Goal: Task Accomplishment & Management: Manage account settings

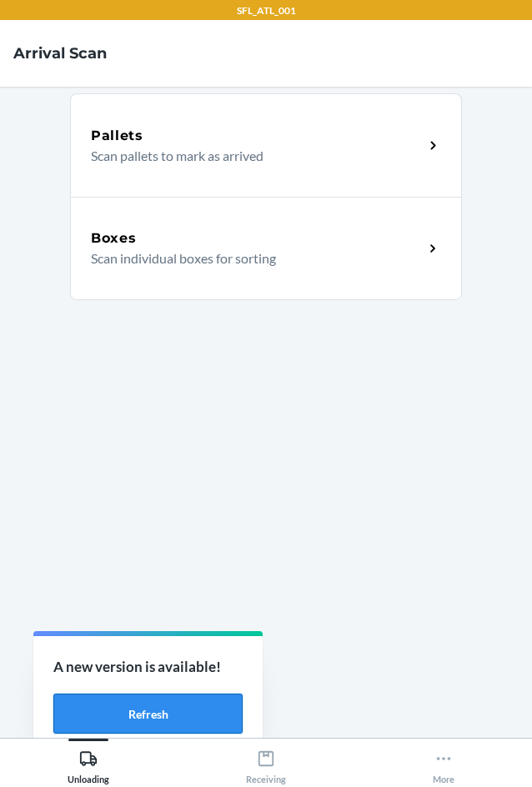
click at [225, 721] on button "Refresh" at bounding box center [147, 713] width 189 height 40
click at [172, 702] on button "Refresh" at bounding box center [147, 713] width 189 height 40
click at [196, 713] on button "Refresh" at bounding box center [147, 713] width 189 height 40
click at [377, 243] on div "Boxes" at bounding box center [257, 238] width 332 height 20
drag, startPoint x: 186, startPoint y: 717, endPoint x: 182, endPoint y: 726, distance: 9.3
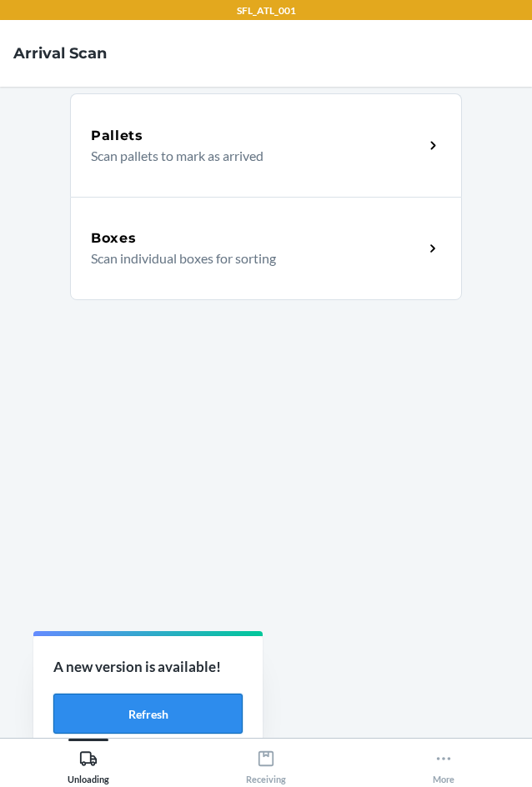
click at [184, 723] on button "Refresh" at bounding box center [147, 713] width 189 height 40
click at [162, 712] on button "Refresh" at bounding box center [147, 713] width 189 height 40
click at [285, 772] on div "Receiving" at bounding box center [266, 763] width 40 height 42
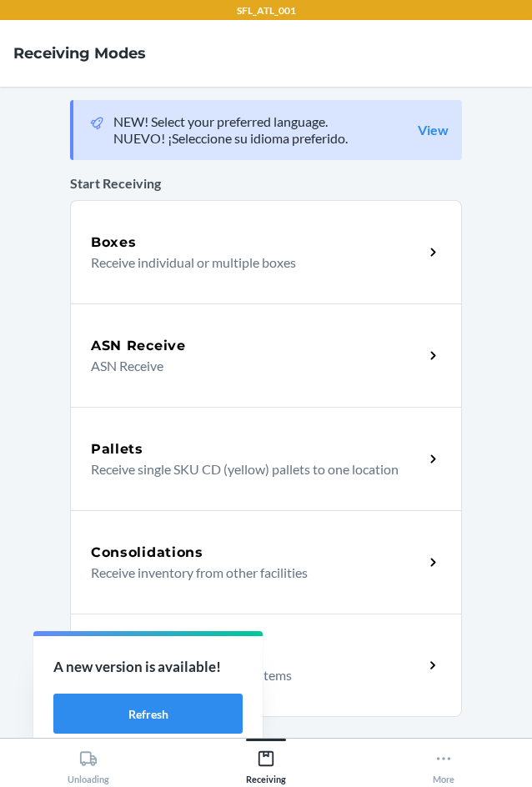
click at [332, 652] on div "Return Orders" at bounding box center [257, 655] width 332 height 20
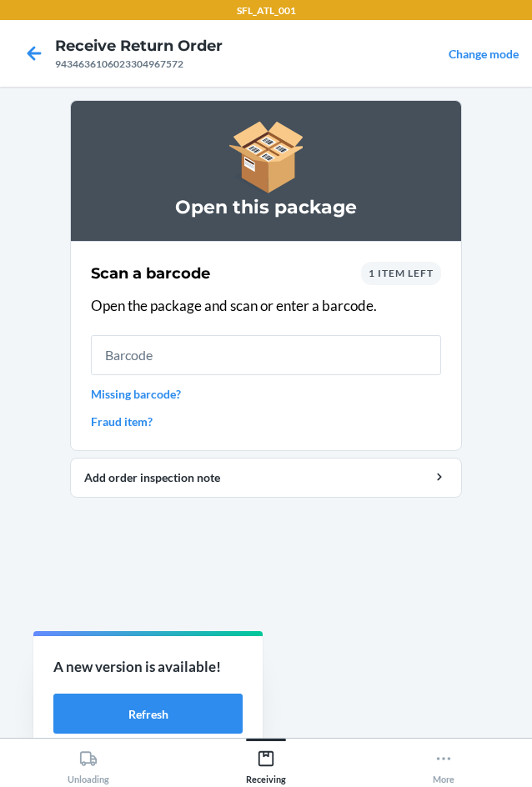
click at [392, 274] on span "1 item left" at bounding box center [400, 273] width 65 height 12
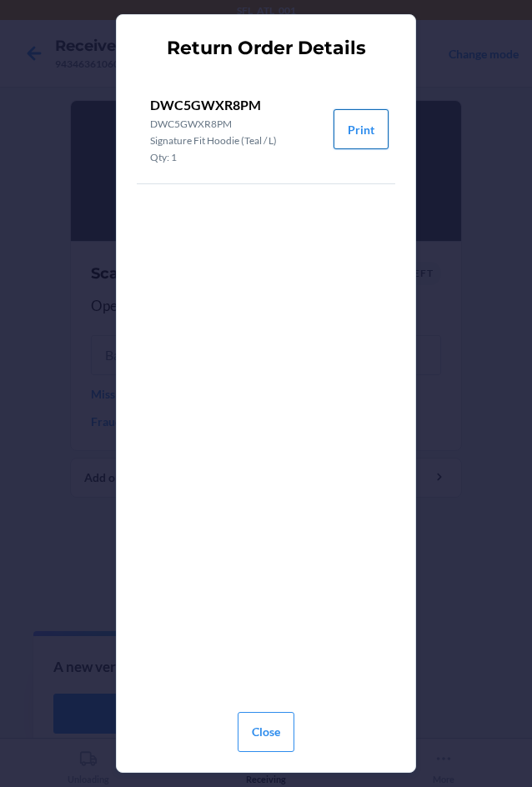
click at [356, 142] on button "Print" at bounding box center [360, 129] width 55 height 40
click at [351, 136] on button "Print" at bounding box center [360, 129] width 55 height 40
click at [371, 140] on button "Print" at bounding box center [360, 129] width 55 height 40
click at [252, 729] on button "Close" at bounding box center [265, 732] width 57 height 40
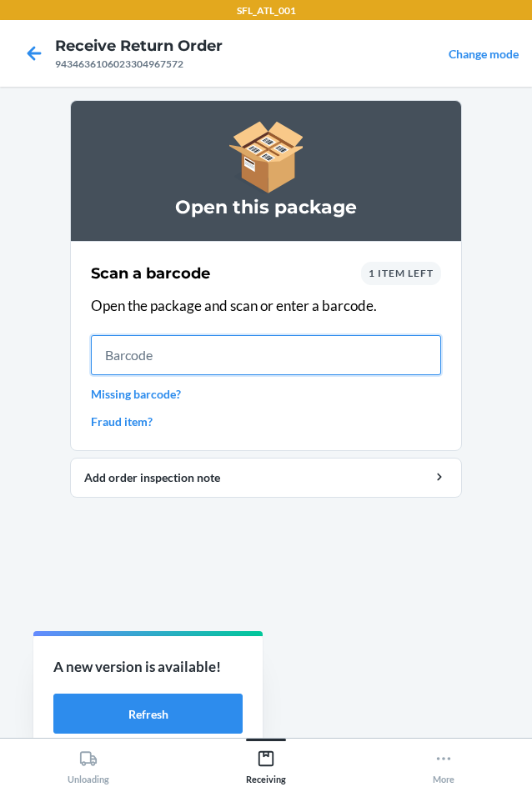
click at [231, 373] on input "text" at bounding box center [266, 355] width 350 height 40
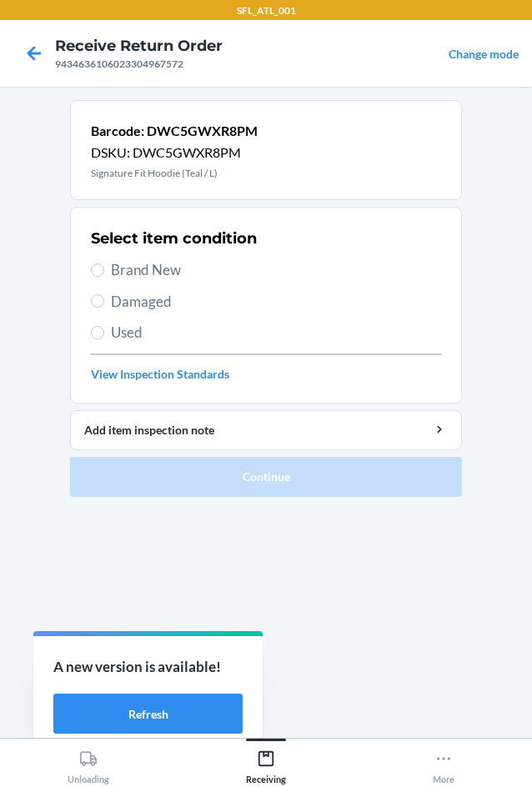
click at [150, 258] on div "Select item condition Brand New Damaged Used View Inspection Standards" at bounding box center [266, 304] width 350 height 165
click at [157, 267] on span "Brand New" at bounding box center [276, 270] width 330 height 22
click at [104, 267] on input "Brand New" at bounding box center [97, 269] width 13 height 13
radio input "true"
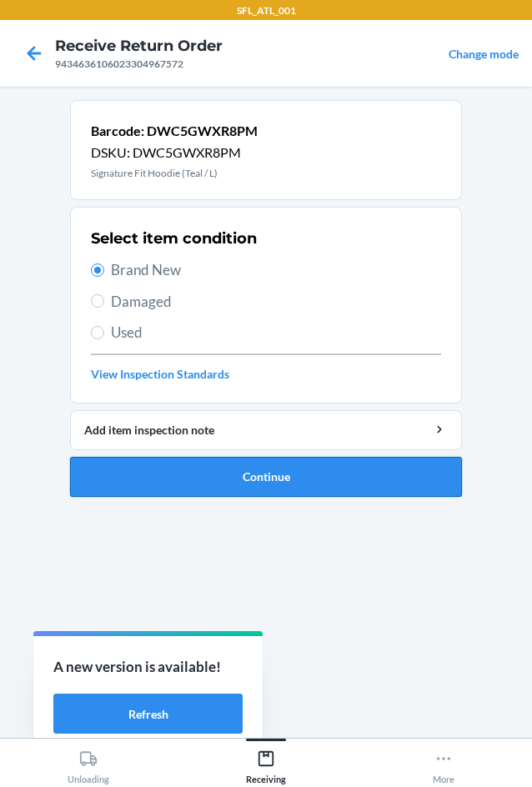
click at [289, 472] on button "Continue" at bounding box center [266, 477] width 392 height 40
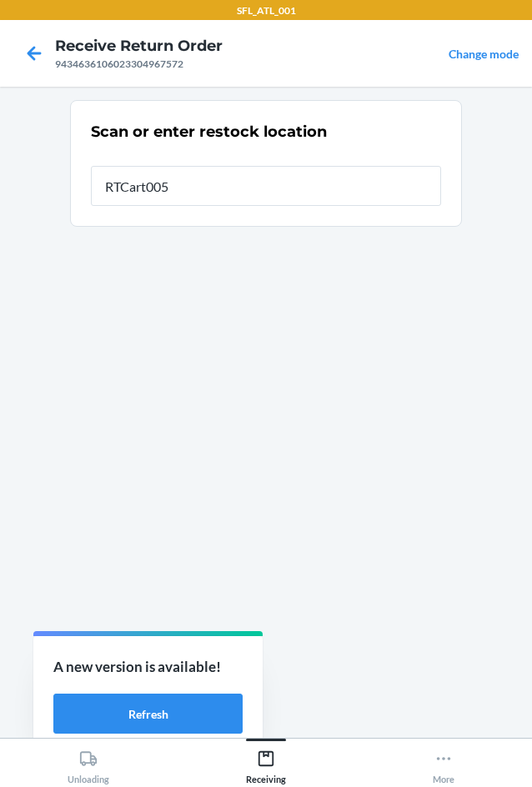
type input "RTCart005"
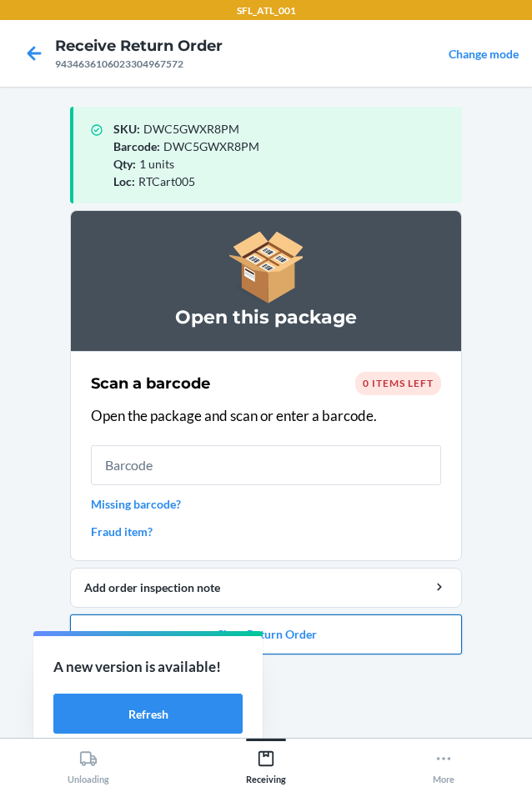
click at [312, 633] on button "Close Return Order" at bounding box center [266, 634] width 392 height 40
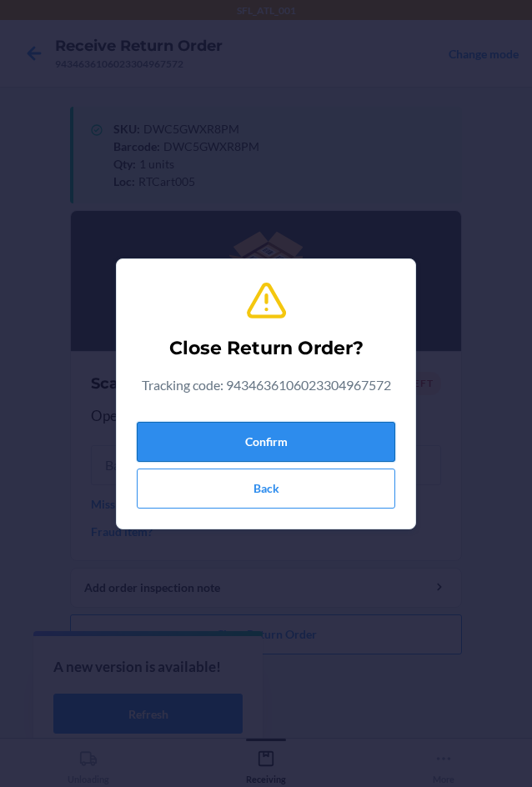
click at [333, 426] on button "Confirm" at bounding box center [266, 442] width 258 height 40
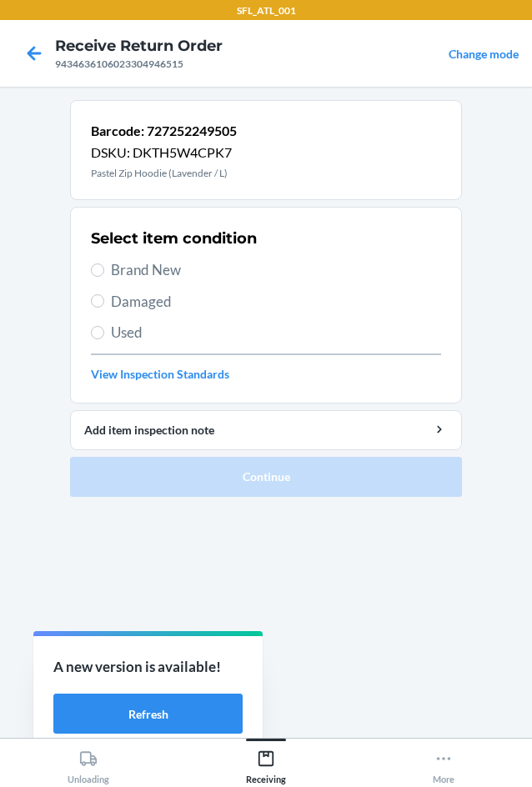
click at [164, 272] on span "Brand New" at bounding box center [276, 270] width 330 height 22
click at [104, 272] on input "Brand New" at bounding box center [97, 269] width 13 height 13
radio input "true"
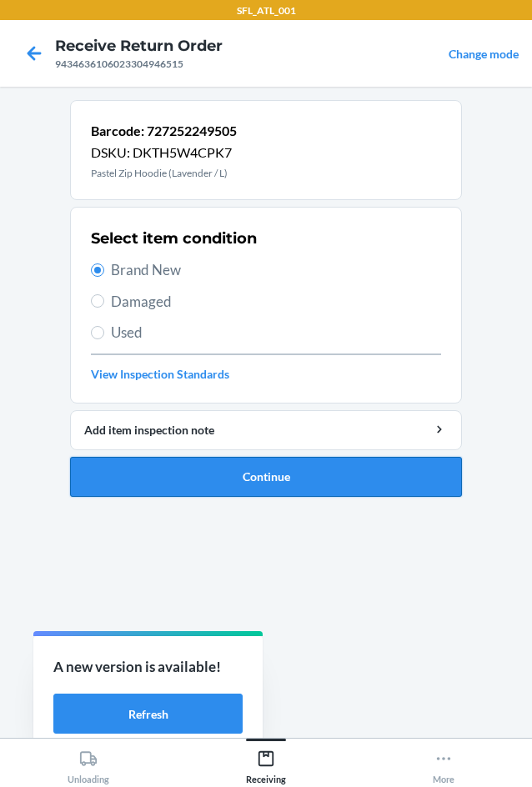
click at [322, 467] on button "Continue" at bounding box center [266, 477] width 392 height 40
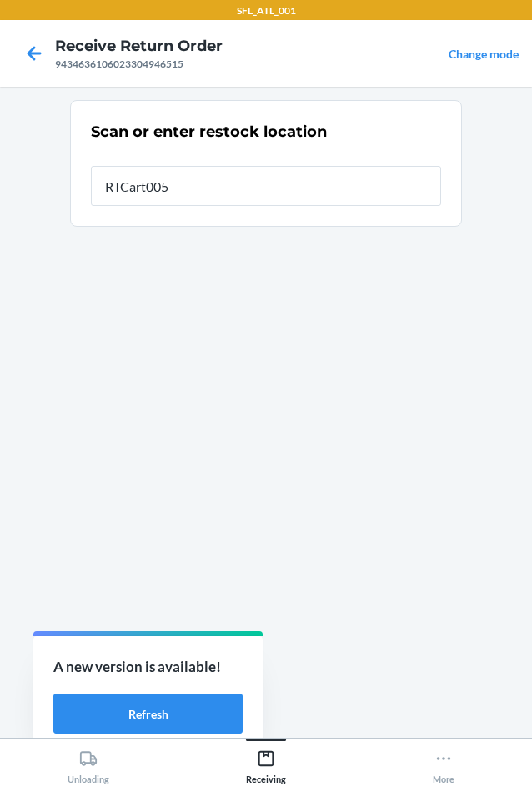
type input "RTCart005"
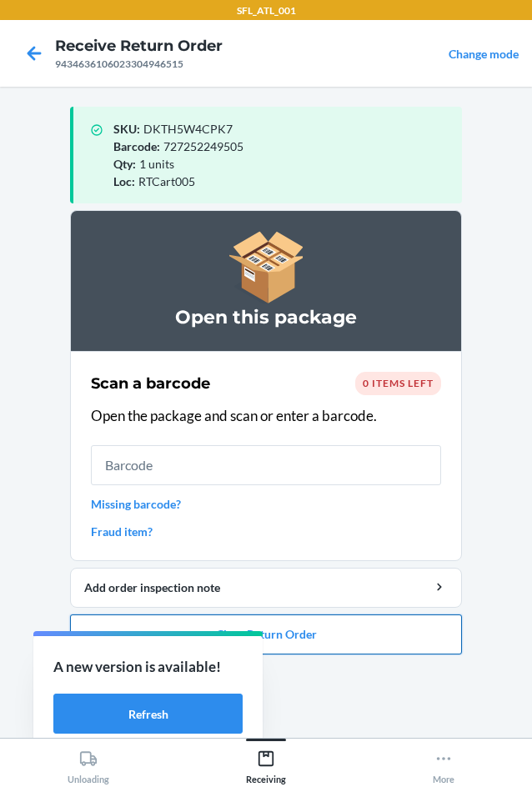
click at [402, 632] on button "Close Return Order" at bounding box center [266, 634] width 392 height 40
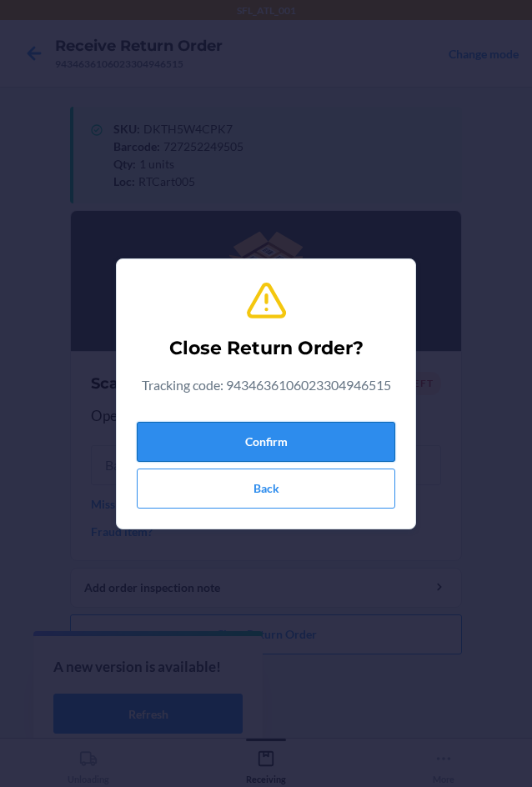
click at [322, 452] on button "Confirm" at bounding box center [266, 442] width 258 height 40
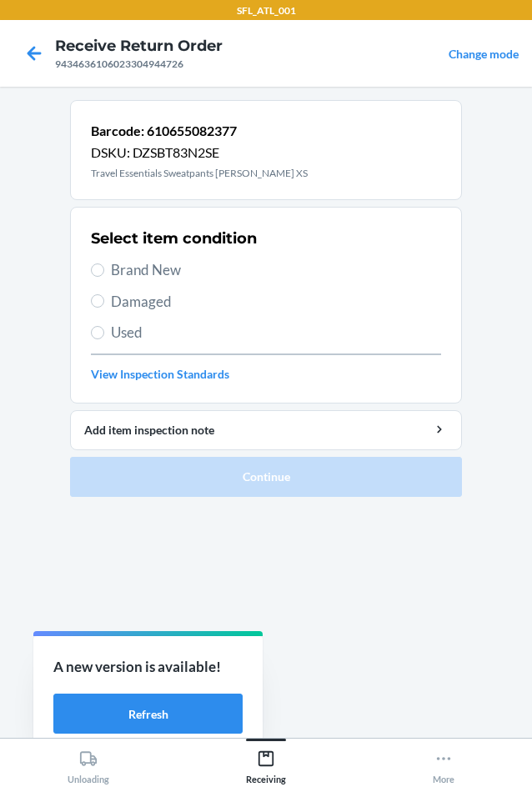
click at [175, 270] on span "Brand New" at bounding box center [276, 270] width 330 height 22
click at [104, 270] on input "Brand New" at bounding box center [97, 269] width 13 height 13
radio input "true"
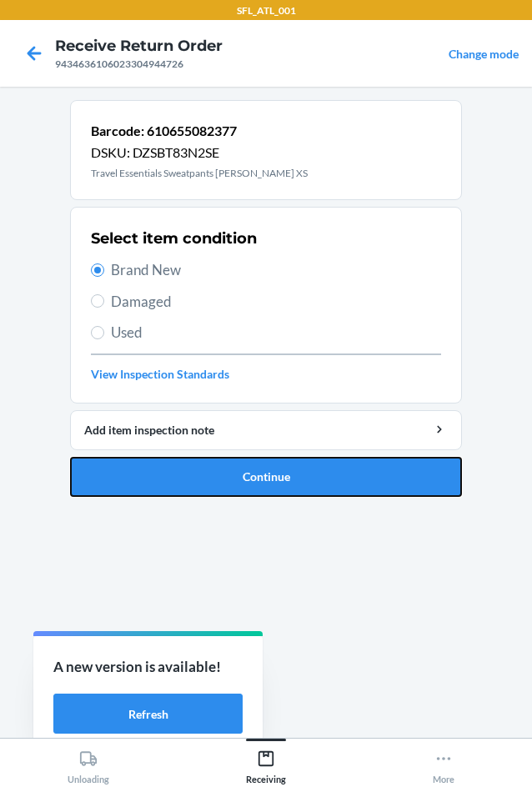
click at [285, 486] on button "Continue" at bounding box center [266, 477] width 392 height 40
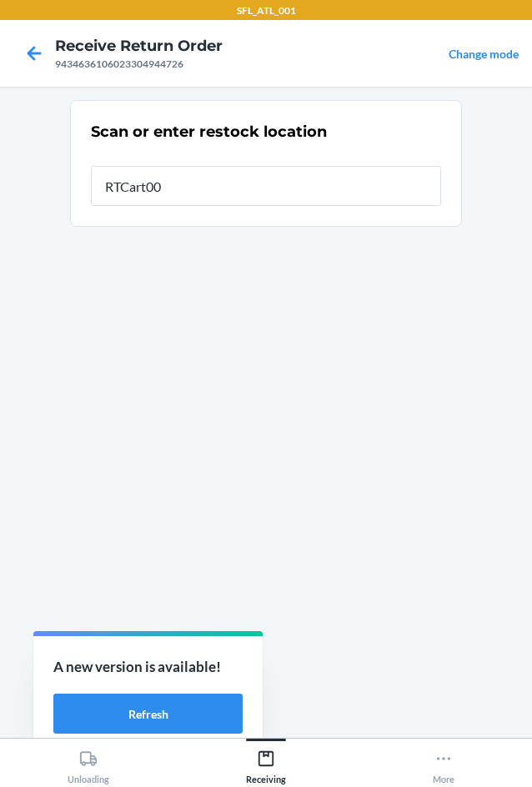
type input "RTCart005"
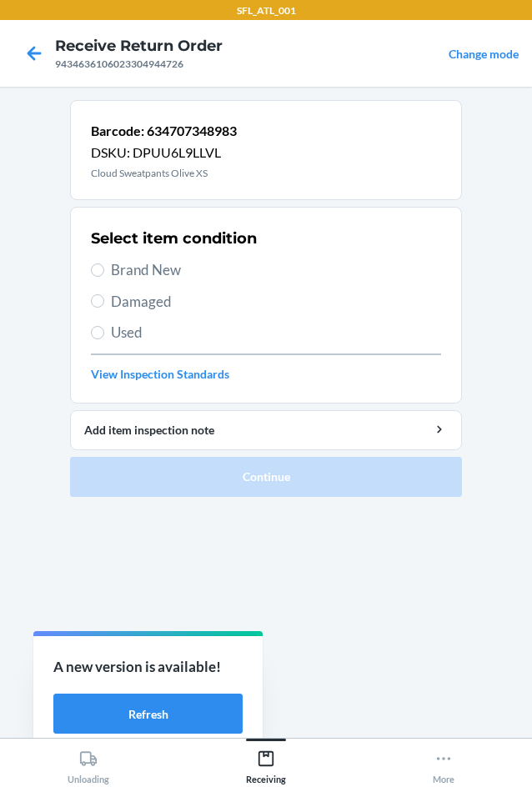
click at [149, 270] on span "Brand New" at bounding box center [276, 270] width 330 height 22
click at [104, 270] on input "Brand New" at bounding box center [97, 269] width 13 height 13
radio input "true"
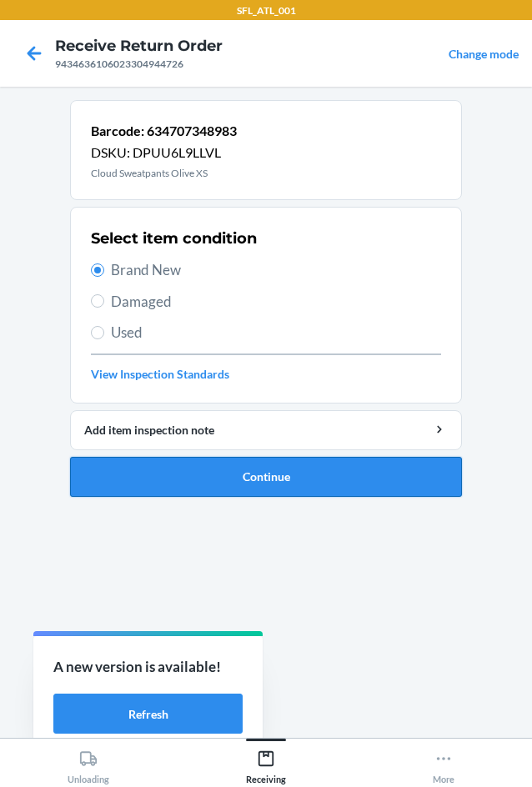
click at [317, 482] on button "Continue" at bounding box center [266, 477] width 392 height 40
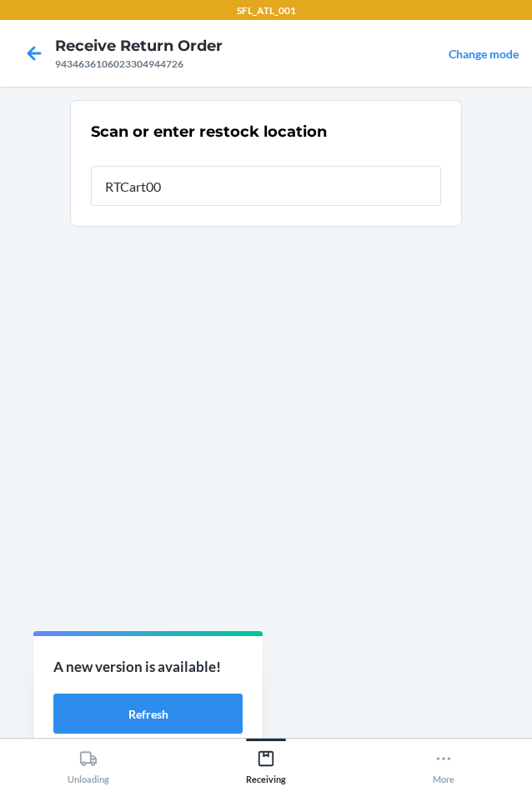
type input "RTCart005"
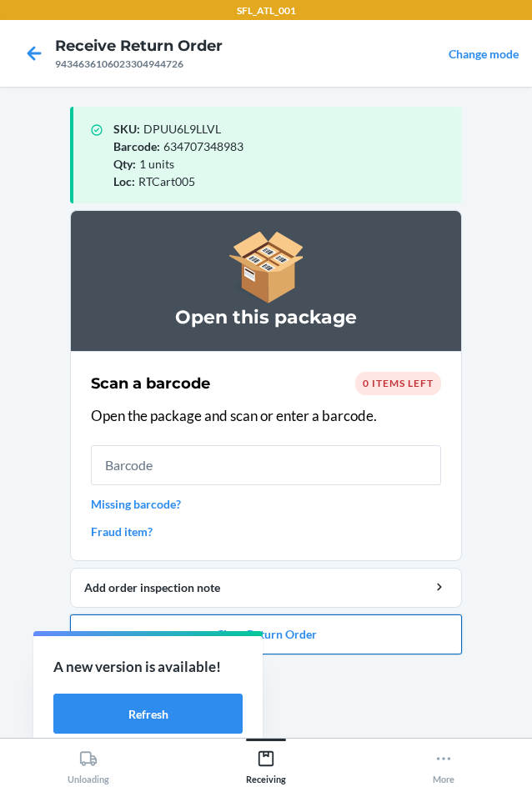
click at [358, 628] on button "Close Return Order" at bounding box center [266, 634] width 392 height 40
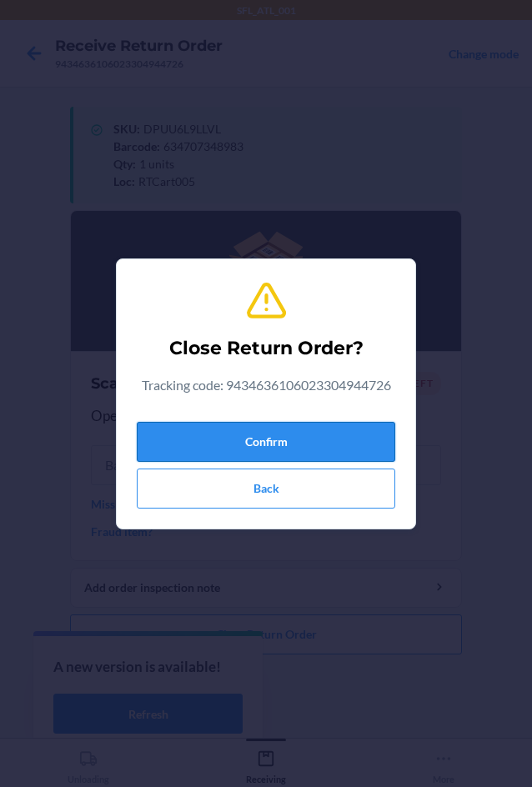
click at [268, 432] on button "Confirm" at bounding box center [266, 442] width 258 height 40
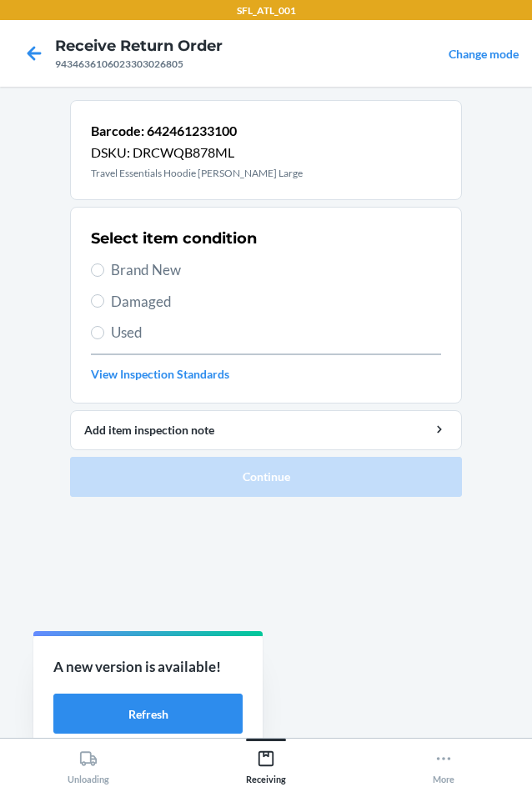
drag, startPoint x: 156, startPoint y: 262, endPoint x: 214, endPoint y: 338, distance: 96.3
click at [156, 264] on span "Brand New" at bounding box center [276, 270] width 330 height 22
click at [104, 264] on input "Brand New" at bounding box center [97, 269] width 13 height 13
radio input "true"
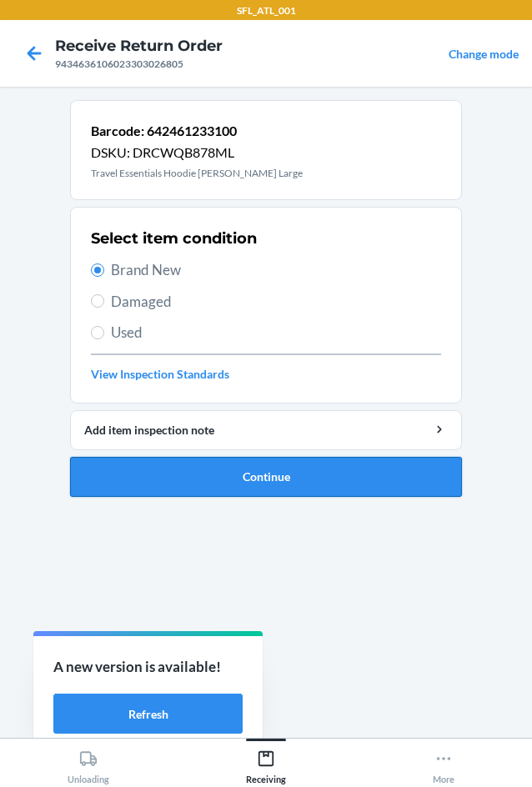
click at [271, 482] on button "Continue" at bounding box center [266, 477] width 392 height 40
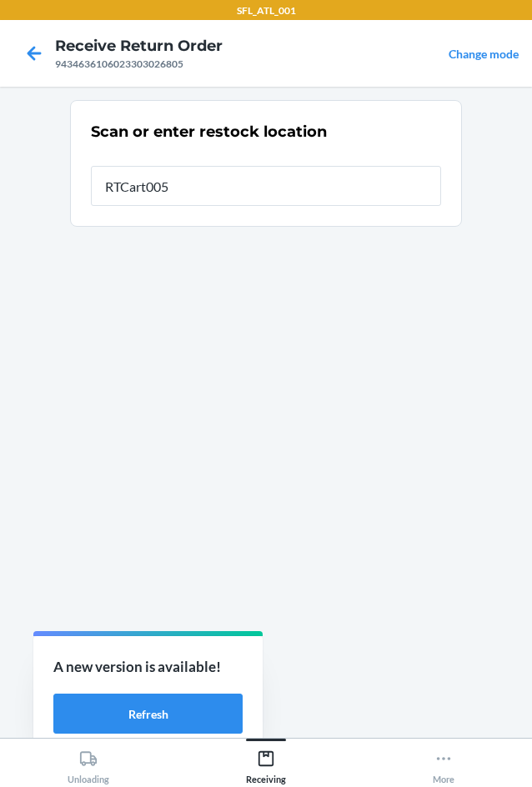
type input "RTCart005"
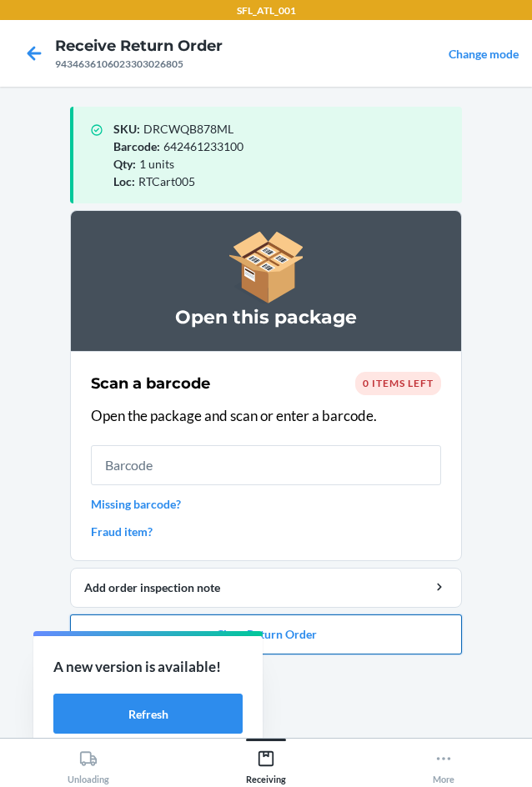
click at [434, 636] on button "Close Return Order" at bounding box center [266, 634] width 392 height 40
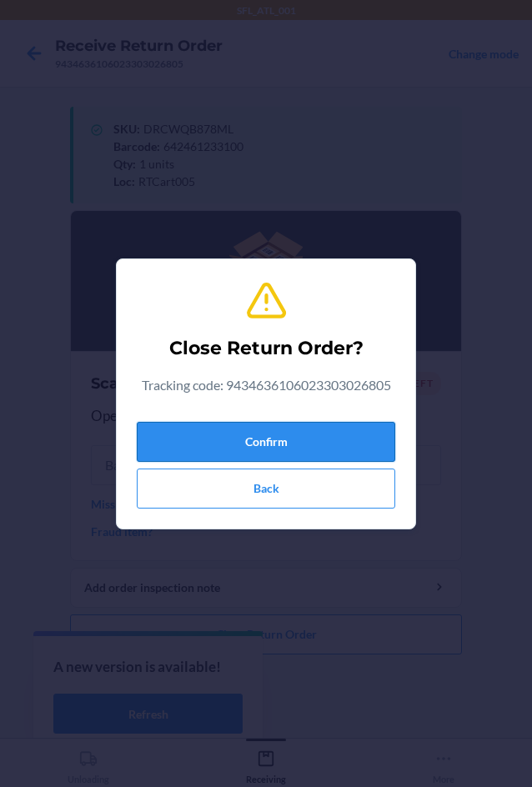
click at [350, 445] on button "Confirm" at bounding box center [266, 442] width 258 height 40
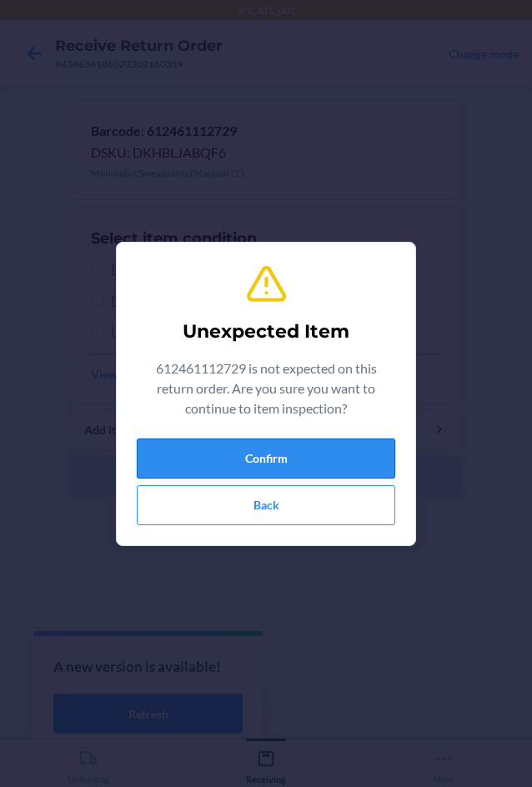
click at [344, 448] on button "Confirm" at bounding box center [266, 458] width 258 height 40
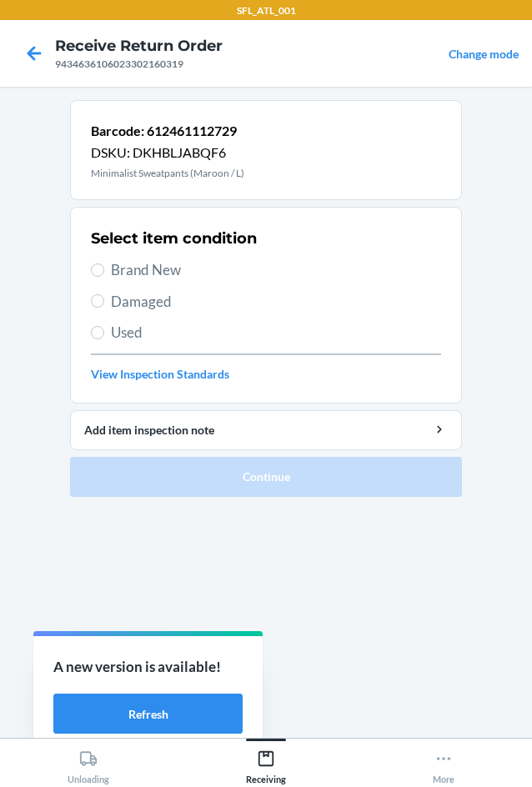
drag, startPoint x: 148, startPoint y: 271, endPoint x: 157, endPoint y: 280, distance: 13.0
click at [154, 276] on span "Brand New" at bounding box center [276, 270] width 330 height 22
click at [132, 266] on span "Brand New" at bounding box center [276, 270] width 330 height 22
click at [104, 266] on input "Brand New" at bounding box center [97, 269] width 13 height 13
radio input "true"
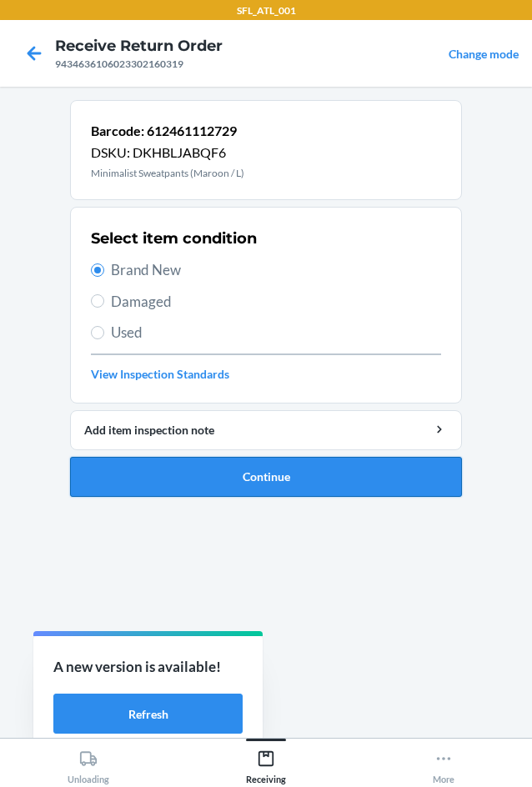
click at [300, 460] on button "Continue" at bounding box center [266, 477] width 392 height 40
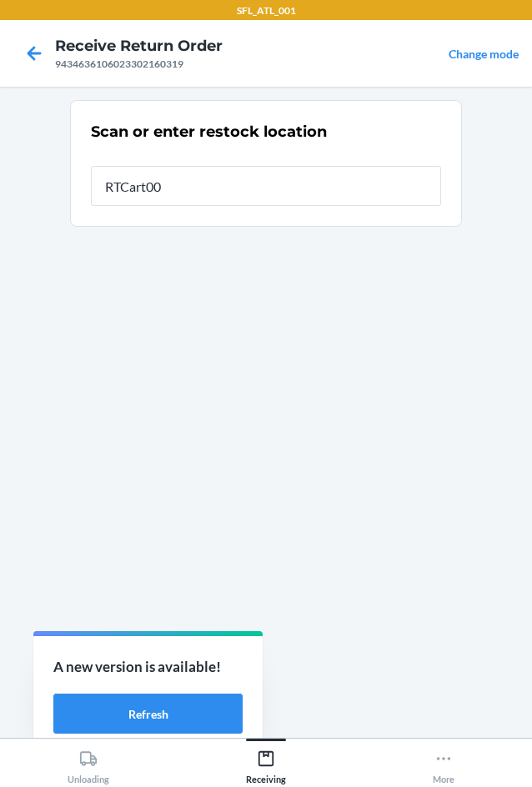
type input "RTCart005"
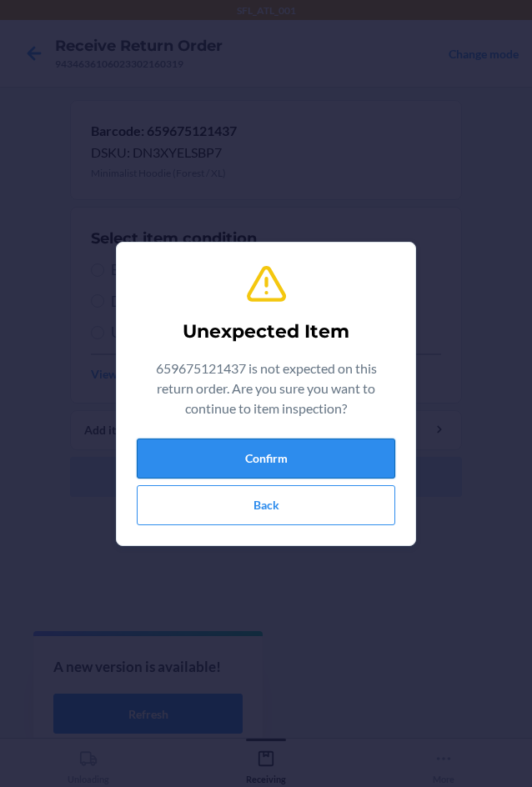
click at [372, 450] on button "Confirm" at bounding box center [266, 458] width 258 height 40
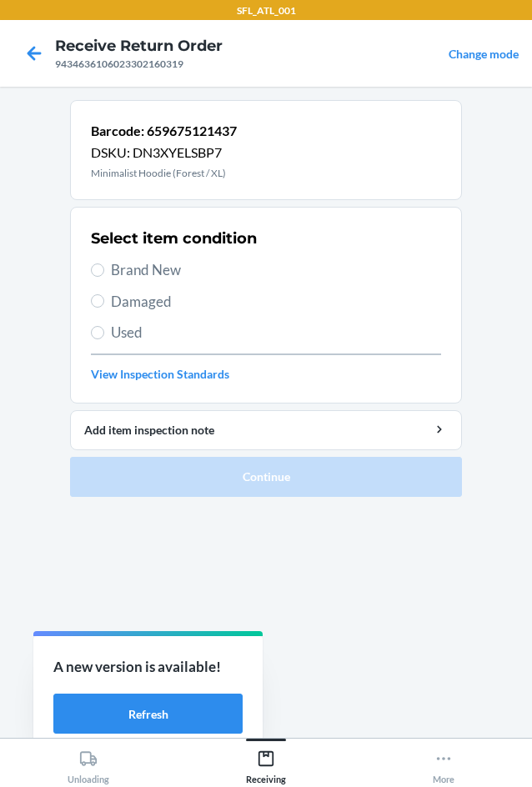
click at [172, 277] on span "Brand New" at bounding box center [276, 270] width 330 height 22
click at [104, 277] on input "Brand New" at bounding box center [97, 269] width 13 height 13
radio input "true"
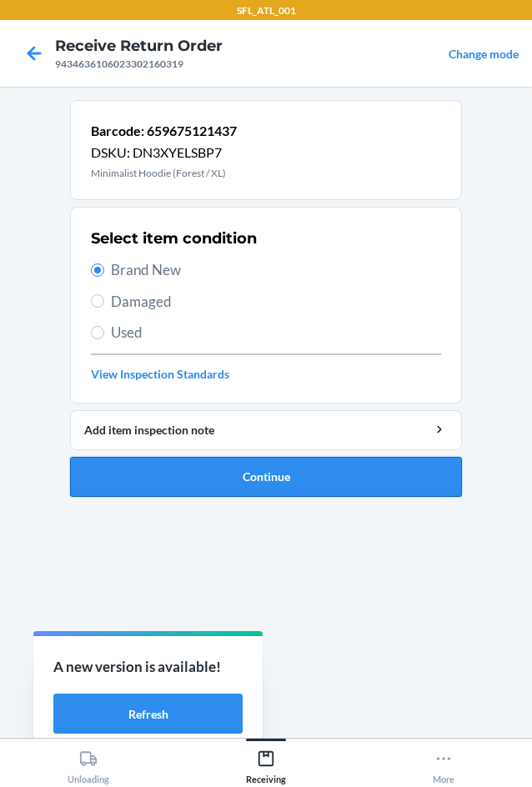
click at [294, 466] on button "Continue" at bounding box center [266, 477] width 392 height 40
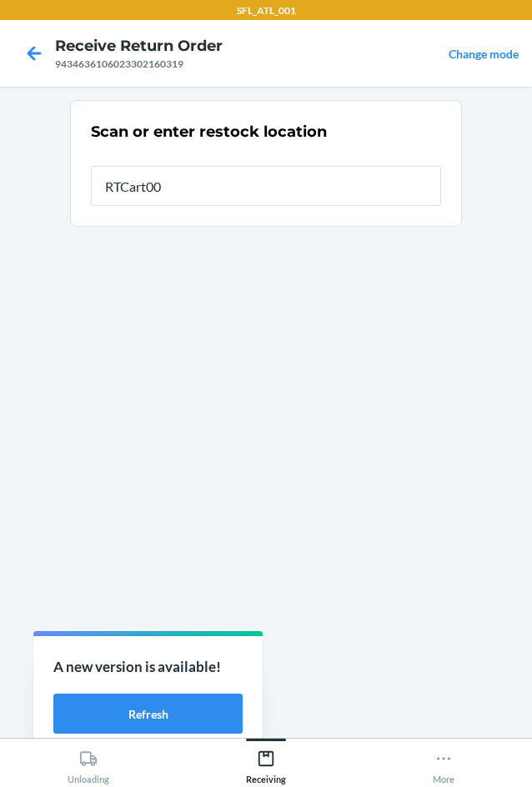
type input "RTCart005"
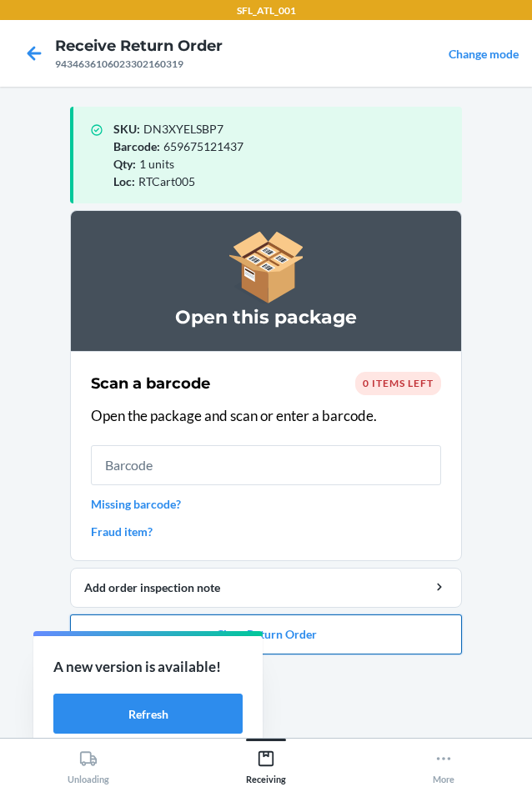
drag, startPoint x: 315, startPoint y: 633, endPoint x: 308, endPoint y: 617, distance: 17.2
click at [308, 617] on button "Close Return Order" at bounding box center [266, 634] width 392 height 40
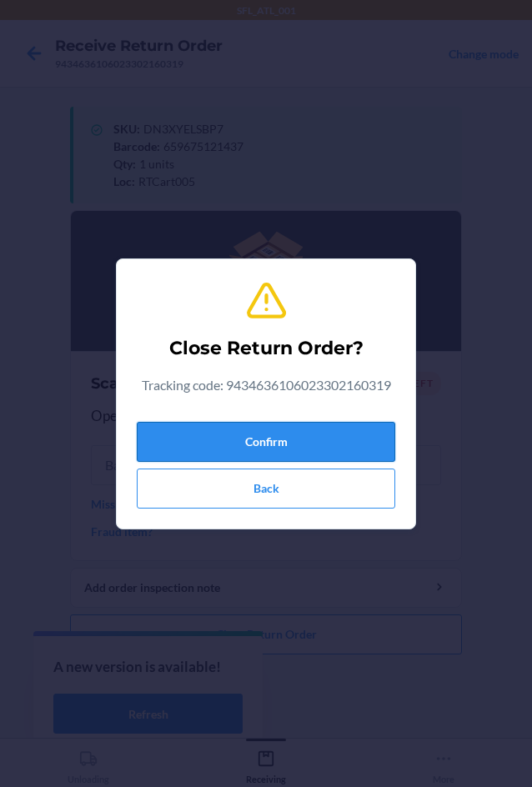
click at [307, 443] on button "Confirm" at bounding box center [266, 442] width 258 height 40
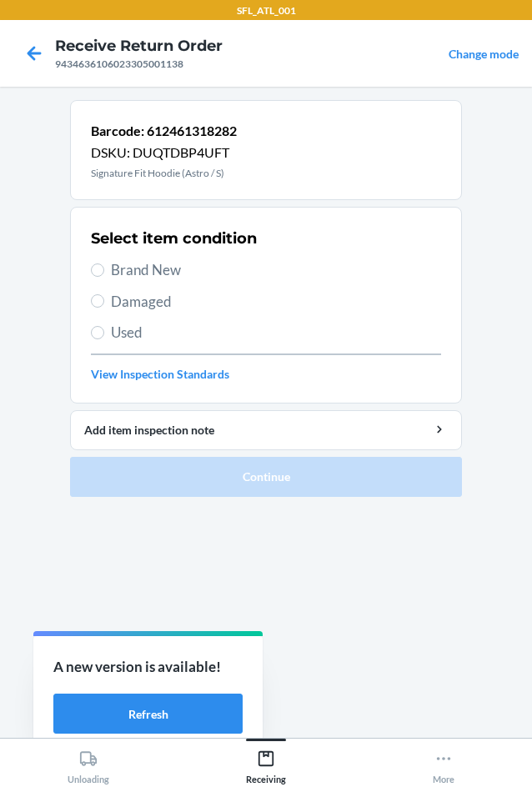
click at [178, 268] on span "Brand New" at bounding box center [276, 270] width 330 height 22
click at [104, 268] on input "Brand New" at bounding box center [97, 269] width 13 height 13
radio input "true"
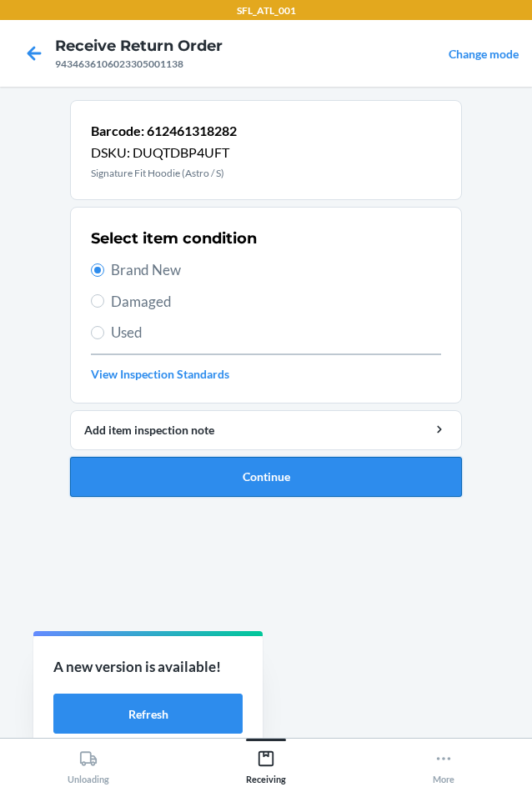
click at [298, 464] on button "Continue" at bounding box center [266, 477] width 392 height 40
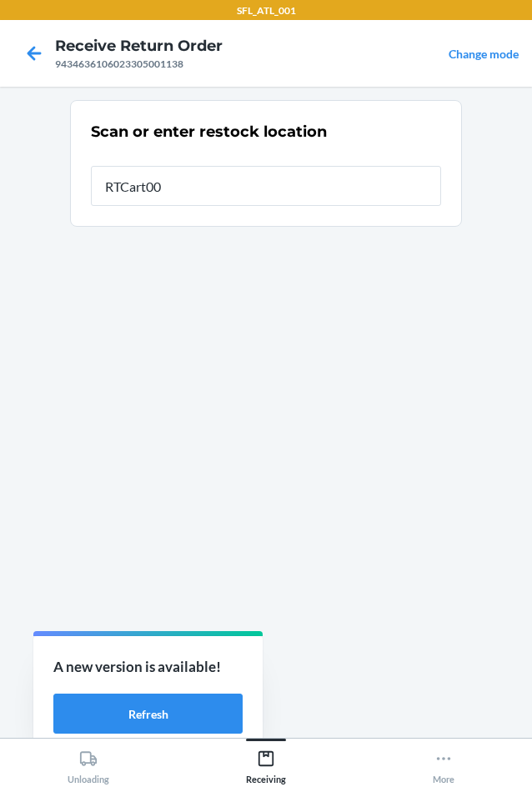
type input "RTCart005"
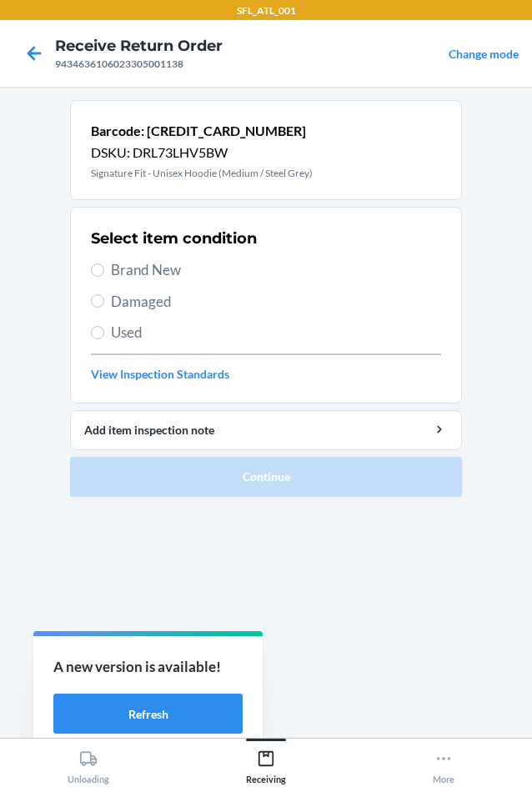
click at [184, 280] on span "Brand New" at bounding box center [276, 270] width 330 height 22
click at [104, 277] on input "Brand New" at bounding box center [97, 269] width 13 height 13
radio input "true"
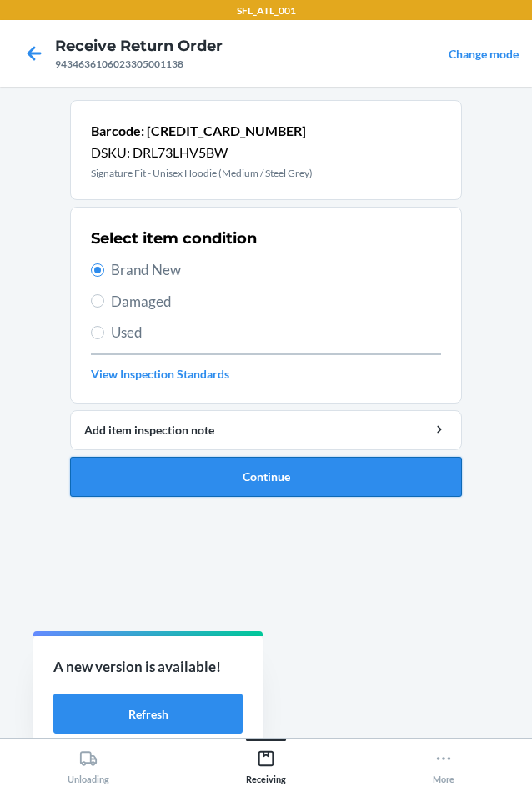
click at [272, 468] on button "Continue" at bounding box center [266, 477] width 392 height 40
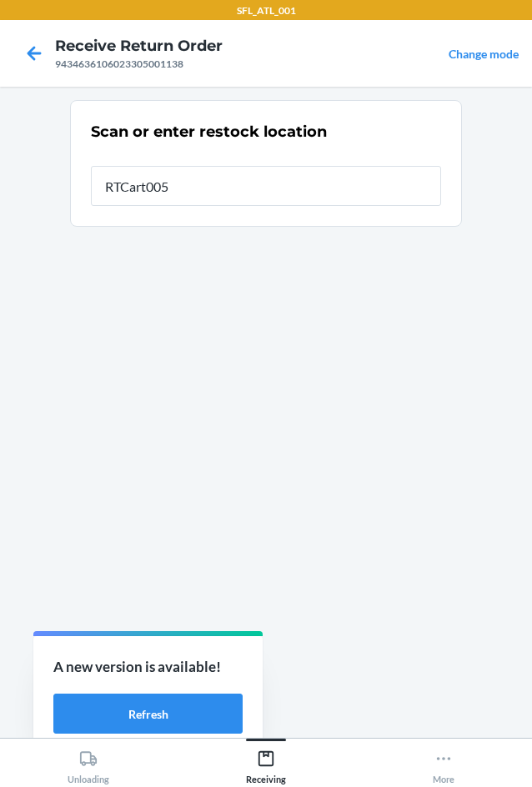
type input "RTCart005"
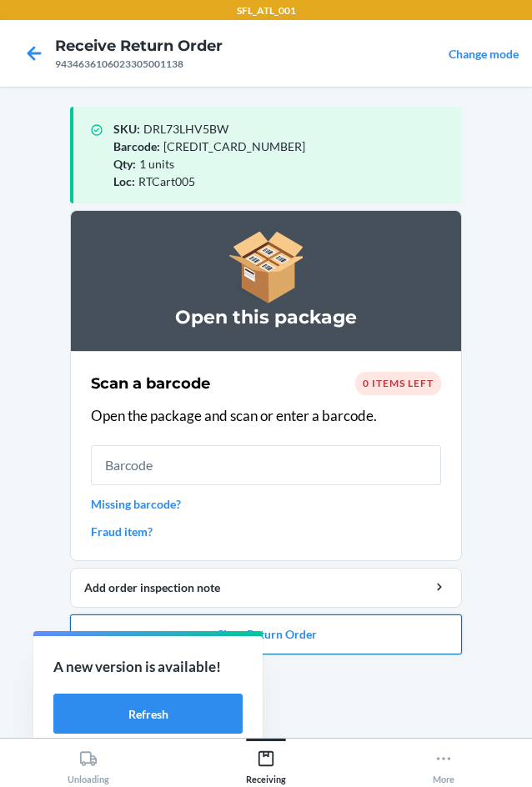
click at [370, 623] on button "Close Return Order" at bounding box center [266, 634] width 392 height 40
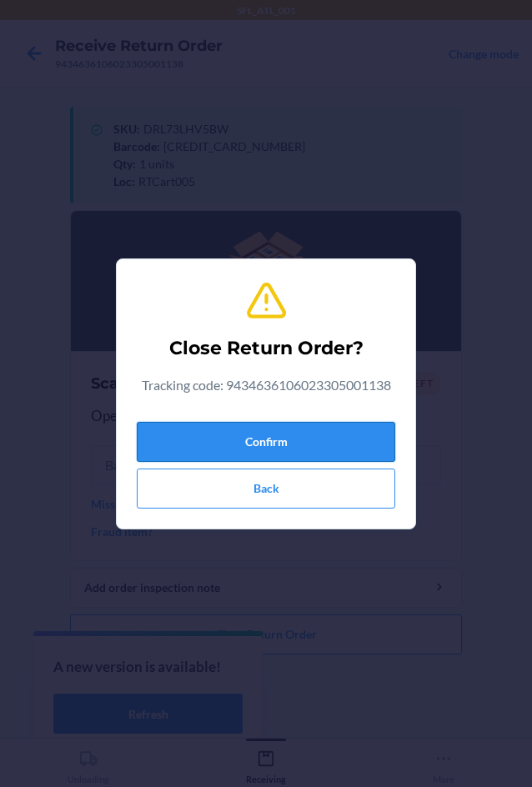
click at [342, 440] on button "Confirm" at bounding box center [266, 442] width 258 height 40
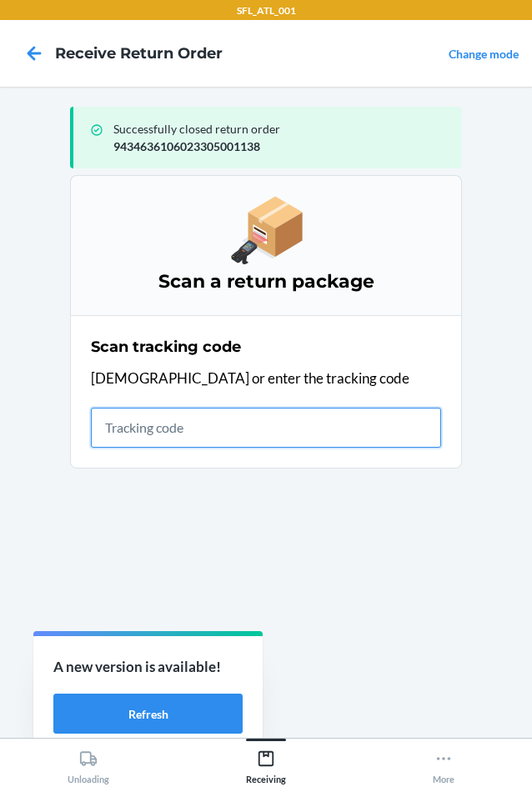
click at [263, 433] on input "text" at bounding box center [266, 427] width 350 height 40
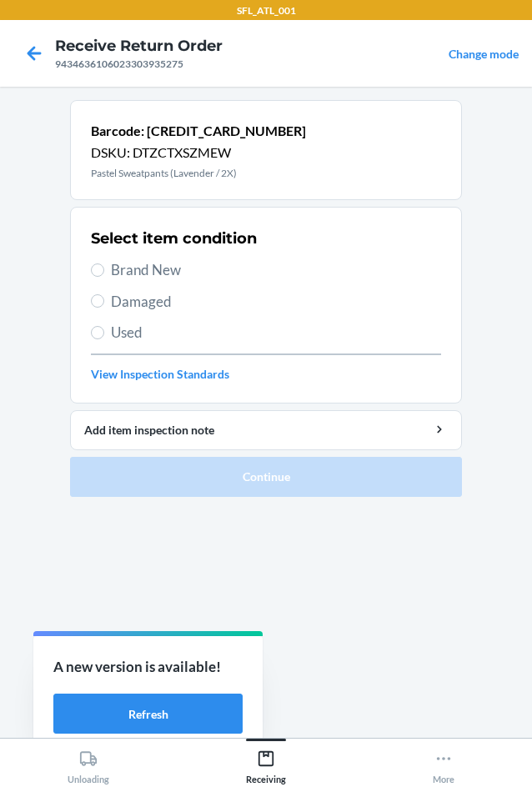
click at [182, 269] on span "Brand New" at bounding box center [276, 270] width 330 height 22
click at [104, 269] on input "Brand New" at bounding box center [97, 269] width 13 height 13
radio input "true"
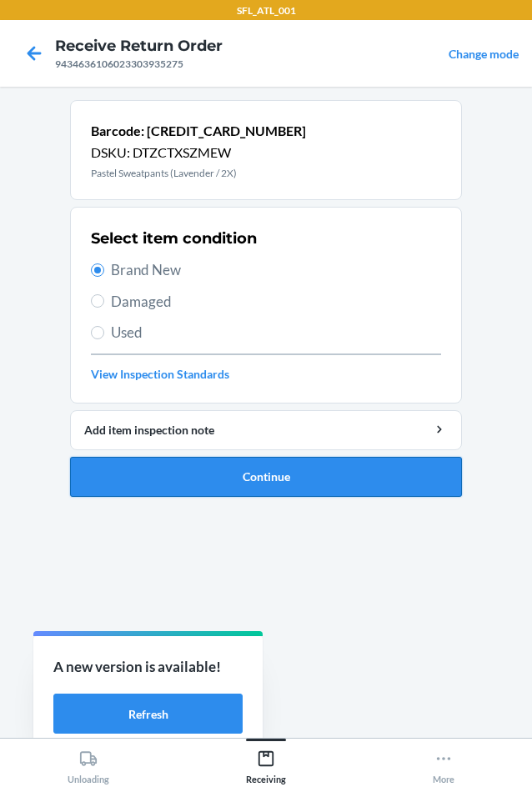
click at [324, 470] on button "Continue" at bounding box center [266, 477] width 392 height 40
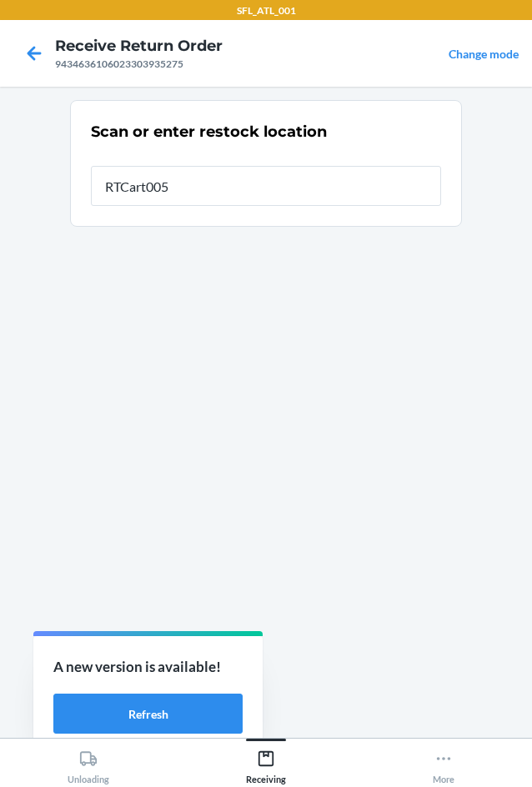
type input "RTCart005"
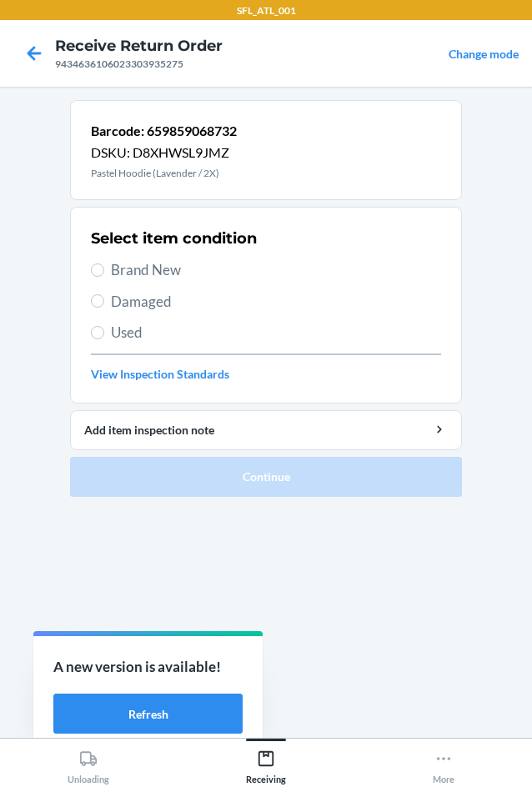
click at [183, 270] on span "Brand New" at bounding box center [276, 270] width 330 height 22
click at [104, 270] on input "Brand New" at bounding box center [97, 269] width 13 height 13
radio input "true"
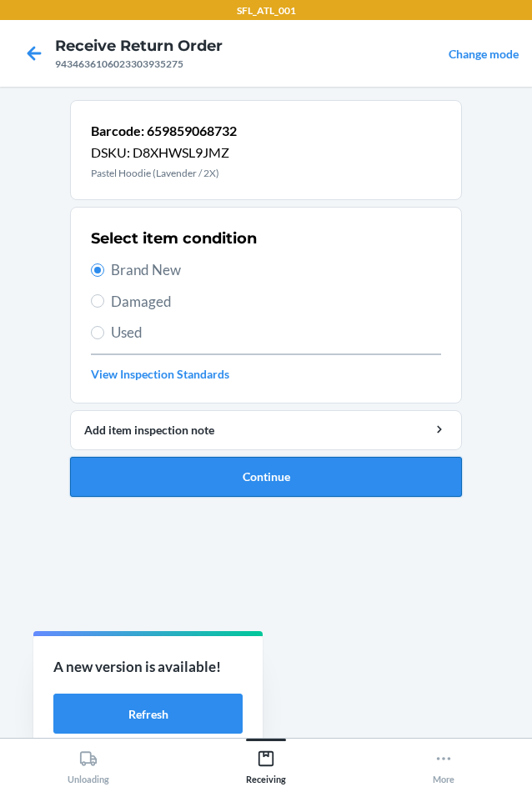
click at [361, 479] on button "Continue" at bounding box center [266, 477] width 392 height 40
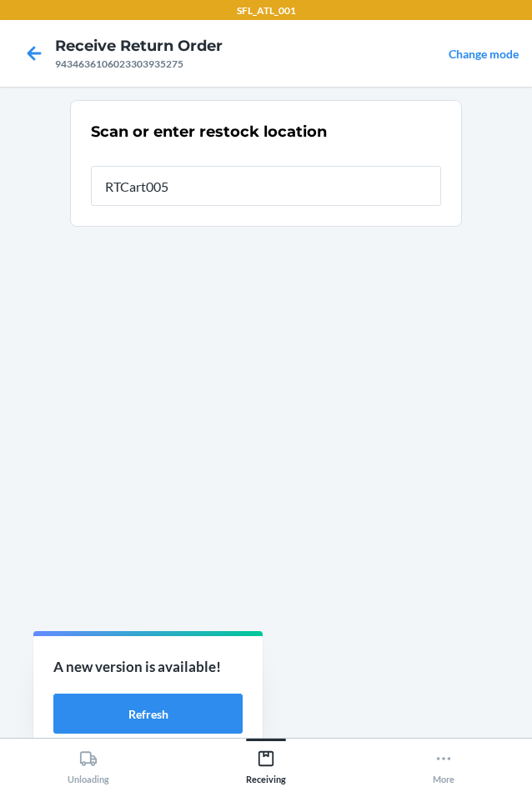
type input "RTCart005"
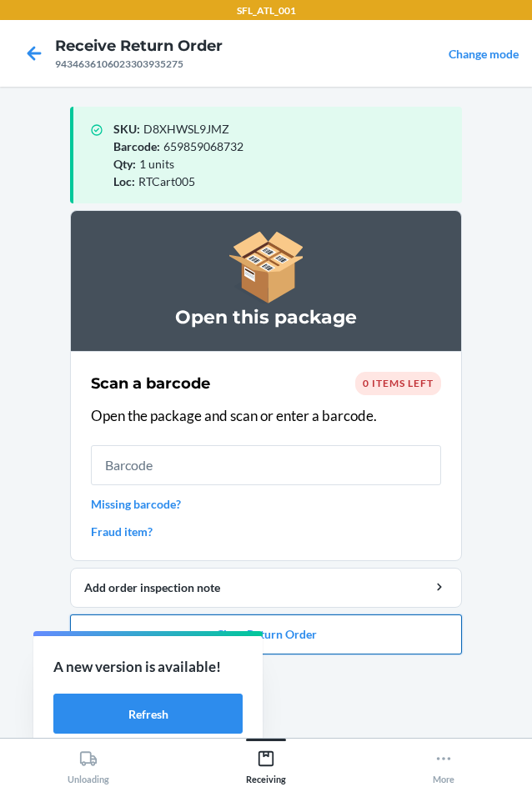
click at [336, 622] on button "Close Return Order" at bounding box center [266, 634] width 392 height 40
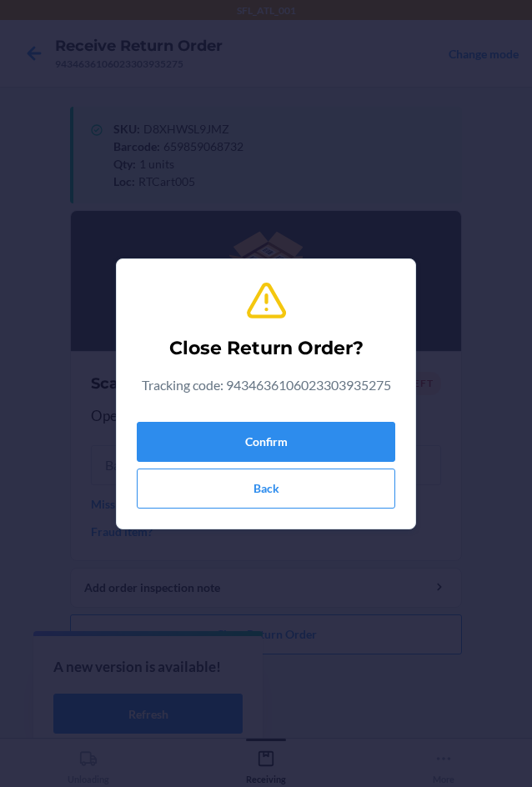
click at [313, 418] on div "Confirm Back" at bounding box center [266, 461] width 258 height 93
click at [322, 444] on button "Confirm" at bounding box center [266, 442] width 258 height 40
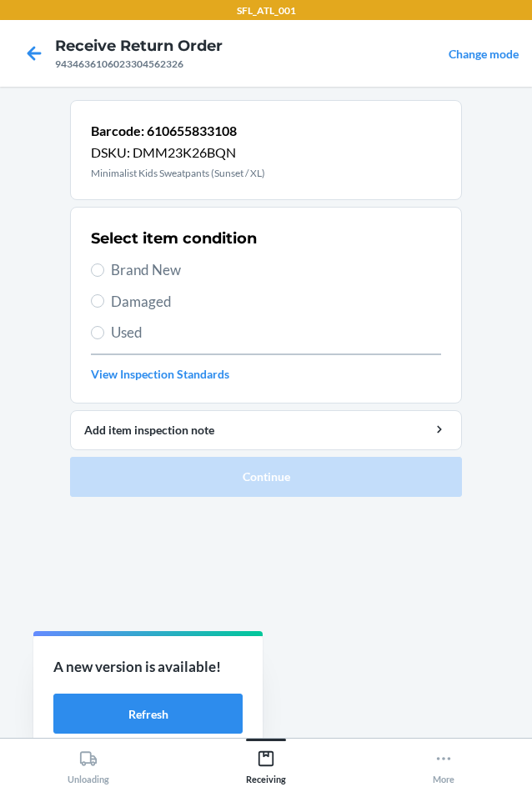
click at [175, 273] on span "Brand New" at bounding box center [276, 270] width 330 height 22
click at [104, 273] on input "Brand New" at bounding box center [97, 269] width 13 height 13
radio input "true"
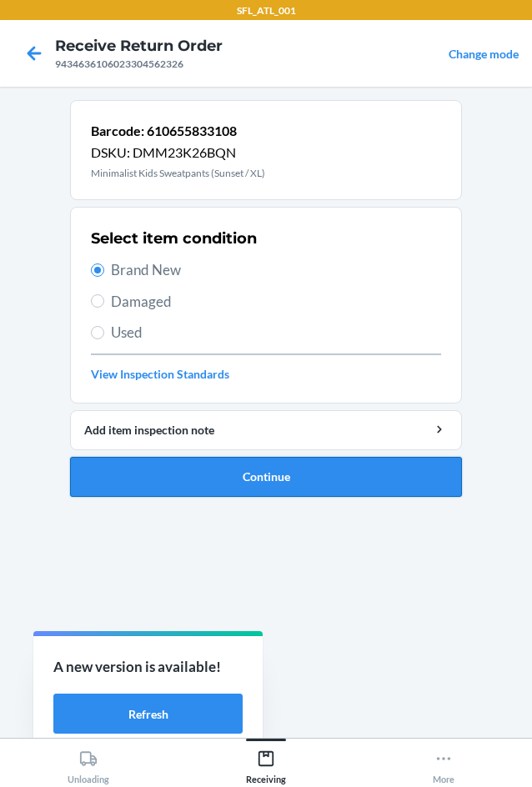
click at [264, 471] on button "Continue" at bounding box center [266, 477] width 392 height 40
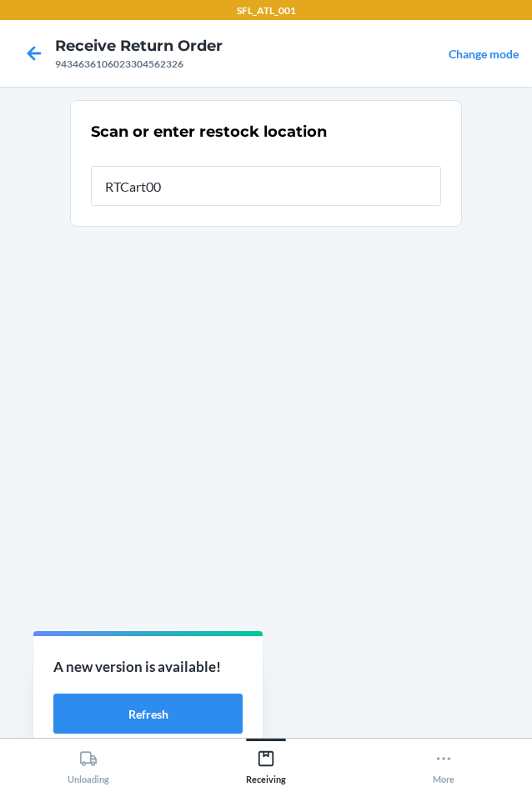
type input "RTCart005"
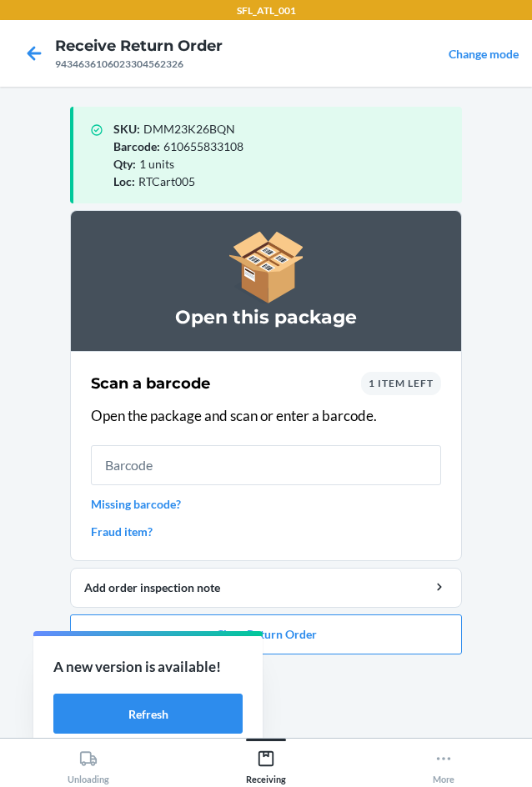
click at [142, 530] on link "Fraud item?" at bounding box center [266, 530] width 350 height 17
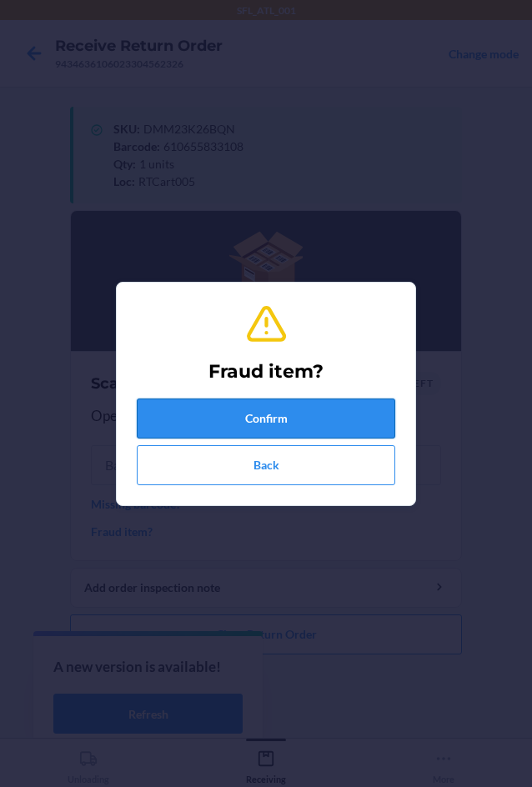
click at [292, 407] on button "Confirm" at bounding box center [266, 418] width 258 height 40
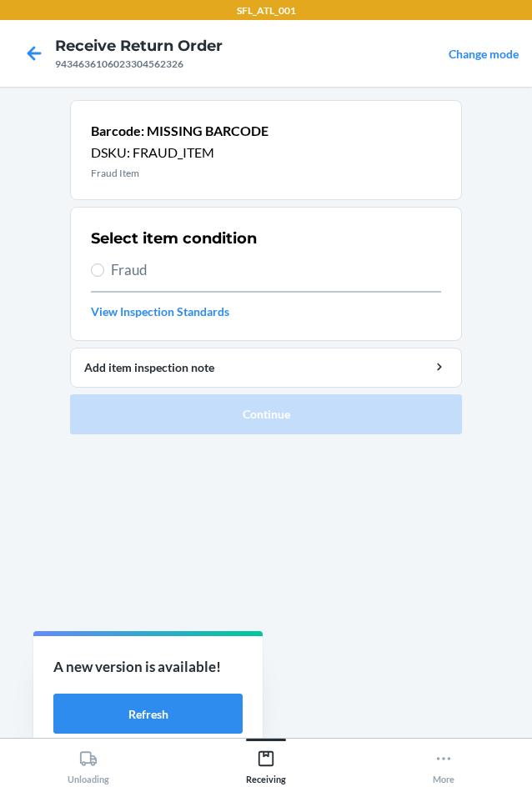
click at [170, 276] on span "Fraud" at bounding box center [276, 270] width 330 height 22
click at [104, 276] on input "Fraud" at bounding box center [97, 269] width 13 height 13
radio input "true"
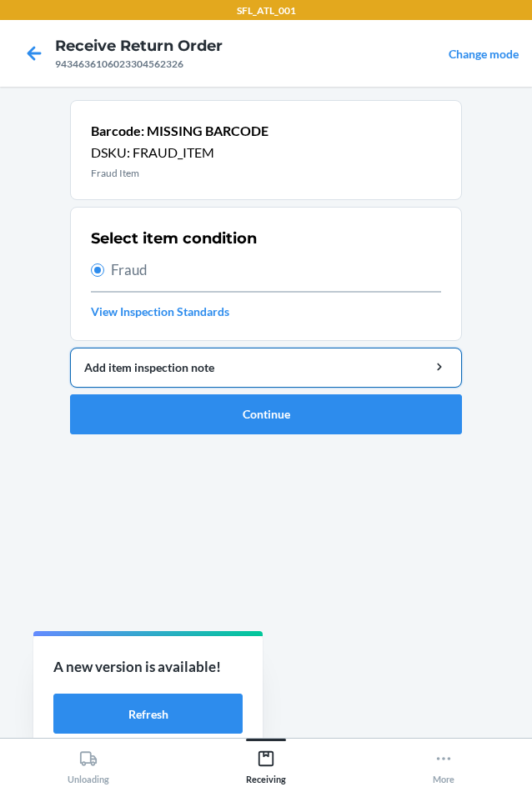
click at [180, 373] on div "Add item inspection note" at bounding box center [265, 366] width 363 height 17
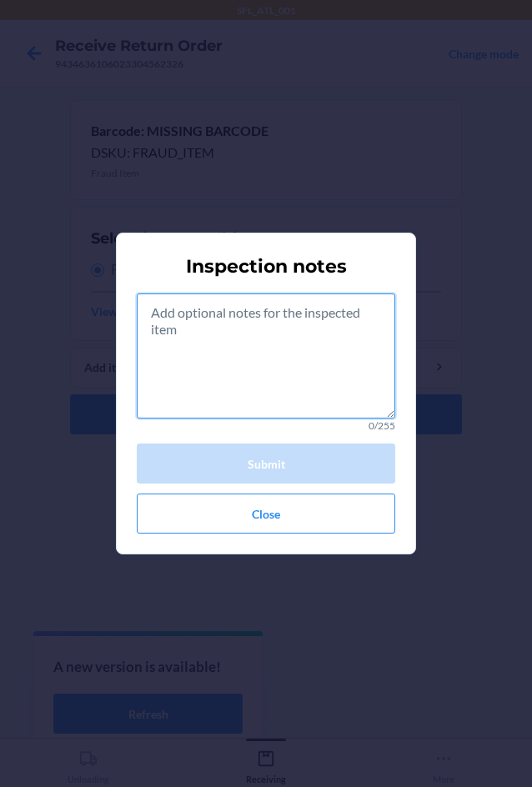
click at [201, 327] on textarea at bounding box center [266, 355] width 258 height 125
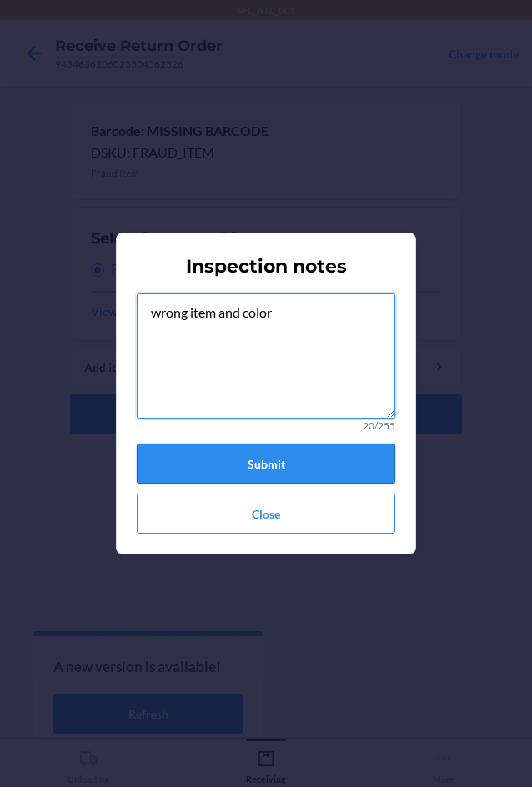
type textarea "wrong item and color"
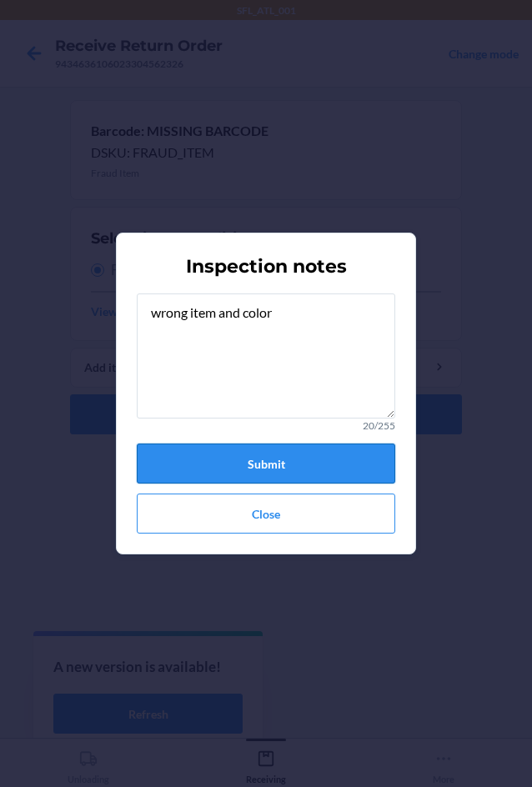
click at [352, 461] on button "Submit" at bounding box center [266, 463] width 258 height 40
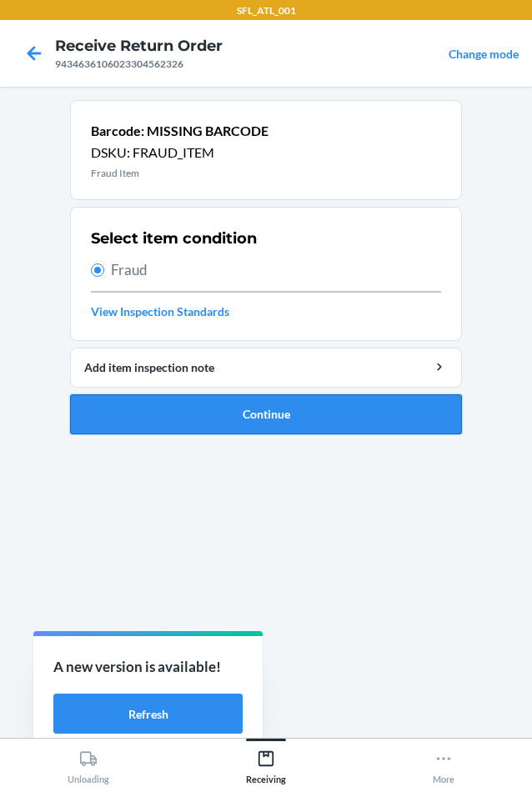
click at [361, 423] on button "Continue" at bounding box center [266, 414] width 392 height 40
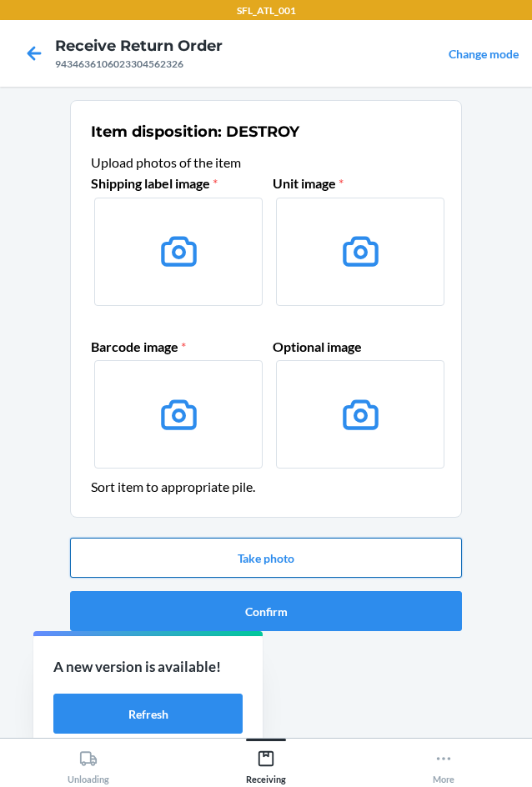
click at [345, 546] on button "Take photo" at bounding box center [266, 557] width 392 height 40
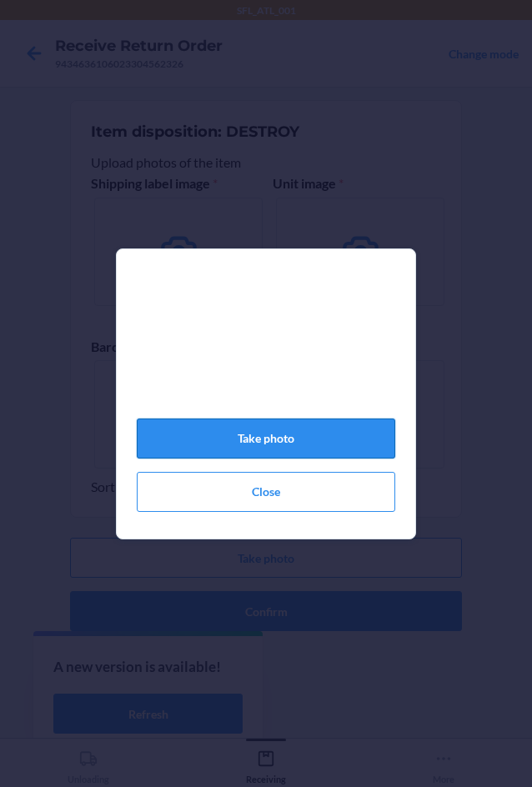
click at [359, 444] on button "Take photo" at bounding box center [266, 438] width 258 height 40
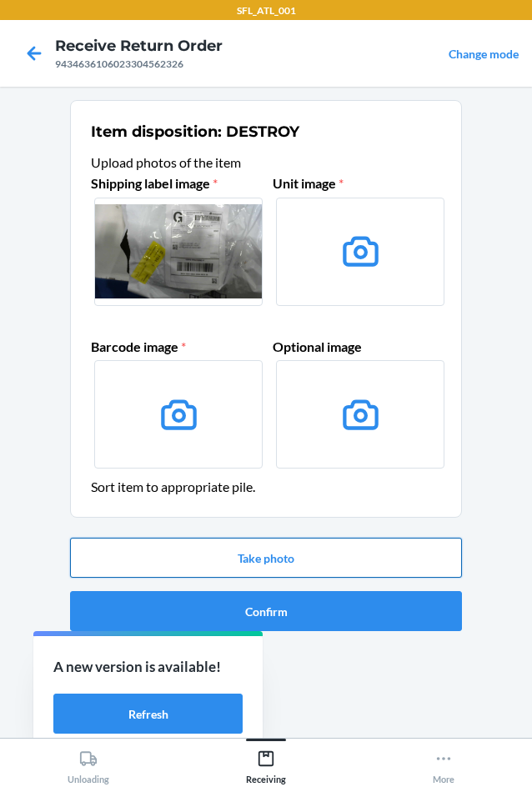
click at [390, 561] on button "Take photo" at bounding box center [266, 557] width 392 height 40
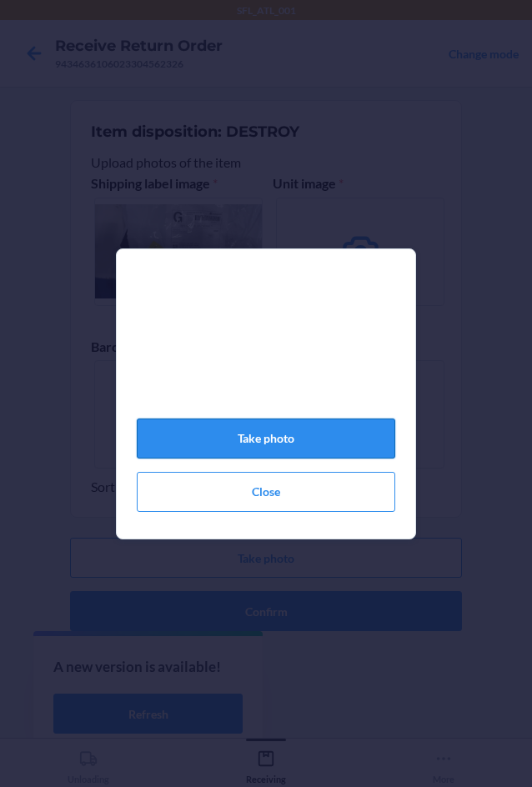
click at [353, 458] on button "Take photo" at bounding box center [266, 438] width 258 height 40
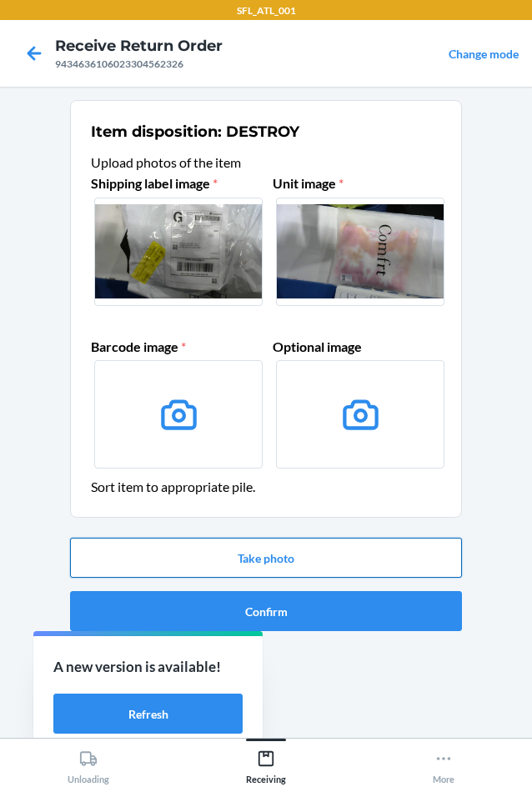
click at [380, 555] on button "Take photo" at bounding box center [266, 557] width 392 height 40
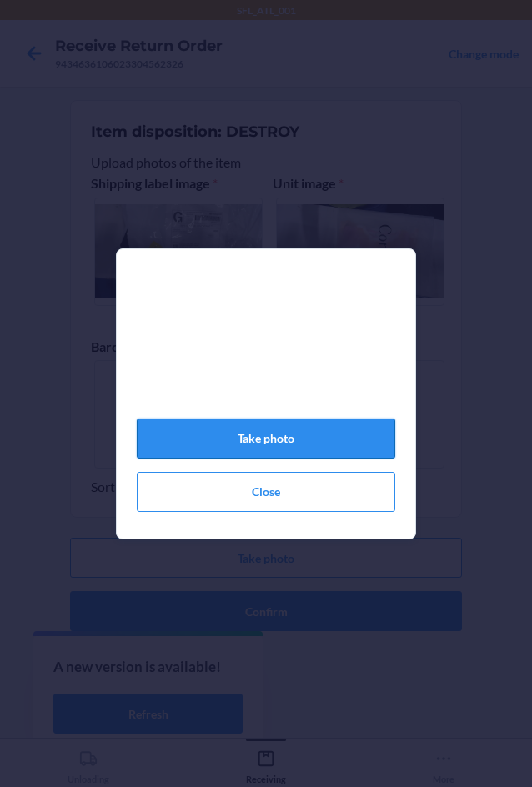
click at [340, 438] on button "Take photo" at bounding box center [266, 438] width 258 height 40
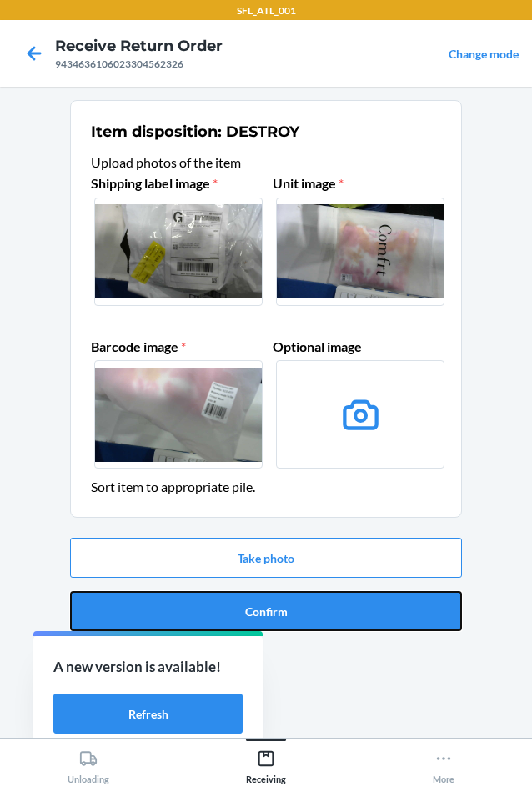
click at [367, 607] on button "Confirm" at bounding box center [266, 611] width 392 height 40
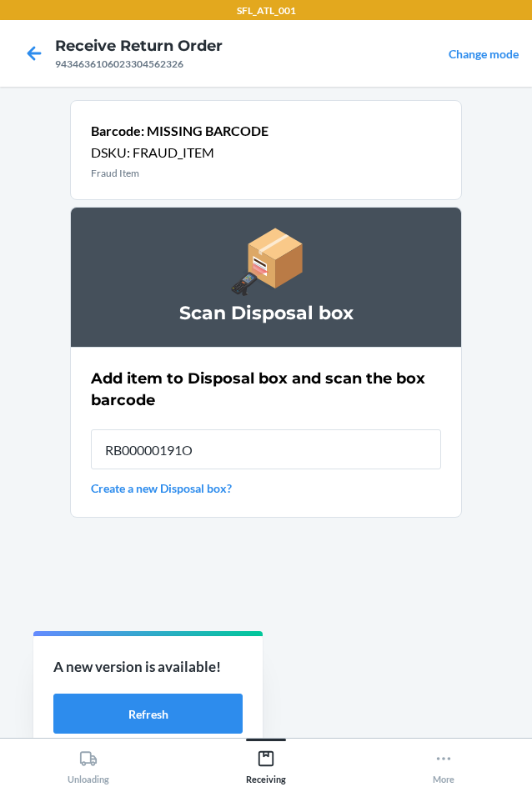
type input "RB00000191O"
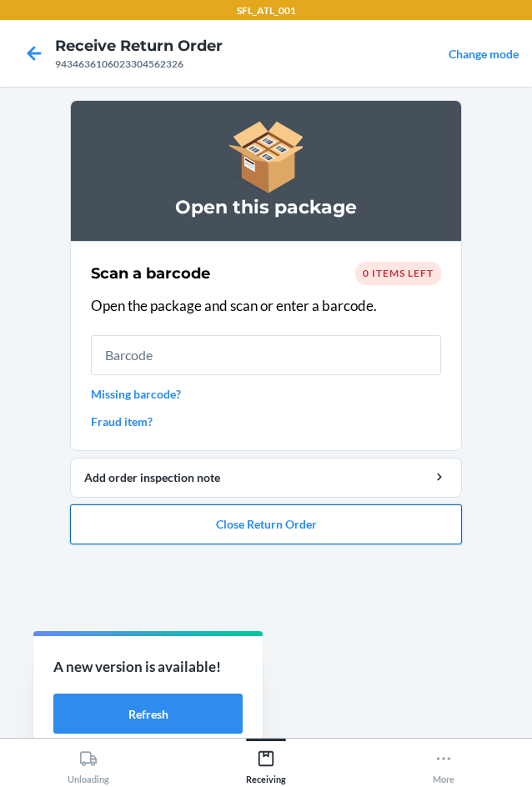
click at [424, 527] on button "Close Return Order" at bounding box center [266, 524] width 392 height 40
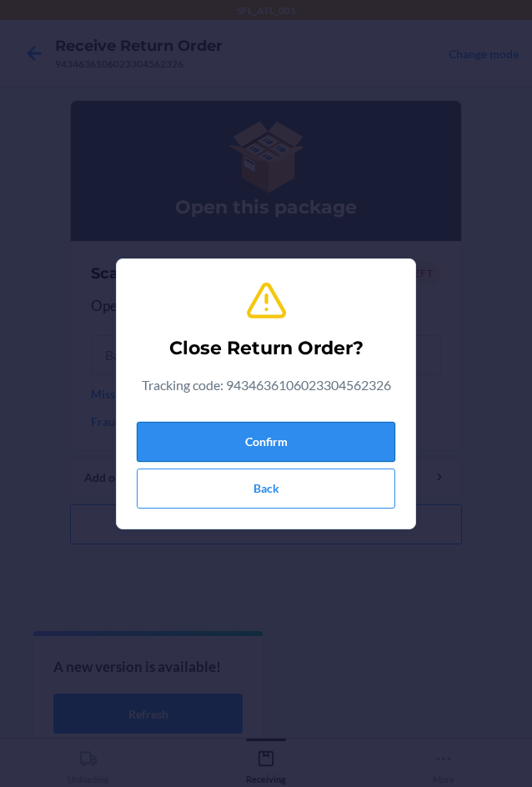
click at [391, 447] on button "Confirm" at bounding box center [266, 442] width 258 height 40
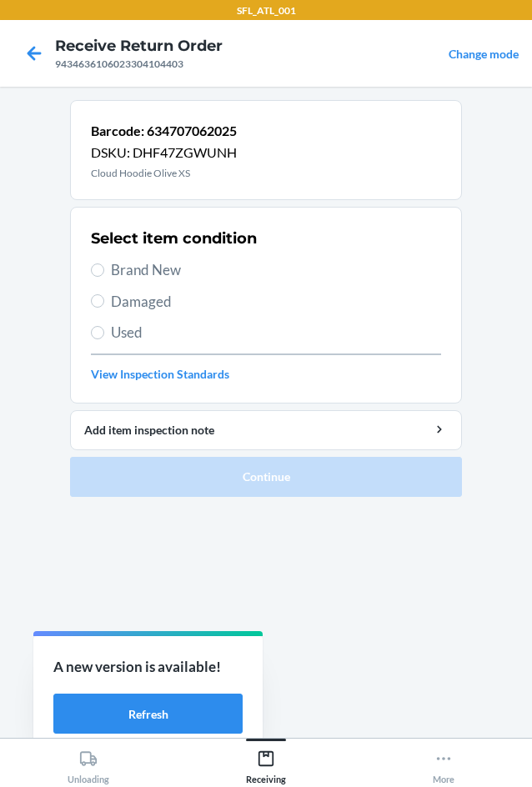
click at [135, 271] on span "Brand New" at bounding box center [276, 270] width 330 height 22
click at [104, 271] on input "Brand New" at bounding box center [97, 269] width 13 height 13
radio input "true"
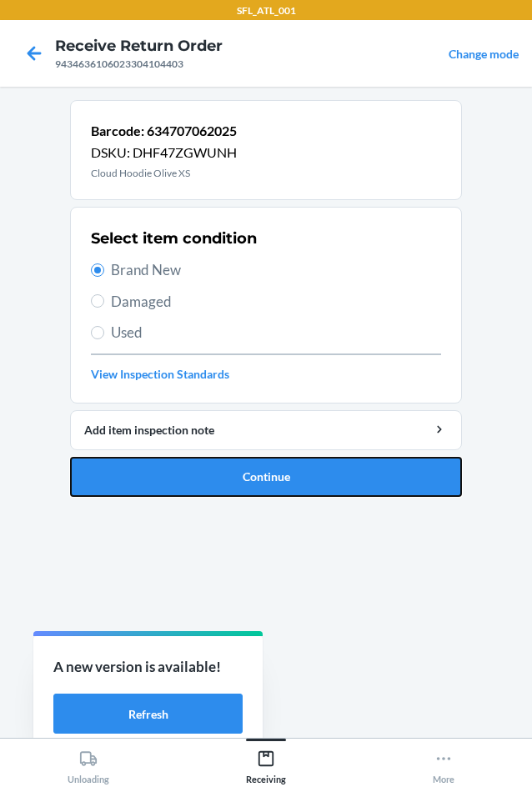
drag, startPoint x: 357, startPoint y: 483, endPoint x: 361, endPoint y: 492, distance: 9.0
click at [359, 486] on button "Continue" at bounding box center [266, 477] width 392 height 40
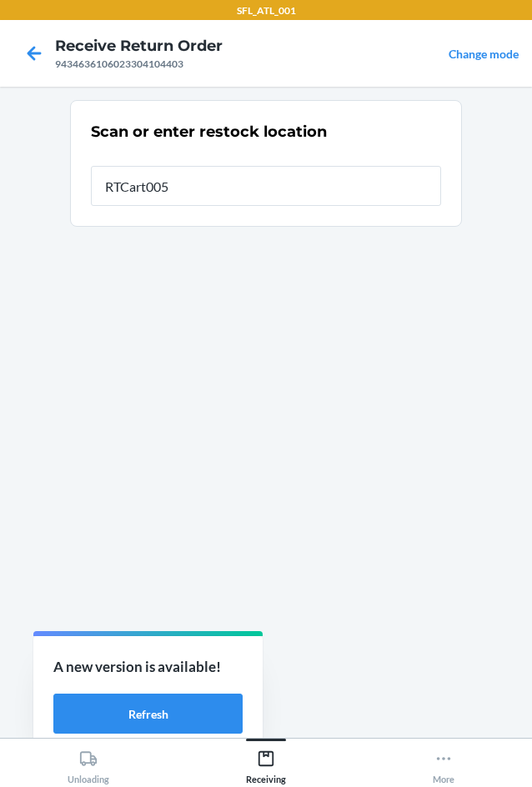
type input "RTCart005"
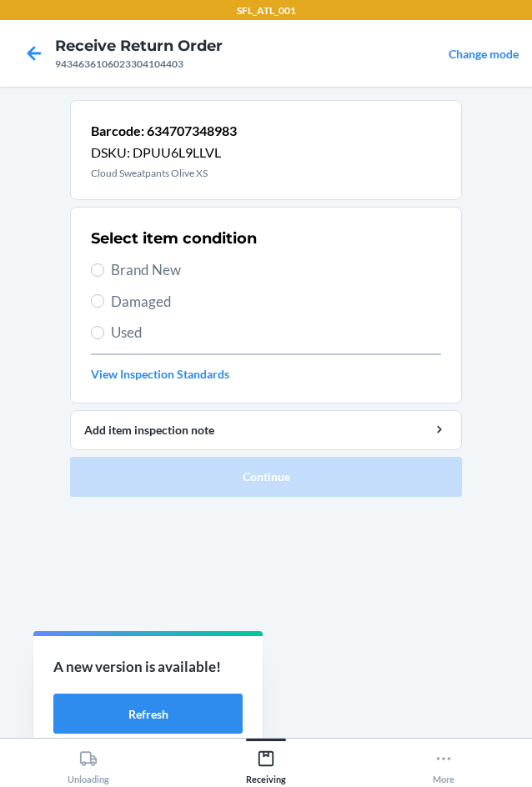
drag, startPoint x: 110, startPoint y: 254, endPoint x: 117, endPoint y: 266, distance: 13.9
click at [117, 263] on div "Select item condition Brand New Damaged Used View Inspection Standards" at bounding box center [266, 304] width 350 height 165
click at [117, 268] on span "Brand New" at bounding box center [276, 270] width 330 height 22
click at [104, 268] on input "Brand New" at bounding box center [97, 269] width 13 height 13
radio input "true"
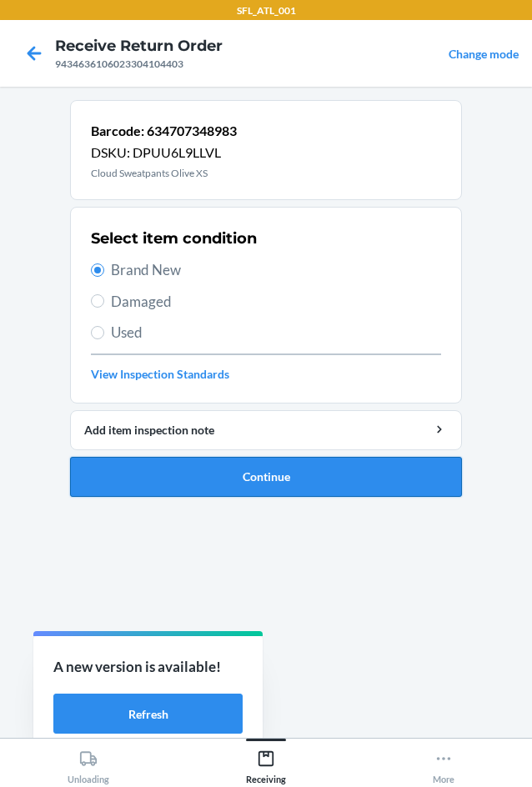
click at [188, 482] on button "Continue" at bounding box center [266, 477] width 392 height 40
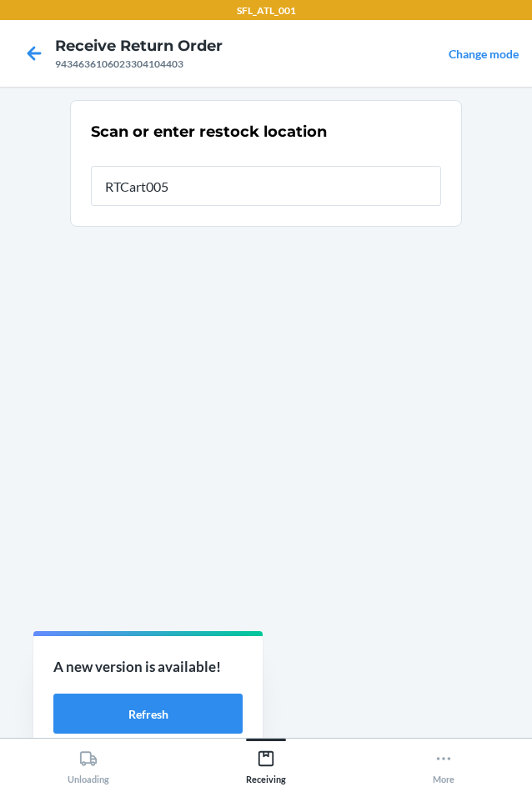
type input "RTCart005"
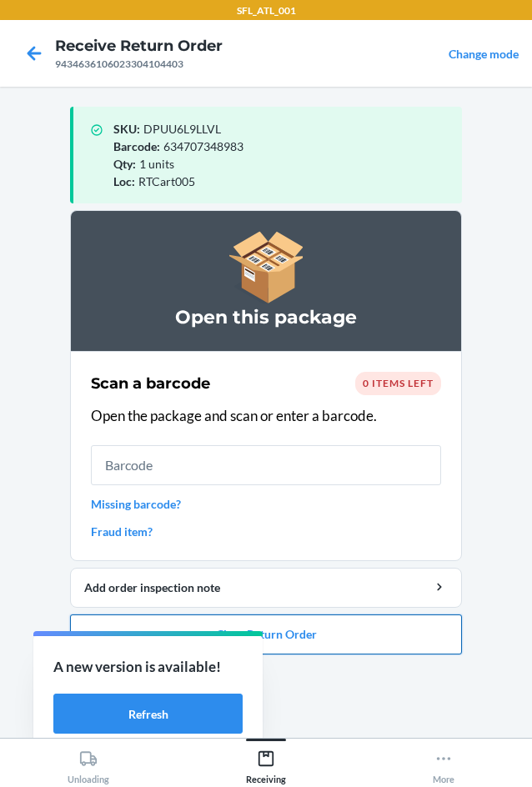
click at [340, 616] on button "Close Return Order" at bounding box center [266, 634] width 392 height 40
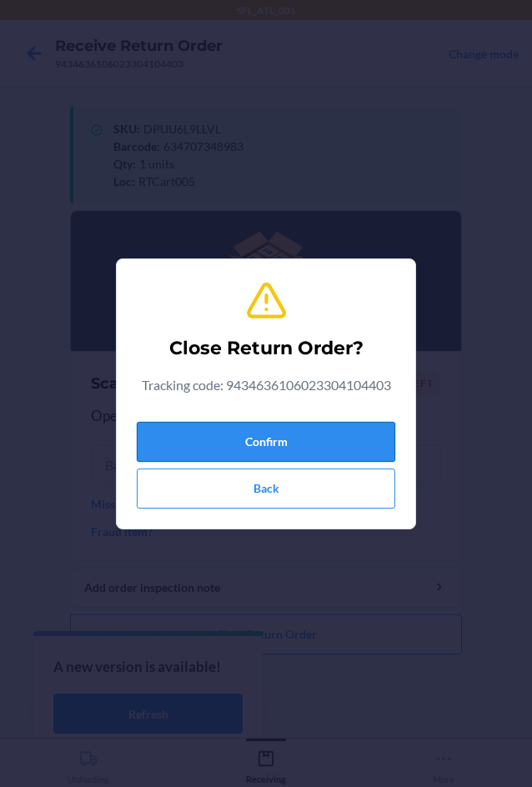
click at [268, 453] on button "Confirm" at bounding box center [266, 442] width 258 height 40
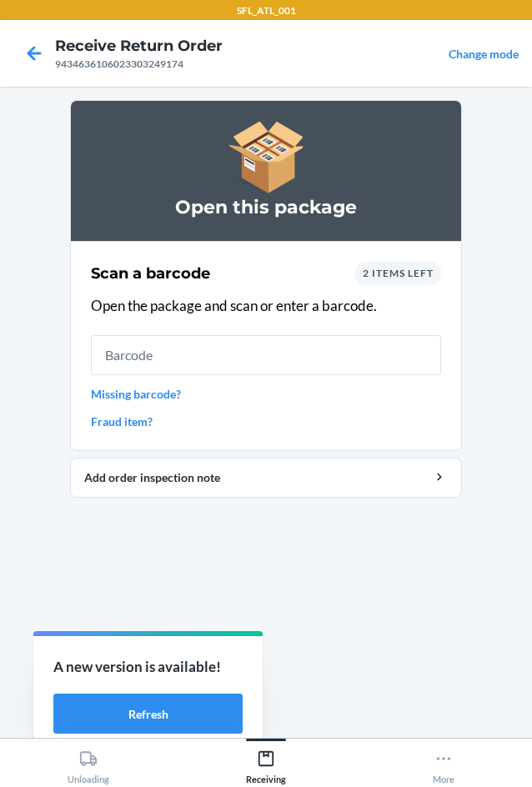
click at [407, 282] on div "2 items left" at bounding box center [398, 273] width 86 height 23
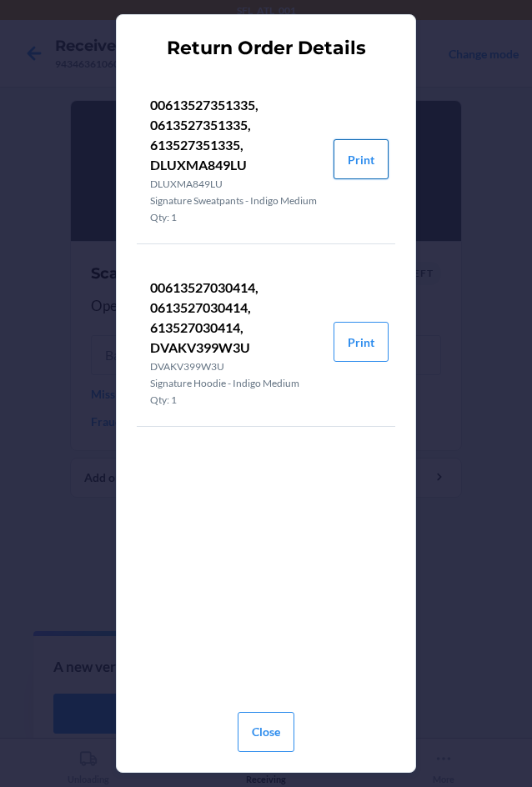
click at [352, 169] on button "Print" at bounding box center [360, 159] width 55 height 40
click at [274, 740] on button "Close" at bounding box center [265, 732] width 57 height 40
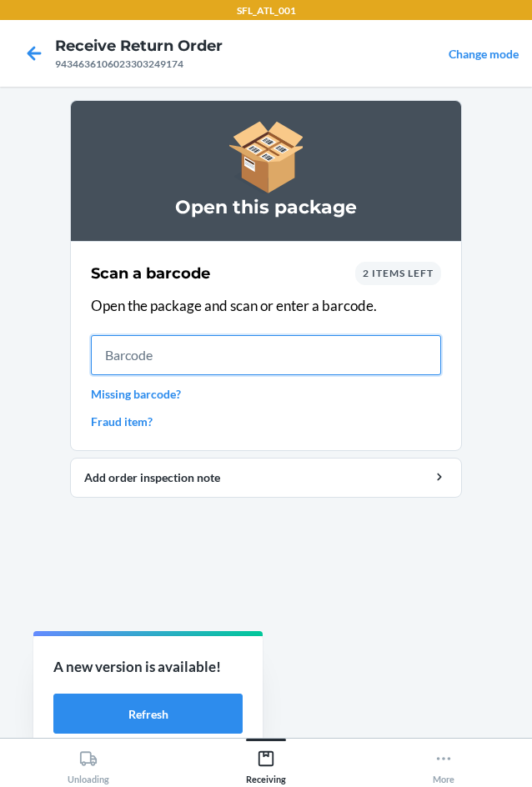
drag, startPoint x: 322, startPoint y: 350, endPoint x: 330, endPoint y: 407, distance: 57.3
click at [322, 349] on input "text" at bounding box center [266, 355] width 350 height 40
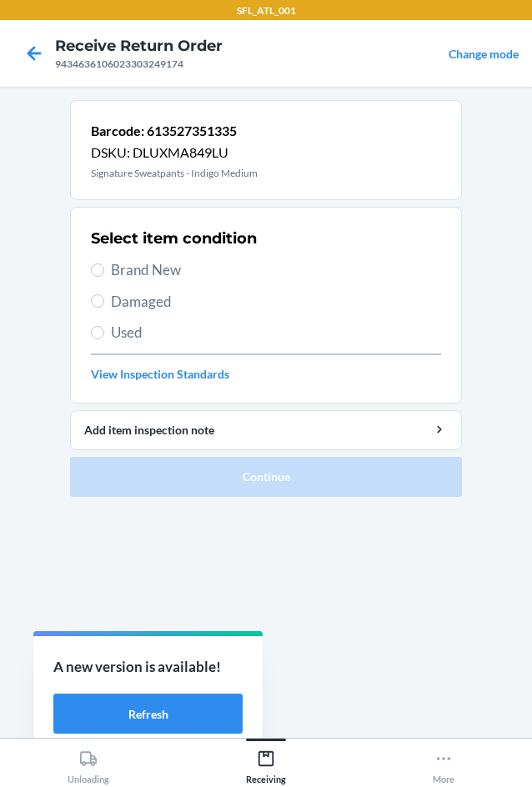
click at [139, 328] on span "Used" at bounding box center [276, 333] width 330 height 22
click at [104, 328] on input "Used" at bounding box center [97, 332] width 13 height 13
radio input "true"
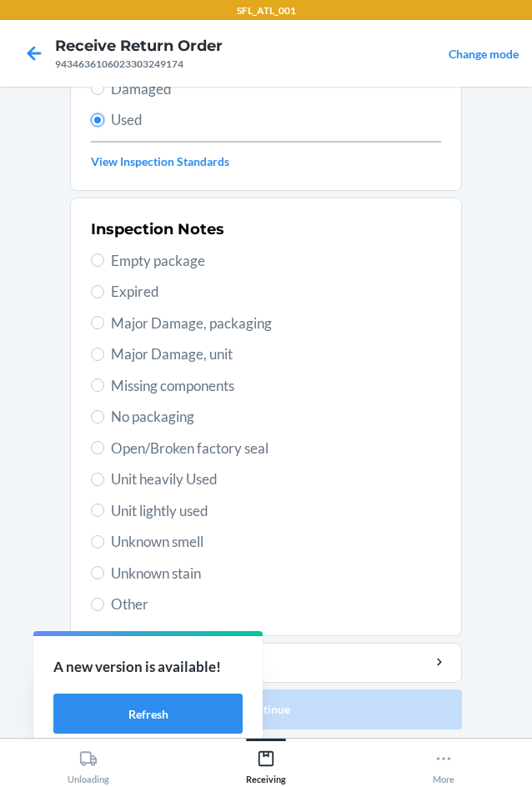
scroll to position [217, 0]
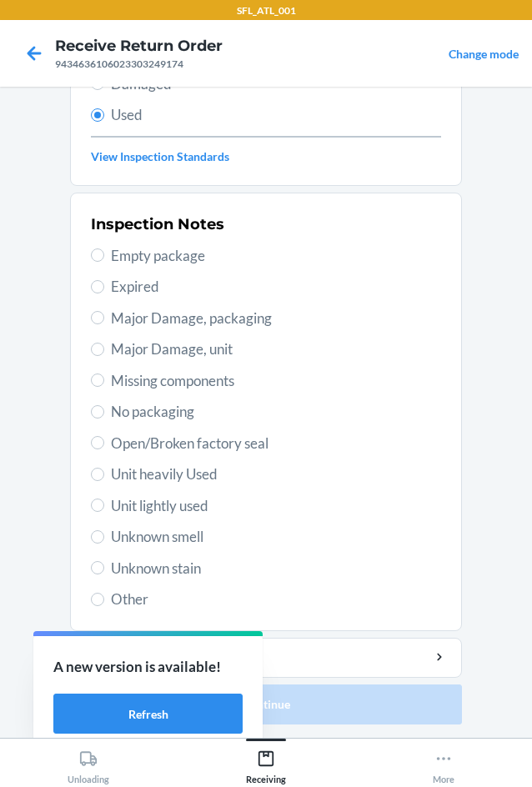
drag, startPoint x: 179, startPoint y: 557, endPoint x: 177, endPoint y: 573, distance: 16.8
click at [177, 573] on span "Unknown stain" at bounding box center [276, 568] width 330 height 22
click at [104, 573] on input "Unknown stain" at bounding box center [97, 567] width 13 height 13
radio input "true"
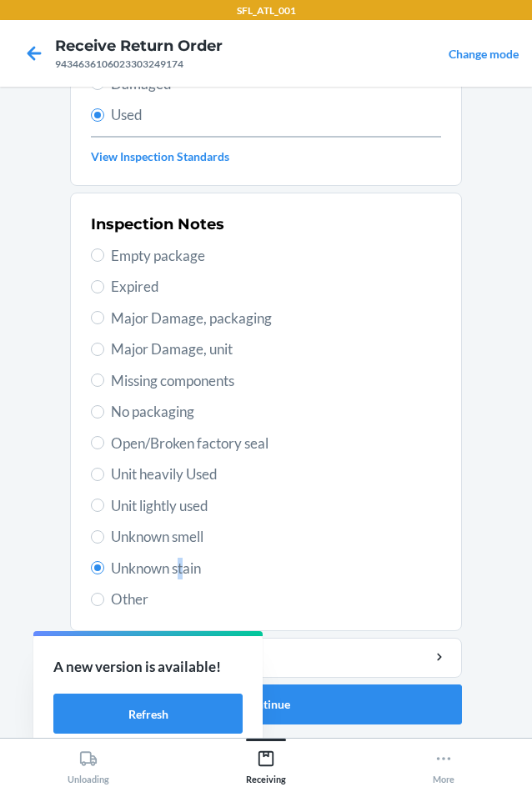
click at [176, 570] on span "Unknown stain" at bounding box center [276, 568] width 330 height 22
click at [384, 694] on button "Continue" at bounding box center [266, 704] width 392 height 40
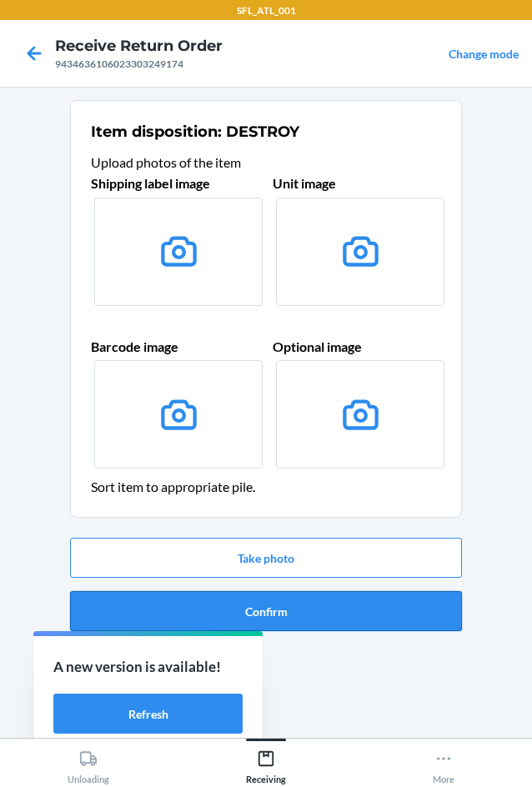
click at [374, 617] on button "Confirm" at bounding box center [266, 611] width 392 height 40
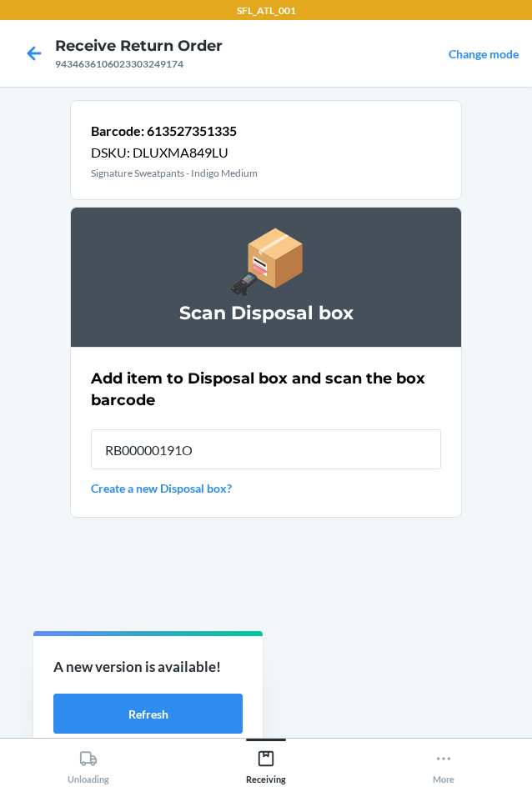
type input "RB00000191O"
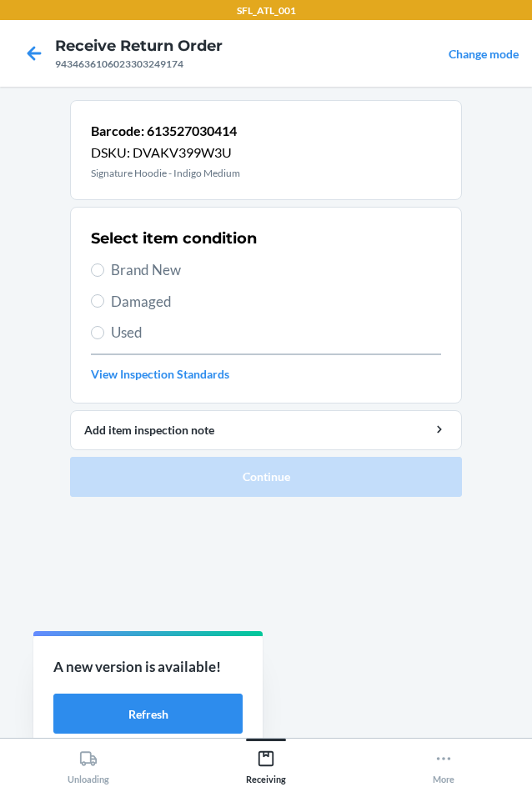
click at [163, 279] on span "Brand New" at bounding box center [276, 270] width 330 height 22
click at [104, 277] on input "Brand New" at bounding box center [97, 269] width 13 height 13
radio input "true"
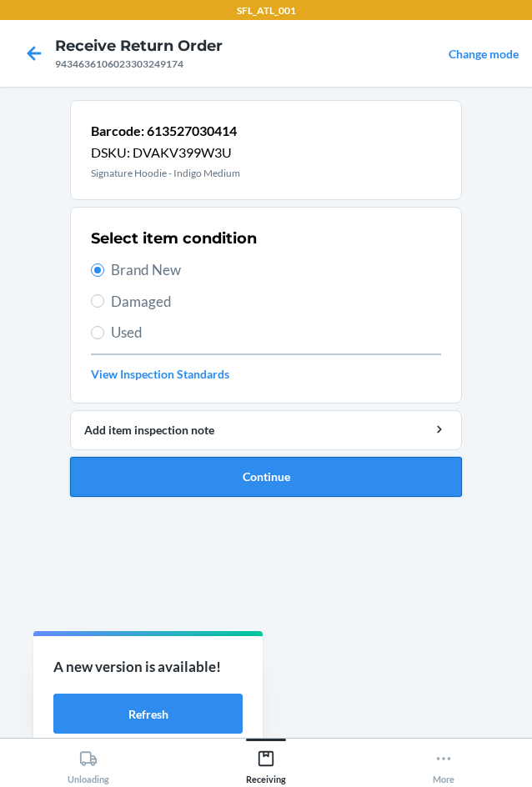
click at [257, 473] on button "Continue" at bounding box center [266, 477] width 392 height 40
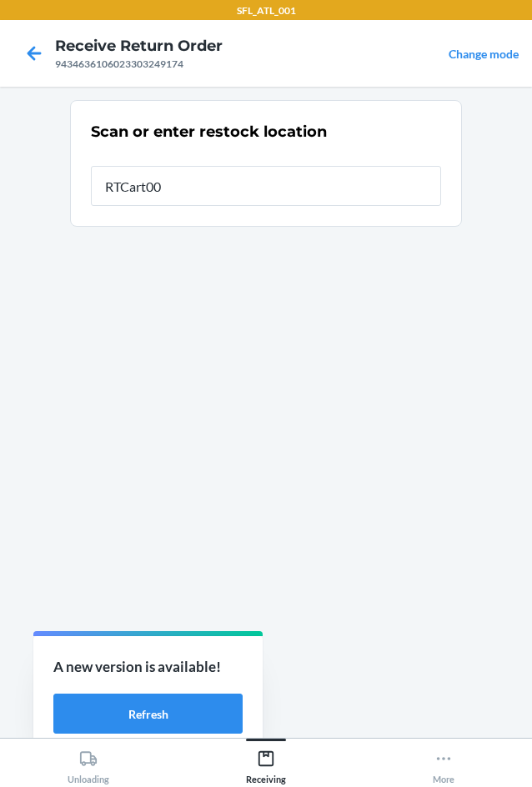
type input "RTCart005"
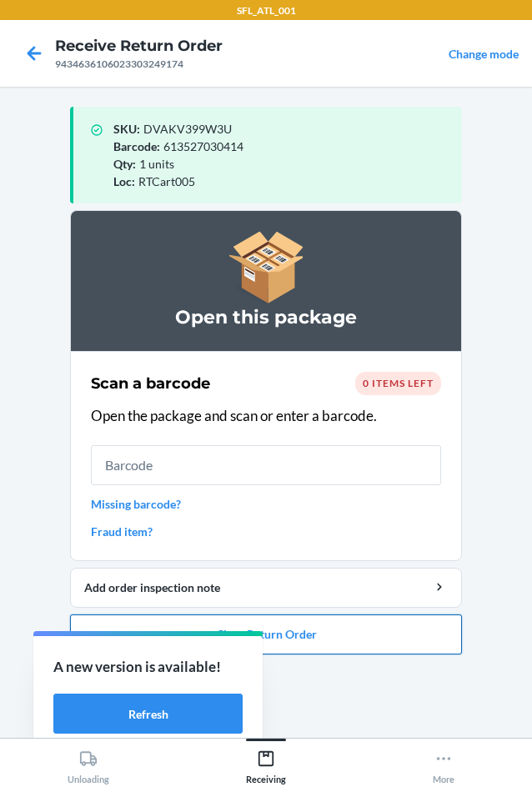
click at [404, 624] on button "Close Return Order" at bounding box center [266, 634] width 392 height 40
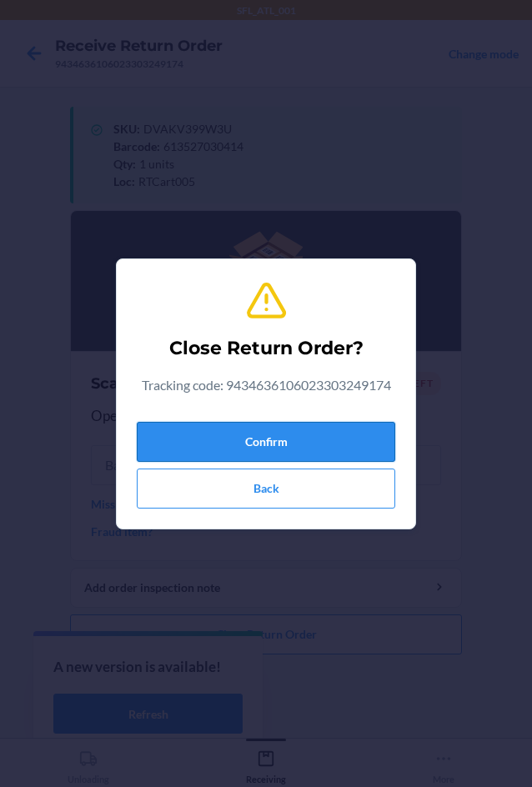
click at [348, 430] on button "Confirm" at bounding box center [266, 442] width 258 height 40
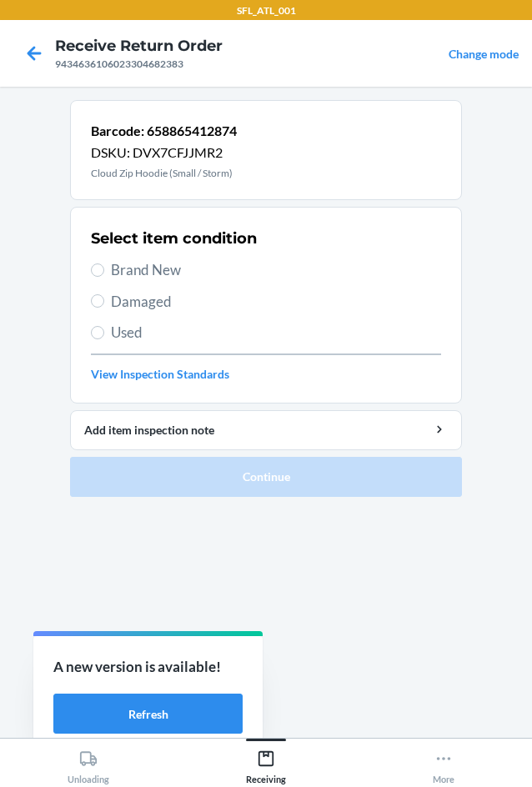
click at [166, 265] on span "Brand New" at bounding box center [276, 270] width 330 height 22
click at [104, 265] on input "Brand New" at bounding box center [97, 269] width 13 height 13
radio input "true"
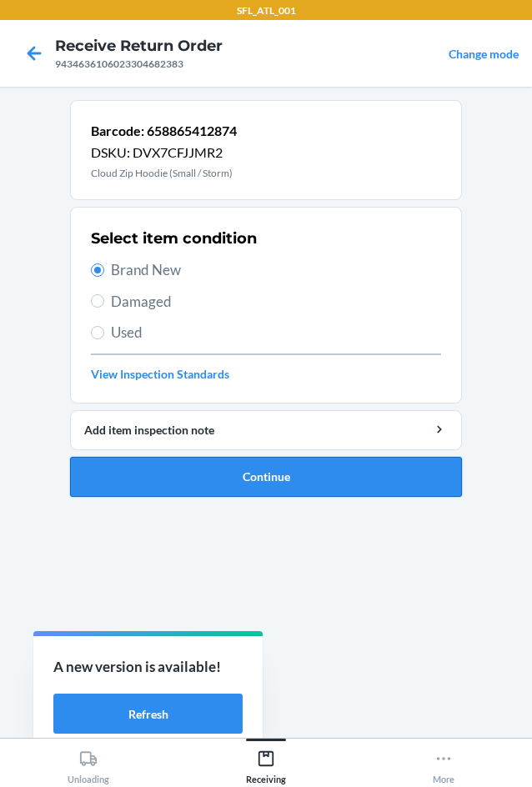
click at [247, 494] on button "Continue" at bounding box center [266, 477] width 392 height 40
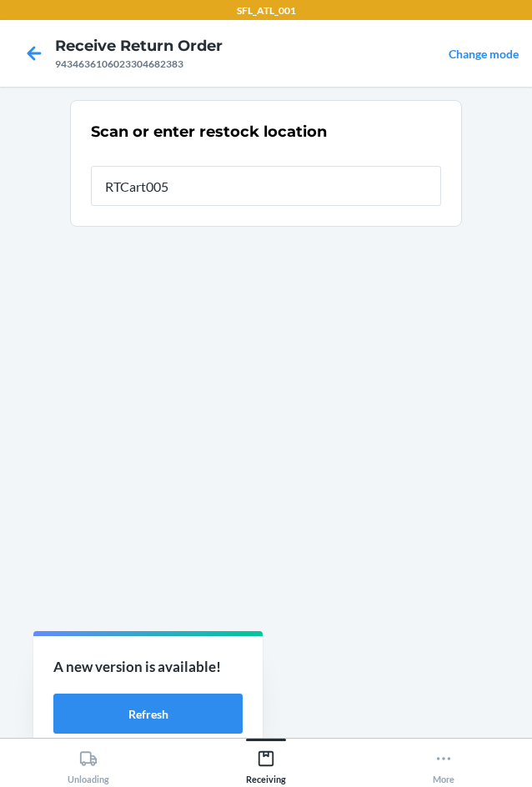
type input "RTCart005"
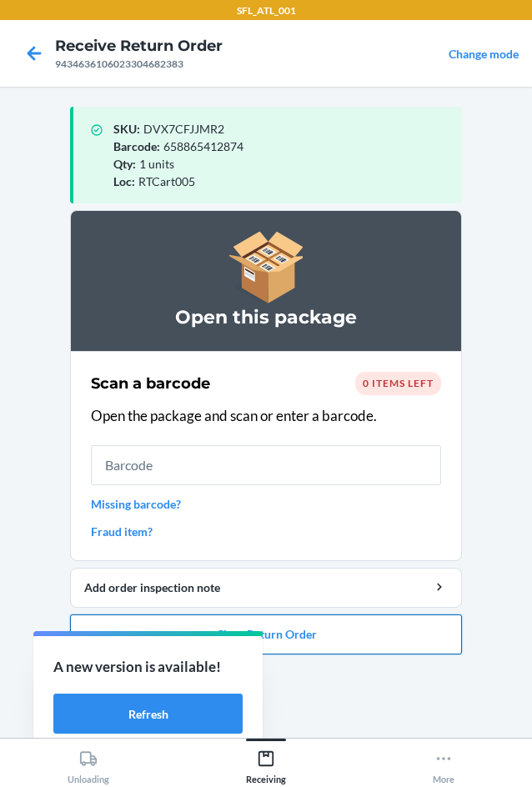
click at [346, 632] on button "Close Return Order" at bounding box center [266, 634] width 392 height 40
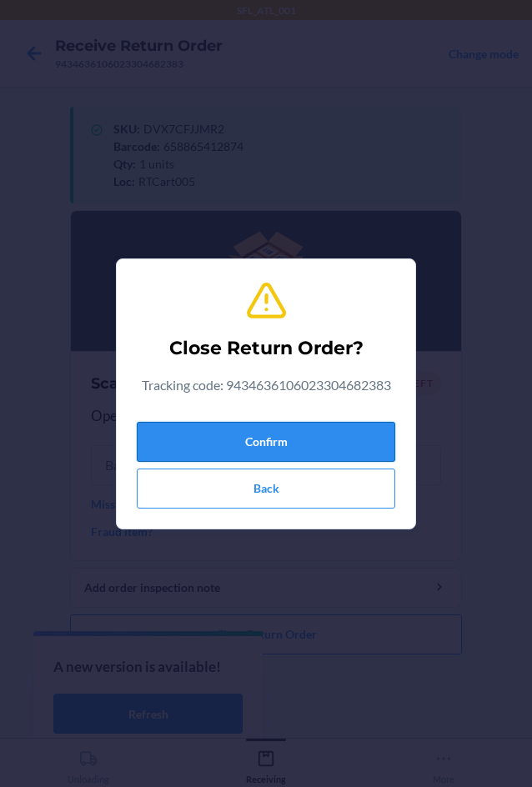
click at [302, 432] on button "Confirm" at bounding box center [266, 442] width 258 height 40
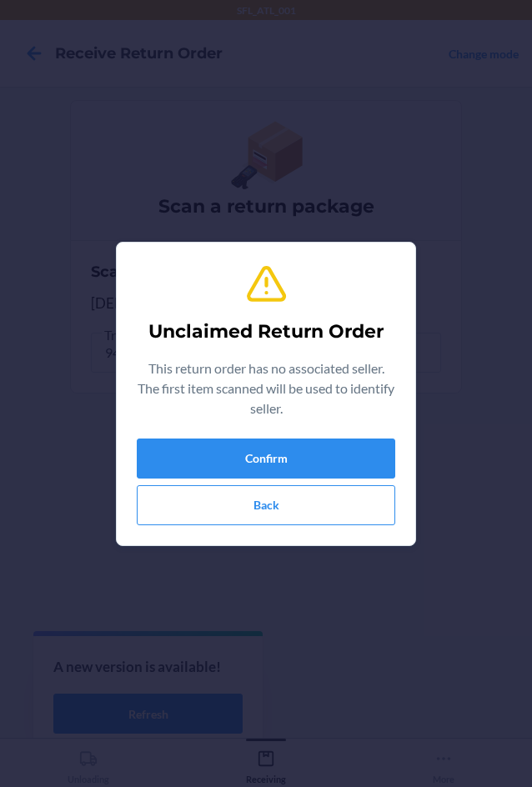
click at [357, 437] on div "Unclaimed Return Order This return order has no associated seller. The first it…" at bounding box center [266, 394] width 258 height 276
click at [350, 443] on button "Confirm" at bounding box center [266, 458] width 258 height 40
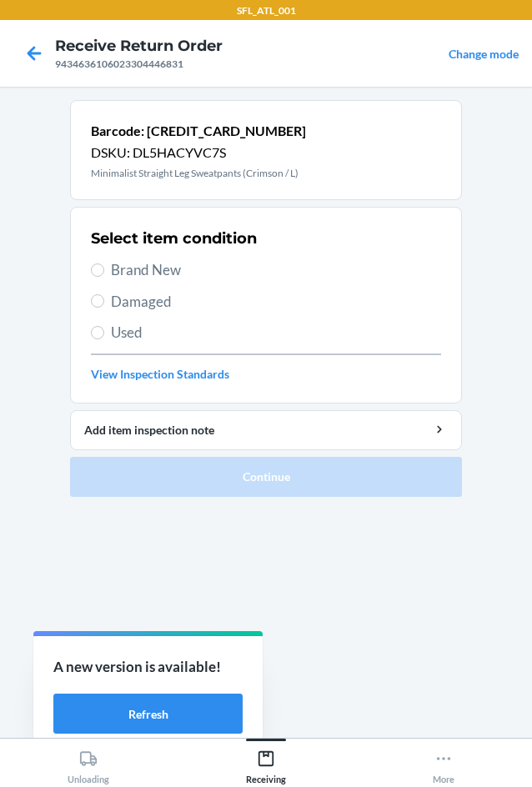
click at [132, 261] on span "Brand New" at bounding box center [276, 270] width 330 height 22
click at [104, 263] on input "Brand New" at bounding box center [97, 269] width 13 height 13
radio input "true"
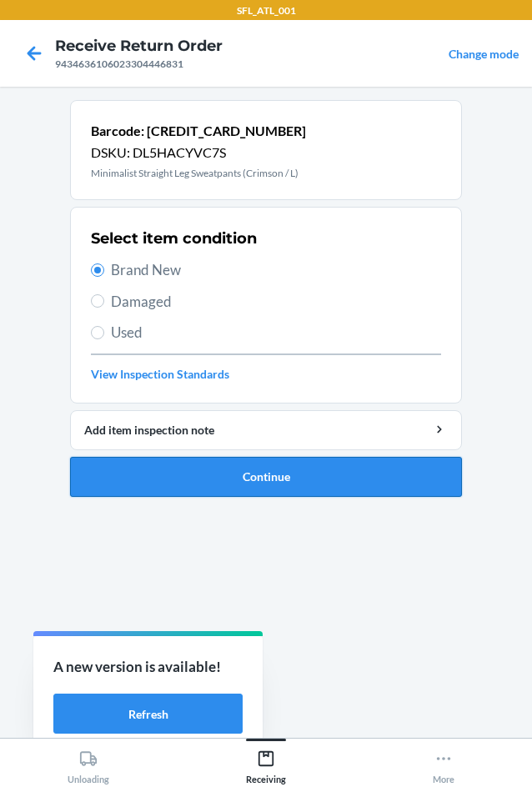
click at [347, 471] on button "Continue" at bounding box center [266, 477] width 392 height 40
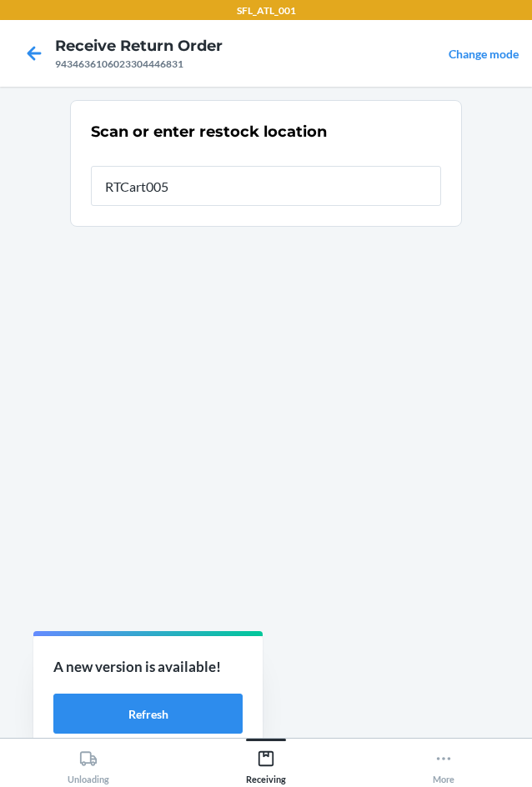
type input "RTCart005"
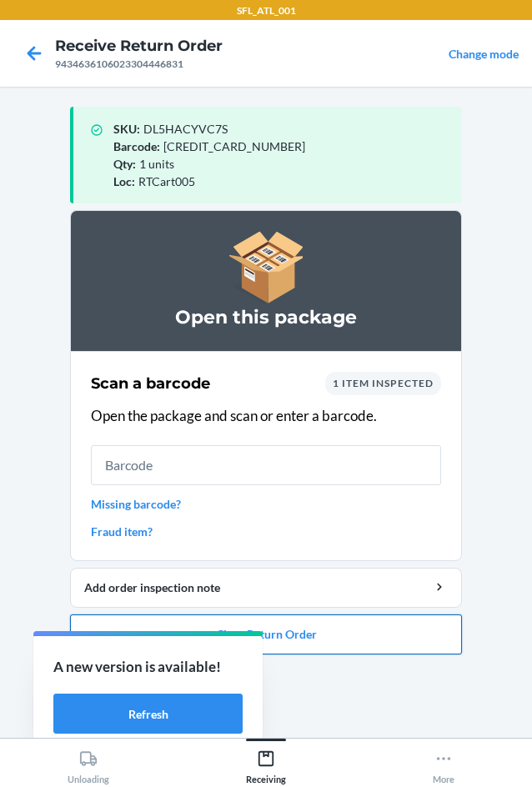
click at [348, 635] on button "Close Return Order" at bounding box center [266, 634] width 392 height 40
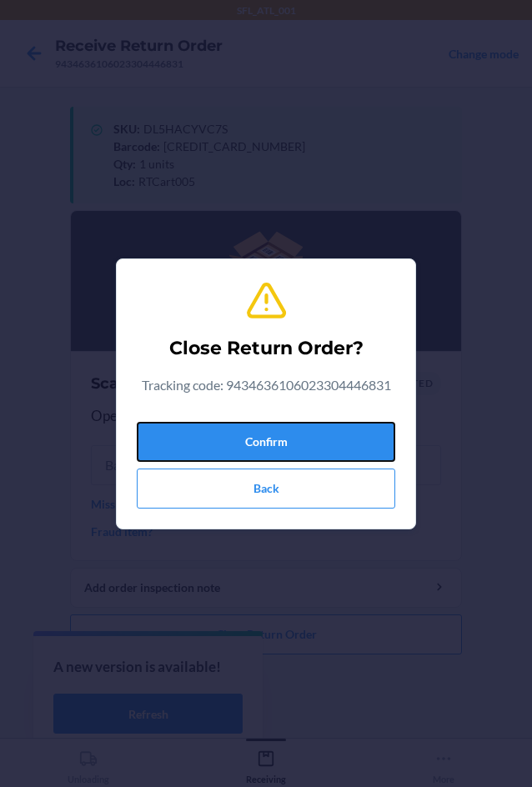
drag, startPoint x: 293, startPoint y: 449, endPoint x: 474, endPoint y: 534, distance: 199.8
click at [318, 450] on button "Confirm" at bounding box center [266, 442] width 258 height 40
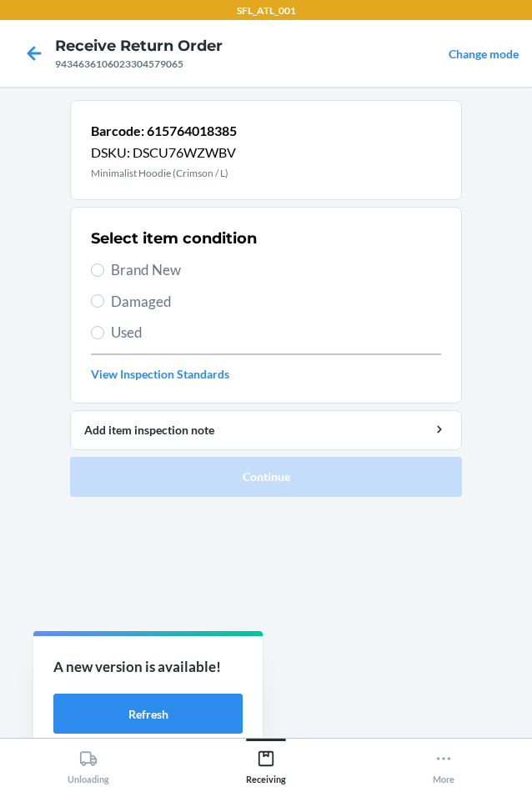
click at [158, 271] on span "Brand New" at bounding box center [276, 270] width 330 height 22
click at [104, 271] on input "Brand New" at bounding box center [97, 269] width 13 height 13
radio input "true"
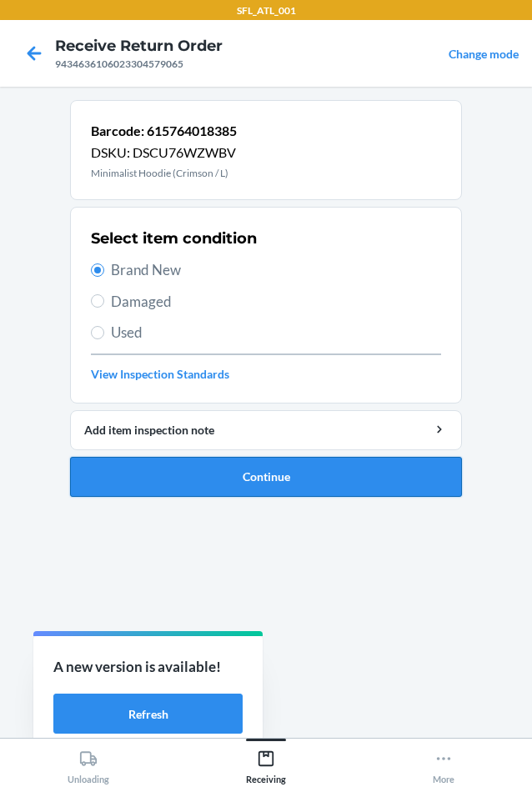
click at [291, 490] on button "Continue" at bounding box center [266, 477] width 392 height 40
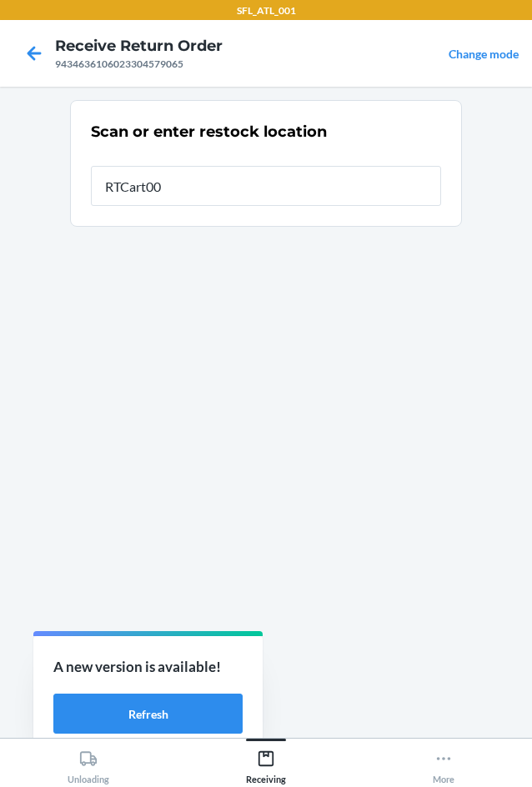
type input "RTCart005"
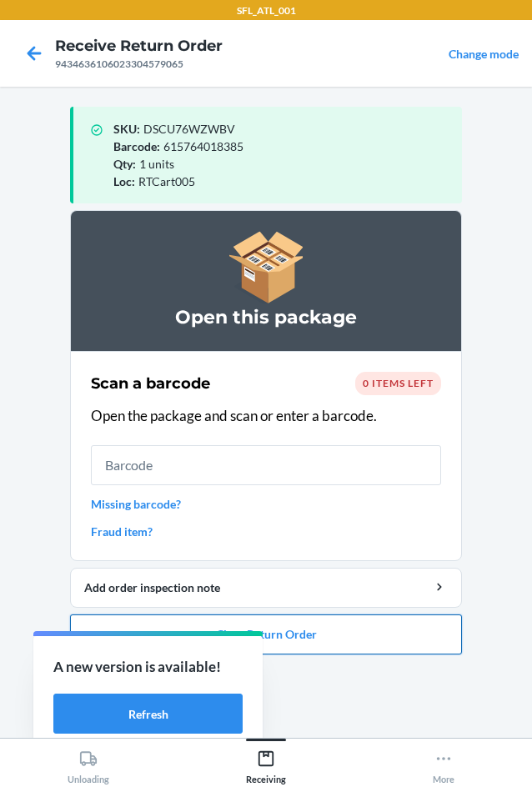
click at [412, 641] on button "Close Return Order" at bounding box center [266, 634] width 392 height 40
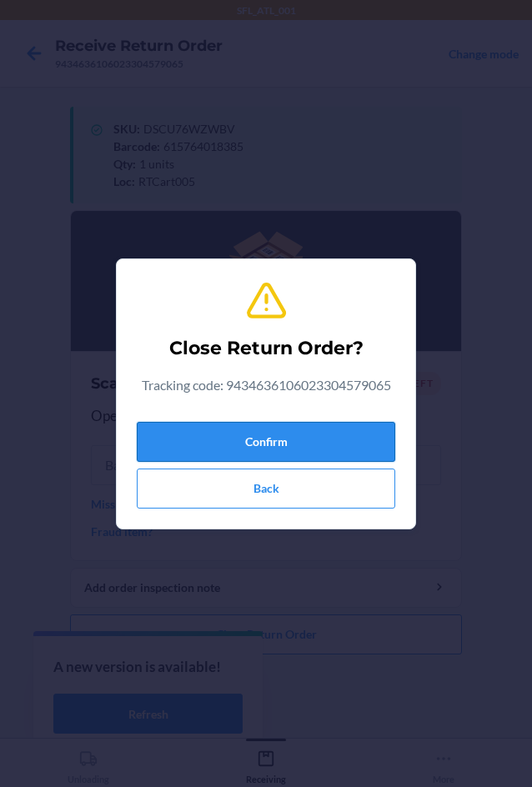
click at [375, 425] on button "Confirm" at bounding box center [266, 442] width 258 height 40
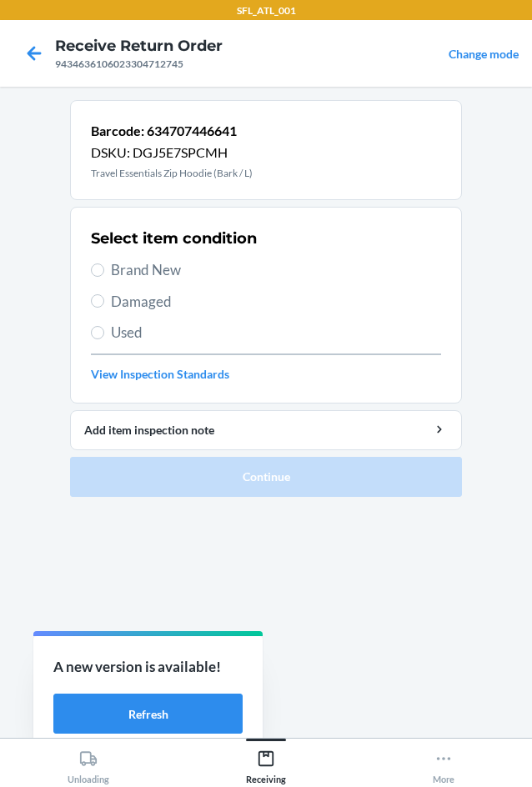
click at [154, 268] on span "Brand New" at bounding box center [276, 270] width 330 height 22
click at [104, 268] on input "Brand New" at bounding box center [97, 269] width 13 height 13
radio input "true"
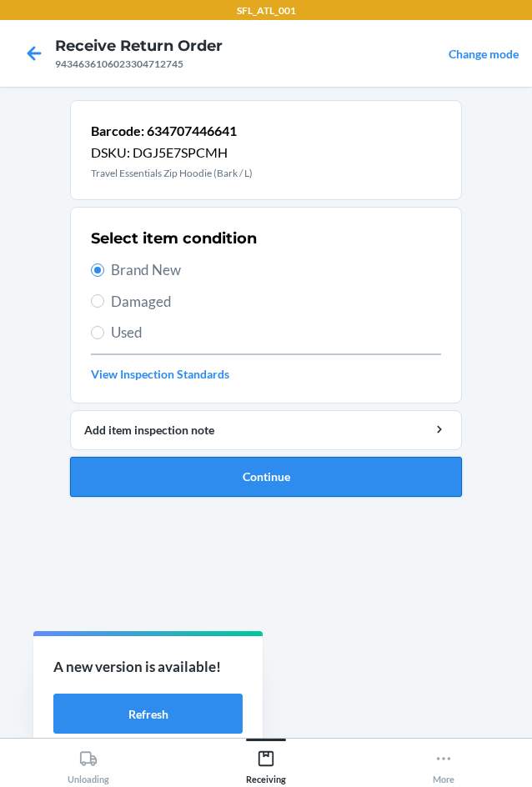
click at [289, 478] on button "Continue" at bounding box center [266, 477] width 392 height 40
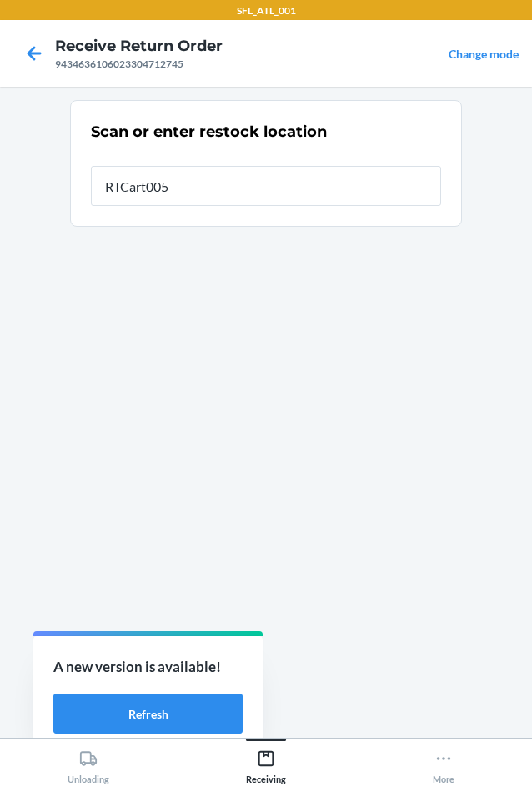
type input "RTCart005"
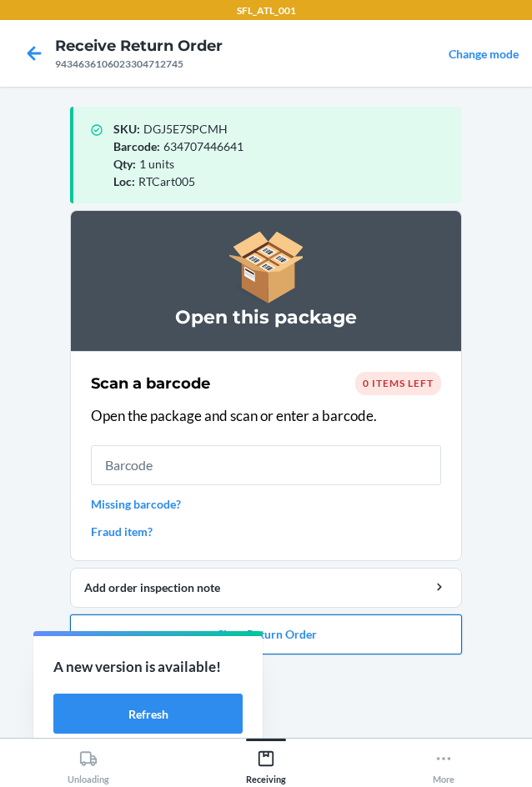
click at [383, 633] on button "Close Return Order" at bounding box center [266, 634] width 392 height 40
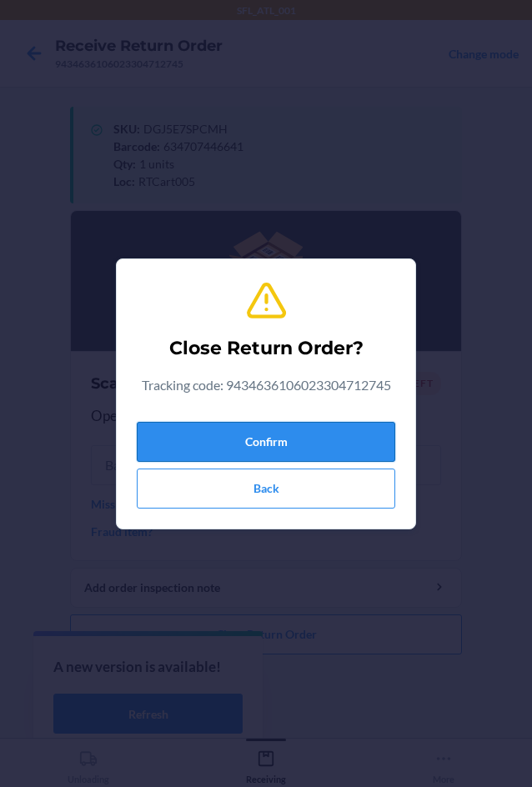
click at [312, 438] on button "Confirm" at bounding box center [266, 442] width 258 height 40
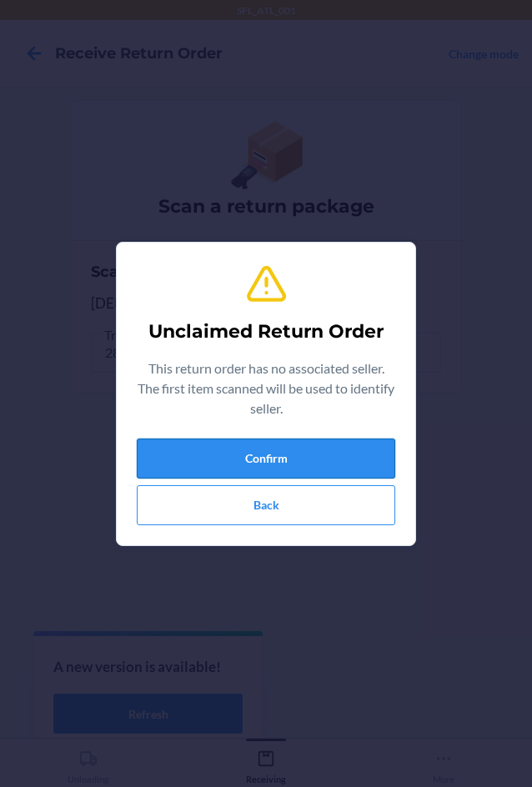
click at [312, 447] on button "Confirm" at bounding box center [266, 458] width 258 height 40
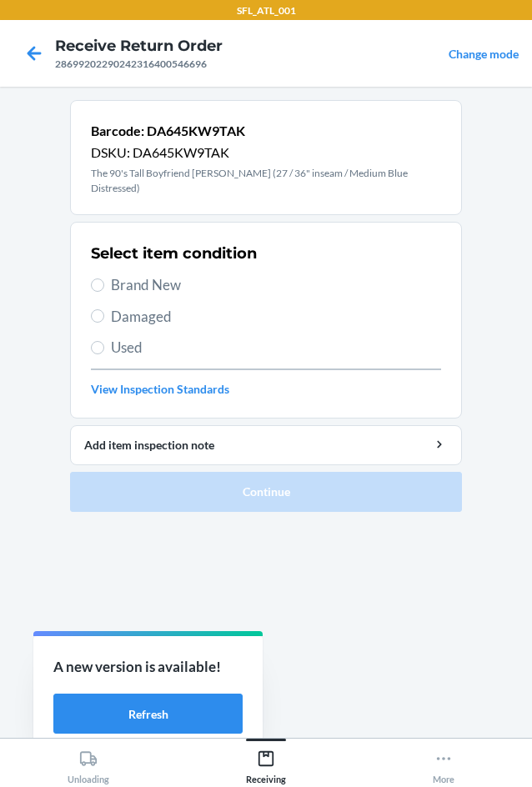
click at [149, 274] on span "Brand New" at bounding box center [276, 285] width 330 height 22
click at [104, 278] on input "Brand New" at bounding box center [97, 284] width 13 height 13
radio input "true"
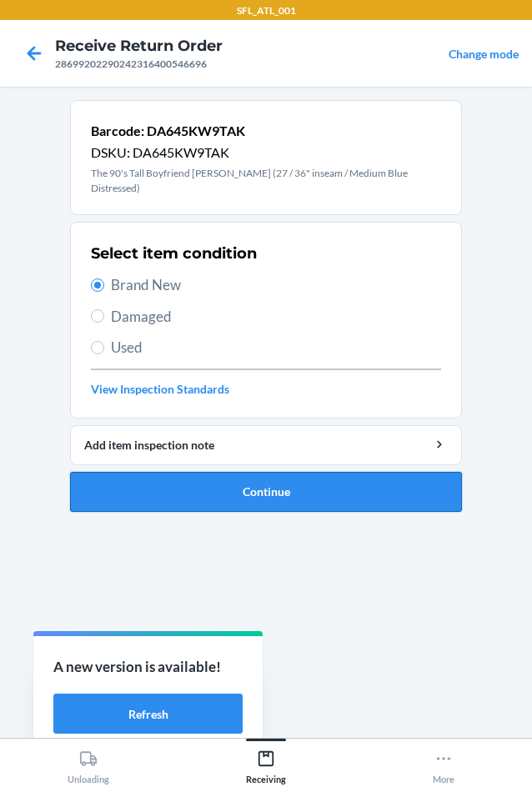
click at [257, 474] on button "Continue" at bounding box center [266, 492] width 392 height 40
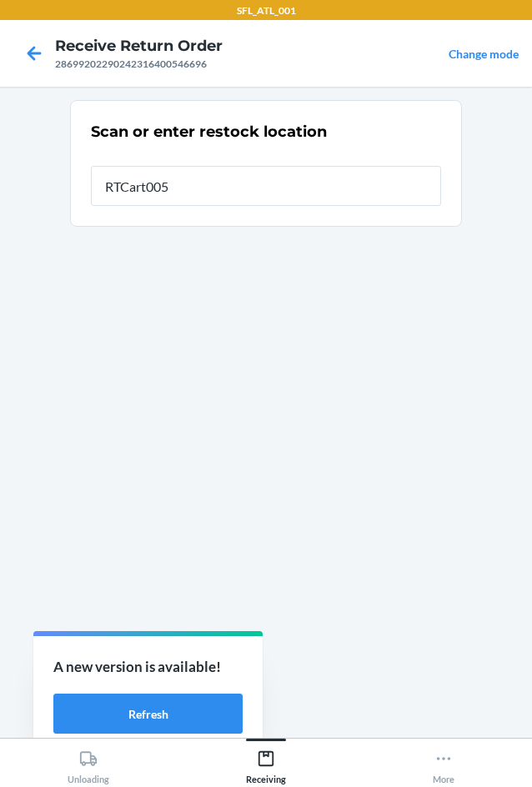
type input "RTCart005"
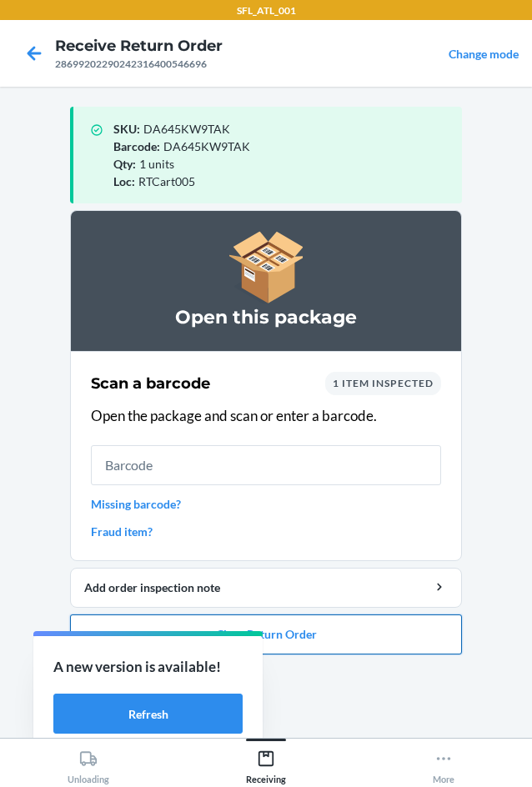
drag, startPoint x: 436, startPoint y: 631, endPoint x: 422, endPoint y: 615, distance: 21.2
click at [427, 622] on button "Close Return Order" at bounding box center [266, 634] width 392 height 40
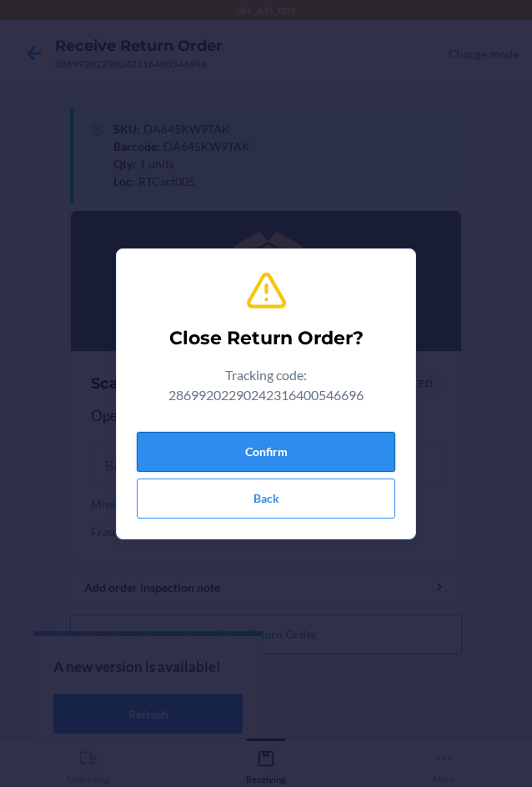
click at [343, 454] on button "Confirm" at bounding box center [266, 452] width 258 height 40
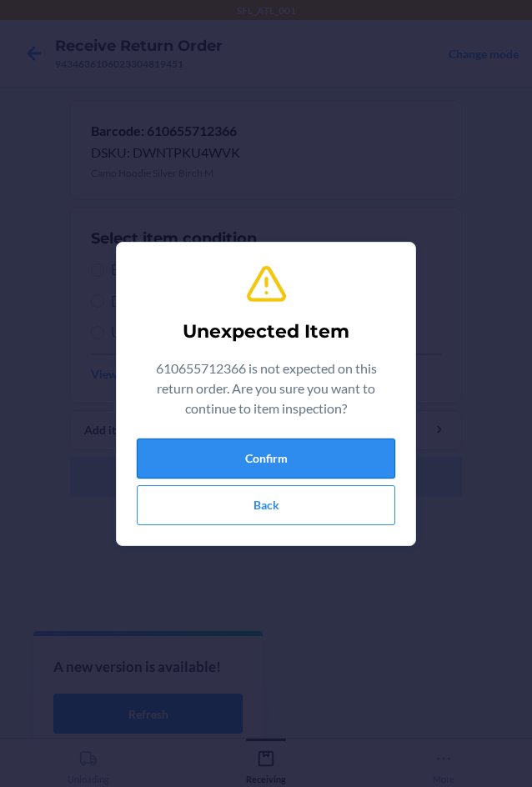
click at [312, 447] on button "Confirm" at bounding box center [266, 458] width 258 height 40
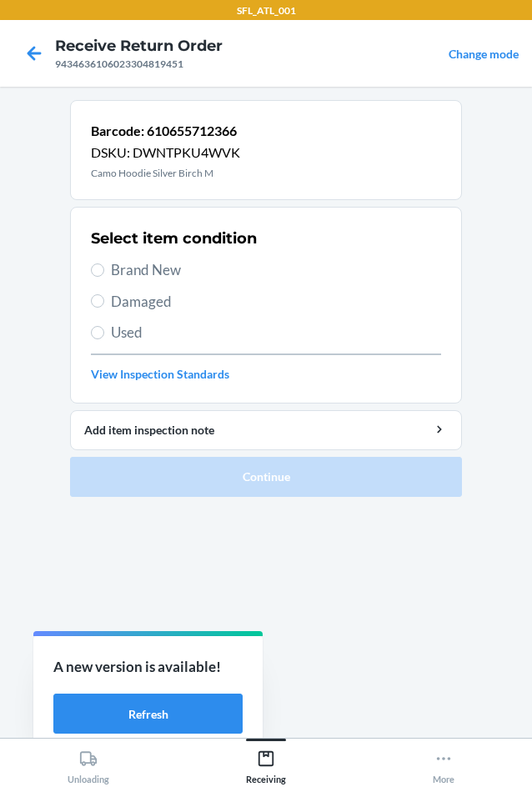
click at [142, 274] on span "Brand New" at bounding box center [276, 270] width 330 height 22
click at [104, 274] on input "Brand New" at bounding box center [97, 269] width 13 height 13
radio input "true"
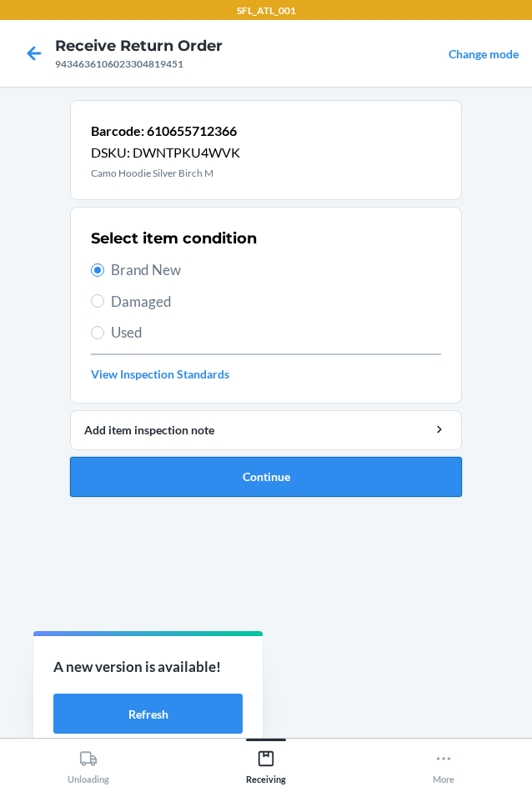
click at [267, 464] on button "Continue" at bounding box center [266, 477] width 392 height 40
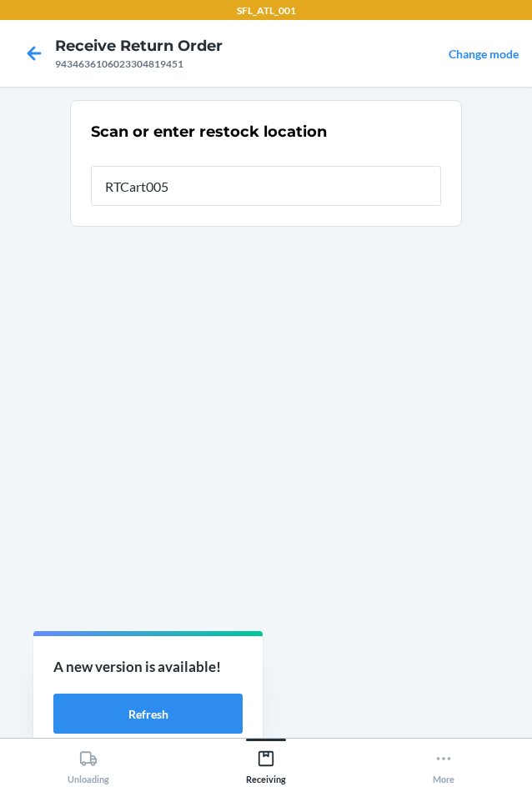
type input "RTCart005"
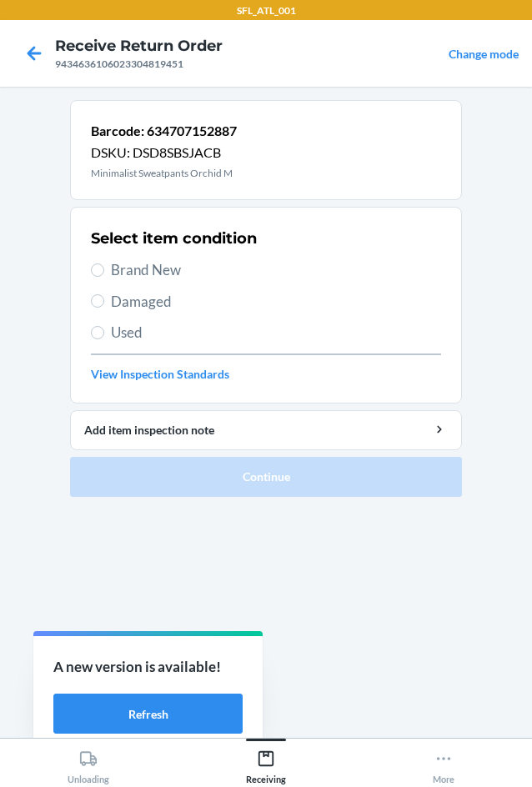
click at [172, 272] on span "Brand New" at bounding box center [276, 270] width 330 height 22
click at [104, 272] on input "Brand New" at bounding box center [97, 269] width 13 height 13
radio input "true"
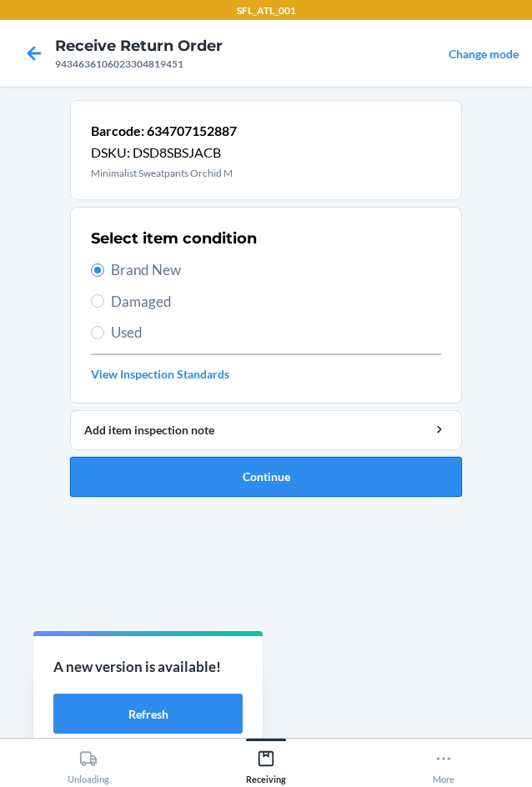
click at [258, 471] on button "Continue" at bounding box center [266, 477] width 392 height 40
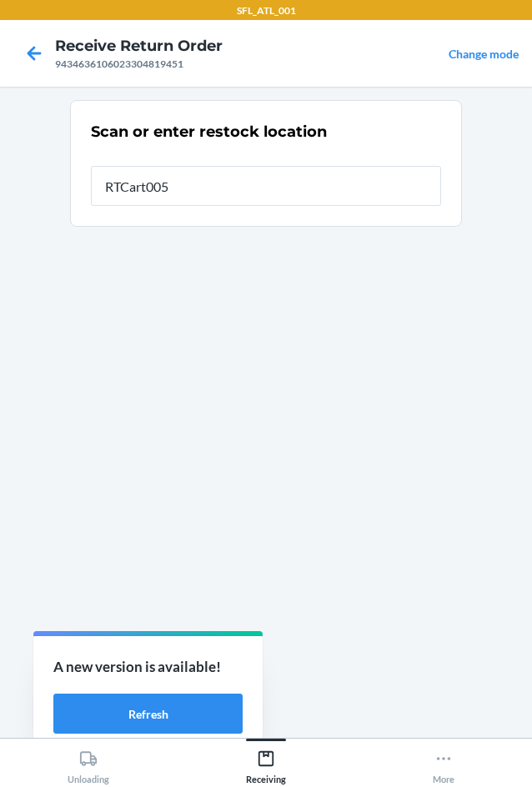
type input "RTCart005"
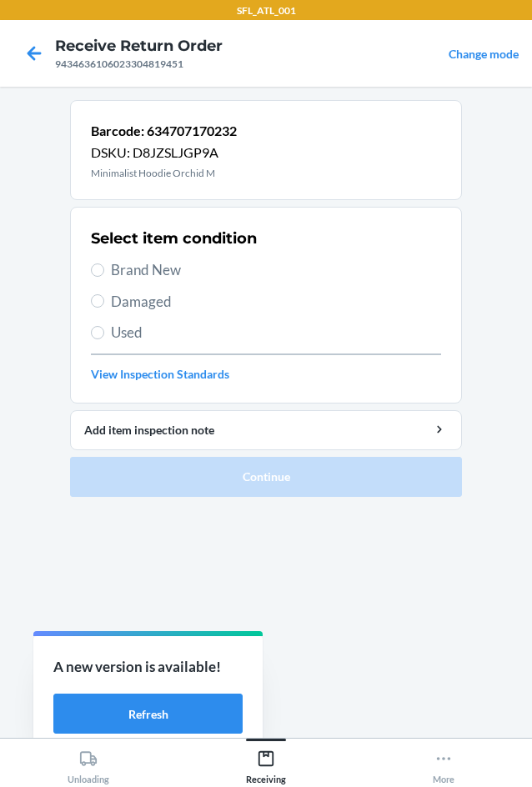
click at [144, 269] on span "Brand New" at bounding box center [276, 270] width 330 height 22
click at [104, 269] on input "Brand New" at bounding box center [97, 269] width 13 height 13
radio input "true"
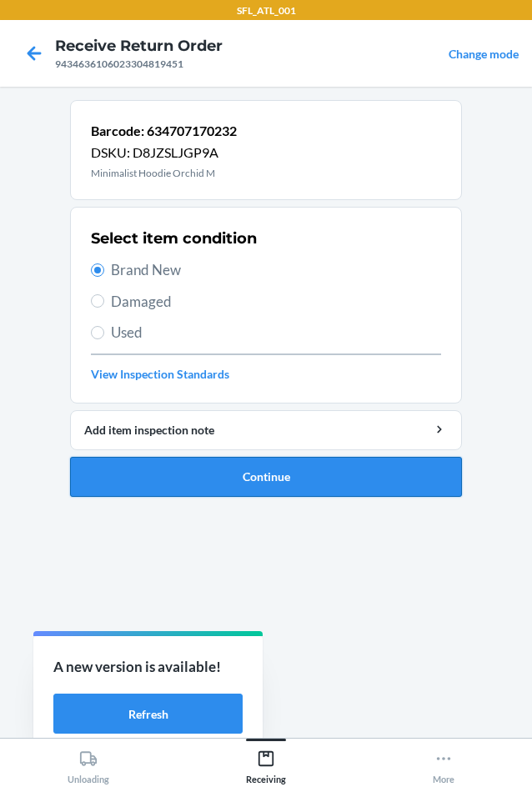
click at [330, 492] on button "Continue" at bounding box center [266, 477] width 392 height 40
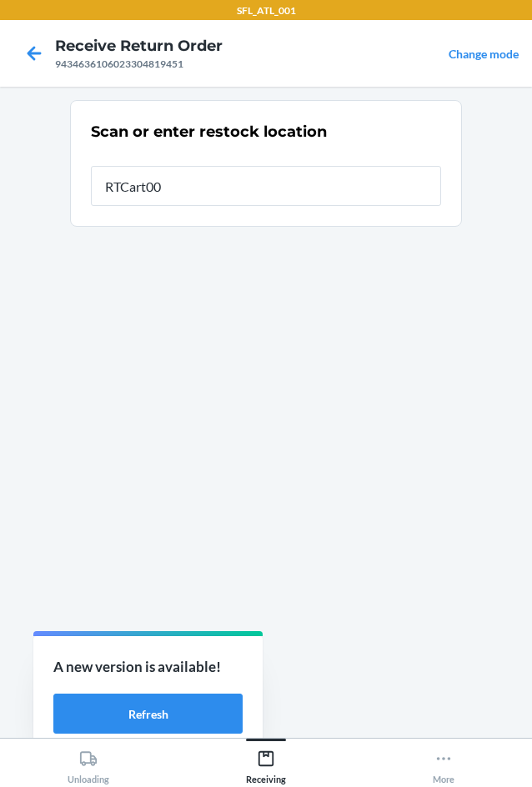
type input "RTCart005"
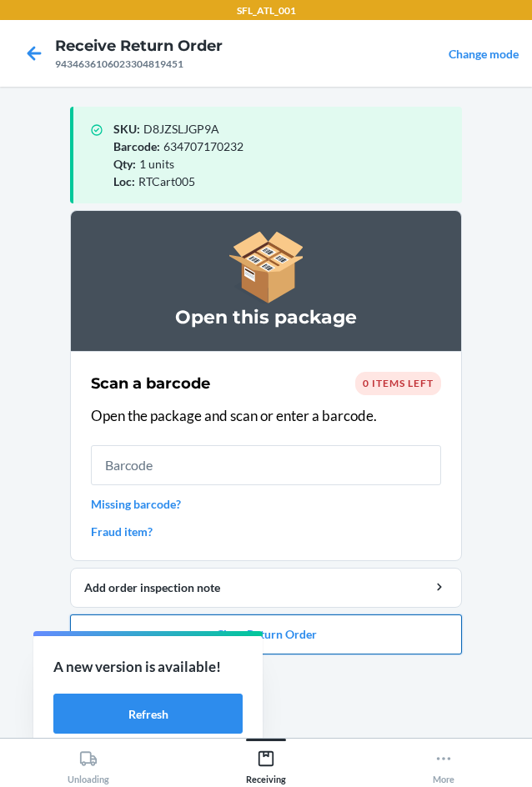
click at [375, 622] on button "Close Return Order" at bounding box center [266, 634] width 392 height 40
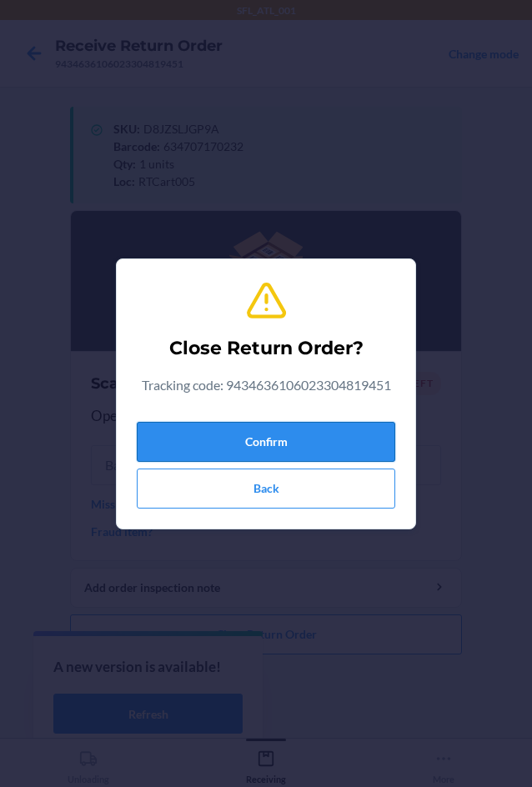
click at [302, 435] on button "Confirm" at bounding box center [266, 442] width 258 height 40
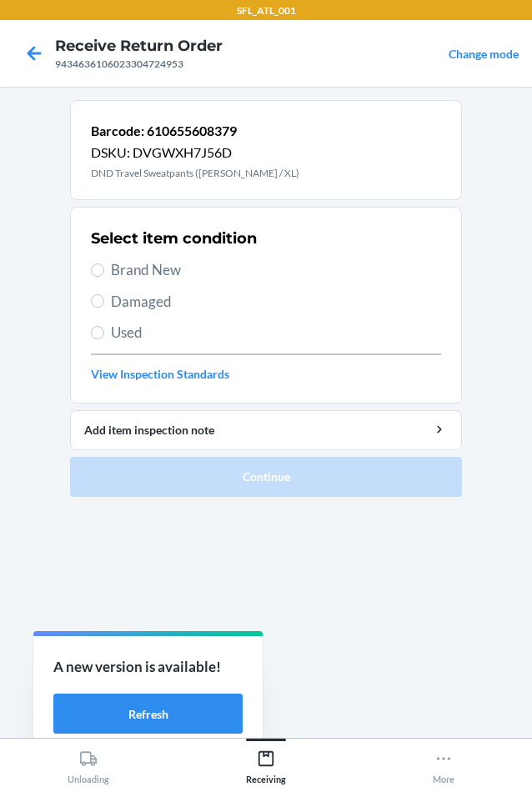
click at [164, 265] on span "Brand New" at bounding box center [276, 270] width 330 height 22
click at [104, 265] on input "Brand New" at bounding box center [97, 269] width 13 height 13
radio input "true"
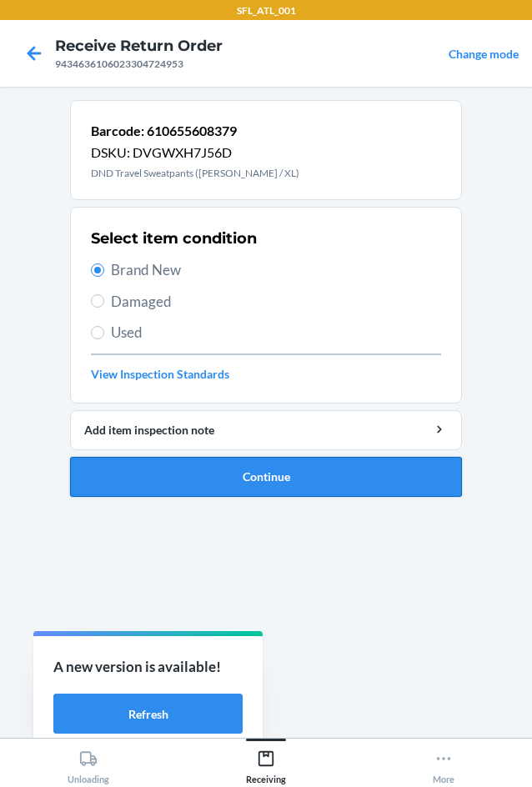
click at [262, 479] on button "Continue" at bounding box center [266, 477] width 392 height 40
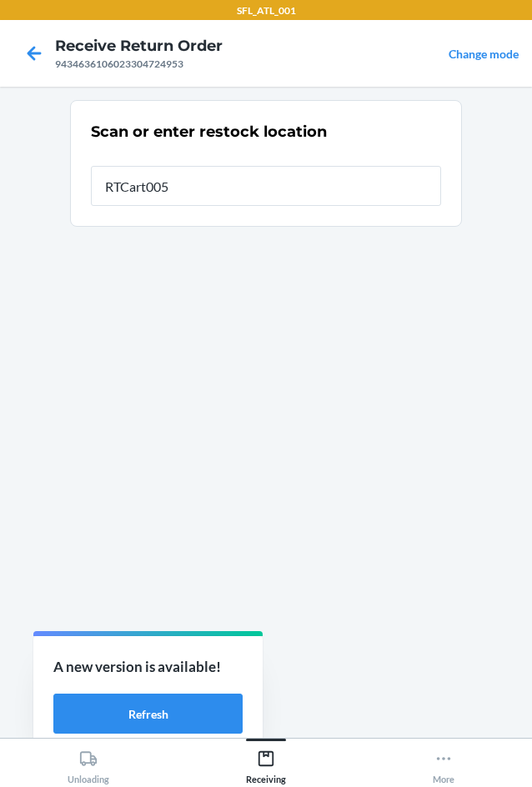
type input "RTCart005"
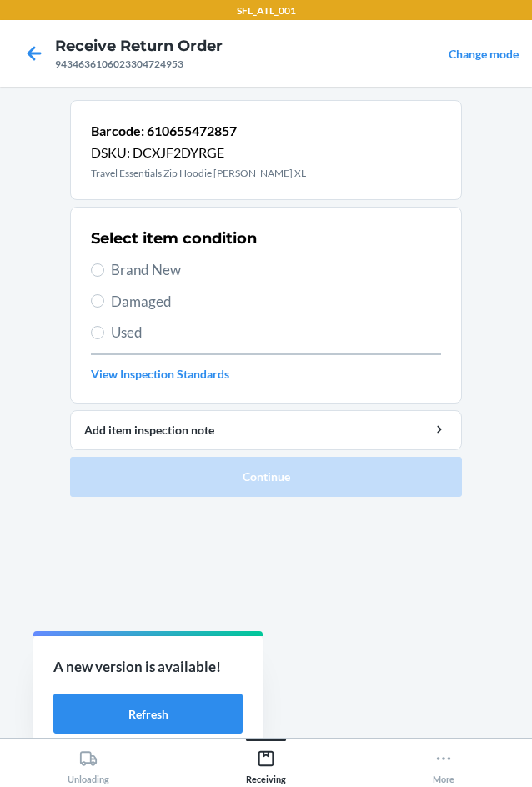
click at [129, 262] on span "Brand New" at bounding box center [276, 270] width 330 height 22
click at [104, 263] on input "Brand New" at bounding box center [97, 269] width 13 height 13
radio input "true"
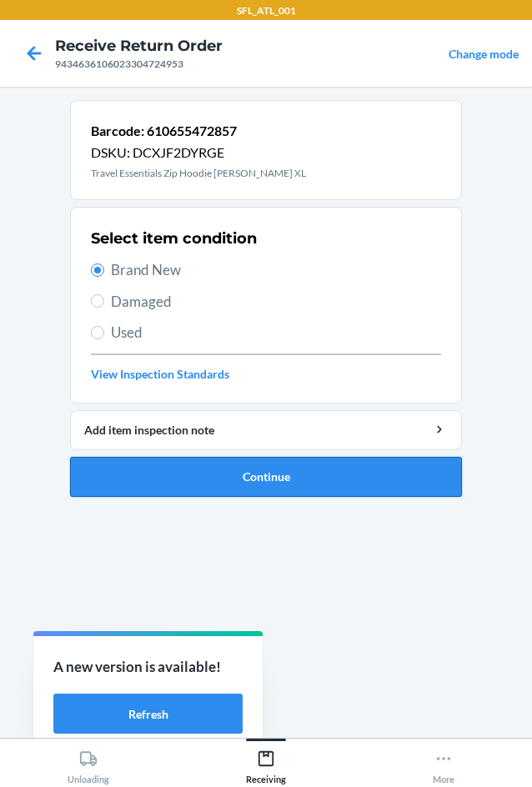
click at [247, 479] on button "Continue" at bounding box center [266, 477] width 392 height 40
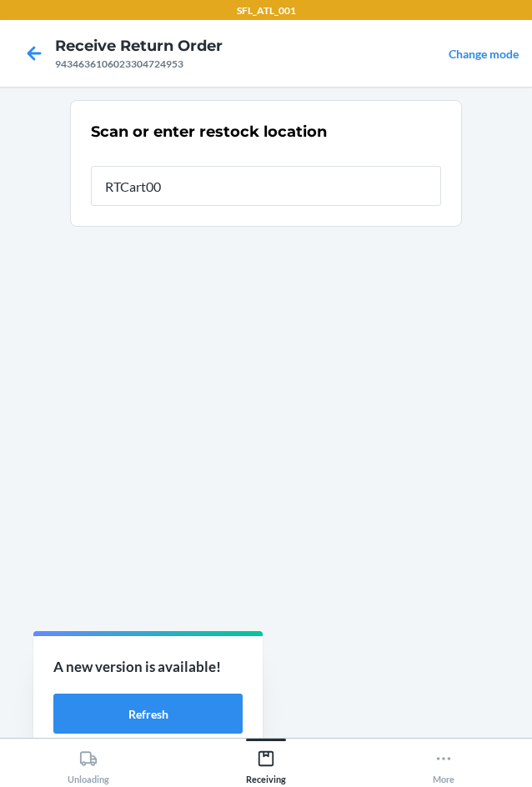
type input "RTCart005"
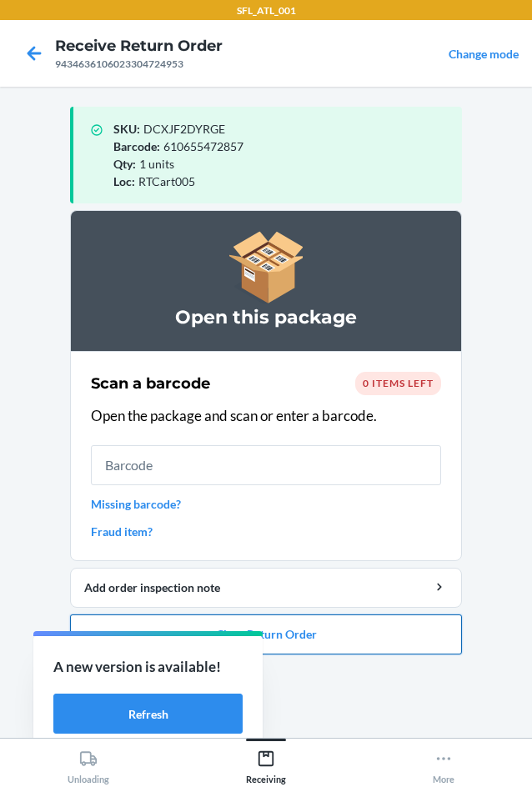
click at [386, 624] on button "Close Return Order" at bounding box center [266, 634] width 392 height 40
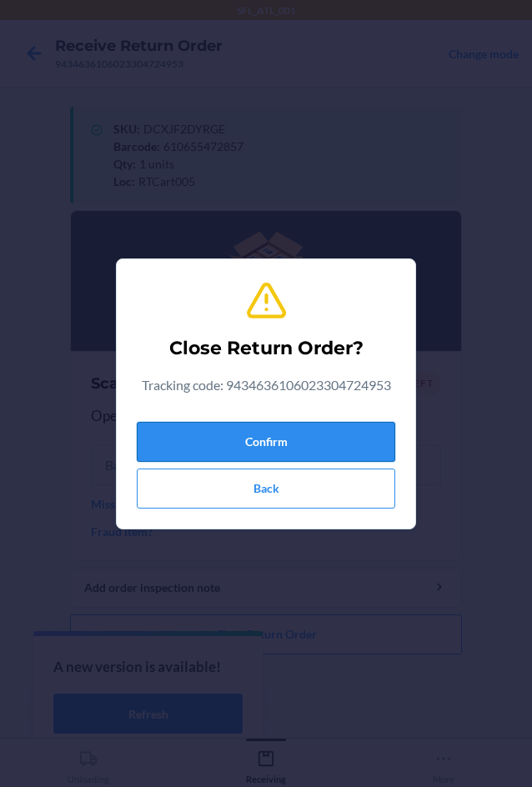
click at [279, 440] on button "Confirm" at bounding box center [266, 442] width 258 height 40
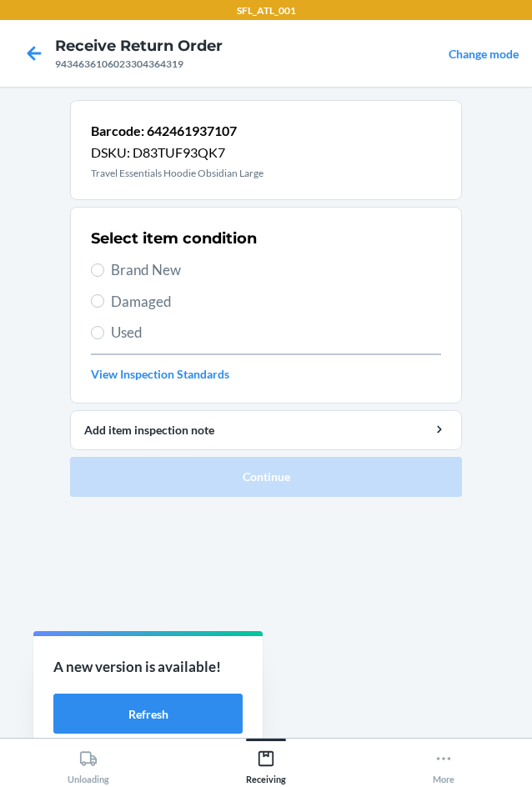
drag, startPoint x: 140, startPoint y: 330, endPoint x: 177, endPoint y: 385, distance: 66.6
click at [139, 333] on span "Used" at bounding box center [276, 333] width 330 height 22
click at [104, 333] on input "Used" at bounding box center [97, 332] width 13 height 13
radio input "true"
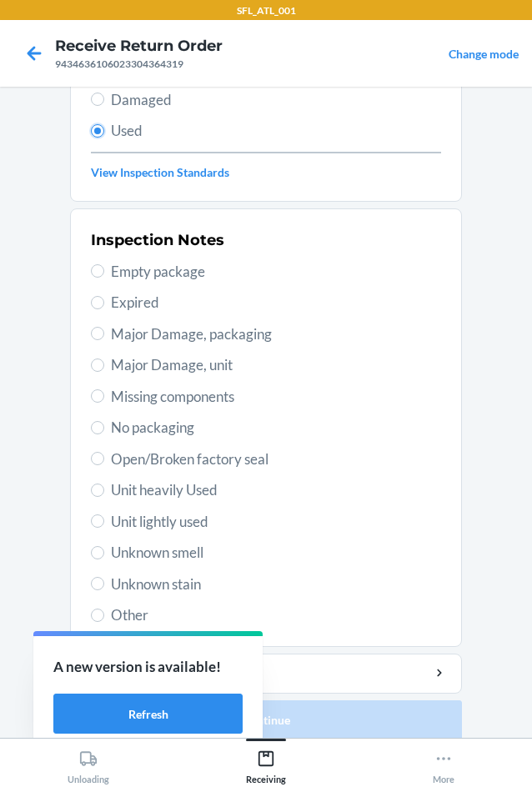
scroll to position [217, 0]
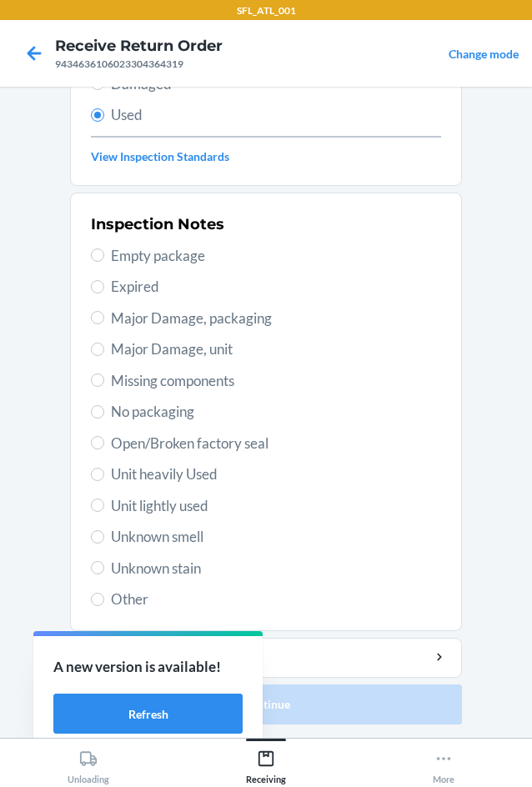
click at [189, 504] on span "Unit lightly used" at bounding box center [276, 506] width 330 height 22
click at [104, 504] on input "Unit lightly used" at bounding box center [97, 504] width 13 height 13
radio input "true"
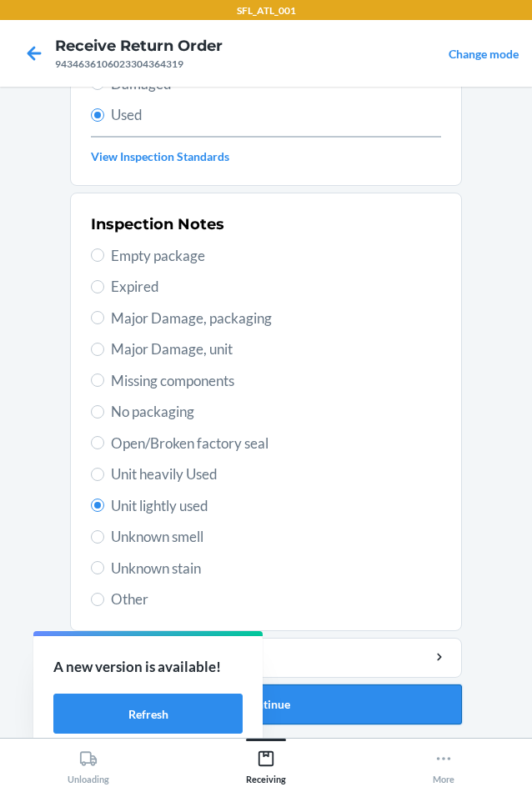
click at [331, 703] on button "Continue" at bounding box center [266, 704] width 392 height 40
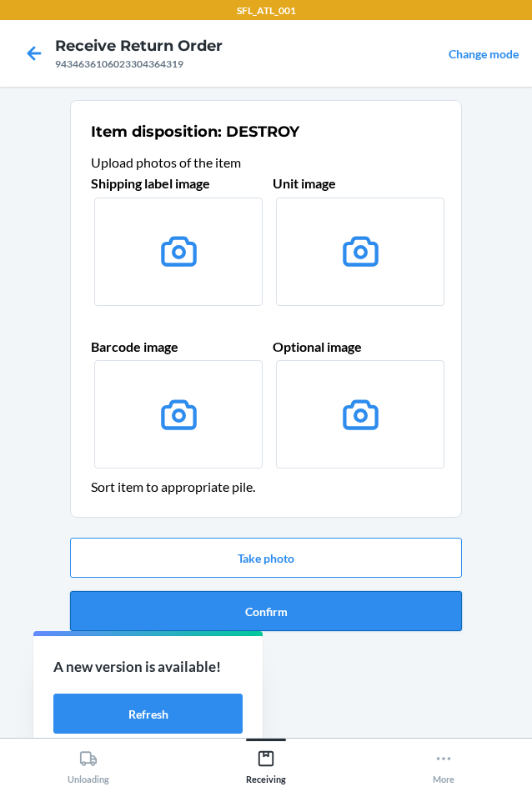
click at [344, 621] on button "Confirm" at bounding box center [266, 611] width 392 height 40
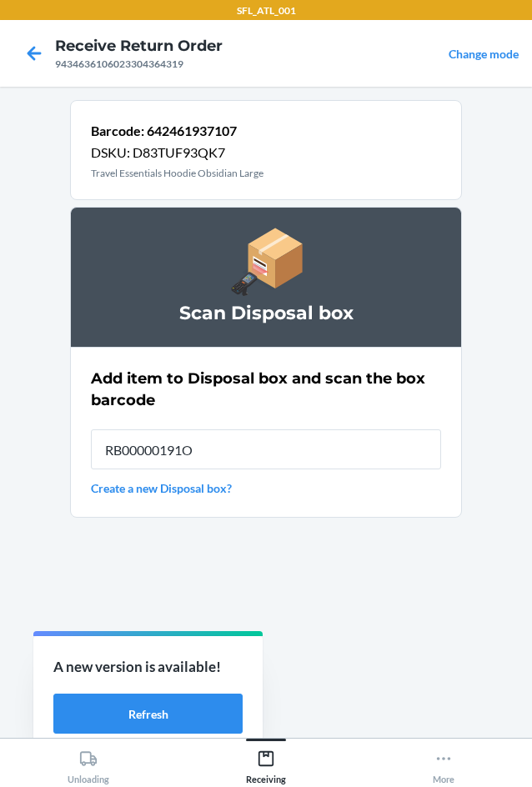
type input "RB00000191O"
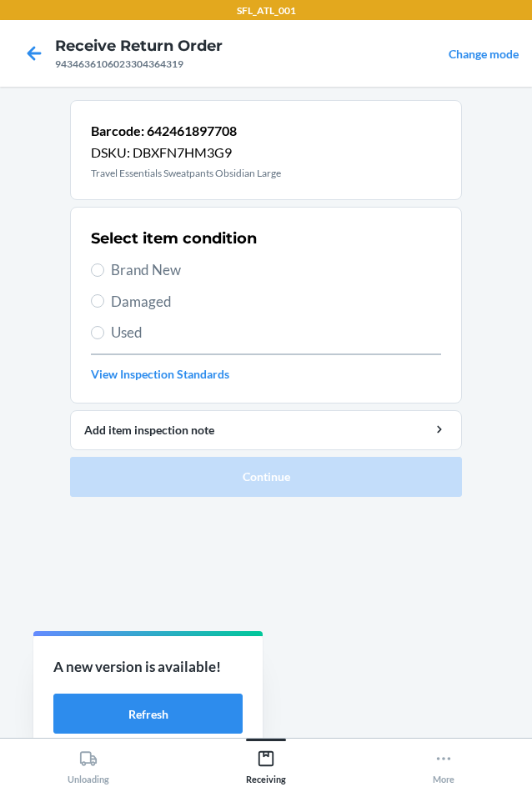
click at [154, 342] on span "Used" at bounding box center [276, 333] width 330 height 22
click at [104, 339] on input "Used" at bounding box center [97, 332] width 13 height 13
radio input "true"
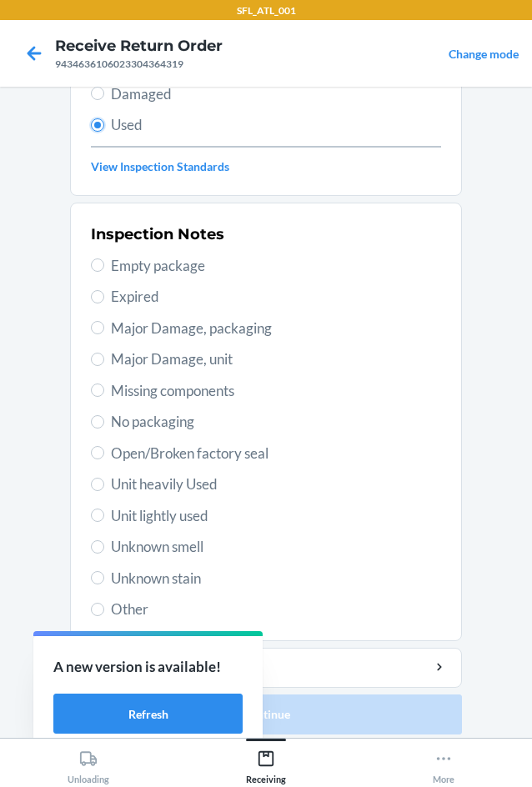
scroll to position [217, 0]
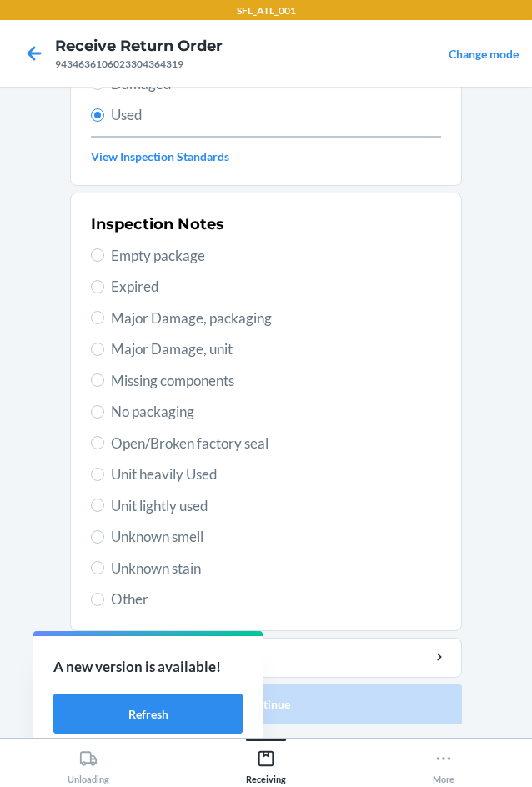
click at [195, 504] on span "Unit lightly used" at bounding box center [276, 506] width 330 height 22
click at [104, 504] on input "Unit lightly used" at bounding box center [97, 504] width 13 height 13
radio input "true"
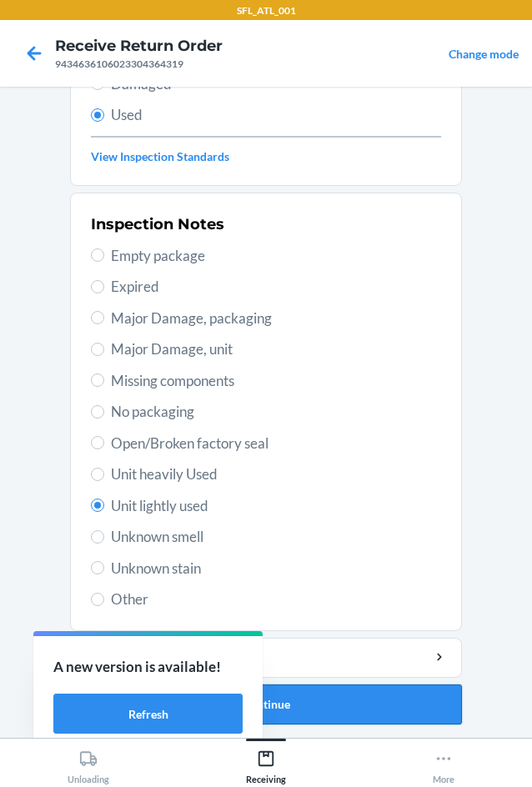
click at [382, 693] on button "Continue" at bounding box center [266, 704] width 392 height 40
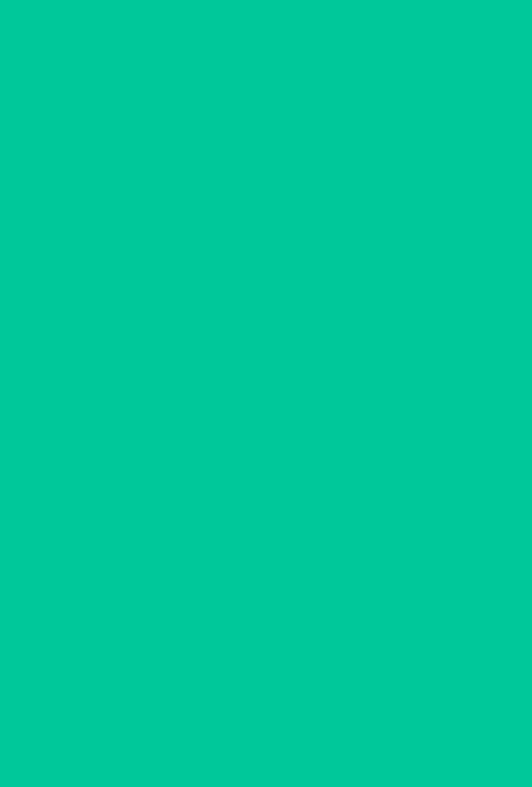
scroll to position [0, 0]
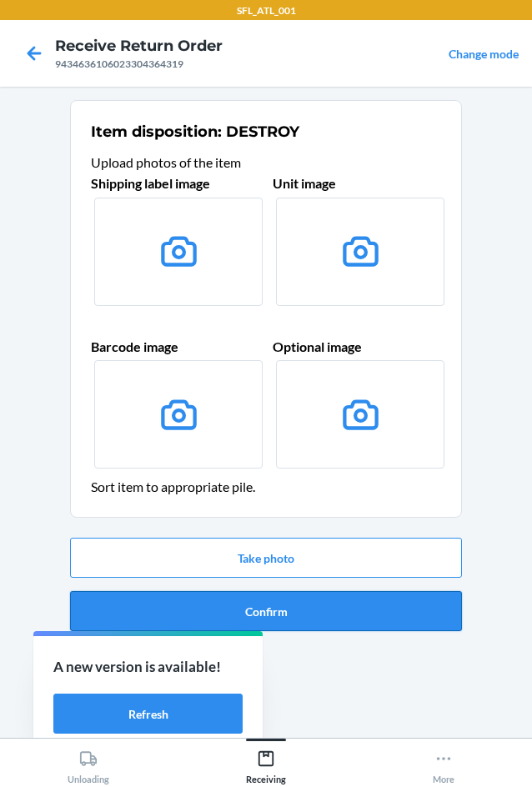
click at [370, 616] on button "Confirm" at bounding box center [266, 611] width 392 height 40
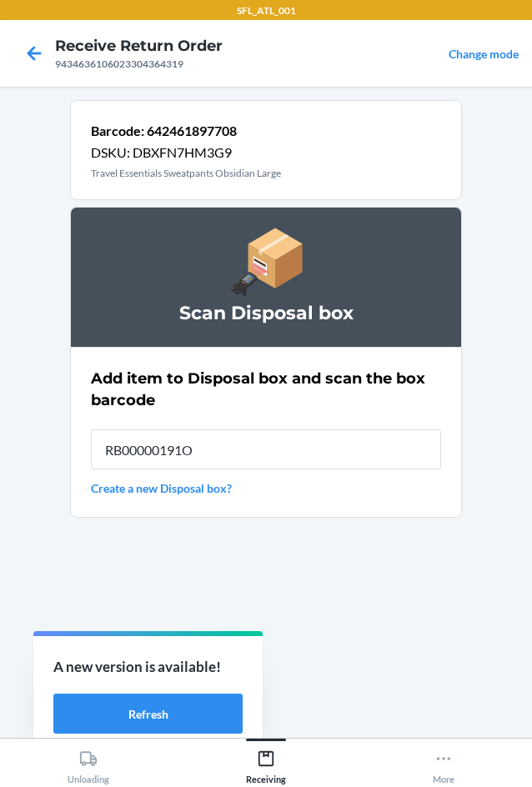
type input "RB00000191O"
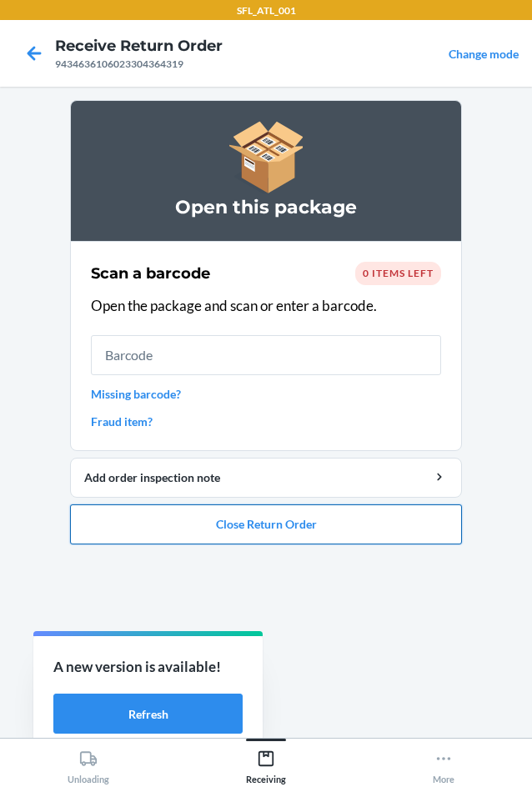
click at [398, 541] on button "Close Return Order" at bounding box center [266, 524] width 392 height 40
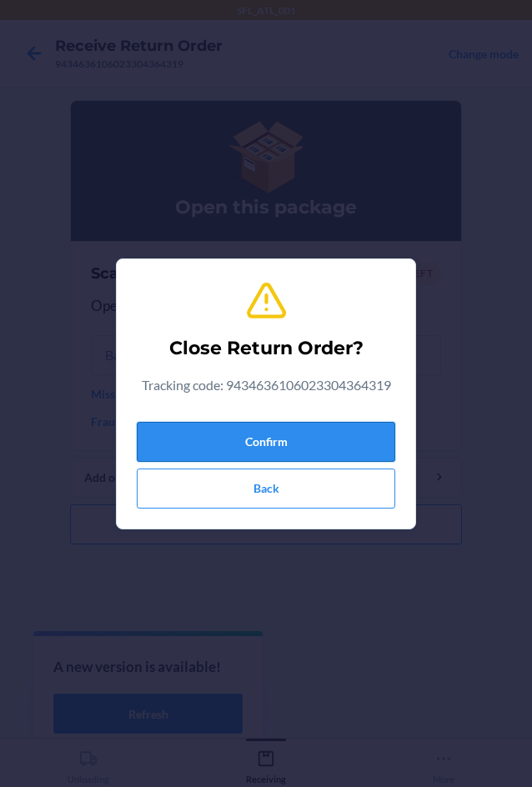
click at [318, 452] on button "Confirm" at bounding box center [266, 442] width 258 height 40
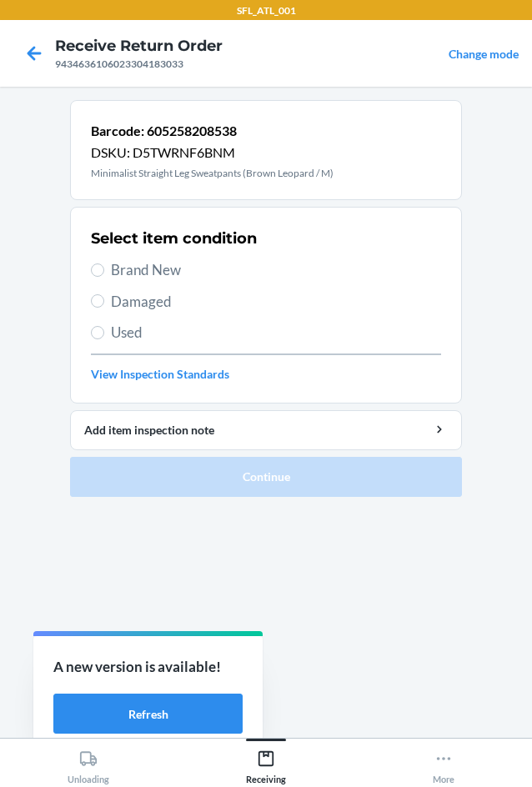
click at [181, 281] on div "Select item condition Brand New Damaged Used View Inspection Standards" at bounding box center [266, 304] width 350 height 165
click at [194, 257] on div "Select item condition Brand New Damaged Used View Inspection Standards" at bounding box center [266, 304] width 350 height 165
click at [194, 272] on span "Brand New" at bounding box center [276, 270] width 330 height 22
click at [104, 272] on input "Brand New" at bounding box center [97, 269] width 13 height 13
radio input "true"
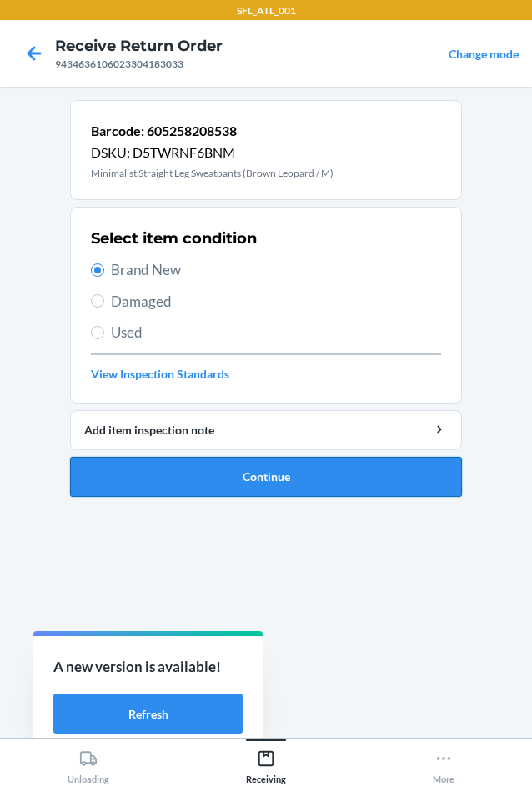
click at [285, 461] on button "Continue" at bounding box center [266, 477] width 392 height 40
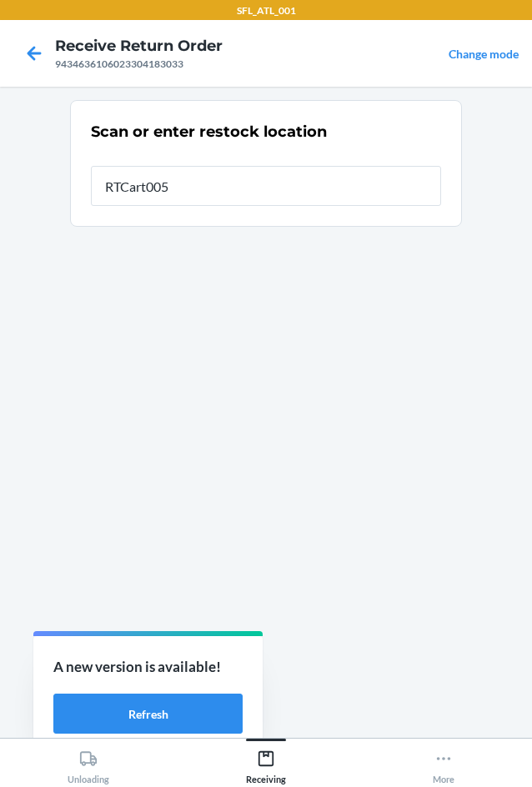
type input "RTCart005"
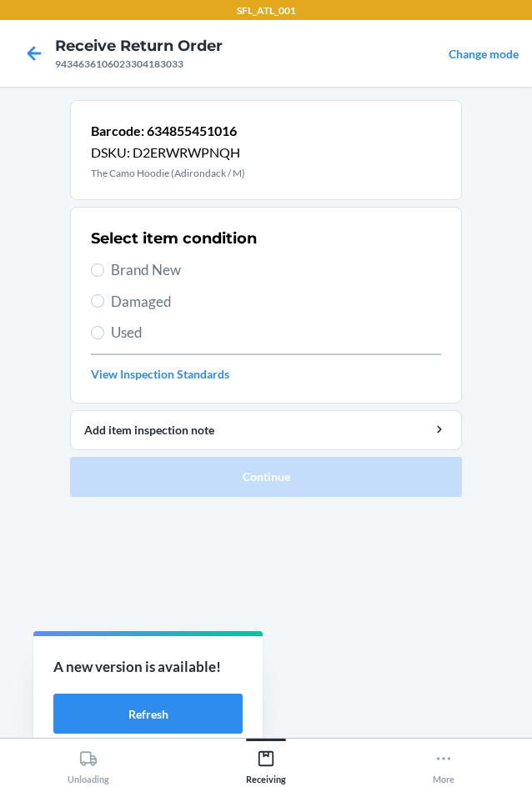
drag, startPoint x: 178, startPoint y: 268, endPoint x: 182, endPoint y: 297, distance: 29.4
click at [177, 281] on div "Select item condition Brand New Damaged Used View Inspection Standards" at bounding box center [266, 304] width 350 height 165
drag, startPoint x: 177, startPoint y: 278, endPoint x: 175, endPoint y: 305, distance: 26.7
click at [176, 280] on span "Brand New" at bounding box center [276, 270] width 330 height 22
click at [104, 277] on input "Brand New" at bounding box center [97, 269] width 13 height 13
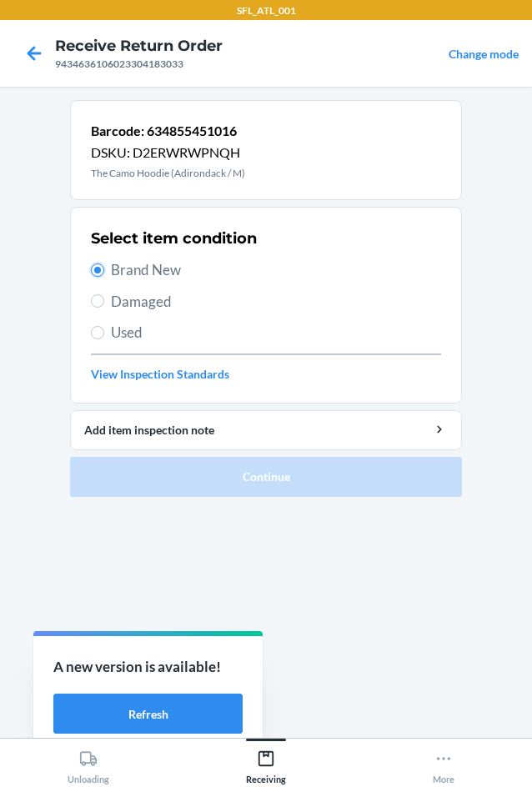
radio input "true"
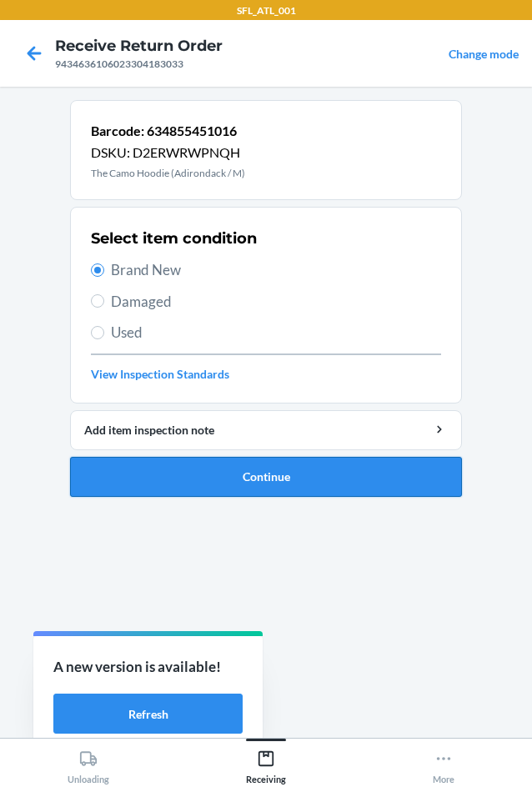
click at [302, 483] on button "Continue" at bounding box center [266, 477] width 392 height 40
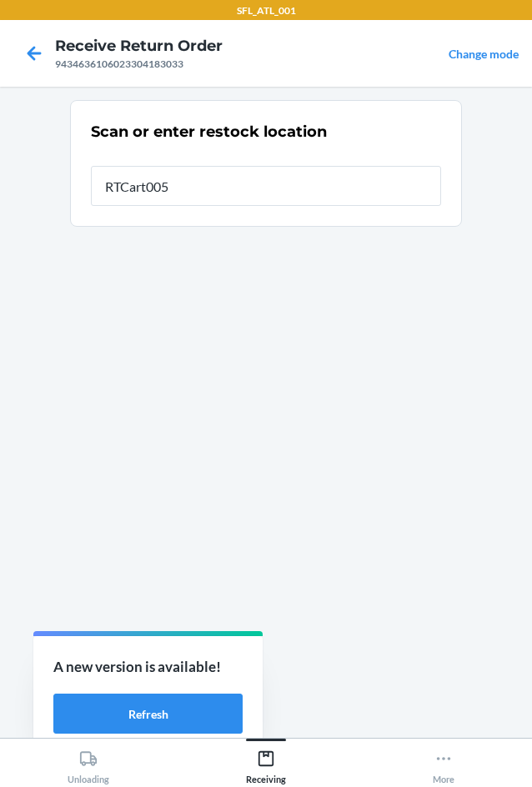
type input "RTCart005"
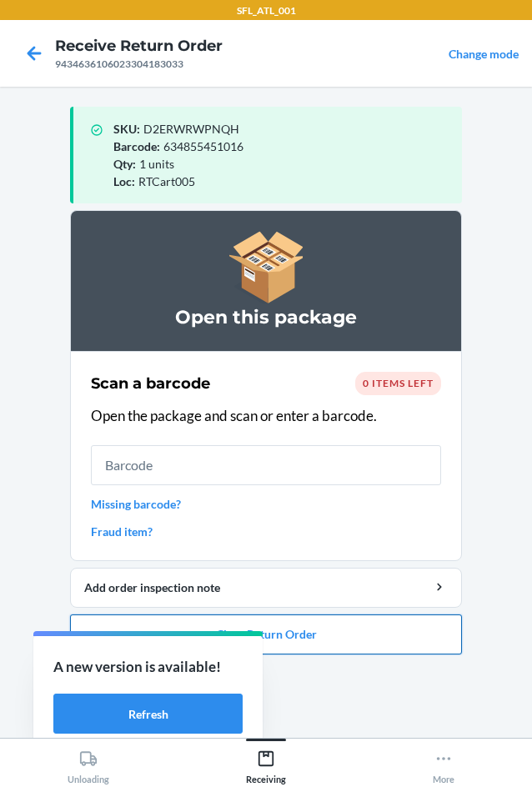
drag, startPoint x: 387, startPoint y: 640, endPoint x: 395, endPoint y: 627, distance: 15.0
click at [393, 632] on button "Close Return Order" at bounding box center [266, 634] width 392 height 40
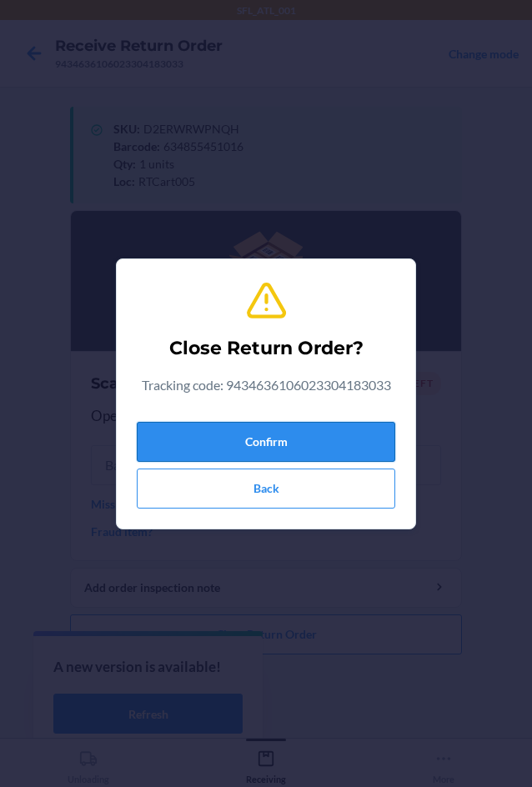
click at [342, 438] on button "Confirm" at bounding box center [266, 442] width 258 height 40
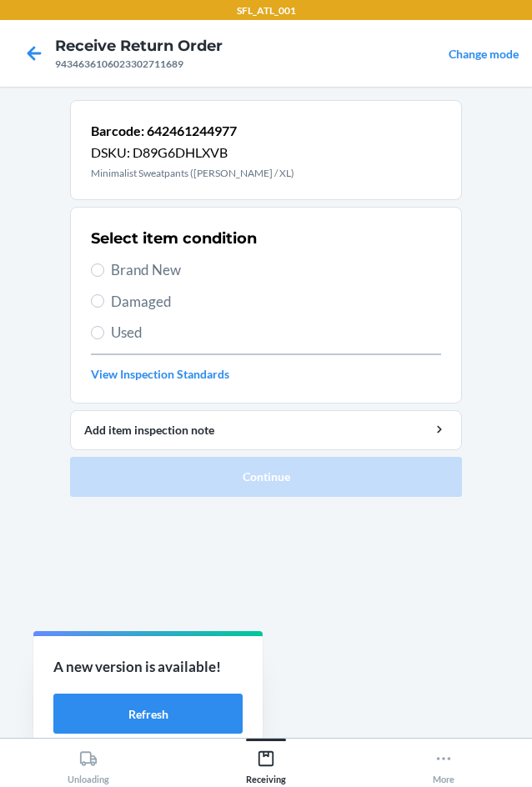
click at [204, 274] on span "Brand New" at bounding box center [276, 270] width 330 height 22
click at [104, 274] on input "Brand New" at bounding box center [97, 269] width 13 height 13
radio input "true"
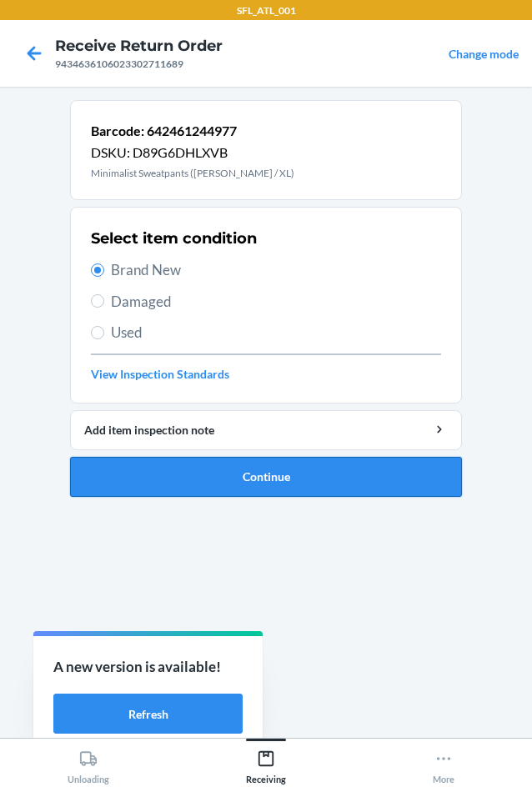
click at [321, 484] on button "Continue" at bounding box center [266, 477] width 392 height 40
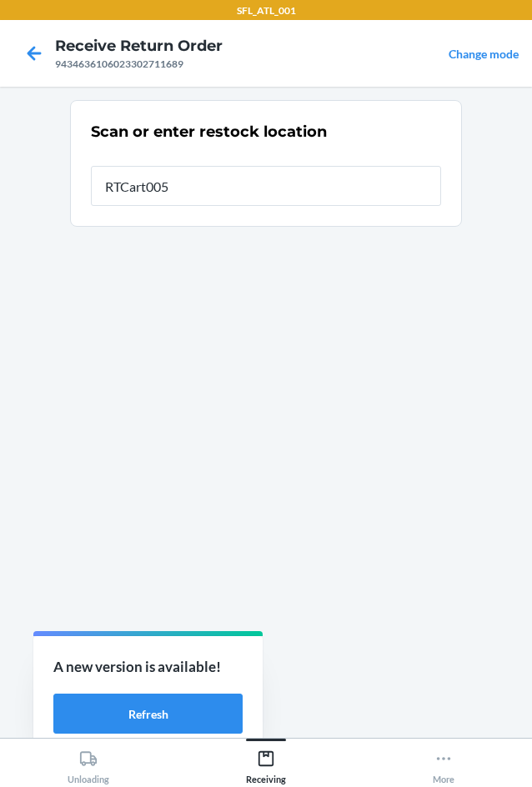
type input "RTCart005"
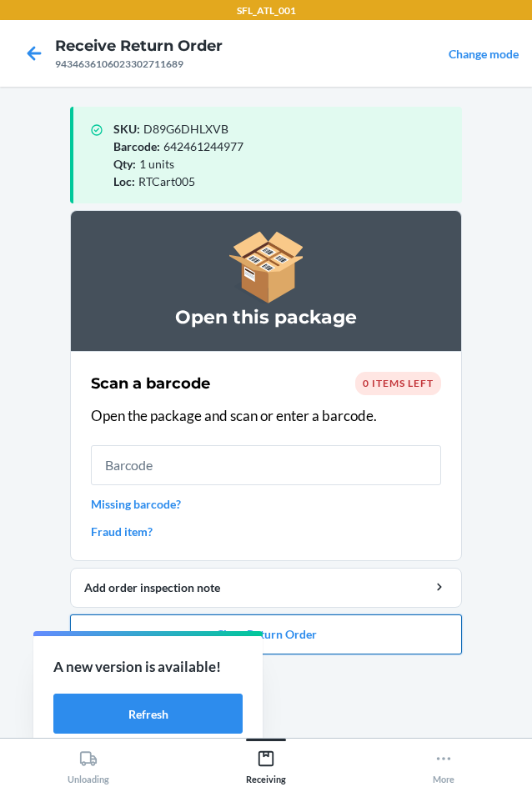
click at [414, 636] on button "Close Return Order" at bounding box center [266, 634] width 392 height 40
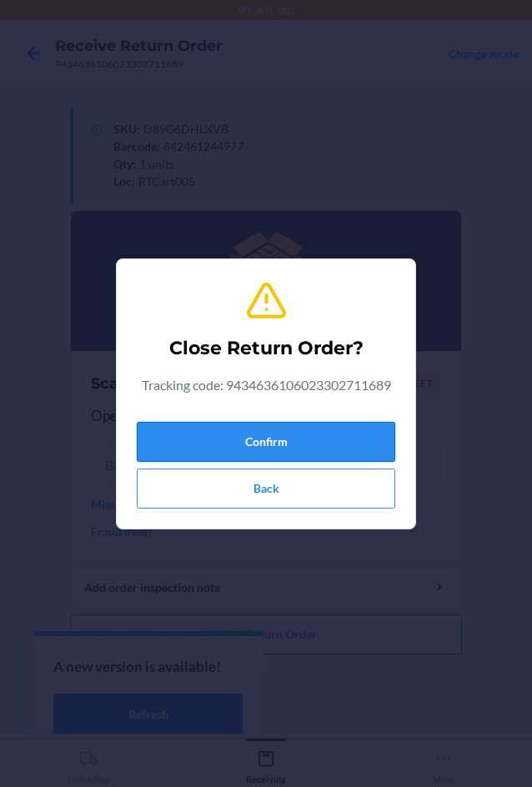
click at [310, 446] on button "Confirm" at bounding box center [266, 442] width 258 height 40
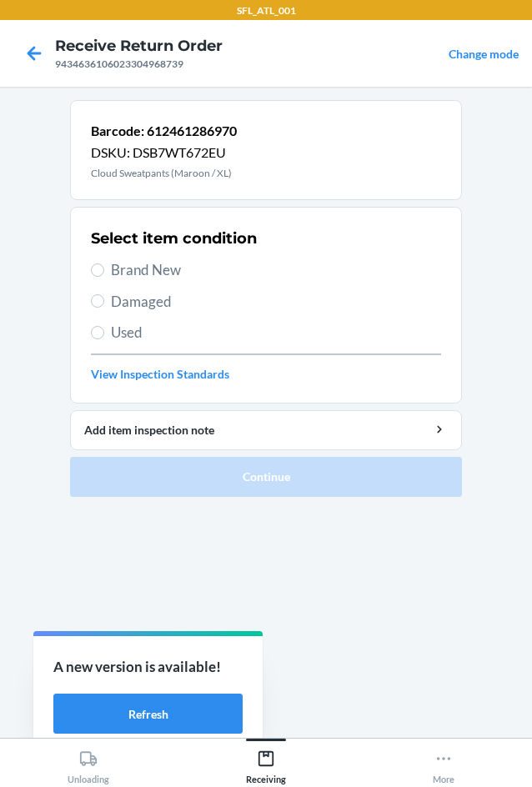
click at [174, 276] on span "Brand New" at bounding box center [276, 270] width 330 height 22
click at [104, 276] on input "Brand New" at bounding box center [97, 269] width 13 height 13
radio input "true"
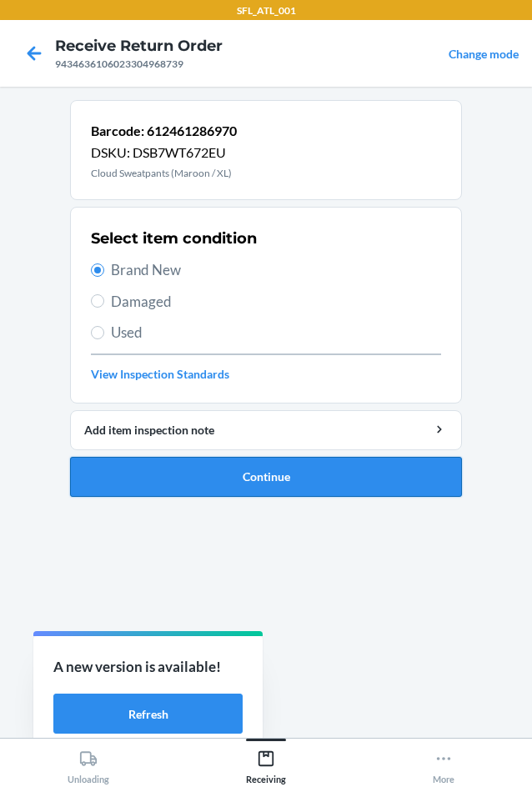
click at [266, 472] on button "Continue" at bounding box center [266, 477] width 392 height 40
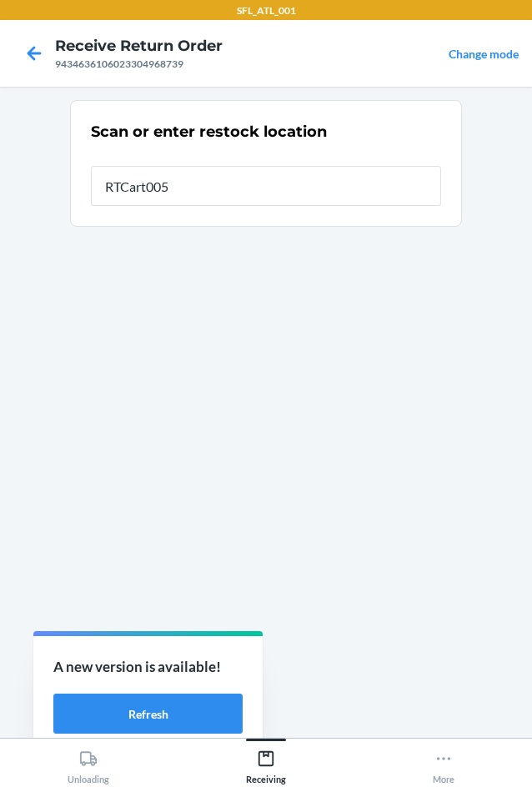
type input "RTCart005"
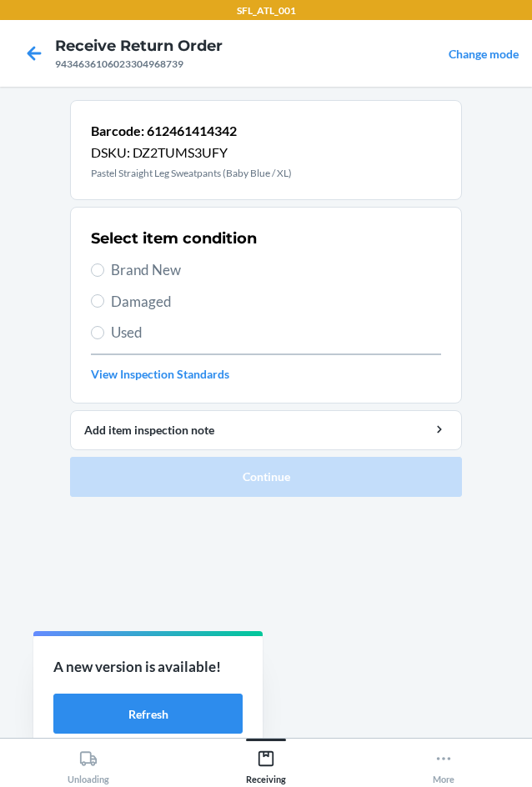
drag, startPoint x: 153, startPoint y: 261, endPoint x: 252, endPoint y: 366, distance: 143.8
click at [154, 261] on span "Brand New" at bounding box center [276, 270] width 330 height 22
click at [104, 263] on input "Brand New" at bounding box center [97, 269] width 13 height 13
radio input "true"
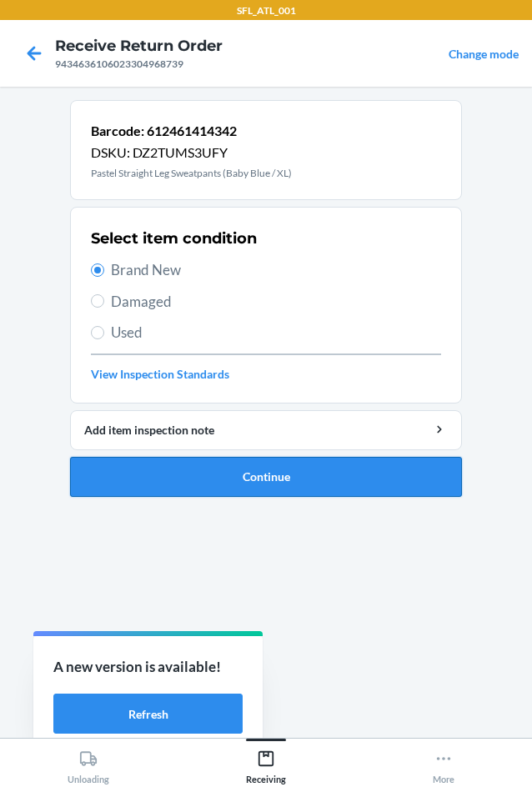
click at [302, 487] on button "Continue" at bounding box center [266, 477] width 392 height 40
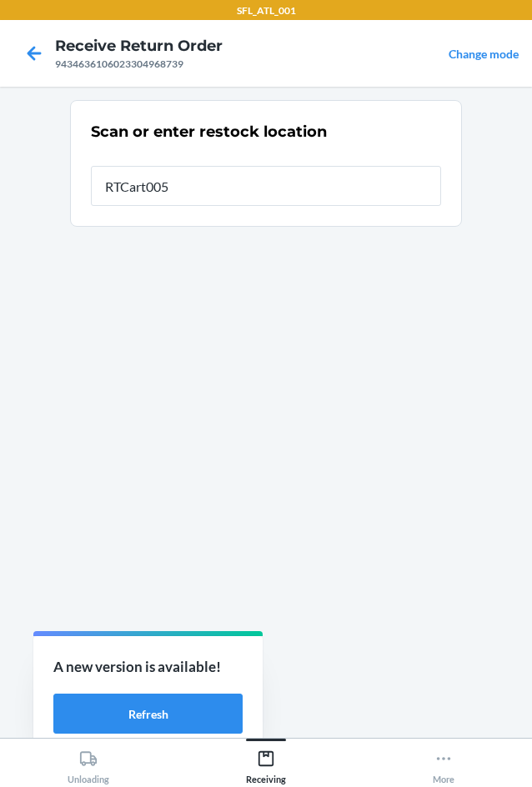
type input "RTCart005"
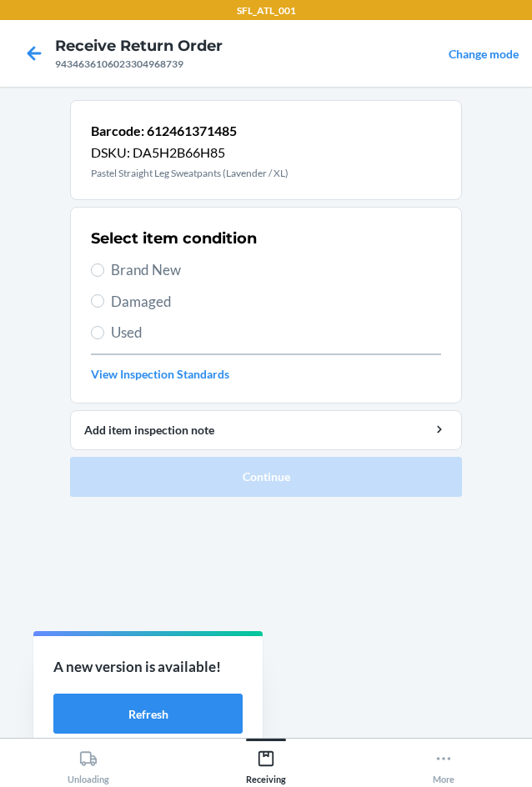
click at [178, 266] on span "Brand New" at bounding box center [276, 270] width 330 height 22
click at [104, 266] on input "Brand New" at bounding box center [97, 269] width 13 height 13
radio input "true"
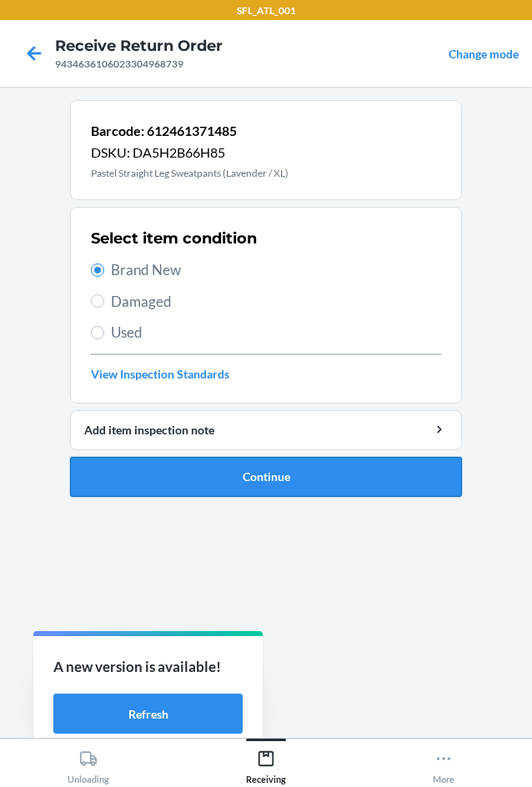
click at [239, 472] on button "Continue" at bounding box center [266, 477] width 392 height 40
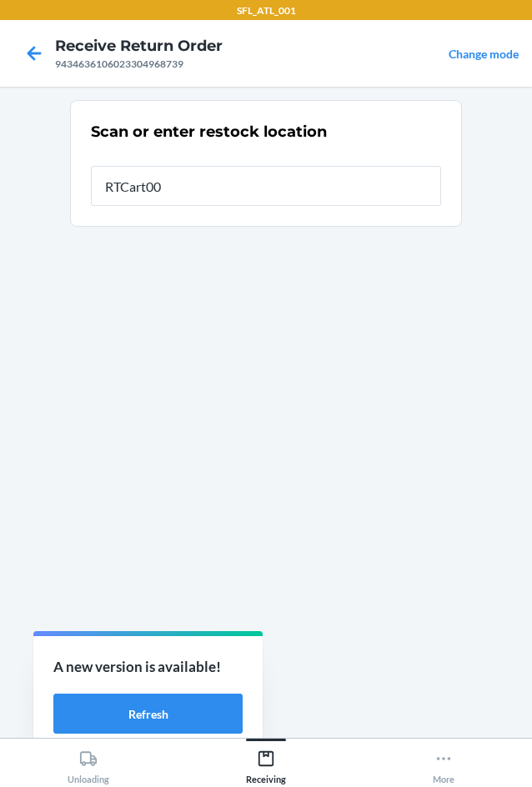
type input "RTCart005"
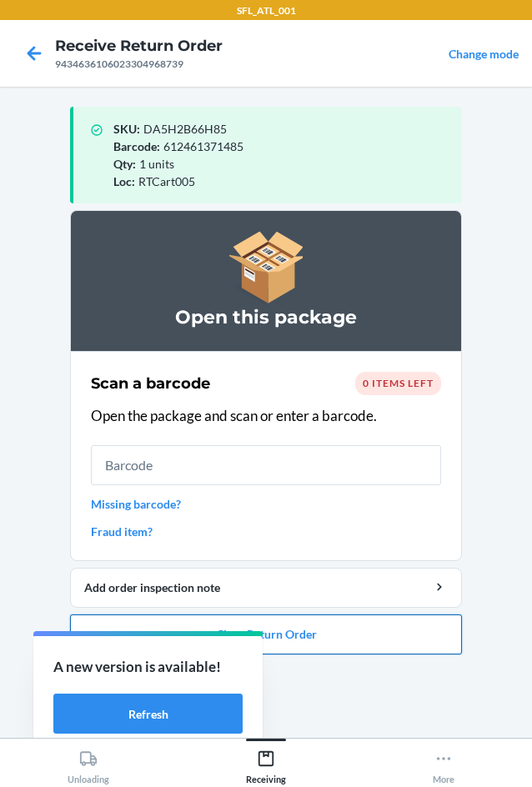
drag, startPoint x: 413, startPoint y: 646, endPoint x: 402, endPoint y: 616, distance: 32.2
click at [402, 616] on button "Close Return Order" at bounding box center [266, 634] width 392 height 40
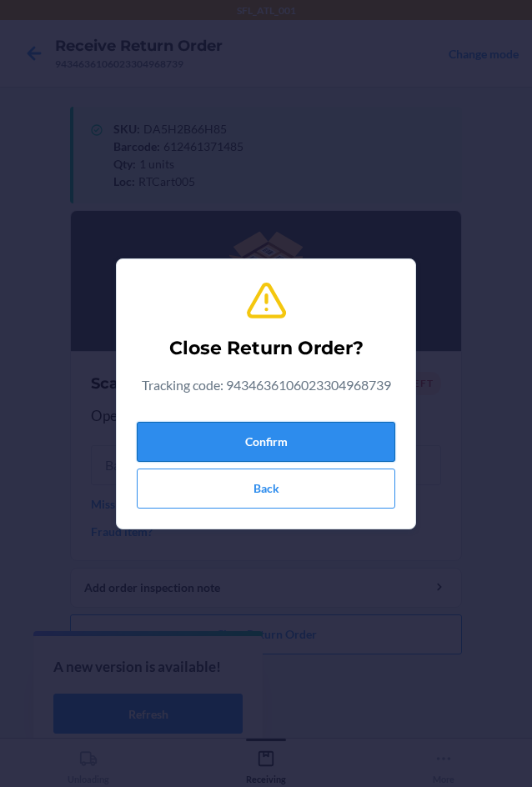
click at [339, 447] on button "Confirm" at bounding box center [266, 442] width 258 height 40
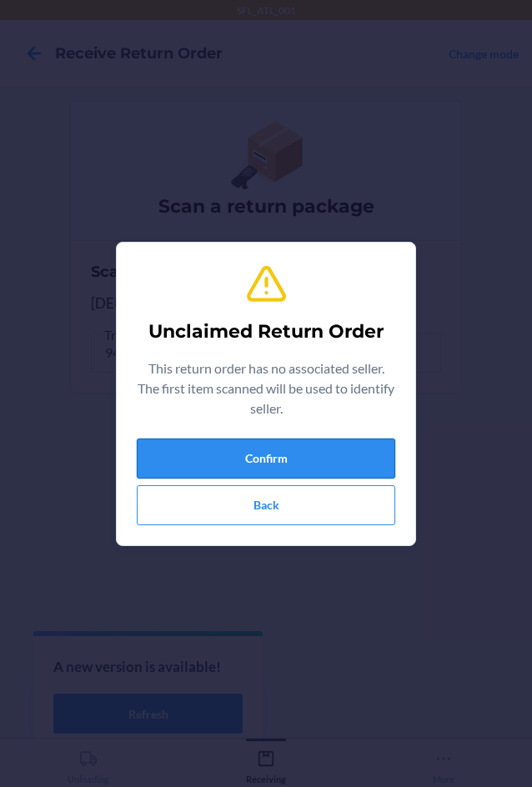
click at [346, 451] on button "Confirm" at bounding box center [266, 458] width 258 height 40
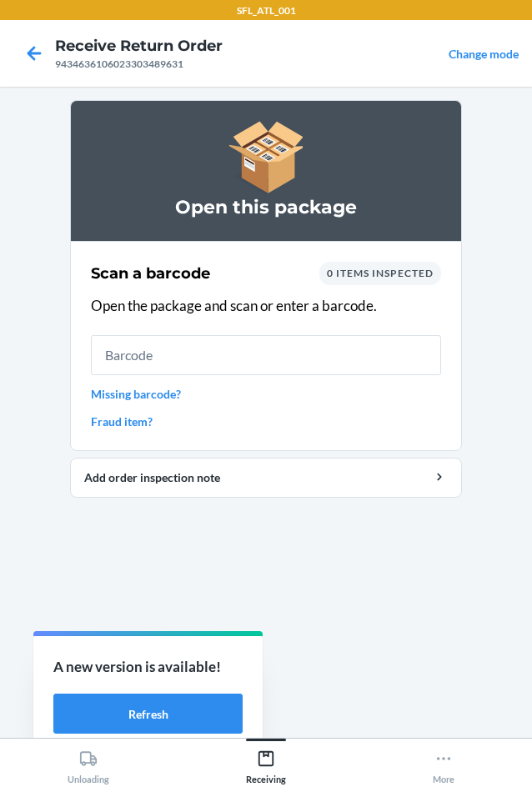
click at [159, 399] on link "Missing barcode?" at bounding box center [266, 393] width 350 height 17
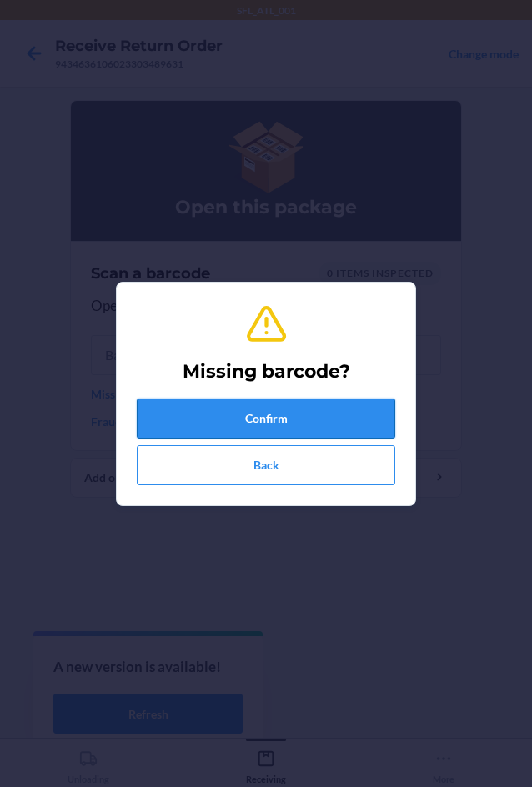
click at [242, 407] on button "Confirm" at bounding box center [266, 418] width 258 height 40
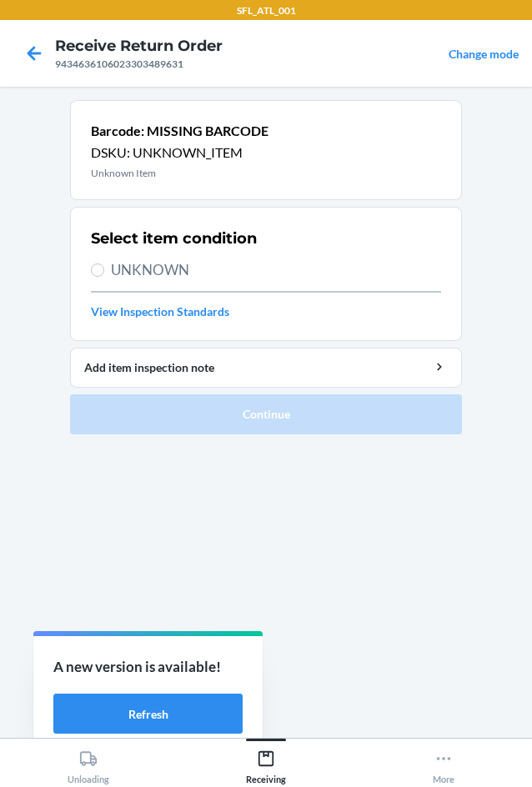
click at [152, 262] on span "UNKNOWN" at bounding box center [276, 270] width 330 height 22
click at [104, 263] on input "UNKNOWN" at bounding box center [97, 269] width 13 height 13
radio input "true"
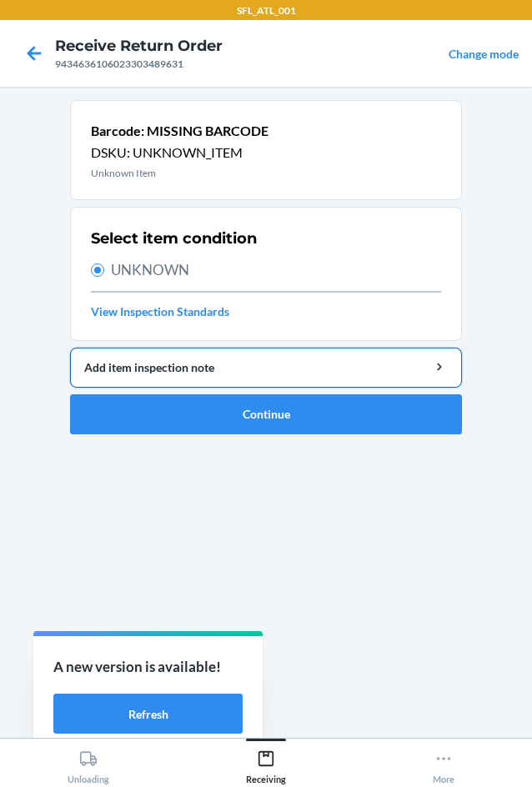
click at [193, 373] on div "Add item inspection note" at bounding box center [265, 366] width 363 height 17
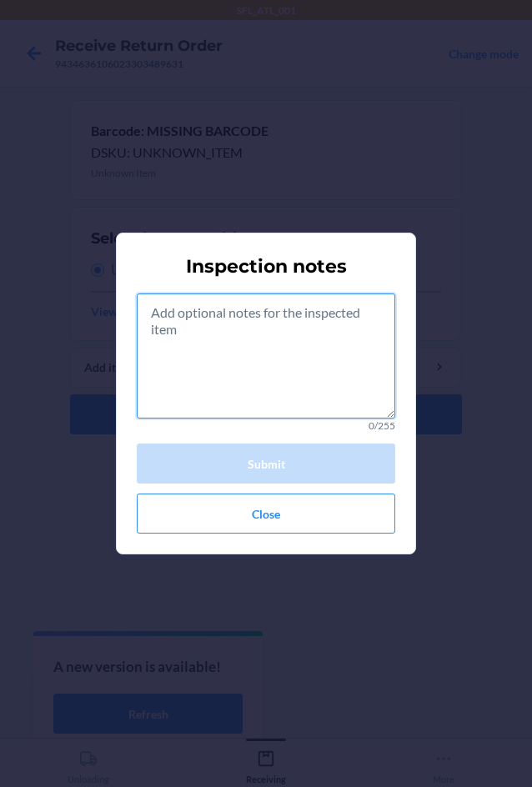
click at [199, 331] on textarea at bounding box center [266, 355] width 258 height 125
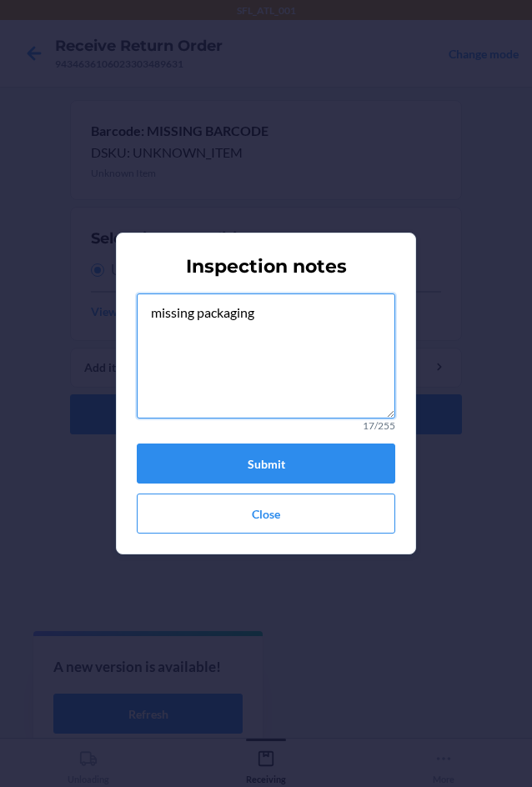
drag, startPoint x: 272, startPoint y: 316, endPoint x: 197, endPoint y: 325, distance: 75.5
click at [132, 325] on section "Inspection notes missing packaging 17/255 Submit Close" at bounding box center [266, 393] width 300 height 322
click at [253, 378] on textarea "missing packaging" at bounding box center [266, 355] width 258 height 125
type textarea "missing packaging"
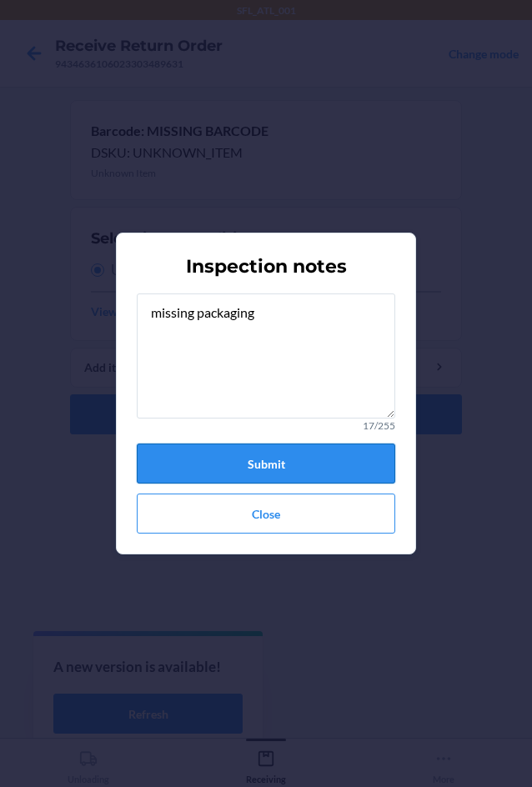
click at [262, 461] on button "Submit" at bounding box center [266, 463] width 258 height 40
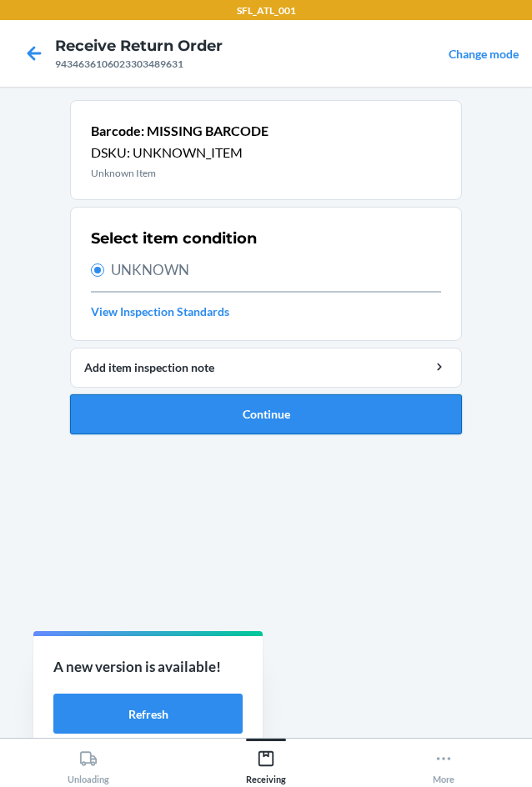
click at [280, 420] on button "Continue" at bounding box center [266, 414] width 392 height 40
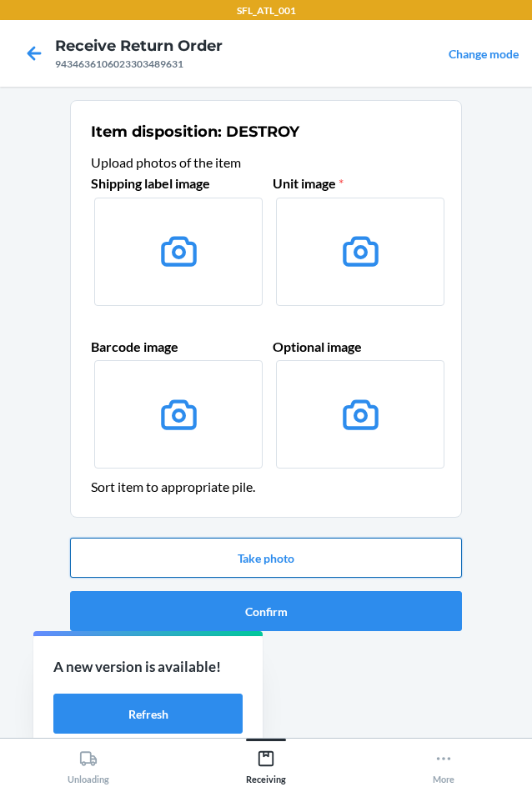
click at [277, 551] on button "Take photo" at bounding box center [266, 557] width 392 height 40
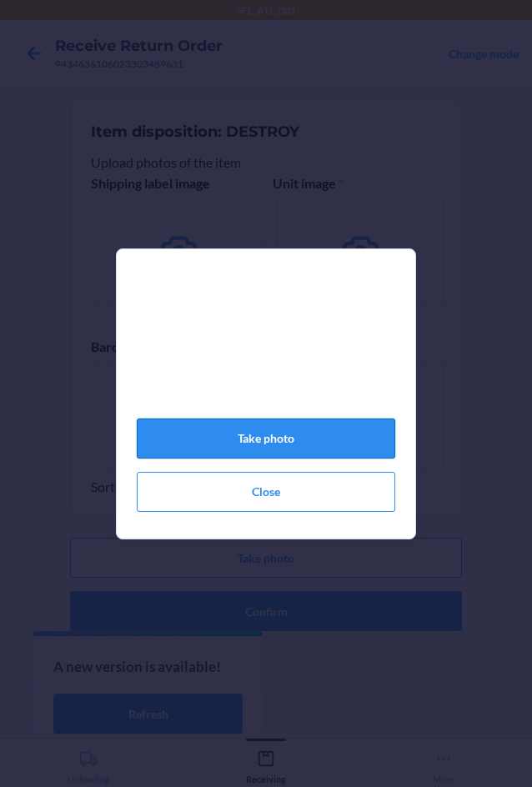
click at [339, 441] on button "Take photo" at bounding box center [266, 438] width 258 height 40
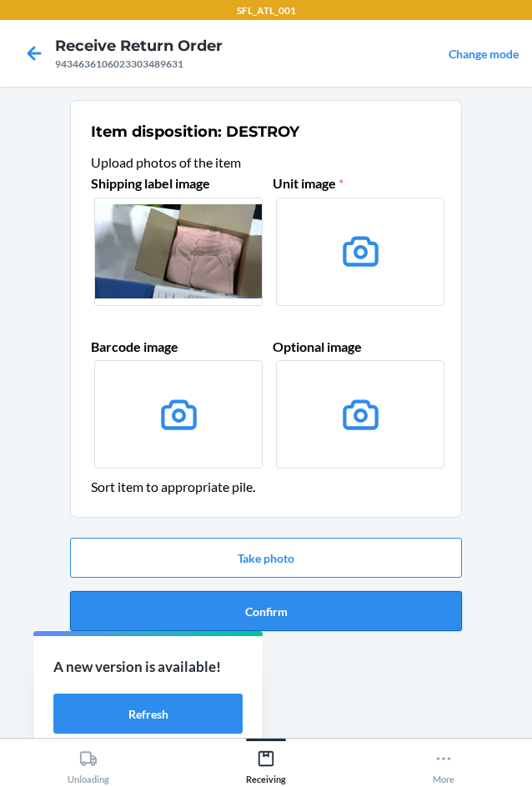
click at [438, 603] on button "Confirm" at bounding box center [266, 611] width 392 height 40
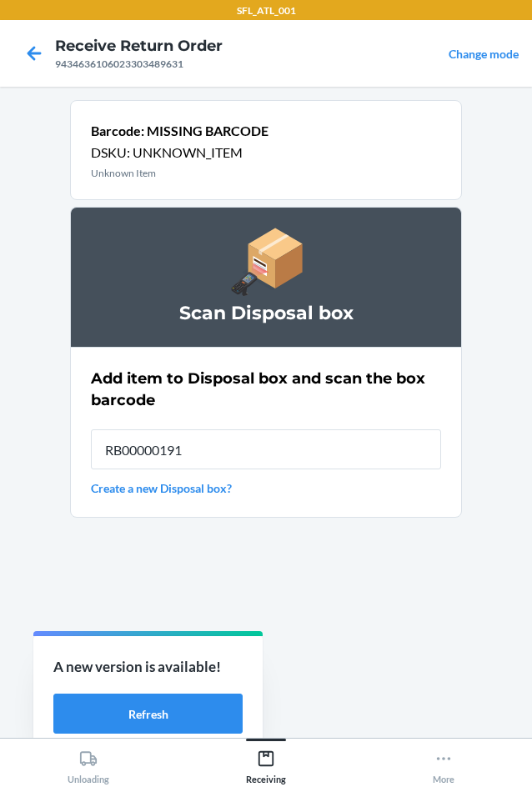
type input "RB00000191O"
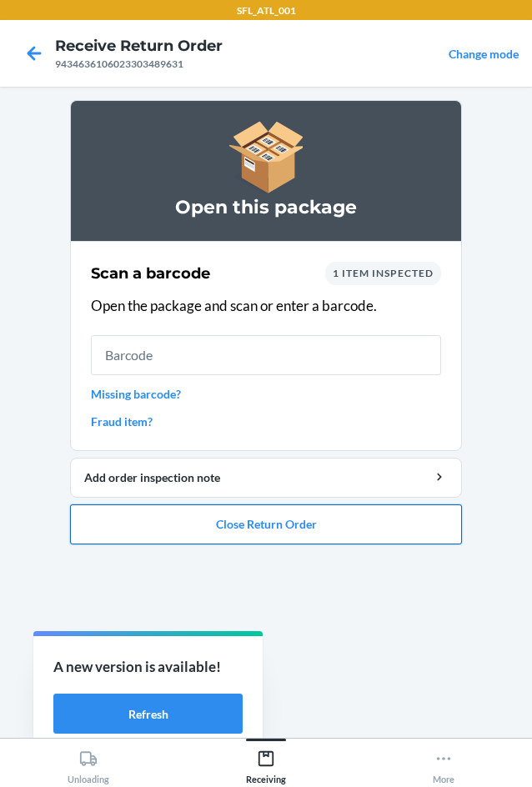
click at [327, 504] on button "Close Return Order" at bounding box center [266, 524] width 392 height 40
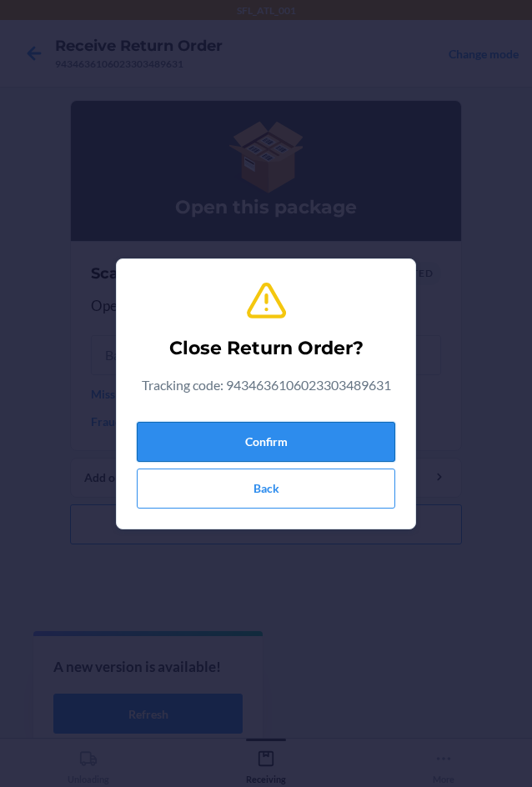
click at [317, 456] on button "Confirm" at bounding box center [266, 442] width 258 height 40
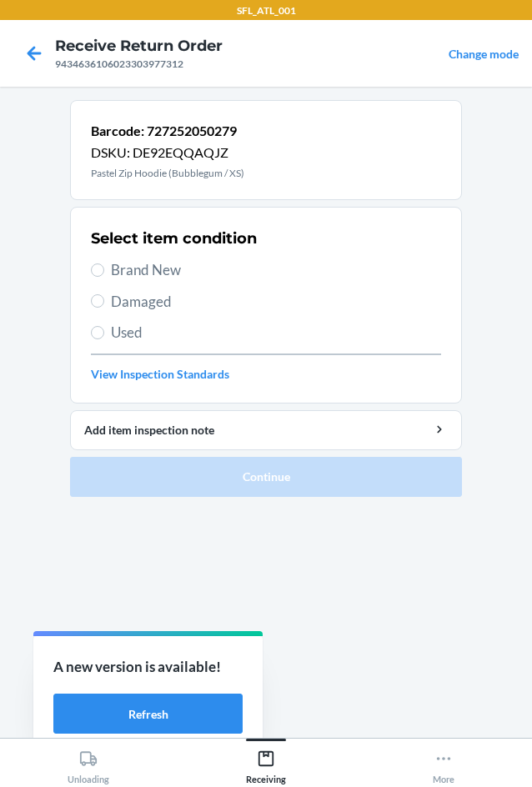
click at [143, 267] on span "Brand New" at bounding box center [276, 270] width 330 height 22
click at [104, 267] on input "Brand New" at bounding box center [97, 269] width 13 height 13
radio input "true"
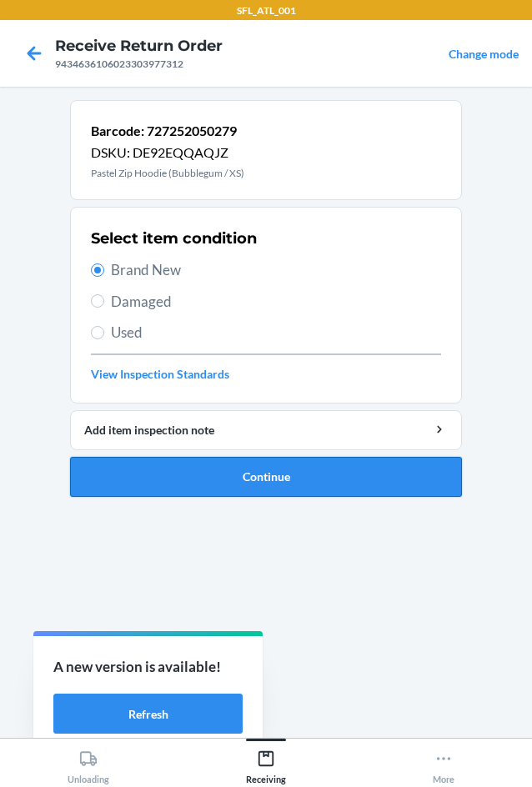
click at [381, 467] on button "Continue" at bounding box center [266, 477] width 392 height 40
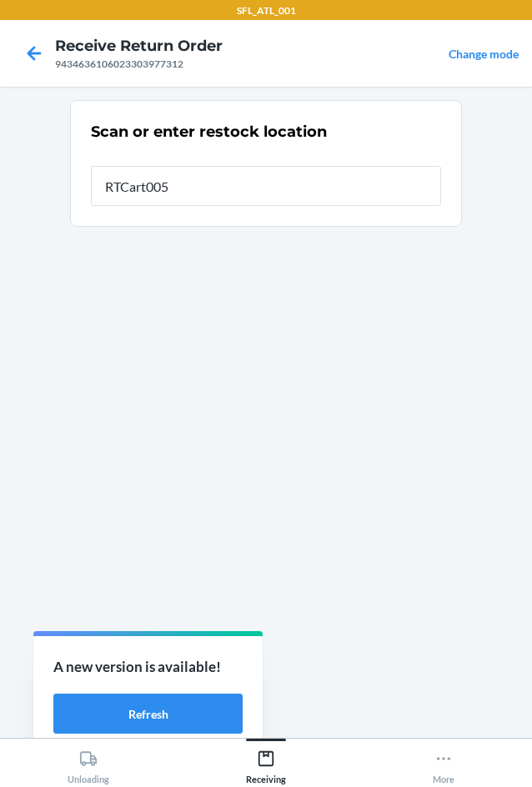
type input "RTCart005"
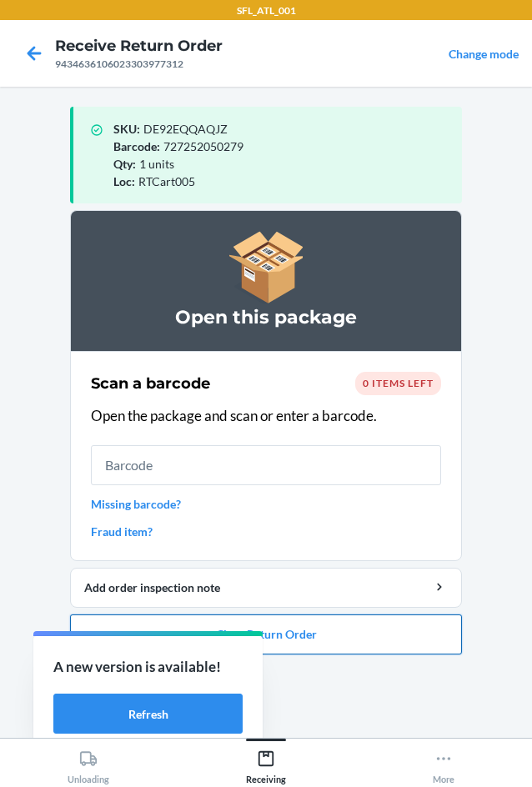
click at [425, 634] on button "Close Return Order" at bounding box center [266, 634] width 392 height 40
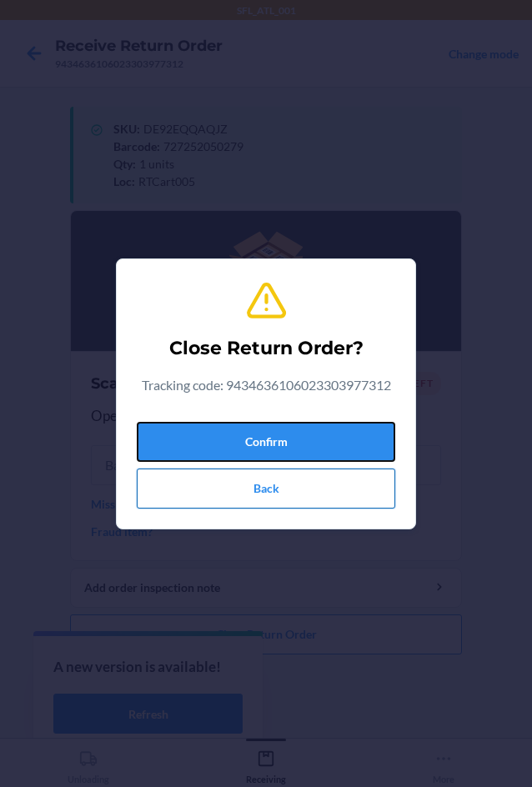
drag, startPoint x: 342, startPoint y: 433, endPoint x: 356, endPoint y: 482, distance: 50.4
click at [342, 436] on button "Confirm" at bounding box center [266, 442] width 258 height 40
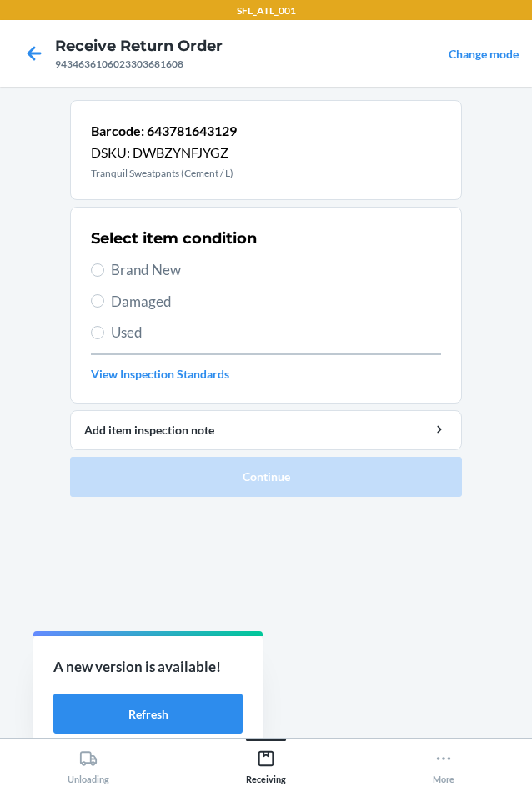
click at [163, 338] on span "Used" at bounding box center [276, 333] width 330 height 22
click at [104, 338] on input "Used" at bounding box center [97, 332] width 13 height 13
radio input "true"
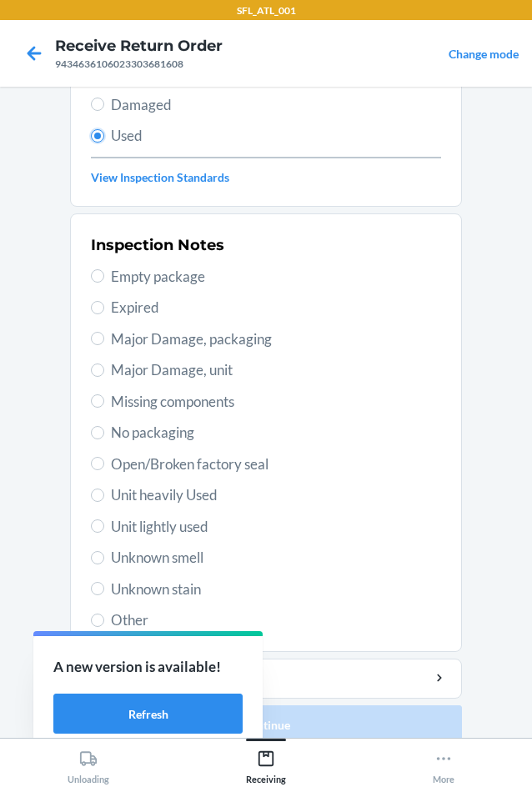
scroll to position [217, 0]
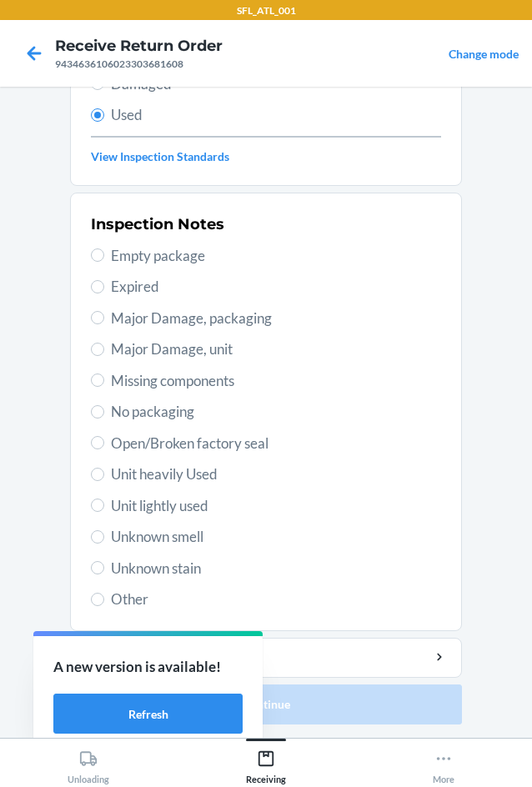
click at [182, 569] on span "Unknown stain" at bounding box center [276, 568] width 330 height 22
click at [104, 569] on input "Unknown stain" at bounding box center [97, 567] width 13 height 13
radio input "true"
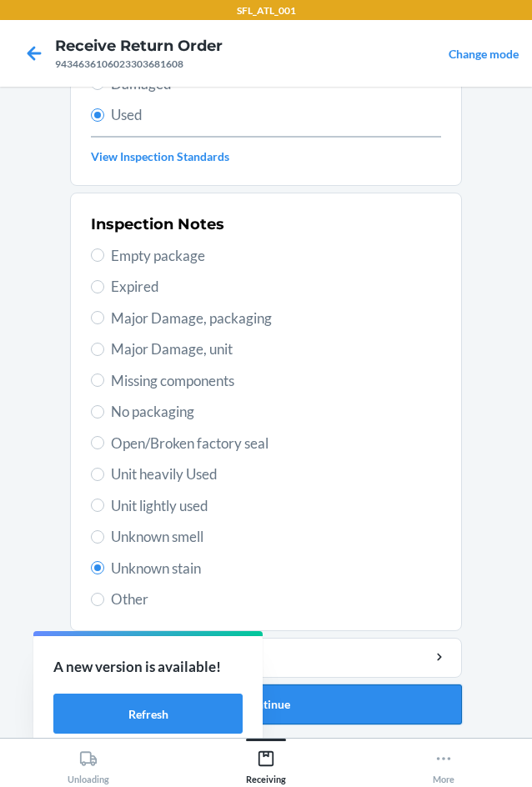
click at [407, 702] on button "Continue" at bounding box center [266, 704] width 392 height 40
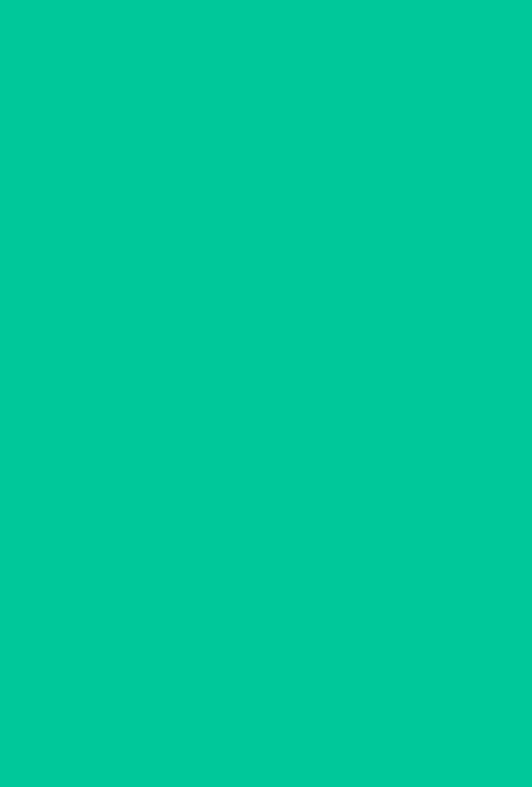
scroll to position [0, 0]
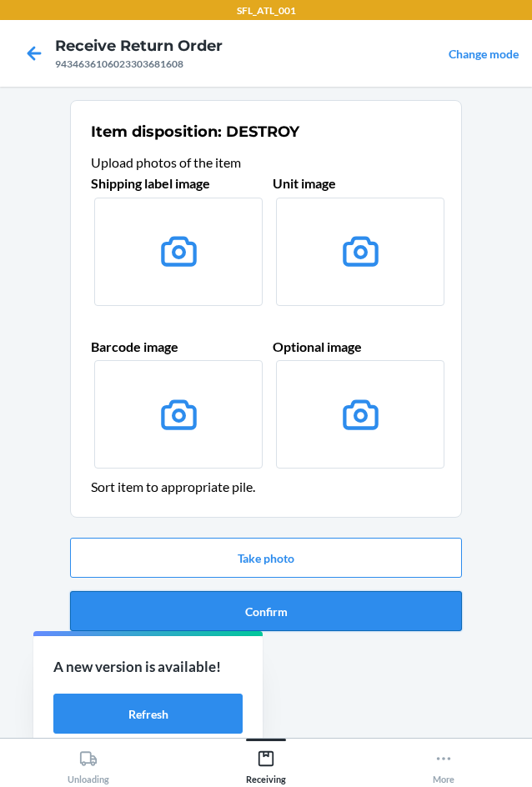
click at [391, 621] on button "Confirm" at bounding box center [266, 611] width 392 height 40
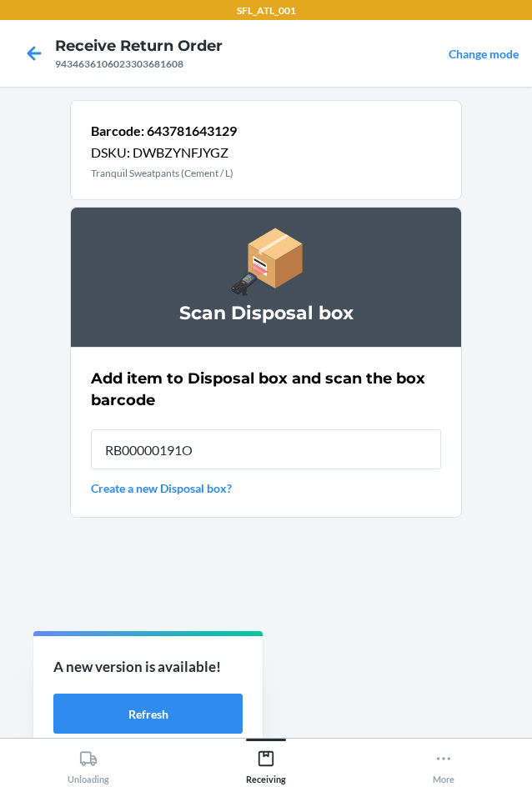
type input "RB00000191O"
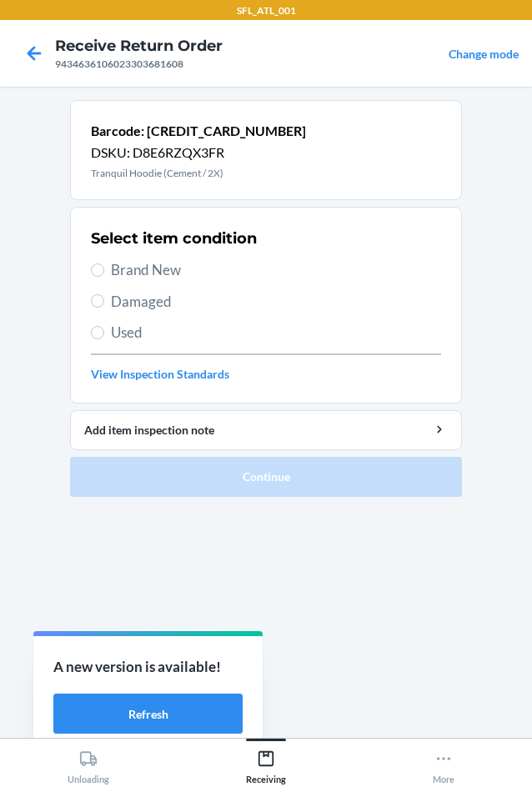
click at [117, 341] on span "Used" at bounding box center [276, 333] width 330 height 22
click at [104, 339] on input "Used" at bounding box center [97, 332] width 13 height 13
radio input "true"
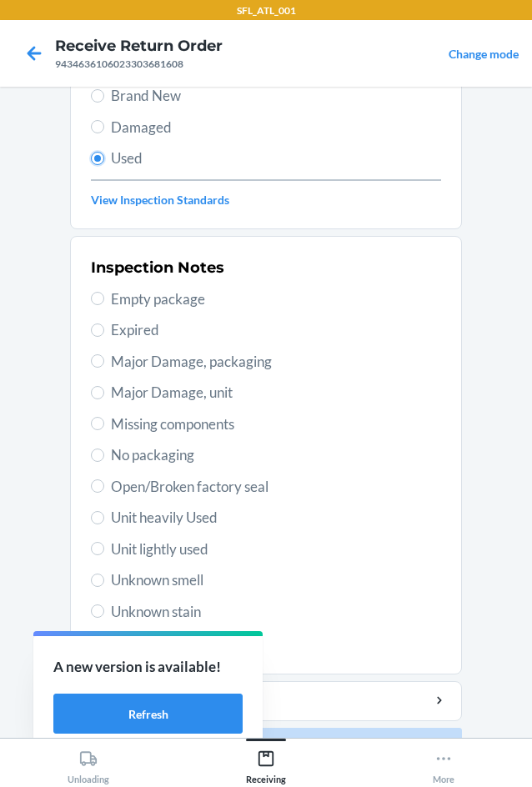
scroll to position [217, 0]
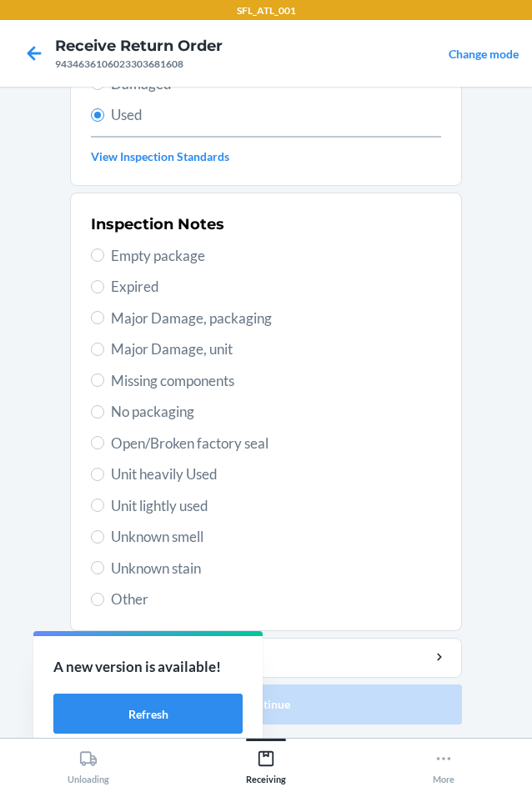
click at [195, 566] on span "Unknown stain" at bounding box center [276, 568] width 330 height 22
click at [104, 566] on input "Unknown stain" at bounding box center [97, 567] width 13 height 13
radio input "true"
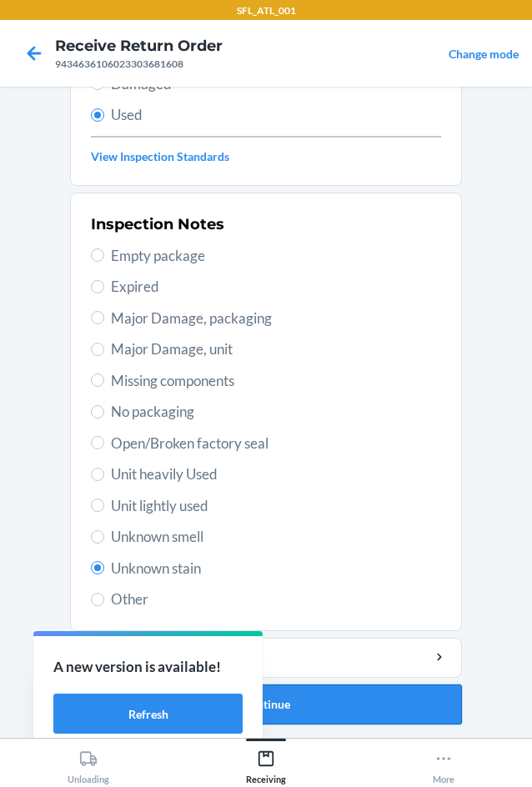
click at [402, 702] on button "Continue" at bounding box center [266, 704] width 392 height 40
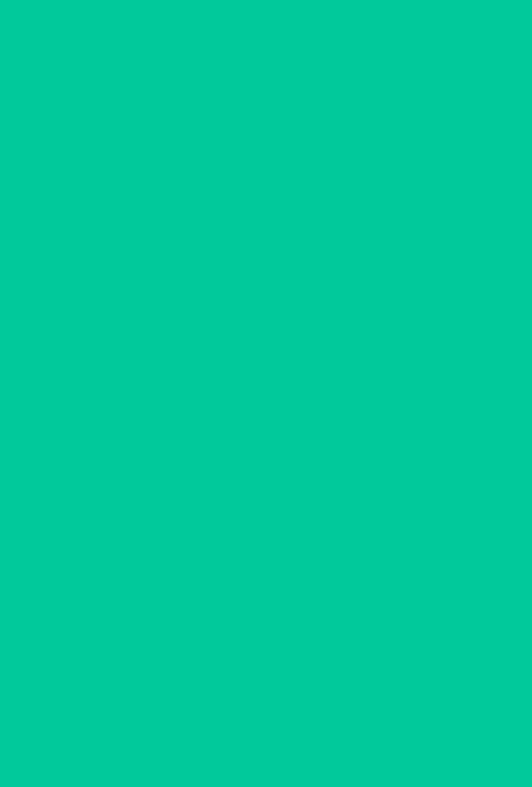
scroll to position [0, 0]
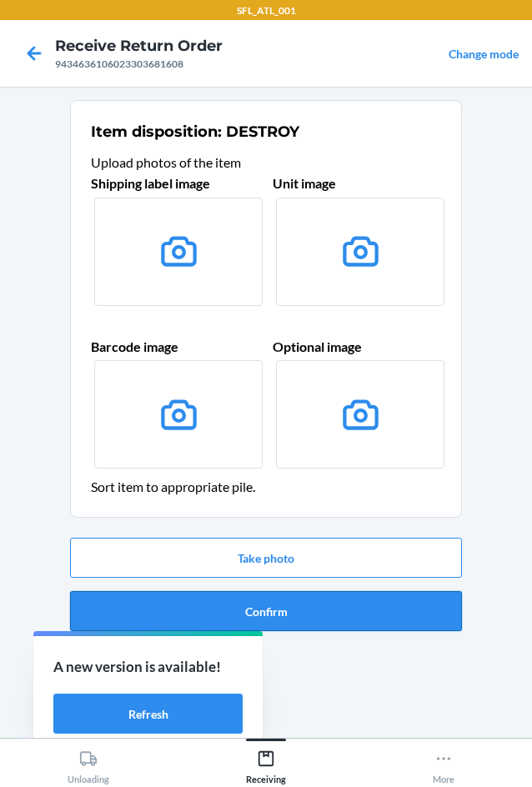
click at [352, 616] on button "Confirm" at bounding box center [266, 611] width 392 height 40
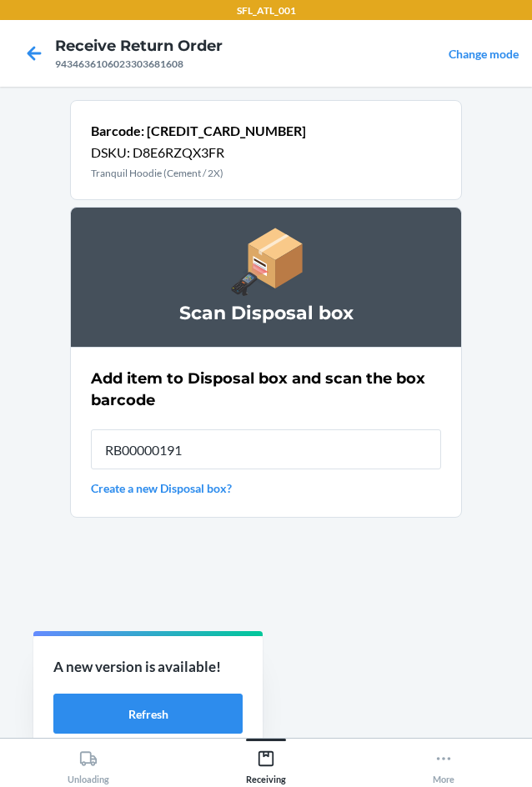
type input "RB00000191O"
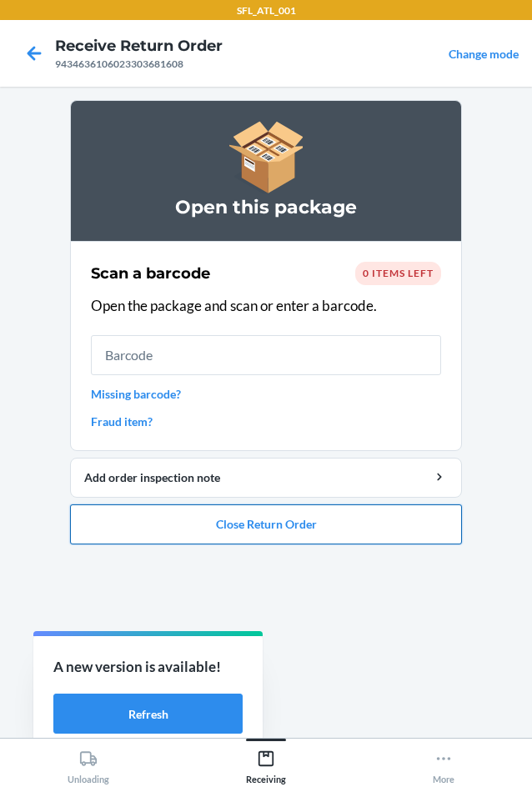
click at [288, 522] on button "Close Return Order" at bounding box center [266, 524] width 392 height 40
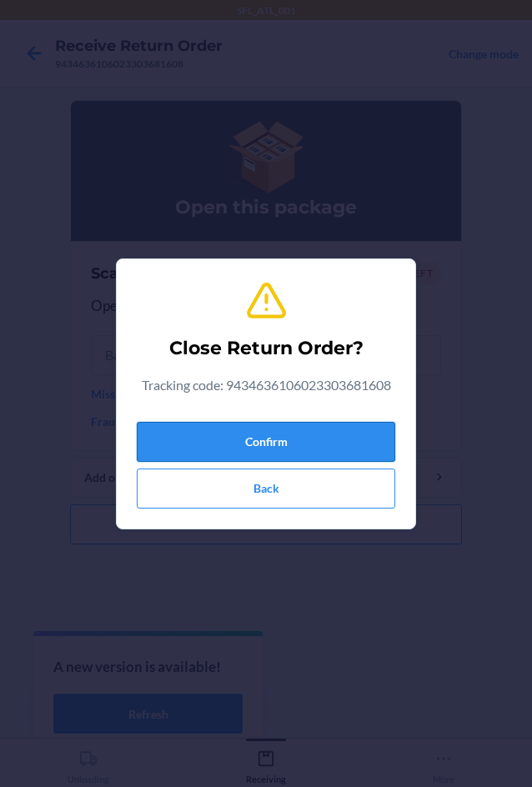
click at [308, 441] on button "Confirm" at bounding box center [266, 442] width 258 height 40
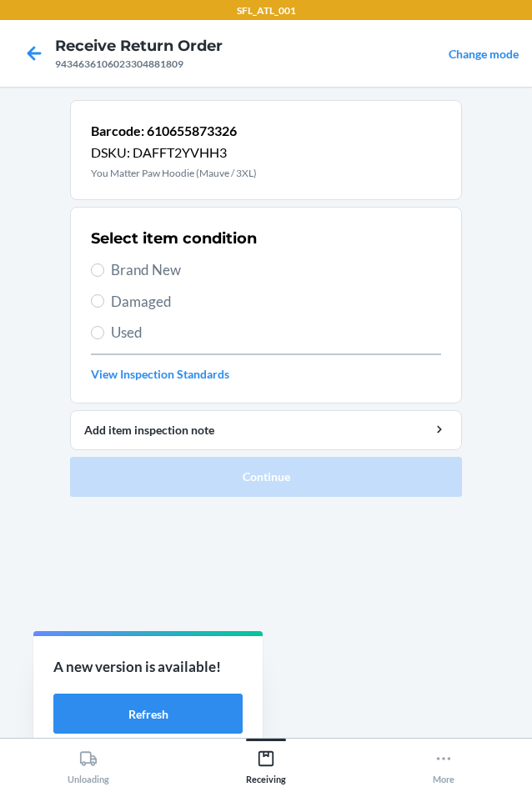
click at [157, 332] on span "Used" at bounding box center [276, 333] width 330 height 22
click at [104, 332] on input "Used" at bounding box center [97, 332] width 13 height 13
radio input "true"
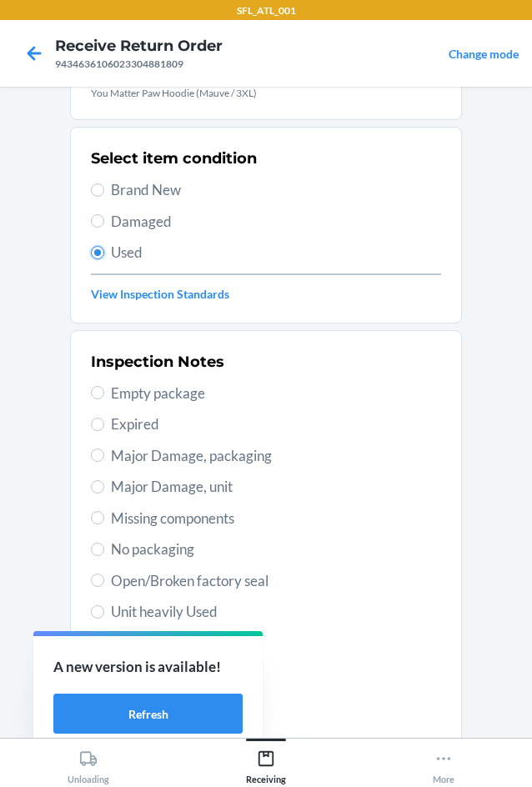
scroll to position [217, 0]
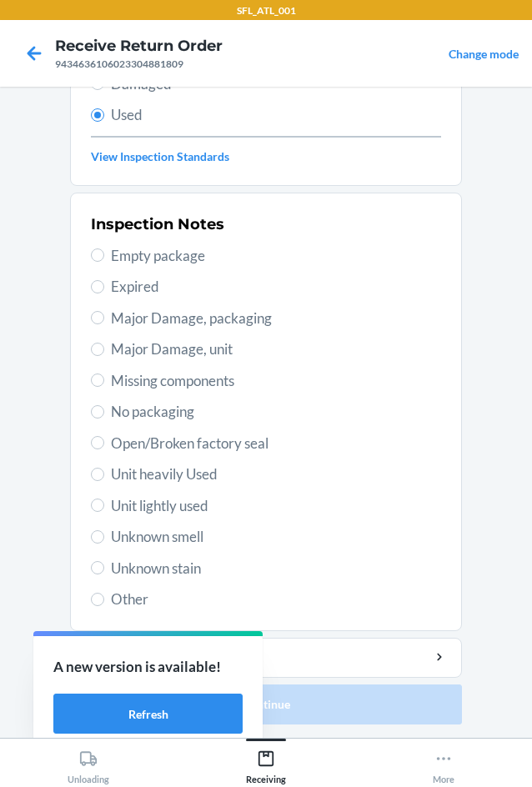
click at [187, 502] on span "Unit lightly used" at bounding box center [276, 506] width 330 height 22
click at [104, 502] on input "Unit lightly used" at bounding box center [97, 504] width 13 height 13
radio input "true"
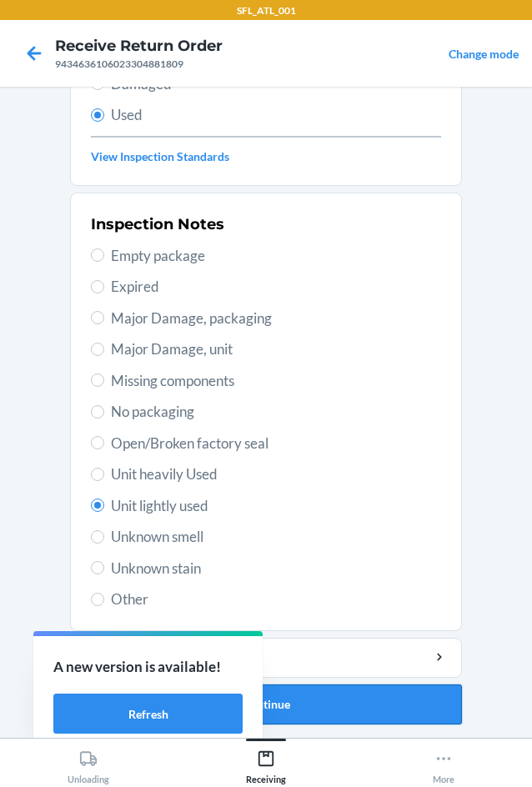
click at [434, 700] on button "Continue" at bounding box center [266, 704] width 392 height 40
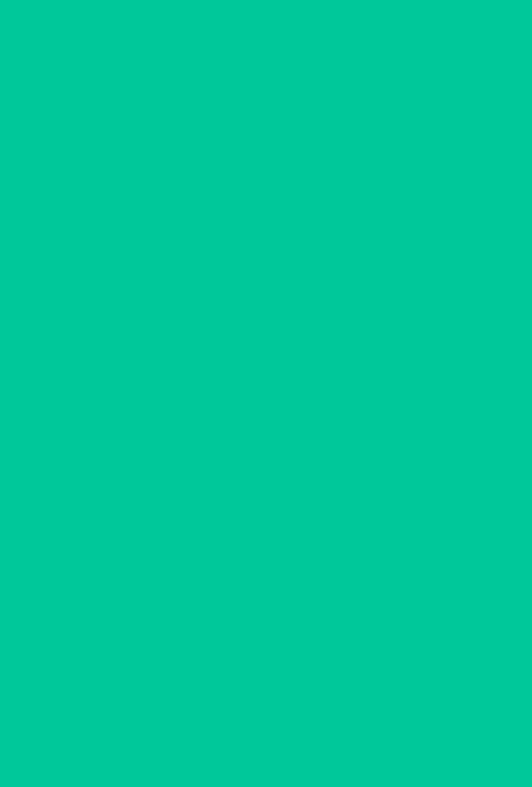
scroll to position [0, 0]
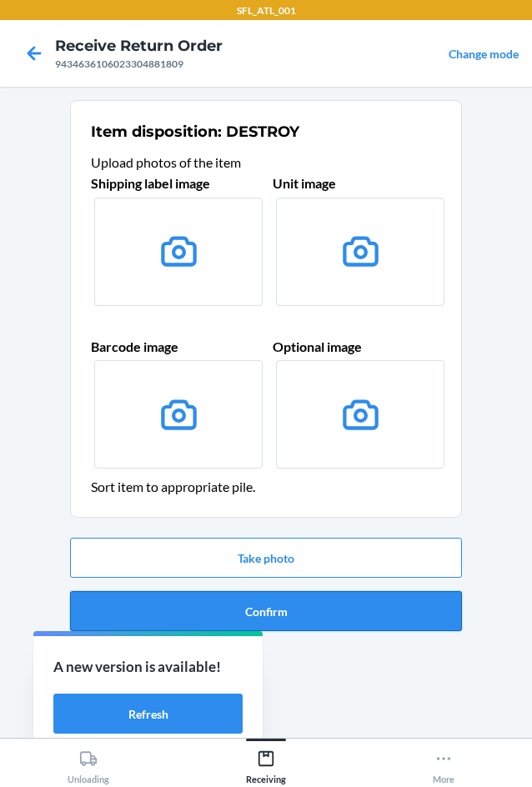
click at [358, 618] on button "Confirm" at bounding box center [266, 611] width 392 height 40
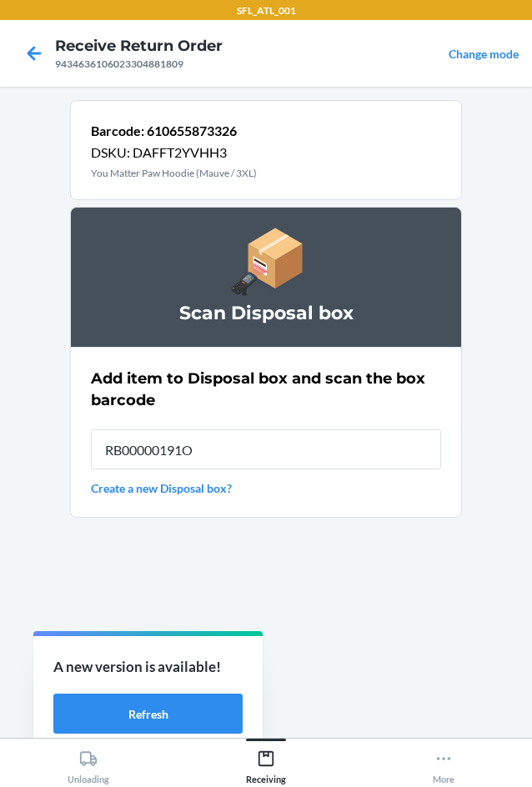
type input "RB00000191O"
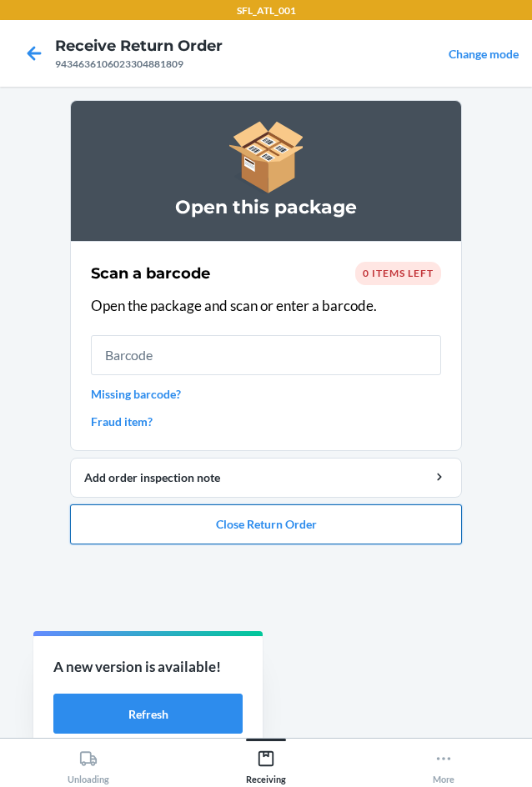
drag, startPoint x: 344, startPoint y: 536, endPoint x: 338, endPoint y: 523, distance: 13.8
click at [338, 523] on button "Close Return Order" at bounding box center [266, 524] width 392 height 40
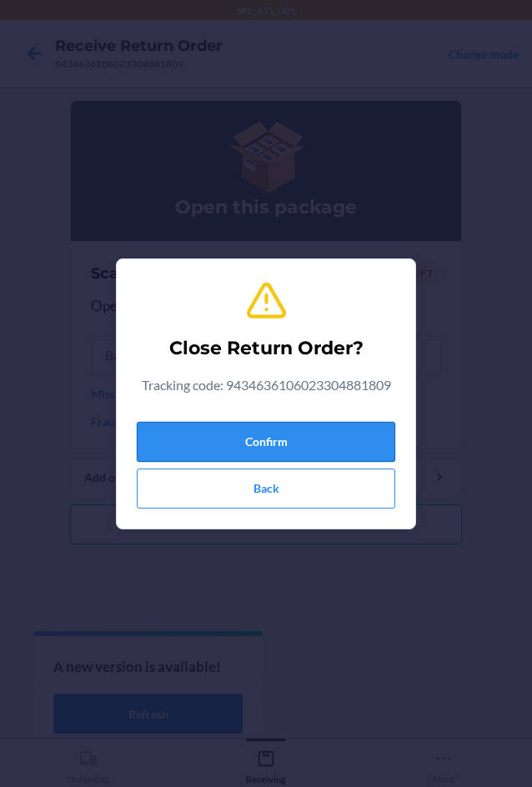
click at [272, 428] on button "Confirm" at bounding box center [266, 442] width 258 height 40
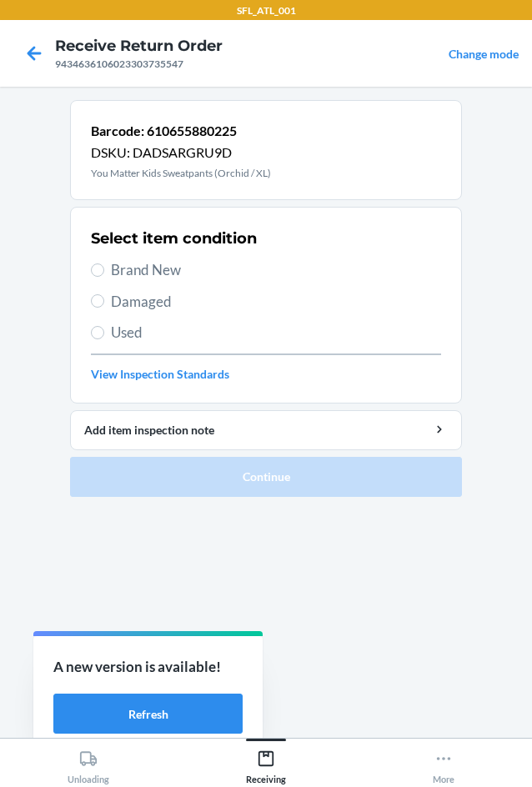
drag, startPoint x: 169, startPoint y: 266, endPoint x: 171, endPoint y: 282, distance: 16.7
click at [169, 267] on span "Brand New" at bounding box center [276, 270] width 330 height 22
click at [104, 267] on input "Brand New" at bounding box center [97, 269] width 13 height 13
radio input "true"
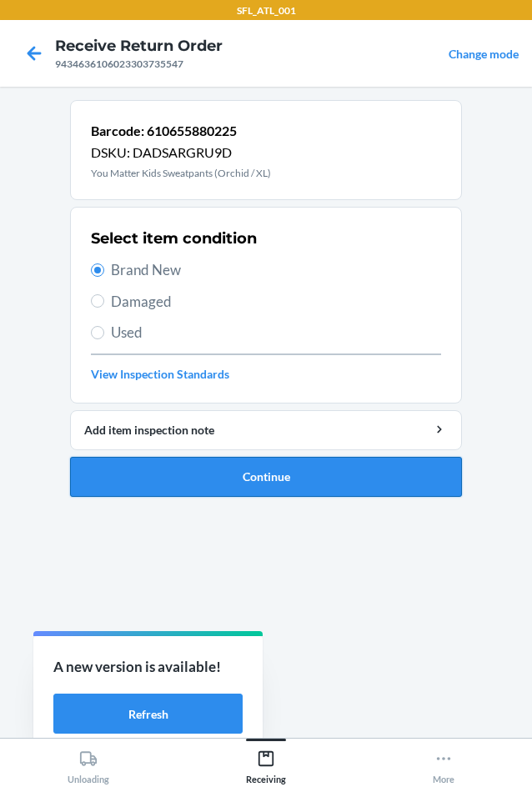
click at [379, 482] on button "Continue" at bounding box center [266, 477] width 392 height 40
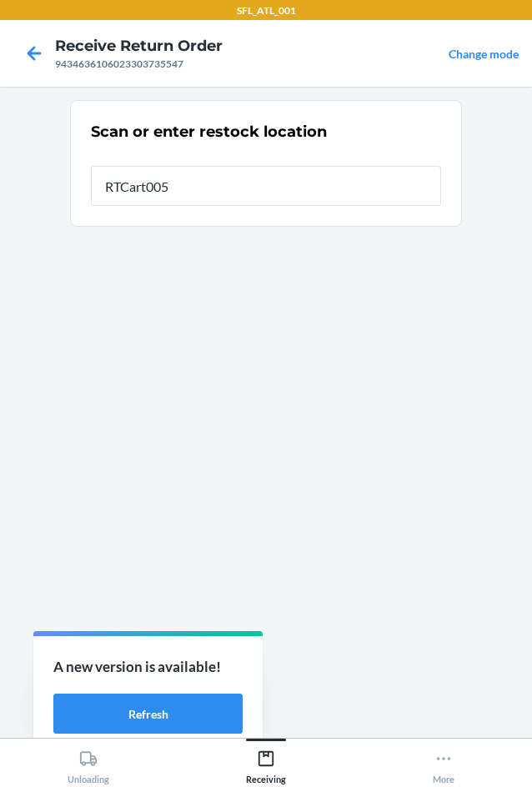
type input "RTCart005"
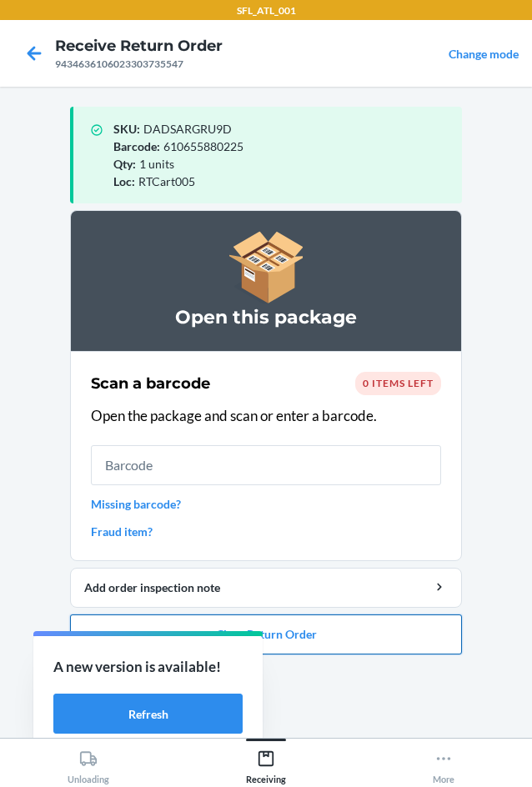
click at [390, 642] on button "Close Return Order" at bounding box center [266, 634] width 392 height 40
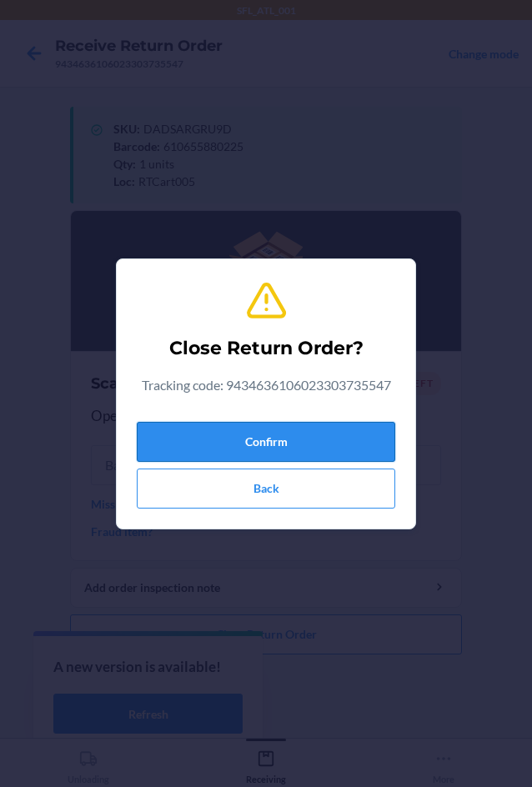
click at [342, 449] on button "Confirm" at bounding box center [266, 442] width 258 height 40
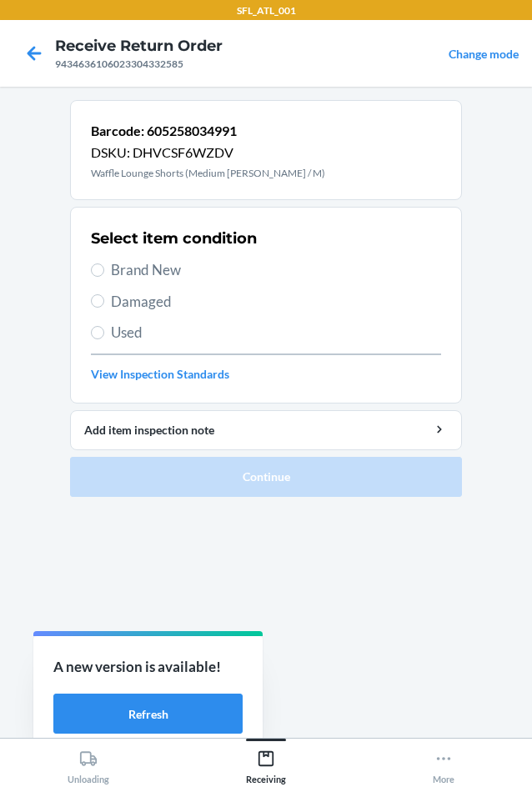
click at [162, 272] on span "Brand New" at bounding box center [276, 270] width 330 height 22
click at [104, 272] on input "Brand New" at bounding box center [97, 269] width 13 height 13
radio input "true"
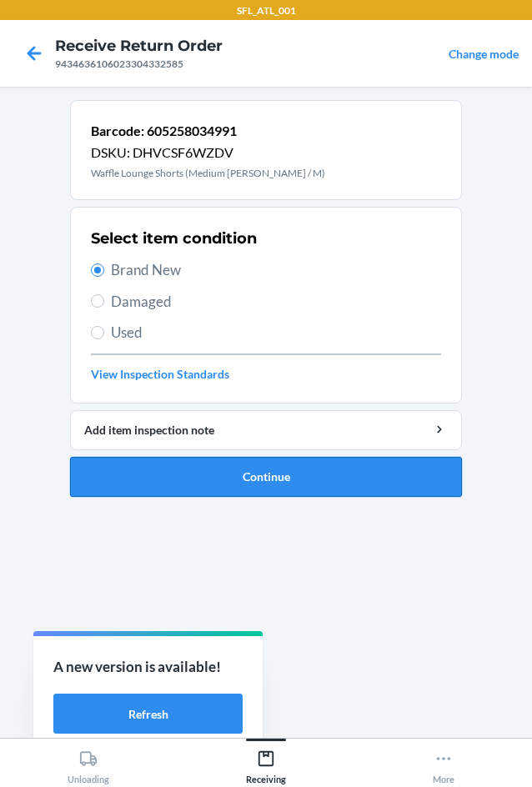
click at [367, 465] on button "Continue" at bounding box center [266, 477] width 392 height 40
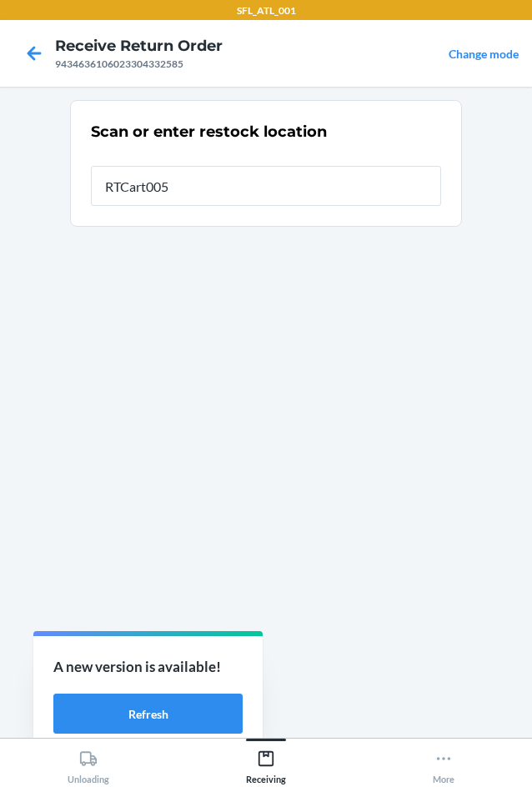
type input "RTCart005"
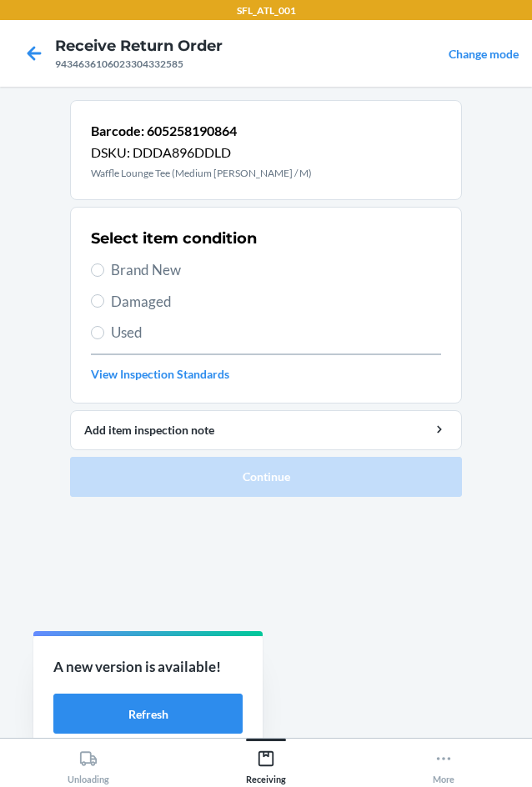
click at [181, 277] on span "Brand New" at bounding box center [276, 270] width 330 height 22
click at [104, 277] on input "Brand New" at bounding box center [97, 269] width 13 height 13
radio input "true"
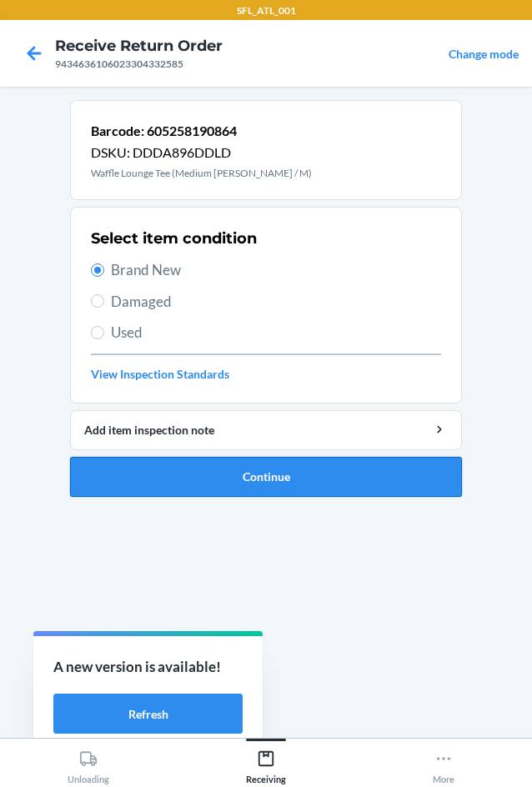
click at [432, 484] on button "Continue" at bounding box center [266, 477] width 392 height 40
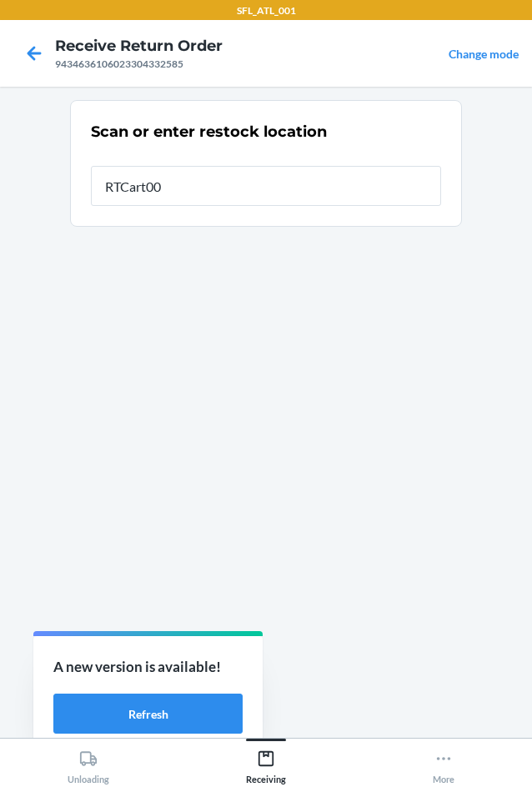
type input "RTCart005"
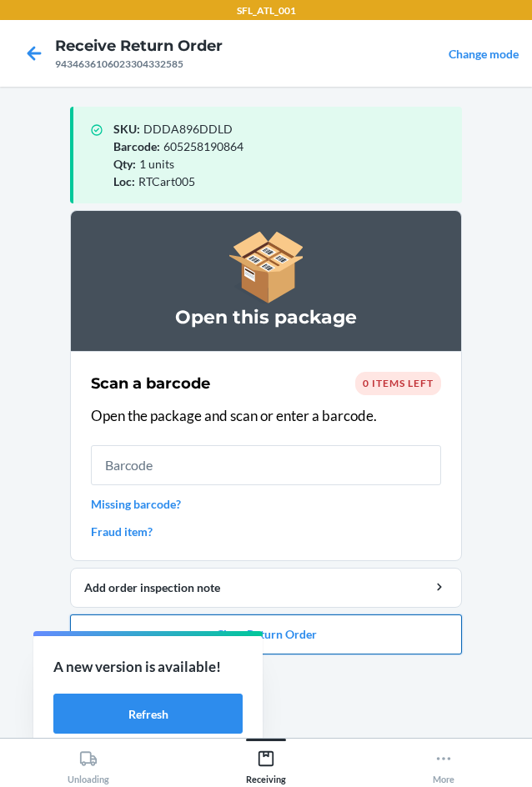
click at [411, 636] on button "Close Return Order" at bounding box center [266, 634] width 392 height 40
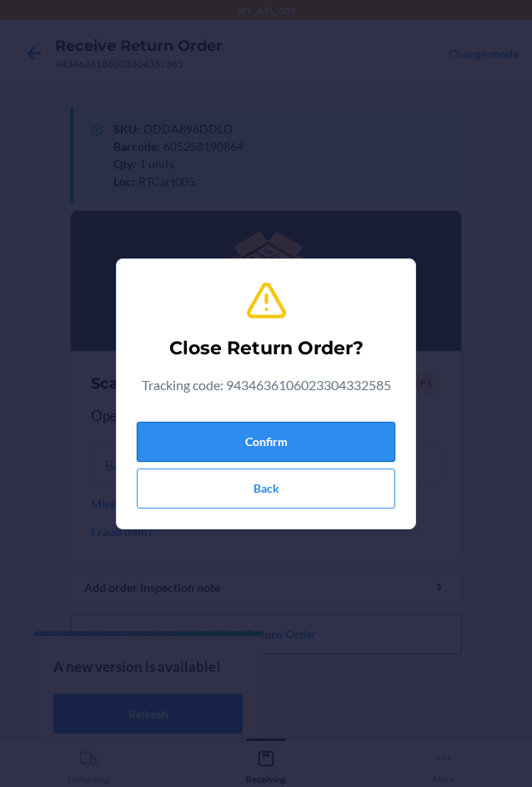
click at [325, 449] on button "Confirm" at bounding box center [266, 442] width 258 height 40
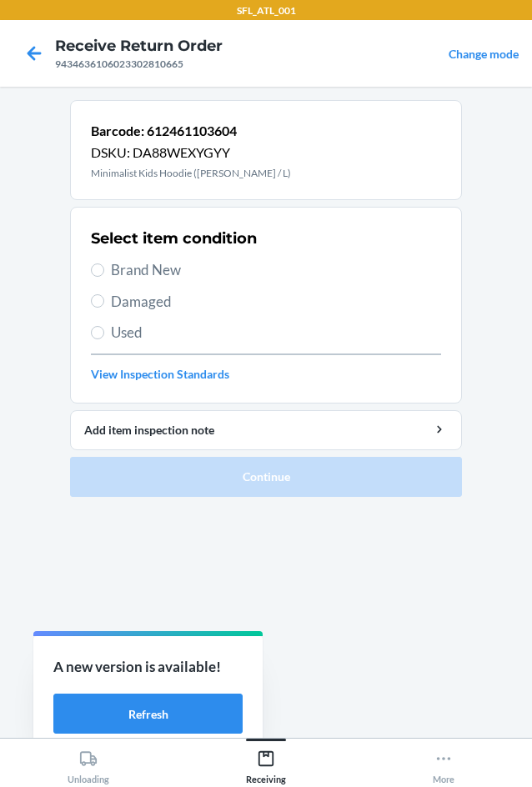
click at [133, 278] on span "Brand New" at bounding box center [276, 270] width 330 height 22
click at [104, 277] on input "Brand New" at bounding box center [97, 269] width 13 height 13
radio input "true"
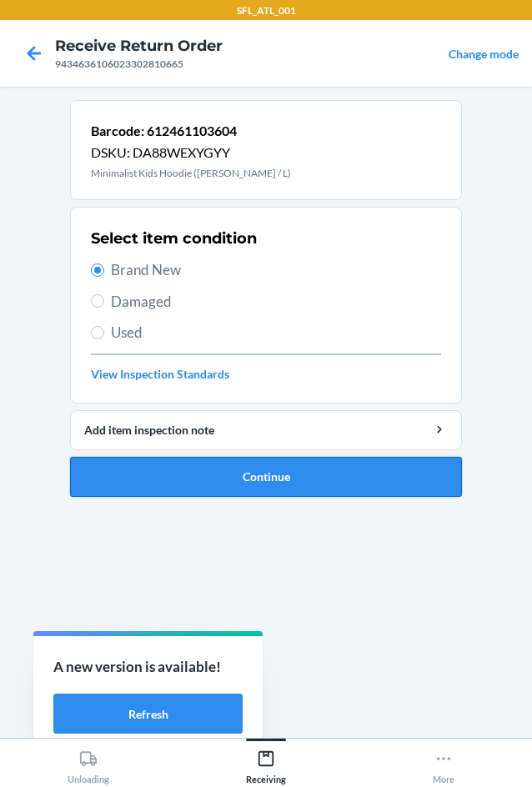
click at [319, 482] on button "Continue" at bounding box center [266, 477] width 392 height 40
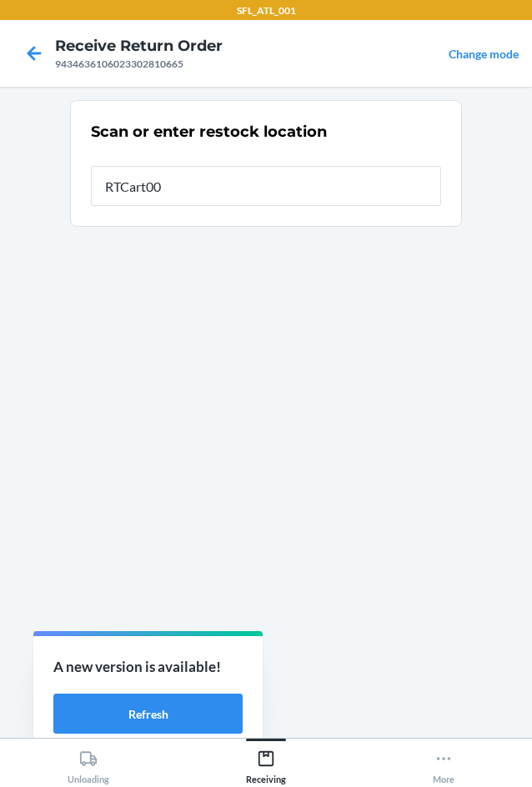
type input "RTCart005"
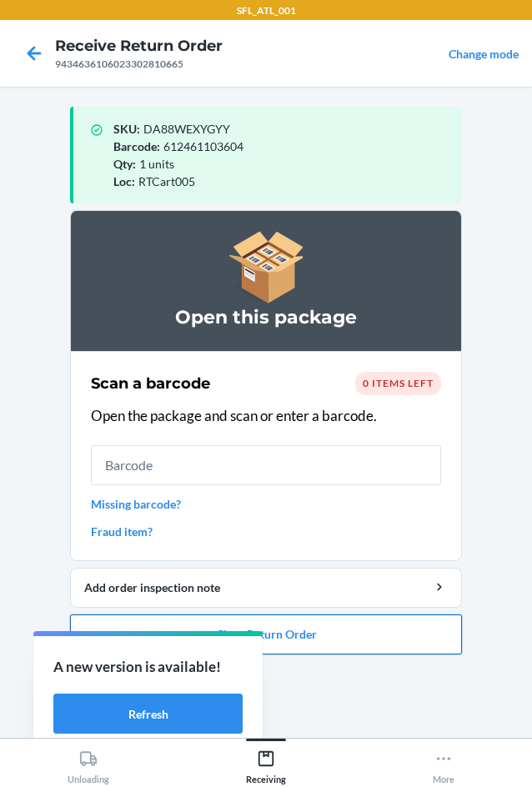
click at [366, 649] on button "Close Return Order" at bounding box center [266, 634] width 392 height 40
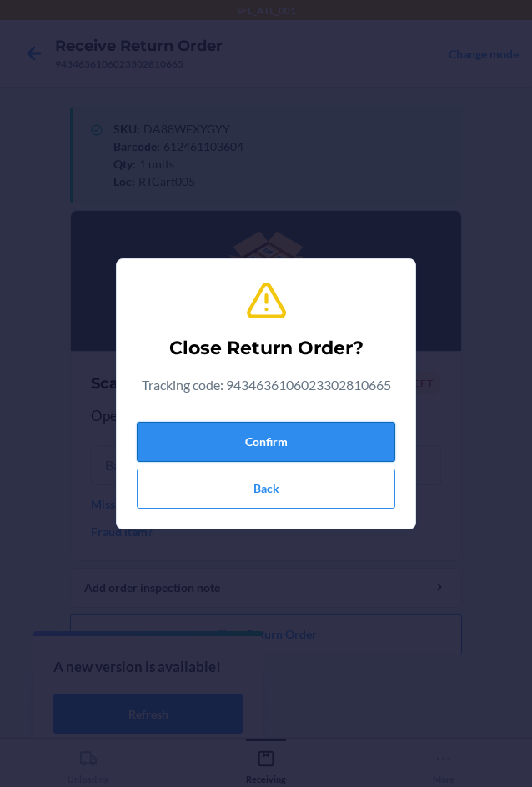
click at [307, 444] on button "Confirm" at bounding box center [266, 442] width 258 height 40
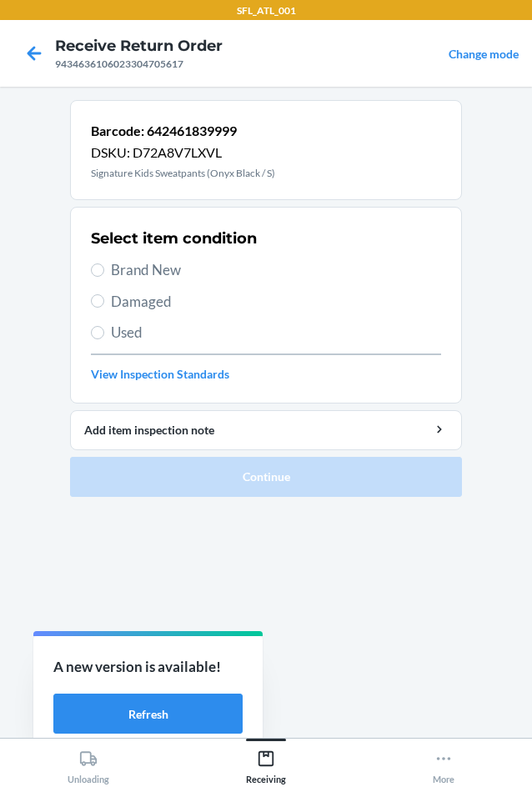
click at [193, 331] on span "Used" at bounding box center [276, 333] width 330 height 22
click at [104, 331] on input "Used" at bounding box center [97, 332] width 13 height 13
radio input "true"
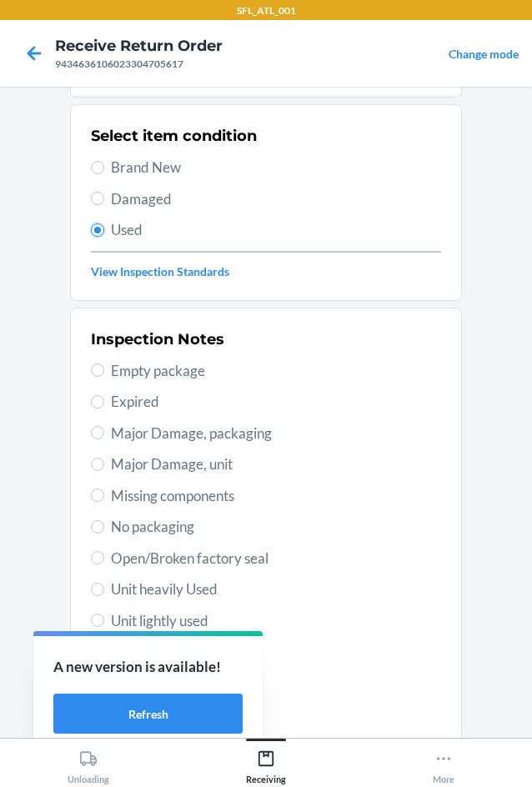
scroll to position [217, 0]
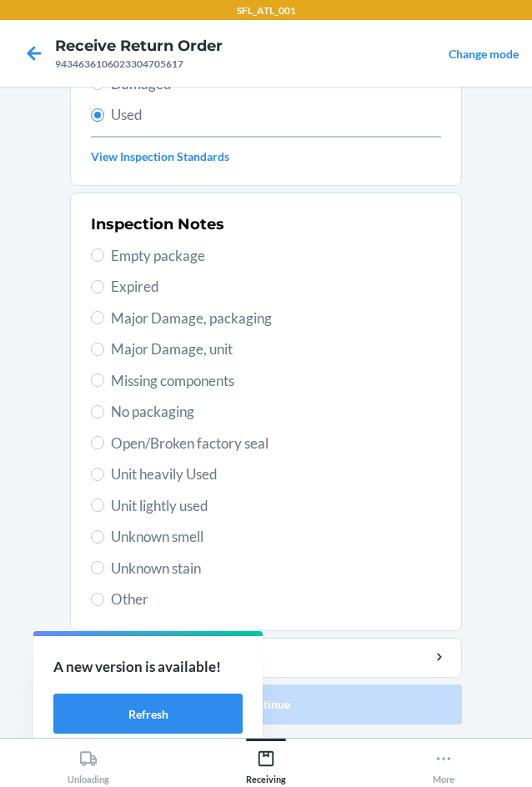
click at [185, 510] on span "Unit lightly used" at bounding box center [276, 506] width 330 height 22
click at [104, 510] on input "Unit lightly used" at bounding box center [97, 504] width 13 height 13
radio input "true"
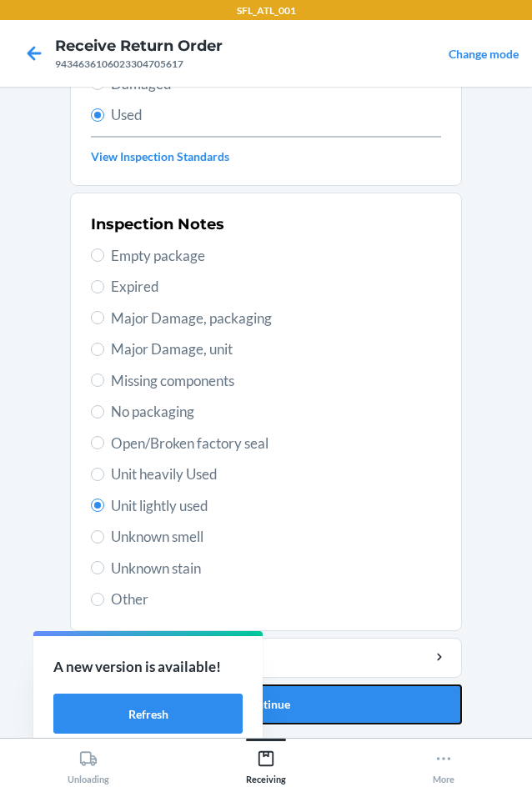
drag, startPoint x: 397, startPoint y: 696, endPoint x: 367, endPoint y: 642, distance: 61.2
click at [396, 696] on button "Continue" at bounding box center [266, 704] width 392 height 40
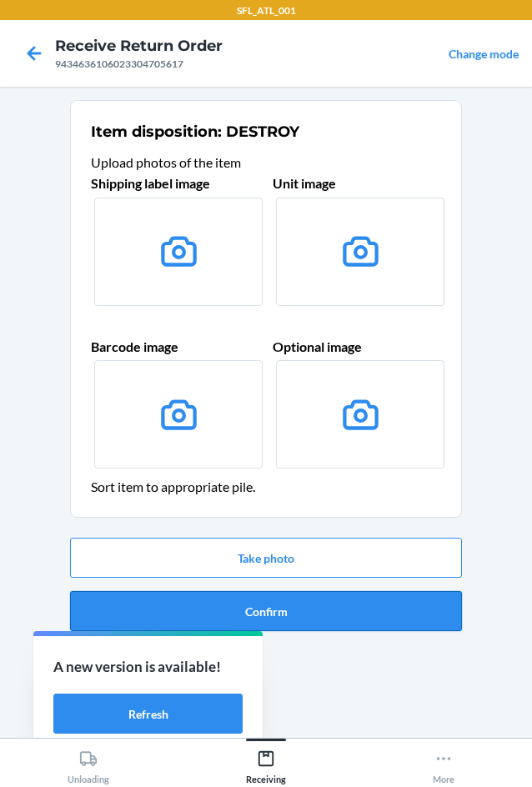
click at [359, 614] on button "Confirm" at bounding box center [266, 611] width 392 height 40
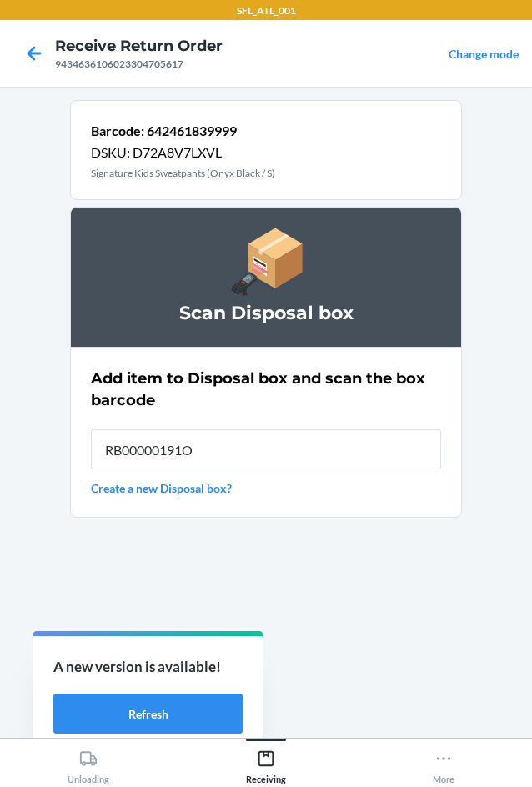
type input "RB00000191O"
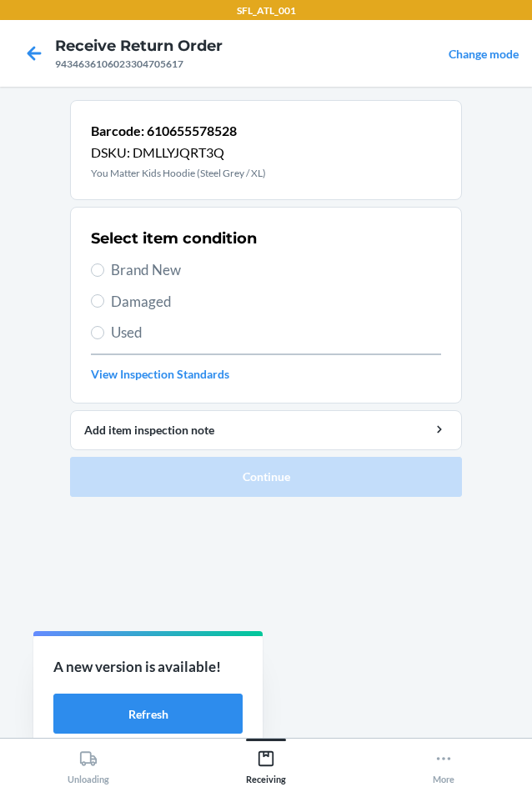
click at [112, 272] on span "Brand New" at bounding box center [276, 270] width 330 height 22
click at [104, 272] on input "Brand New" at bounding box center [97, 269] width 13 height 13
radio input "true"
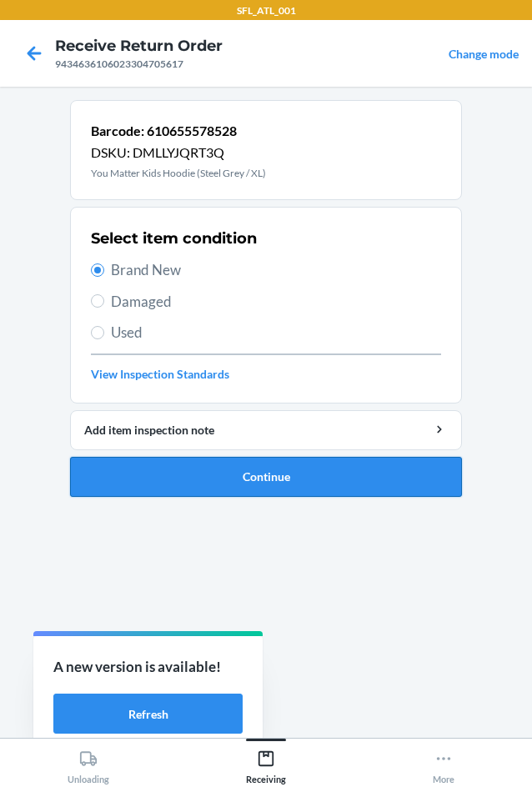
click at [369, 487] on button "Continue" at bounding box center [266, 477] width 392 height 40
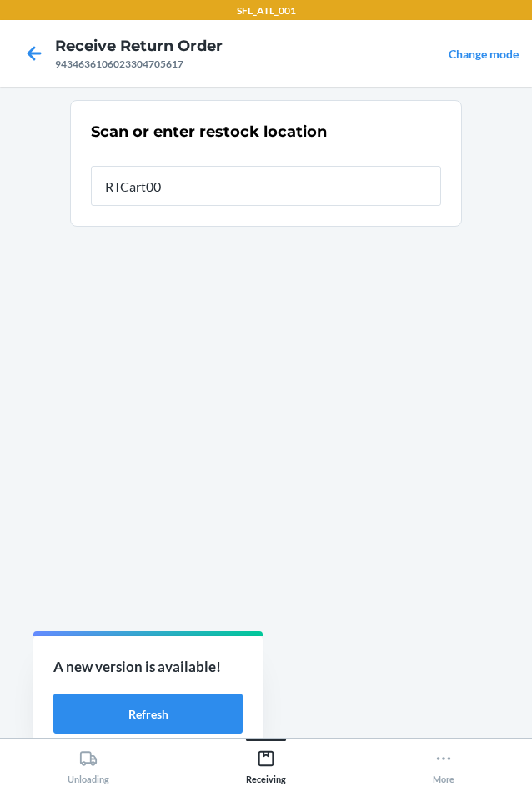
type input "RTCart005"
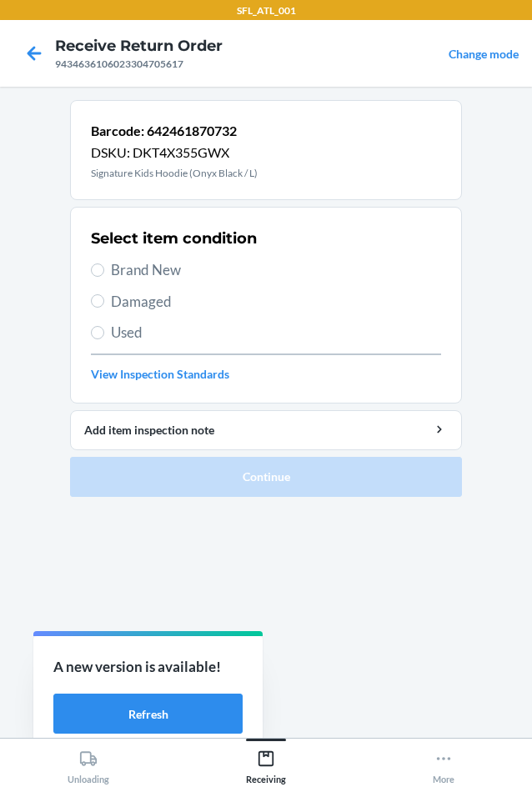
click at [145, 260] on span "Brand New" at bounding box center [276, 270] width 330 height 22
click at [104, 263] on input "Brand New" at bounding box center [97, 269] width 13 height 13
radio input "true"
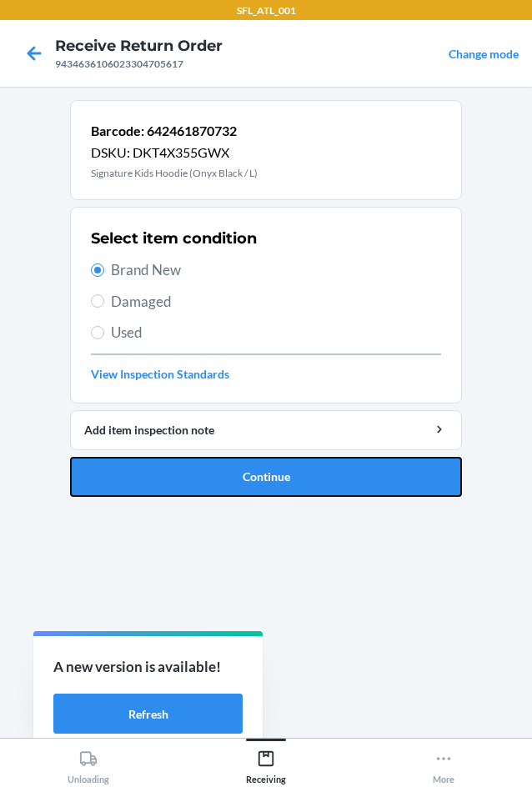
drag, startPoint x: 372, startPoint y: 478, endPoint x: 372, endPoint y: 467, distance: 11.7
click at [372, 467] on button "Continue" at bounding box center [266, 477] width 392 height 40
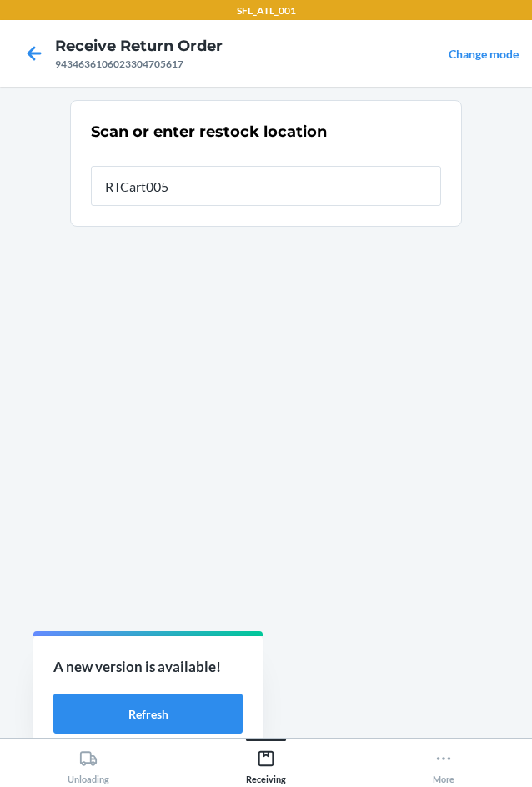
type input "RTCart005"
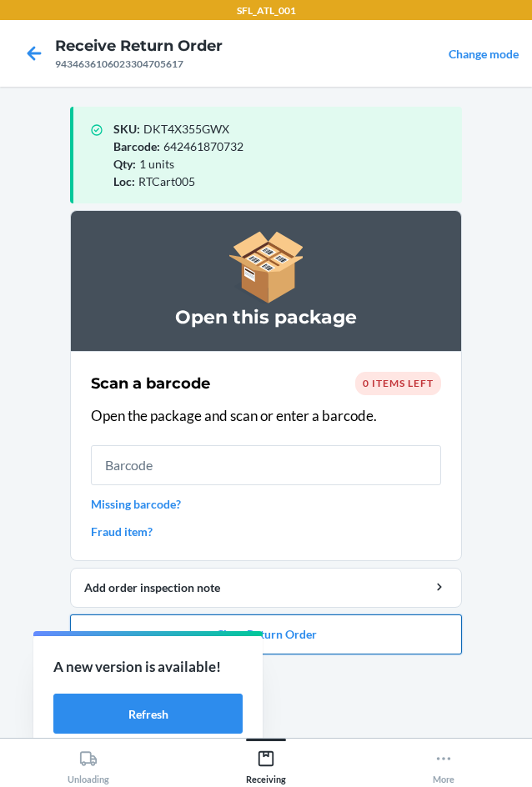
click at [408, 647] on button "Close Return Order" at bounding box center [266, 634] width 392 height 40
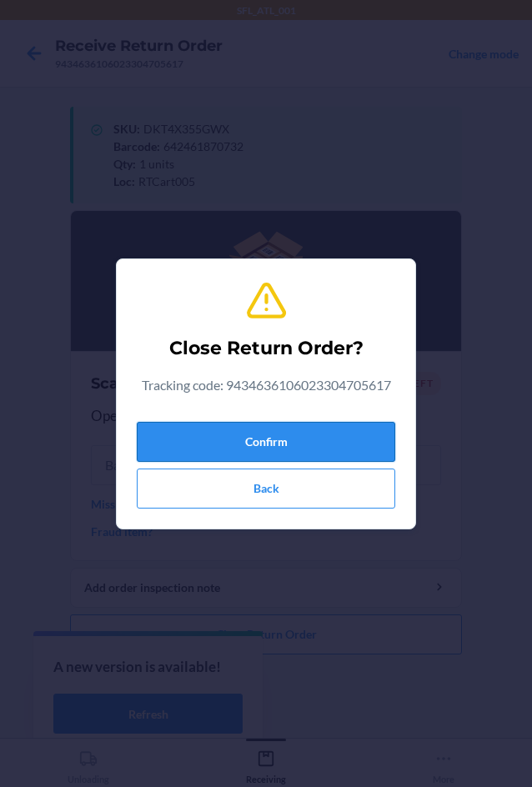
click at [327, 443] on button "Confirm" at bounding box center [266, 442] width 258 height 40
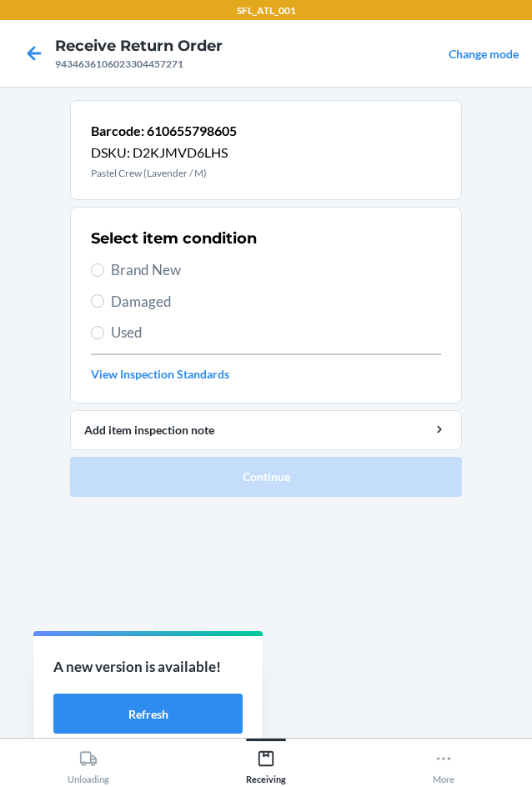
click at [168, 284] on div "Select item condition Brand New Damaged Used View Inspection Standards" at bounding box center [266, 304] width 350 height 165
click at [177, 262] on span "Brand New" at bounding box center [276, 270] width 330 height 22
click at [104, 263] on input "Brand New" at bounding box center [97, 269] width 13 height 13
radio input "true"
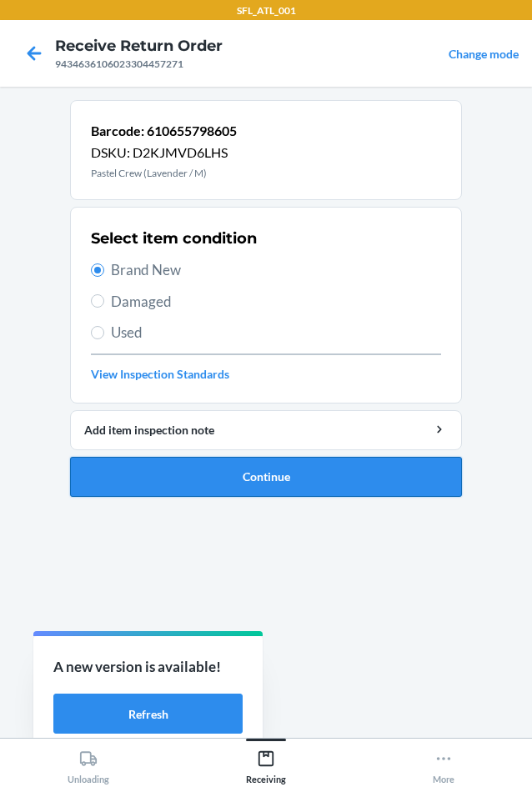
click at [333, 484] on button "Continue" at bounding box center [266, 477] width 392 height 40
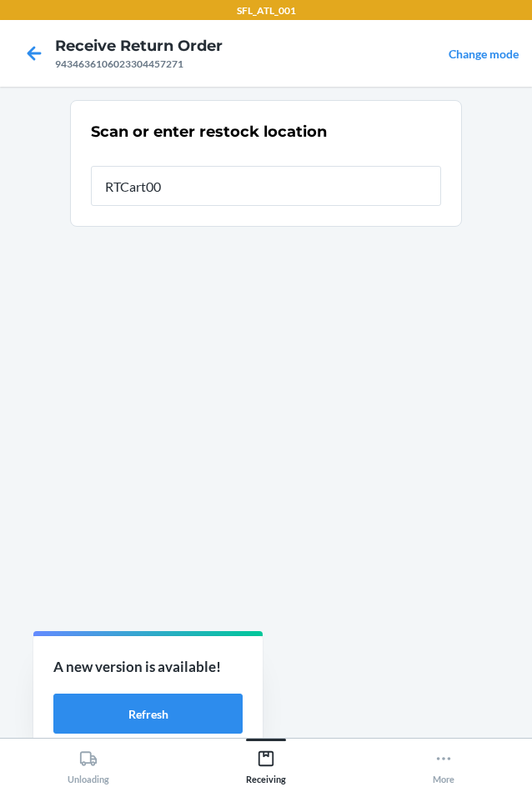
type input "RTCart005"
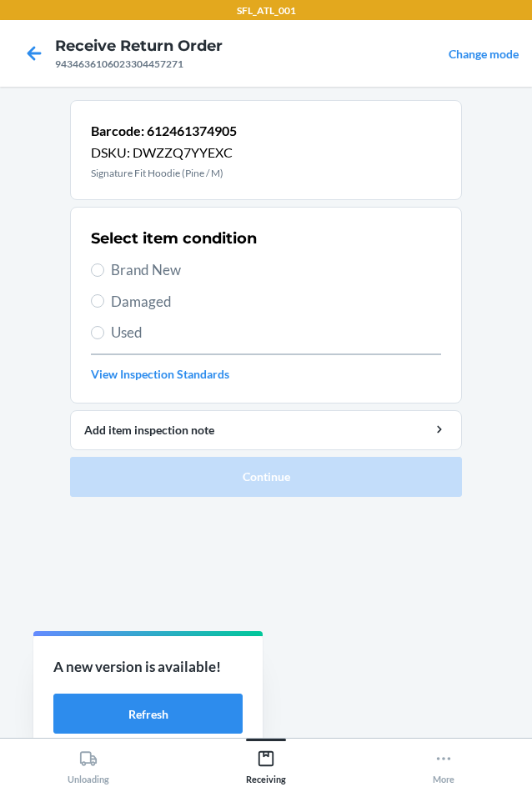
click at [172, 268] on span "Brand New" at bounding box center [276, 270] width 330 height 22
click at [144, 265] on span "Brand New" at bounding box center [276, 270] width 330 height 22
click at [104, 265] on input "Brand New" at bounding box center [97, 269] width 13 height 13
radio input "true"
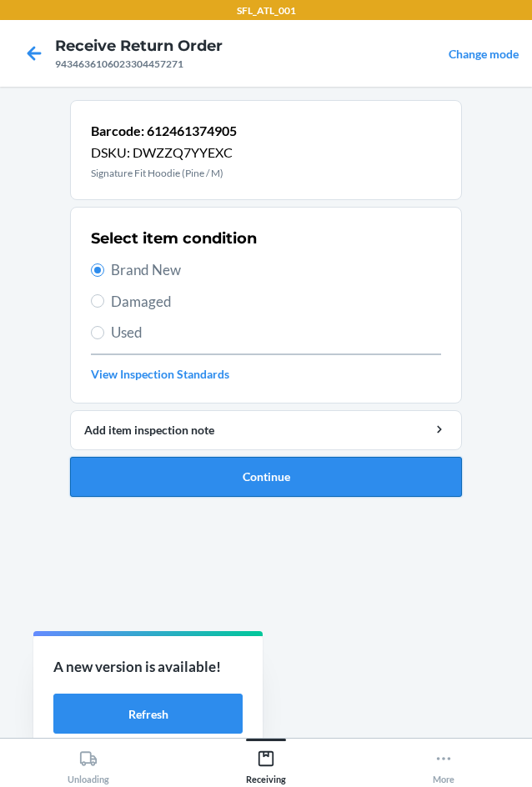
click at [265, 484] on button "Continue" at bounding box center [266, 477] width 392 height 40
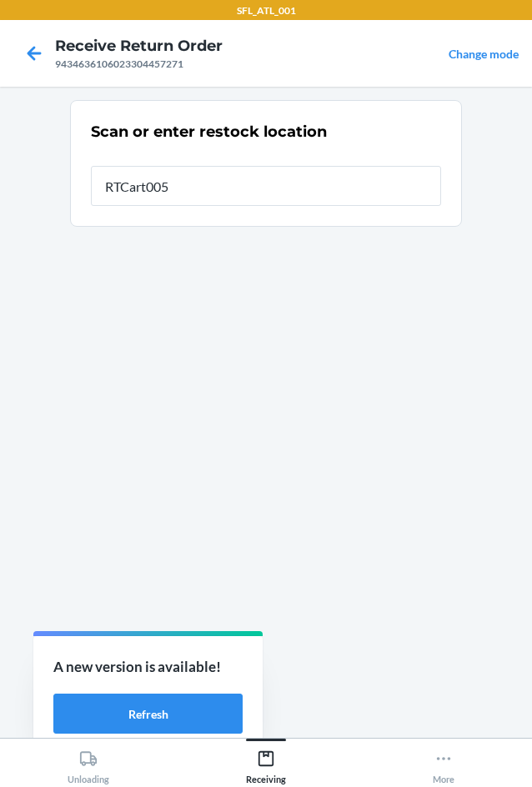
type input "RTCart005"
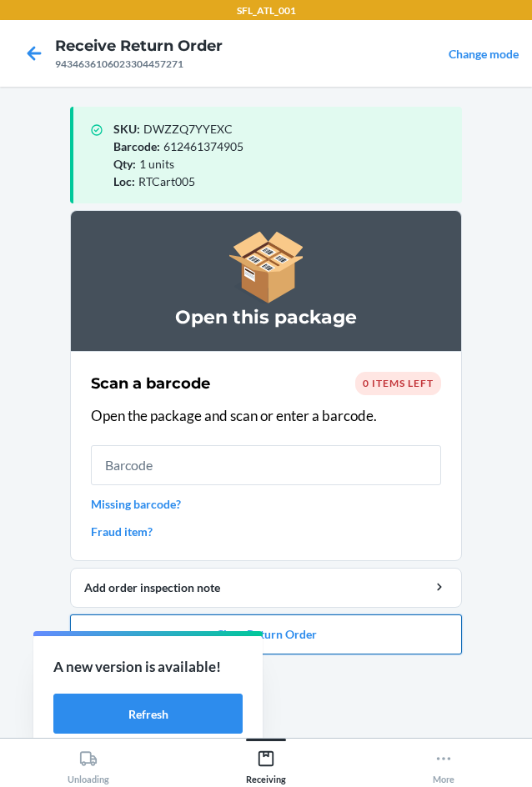
click at [378, 632] on button "Close Return Order" at bounding box center [266, 634] width 392 height 40
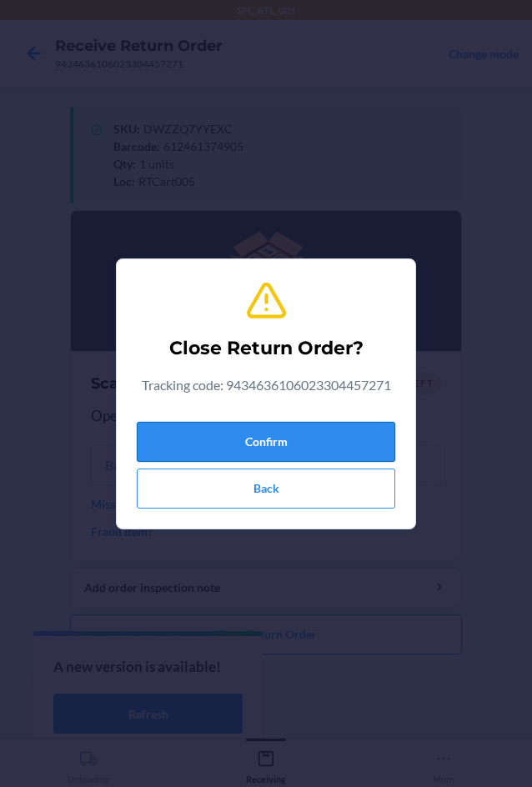
click at [337, 432] on button "Confirm" at bounding box center [266, 442] width 258 height 40
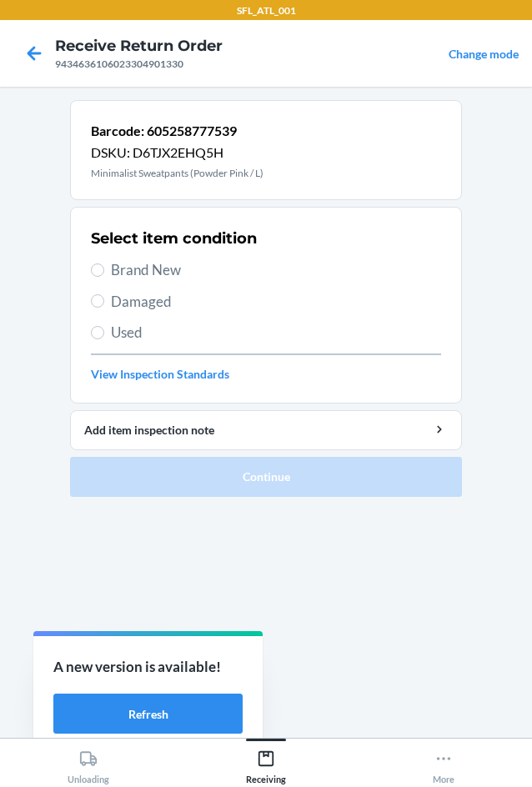
click at [157, 273] on span "Brand New" at bounding box center [276, 270] width 330 height 22
click at [104, 273] on input "Brand New" at bounding box center [97, 269] width 13 height 13
radio input "true"
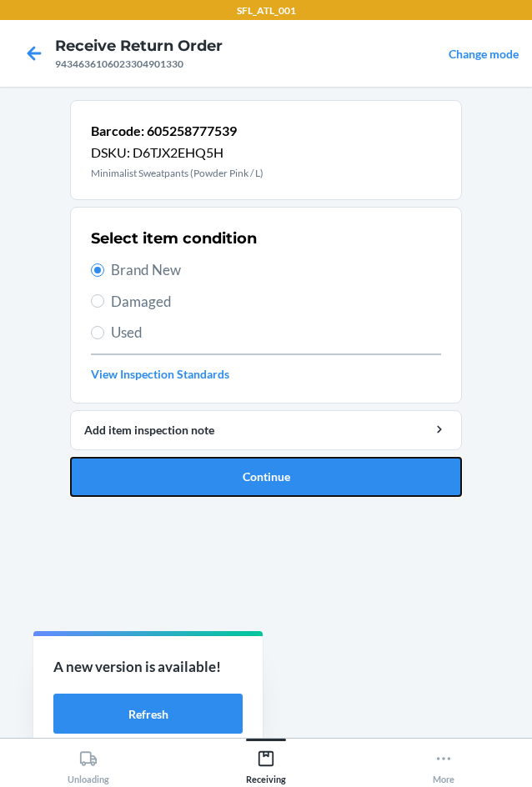
click at [428, 492] on button "Continue" at bounding box center [266, 477] width 392 height 40
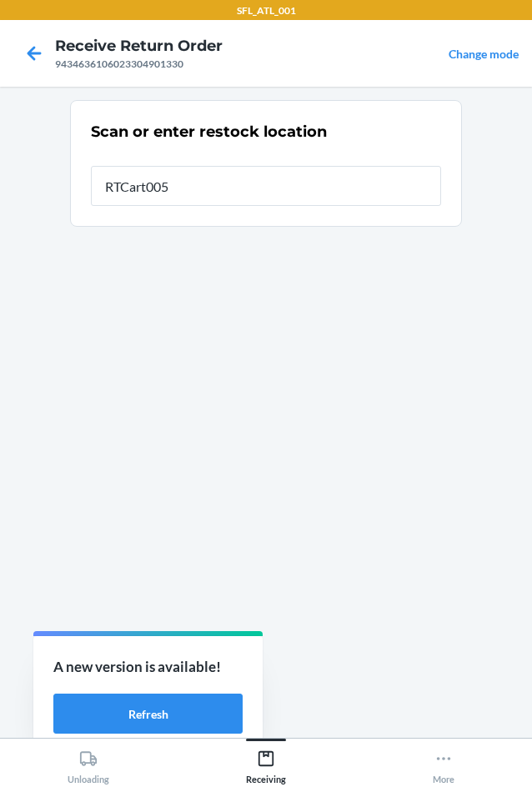
type input "RTCart005"
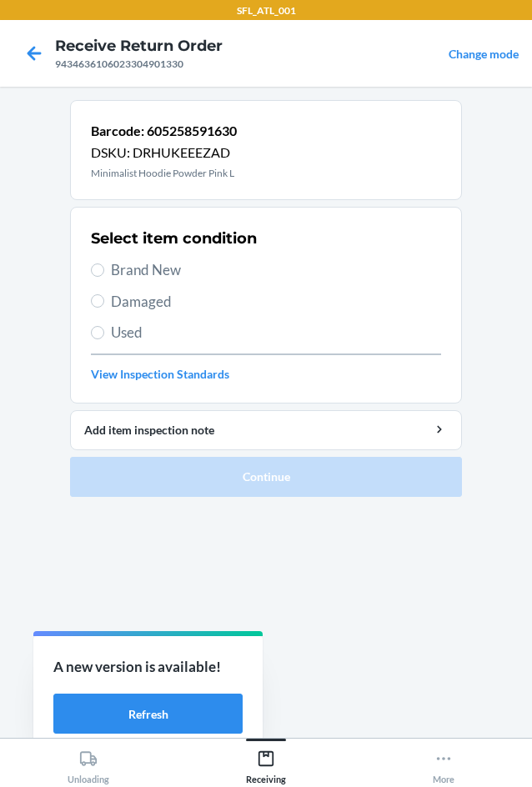
click at [198, 268] on span "Brand New" at bounding box center [276, 270] width 330 height 22
click at [104, 268] on input "Brand New" at bounding box center [97, 269] width 13 height 13
radio input "true"
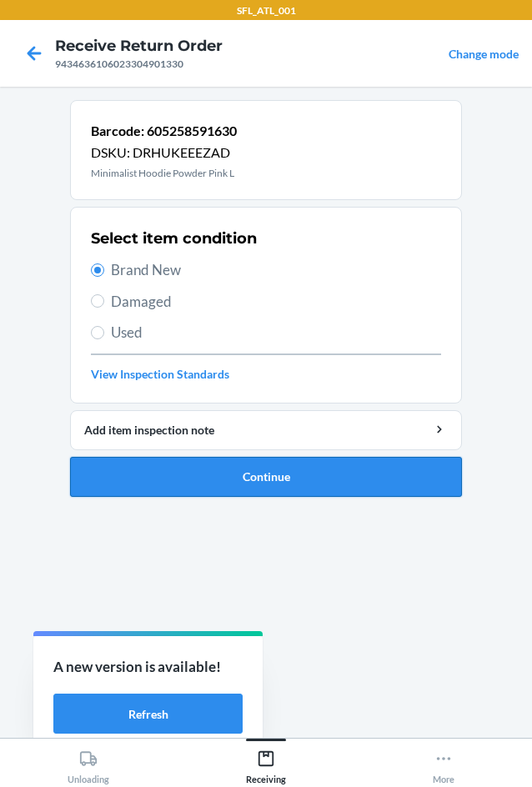
click at [352, 489] on button "Continue" at bounding box center [266, 477] width 392 height 40
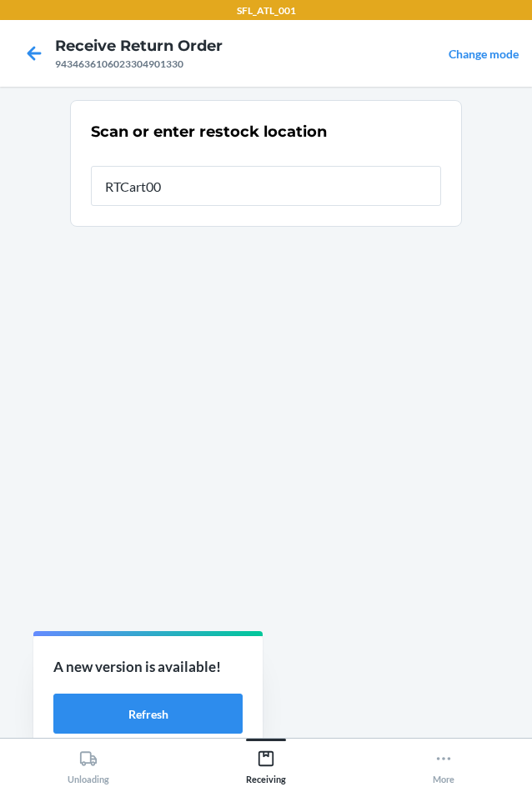
type input "RTCart005"
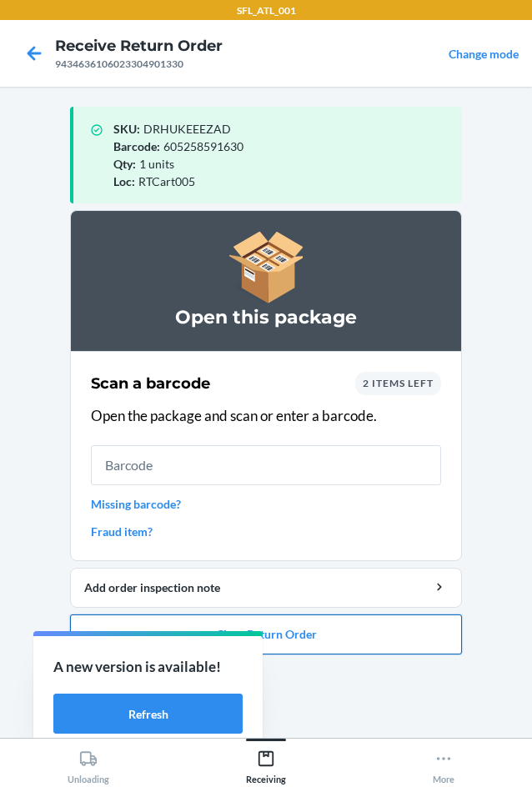
click at [399, 637] on button "Close Return Order" at bounding box center [266, 634] width 392 height 40
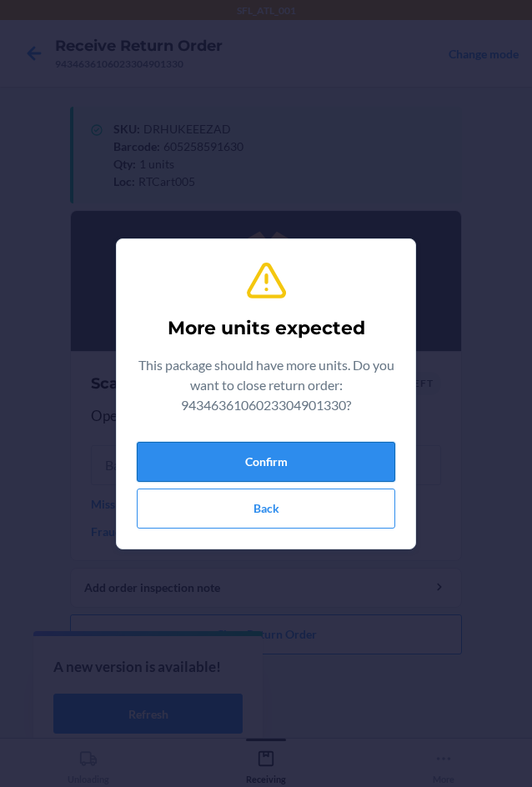
click at [299, 449] on button "Confirm" at bounding box center [266, 462] width 258 height 40
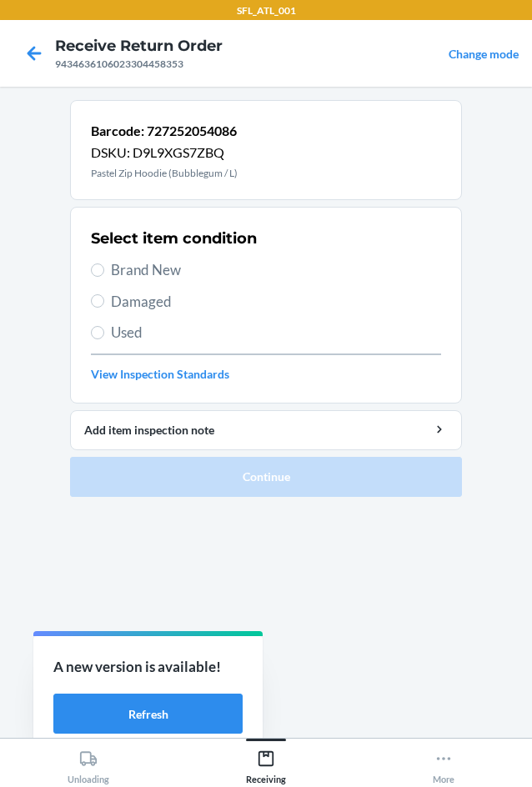
click at [162, 257] on div "Select item condition Brand New Damaged Used View Inspection Standards" at bounding box center [266, 304] width 350 height 165
click at [164, 269] on span "Brand New" at bounding box center [276, 270] width 330 height 22
click at [104, 269] on input "Brand New" at bounding box center [97, 269] width 13 height 13
radio input "true"
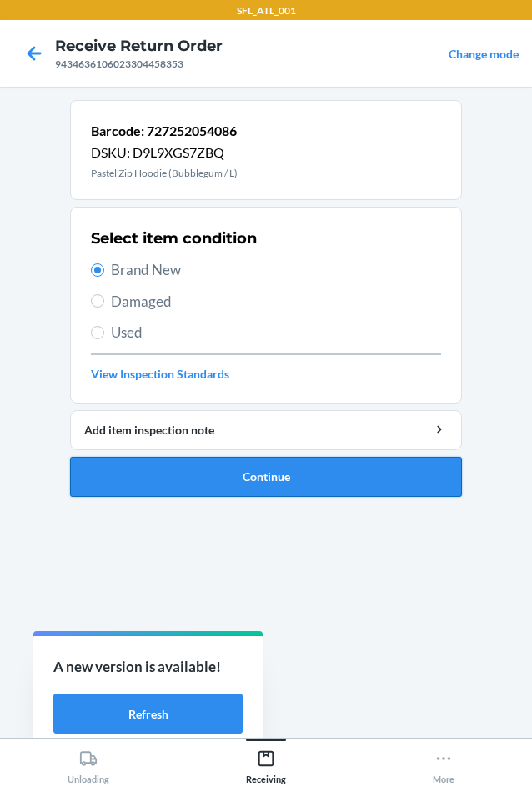
click at [364, 481] on button "Continue" at bounding box center [266, 477] width 392 height 40
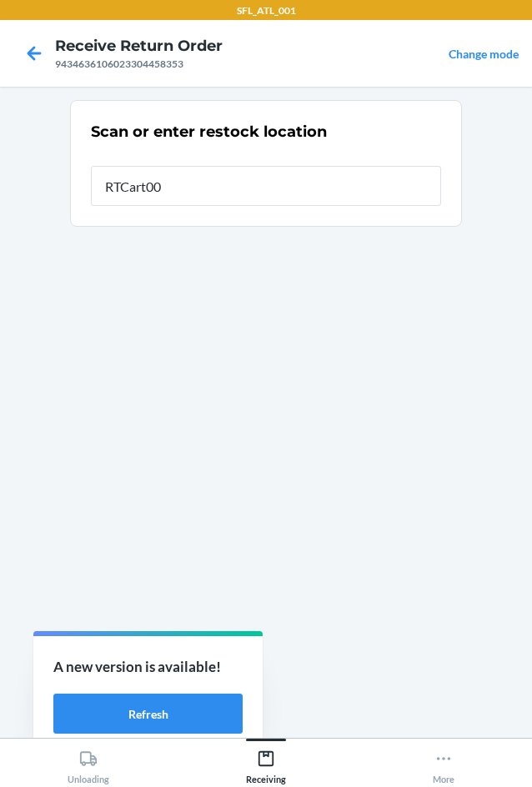
type input "RTCart005"
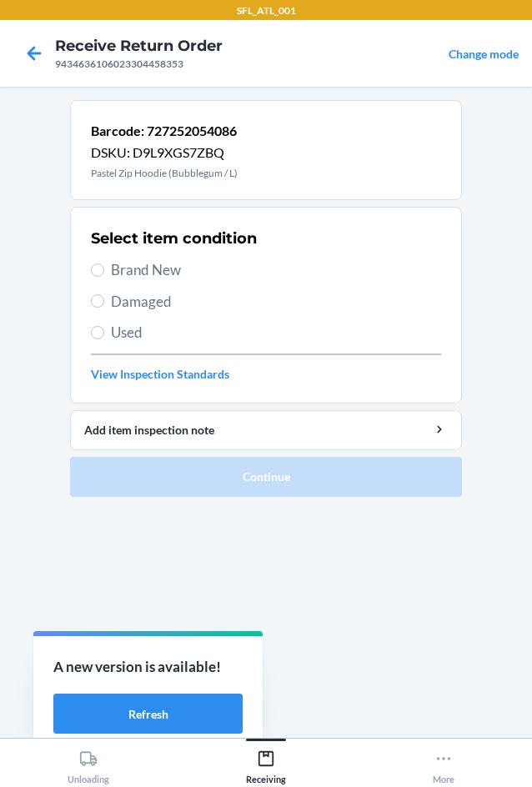
click at [189, 264] on span "Brand New" at bounding box center [276, 270] width 330 height 22
click at [104, 264] on input "Brand New" at bounding box center [97, 269] width 13 height 13
radio input "true"
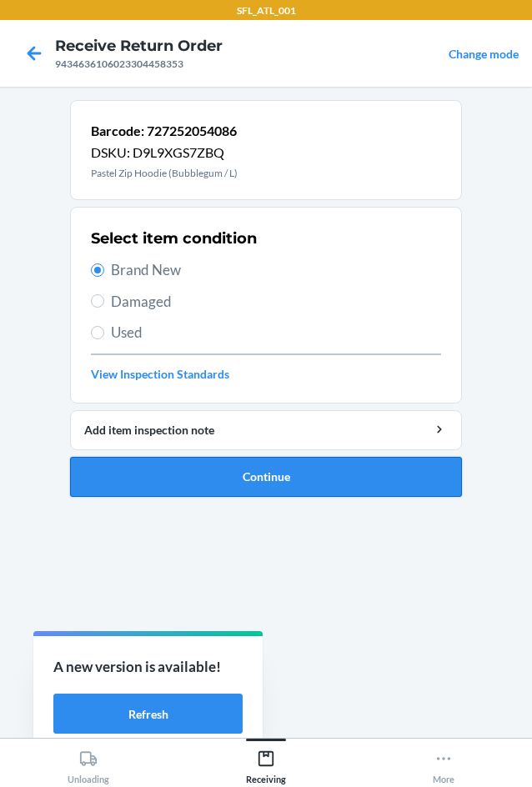
click at [367, 459] on button "Continue" at bounding box center [266, 477] width 392 height 40
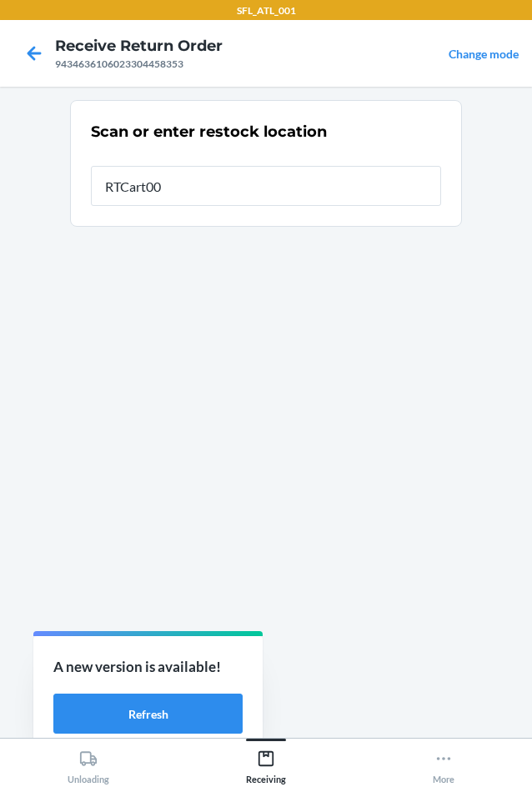
type input "RTCart005"
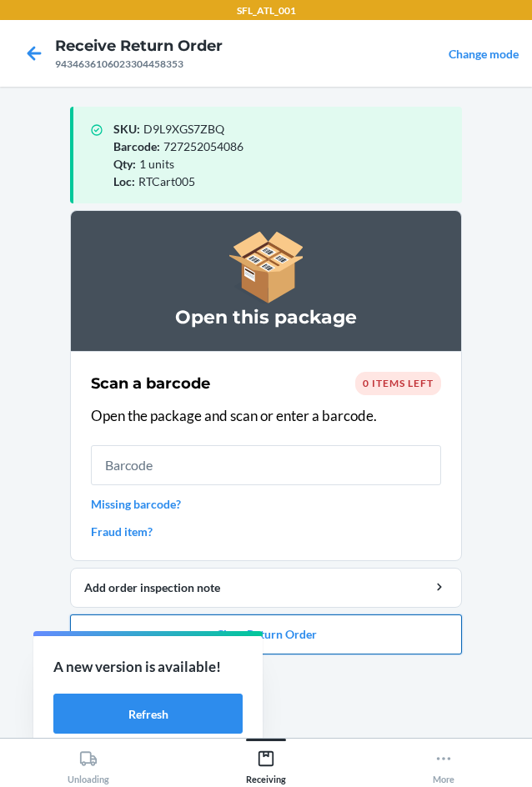
click at [401, 637] on button "Close Return Order" at bounding box center [266, 634] width 392 height 40
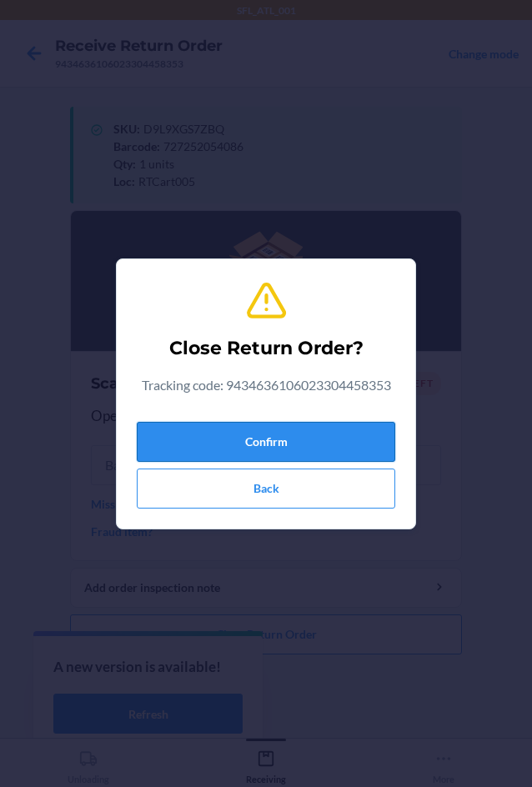
click at [241, 455] on button "Confirm" at bounding box center [266, 442] width 258 height 40
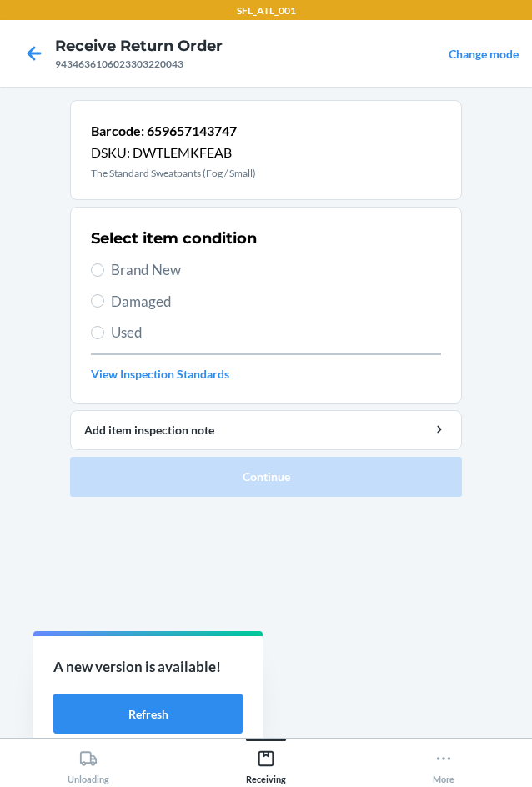
click at [183, 276] on span "Brand New" at bounding box center [276, 270] width 330 height 22
click at [104, 276] on input "Brand New" at bounding box center [97, 269] width 13 height 13
radio input "true"
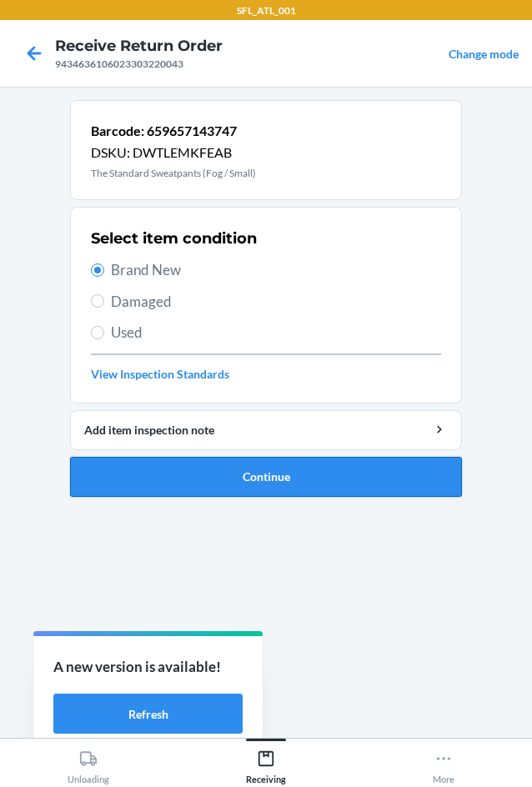
drag, startPoint x: 391, startPoint y: 502, endPoint x: 402, endPoint y: 483, distance: 21.7
click at [402, 484] on ol "Barcode: 659657143747 DSKU: DWTLEMKFEAB The Standard Sweatpants (Fog / Small) S…" at bounding box center [266, 305] width 392 height 410
click at [402, 483] on button "Continue" at bounding box center [266, 477] width 392 height 40
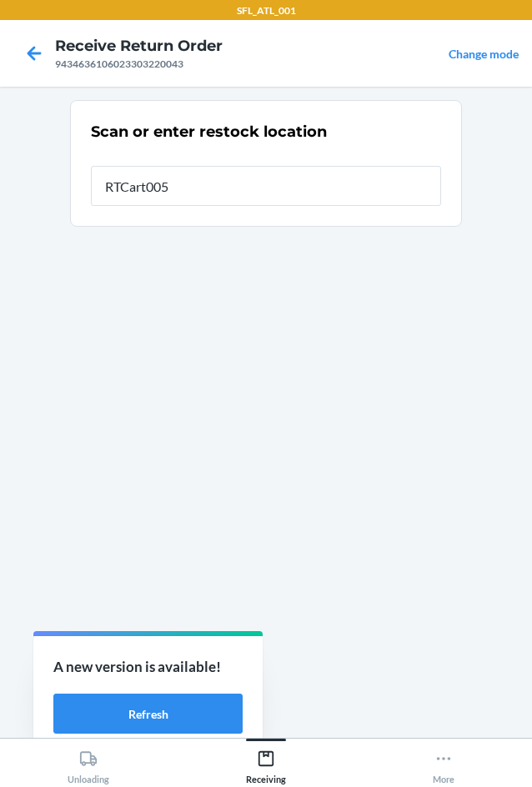
type input "RTCart005"
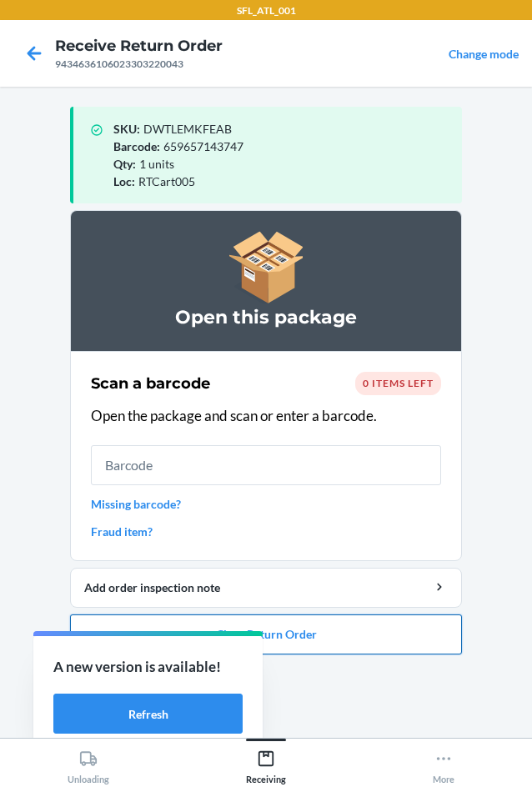
click at [420, 649] on button "Close Return Order" at bounding box center [266, 634] width 392 height 40
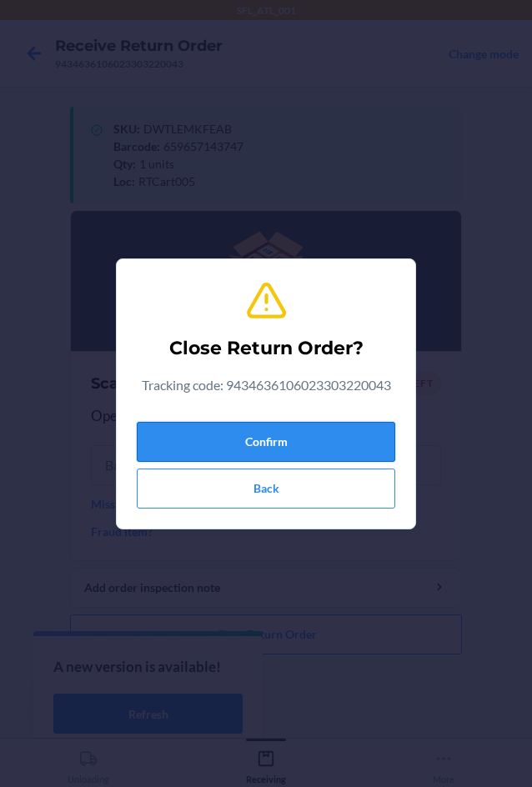
click at [346, 432] on button "Confirm" at bounding box center [266, 442] width 258 height 40
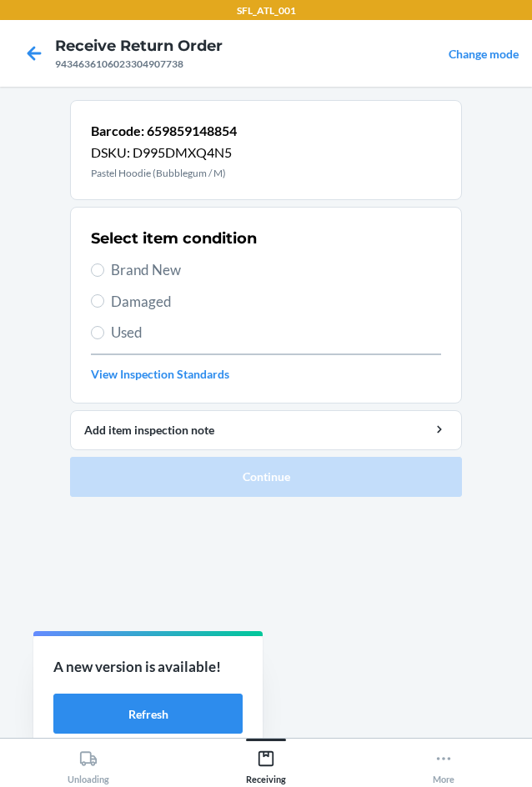
drag, startPoint x: 122, startPoint y: 264, endPoint x: 142, endPoint y: 289, distance: 31.5
click at [123, 276] on span "Brand New" at bounding box center [276, 270] width 330 height 22
click at [150, 275] on span "Brand New" at bounding box center [276, 270] width 330 height 22
click at [104, 275] on input "Brand New" at bounding box center [97, 269] width 13 height 13
radio input "true"
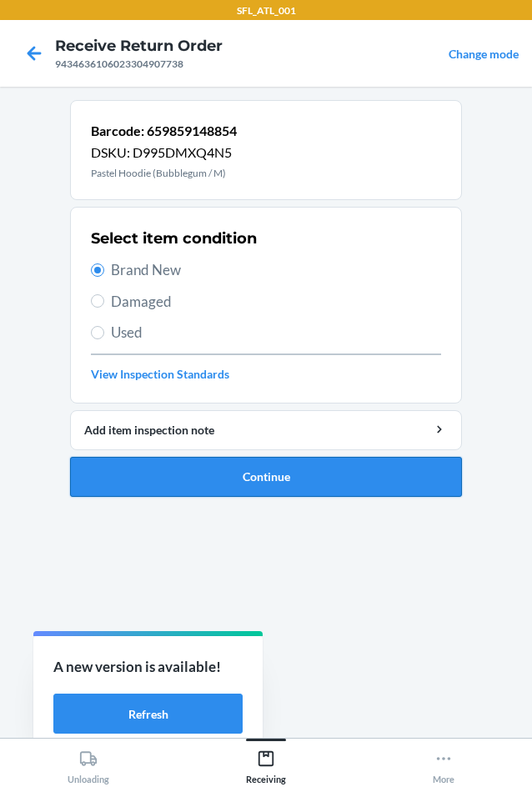
click at [269, 483] on button "Continue" at bounding box center [266, 477] width 392 height 40
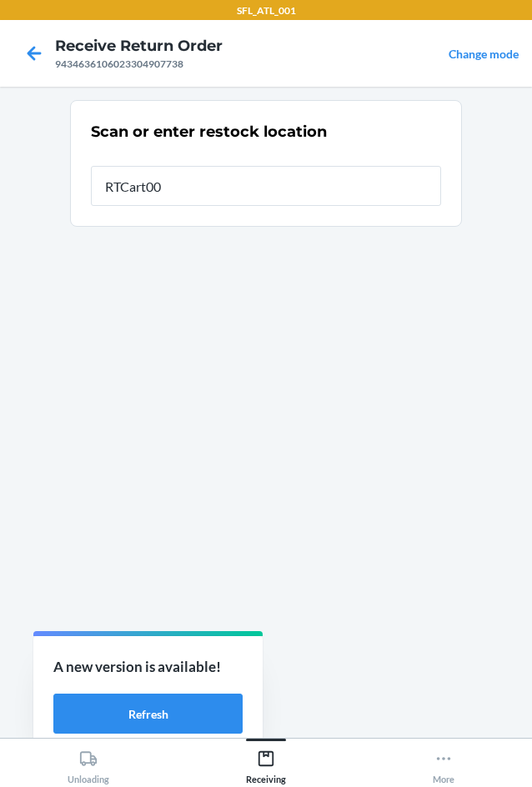
type input "RTCart005"
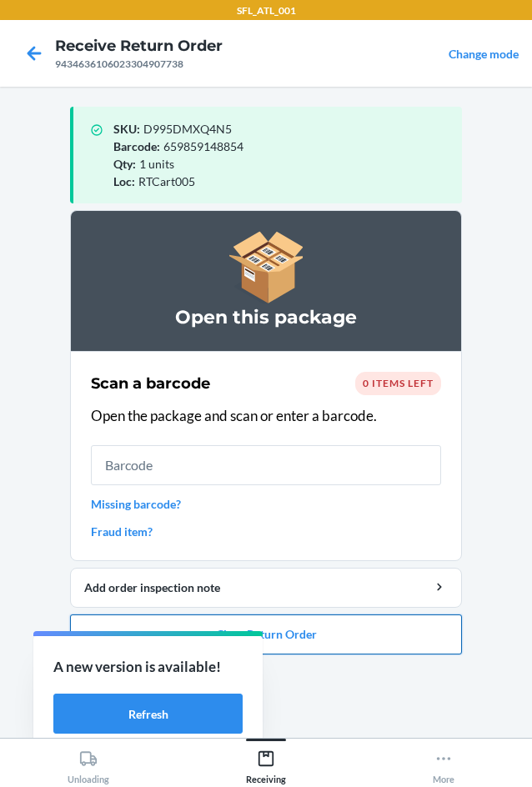
click at [405, 630] on button "Close Return Order" at bounding box center [266, 634] width 392 height 40
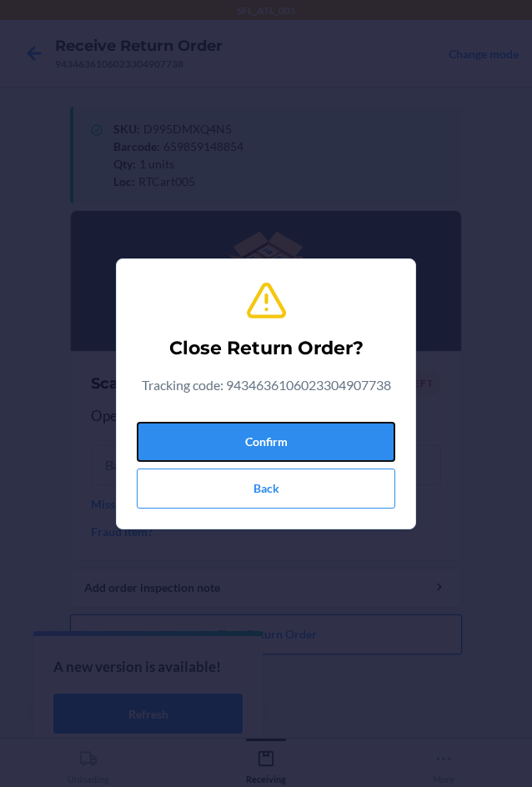
click at [357, 450] on button "Confirm" at bounding box center [266, 442] width 258 height 40
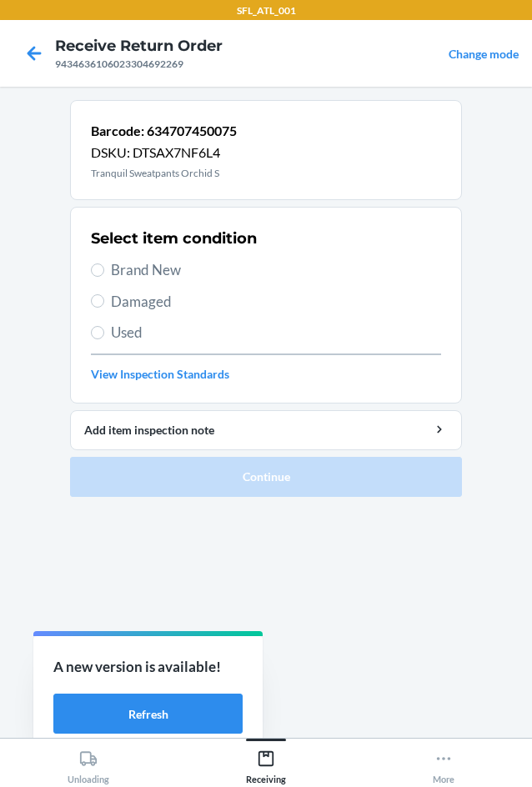
click at [154, 277] on span "Brand New" at bounding box center [276, 270] width 330 height 22
click at [104, 277] on input "Brand New" at bounding box center [97, 269] width 13 height 13
radio input "true"
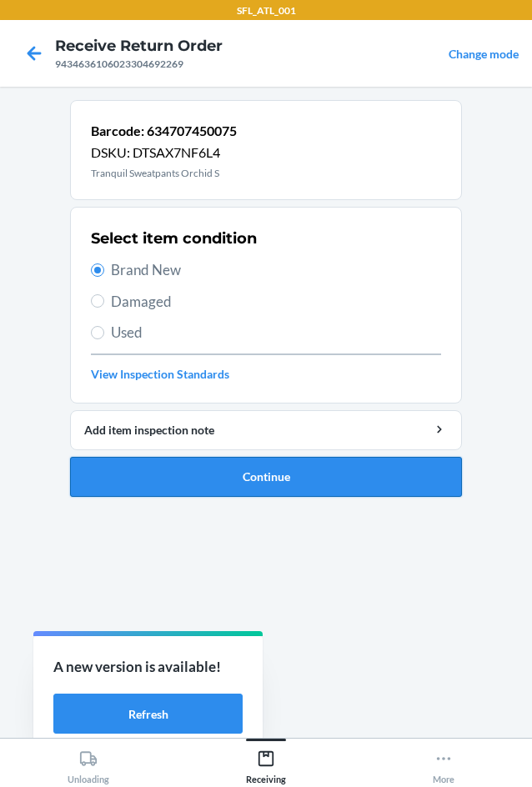
click at [318, 467] on button "Continue" at bounding box center [266, 477] width 392 height 40
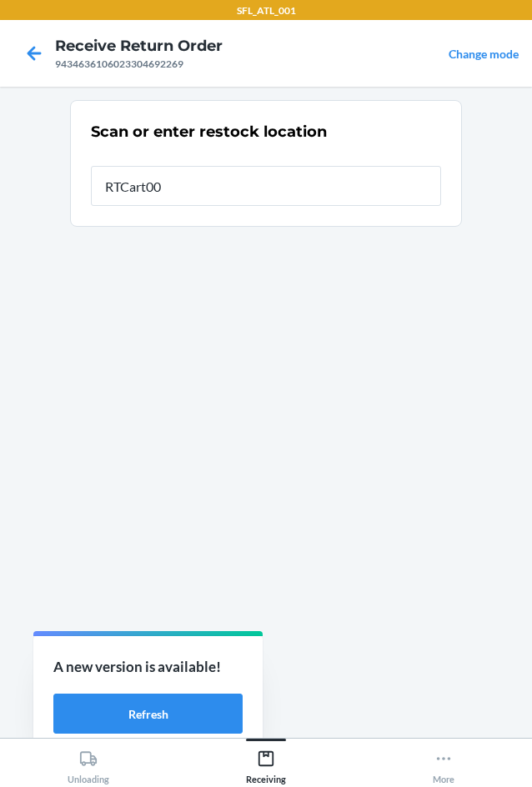
type input "RTCart005"
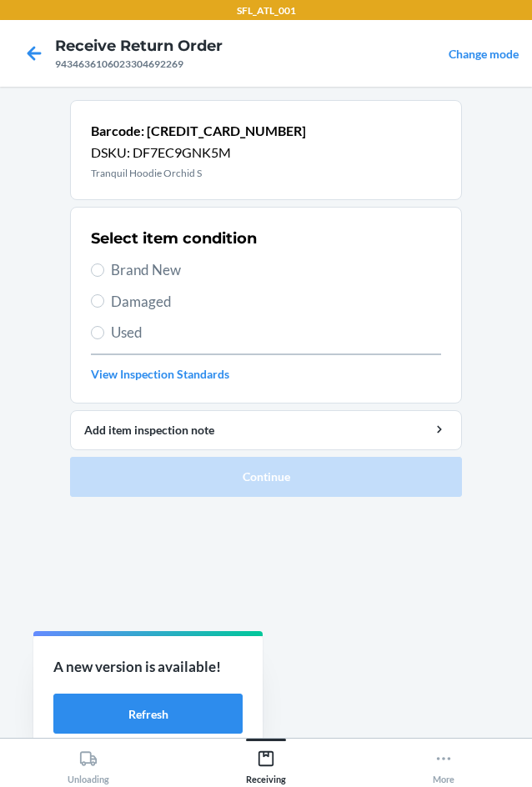
click at [155, 266] on span "Brand New" at bounding box center [276, 270] width 330 height 22
click at [104, 266] on input "Brand New" at bounding box center [97, 269] width 13 height 13
radio input "true"
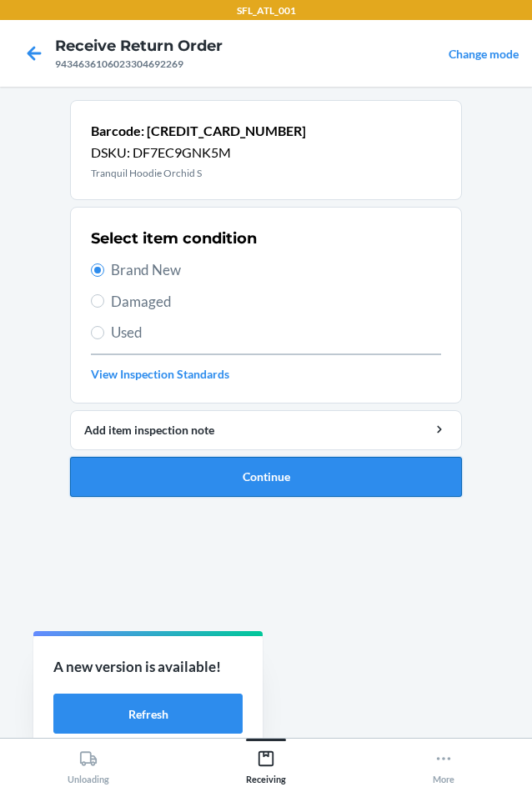
click at [381, 487] on button "Continue" at bounding box center [266, 477] width 392 height 40
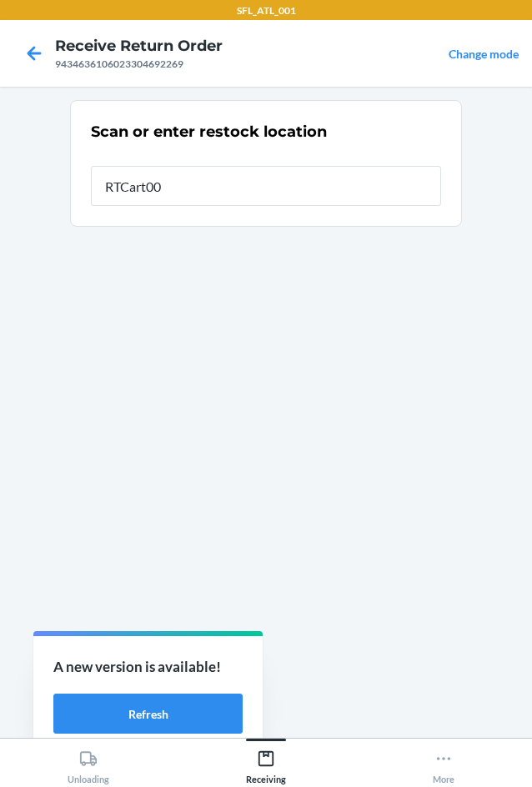
type input "RTCart005"
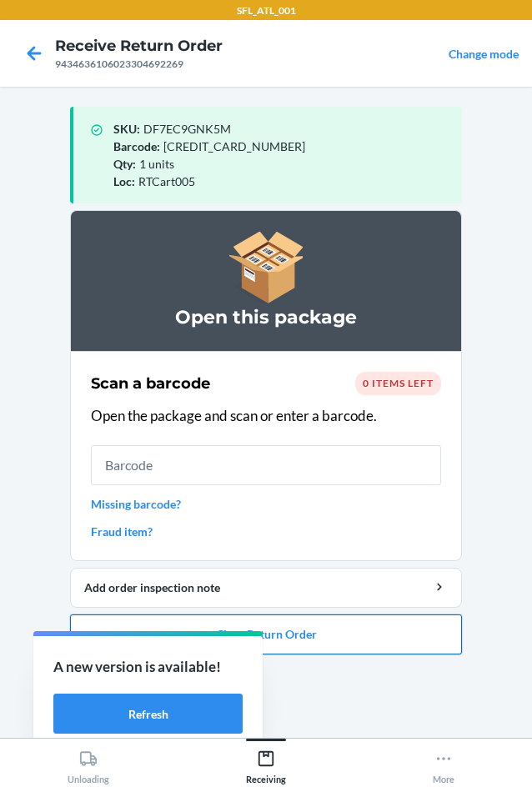
click at [374, 635] on button "Close Return Order" at bounding box center [266, 634] width 392 height 40
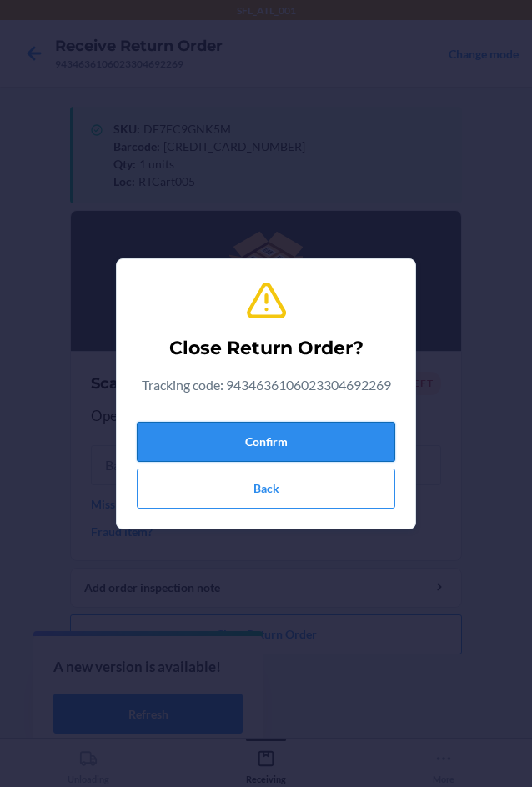
click at [296, 441] on button "Confirm" at bounding box center [266, 442] width 258 height 40
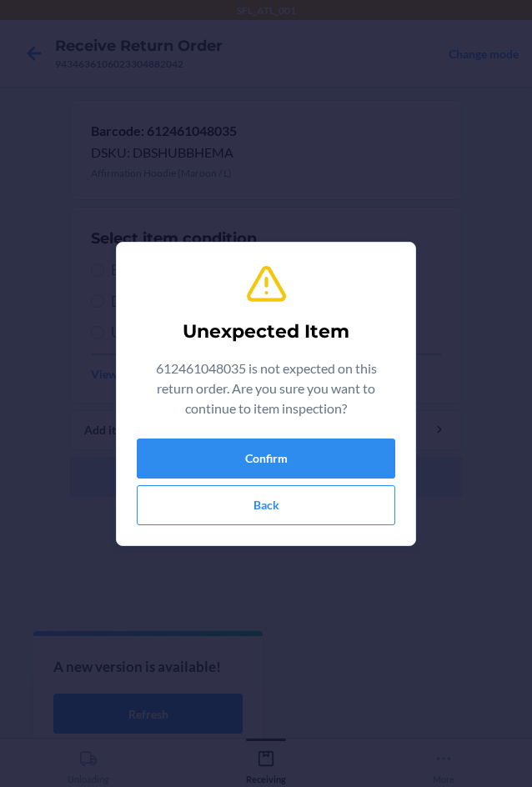
click at [323, 435] on div "Unexpected Item 612461048035 is not expected on this return order. Are you sure…" at bounding box center [266, 394] width 258 height 276
click at [322, 454] on button "Confirm" at bounding box center [266, 458] width 258 height 40
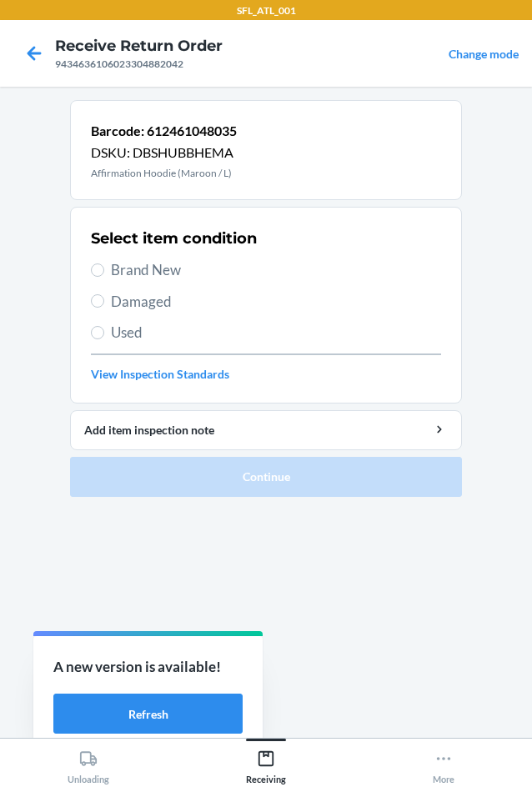
drag, startPoint x: 152, startPoint y: 260, endPoint x: 182, endPoint y: 293, distance: 44.8
click at [153, 266] on span "Brand New" at bounding box center [276, 270] width 330 height 22
click at [104, 266] on input "Brand New" at bounding box center [97, 269] width 13 height 13
radio input "true"
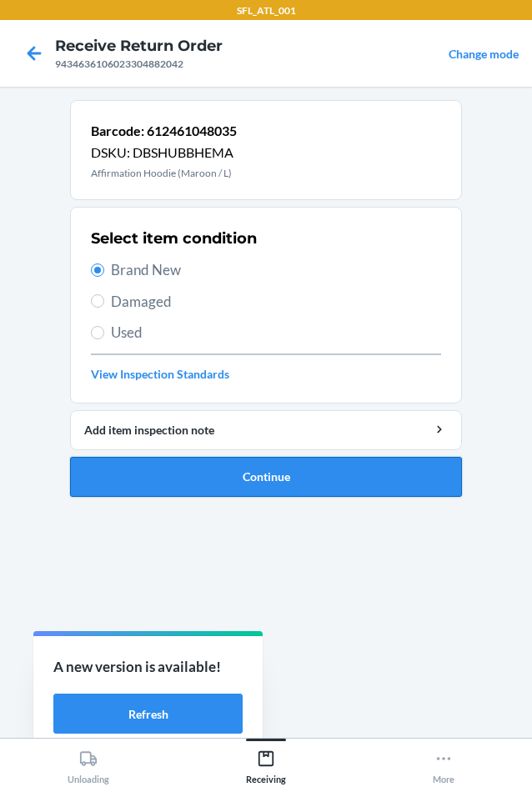
click at [327, 478] on button "Continue" at bounding box center [266, 477] width 392 height 40
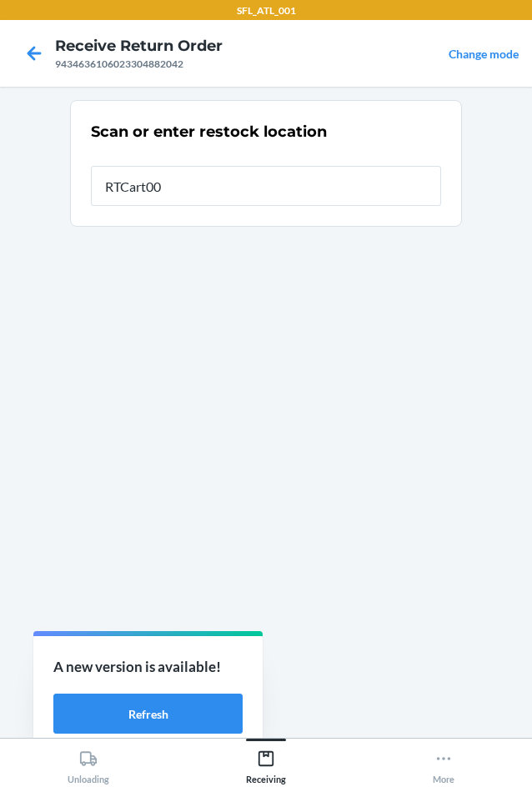
type input "RTCart005"
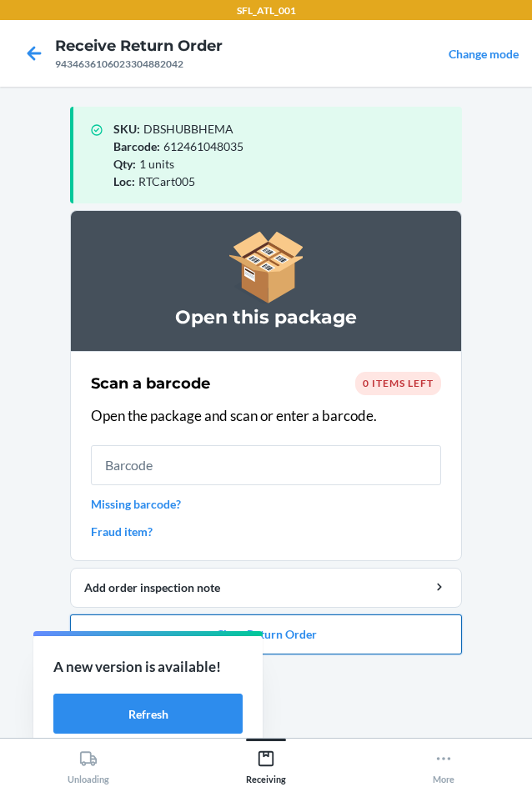
click at [364, 644] on button "Close Return Order" at bounding box center [266, 634] width 392 height 40
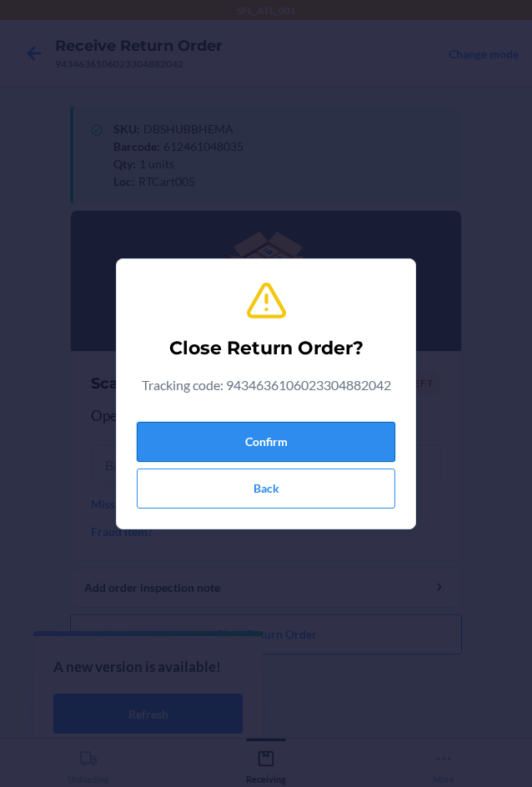
click at [278, 435] on button "Confirm" at bounding box center [266, 442] width 258 height 40
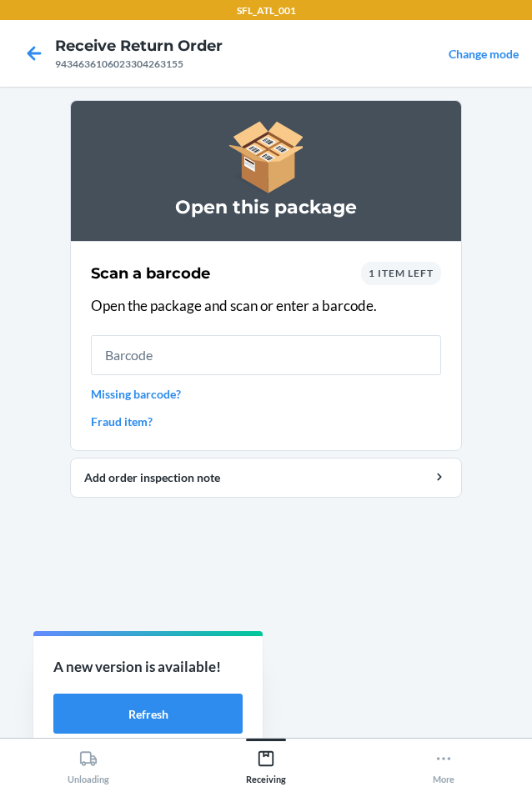
click at [148, 390] on link "Missing barcode?" at bounding box center [266, 393] width 350 height 17
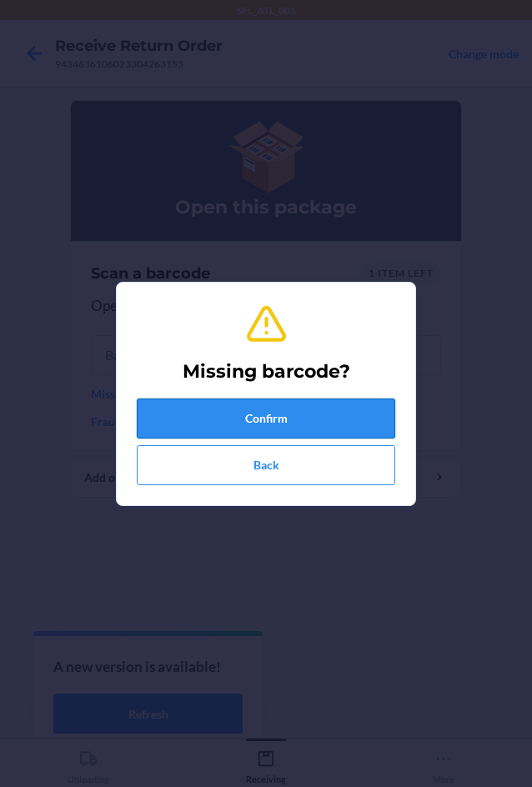
drag, startPoint x: 245, startPoint y: 419, endPoint x: 219, endPoint y: 426, distance: 26.7
click at [219, 426] on button "Confirm" at bounding box center [266, 418] width 258 height 40
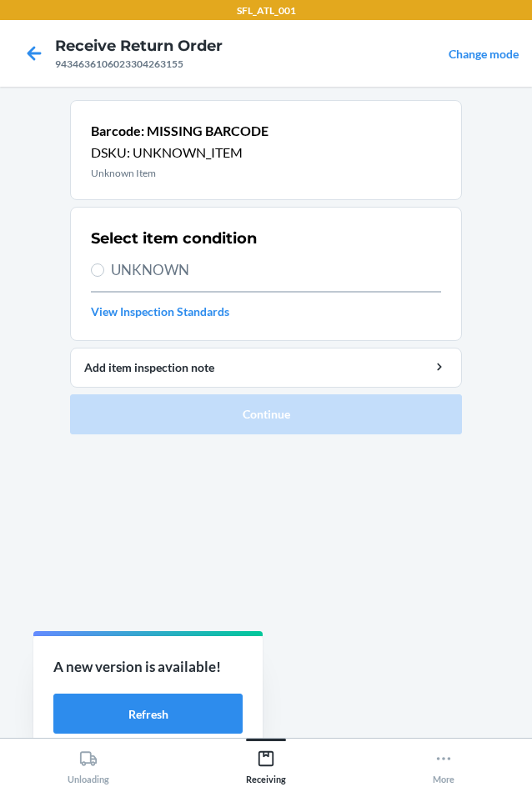
click at [156, 274] on span "UNKNOWN" at bounding box center [276, 270] width 330 height 22
click at [104, 274] on input "UNKNOWN" at bounding box center [97, 269] width 13 height 13
radio input "true"
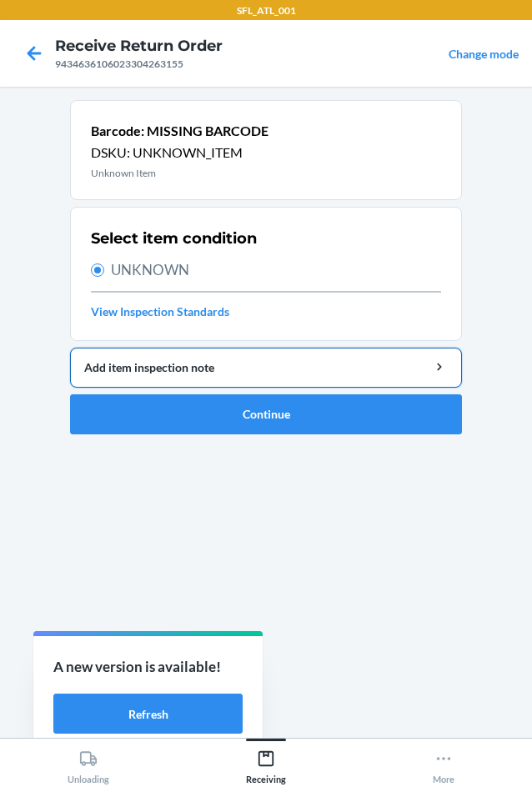
click at [178, 374] on div "Add item inspection note" at bounding box center [265, 366] width 363 height 17
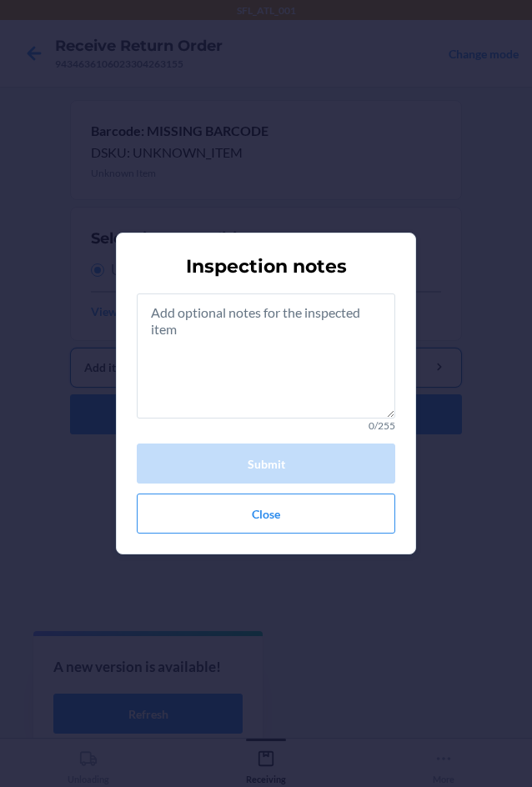
click at [227, 345] on textarea at bounding box center [266, 355] width 258 height 125
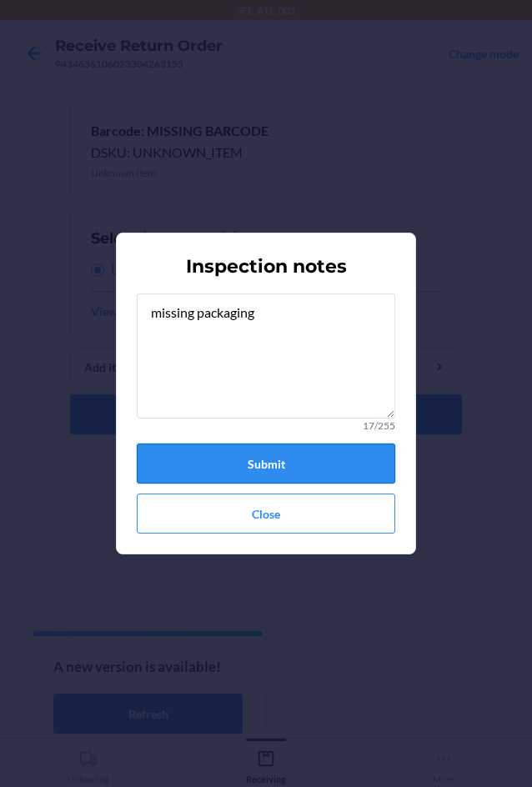
type textarea "missing packaging"
click at [322, 462] on button "Submit" at bounding box center [266, 463] width 258 height 40
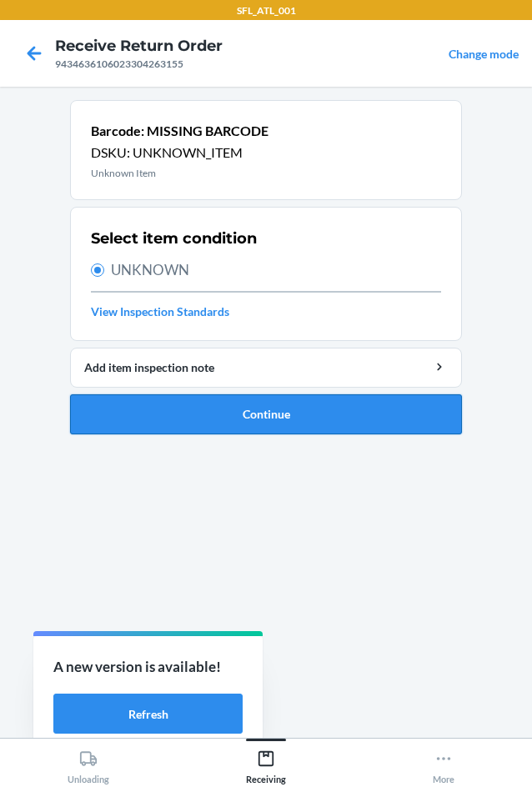
click at [371, 416] on button "Continue" at bounding box center [266, 414] width 392 height 40
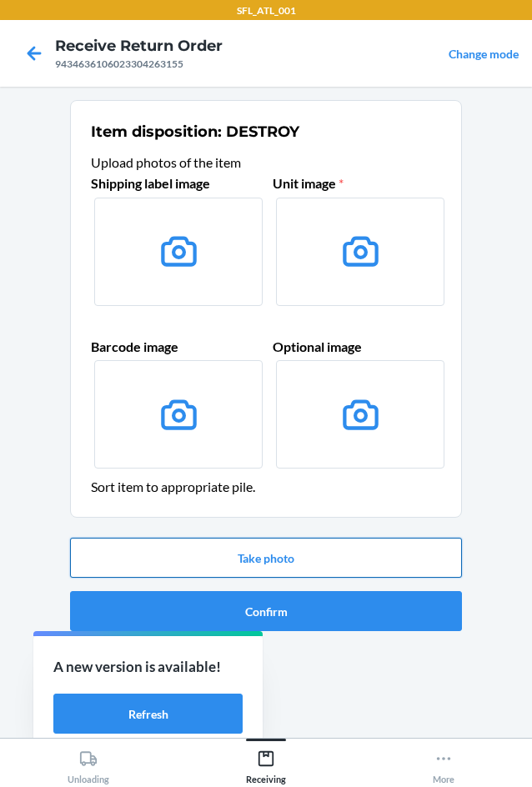
click at [379, 558] on button "Take photo" at bounding box center [266, 557] width 392 height 40
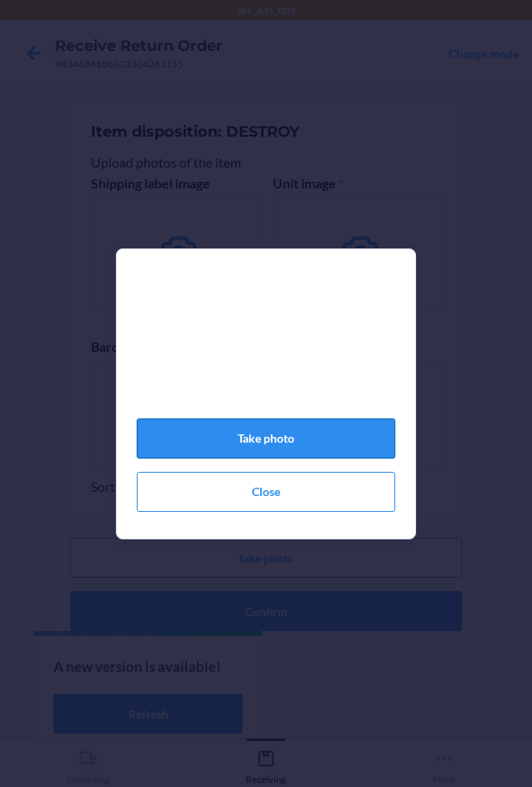
click at [372, 444] on button "Take photo" at bounding box center [266, 438] width 258 height 40
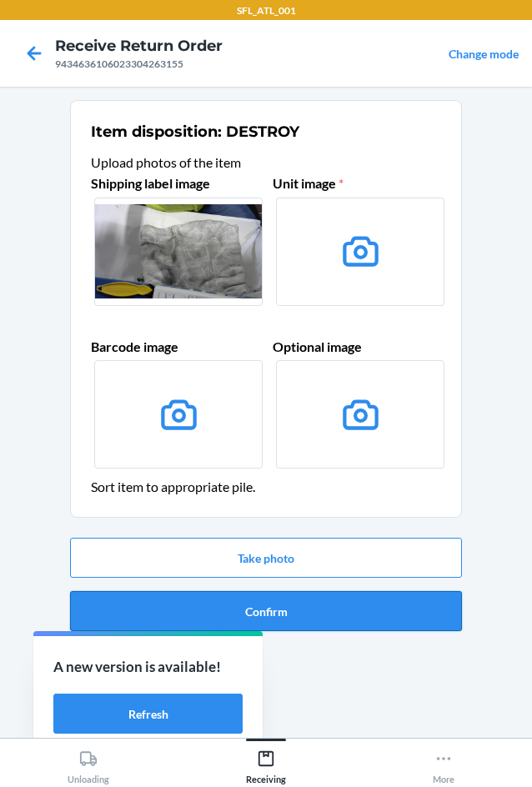
click at [410, 622] on button "Confirm" at bounding box center [266, 611] width 392 height 40
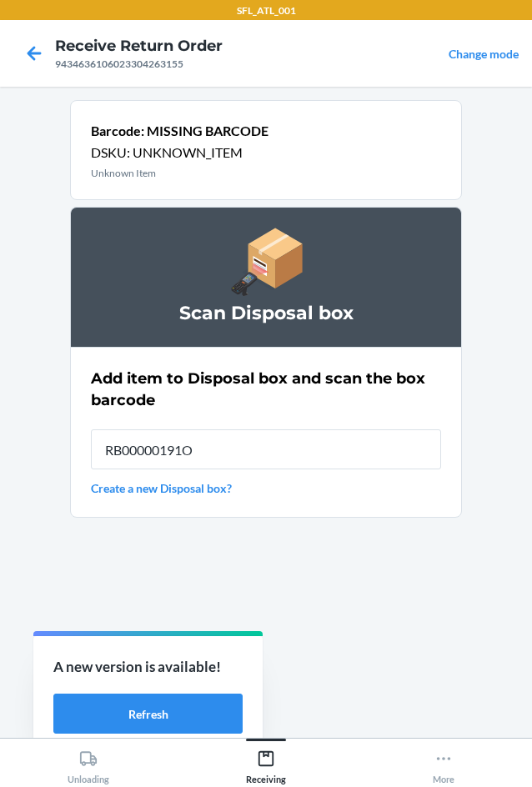
type input "RB00000191O"
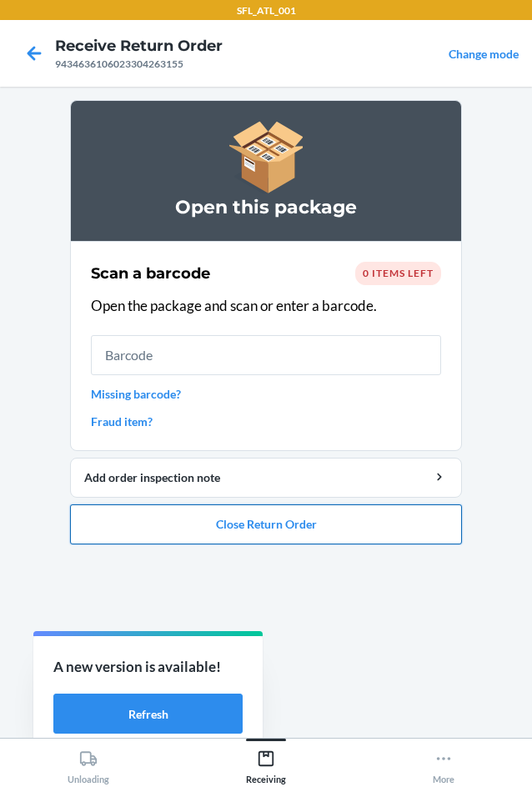
click at [388, 530] on button "Close Return Order" at bounding box center [266, 524] width 392 height 40
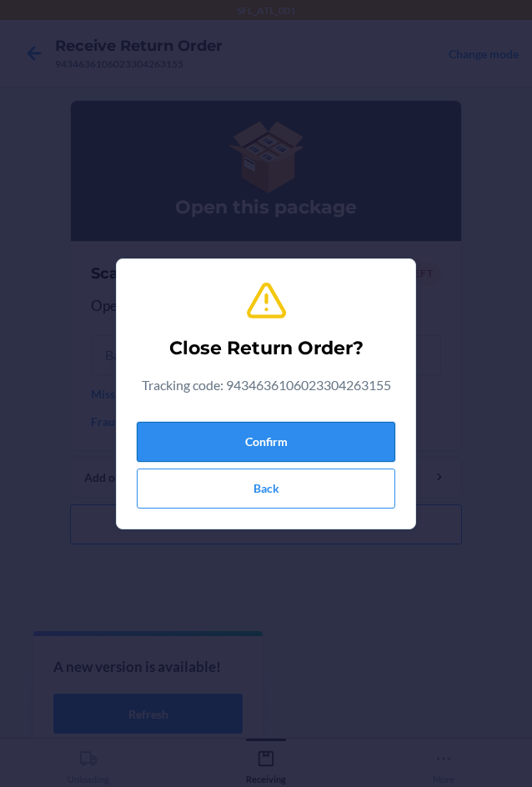
click at [349, 430] on button "Confirm" at bounding box center [266, 442] width 258 height 40
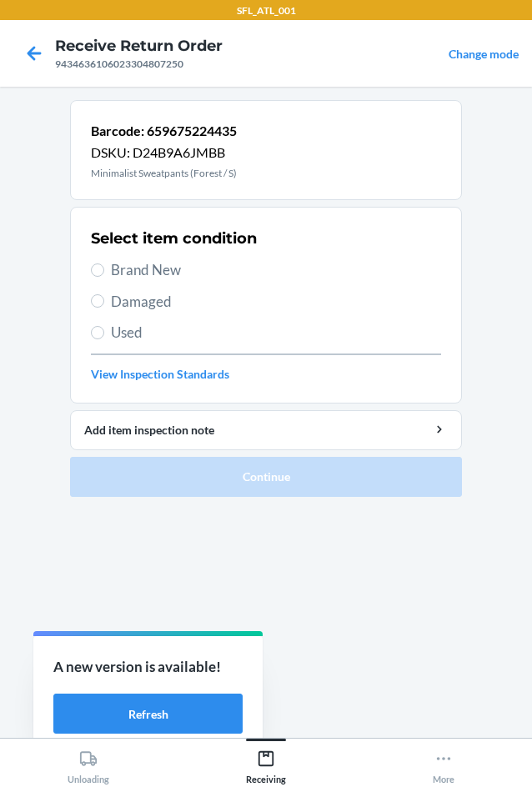
click at [222, 279] on span "Brand New" at bounding box center [276, 270] width 330 height 22
click at [104, 277] on input "Brand New" at bounding box center [97, 269] width 13 height 13
radio input "true"
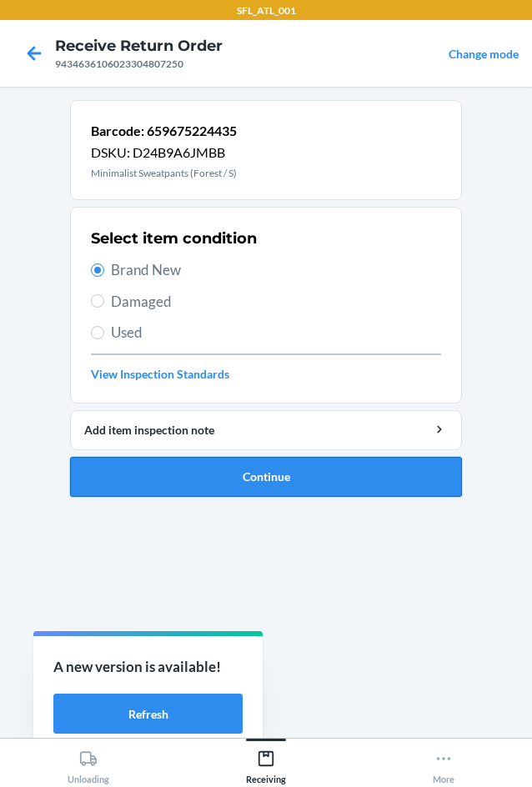
click at [320, 474] on button "Continue" at bounding box center [266, 477] width 392 height 40
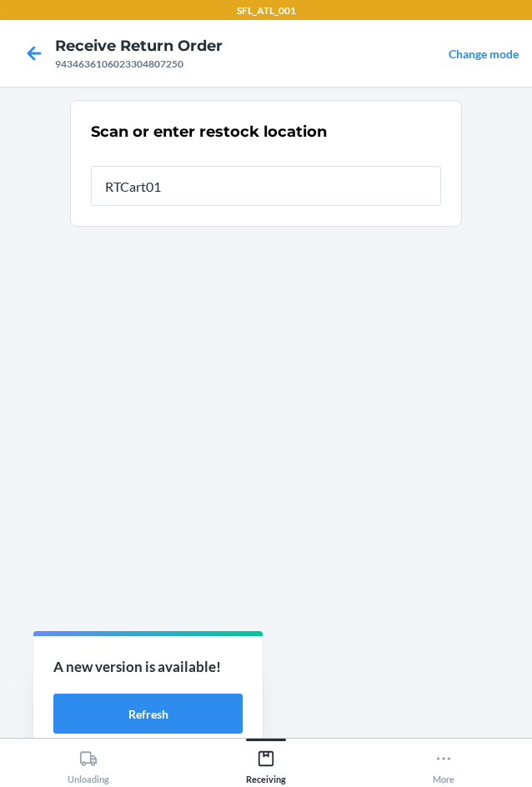
type input "RTCart018"
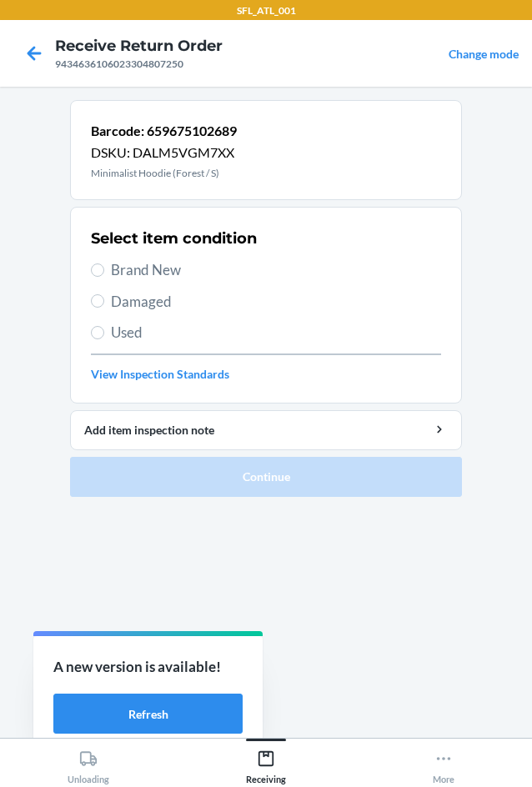
click at [174, 275] on span "Brand New" at bounding box center [276, 270] width 330 height 22
click at [104, 275] on input "Brand New" at bounding box center [97, 269] width 13 height 13
radio input "true"
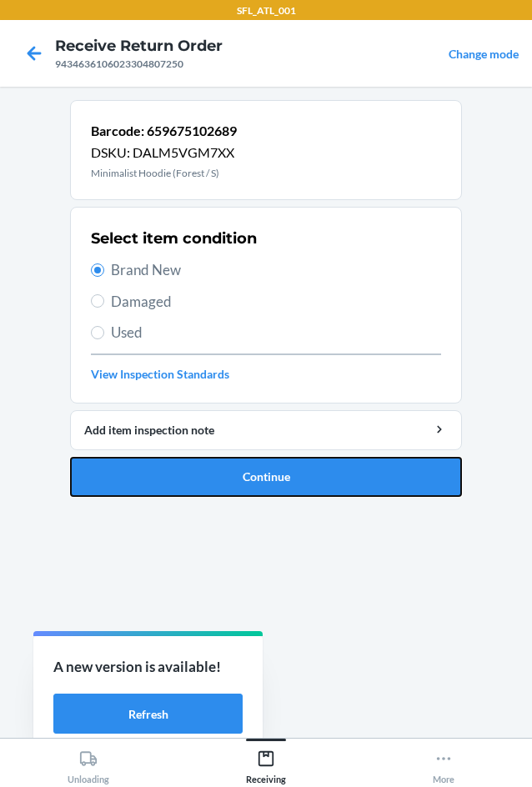
click at [270, 463] on button "Continue" at bounding box center [266, 477] width 392 height 40
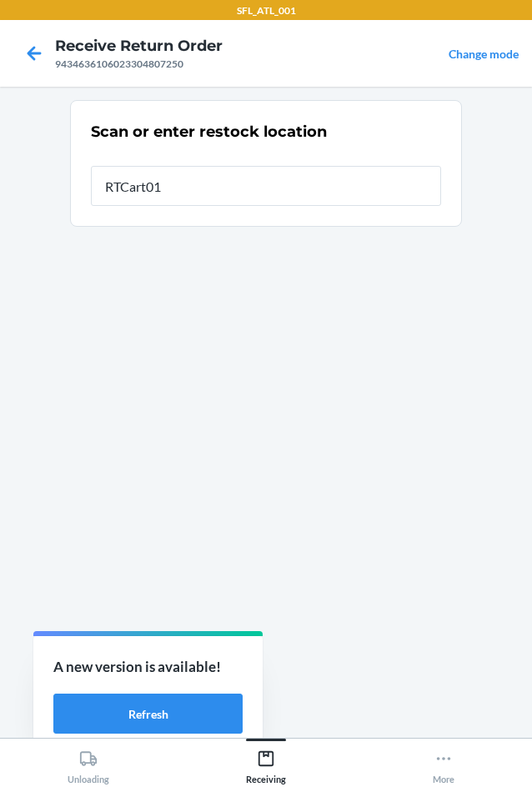
type input "RTCart018"
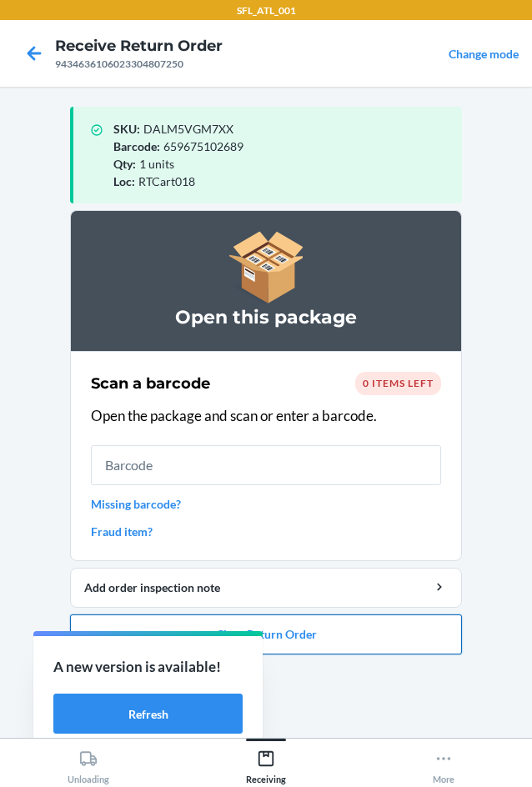
click at [368, 628] on button "Close Return Order" at bounding box center [266, 634] width 392 height 40
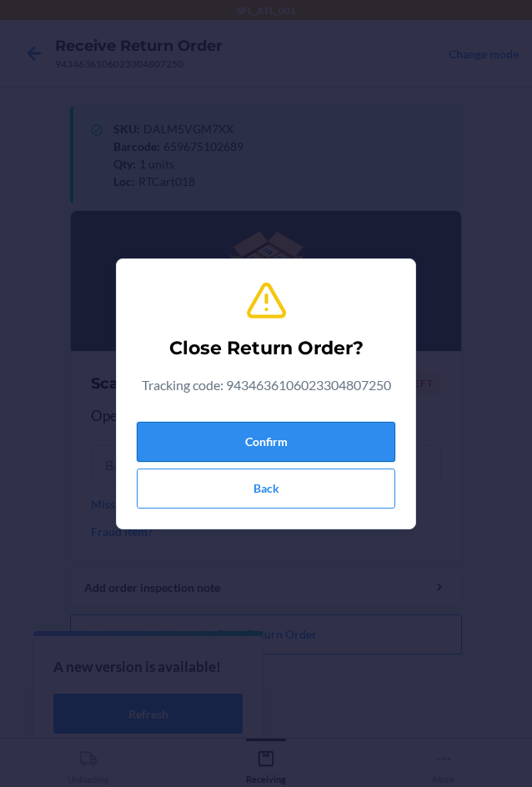
click at [334, 442] on button "Confirm" at bounding box center [266, 442] width 258 height 40
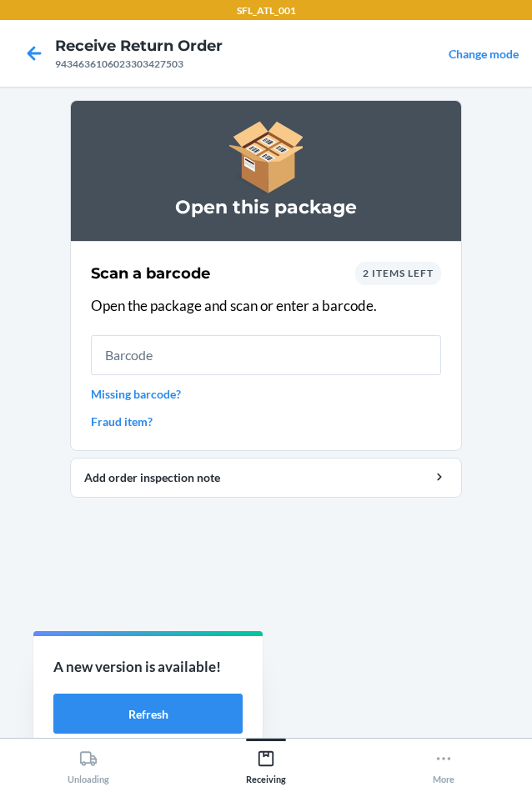
click at [172, 397] on link "Missing barcode?" at bounding box center [266, 393] width 350 height 17
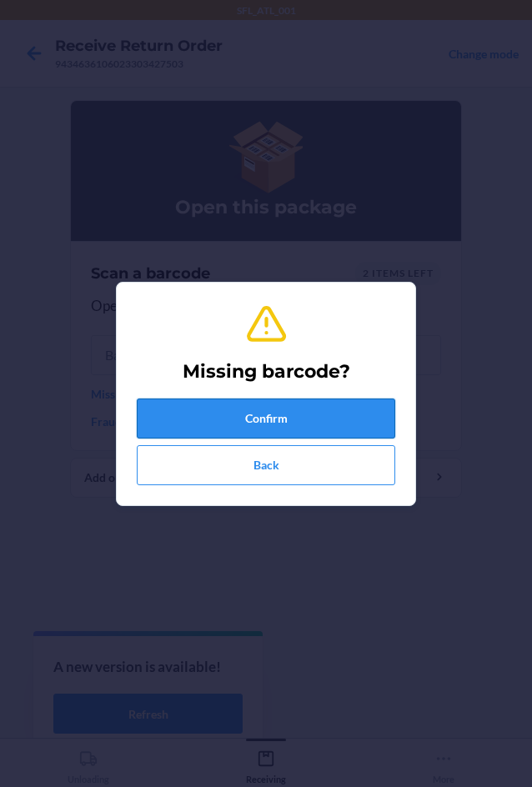
click at [211, 408] on button "Confirm" at bounding box center [266, 418] width 258 height 40
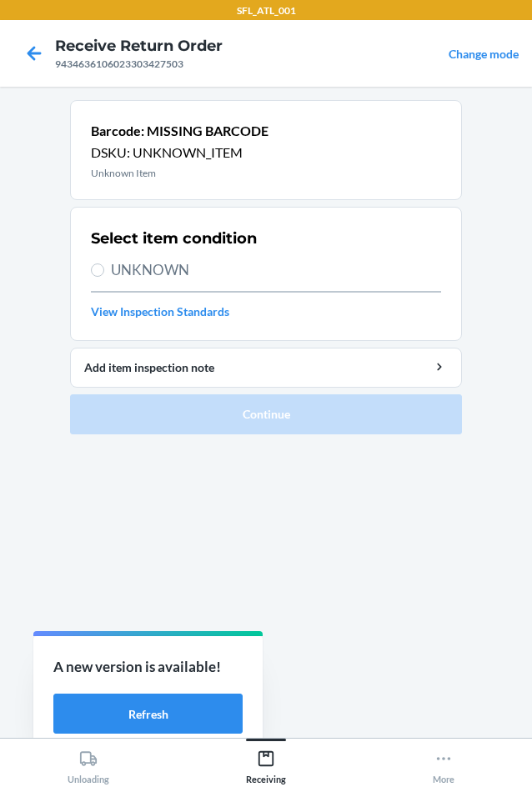
click at [177, 277] on span "UNKNOWN" at bounding box center [276, 270] width 330 height 22
click at [104, 277] on input "UNKNOWN" at bounding box center [97, 269] width 13 height 13
radio input "true"
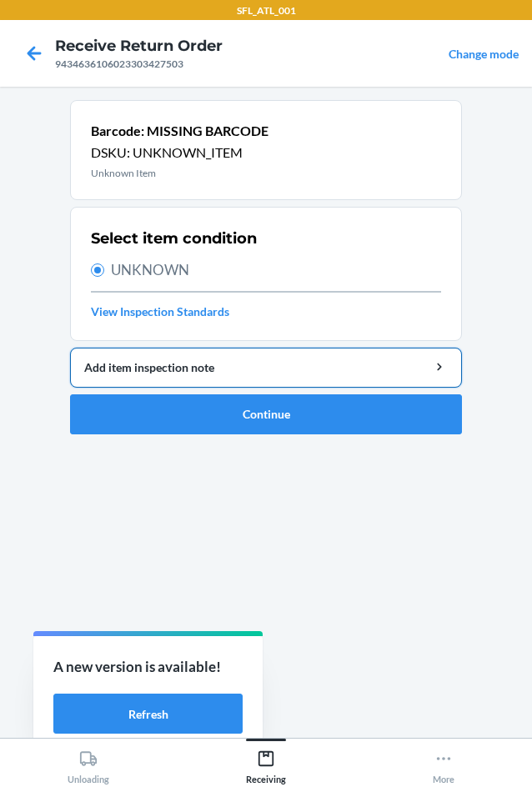
click at [217, 370] on div "Add item inspection note" at bounding box center [265, 366] width 363 height 17
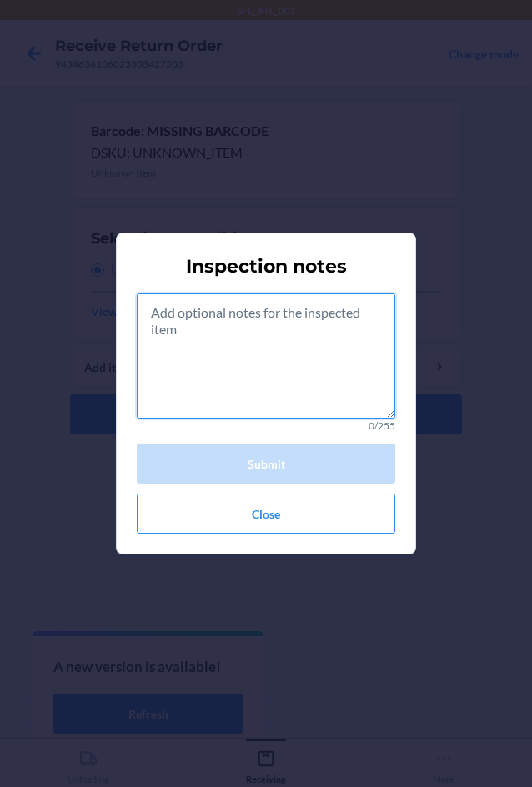
click at [219, 352] on textarea at bounding box center [266, 355] width 258 height 125
paste textarea "missing packaging"
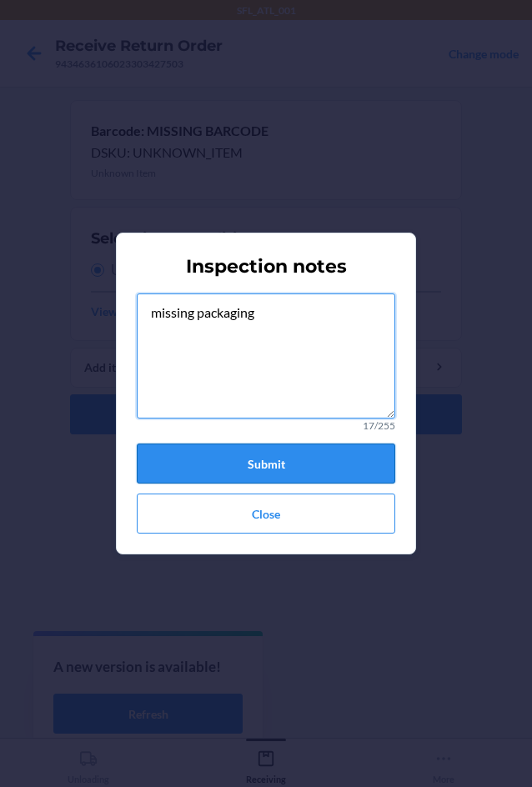
type textarea "missing packaging"
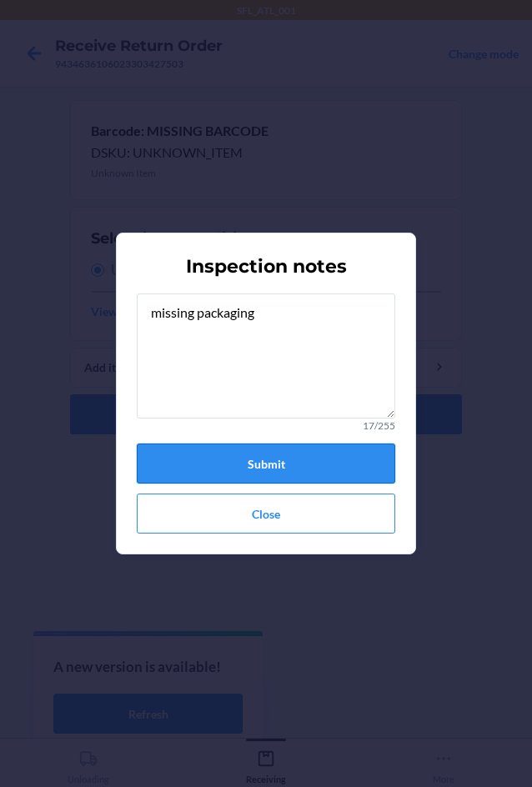
click at [300, 464] on button "Submit" at bounding box center [266, 463] width 258 height 40
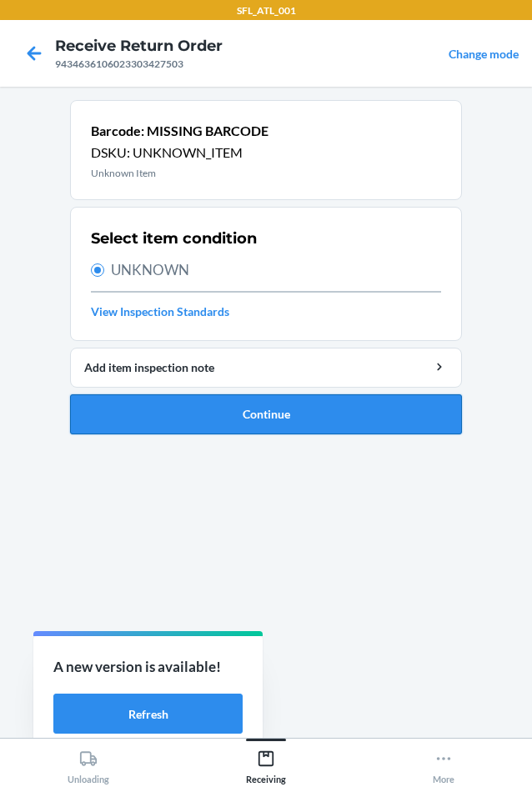
click at [302, 405] on button "Continue" at bounding box center [266, 414] width 392 height 40
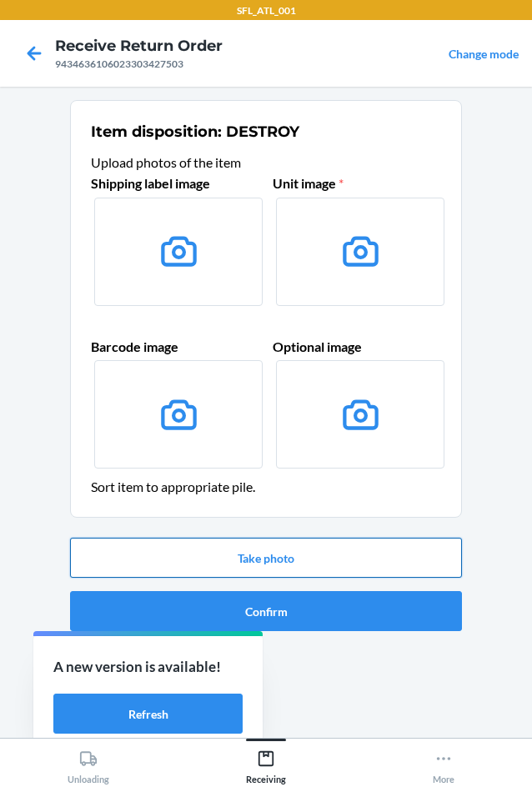
click at [309, 567] on button "Take photo" at bounding box center [266, 557] width 392 height 40
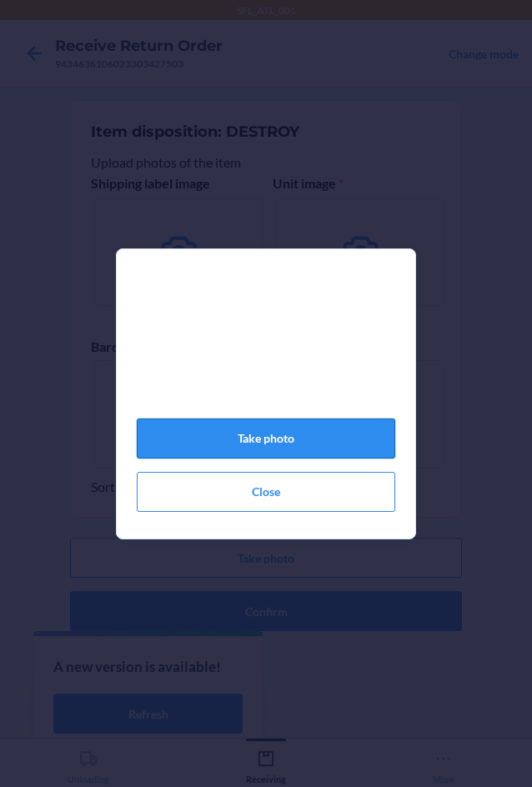
click at [357, 458] on button "Take photo" at bounding box center [266, 438] width 258 height 40
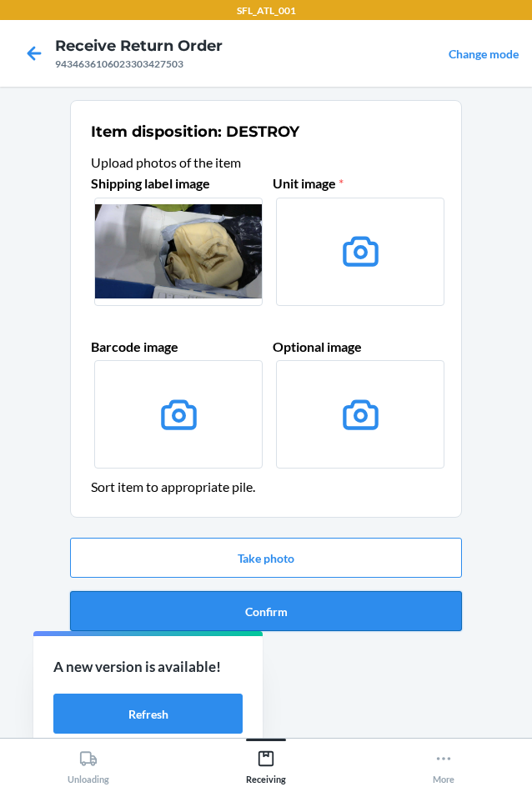
click at [351, 616] on button "Confirm" at bounding box center [266, 611] width 392 height 40
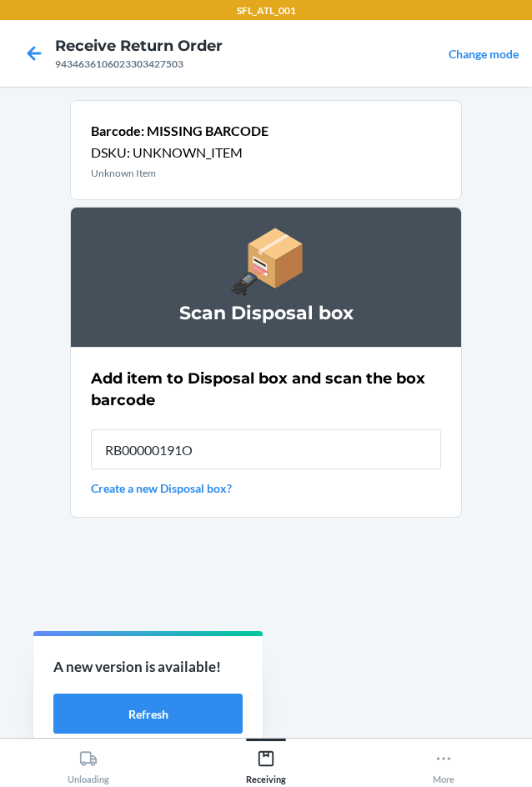
type input "RB00000191O"
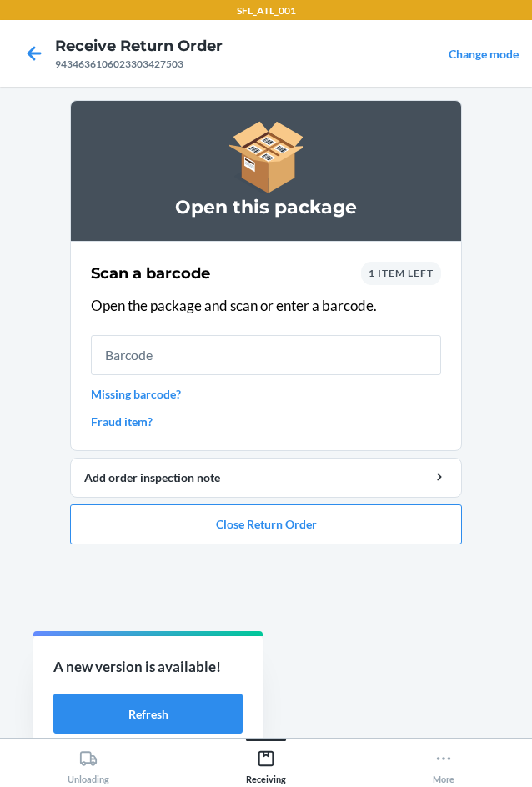
click at [161, 394] on link "Missing barcode?" at bounding box center [266, 393] width 350 height 17
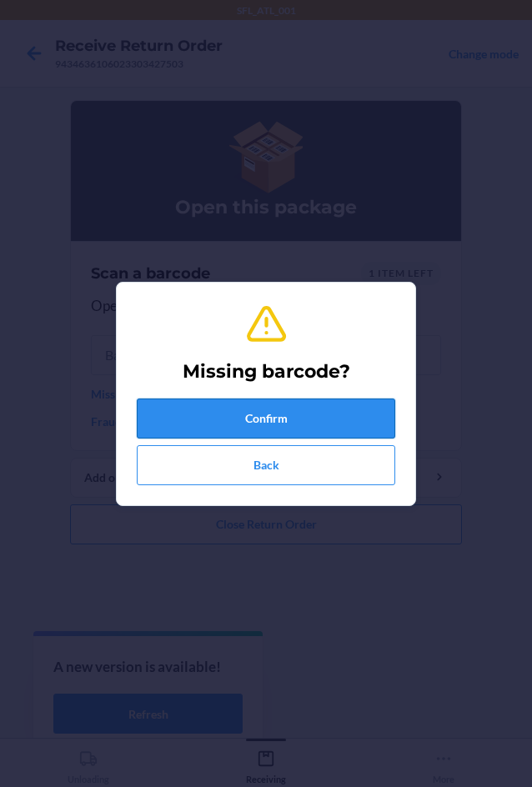
click at [193, 411] on button "Confirm" at bounding box center [266, 418] width 258 height 40
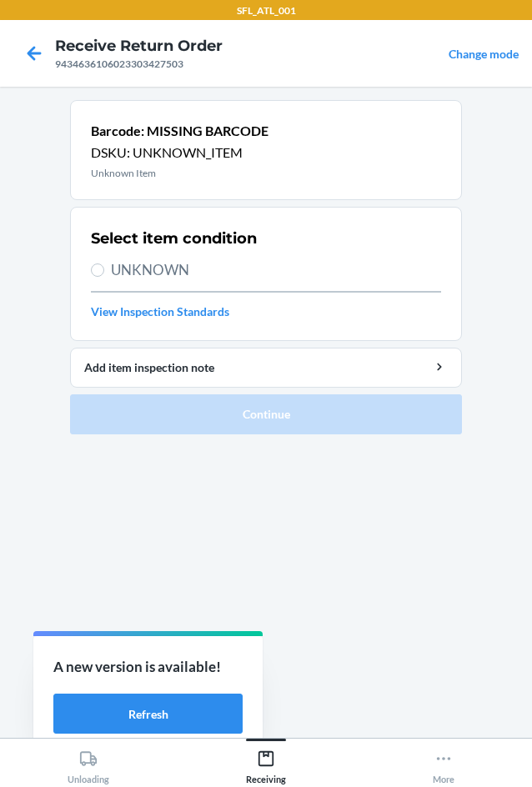
click at [143, 260] on span "UNKNOWN" at bounding box center [276, 270] width 330 height 22
click at [104, 263] on input "UNKNOWN" at bounding box center [97, 269] width 13 height 13
radio input "true"
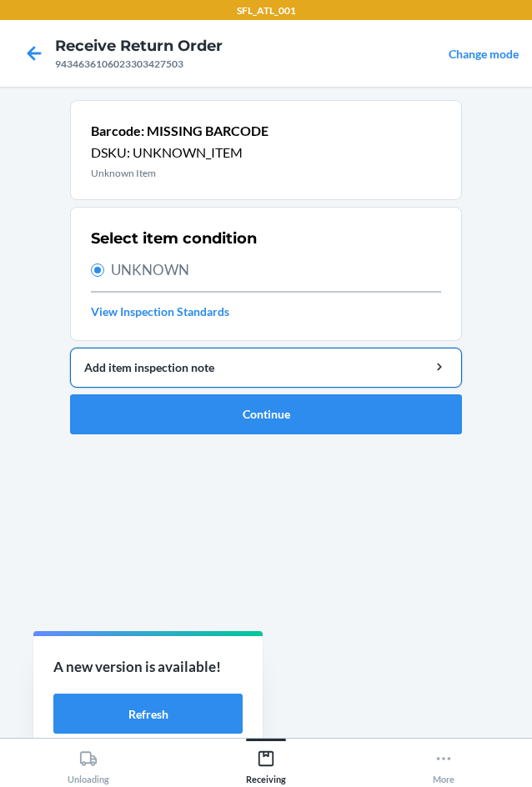
click at [193, 350] on button "Add item inspection note" at bounding box center [266, 367] width 392 height 40
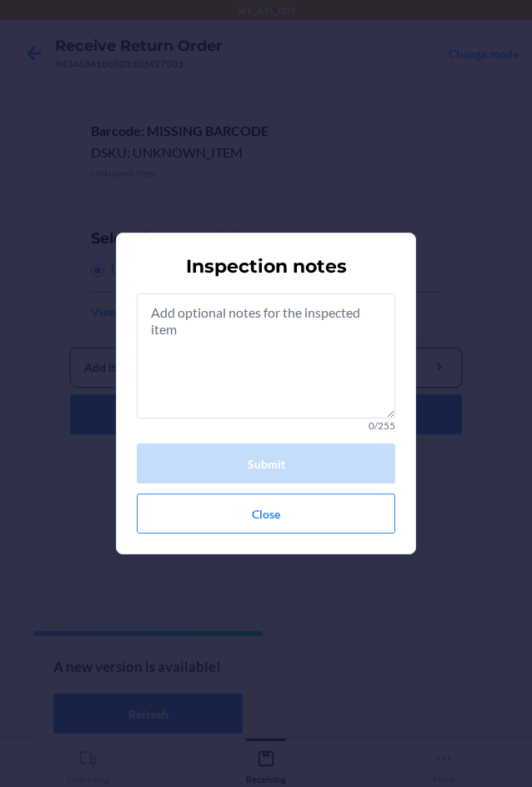
click at [193, 350] on textarea at bounding box center [266, 355] width 258 height 125
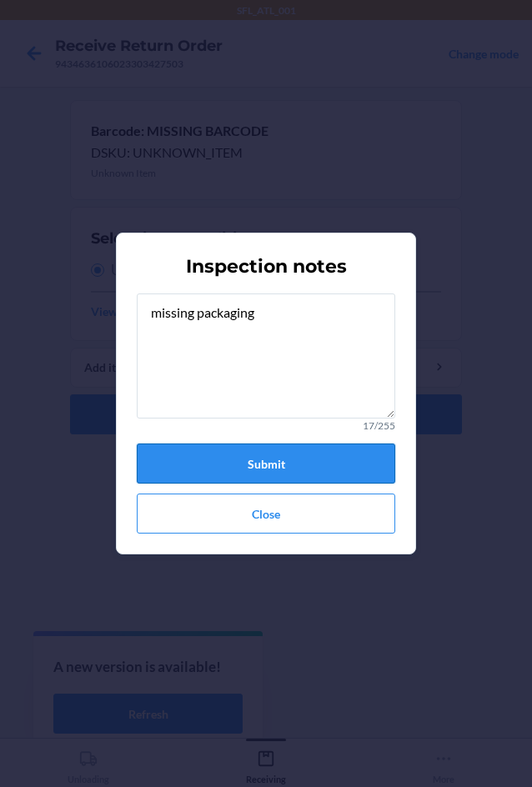
type textarea "missing packaging"
click at [270, 460] on button "Submit" at bounding box center [266, 463] width 258 height 40
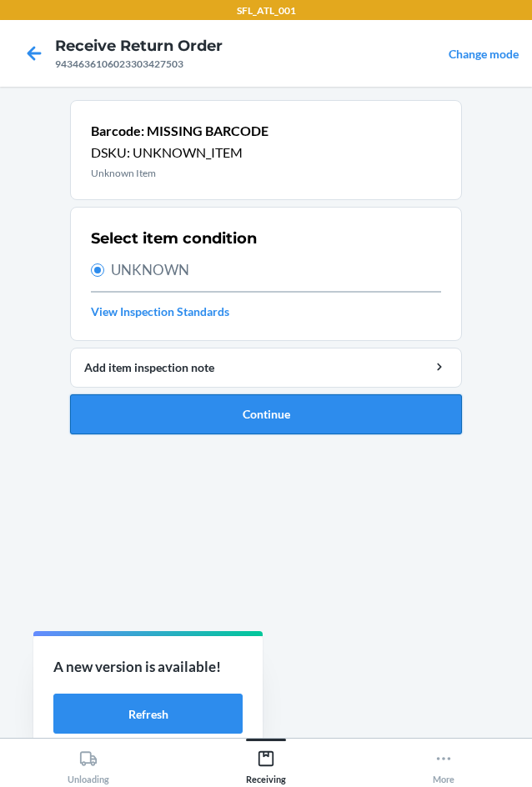
click at [270, 423] on button "Continue" at bounding box center [266, 414] width 392 height 40
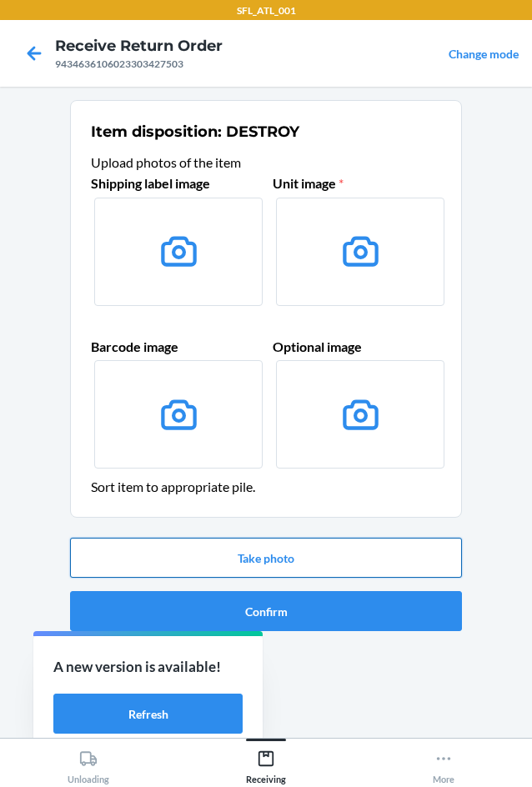
click at [337, 562] on button "Take photo" at bounding box center [266, 557] width 392 height 40
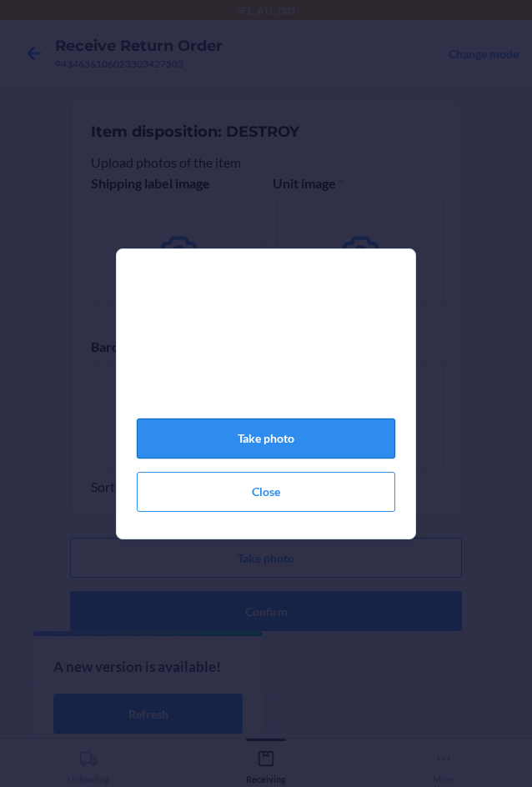
click at [314, 455] on button "Take photo" at bounding box center [266, 438] width 258 height 40
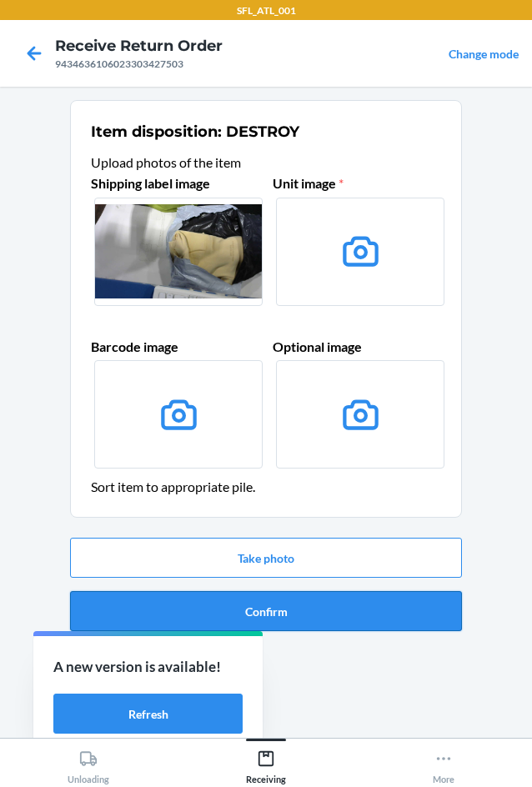
click at [365, 617] on button "Confirm" at bounding box center [266, 611] width 392 height 40
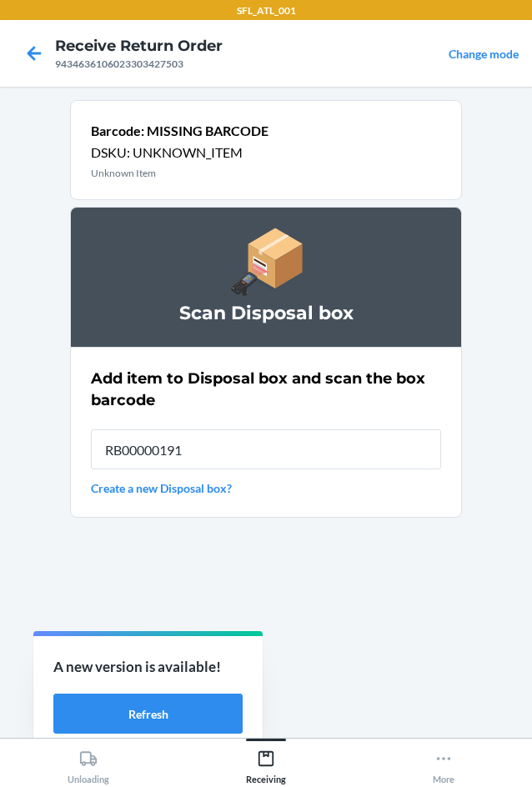
type input "RB00000191O"
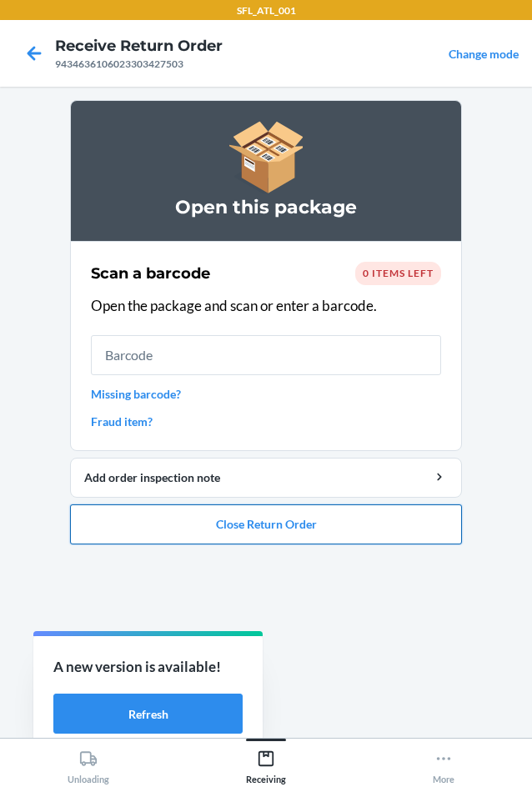
click at [430, 504] on button "Close Return Order" at bounding box center [266, 524] width 392 height 40
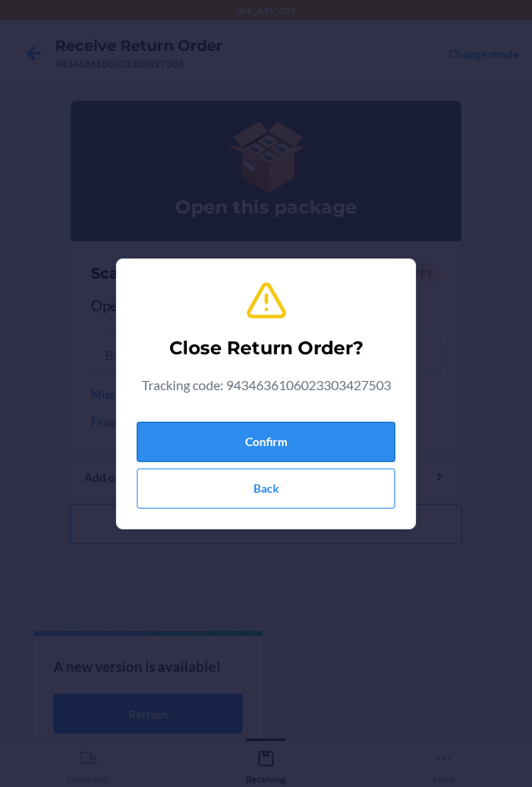
click at [360, 432] on button "Confirm" at bounding box center [266, 442] width 258 height 40
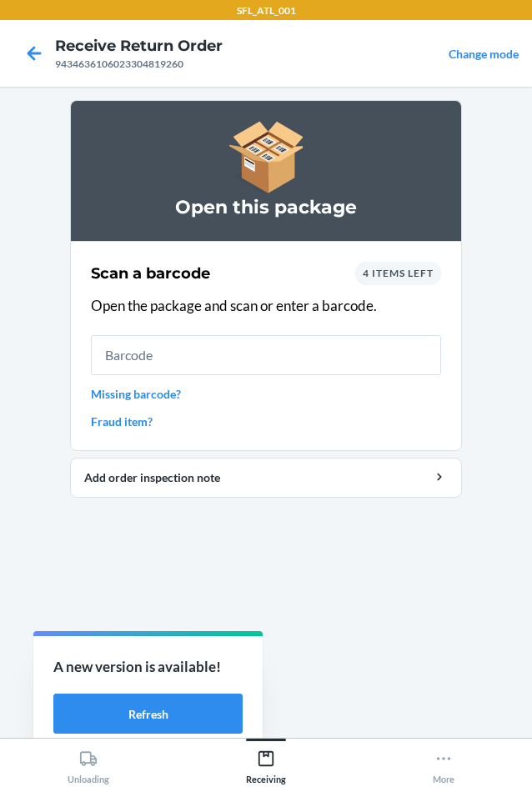
click at [172, 401] on link "Missing barcode?" at bounding box center [266, 393] width 350 height 17
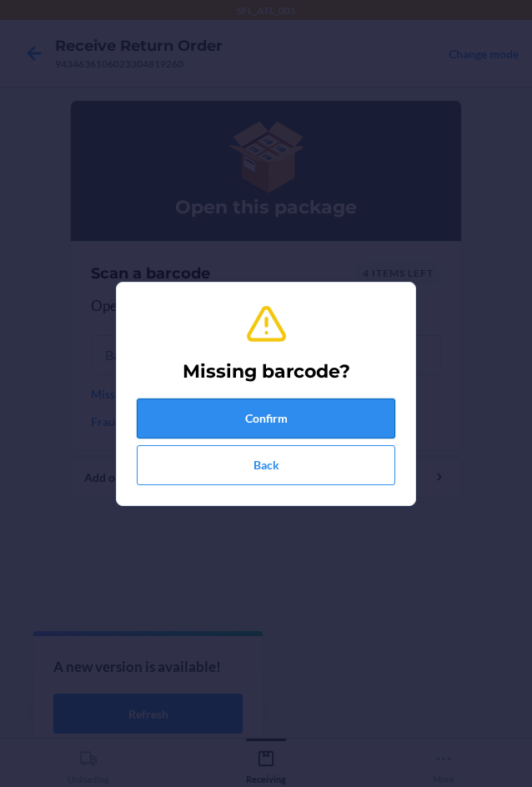
click at [185, 401] on button "Confirm" at bounding box center [266, 418] width 258 height 40
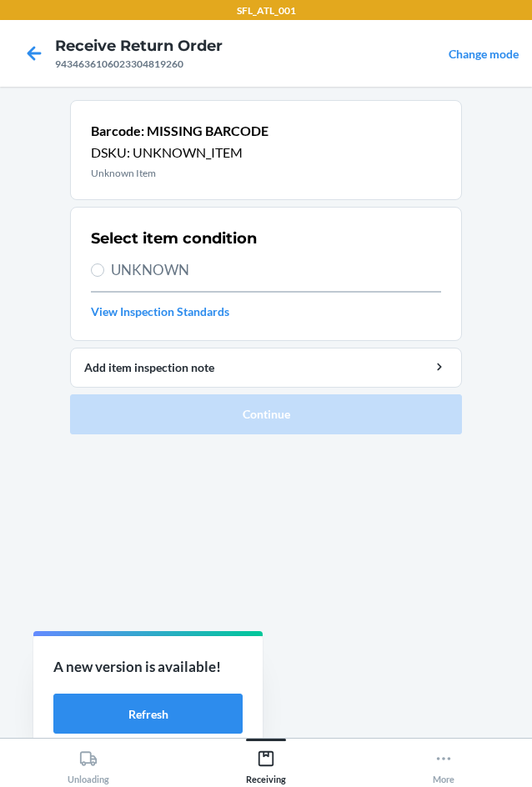
drag, startPoint x: 165, startPoint y: 269, endPoint x: 205, endPoint y: 316, distance: 61.5
click at [165, 270] on span "UNKNOWN" at bounding box center [276, 270] width 330 height 22
click at [104, 270] on input "UNKNOWN" at bounding box center [97, 269] width 13 height 13
radio input "true"
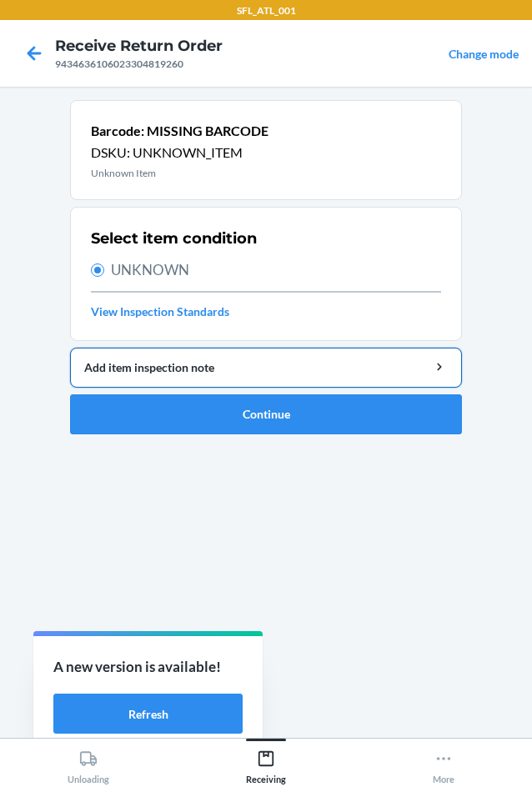
click at [232, 372] on div "Add item inspection note" at bounding box center [265, 366] width 363 height 17
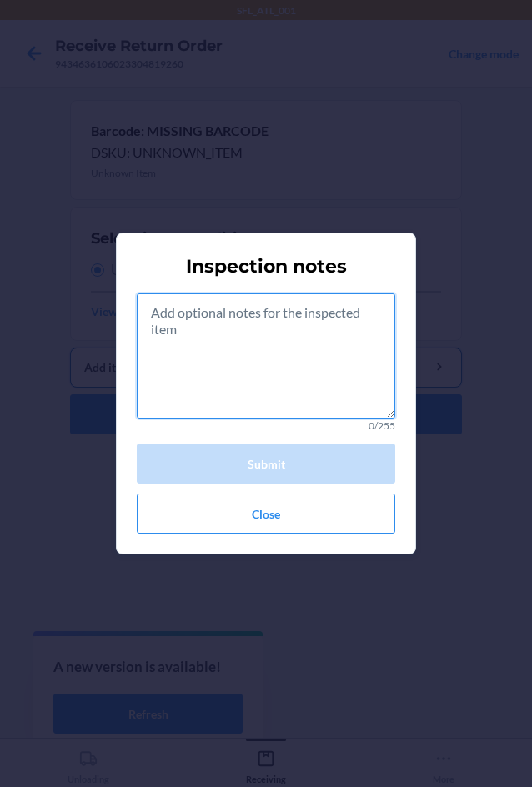
click at [232, 363] on textarea at bounding box center [266, 355] width 258 height 125
drag, startPoint x: 232, startPoint y: 372, endPoint x: 231, endPoint y: 362, distance: 10.0
paste textarea "missing packaging"
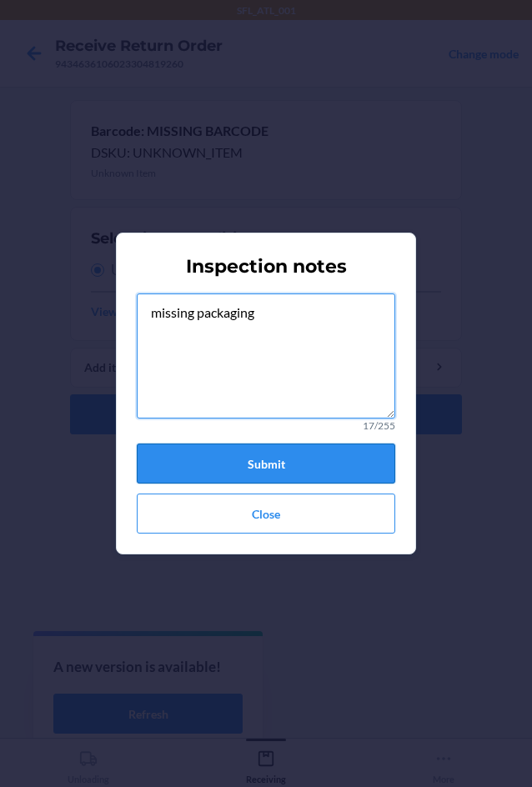
type textarea "missing packaging"
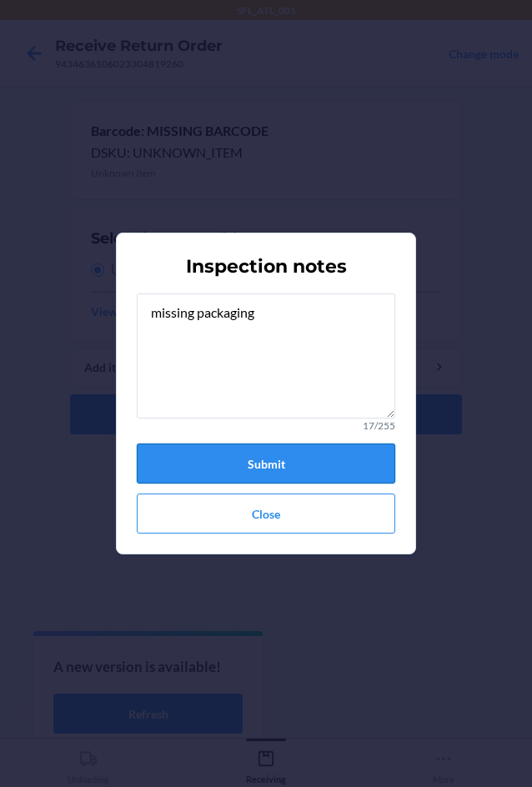
click at [331, 466] on button "Submit" at bounding box center [266, 463] width 258 height 40
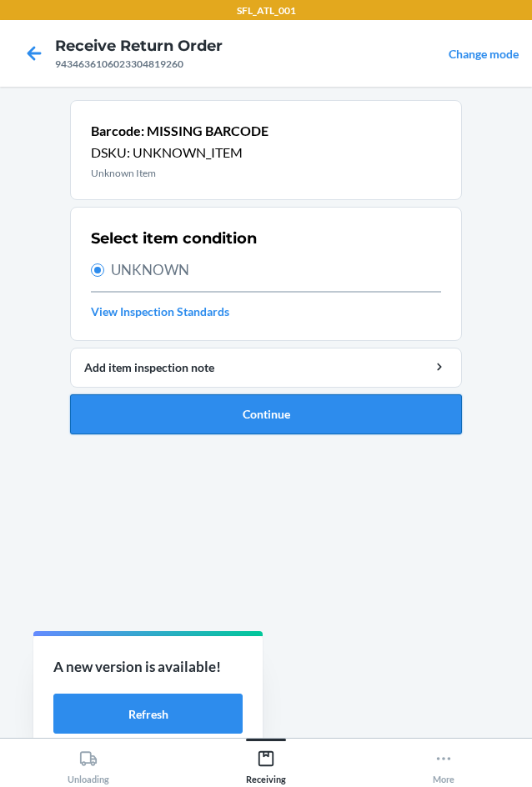
click at [327, 415] on button "Continue" at bounding box center [266, 414] width 392 height 40
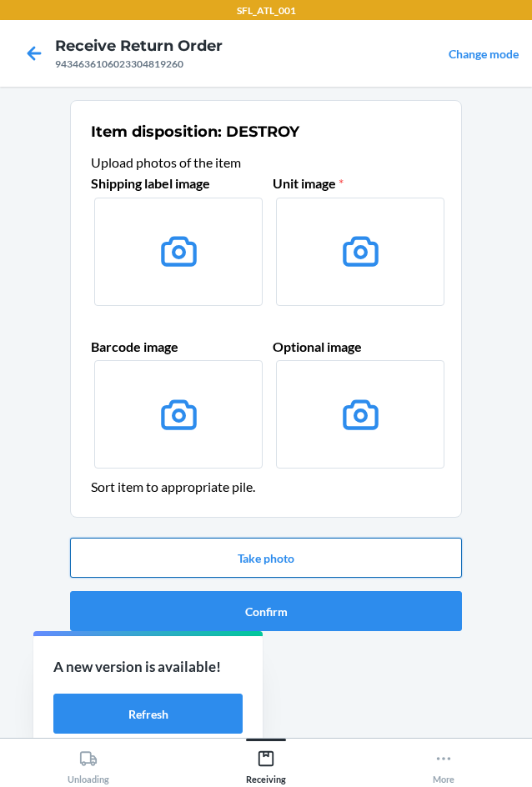
click at [342, 552] on button "Take photo" at bounding box center [266, 557] width 392 height 40
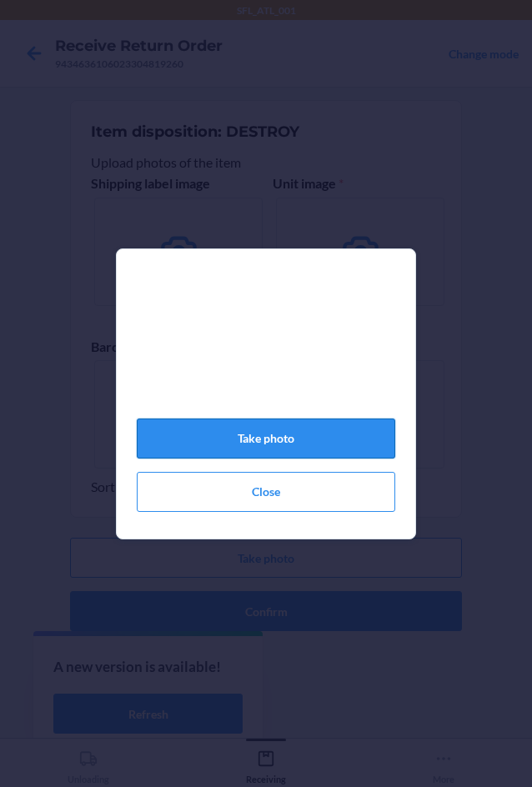
click at [355, 448] on button "Take photo" at bounding box center [266, 438] width 258 height 40
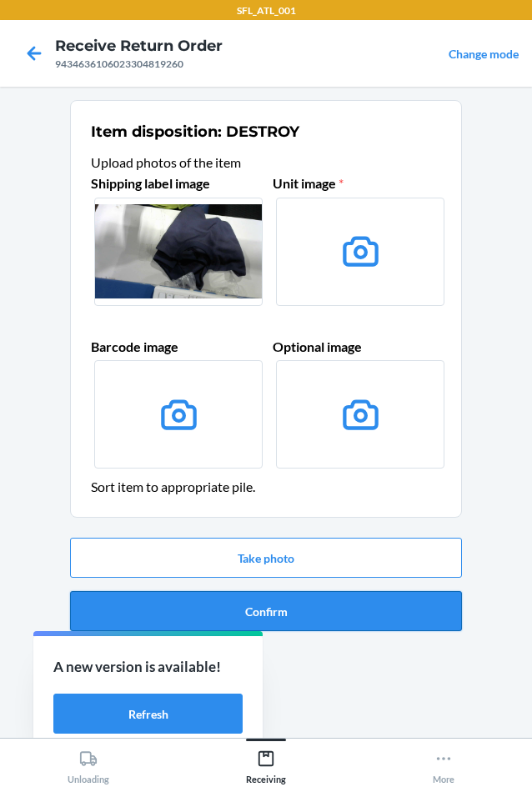
click at [401, 611] on button "Confirm" at bounding box center [266, 611] width 392 height 40
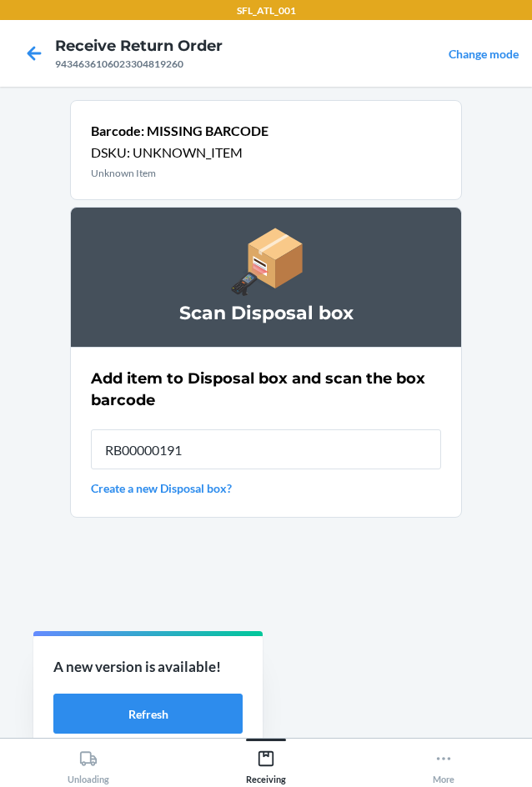
type input "RB00000191O"
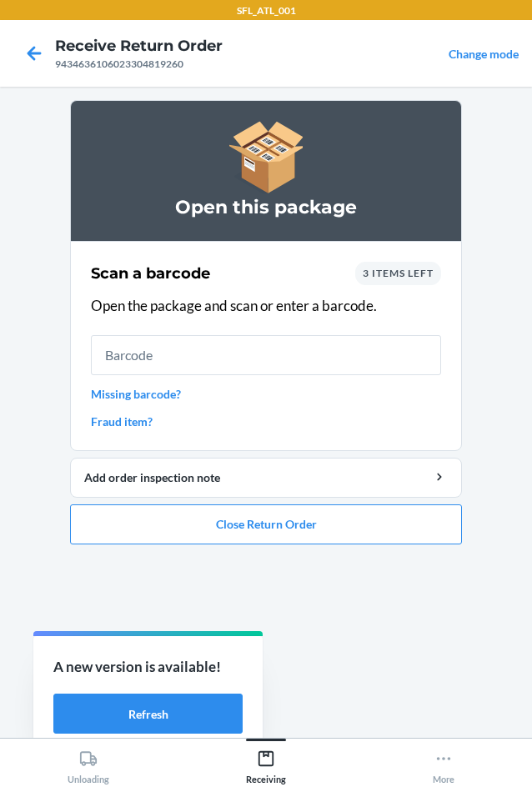
click at [402, 274] on span "3 items left" at bounding box center [397, 273] width 71 height 12
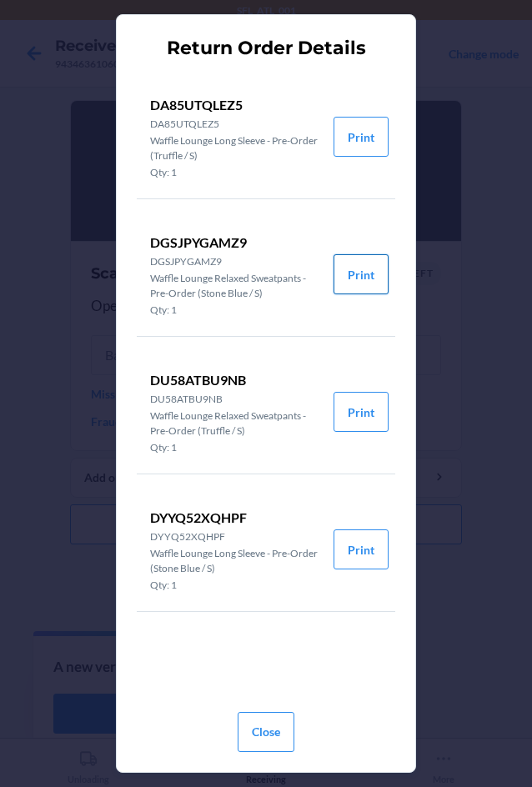
click at [367, 279] on button "Print" at bounding box center [360, 274] width 55 height 40
click at [271, 718] on button "Close" at bounding box center [265, 732] width 57 height 40
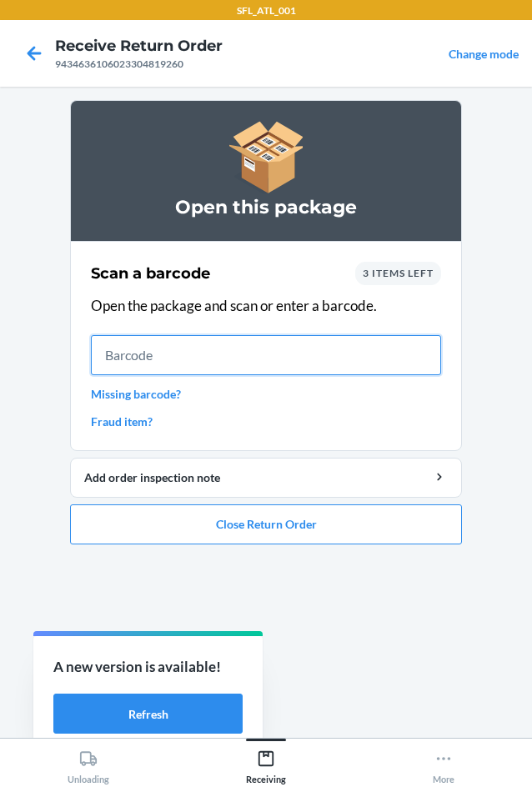
click at [302, 348] on input "text" at bounding box center [266, 355] width 350 height 40
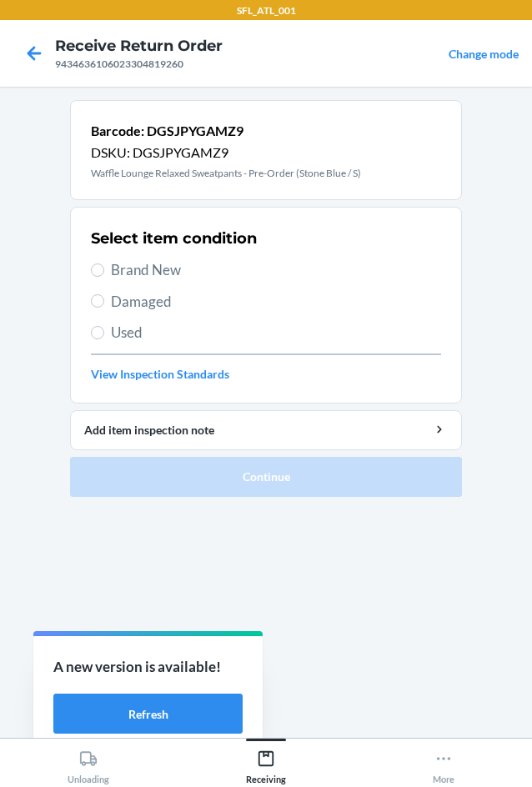
drag, startPoint x: 147, startPoint y: 254, endPoint x: 149, endPoint y: 263, distance: 9.3
click at [149, 261] on div "Select item condition Brand New Damaged Used View Inspection Standards" at bounding box center [266, 304] width 350 height 165
drag, startPoint x: 150, startPoint y: 263, endPoint x: 163, endPoint y: 283, distance: 24.0
click at [152, 269] on span "Brand New" at bounding box center [276, 270] width 330 height 22
click at [104, 269] on input "Brand New" at bounding box center [97, 269] width 13 height 13
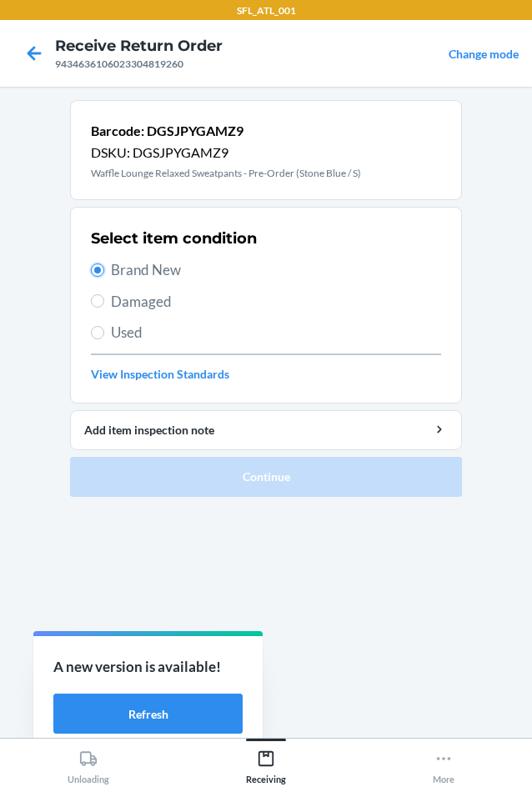
radio input "true"
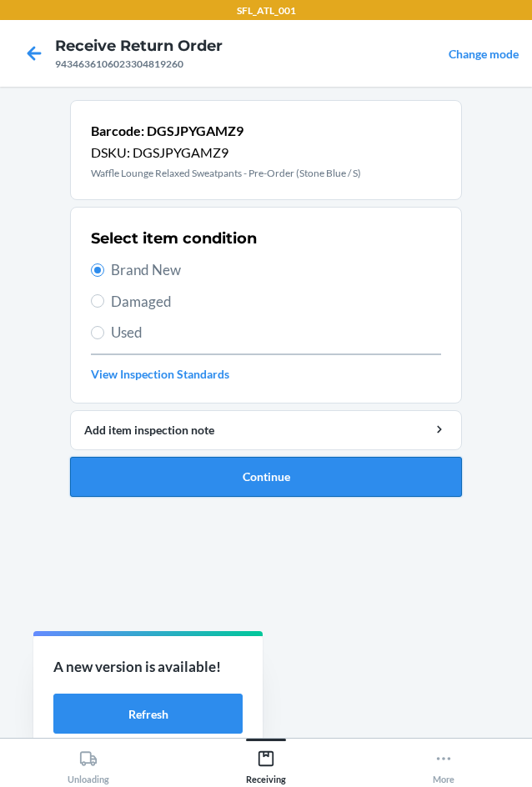
click at [309, 485] on button "Continue" at bounding box center [266, 477] width 392 height 40
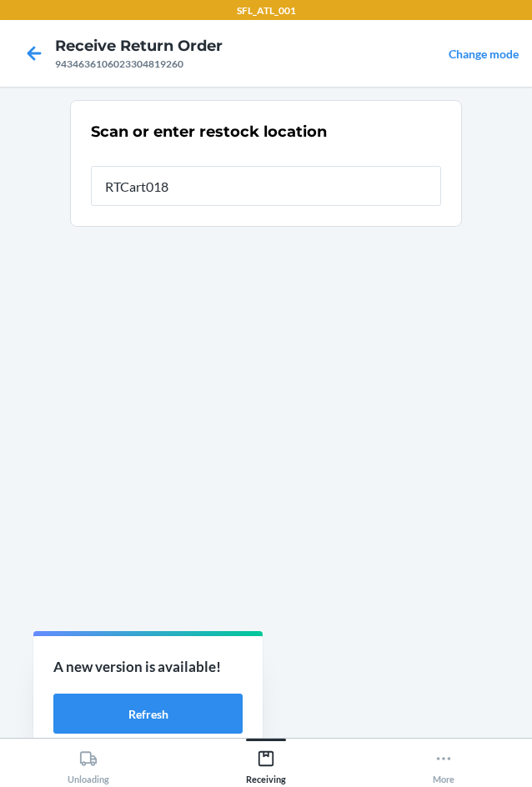
type input "RTCart018"
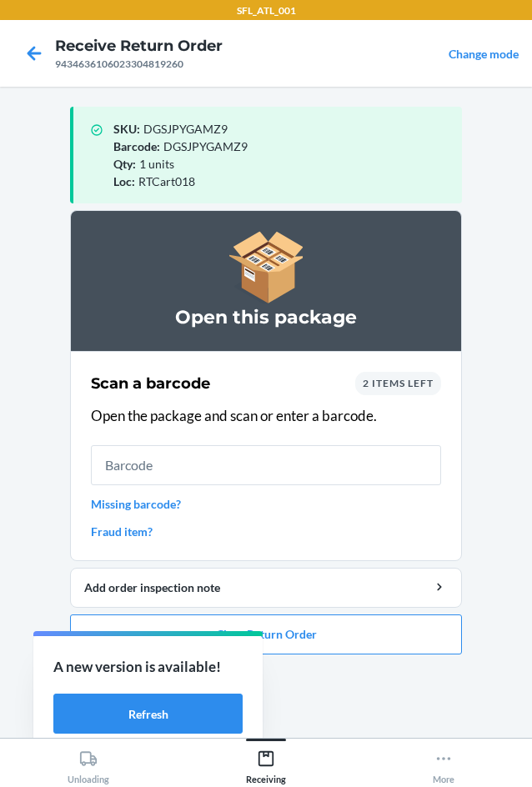
click at [405, 386] on span "2 items left" at bounding box center [397, 383] width 71 height 12
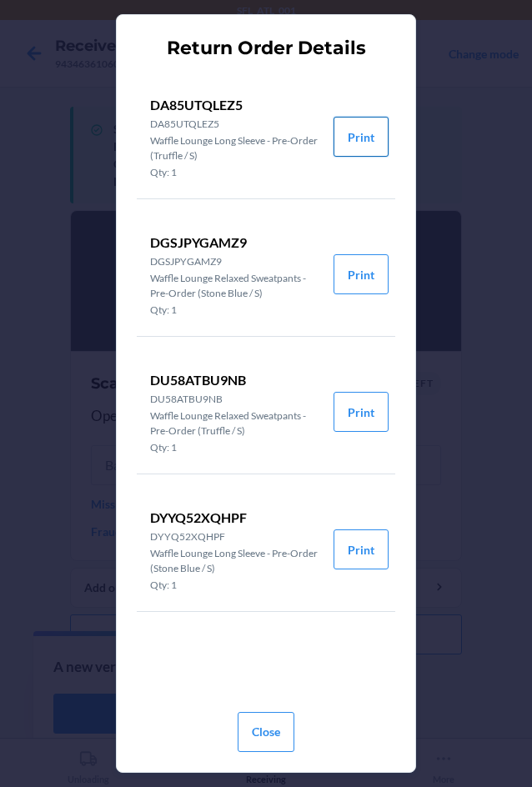
click at [353, 137] on button "Print" at bounding box center [360, 137] width 55 height 40
click at [267, 742] on button "Close" at bounding box center [265, 732] width 57 height 40
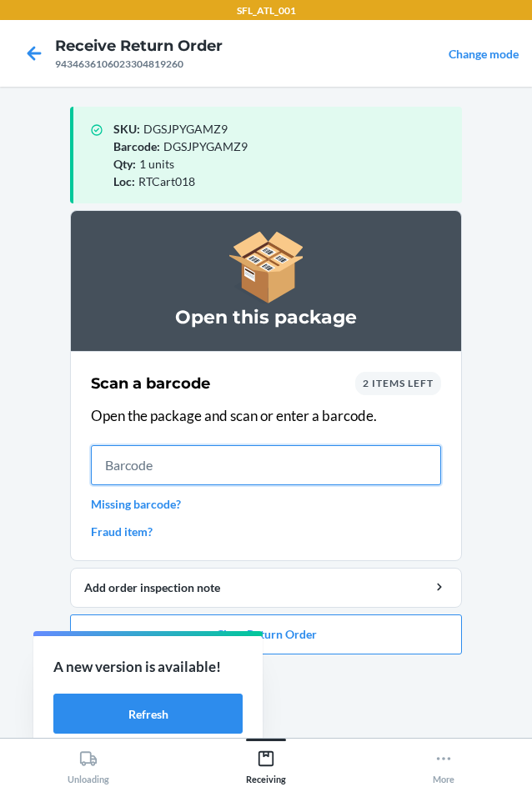
click at [220, 455] on input "text" at bounding box center [266, 465] width 350 height 40
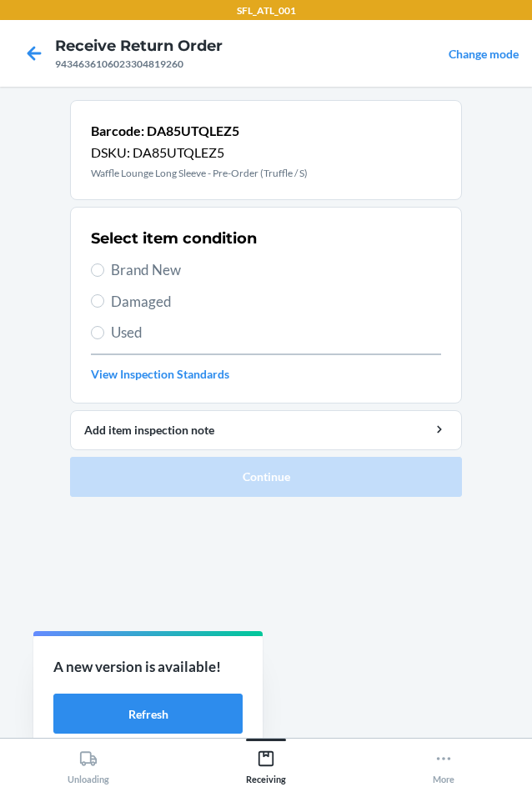
click at [164, 266] on span "Brand New" at bounding box center [276, 270] width 330 height 22
click at [104, 266] on input "Brand New" at bounding box center [97, 269] width 13 height 13
radio input "true"
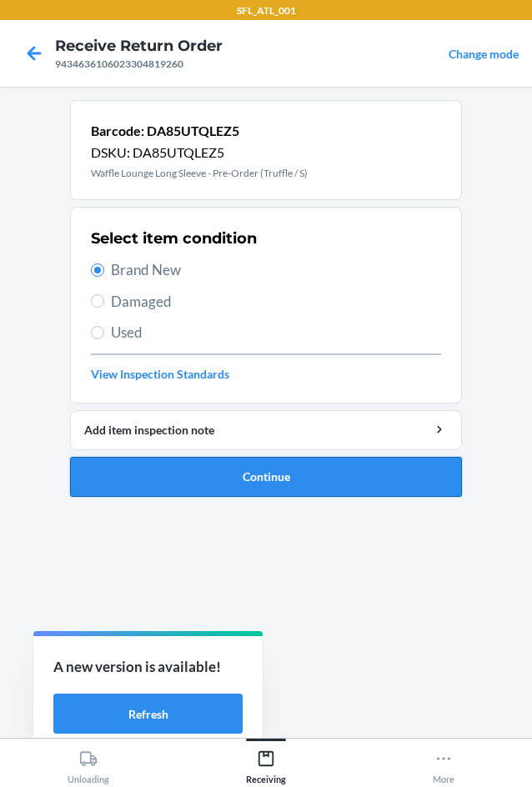
click at [309, 480] on button "Continue" at bounding box center [266, 477] width 392 height 40
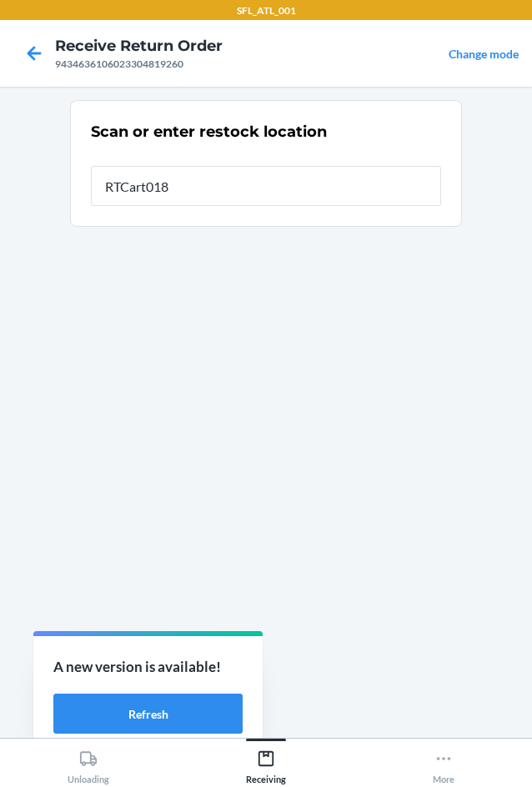
type input "RTCart018"
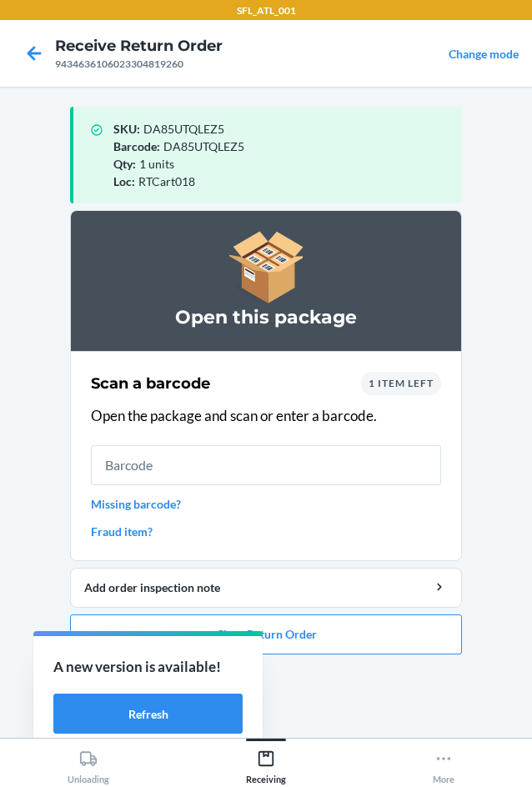
click at [397, 377] on span "1 item left" at bounding box center [400, 383] width 65 height 12
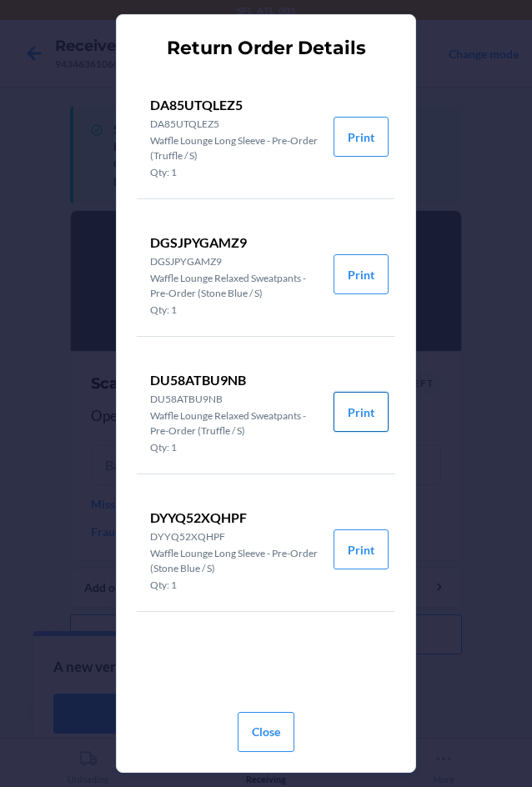
click at [361, 418] on button "Print" at bounding box center [360, 412] width 55 height 40
click at [258, 747] on button "Close" at bounding box center [265, 732] width 57 height 40
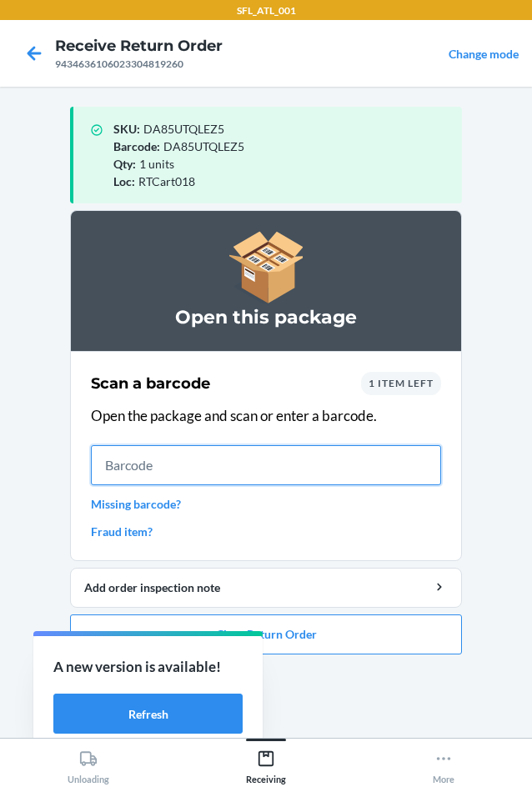
click at [281, 460] on input "text" at bounding box center [266, 465] width 350 height 40
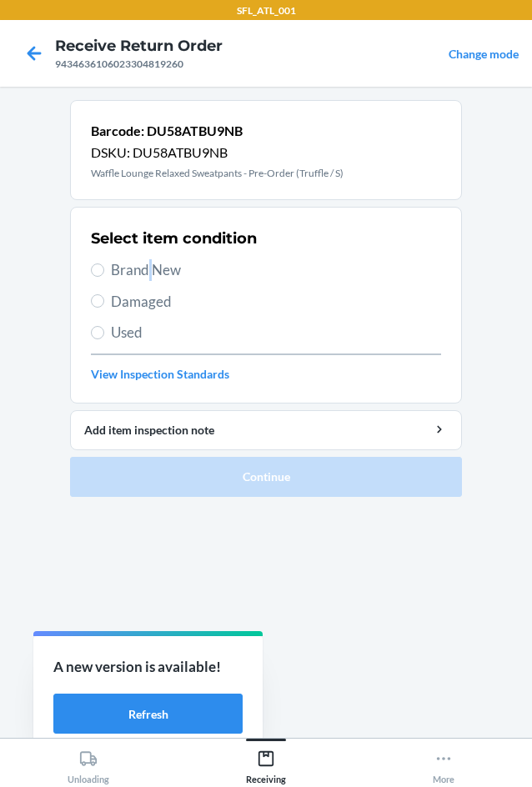
click at [149, 263] on span "Brand New" at bounding box center [276, 270] width 330 height 22
click at [157, 273] on span "Brand New" at bounding box center [276, 270] width 330 height 22
click at [104, 273] on input "Brand New" at bounding box center [97, 269] width 13 height 13
radio input "true"
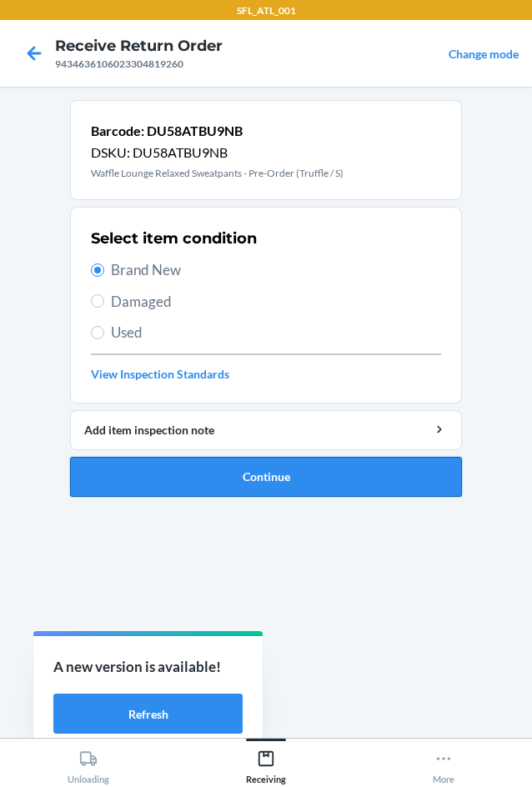
click at [234, 472] on button "Continue" at bounding box center [266, 477] width 392 height 40
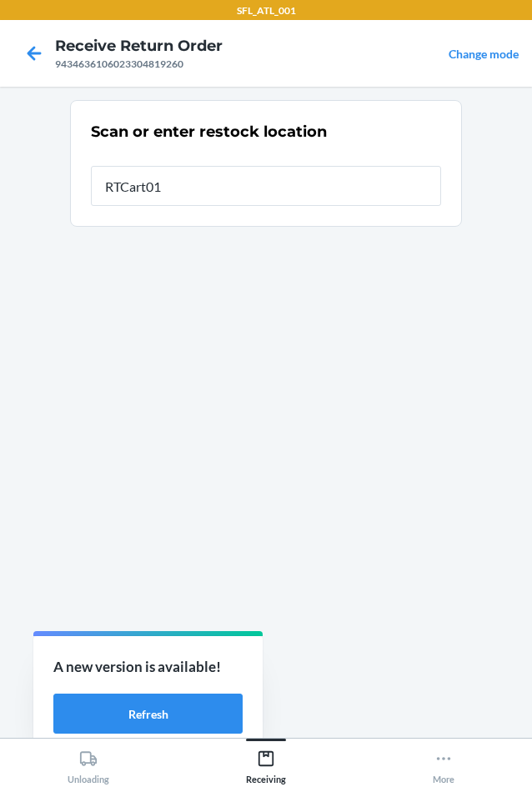
type input "RTCart018"
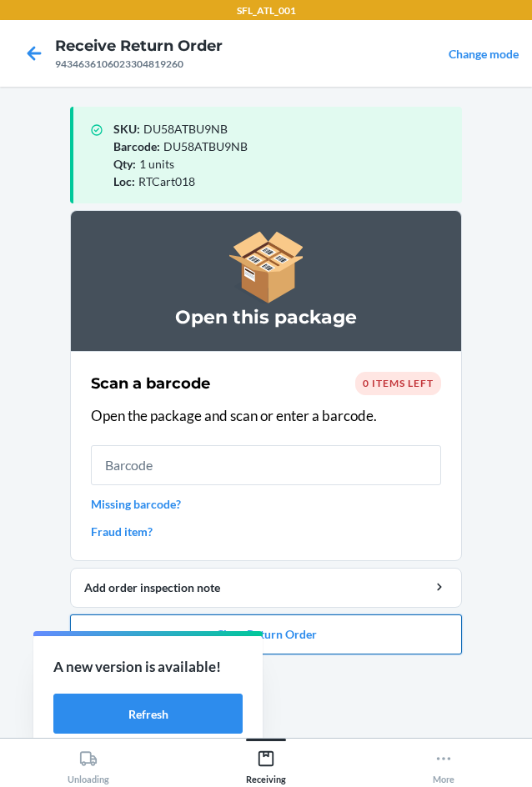
click at [383, 637] on button "Close Return Order" at bounding box center [266, 634] width 392 height 40
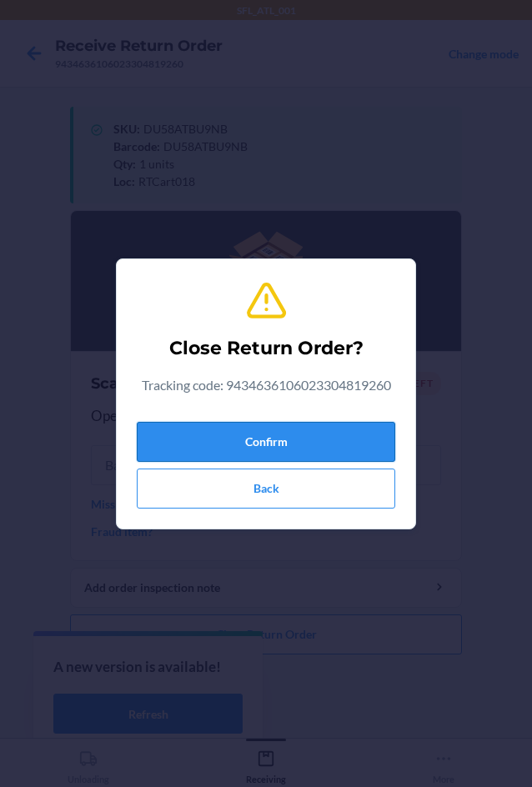
click at [327, 429] on button "Confirm" at bounding box center [266, 442] width 258 height 40
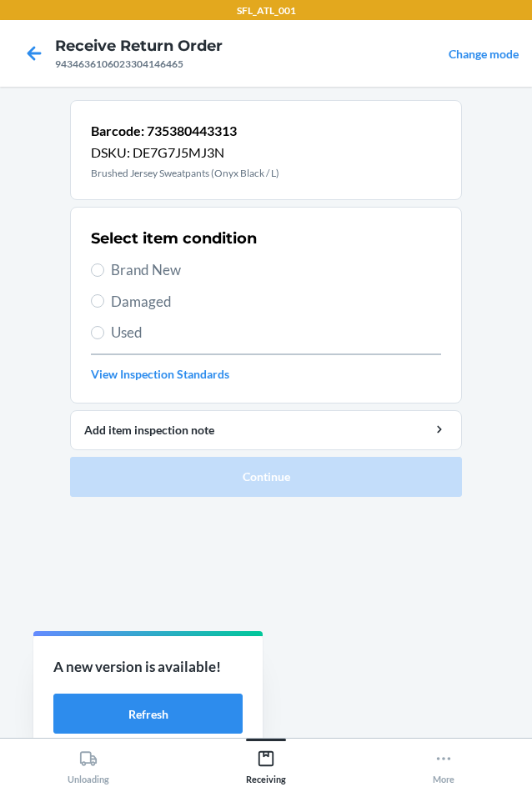
click at [152, 262] on span "Brand New" at bounding box center [276, 270] width 330 height 22
click at [104, 263] on input "Brand New" at bounding box center [97, 269] width 13 height 13
radio input "true"
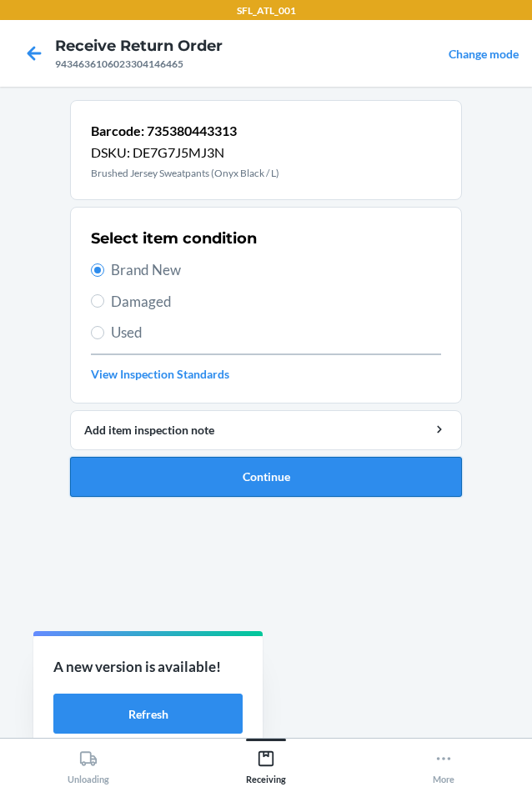
click at [280, 489] on button "Continue" at bounding box center [266, 477] width 392 height 40
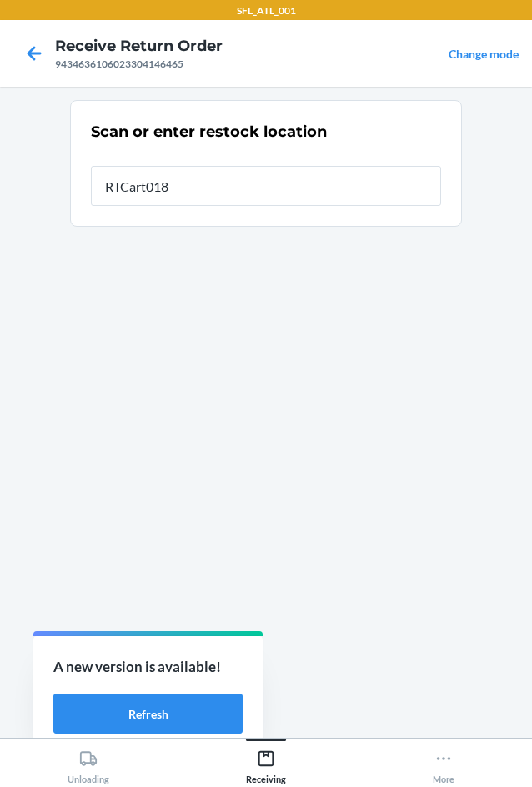
type input "RTCart018"
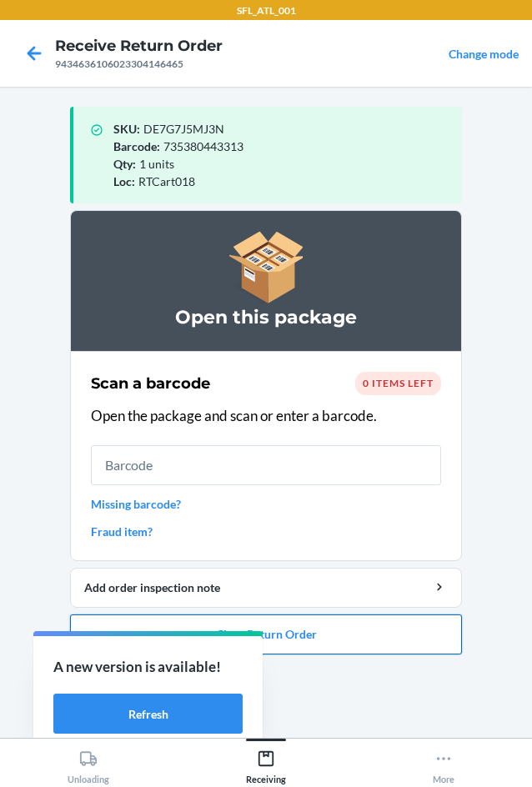
click at [391, 643] on button "Close Return Order" at bounding box center [266, 634] width 392 height 40
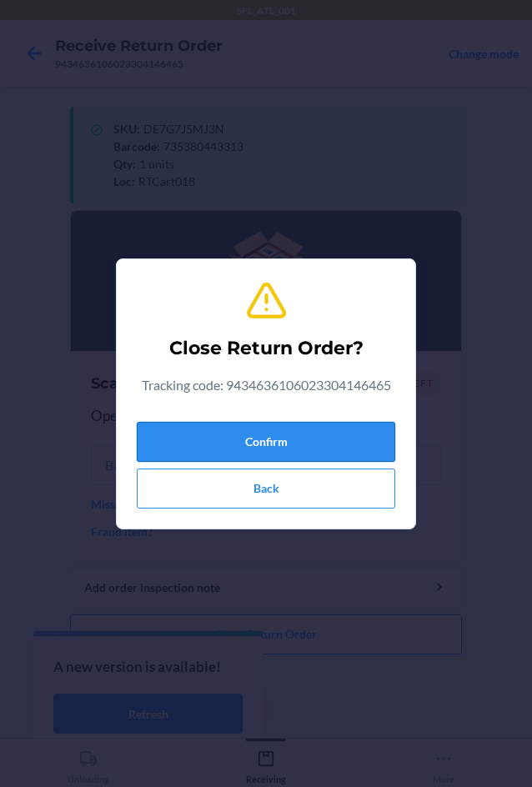
click at [342, 448] on button "Confirm" at bounding box center [266, 442] width 258 height 40
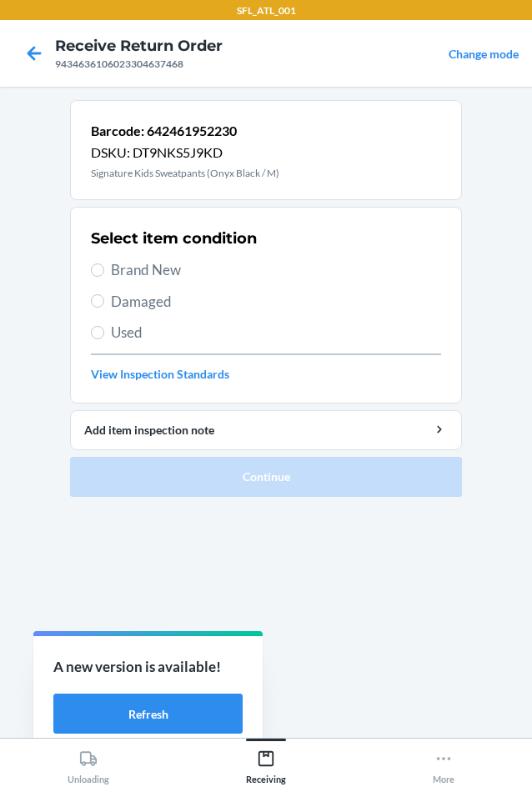
click at [187, 274] on span "Brand New" at bounding box center [276, 270] width 330 height 22
click at [104, 274] on input "Brand New" at bounding box center [97, 269] width 13 height 13
radio input "true"
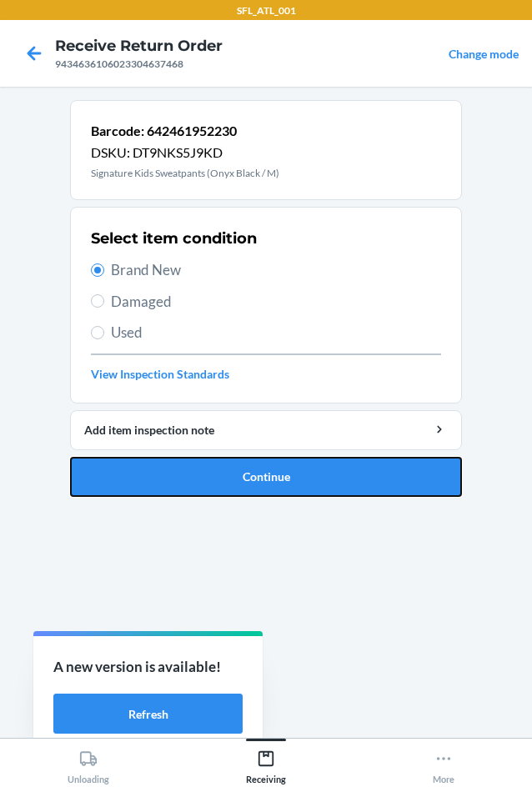
click at [246, 471] on button "Continue" at bounding box center [266, 477] width 392 height 40
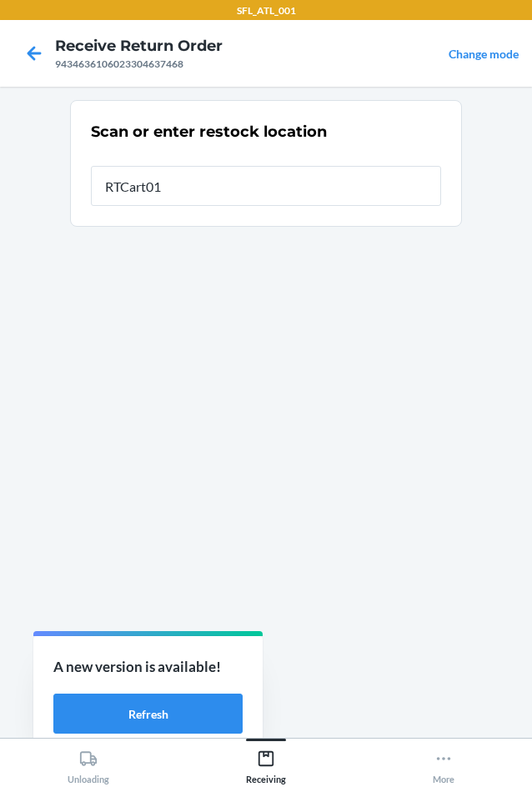
type input "RTCart018"
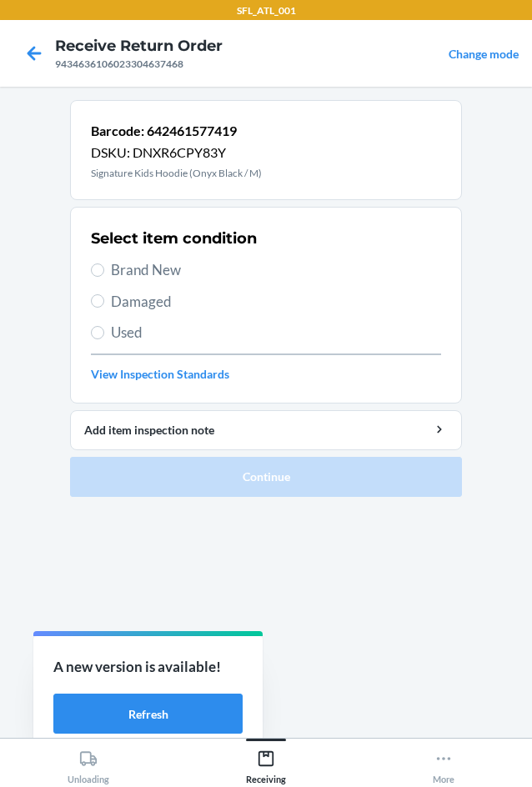
click at [208, 330] on span "Used" at bounding box center [276, 333] width 330 height 22
click at [104, 330] on input "Used" at bounding box center [97, 332] width 13 height 13
radio input "true"
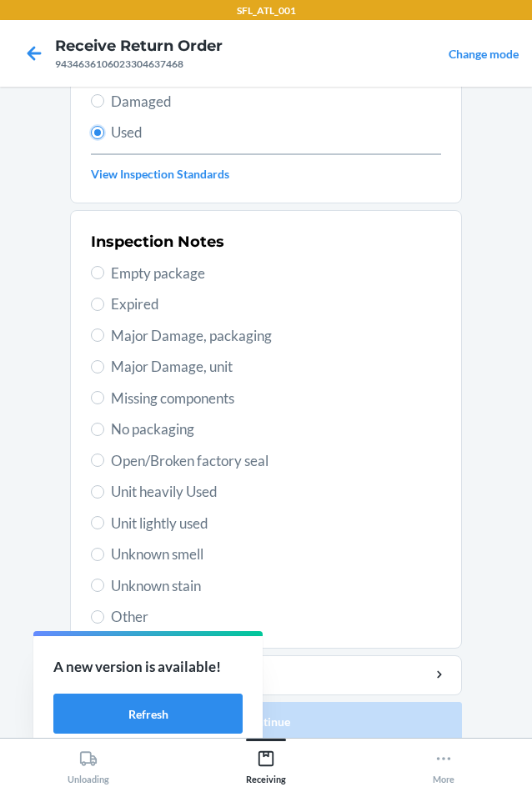
scroll to position [217, 0]
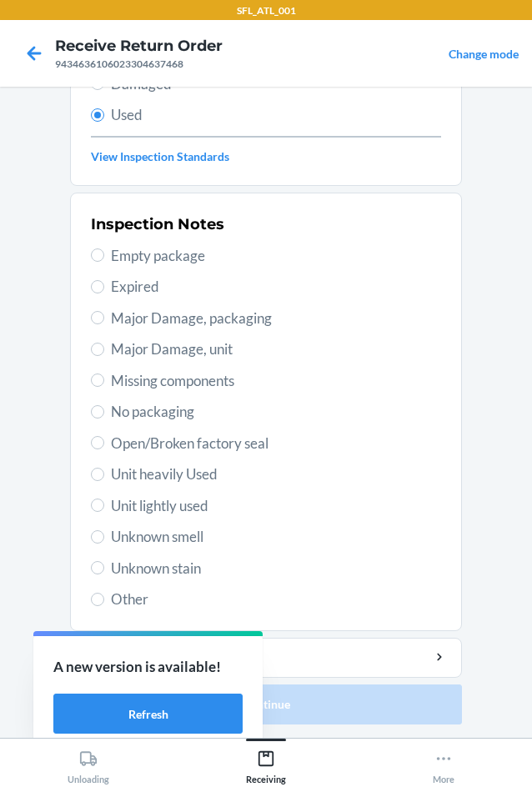
click at [227, 508] on span "Unit lightly used" at bounding box center [276, 506] width 330 height 22
click at [104, 508] on input "Unit lightly used" at bounding box center [97, 504] width 13 height 13
radio input "true"
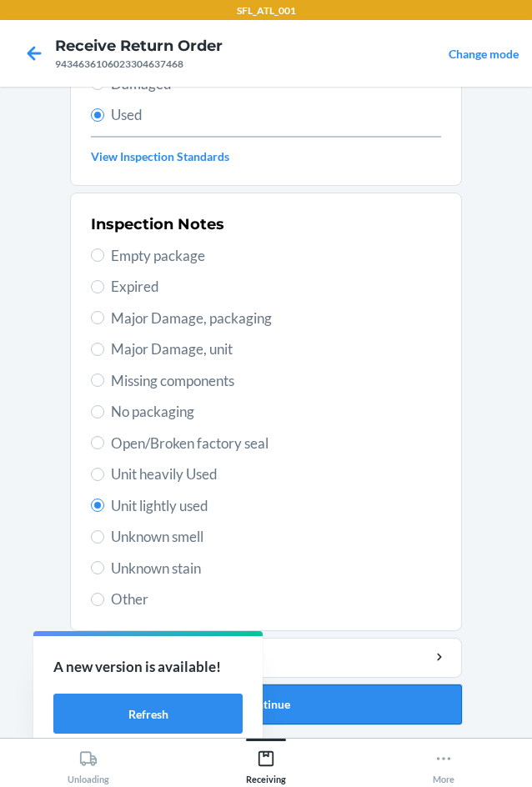
click at [390, 717] on button "Continue" at bounding box center [266, 704] width 392 height 40
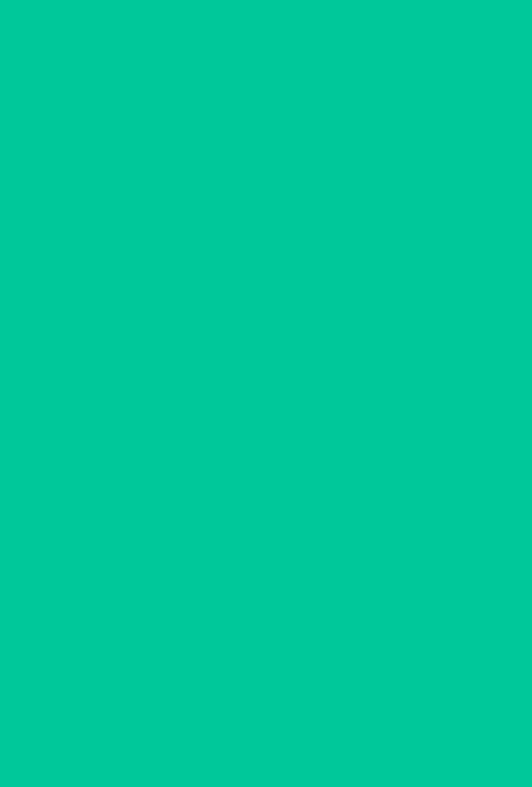
scroll to position [0, 0]
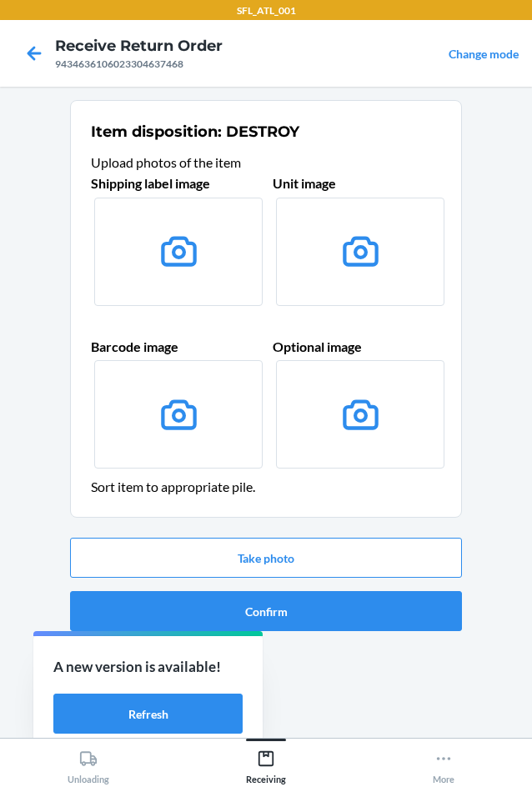
click at [384, 642] on ol "Item disposition: DESTROY Upload photos of the item Shipping label image Unit i…" at bounding box center [266, 372] width 392 height 544
click at [395, 621] on button "Confirm" at bounding box center [266, 611] width 392 height 40
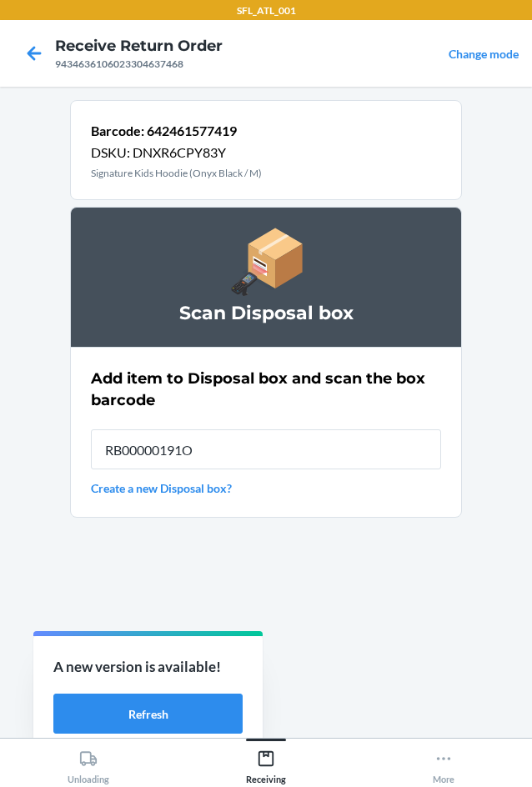
type input "RB00000191O"
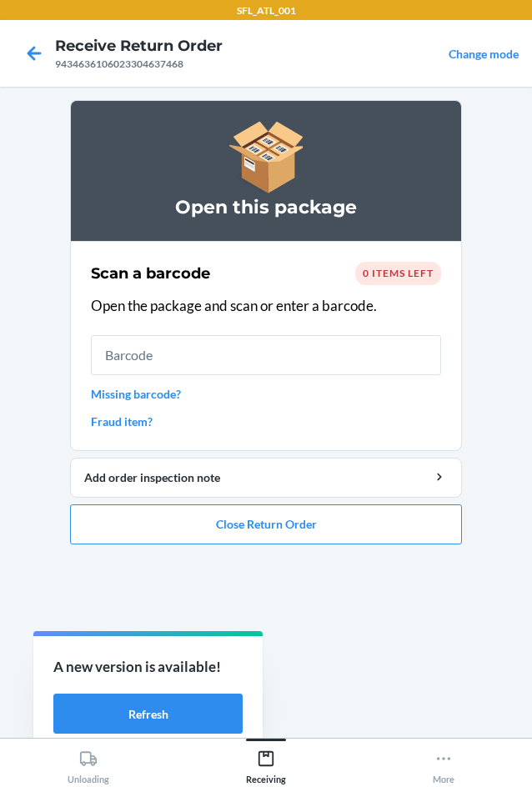
click at [424, 545] on ol "Open this package Scan a barcode 0 items left Open the package and scan or ente…" at bounding box center [266, 328] width 392 height 457
click at [412, 519] on button "Close Return Order" at bounding box center [266, 524] width 392 height 40
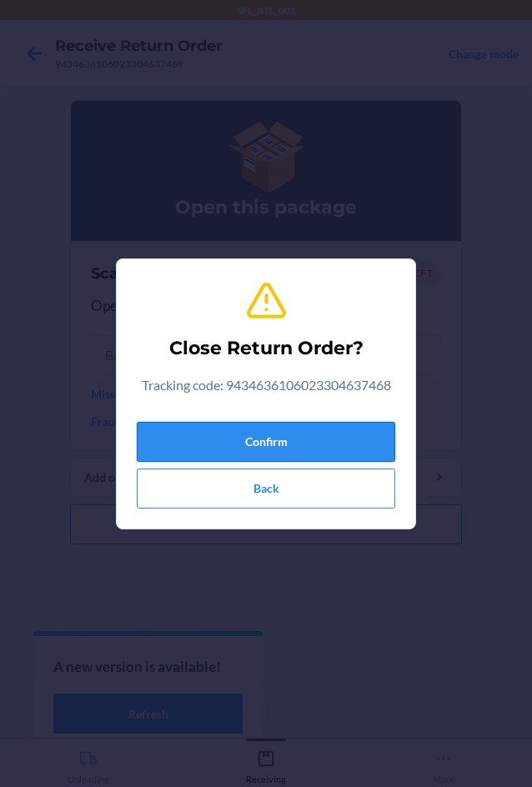
click at [362, 446] on button "Confirm" at bounding box center [266, 442] width 258 height 40
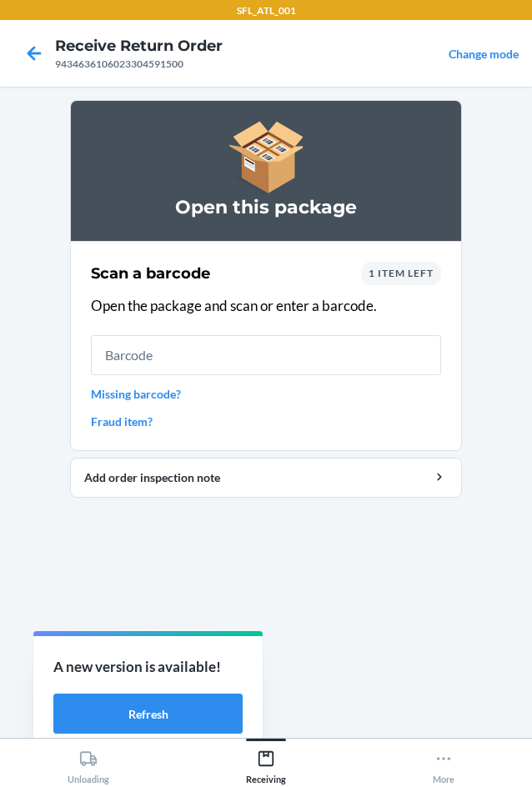
click at [164, 397] on link "Missing barcode?" at bounding box center [266, 393] width 350 height 17
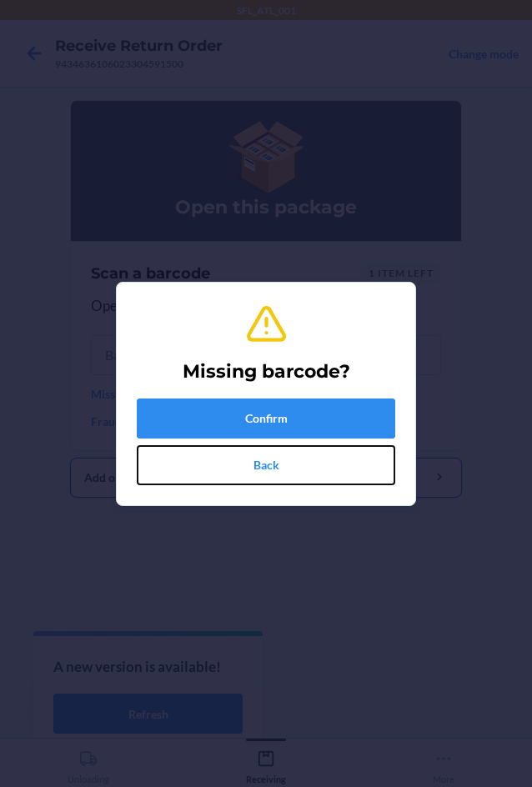
drag, startPoint x: 282, startPoint y: 454, endPoint x: 283, endPoint y: 468, distance: 14.2
click at [283, 454] on button "Back" at bounding box center [266, 465] width 258 height 40
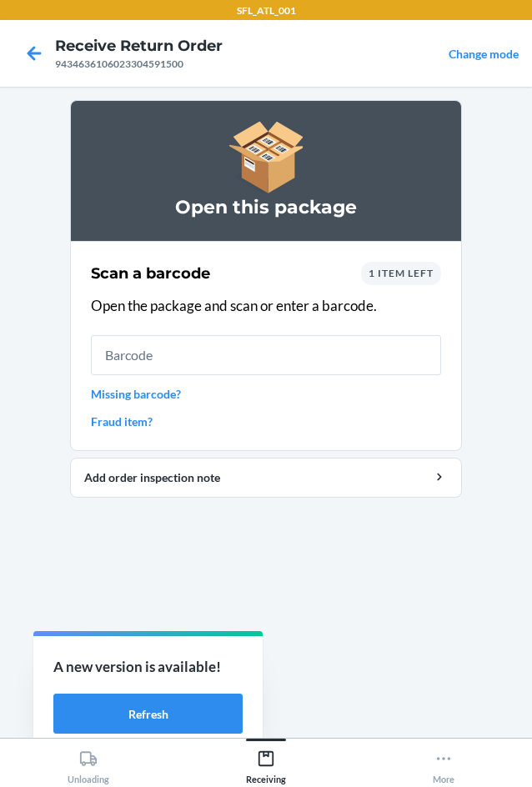
click at [400, 273] on span "1 item left" at bounding box center [400, 273] width 65 height 12
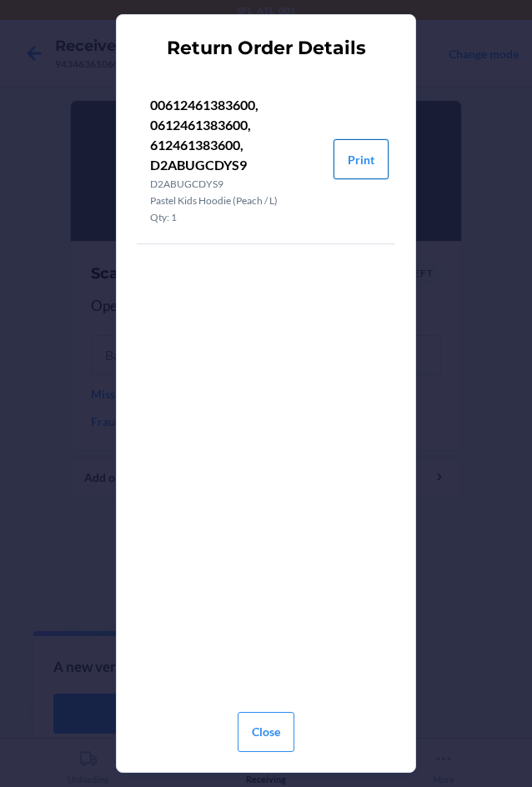
click at [370, 157] on button "Print" at bounding box center [360, 159] width 55 height 40
click at [277, 722] on button "Close" at bounding box center [265, 732] width 57 height 40
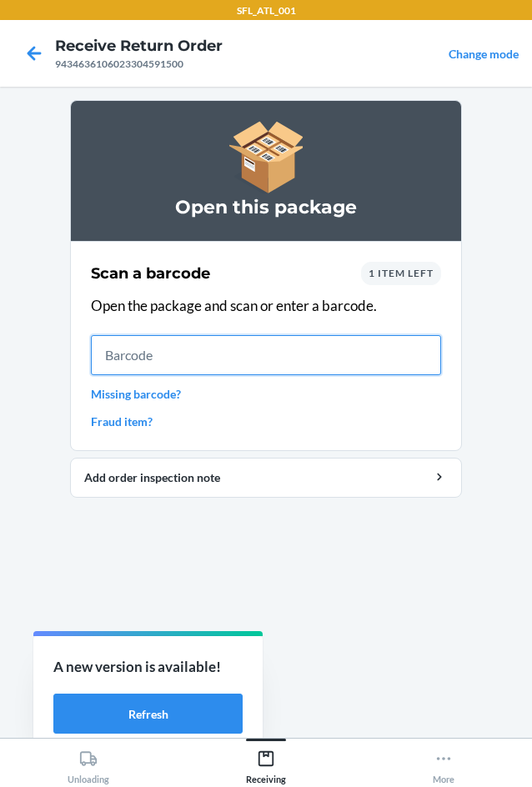
click at [254, 345] on input "text" at bounding box center [266, 355] width 350 height 40
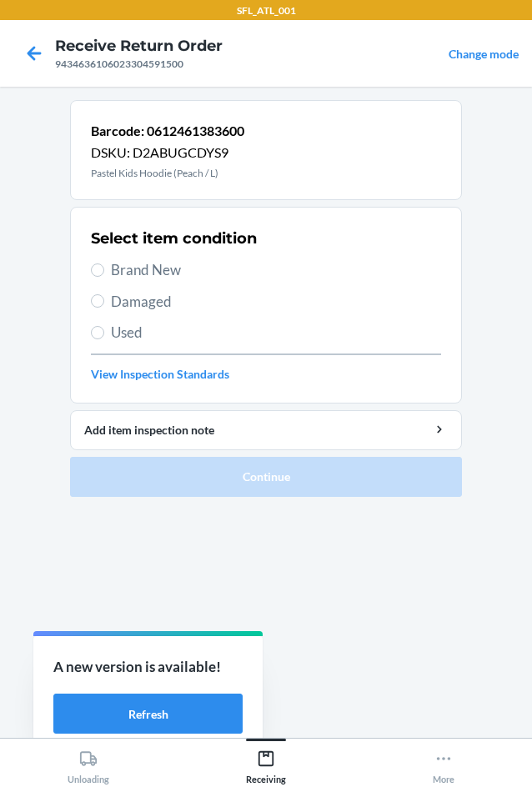
click at [175, 269] on span "Brand New" at bounding box center [276, 270] width 330 height 22
click at [104, 269] on input "Brand New" at bounding box center [97, 269] width 13 height 13
radio input "true"
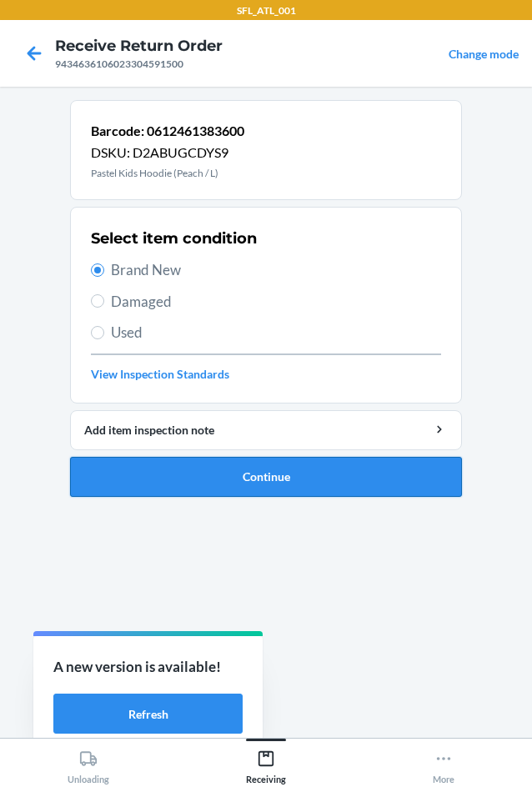
click at [301, 474] on button "Continue" at bounding box center [266, 477] width 392 height 40
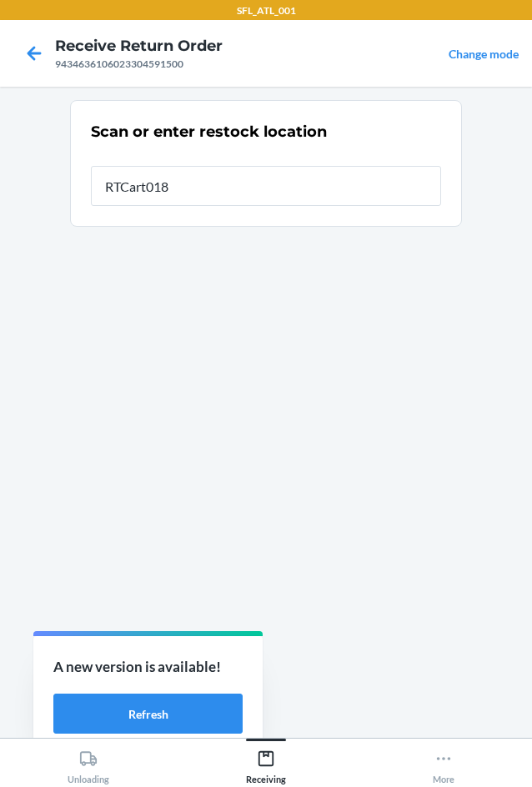
type input "RTCart018"
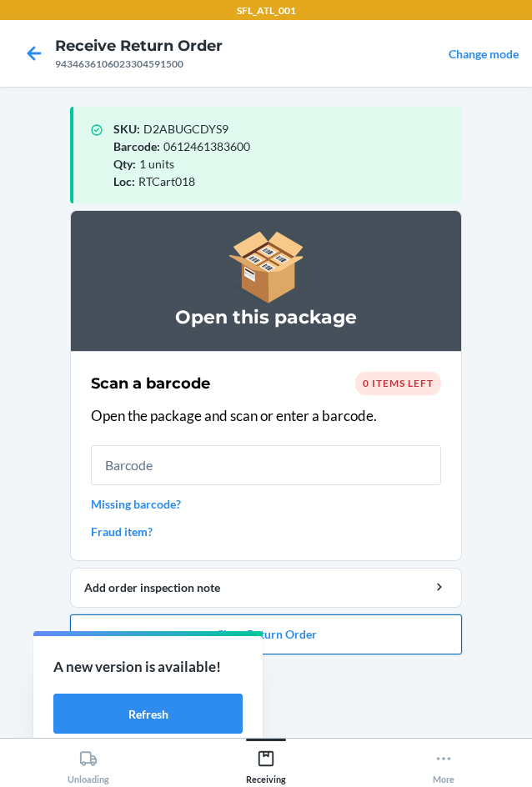
drag, startPoint x: 408, startPoint y: 643, endPoint x: 412, endPoint y: 632, distance: 11.3
click at [412, 632] on button "Close Return Order" at bounding box center [266, 634] width 392 height 40
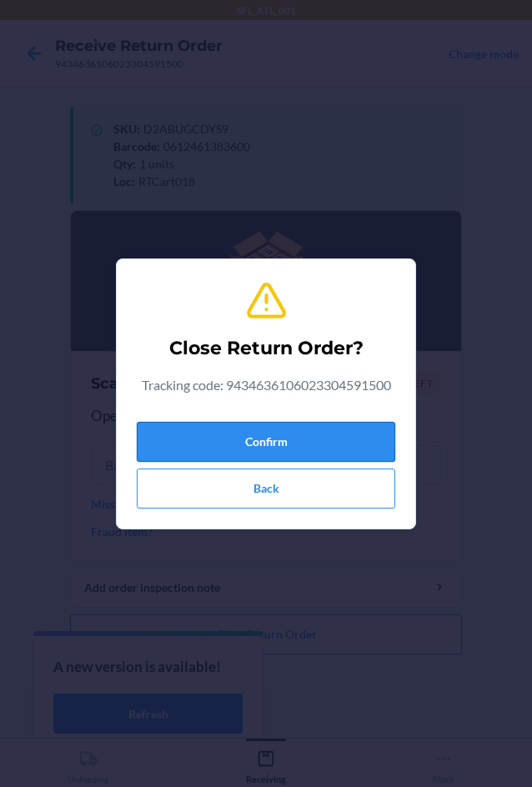
click at [343, 451] on button "Confirm" at bounding box center [266, 442] width 258 height 40
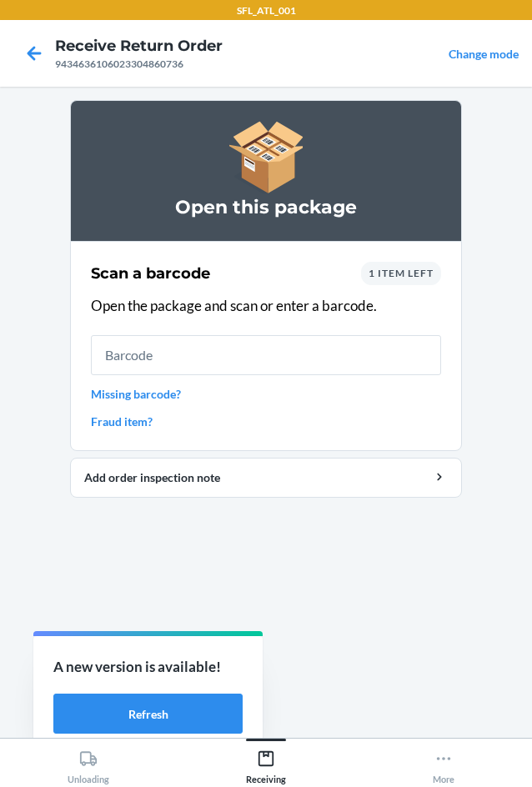
click at [412, 267] on span "1 item left" at bounding box center [400, 273] width 65 height 12
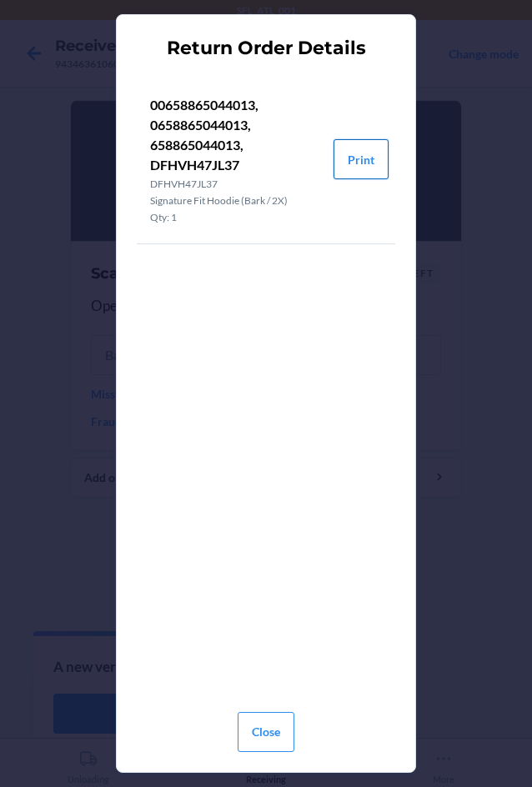
click at [372, 154] on button "Print" at bounding box center [360, 159] width 55 height 40
click at [289, 735] on button "Close" at bounding box center [265, 732] width 57 height 40
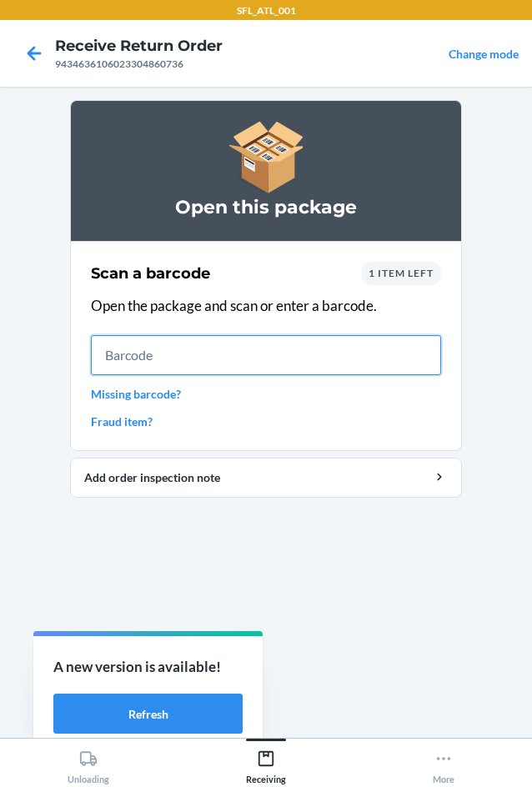
click at [292, 346] on input "text" at bounding box center [266, 355] width 350 height 40
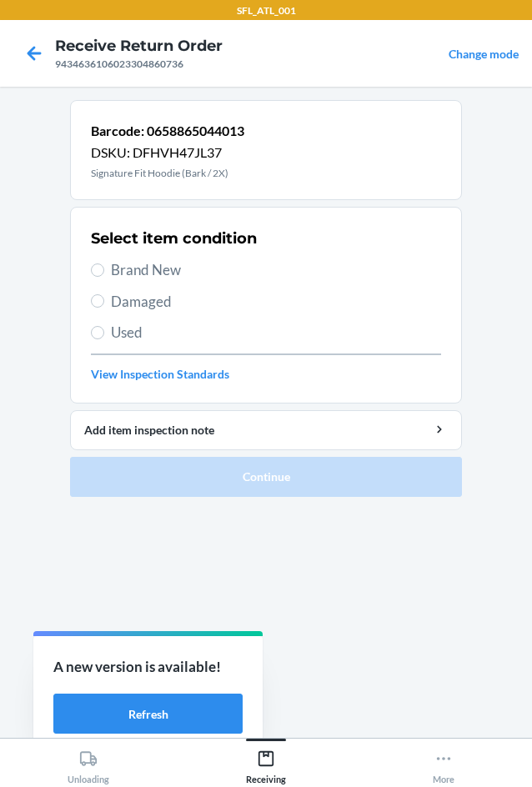
drag, startPoint x: 160, startPoint y: 264, endPoint x: 213, endPoint y: 276, distance: 54.6
click at [163, 264] on span "Brand New" at bounding box center [276, 270] width 330 height 22
click at [104, 264] on input "Brand New" at bounding box center [97, 269] width 13 height 13
radio input "true"
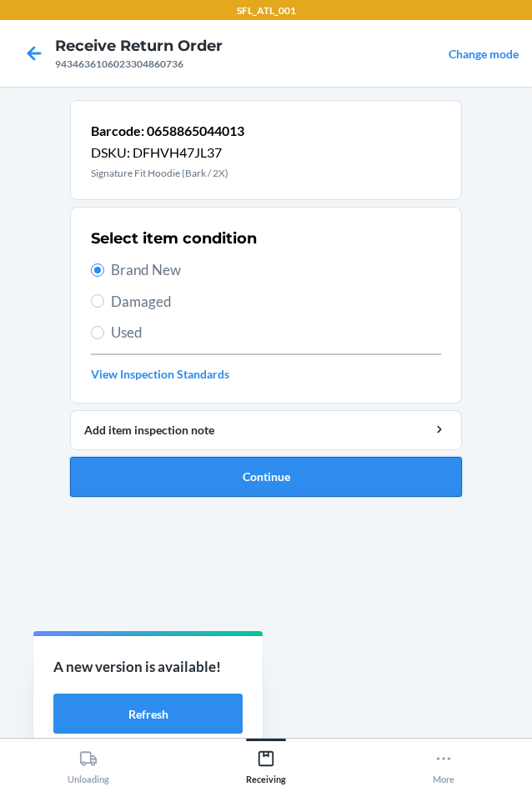
click at [338, 495] on button "Continue" at bounding box center [266, 477] width 392 height 40
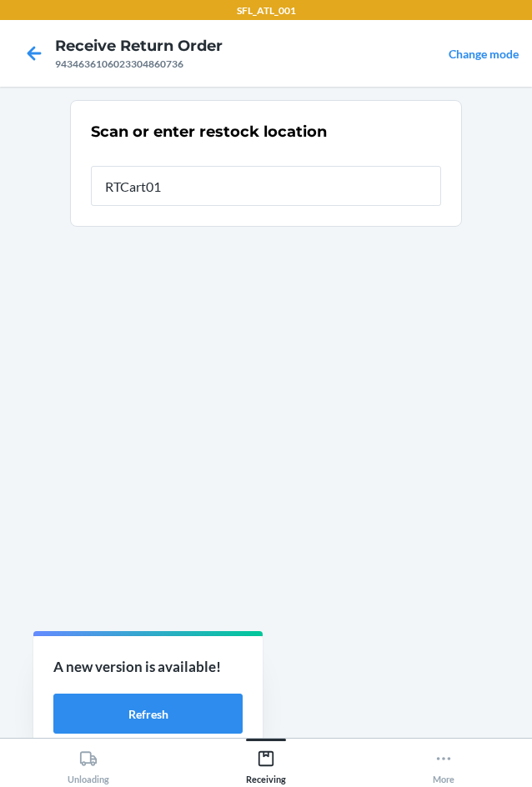
type input "RTCart018"
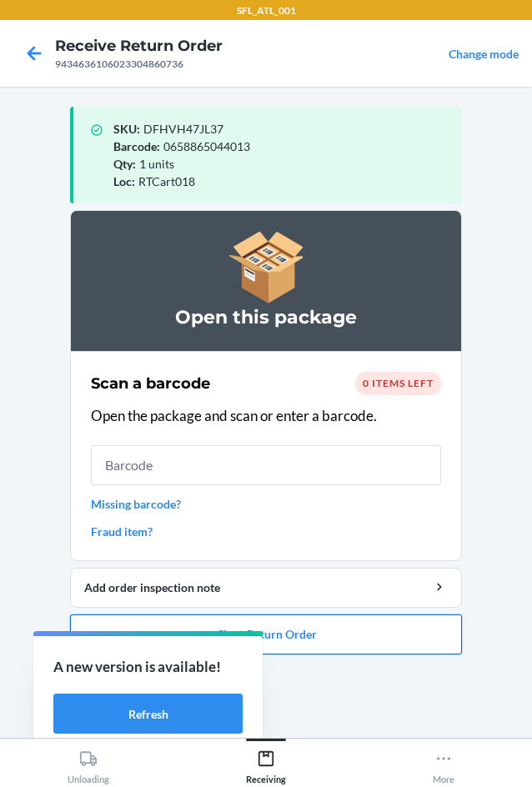
click at [357, 634] on button "Close Return Order" at bounding box center [266, 634] width 392 height 40
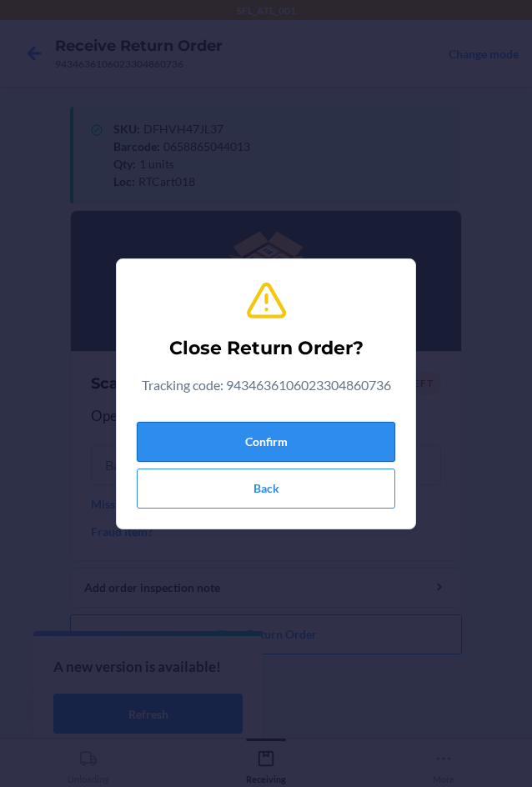
click at [353, 437] on button "Confirm" at bounding box center [266, 442] width 258 height 40
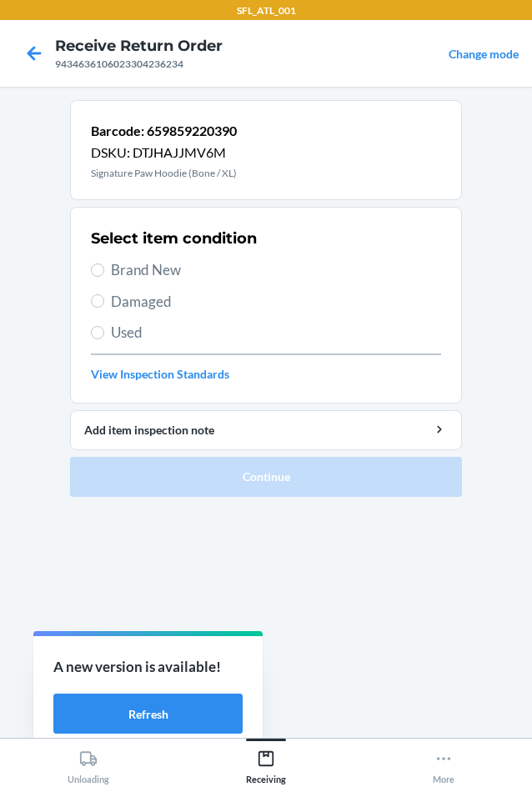
click at [187, 273] on span "Brand New" at bounding box center [276, 270] width 330 height 22
click at [104, 273] on input "Brand New" at bounding box center [97, 269] width 13 height 13
radio input "true"
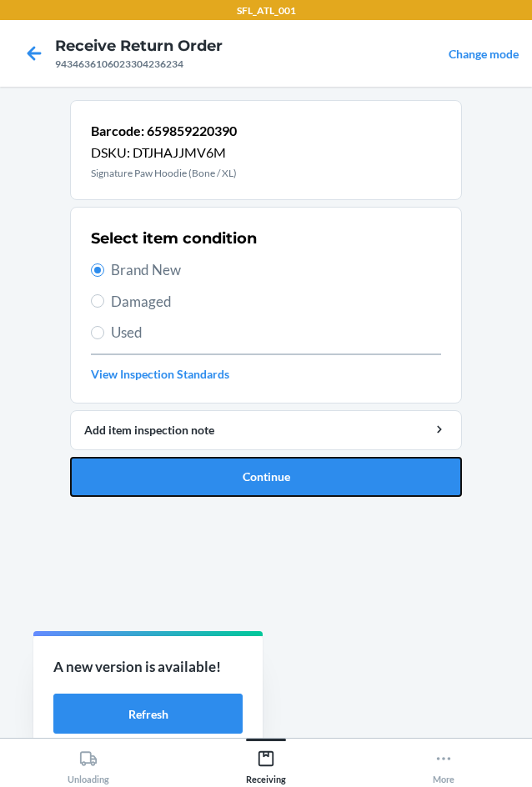
click at [353, 495] on button "Continue" at bounding box center [266, 477] width 392 height 40
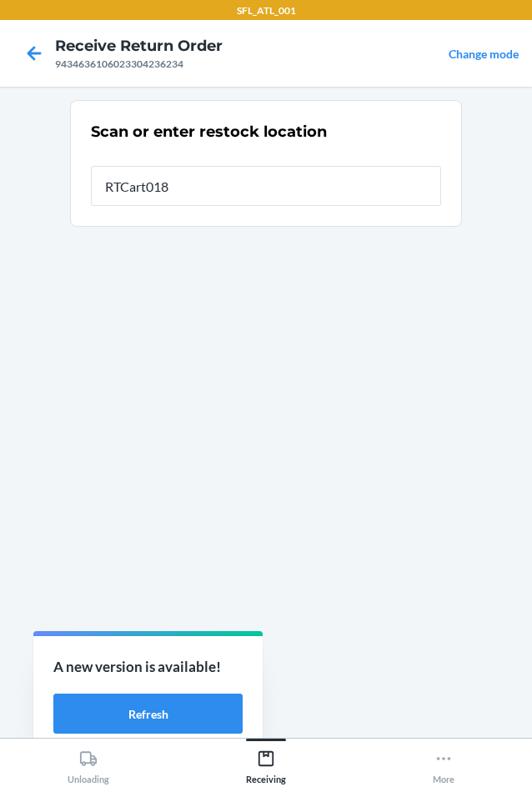
type input "RTCart018"
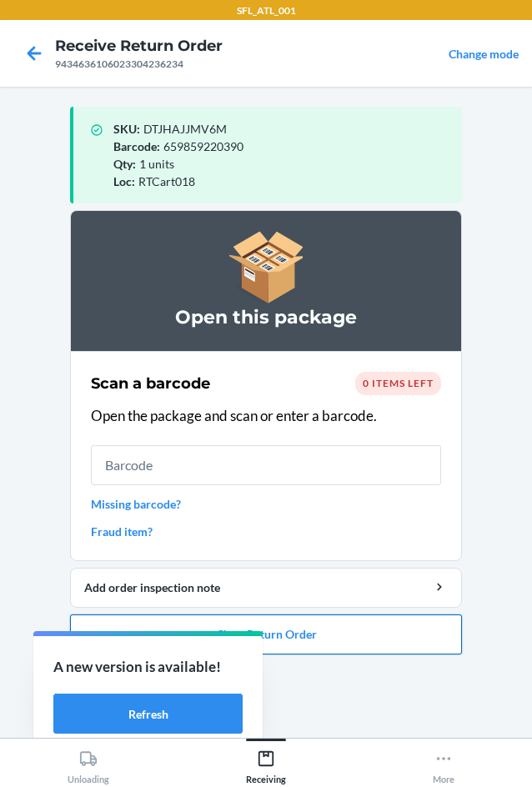
click at [402, 621] on button "Close Return Order" at bounding box center [266, 634] width 392 height 40
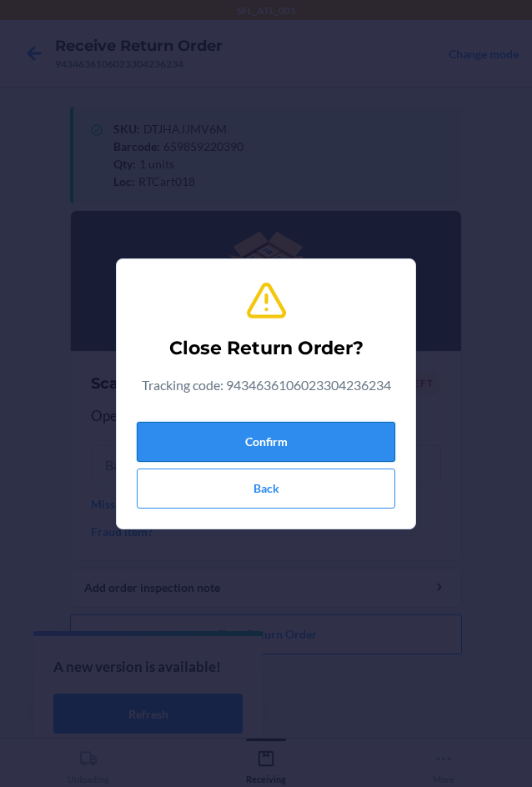
click at [312, 444] on button "Confirm" at bounding box center [266, 442] width 258 height 40
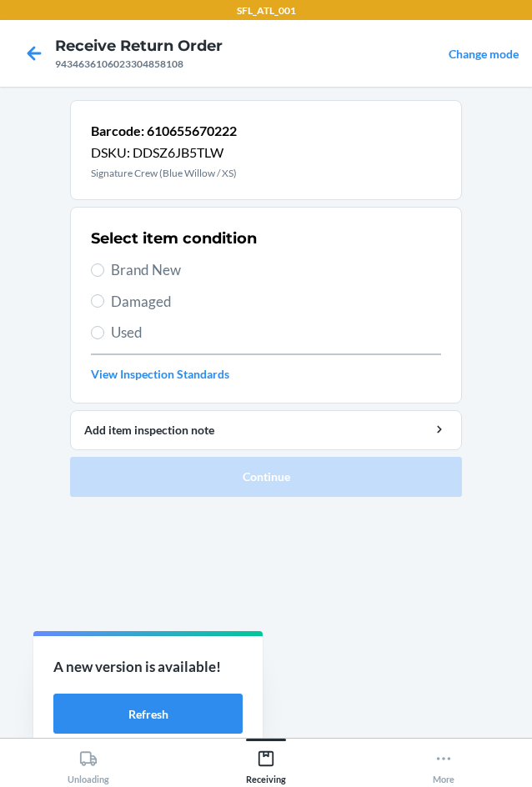
click at [139, 257] on div "Select item condition Brand New Damaged Used View Inspection Standards" at bounding box center [266, 304] width 350 height 165
click at [144, 262] on span "Brand New" at bounding box center [276, 270] width 330 height 22
click at [104, 263] on input "Brand New" at bounding box center [97, 269] width 13 height 13
radio input "true"
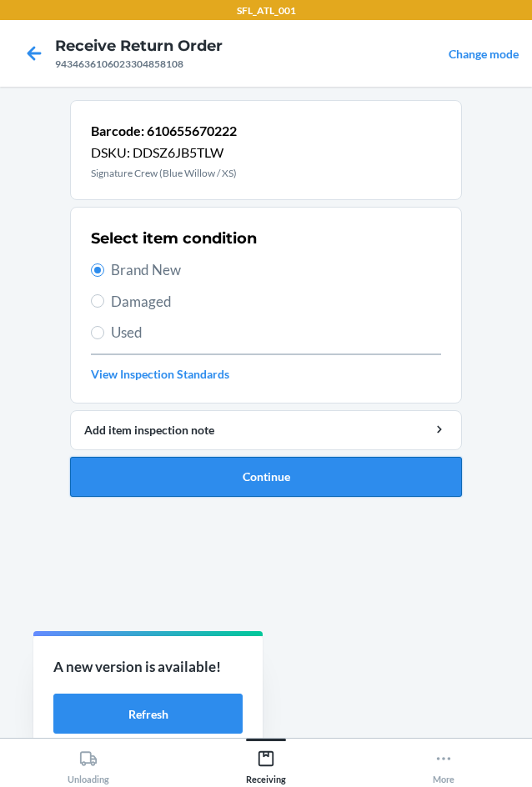
click at [292, 468] on button "Continue" at bounding box center [266, 477] width 392 height 40
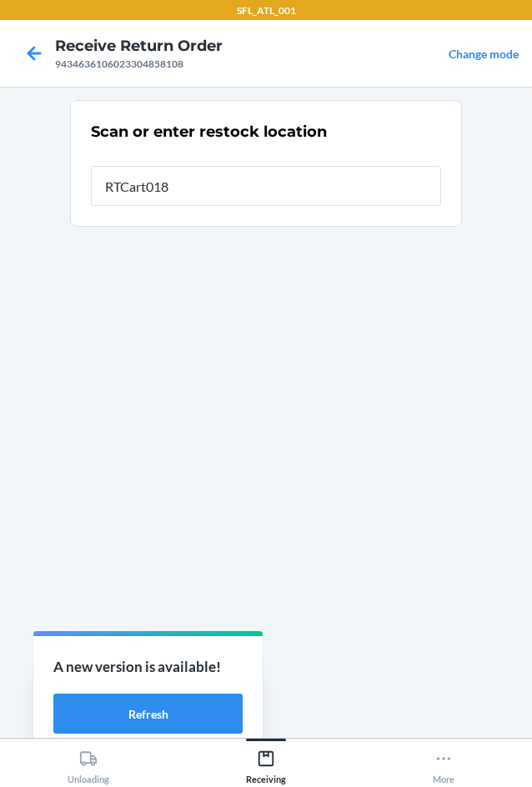
type input "RTCart018"
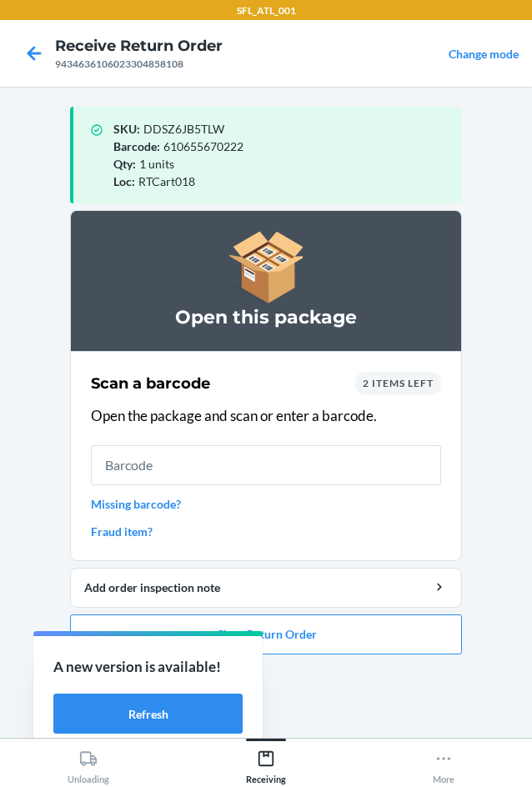
click at [392, 377] on span "2 items left" at bounding box center [397, 383] width 71 height 12
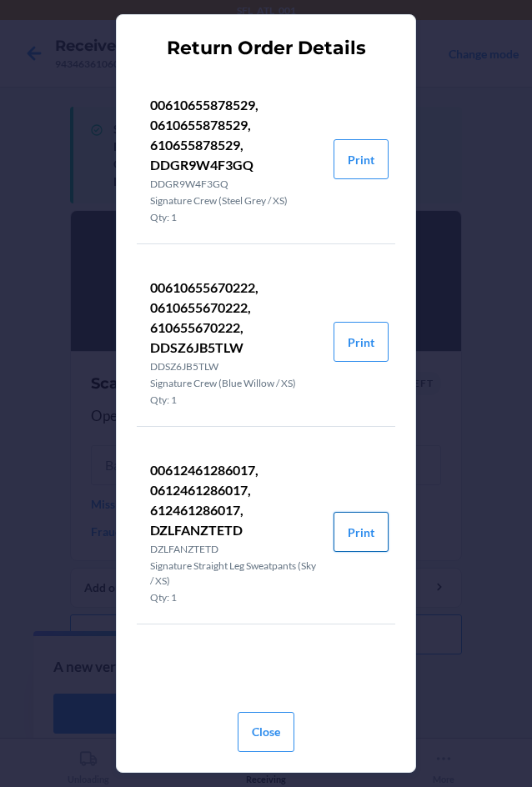
click at [366, 534] on button "Print" at bounding box center [360, 532] width 55 height 40
click at [265, 735] on button "Close" at bounding box center [265, 732] width 57 height 40
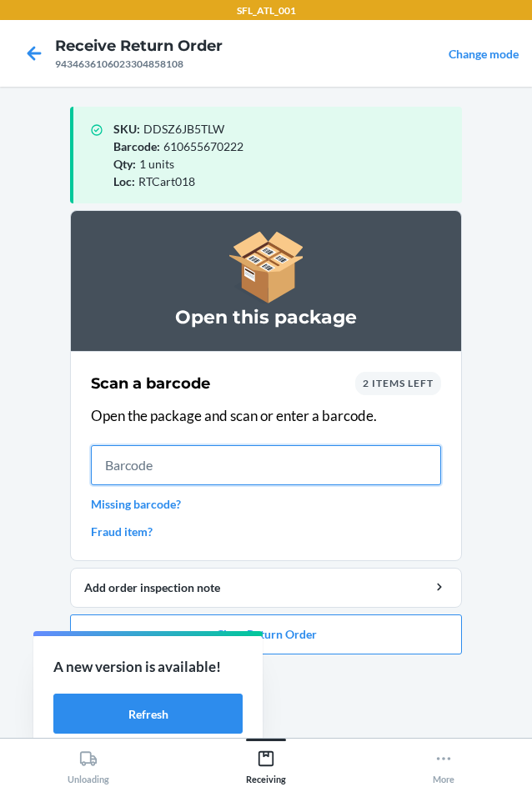
click at [264, 462] on input "text" at bounding box center [266, 465] width 350 height 40
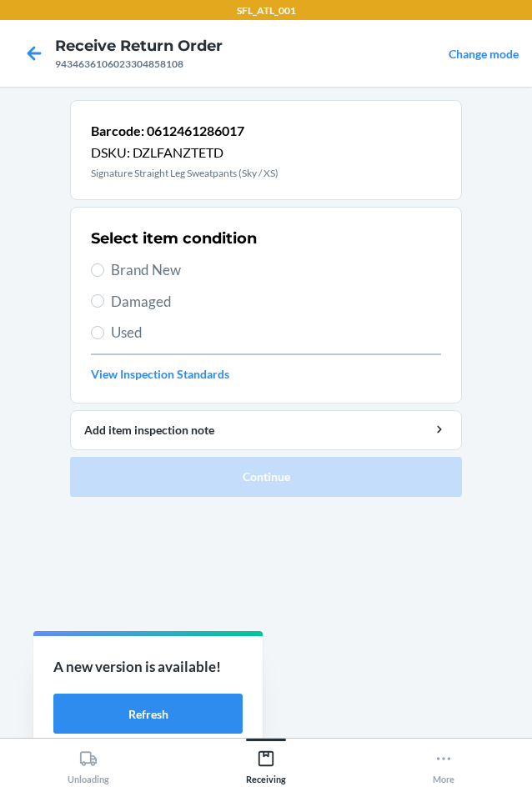
click at [175, 270] on span "Brand New" at bounding box center [276, 270] width 330 height 22
click at [104, 270] on input "Brand New" at bounding box center [97, 269] width 13 height 13
radio input "true"
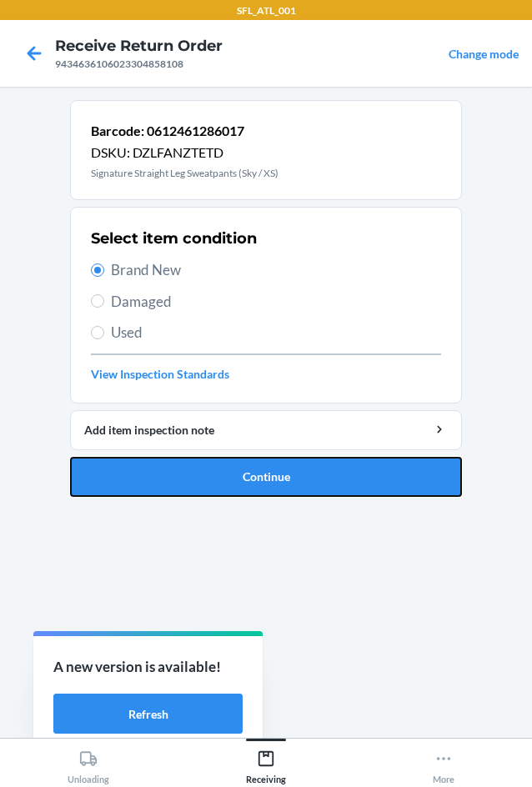
click at [290, 482] on button "Continue" at bounding box center [266, 477] width 392 height 40
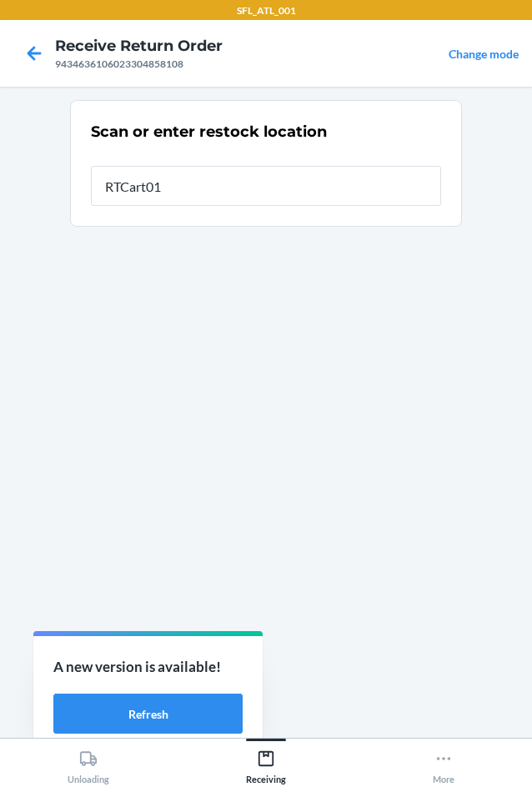
type input "RTCart018"
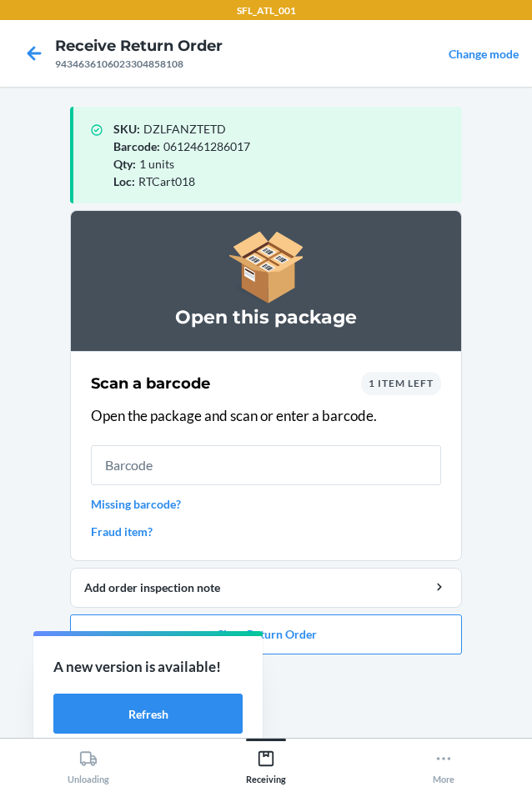
click at [402, 378] on span "1 item left" at bounding box center [400, 383] width 65 height 12
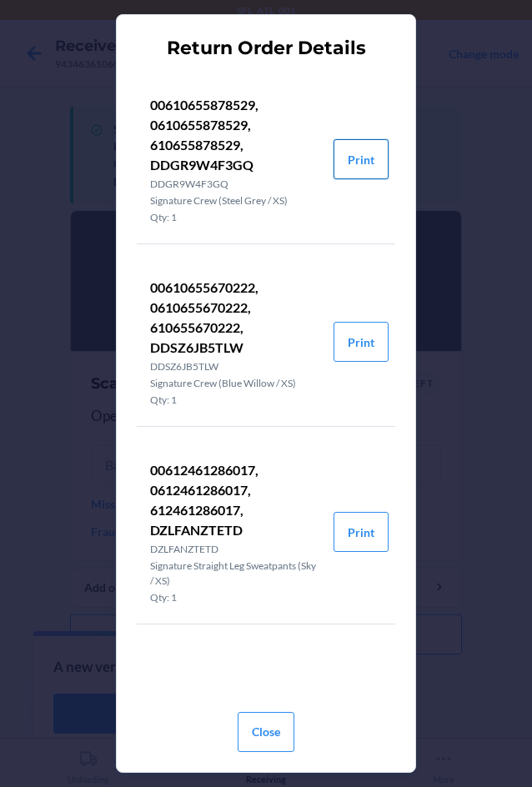
click at [374, 169] on button "Print" at bounding box center [360, 159] width 55 height 40
click at [261, 728] on button "Close" at bounding box center [265, 732] width 57 height 40
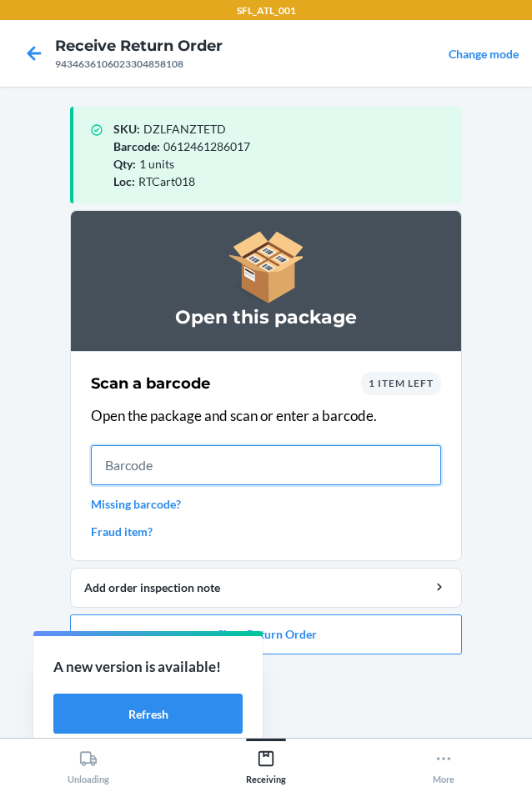
click at [325, 451] on input "text" at bounding box center [266, 465] width 350 height 40
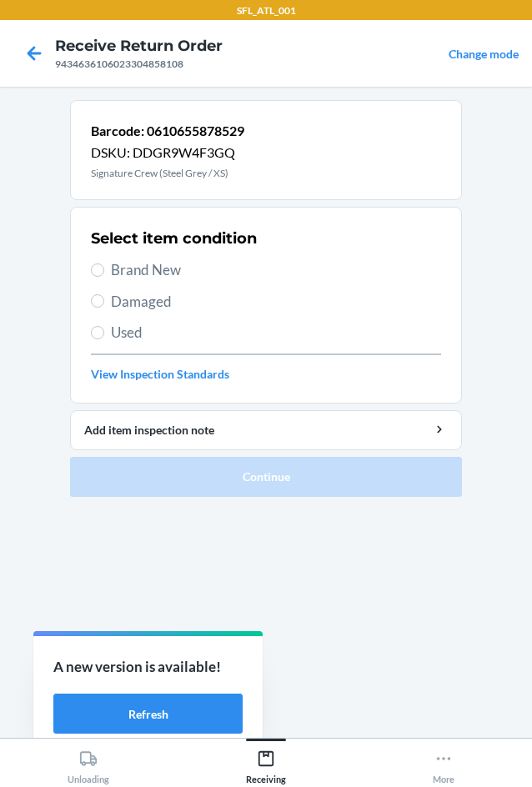
click at [165, 269] on span "Brand New" at bounding box center [276, 270] width 330 height 22
click at [104, 269] on input "Brand New" at bounding box center [97, 269] width 13 height 13
radio input "true"
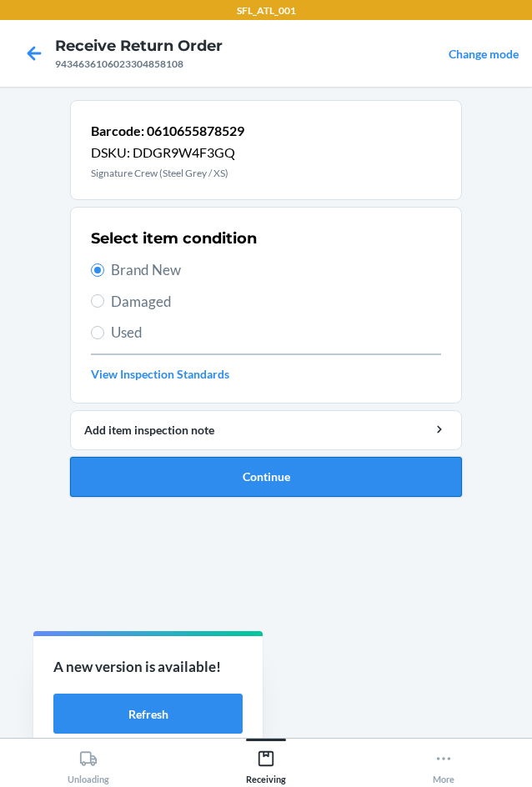
click at [336, 484] on button "Continue" at bounding box center [266, 477] width 392 height 40
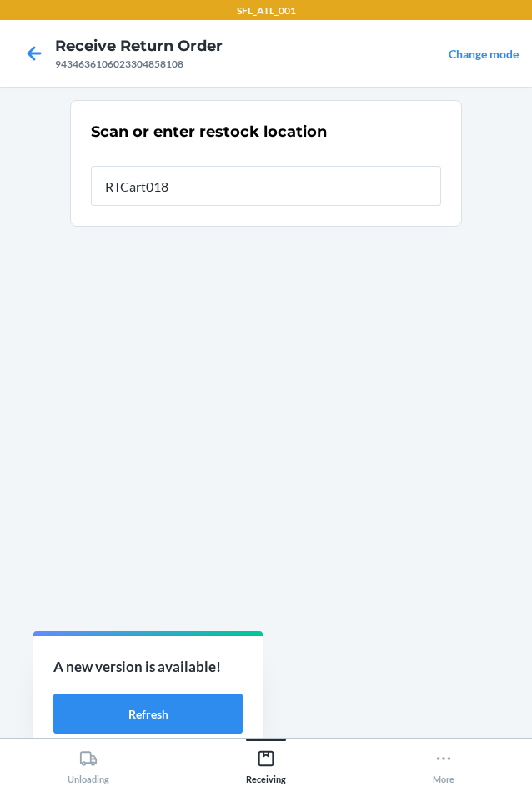
type input "RTCart018"
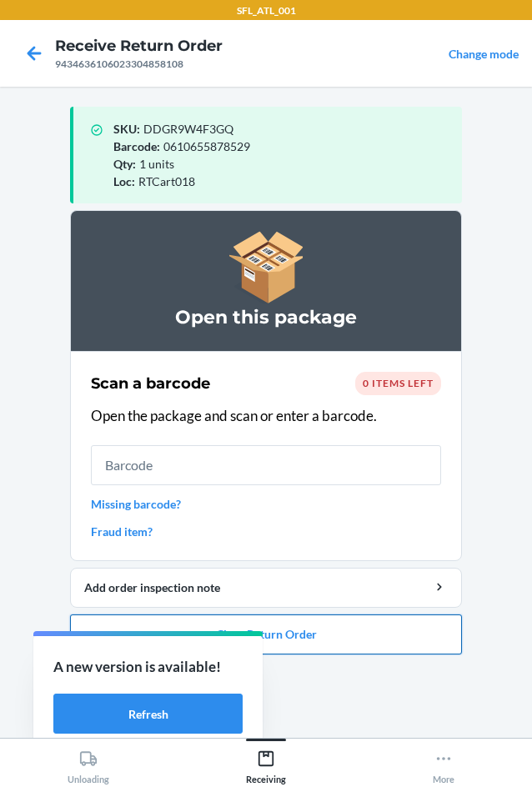
click at [402, 639] on button "Close Return Order" at bounding box center [266, 634] width 392 height 40
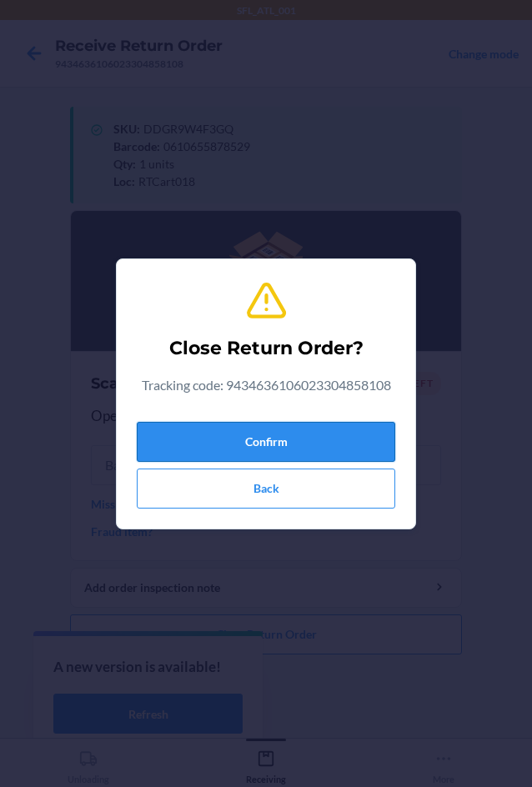
click at [364, 422] on button "Confirm" at bounding box center [266, 442] width 258 height 40
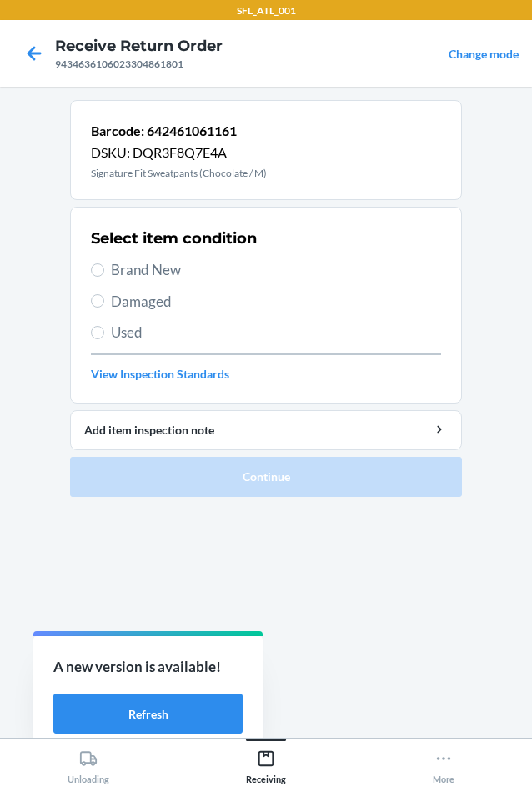
click at [182, 268] on span "Brand New" at bounding box center [276, 270] width 330 height 22
click at [104, 268] on input "Brand New" at bounding box center [97, 269] width 13 height 13
radio input "true"
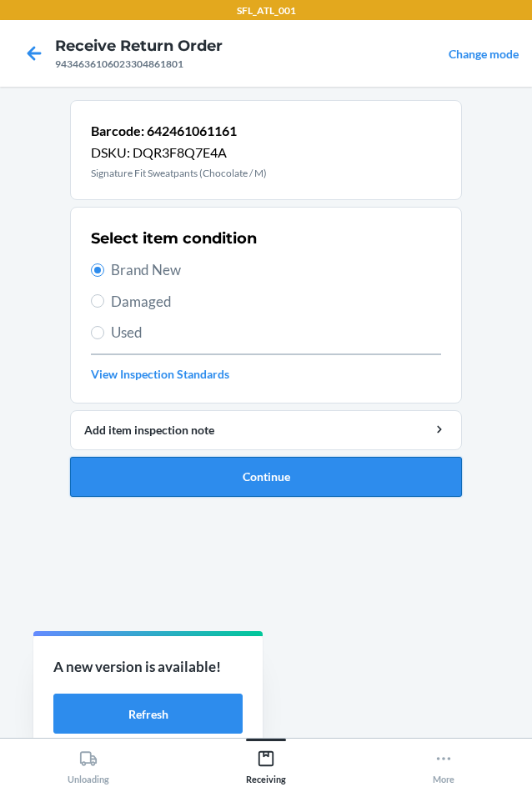
click at [322, 480] on button "Continue" at bounding box center [266, 477] width 392 height 40
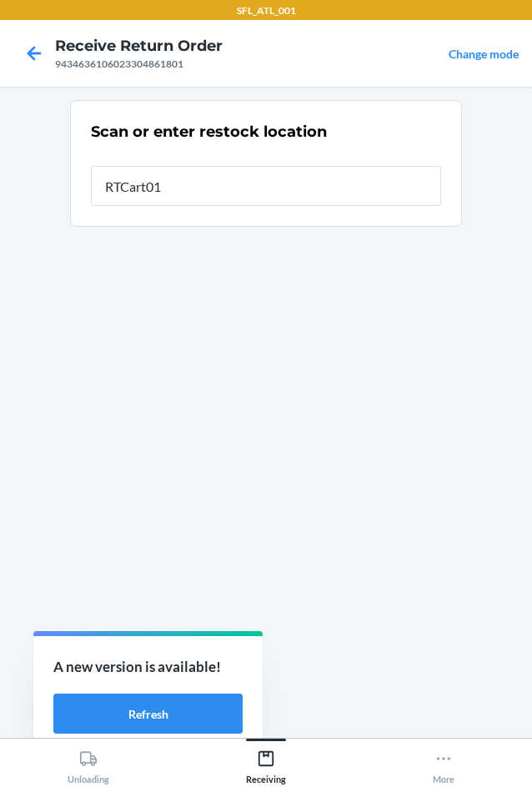
type input "RTCart018"
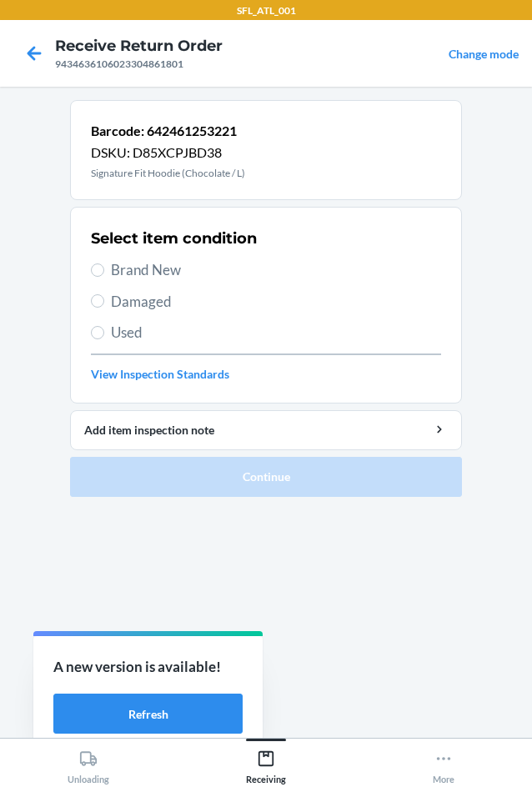
drag, startPoint x: 174, startPoint y: 265, endPoint x: 266, endPoint y: 381, distance: 147.7
click at [176, 272] on span "Brand New" at bounding box center [276, 270] width 330 height 22
click at [146, 276] on span "Brand New" at bounding box center [276, 270] width 330 height 22
click at [104, 276] on input "Brand New" at bounding box center [97, 269] width 13 height 13
radio input "true"
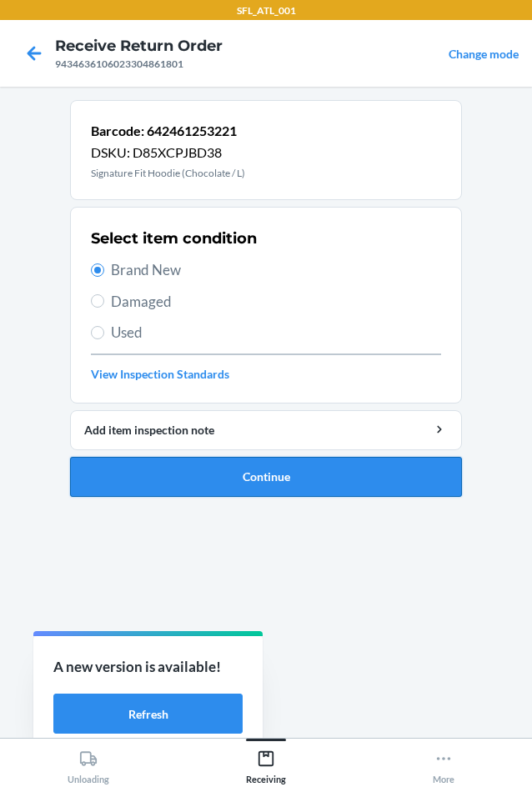
click at [321, 478] on button "Continue" at bounding box center [266, 477] width 392 height 40
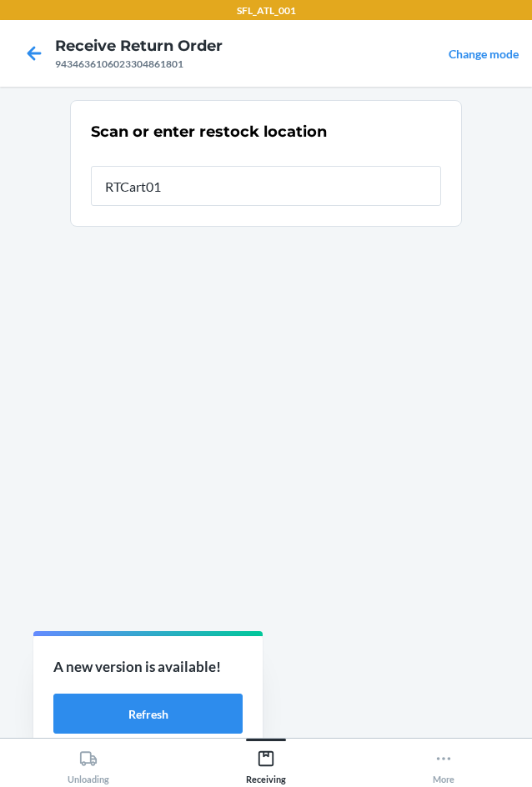
type input "RTCart018"
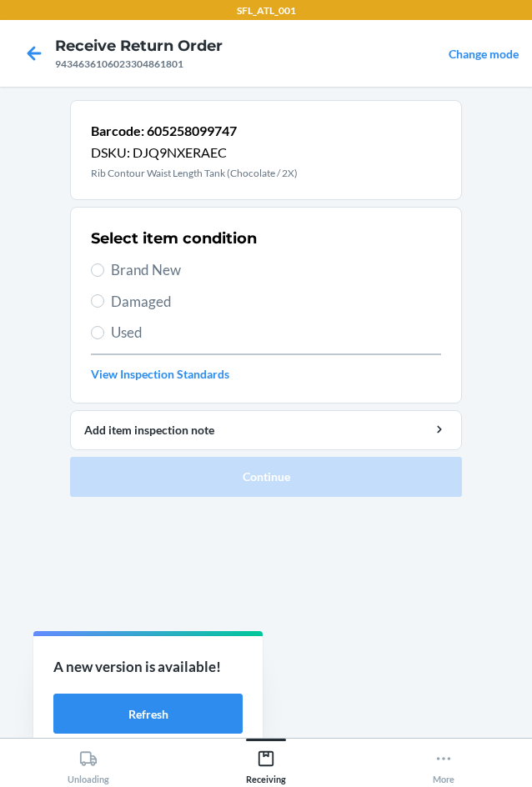
click at [164, 337] on span "Used" at bounding box center [276, 333] width 330 height 22
click at [104, 337] on input "Used" at bounding box center [97, 332] width 13 height 13
radio input "true"
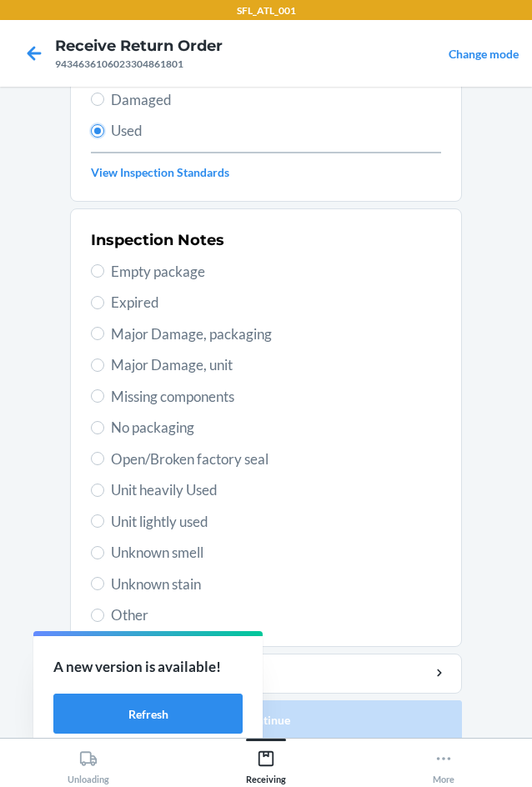
scroll to position [217, 0]
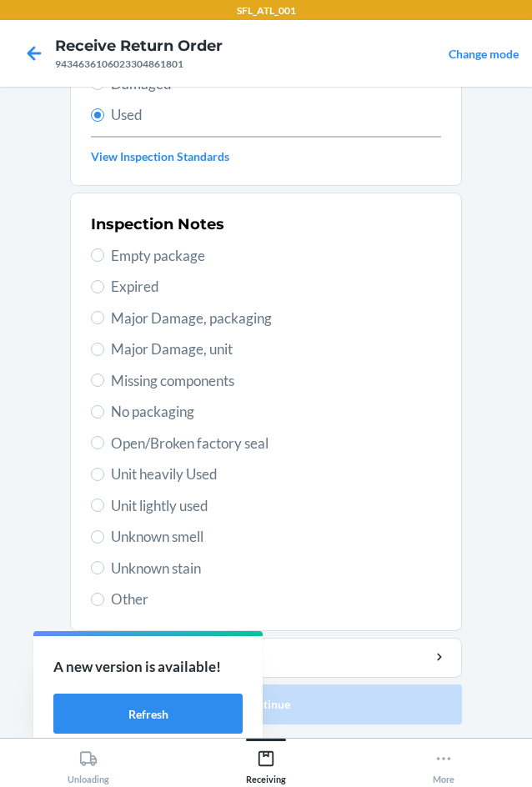
click at [192, 503] on span "Unit lightly used" at bounding box center [276, 506] width 330 height 22
click at [104, 503] on input "Unit lightly used" at bounding box center [97, 504] width 13 height 13
radio input "true"
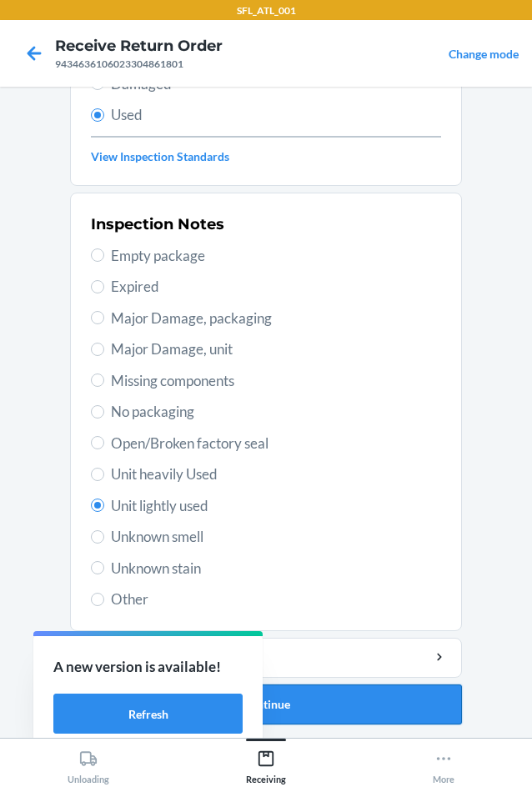
click at [408, 706] on button "Continue" at bounding box center [266, 704] width 392 height 40
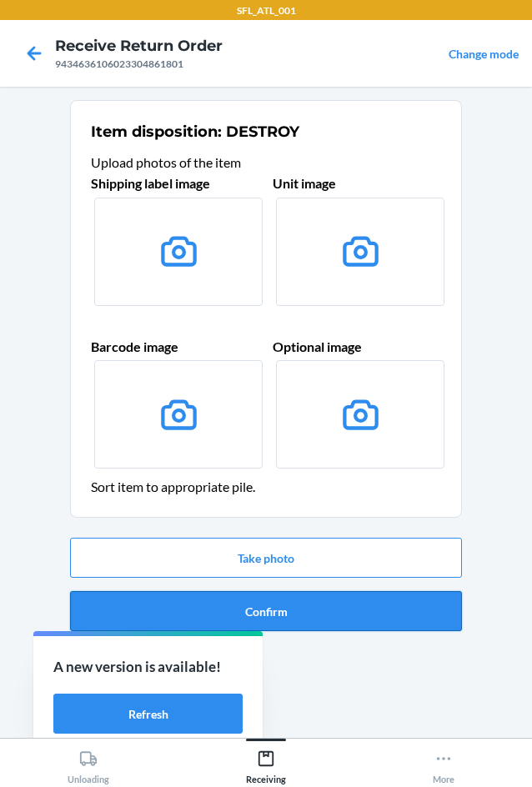
click at [388, 591] on button "Confirm" at bounding box center [266, 611] width 392 height 40
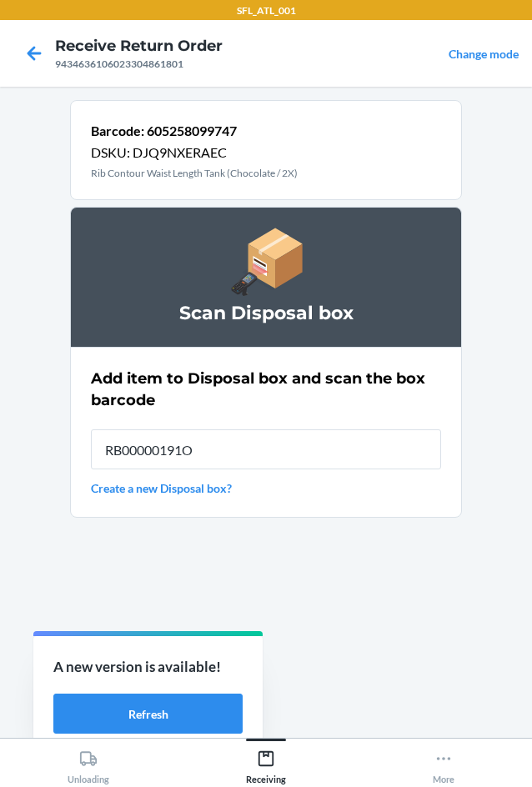
type input "RB00000191O"
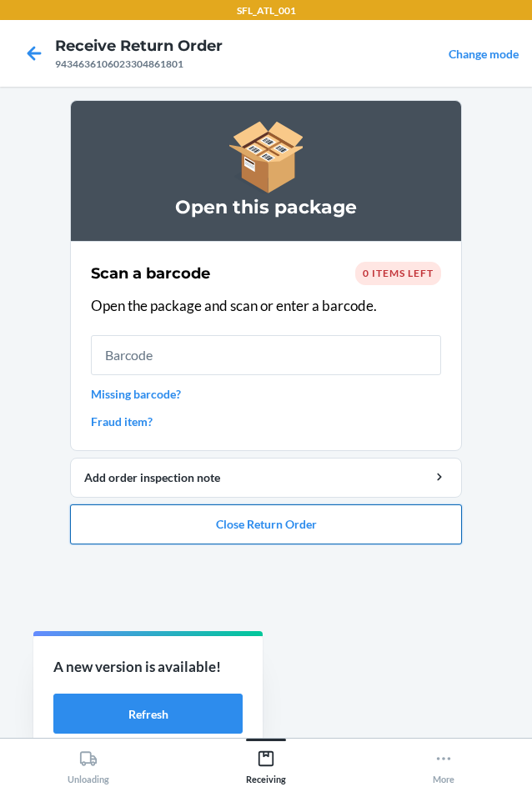
click at [401, 534] on button "Close Return Order" at bounding box center [266, 524] width 392 height 40
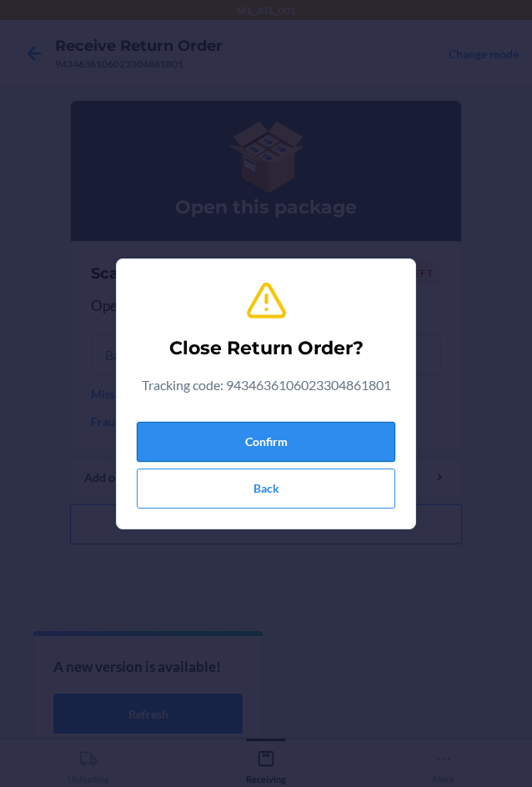
click at [352, 446] on button "Confirm" at bounding box center [266, 442] width 258 height 40
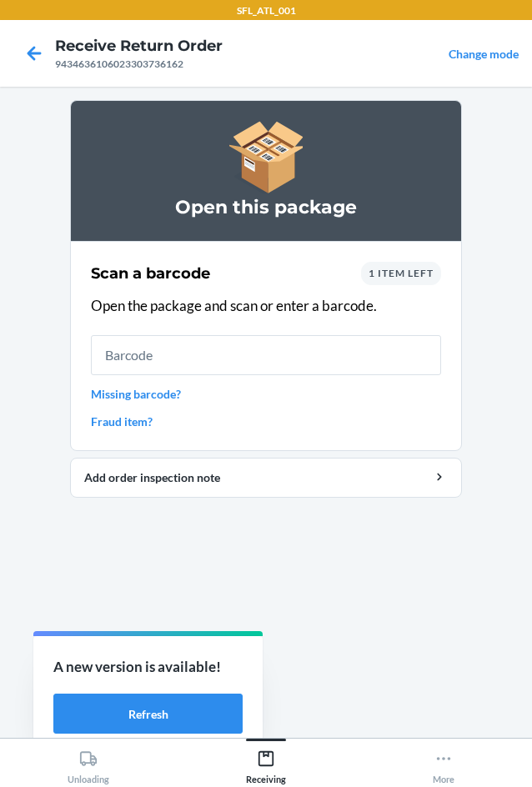
click at [392, 272] on span "1 item left" at bounding box center [400, 273] width 65 height 12
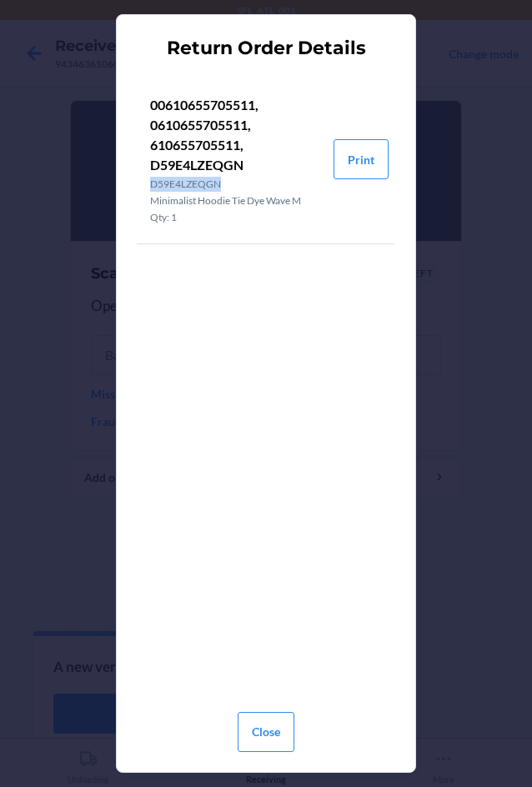
drag, startPoint x: 152, startPoint y: 181, endPoint x: 256, endPoint y: 191, distance: 104.6
click at [256, 191] on p "D59E4LZEQGN" at bounding box center [235, 184] width 170 height 15
drag, startPoint x: 253, startPoint y: 195, endPoint x: 168, endPoint y: 191, distance: 85.1
click at [168, 191] on p "D59E4LZEQGN" at bounding box center [235, 184] width 170 height 15
drag, startPoint x: 152, startPoint y: 163, endPoint x: 254, endPoint y: 174, distance: 102.2
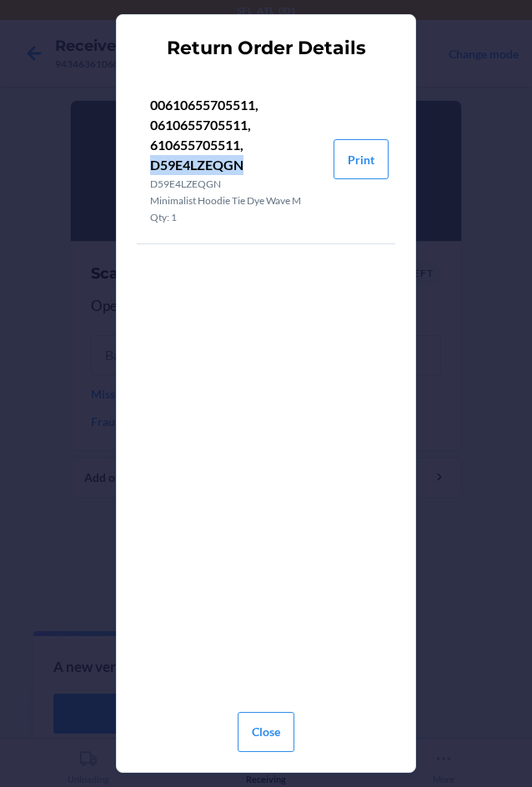
click at [254, 174] on p "00610655705511, 0610655705511, 610655705511, D59E4LZEQGN" at bounding box center [235, 135] width 170 height 80
copy p "D59E4LZEQGN"
drag, startPoint x: 280, startPoint y: 722, endPoint x: 260, endPoint y: 492, distance: 231.7
click at [281, 678] on div "Return Order Details 00610655705511, 0610655705511, 610655705511, D59E4LZEQGN D…" at bounding box center [266, 392] width 258 height 729
drag, startPoint x: 273, startPoint y: 754, endPoint x: 273, endPoint y: 721, distance: 33.3
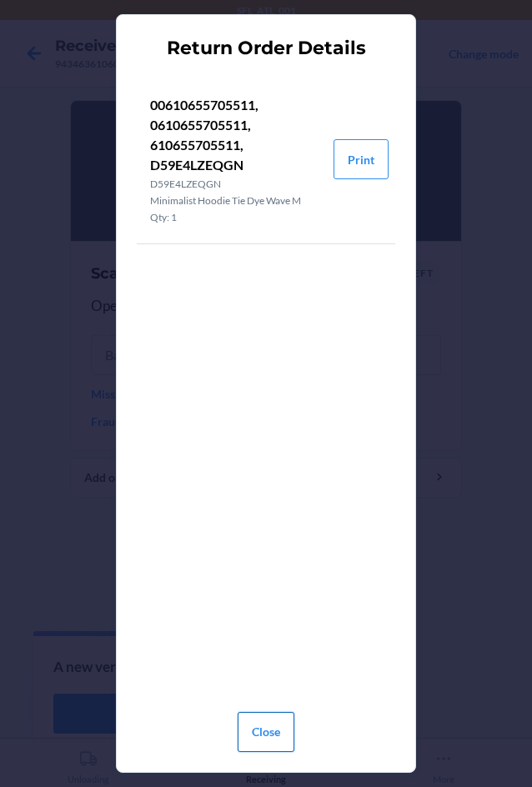
click at [273, 732] on div "Close" at bounding box center [265, 728] width 57 height 60
click at [272, 730] on button "Close" at bounding box center [265, 732] width 57 height 40
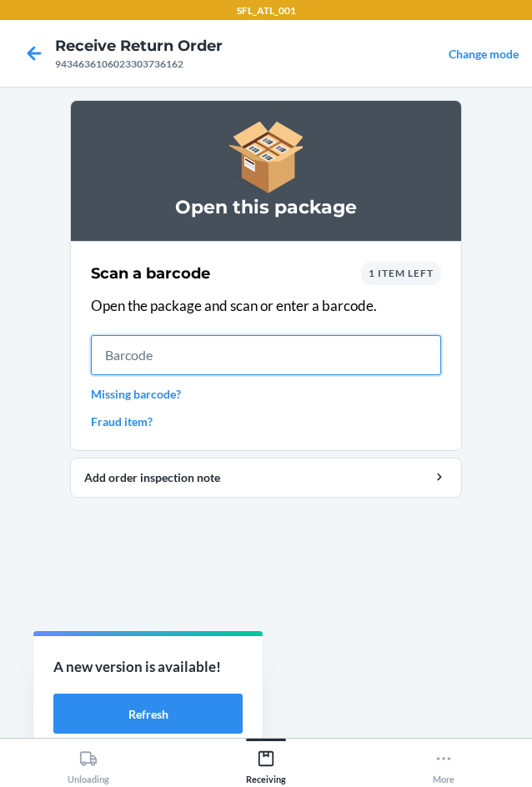
click at [225, 357] on input "text" at bounding box center [266, 355] width 350 height 40
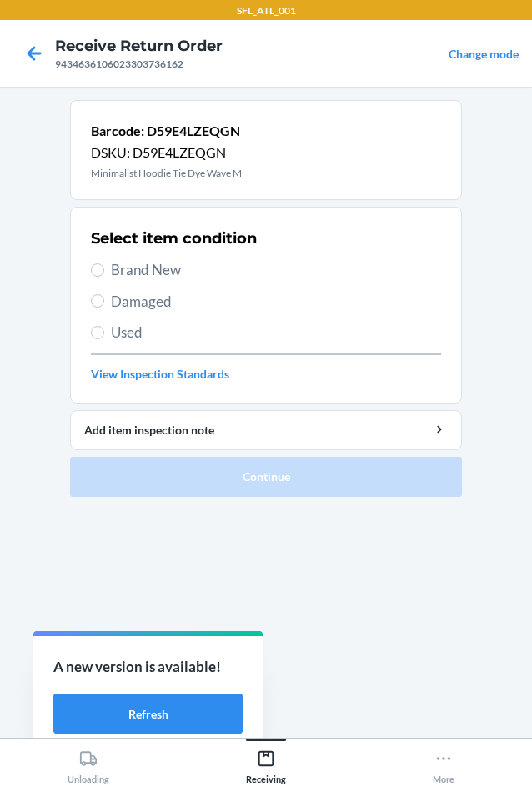
click at [134, 328] on span "Used" at bounding box center [276, 333] width 330 height 22
click at [104, 328] on input "Used" at bounding box center [97, 332] width 13 height 13
radio input "true"
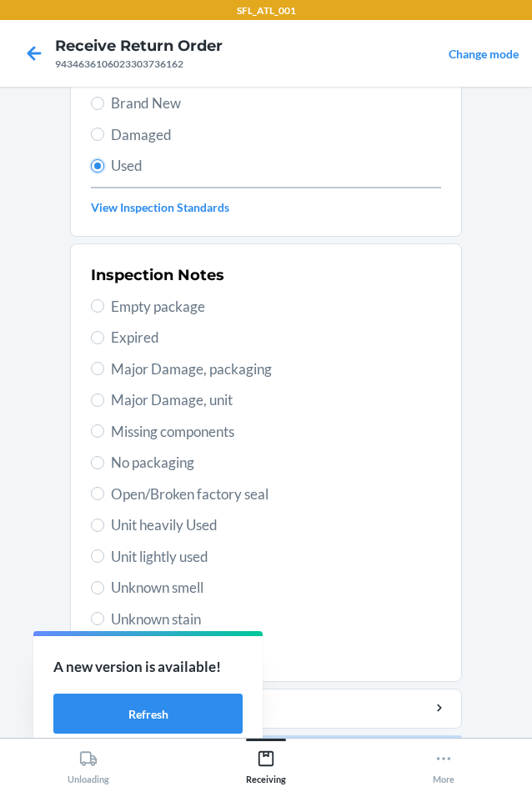
scroll to position [217, 0]
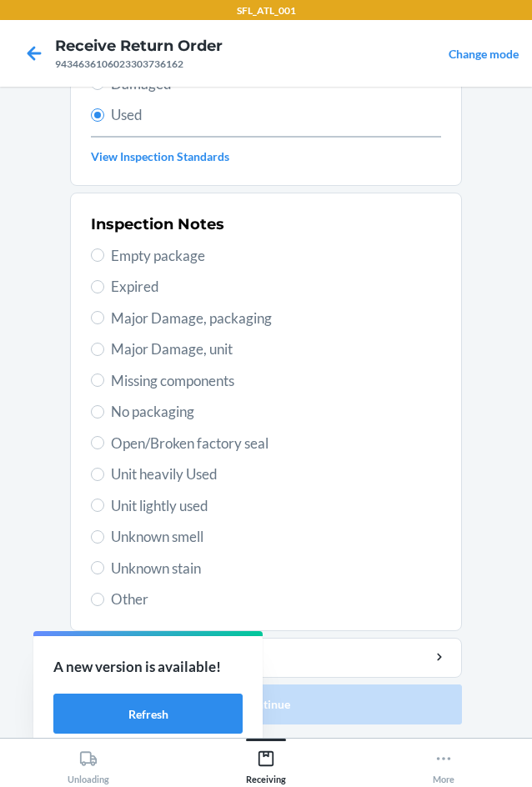
click at [181, 567] on span "Unknown stain" at bounding box center [276, 568] width 330 height 22
click at [104, 567] on input "Unknown stain" at bounding box center [97, 567] width 13 height 13
radio input "true"
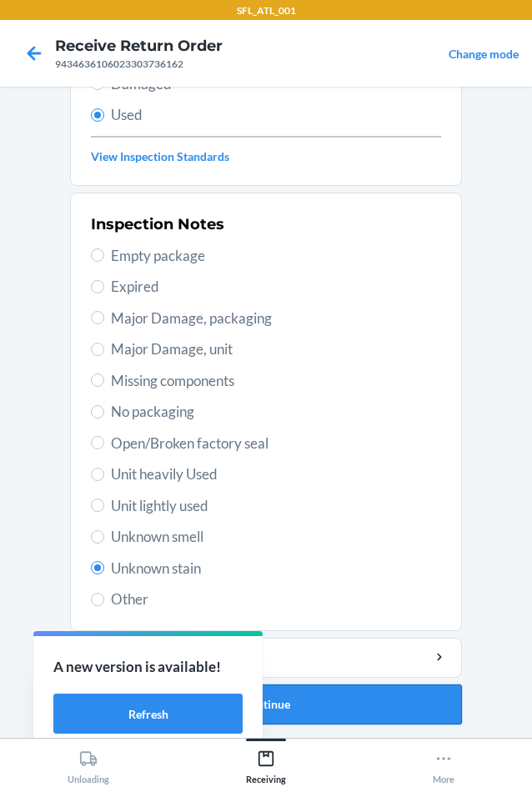
click at [327, 708] on button "Continue" at bounding box center [266, 704] width 392 height 40
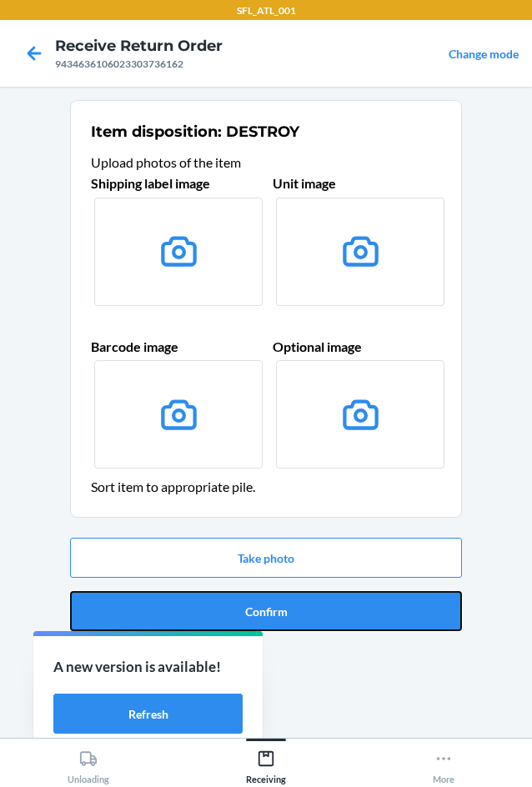
click at [353, 608] on button "Confirm" at bounding box center [266, 611] width 392 height 40
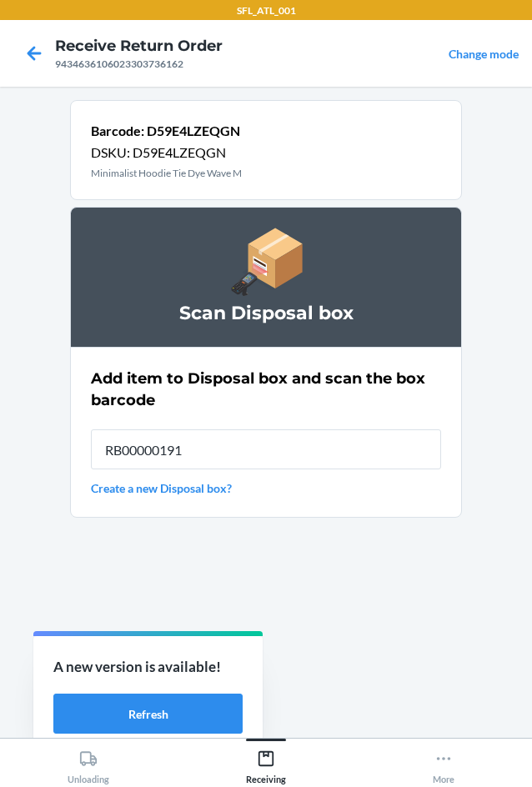
type input "RB00000191O"
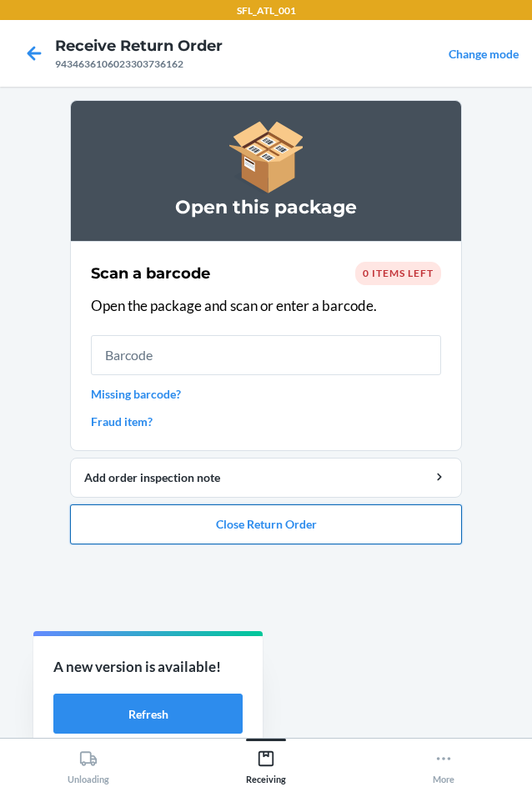
click at [431, 522] on button "Close Return Order" at bounding box center [266, 524] width 392 height 40
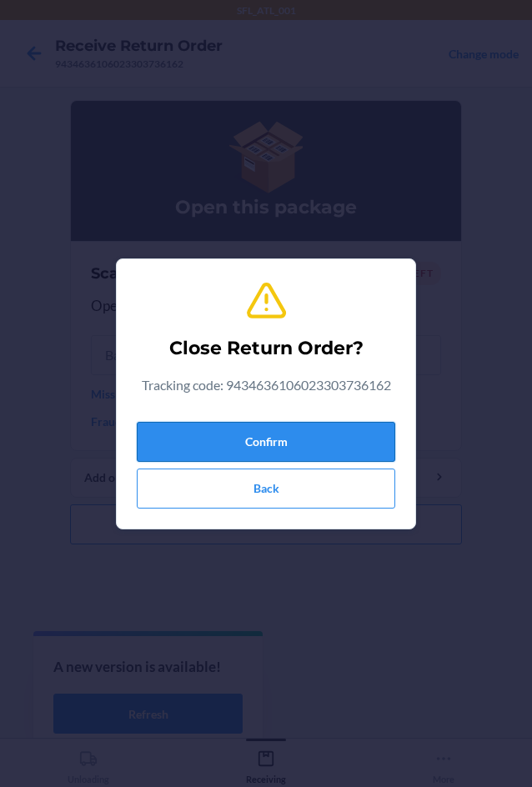
click at [341, 433] on button "Confirm" at bounding box center [266, 442] width 258 height 40
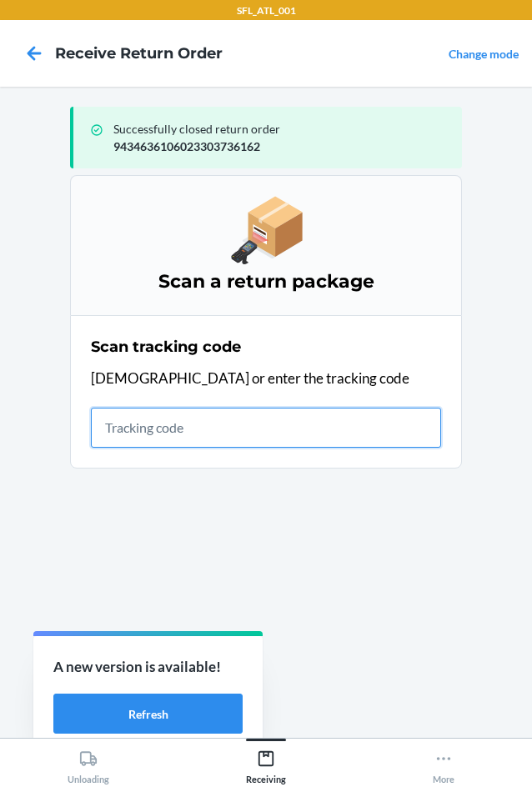
click at [186, 409] on input "text" at bounding box center [266, 427] width 350 height 40
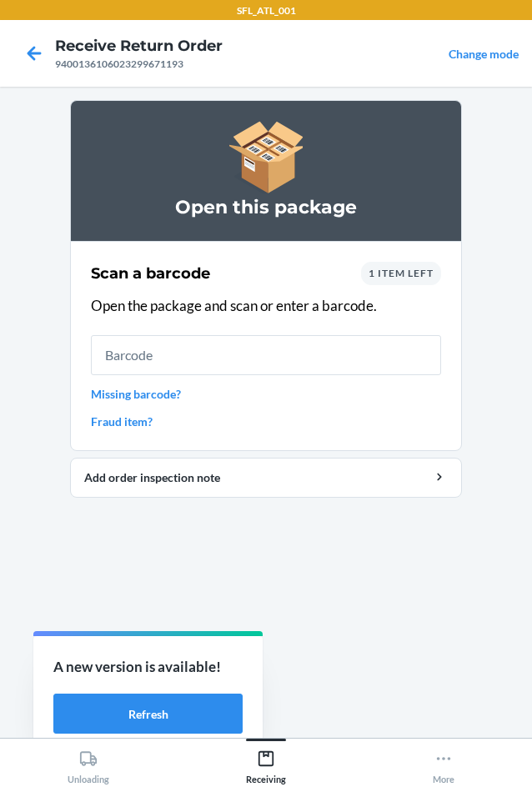
click at [394, 277] on span "1 item left" at bounding box center [400, 273] width 65 height 12
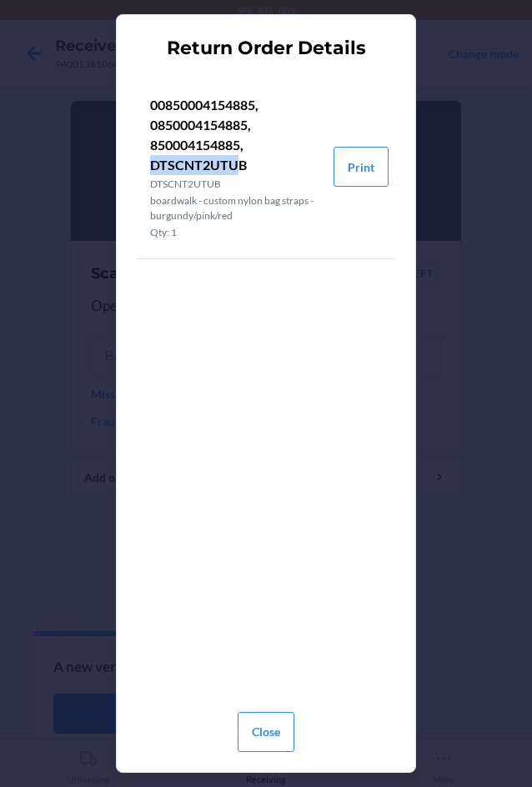
drag, startPoint x: 153, startPoint y: 167, endPoint x: 248, endPoint y: 167, distance: 95.0
click at [244, 167] on p "00850004154885, 0850004154885, 850004154885, DTSCNT2UTUB" at bounding box center [235, 135] width 170 height 80
click at [248, 167] on p "00850004154885, 0850004154885, 850004154885, DTSCNT2UTUB" at bounding box center [235, 135] width 170 height 80
click at [149, 162] on li "00850004154885, 0850004154885, 850004154885, DTSCNT2UTUB DTSCNT2UTUB boardwalk …" at bounding box center [235, 166] width 197 height 183
drag, startPoint x: 151, startPoint y: 162, endPoint x: 272, endPoint y: 162, distance: 121.6
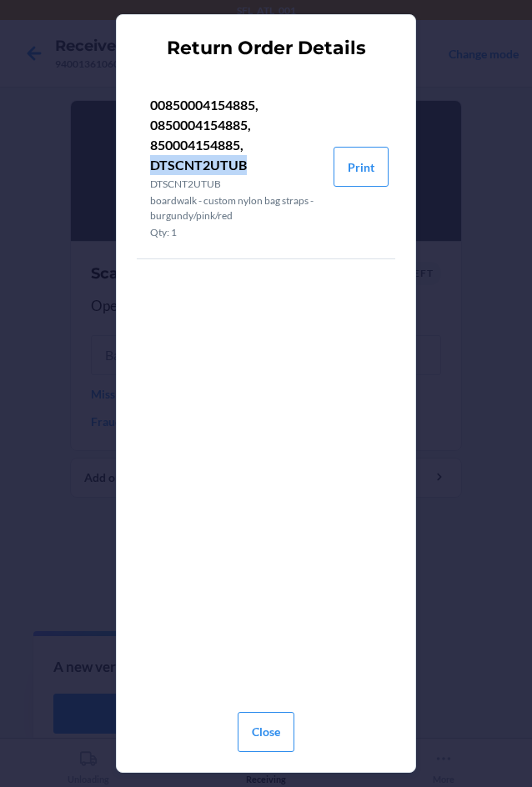
click at [272, 162] on p "00850004154885, 0850004154885, 850004154885, DTSCNT2UTUB" at bounding box center [235, 135] width 170 height 80
copy p "DTSCNT2UTUB"
drag, startPoint x: 278, startPoint y: 721, endPoint x: 276, endPoint y: 703, distance: 17.7
click at [277, 713] on button "Close" at bounding box center [265, 732] width 57 height 40
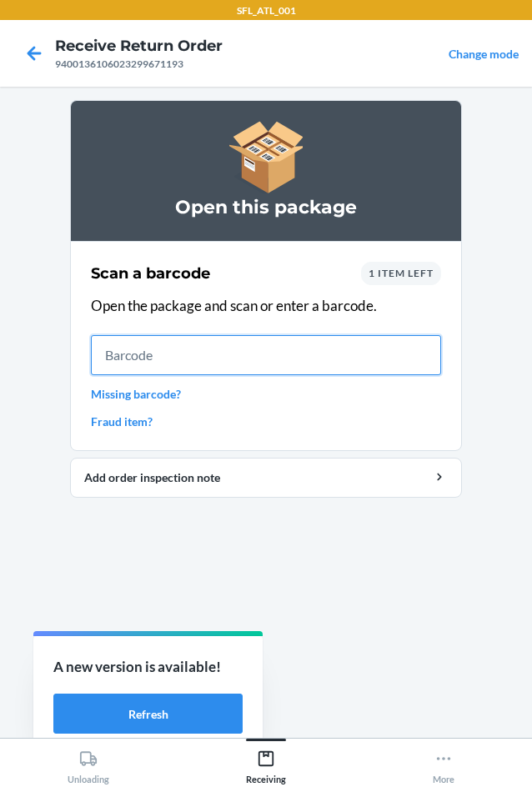
click at [242, 371] on input "text" at bounding box center [266, 355] width 350 height 40
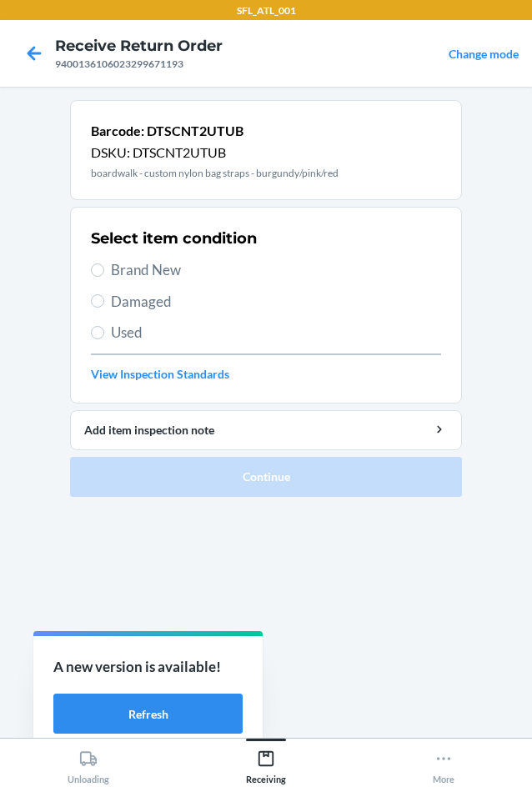
click at [134, 328] on span "Used" at bounding box center [276, 333] width 330 height 22
click at [104, 328] on input "Used" at bounding box center [97, 332] width 13 height 13
radio input "true"
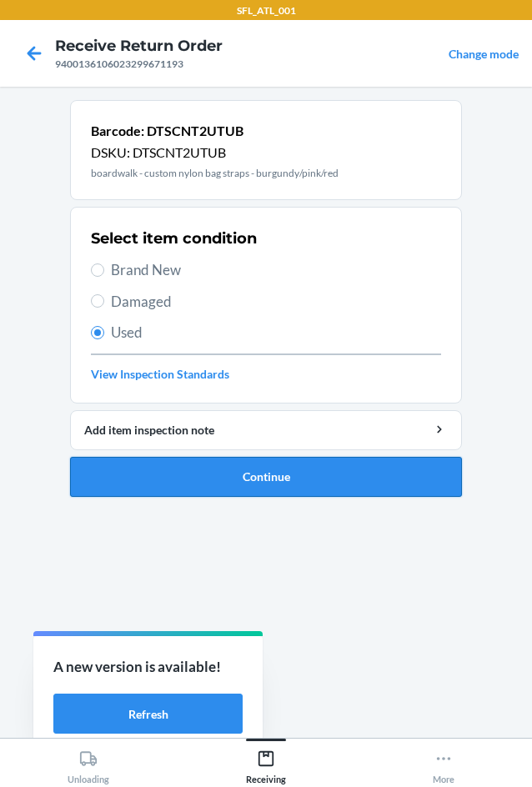
click at [219, 477] on button "Continue" at bounding box center [266, 477] width 392 height 40
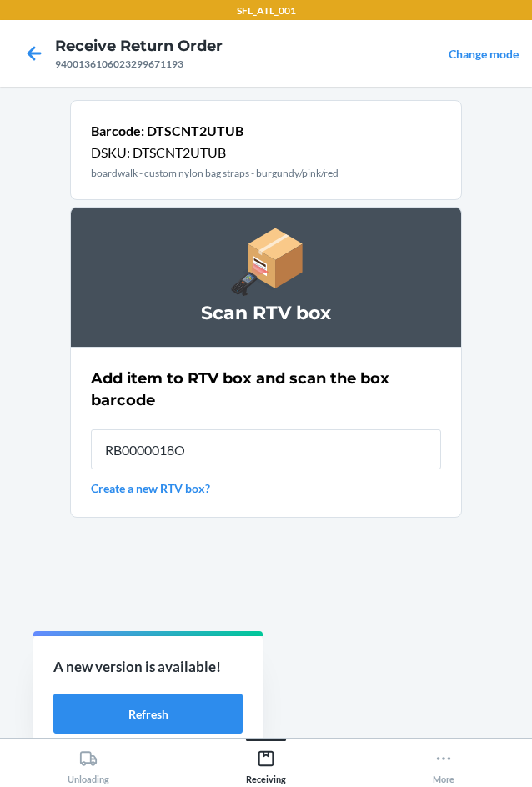
type input "RB0000018O2"
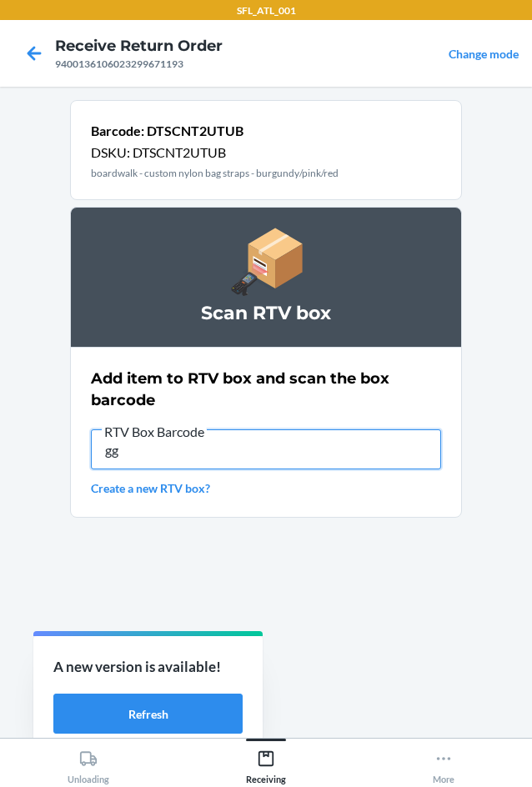
type input "g"
type input "RB0000018O2"
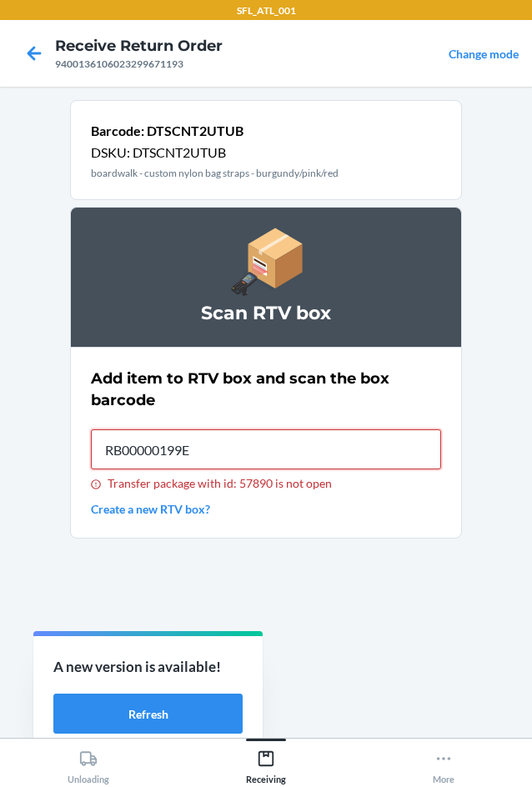
type input "RB00000199E"
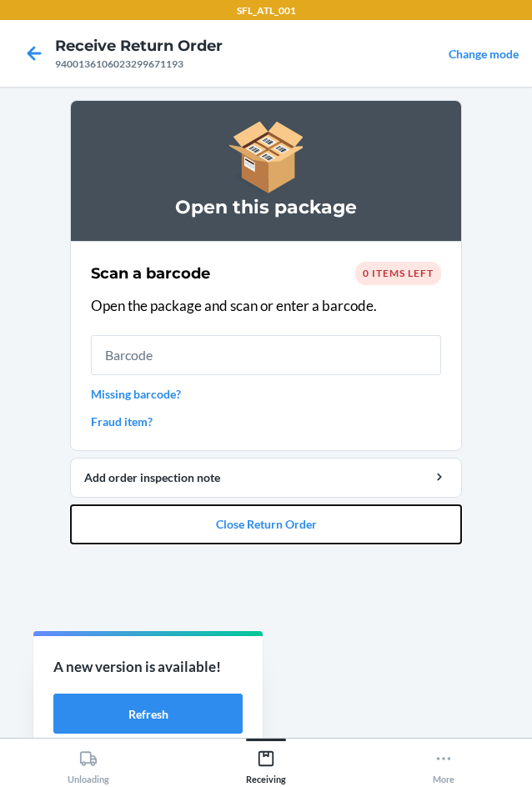
drag, startPoint x: 337, startPoint y: 541, endPoint x: 341, endPoint y: 564, distance: 23.7
click at [341, 564] on section "Open this package Scan a barcode 0 items left Open the package and scan or ente…" at bounding box center [266, 412] width 392 height 624
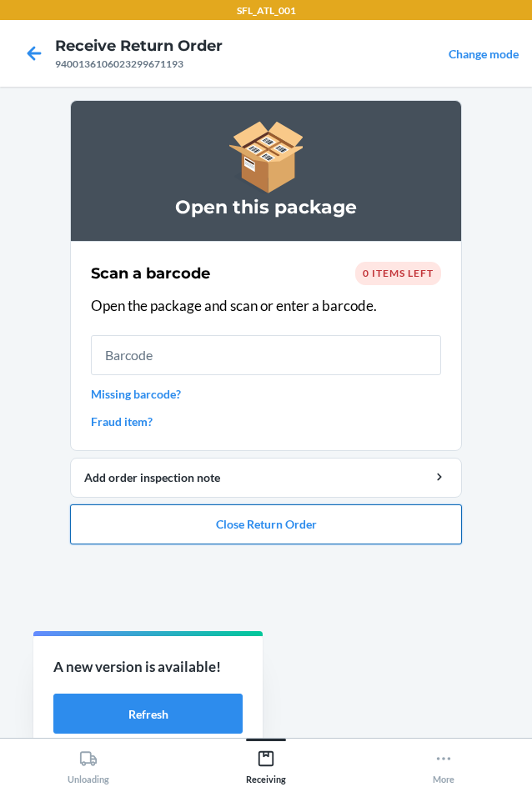
click at [287, 532] on button "Close Return Order" at bounding box center [266, 524] width 392 height 40
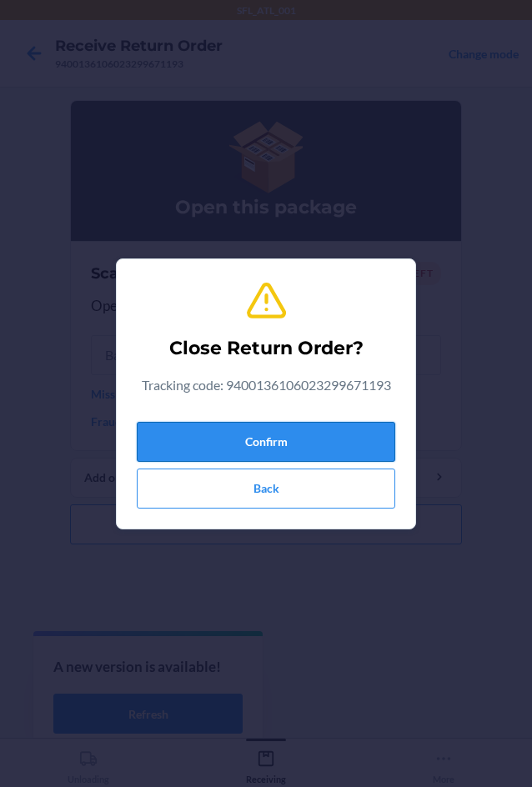
click at [275, 423] on button "Confirm" at bounding box center [266, 442] width 258 height 40
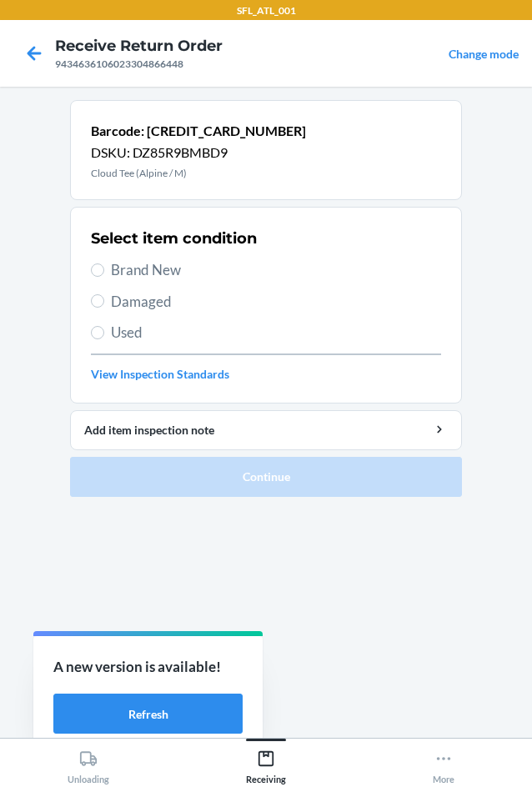
click at [135, 335] on span "Used" at bounding box center [276, 333] width 330 height 22
click at [104, 335] on input "Used" at bounding box center [97, 332] width 13 height 13
radio input "true"
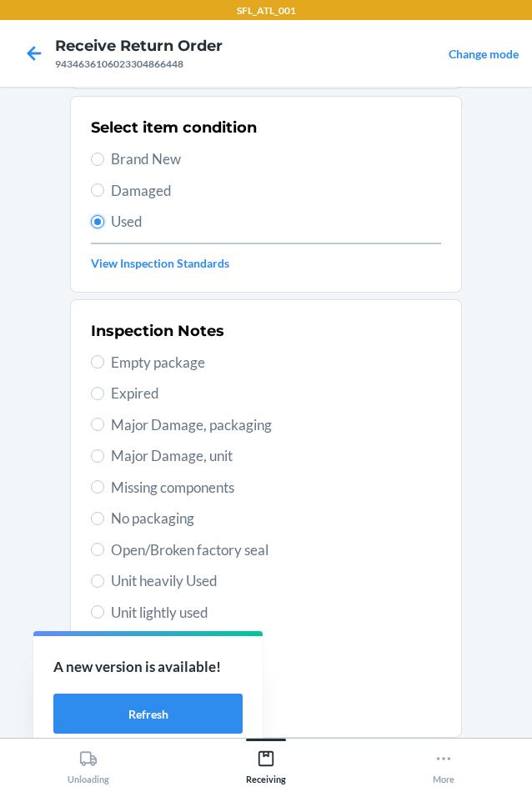
scroll to position [217, 0]
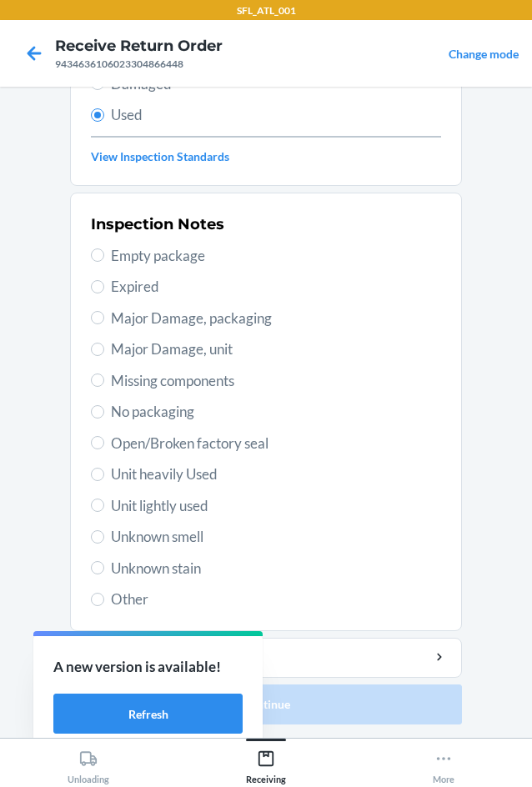
click at [177, 501] on span "Unit lightly used" at bounding box center [276, 506] width 330 height 22
click at [104, 501] on input "Unit lightly used" at bounding box center [97, 504] width 13 height 13
radio input "true"
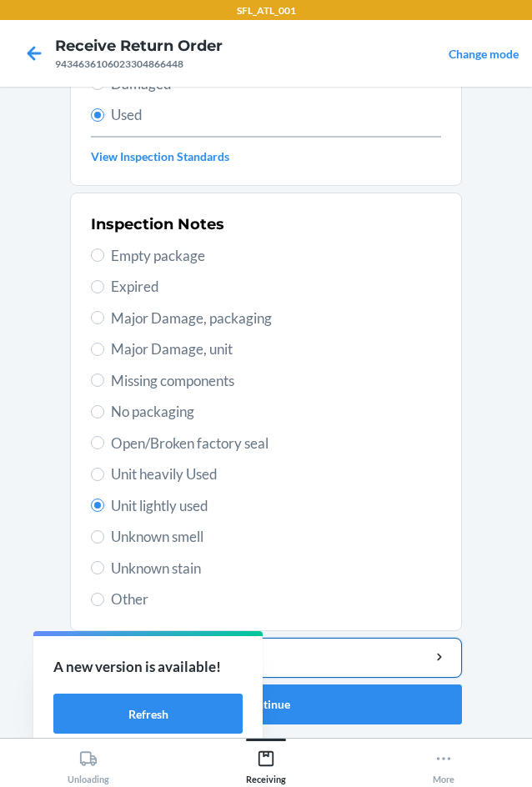
click at [367, 649] on div "Add item inspection note" at bounding box center [265, 656] width 363 height 17
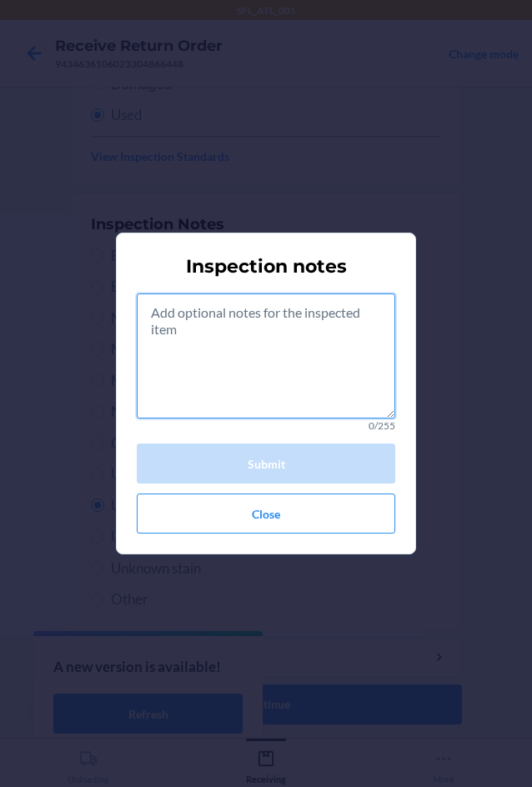
click at [262, 367] on textarea at bounding box center [266, 355] width 258 height 125
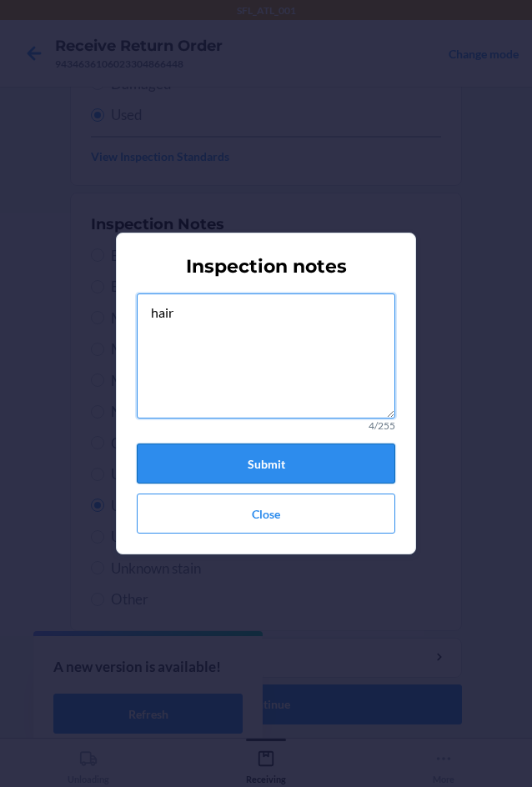
type textarea "hair"
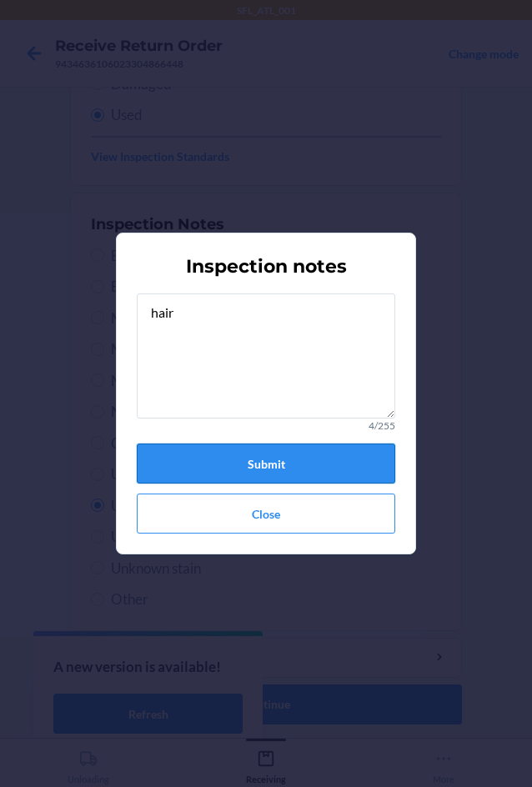
click at [307, 452] on button "Submit" at bounding box center [266, 463] width 258 height 40
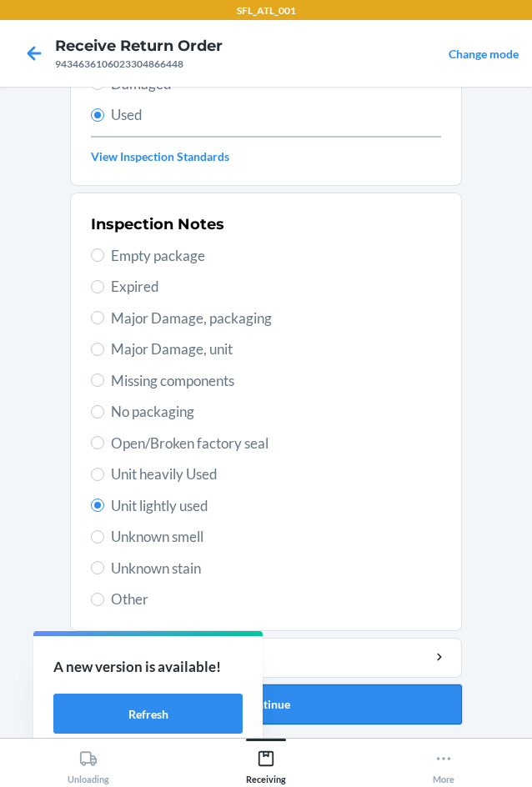
click at [397, 714] on button "Continue" at bounding box center [266, 704] width 392 height 40
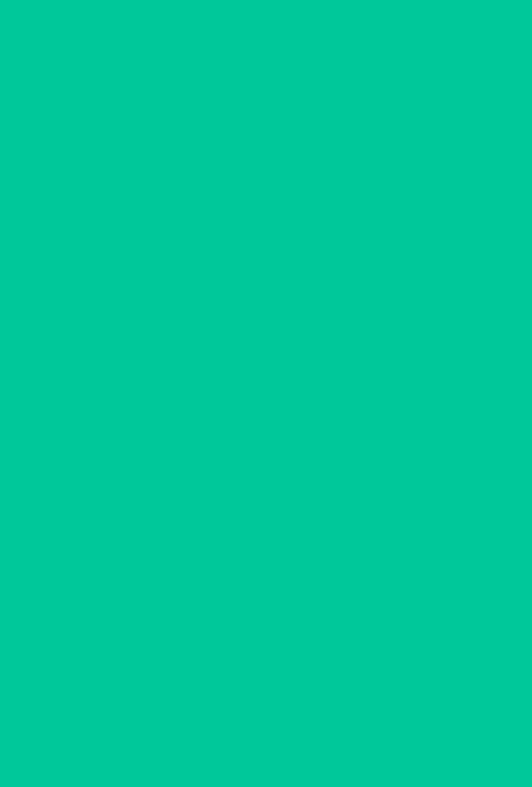
scroll to position [0, 0]
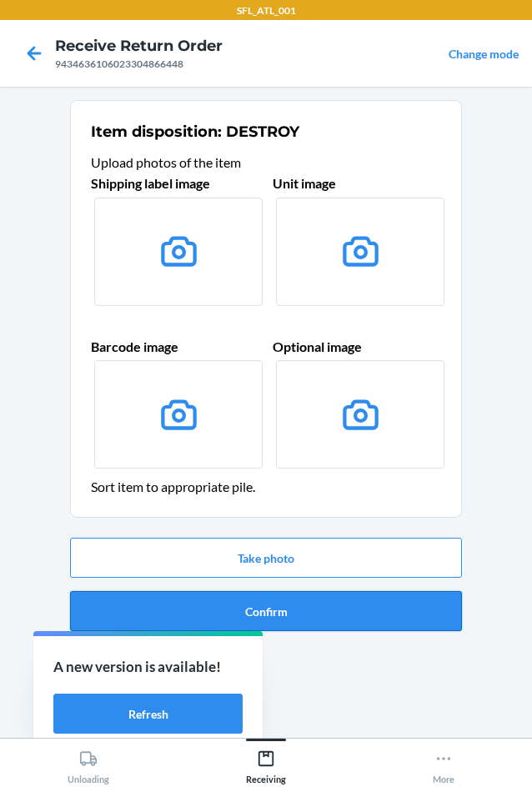
click at [416, 619] on button "Confirm" at bounding box center [266, 611] width 392 height 40
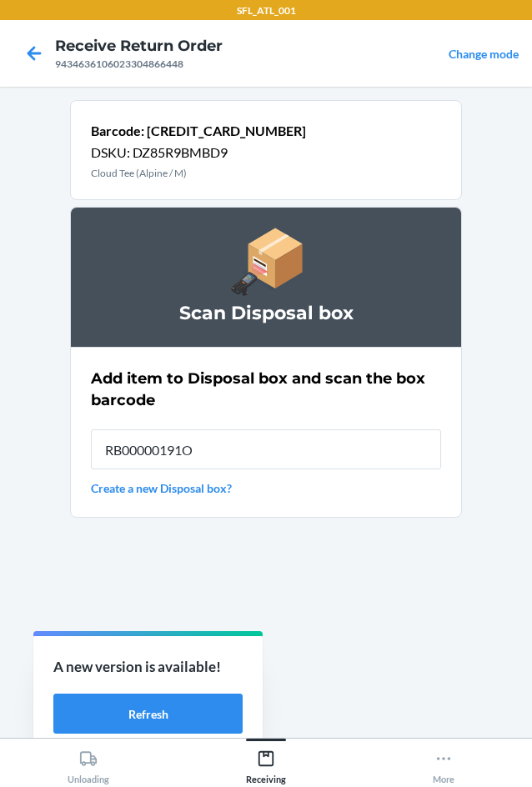
type input "RB00000191O"
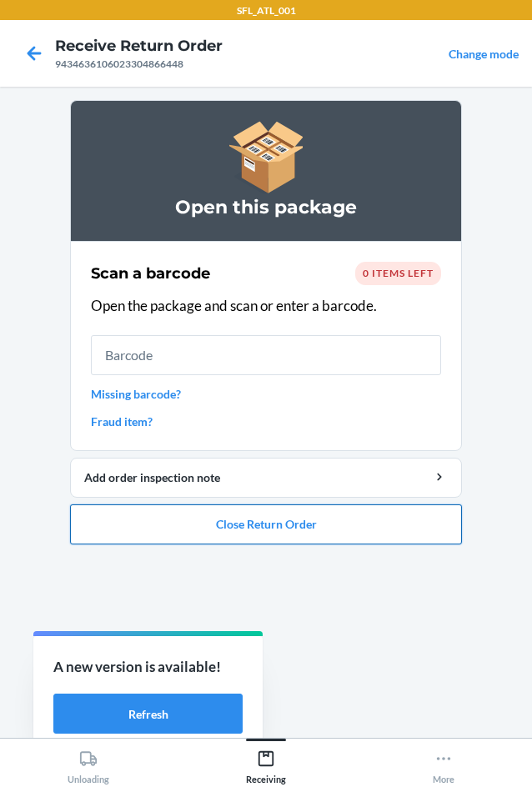
click at [422, 539] on button "Close Return Order" at bounding box center [266, 524] width 392 height 40
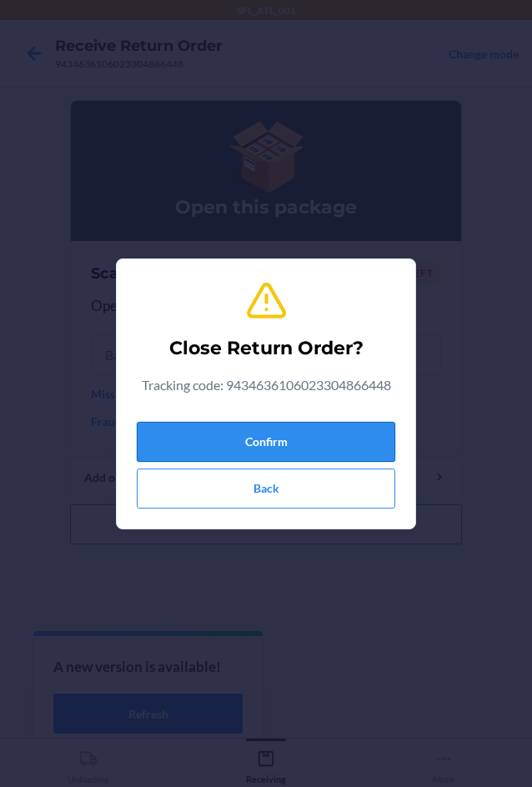
click at [358, 440] on button "Confirm" at bounding box center [266, 442] width 258 height 40
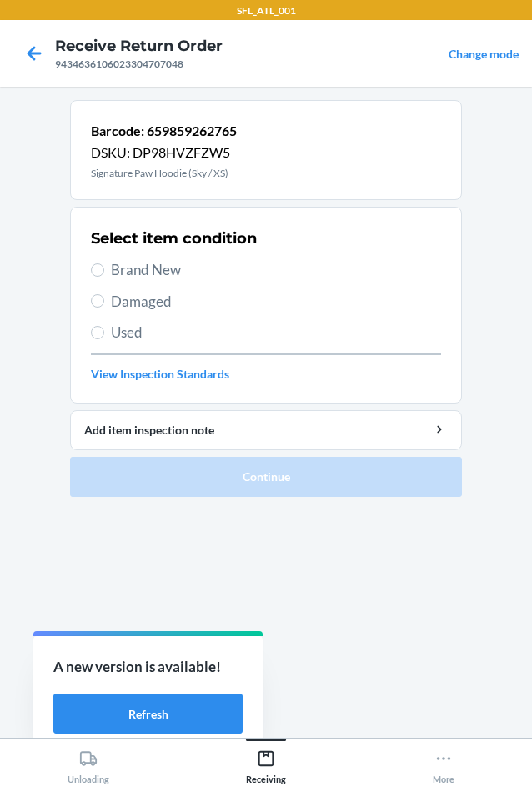
click at [196, 323] on span "Used" at bounding box center [276, 333] width 330 height 22
click at [104, 326] on input "Used" at bounding box center [97, 332] width 13 height 13
radio input "true"
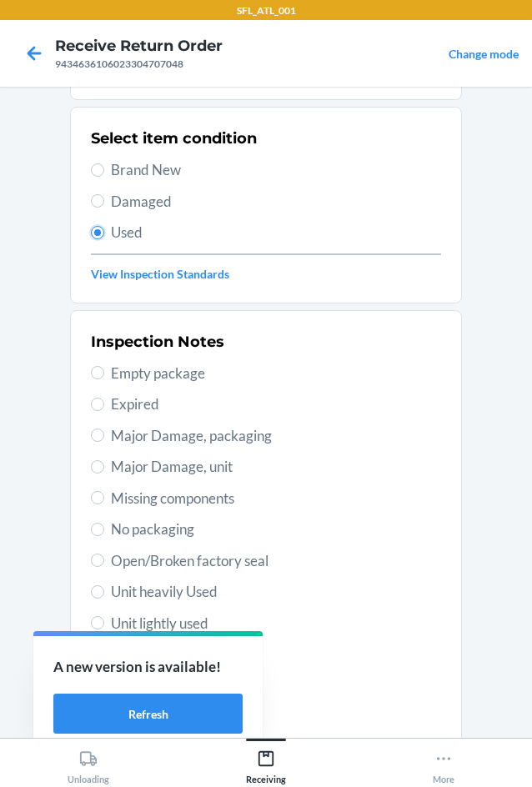
scroll to position [217, 0]
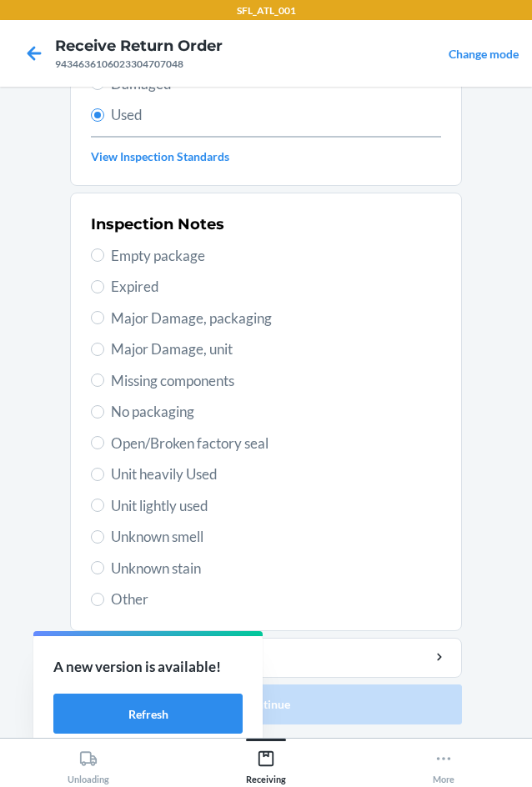
click at [192, 501] on span "Unit lightly used" at bounding box center [276, 506] width 330 height 22
click at [104, 501] on input "Unit lightly used" at bounding box center [97, 504] width 13 height 13
radio input "true"
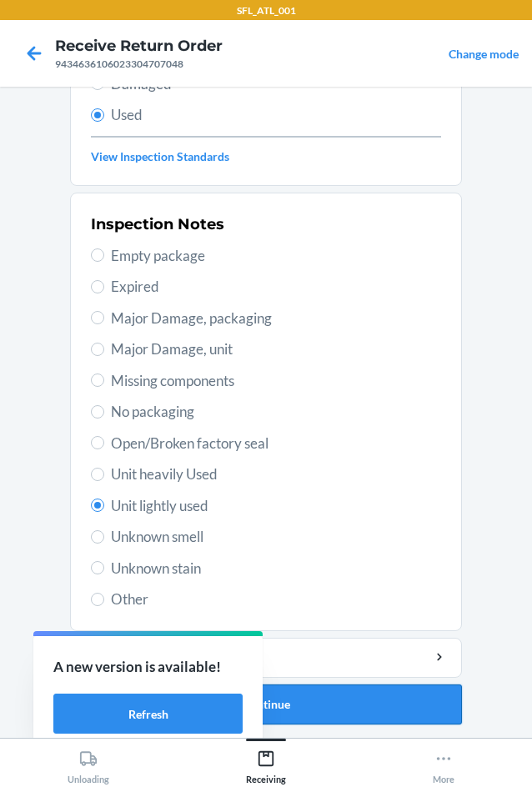
click at [353, 702] on button "Continue" at bounding box center [266, 704] width 392 height 40
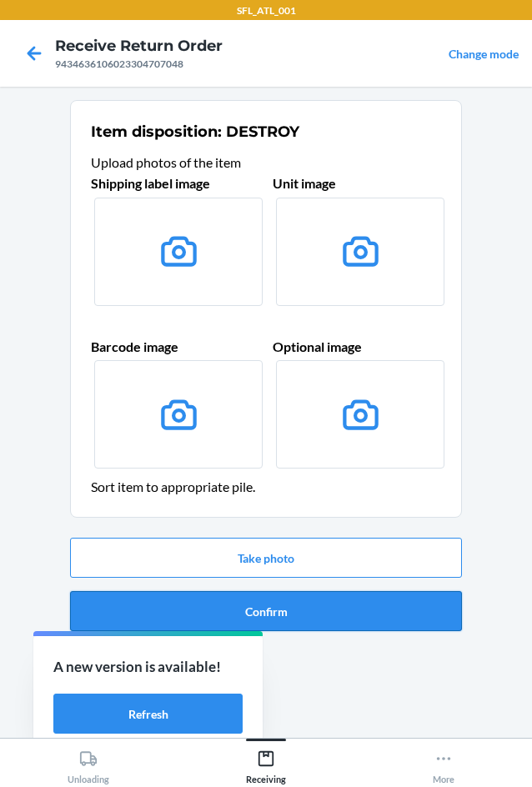
click at [387, 621] on button "Confirm" at bounding box center [266, 611] width 392 height 40
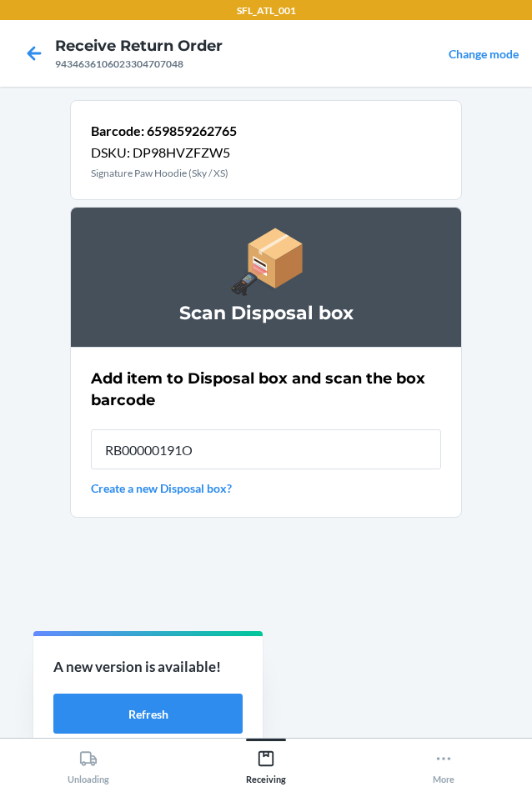
type input "RB00000191O"
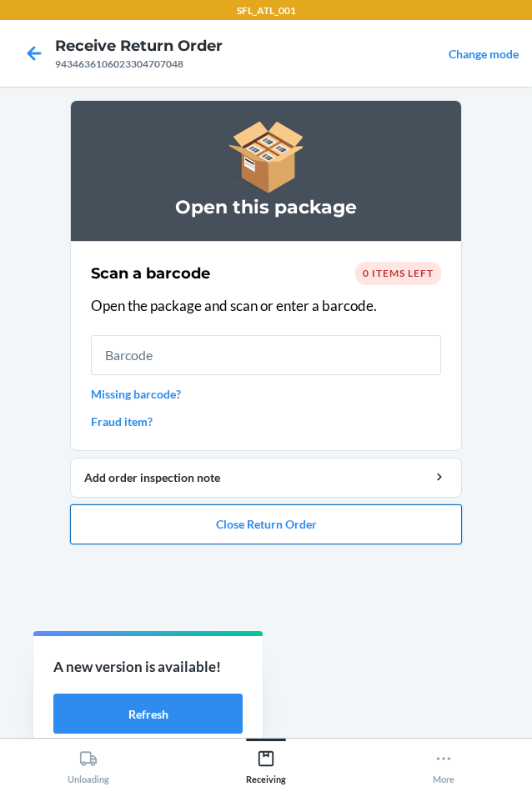
click at [379, 519] on button "Close Return Order" at bounding box center [266, 524] width 392 height 40
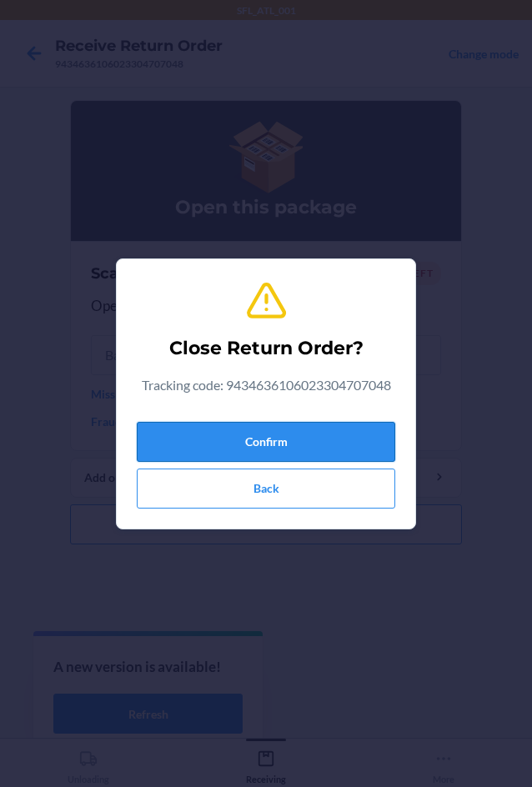
click at [342, 440] on button "Confirm" at bounding box center [266, 442] width 258 height 40
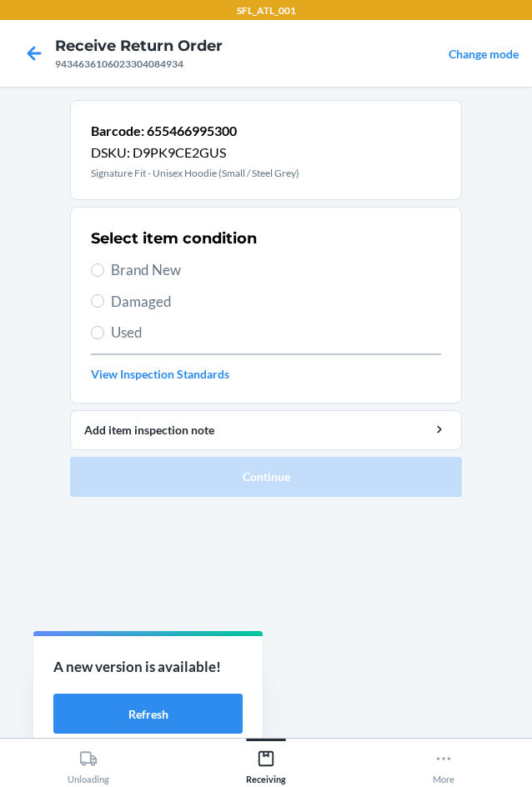
click at [167, 272] on span "Brand New" at bounding box center [276, 270] width 330 height 22
click at [104, 272] on input "Brand New" at bounding box center [97, 269] width 13 height 13
radio input "true"
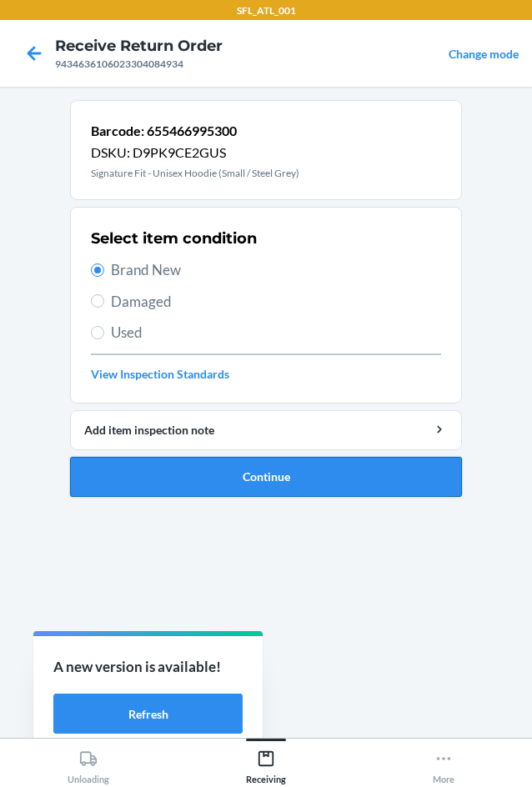
click at [271, 473] on button "Continue" at bounding box center [266, 477] width 392 height 40
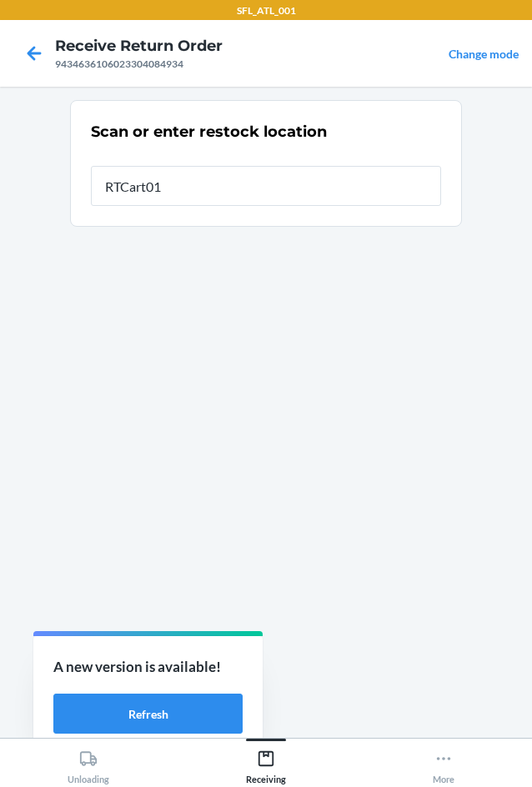
type input "RTCart018"
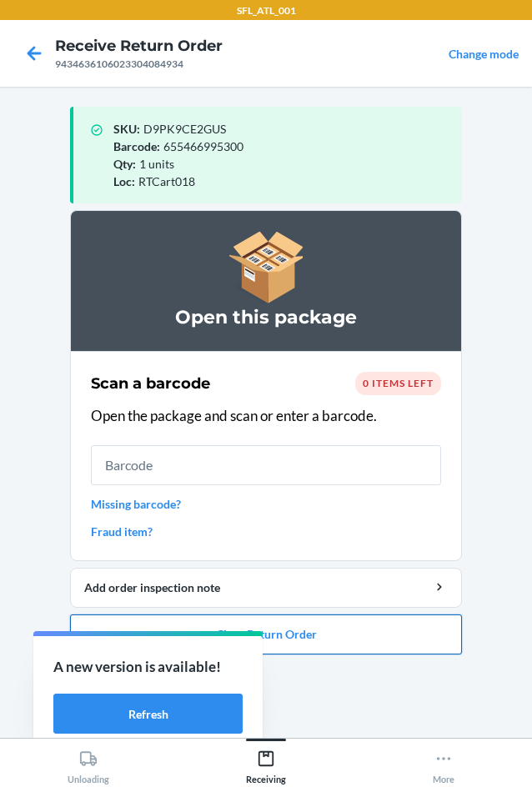
click at [411, 649] on button "Close Return Order" at bounding box center [266, 634] width 392 height 40
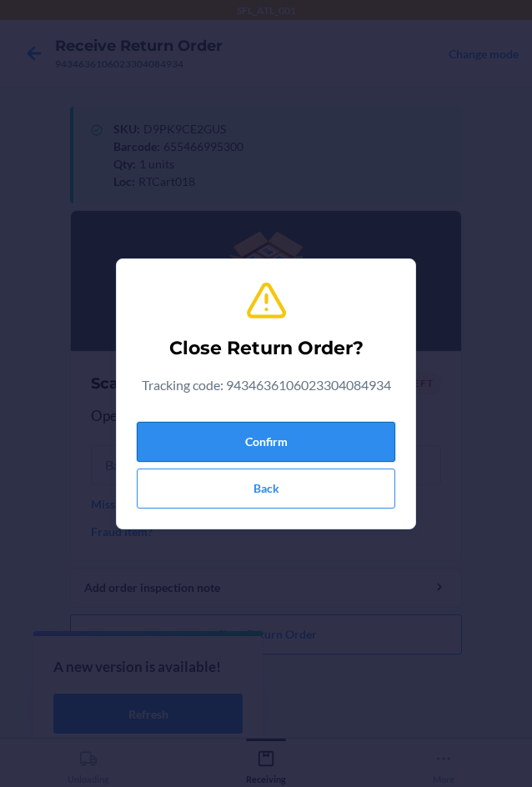
click at [355, 443] on button "Confirm" at bounding box center [266, 442] width 258 height 40
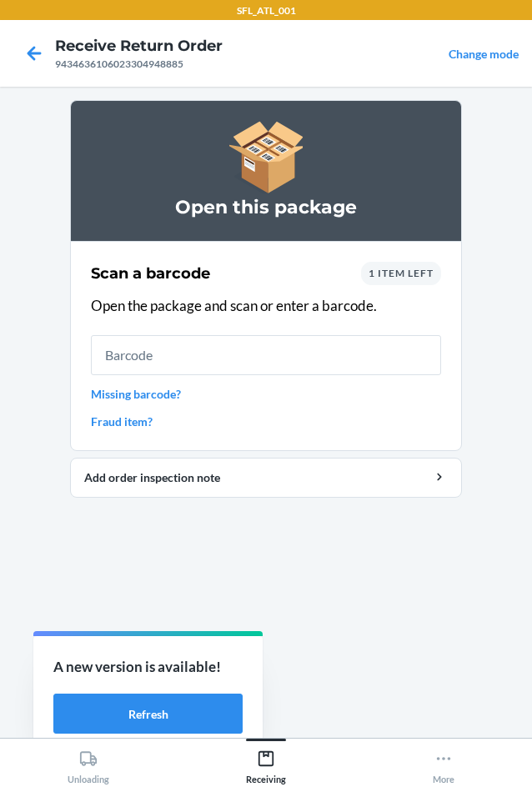
click at [386, 273] on span "1 item left" at bounding box center [400, 273] width 65 height 12
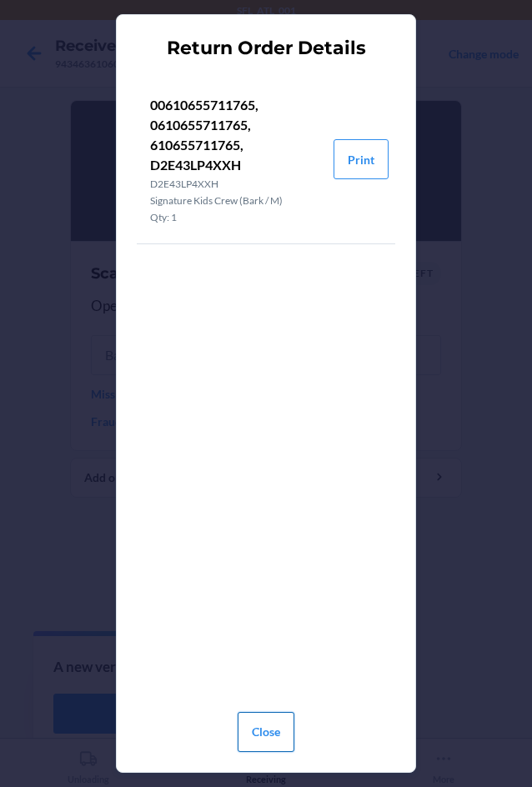
click at [258, 731] on button "Close" at bounding box center [265, 732] width 57 height 40
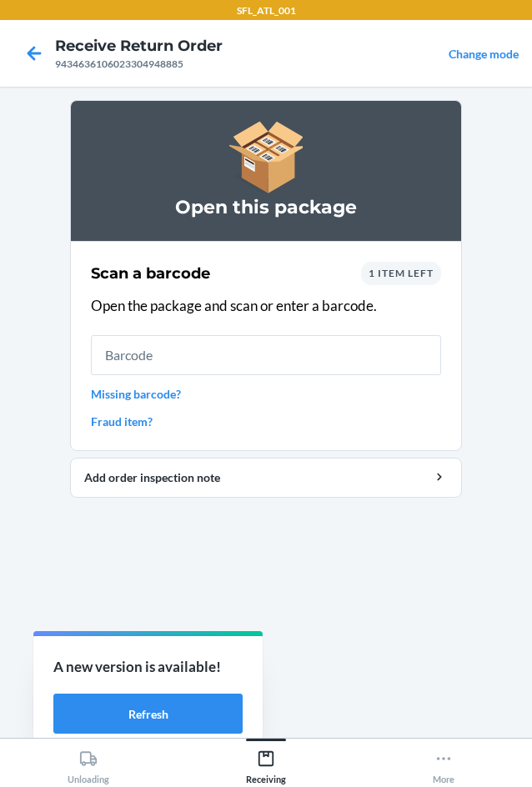
click at [392, 273] on span "1 item left" at bounding box center [400, 273] width 65 height 12
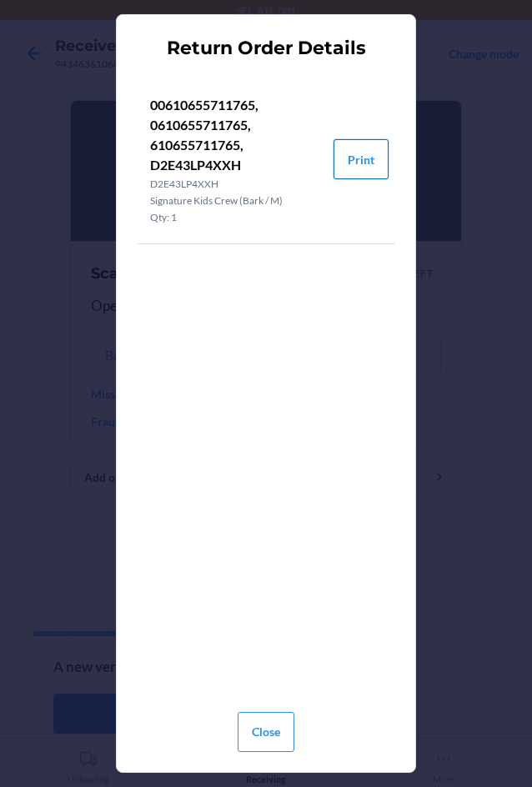
click at [362, 152] on button "Print" at bounding box center [360, 159] width 55 height 40
drag, startPoint x: 274, startPoint y: 746, endPoint x: 295, endPoint y: 552, distance: 195.2
click at [275, 737] on button "Close" at bounding box center [265, 732] width 57 height 40
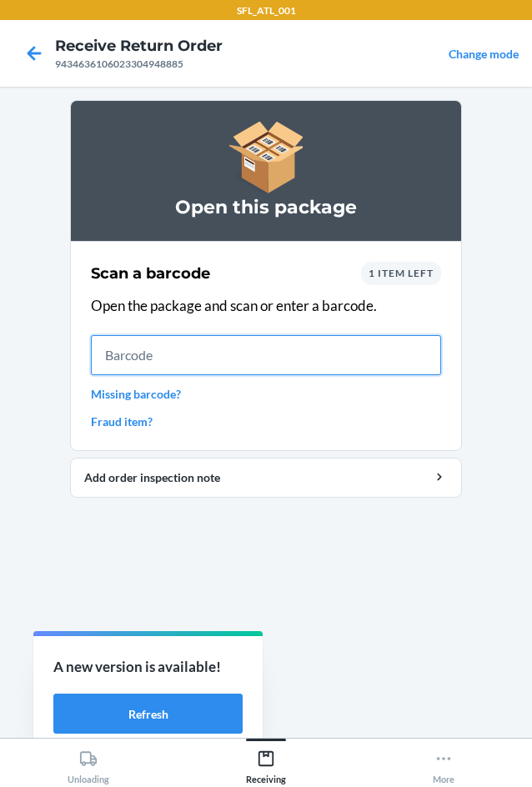
click at [302, 360] on input "text" at bounding box center [266, 355] width 350 height 40
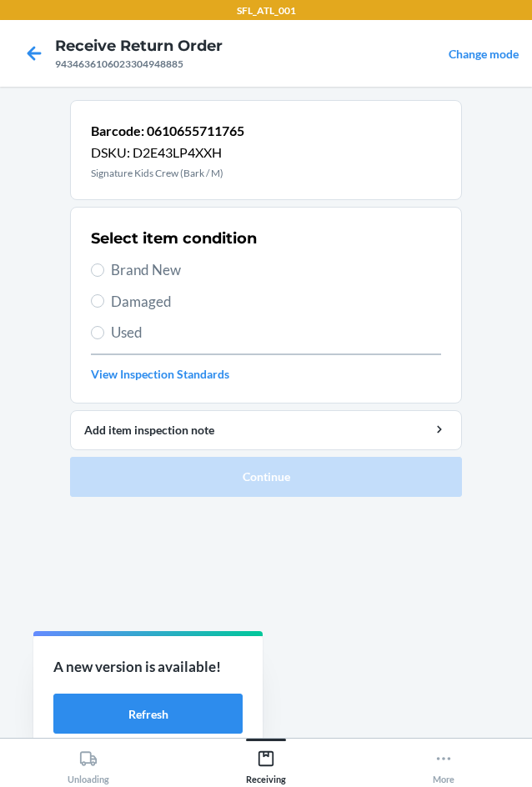
click at [183, 276] on span "Brand New" at bounding box center [276, 270] width 330 height 22
click at [104, 276] on input "Brand New" at bounding box center [97, 269] width 13 height 13
radio input "true"
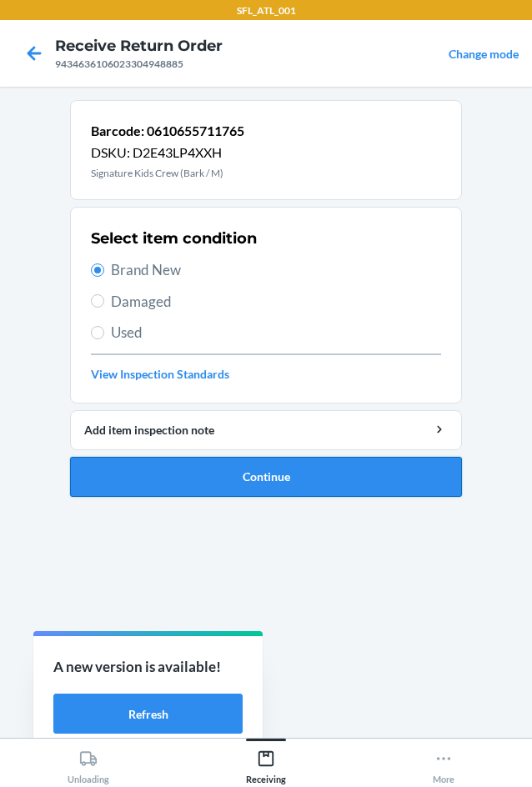
click at [293, 460] on button "Continue" at bounding box center [266, 477] width 392 height 40
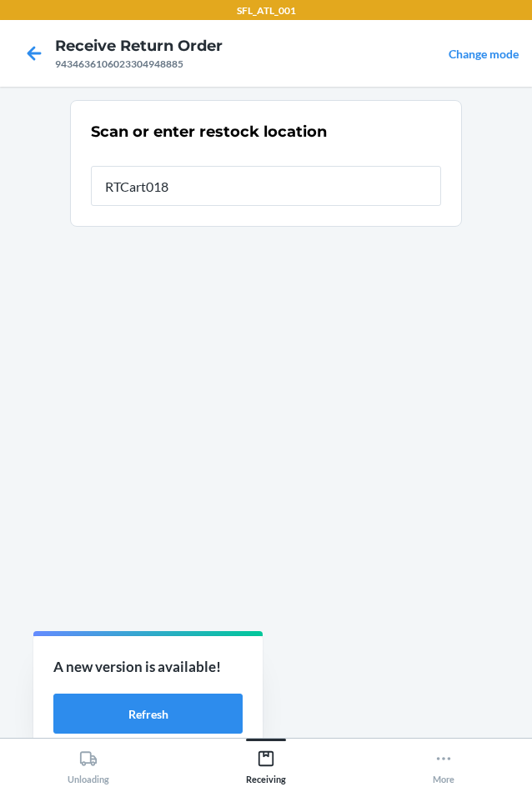
type input "RTCart018"
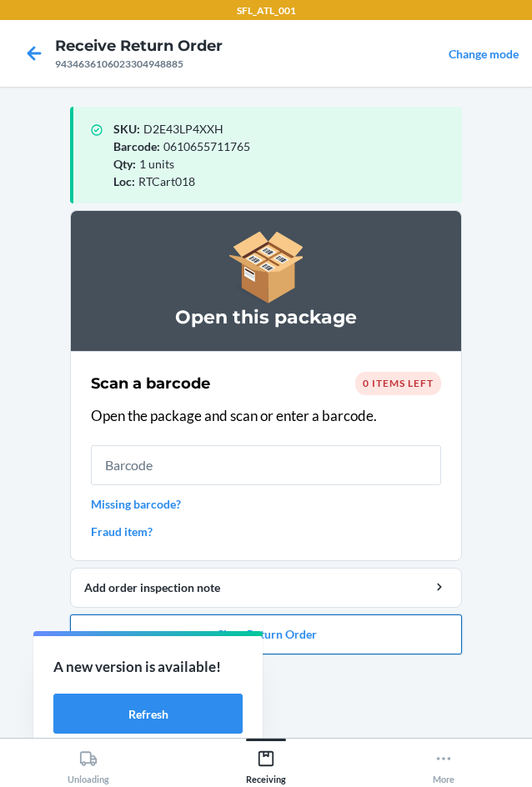
click at [442, 632] on button "Close Return Order" at bounding box center [266, 634] width 392 height 40
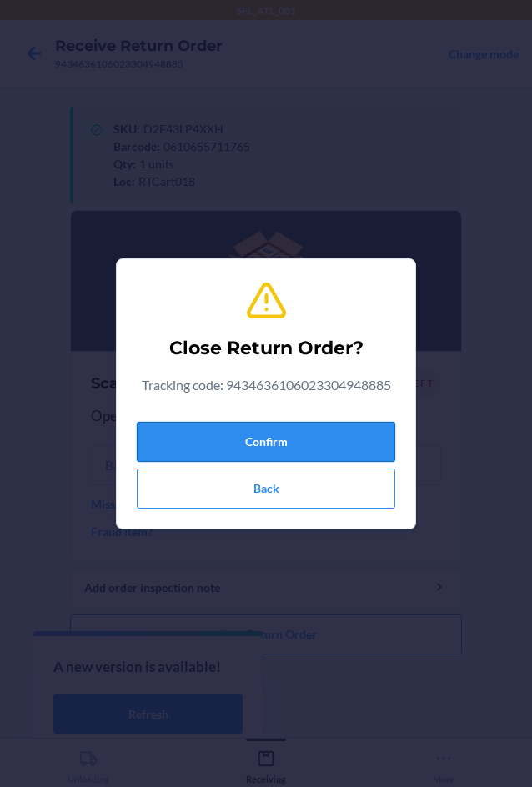
click at [306, 457] on button "Confirm" at bounding box center [266, 442] width 258 height 40
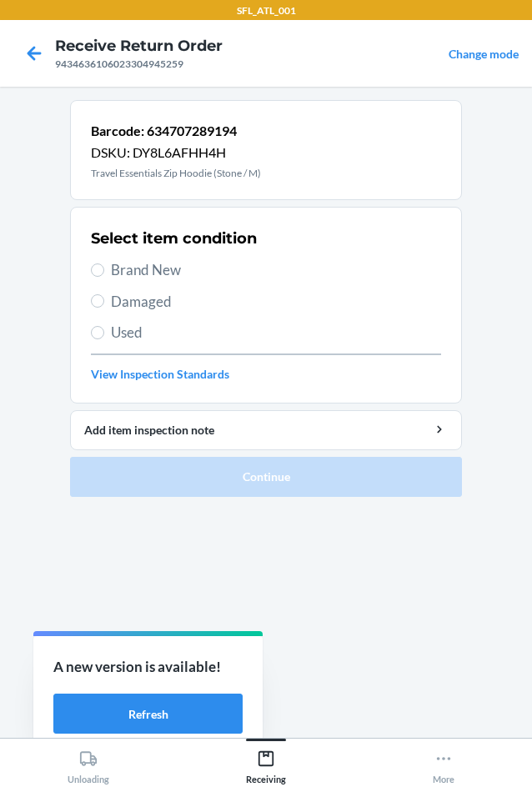
click at [117, 261] on span "Brand New" at bounding box center [276, 270] width 330 height 22
click at [104, 263] on input "Brand New" at bounding box center [97, 269] width 13 height 13
radio input "true"
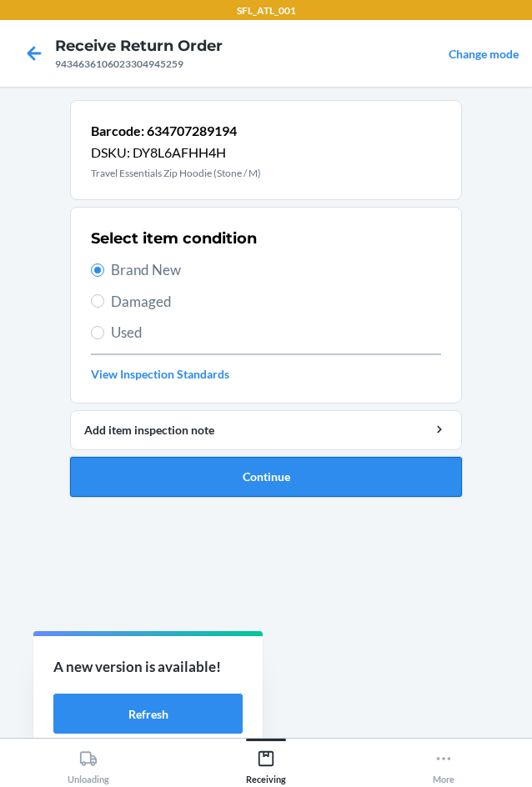
click at [324, 465] on button "Continue" at bounding box center [266, 477] width 392 height 40
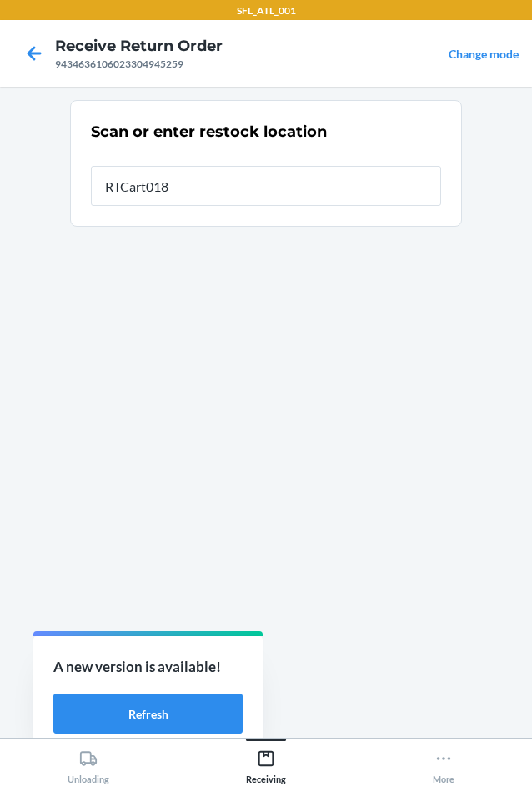
type input "RTCart018"
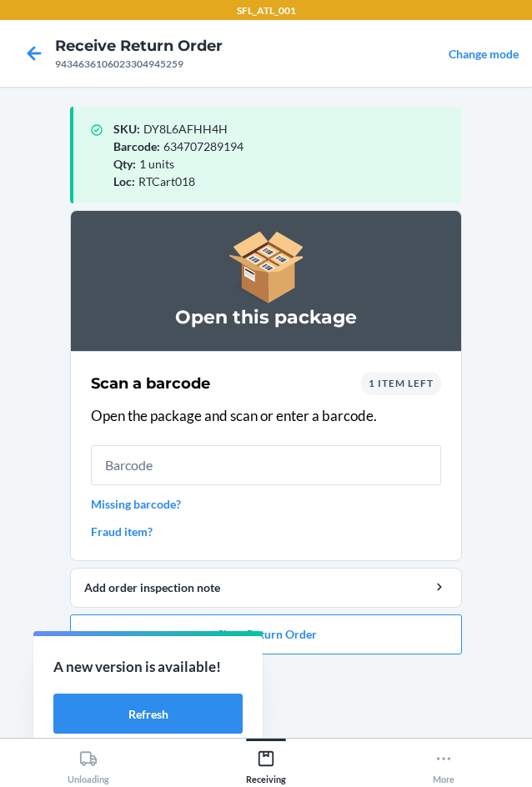
click at [415, 382] on span "1 item left" at bounding box center [400, 383] width 65 height 12
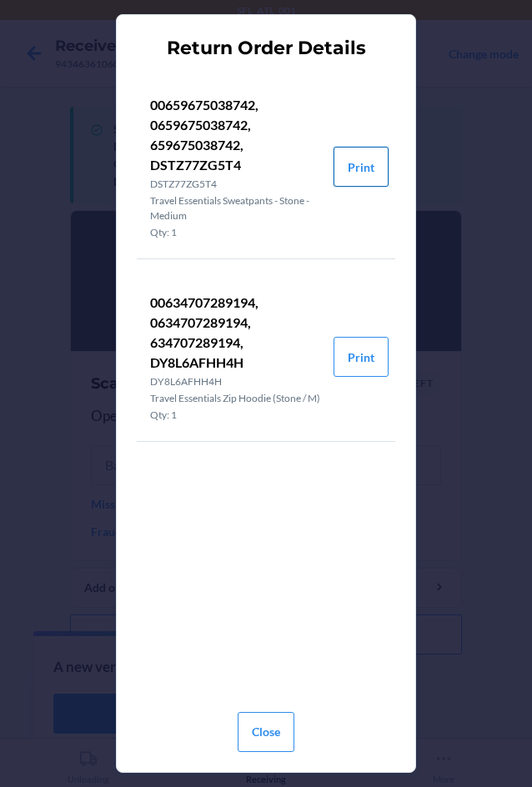
click at [362, 168] on button "Print" at bounding box center [360, 167] width 55 height 40
click at [281, 727] on button "Close" at bounding box center [265, 732] width 57 height 40
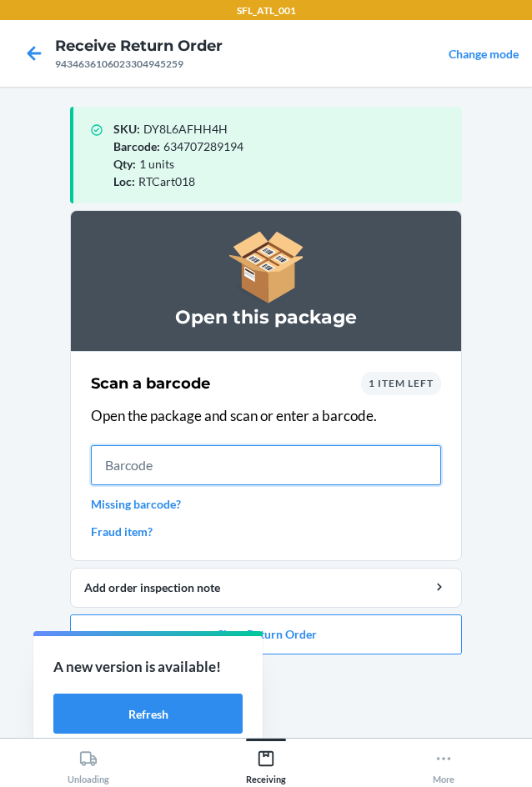
click at [275, 470] on input "text" at bounding box center [266, 465] width 350 height 40
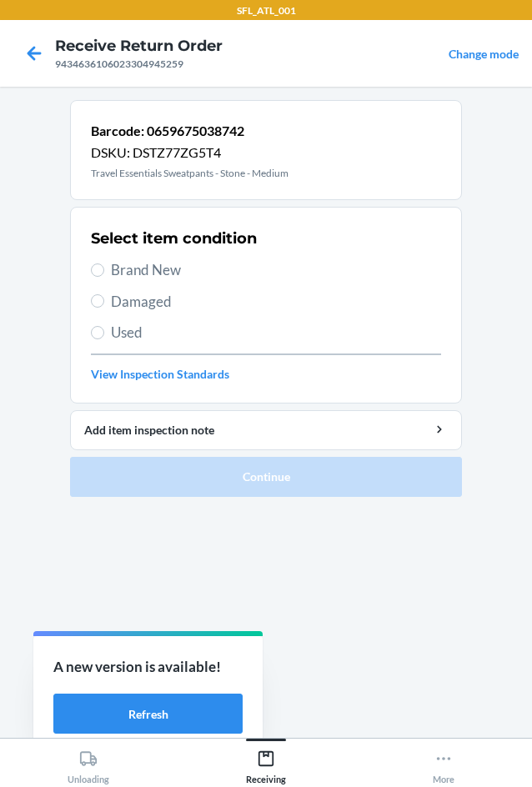
click at [177, 267] on span "Brand New" at bounding box center [276, 270] width 330 height 22
click at [104, 267] on input "Brand New" at bounding box center [97, 269] width 13 height 13
radio input "true"
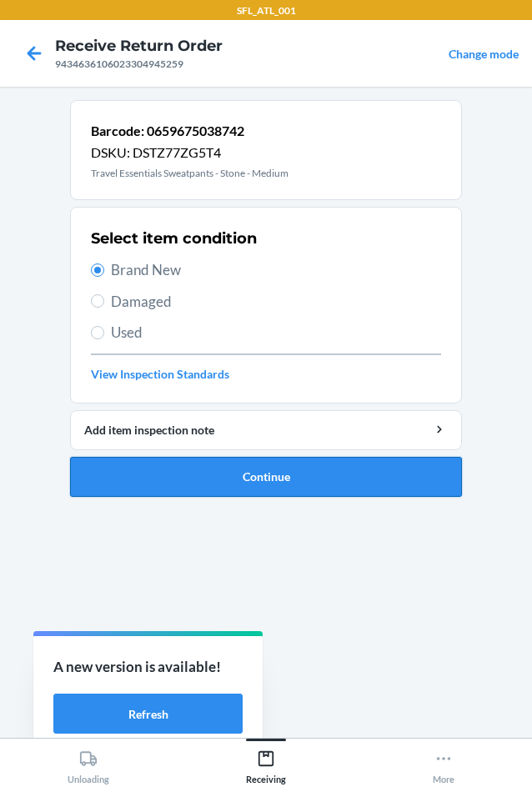
click at [322, 461] on button "Continue" at bounding box center [266, 477] width 392 height 40
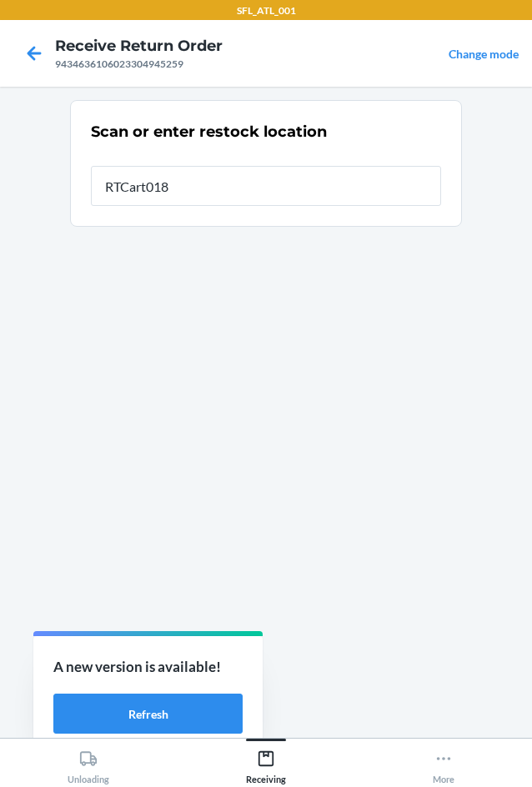
type input "RTCart018"
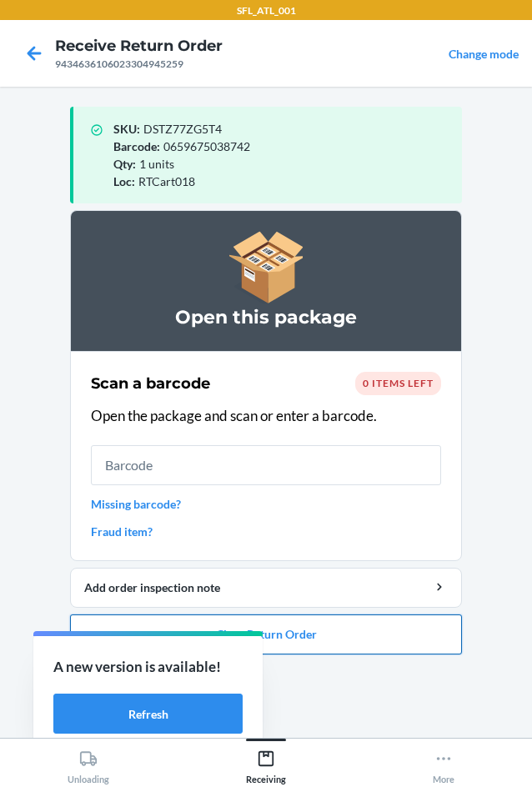
click at [371, 635] on button "Close Return Order" at bounding box center [266, 634] width 392 height 40
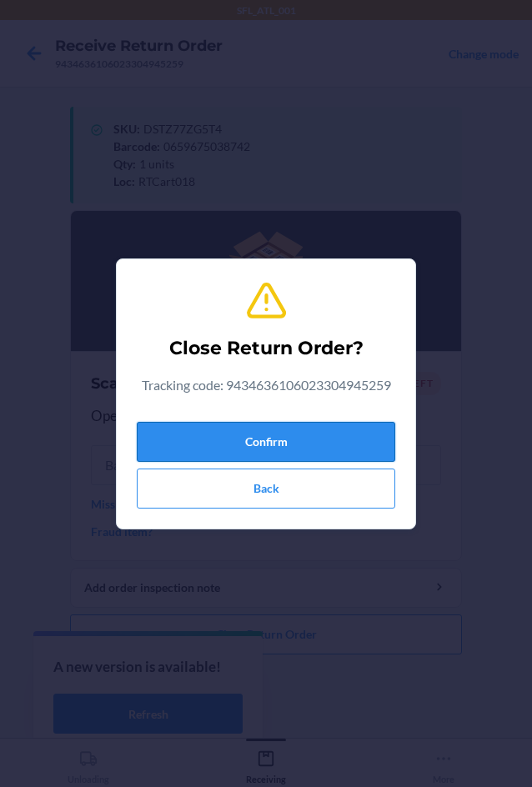
click at [311, 438] on button "Confirm" at bounding box center [266, 442] width 258 height 40
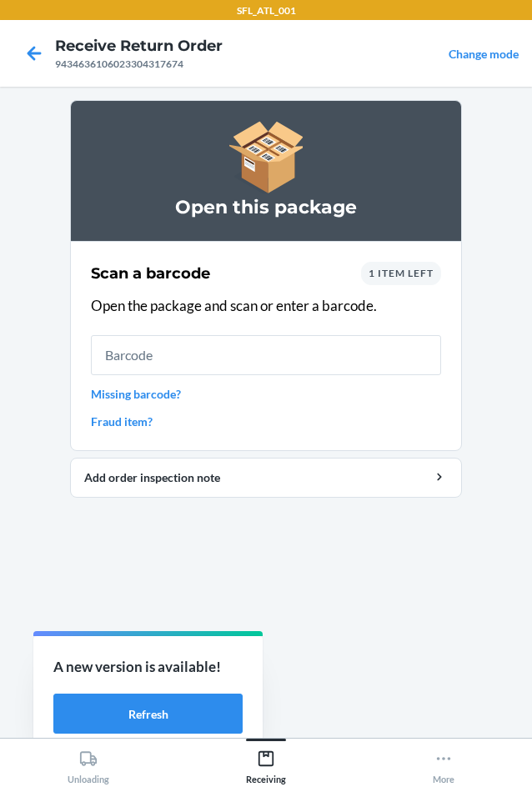
click at [403, 271] on span "1 item left" at bounding box center [400, 273] width 65 height 12
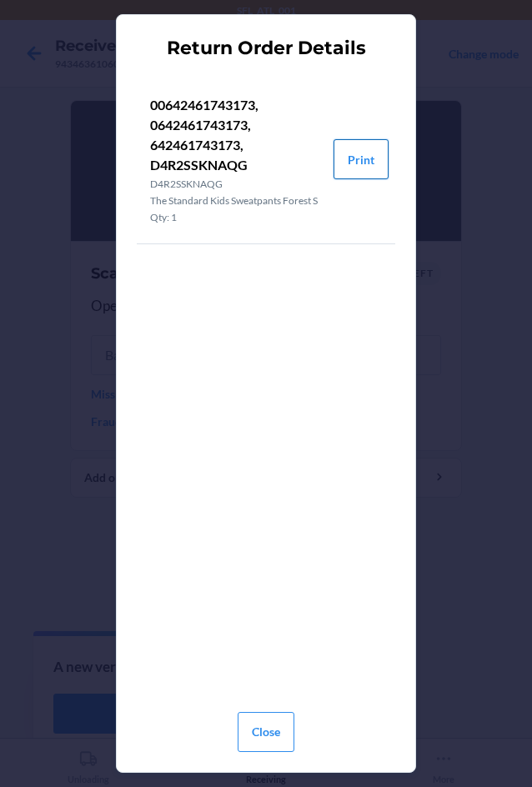
click at [372, 171] on button "Print" at bounding box center [360, 159] width 55 height 40
click at [299, 739] on div "Close" at bounding box center [266, 728] width 258 height 47
click at [279, 715] on button "Close" at bounding box center [265, 732] width 57 height 40
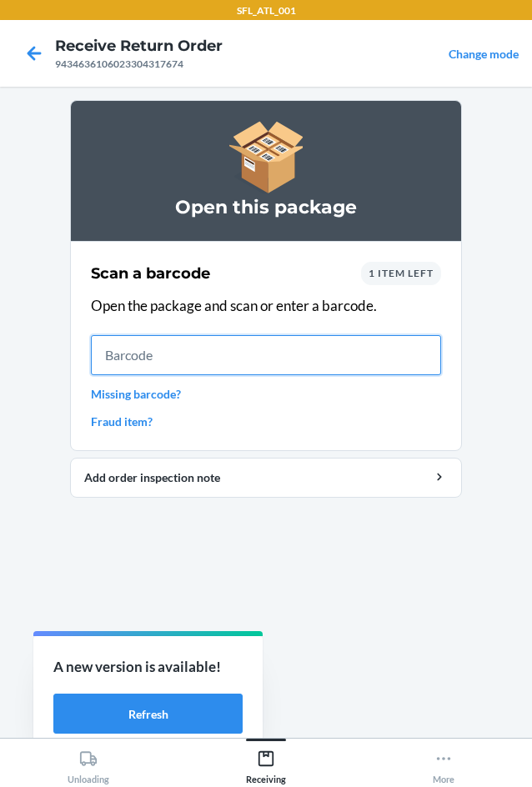
click at [191, 342] on input "text" at bounding box center [266, 355] width 350 height 40
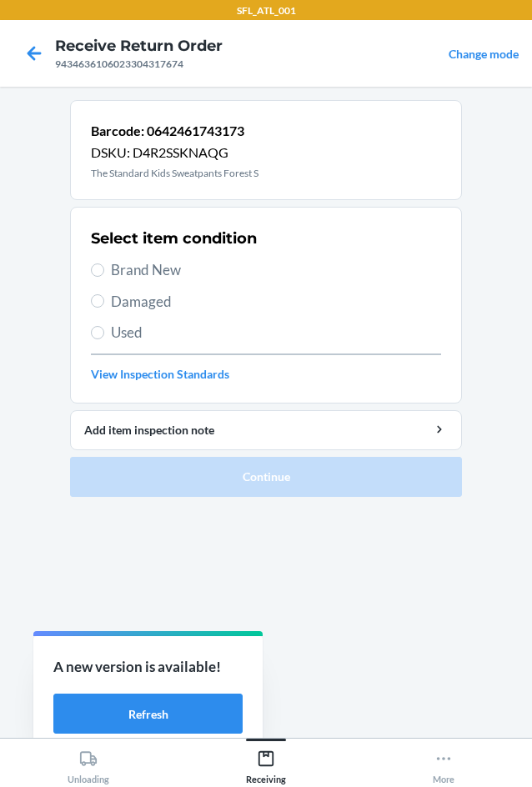
click at [147, 277] on span "Brand New" at bounding box center [276, 270] width 330 height 22
click at [104, 277] on input "Brand New" at bounding box center [97, 269] width 13 height 13
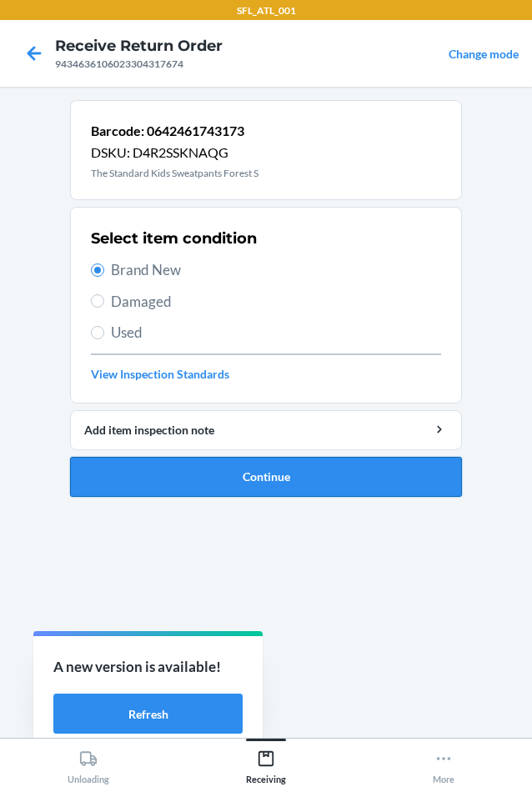
click at [324, 469] on button "Continue" at bounding box center [266, 477] width 392 height 40
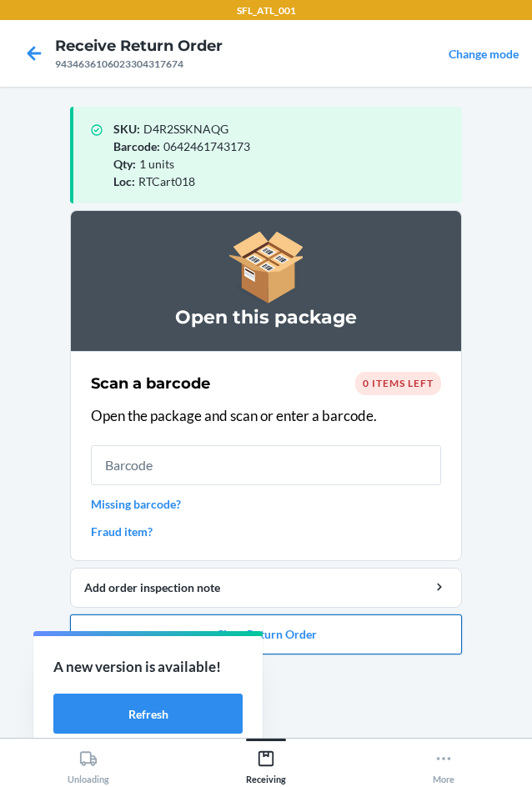
click at [319, 638] on button "Close Return Order" at bounding box center [266, 634] width 392 height 40
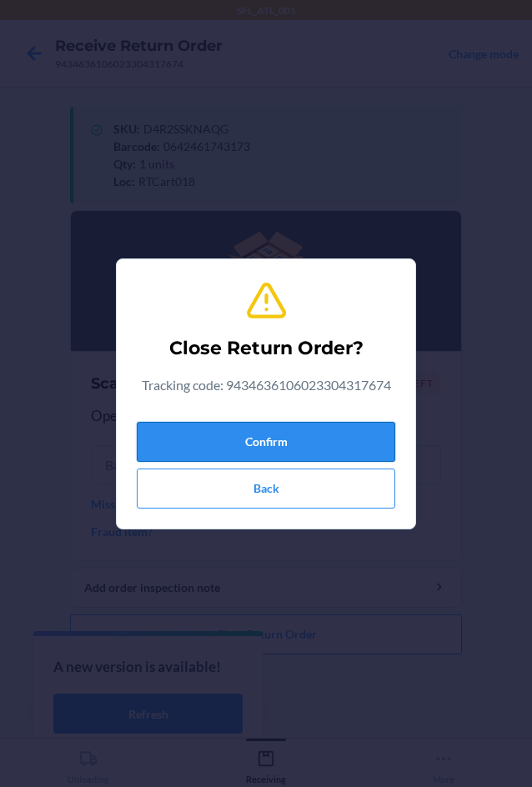
click at [327, 453] on button "Confirm" at bounding box center [266, 442] width 258 height 40
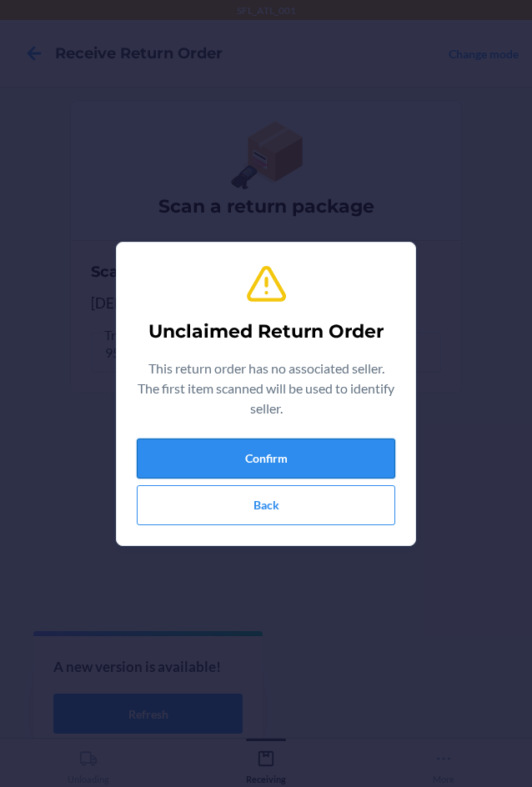
click at [326, 457] on button "Confirm" at bounding box center [266, 458] width 258 height 40
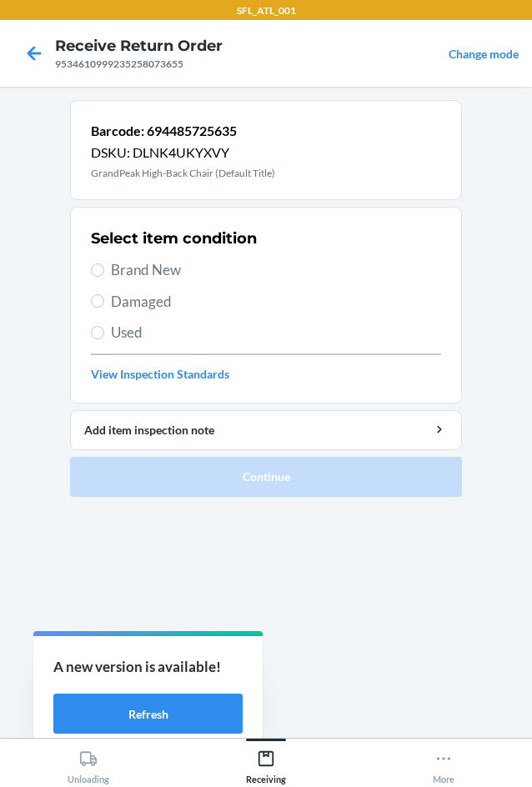
click at [107, 332] on label "Used" at bounding box center [266, 333] width 350 height 22
click at [104, 332] on input "Used" at bounding box center [97, 332] width 13 height 13
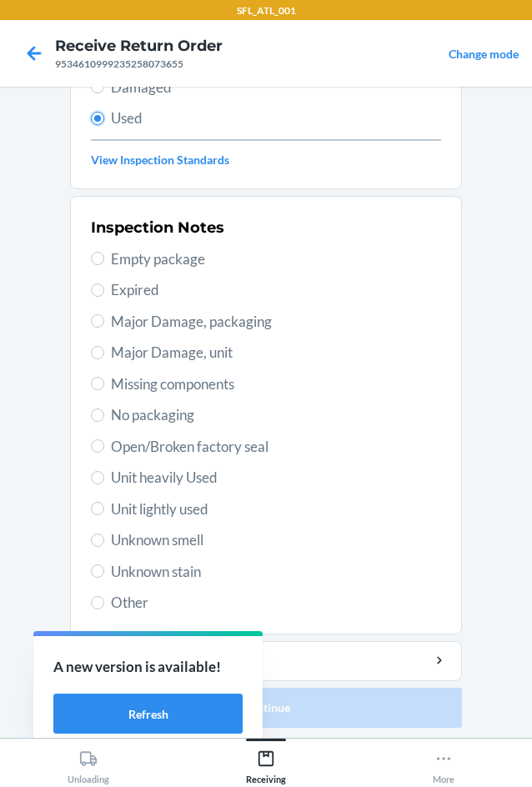
scroll to position [217, 0]
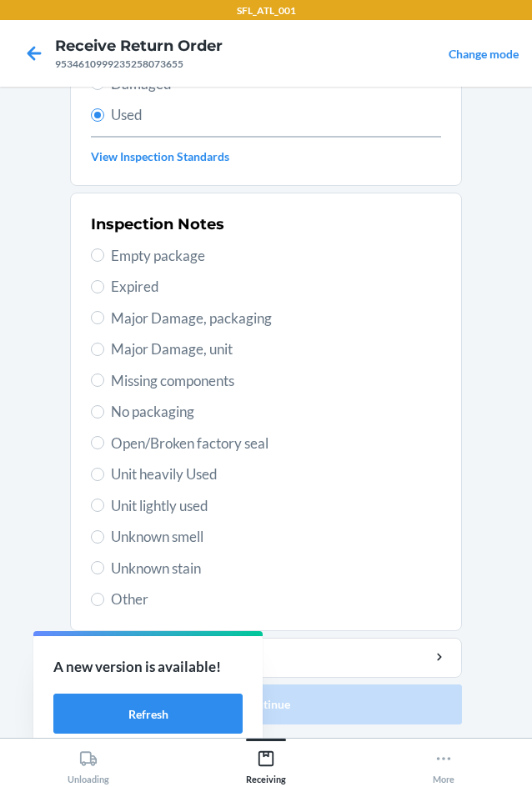
click at [175, 443] on span "Open/Broken factory seal" at bounding box center [276, 443] width 330 height 22
click at [104, 443] on input "Open/Broken factory seal" at bounding box center [97, 442] width 13 height 13
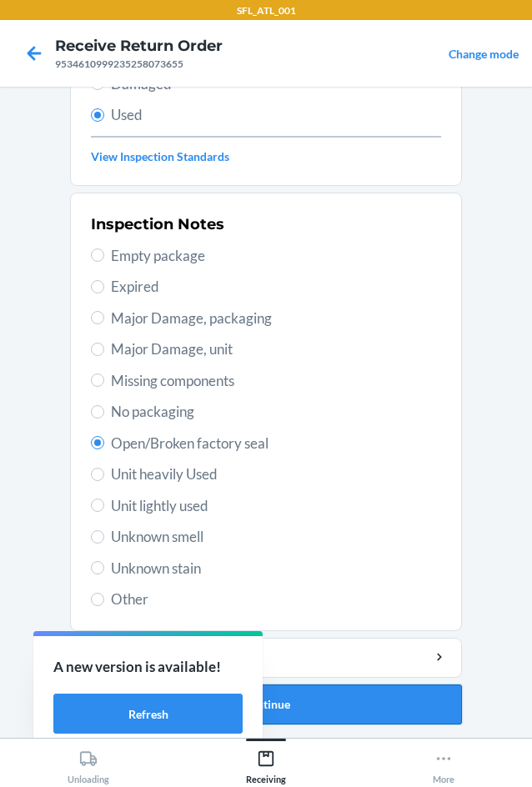
click at [329, 702] on button "Continue" at bounding box center [266, 704] width 392 height 40
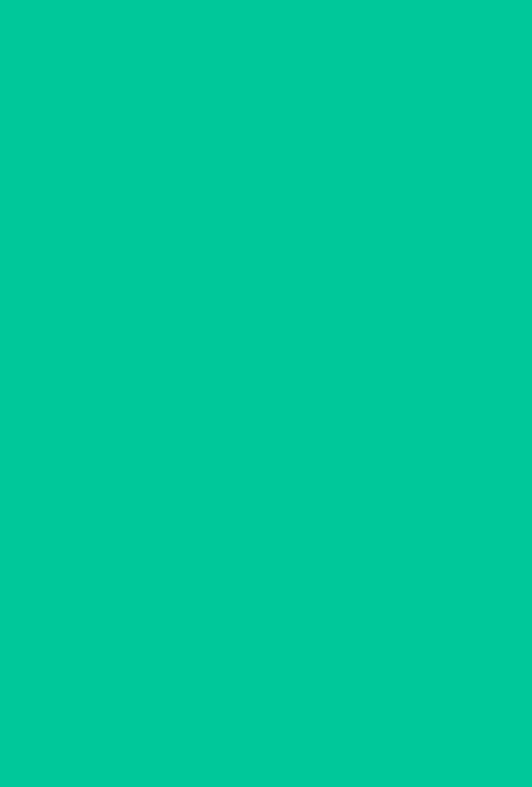
scroll to position [0, 0]
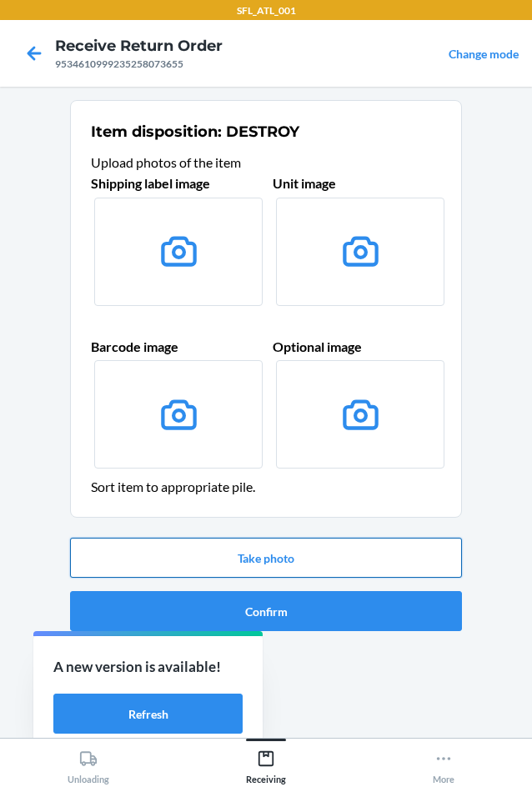
click at [320, 565] on button "Take photo" at bounding box center [266, 557] width 392 height 40
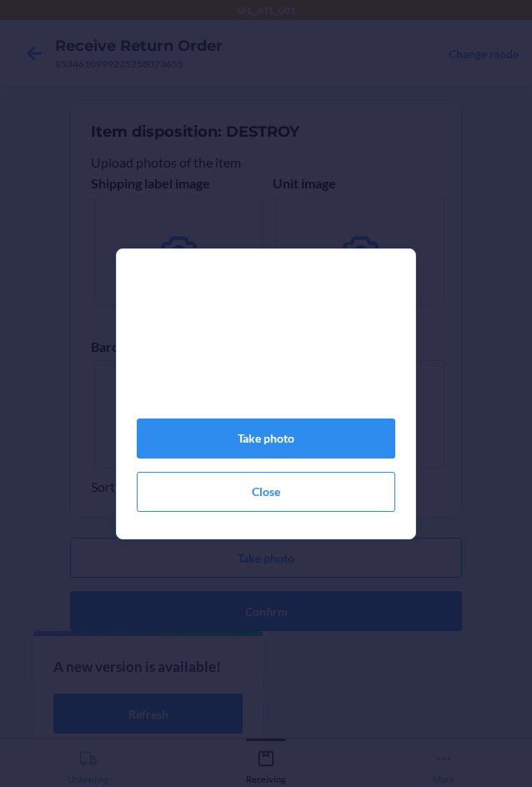
click at [295, 467] on div "Take photo Close" at bounding box center [266, 400] width 258 height 236
click at [297, 448] on button "Take photo" at bounding box center [266, 438] width 258 height 40
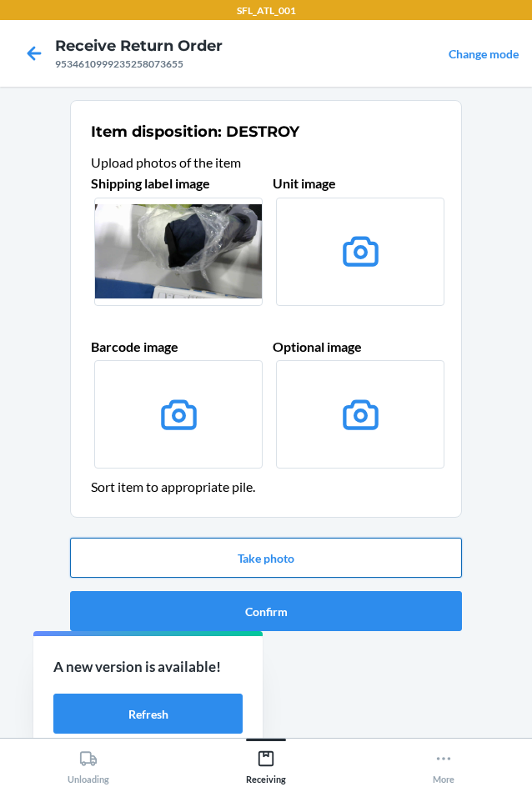
click at [368, 563] on button "Take photo" at bounding box center [266, 557] width 392 height 40
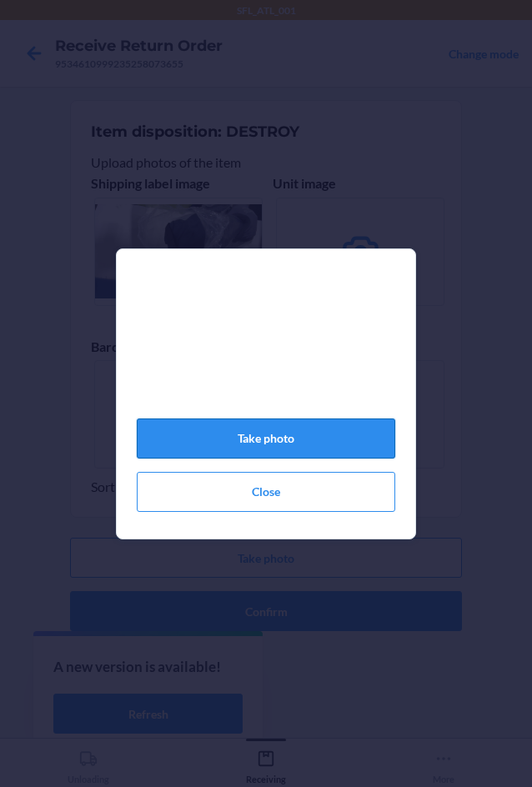
click at [347, 437] on button "Take photo" at bounding box center [266, 438] width 258 height 40
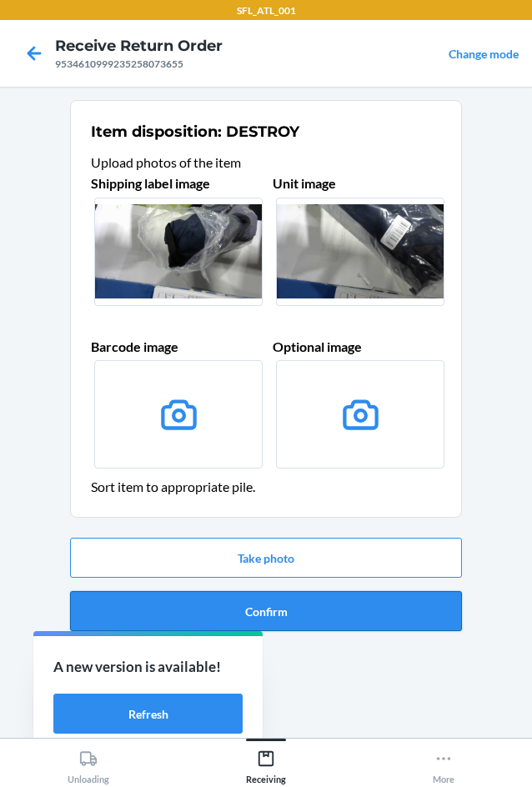
click at [417, 607] on button "Confirm" at bounding box center [266, 611] width 392 height 40
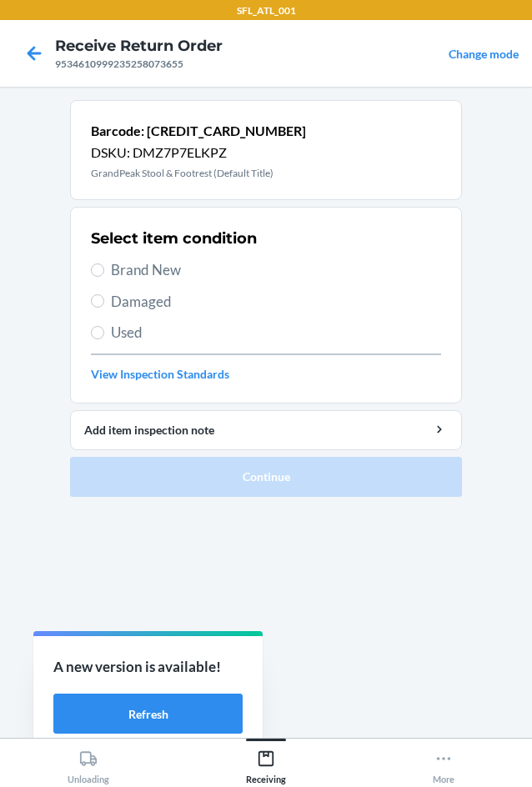
click at [170, 337] on span "Used" at bounding box center [276, 333] width 330 height 22
click at [104, 337] on input "Used" at bounding box center [97, 332] width 13 height 13
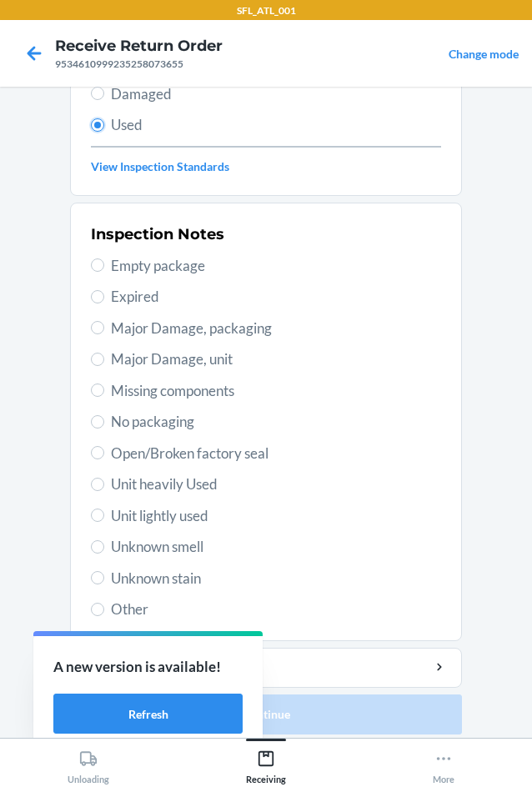
scroll to position [217, 0]
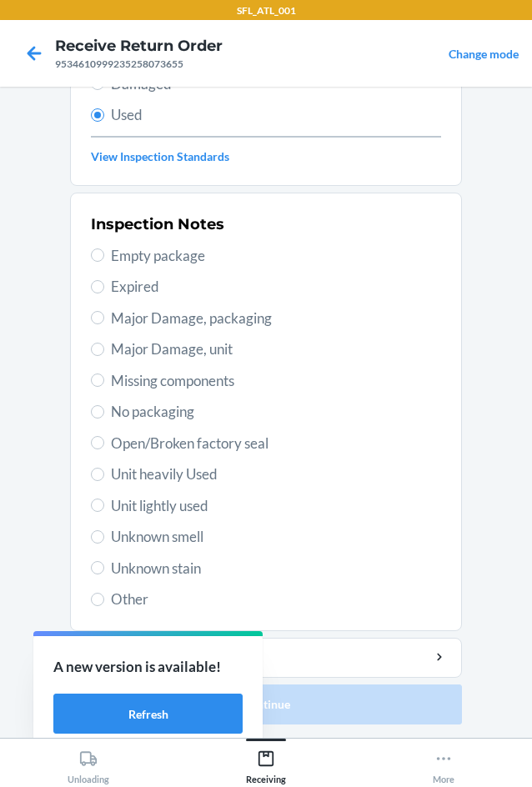
click at [217, 441] on span "Open/Broken factory seal" at bounding box center [276, 443] width 330 height 22
click at [104, 441] on input "Open/Broken factory seal" at bounding box center [97, 442] width 13 height 13
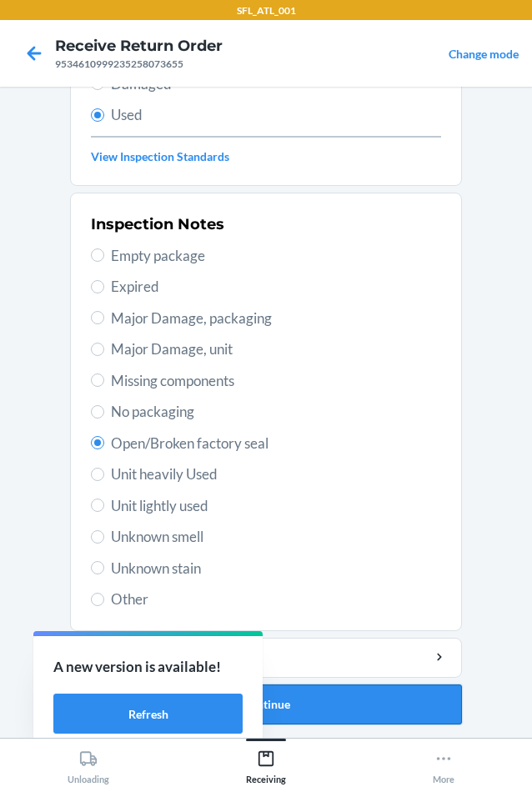
click at [302, 692] on button "Continue" at bounding box center [266, 704] width 392 height 40
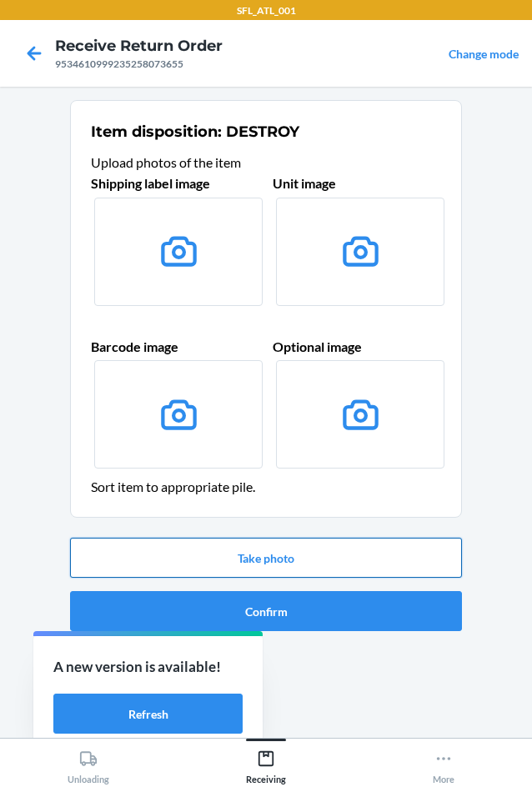
click at [313, 552] on button "Take photo" at bounding box center [266, 557] width 392 height 40
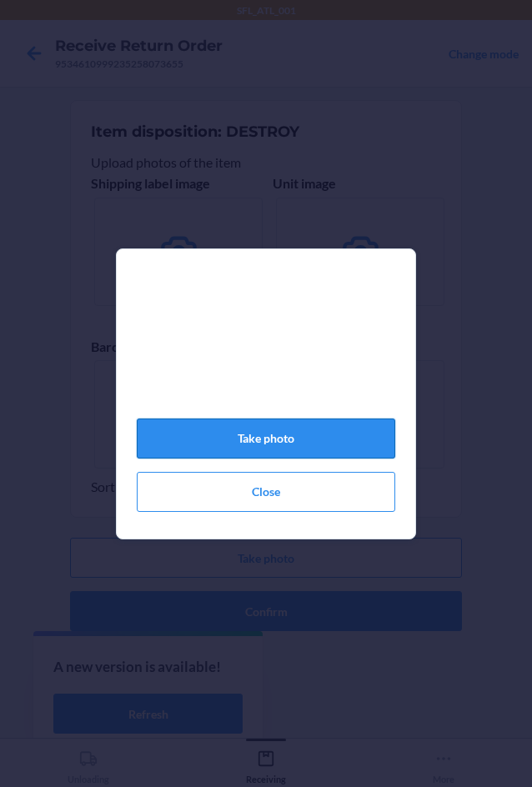
click at [362, 450] on button "Take photo" at bounding box center [266, 438] width 258 height 40
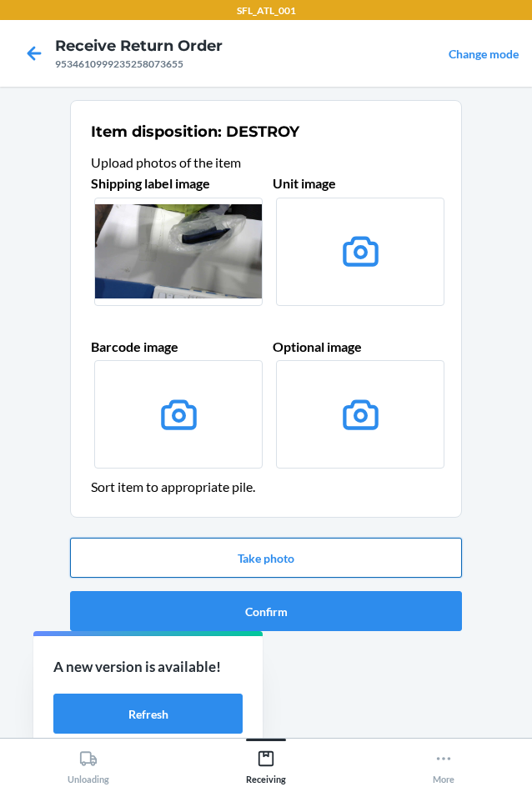
click at [390, 555] on button "Take photo" at bounding box center [266, 557] width 392 height 40
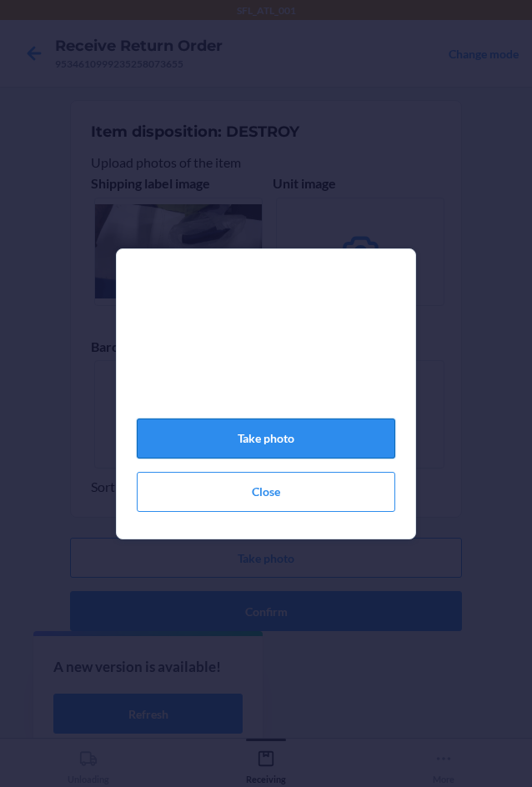
click at [341, 458] on button "Take photo" at bounding box center [266, 438] width 258 height 40
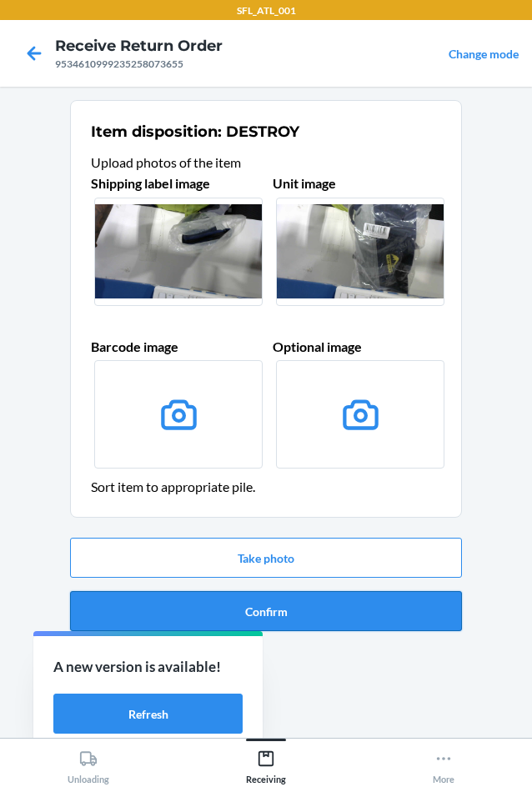
click at [407, 611] on button "Confirm" at bounding box center [266, 611] width 392 height 40
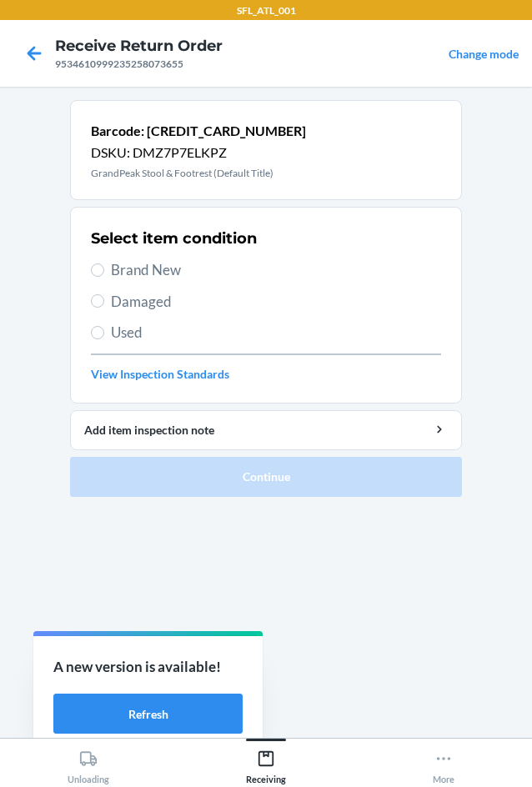
click at [173, 273] on span "Brand New" at bounding box center [276, 270] width 330 height 22
click at [104, 273] on input "Brand New" at bounding box center [97, 269] width 13 height 13
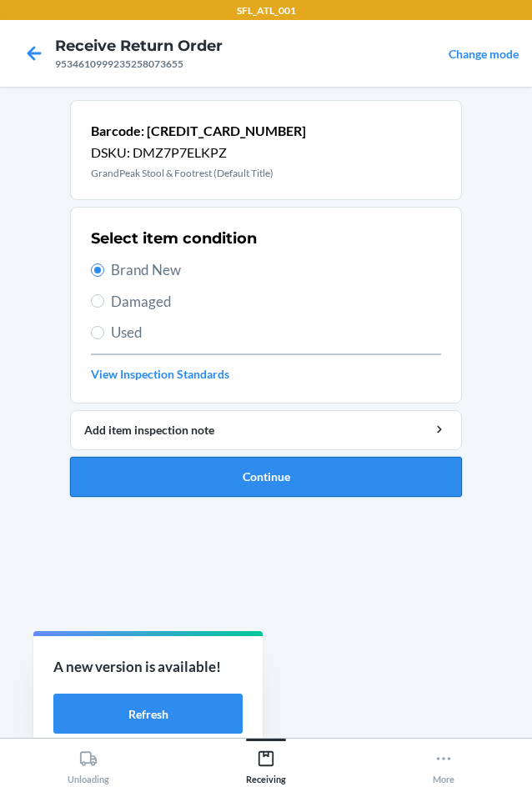
click at [291, 477] on button "Continue" at bounding box center [266, 477] width 392 height 40
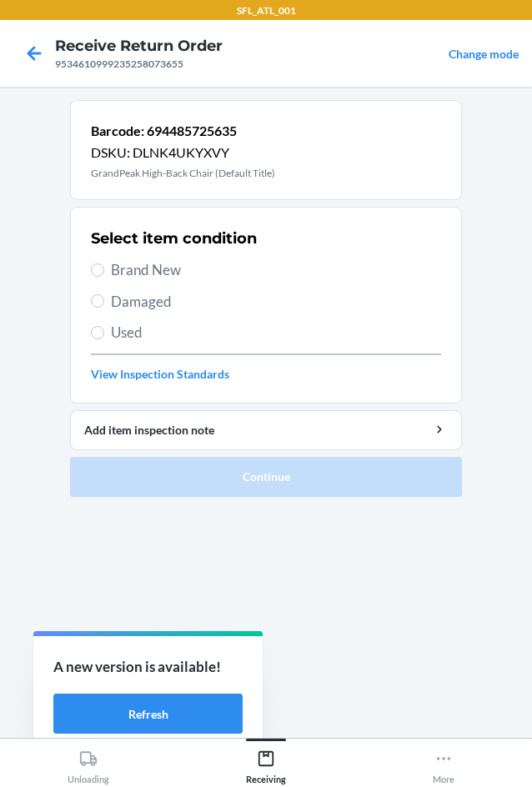
click at [171, 262] on span "Brand New" at bounding box center [276, 270] width 330 height 22
click at [104, 263] on input "Brand New" at bounding box center [97, 269] width 13 height 13
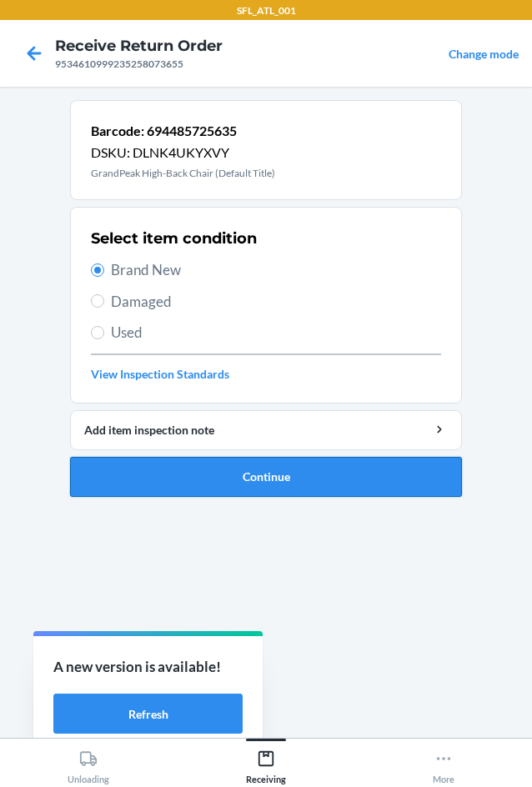
click at [329, 467] on button "Continue" at bounding box center [266, 477] width 392 height 40
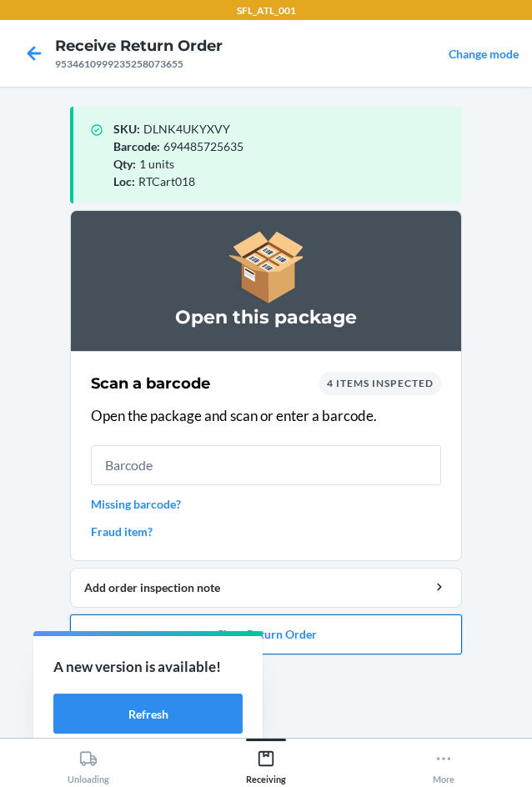
click at [359, 642] on button "Close Return Order" at bounding box center [266, 634] width 392 height 40
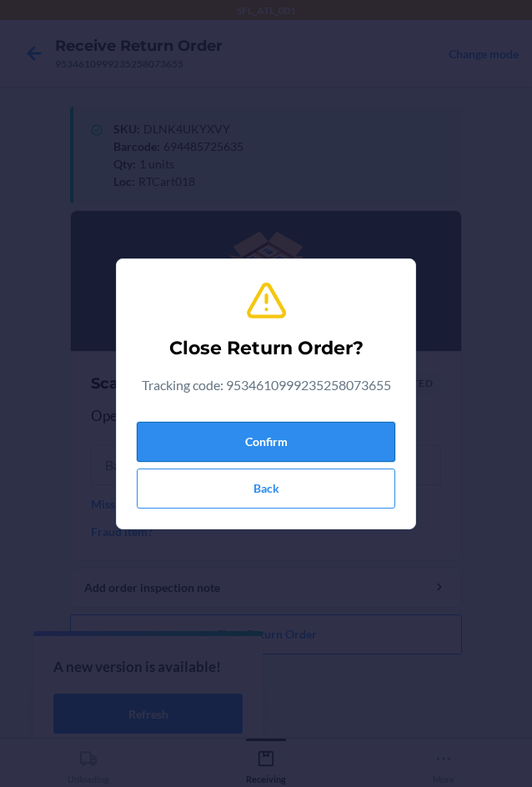
click at [366, 436] on button "Confirm" at bounding box center [266, 442] width 258 height 40
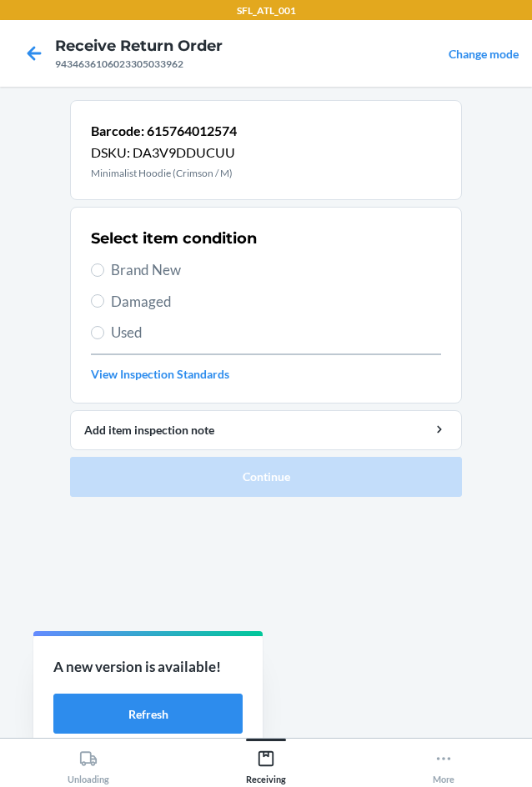
click at [162, 268] on span "Brand New" at bounding box center [276, 270] width 330 height 22
click at [104, 268] on input "Brand New" at bounding box center [97, 269] width 13 height 13
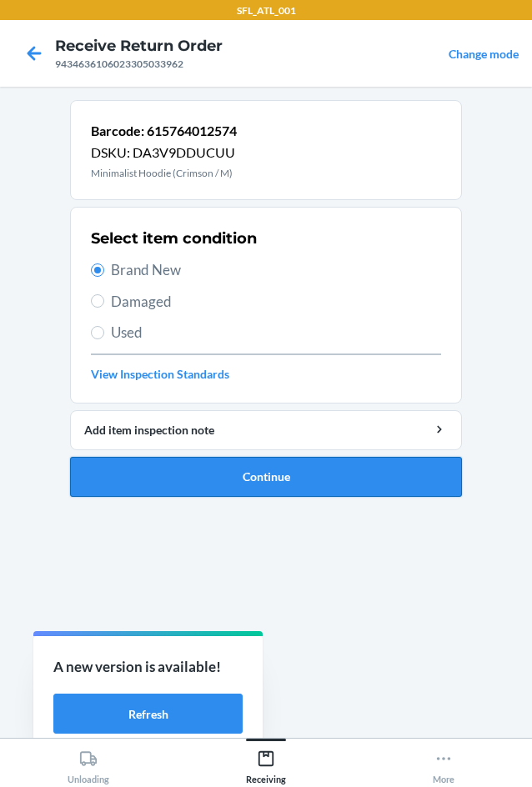
click at [351, 482] on button "Continue" at bounding box center [266, 477] width 392 height 40
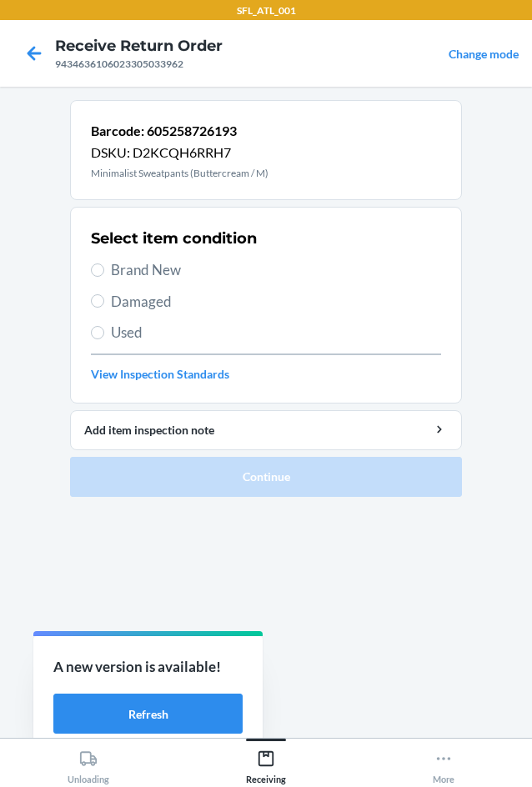
click at [176, 275] on span "Brand New" at bounding box center [276, 270] width 330 height 22
click at [104, 275] on input "Brand New" at bounding box center [97, 269] width 13 height 13
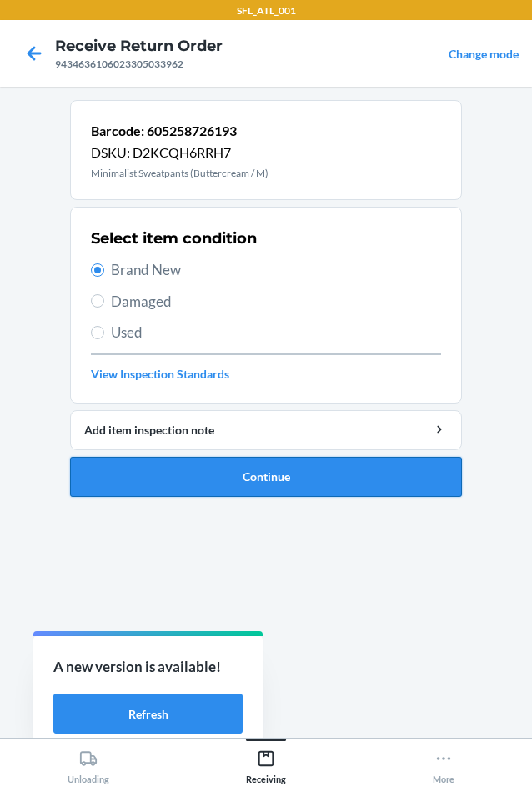
click at [367, 473] on button "Continue" at bounding box center [266, 477] width 392 height 40
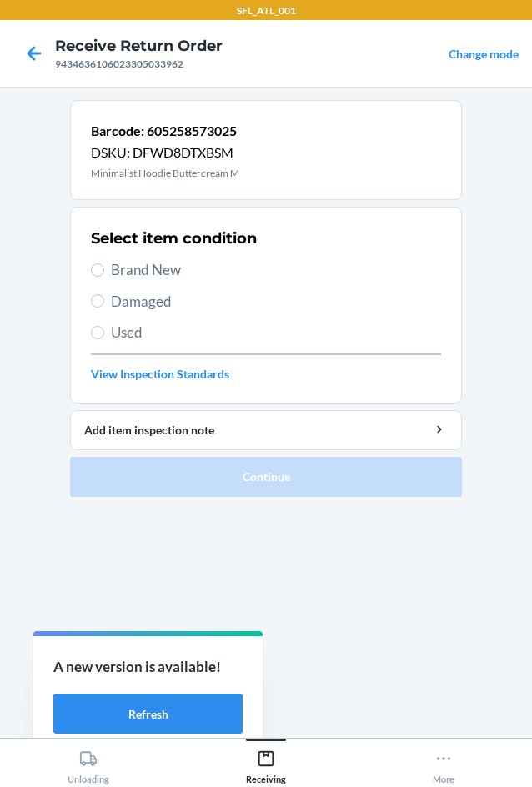
click at [192, 277] on span "Brand New" at bounding box center [276, 270] width 330 height 22
click at [104, 277] on input "Brand New" at bounding box center [97, 269] width 13 height 13
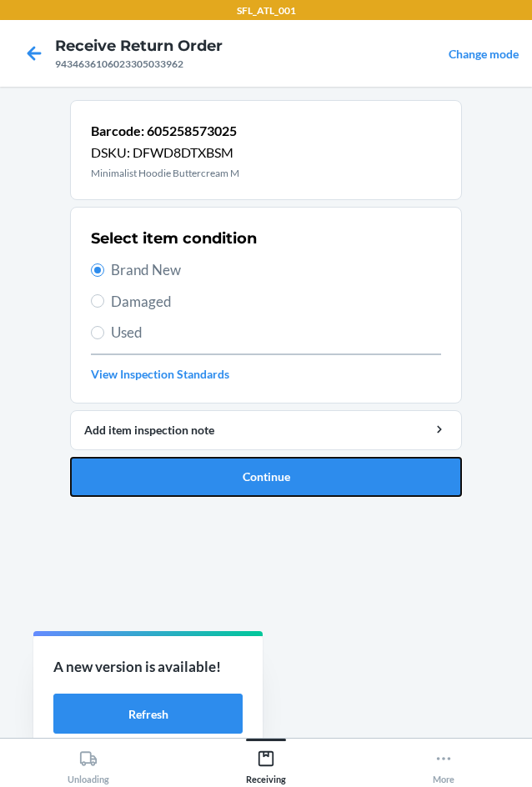
click at [300, 471] on button "Continue" at bounding box center [266, 477] width 392 height 40
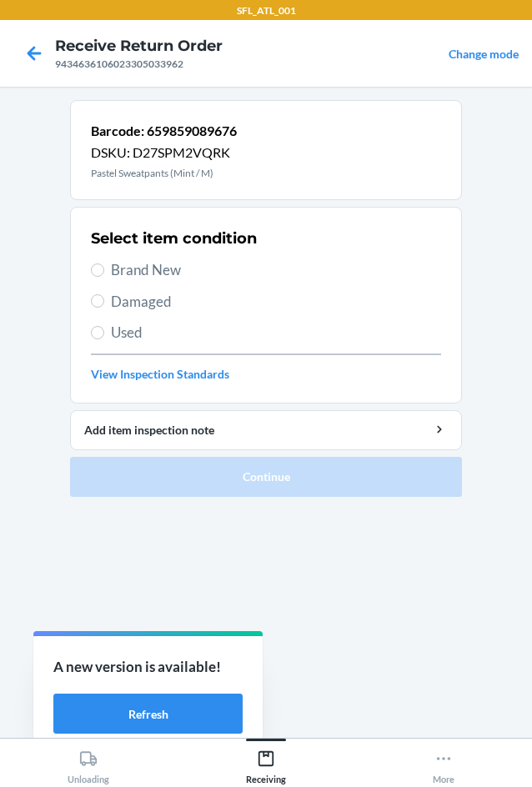
click at [161, 255] on div "Select item condition Brand New Damaged Used View Inspection Standards" at bounding box center [266, 304] width 350 height 165
click at [164, 267] on span "Brand New" at bounding box center [276, 270] width 330 height 22
click at [104, 267] on input "Brand New" at bounding box center [97, 269] width 13 height 13
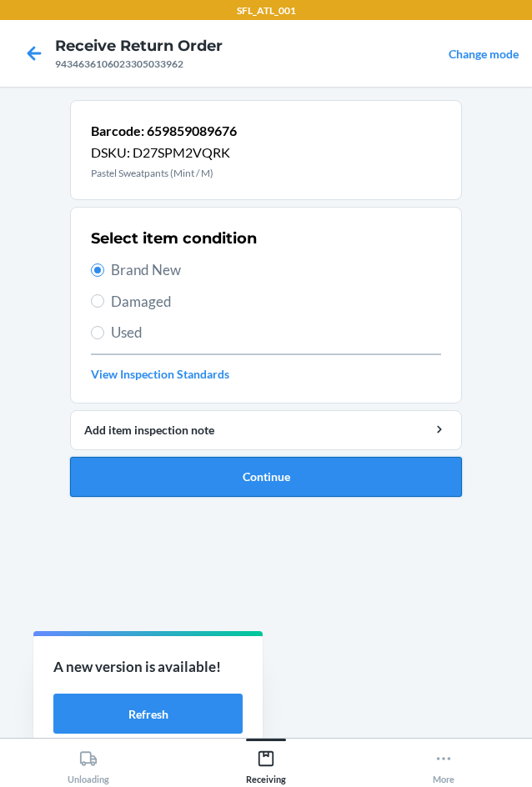
click at [309, 462] on button "Continue" at bounding box center [266, 477] width 392 height 40
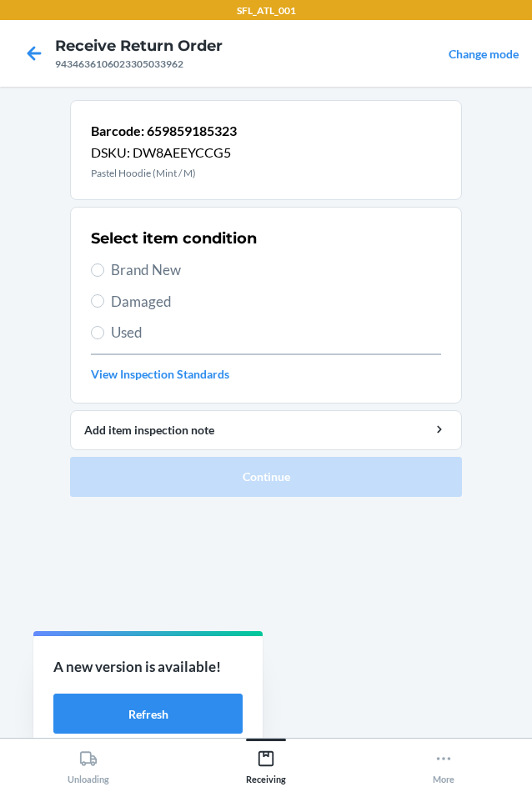
click at [161, 269] on span "Brand New" at bounding box center [276, 270] width 330 height 22
click at [104, 269] on input "Brand New" at bounding box center [97, 269] width 13 height 13
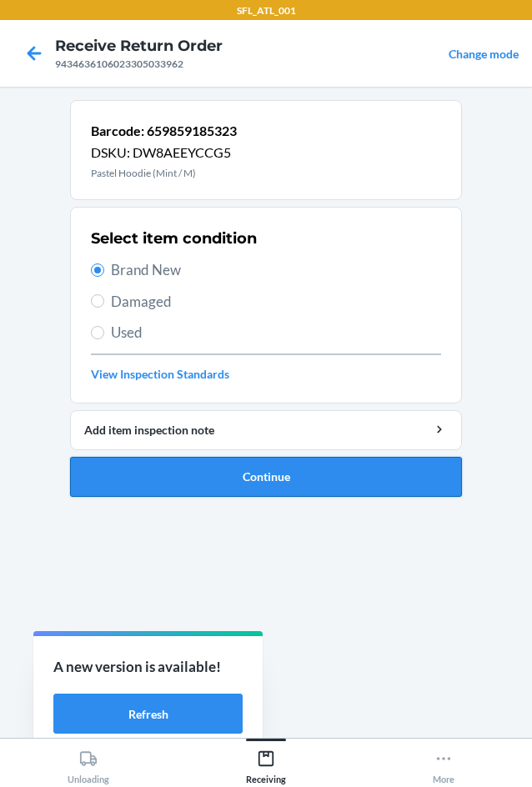
click at [348, 476] on button "Continue" at bounding box center [266, 477] width 392 height 40
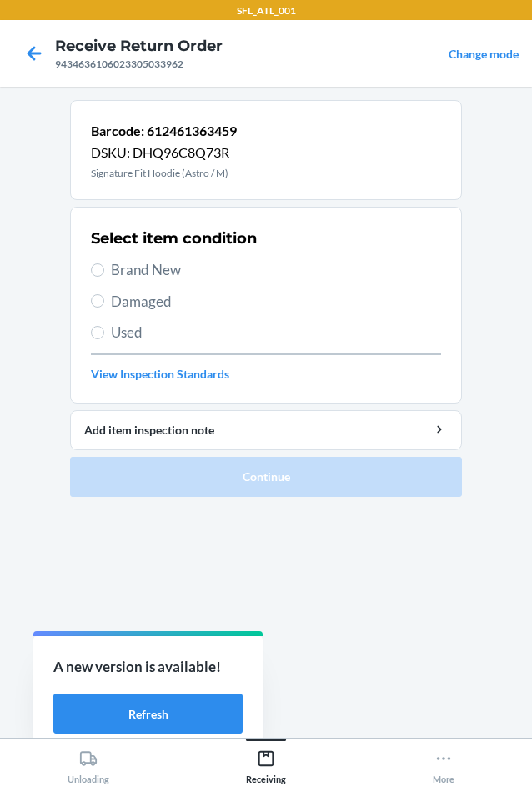
click at [155, 257] on div "Select item condition Brand New Damaged Used View Inspection Standards" at bounding box center [266, 304] width 350 height 165
click at [157, 263] on span "Brand New" at bounding box center [276, 270] width 330 height 22
click at [104, 263] on input "Brand New" at bounding box center [97, 269] width 13 height 13
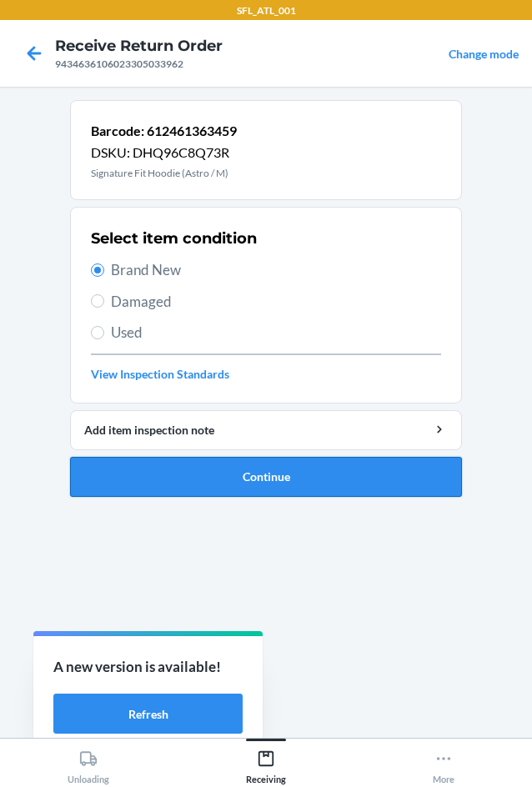
click at [224, 467] on button "Continue" at bounding box center [266, 477] width 392 height 40
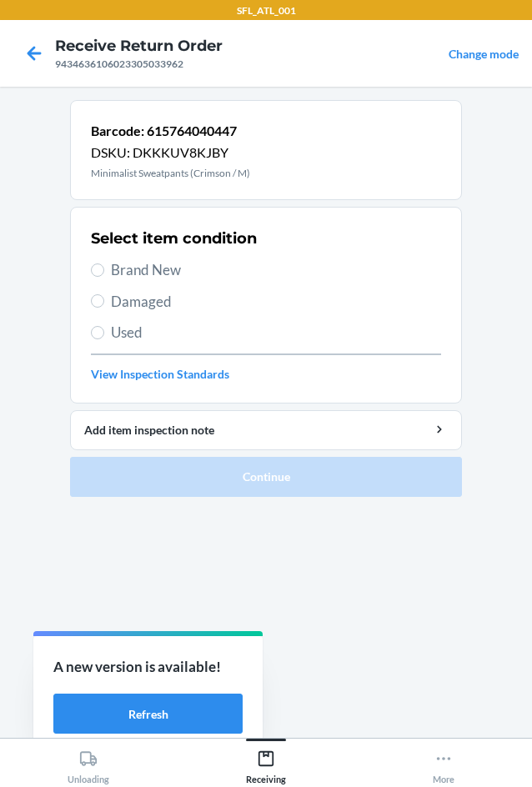
click at [158, 262] on span "Brand New" at bounding box center [276, 270] width 330 height 22
click at [104, 263] on input "Brand New" at bounding box center [97, 269] width 13 height 13
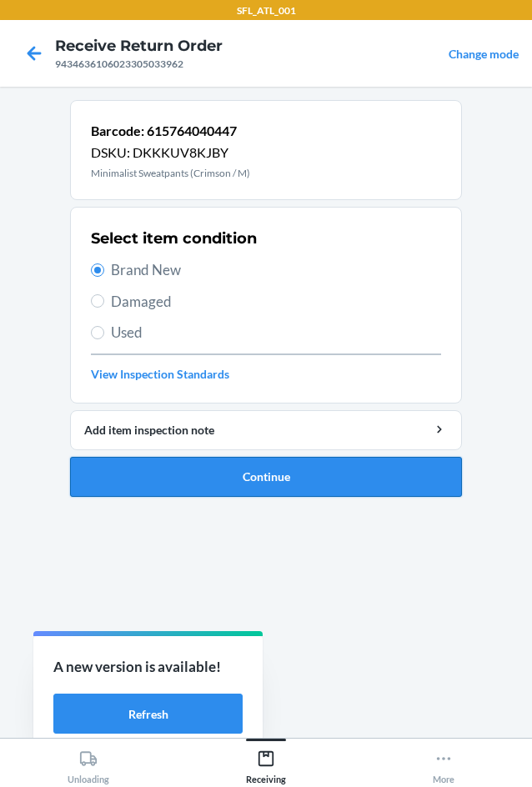
click at [299, 472] on button "Continue" at bounding box center [266, 477] width 392 height 40
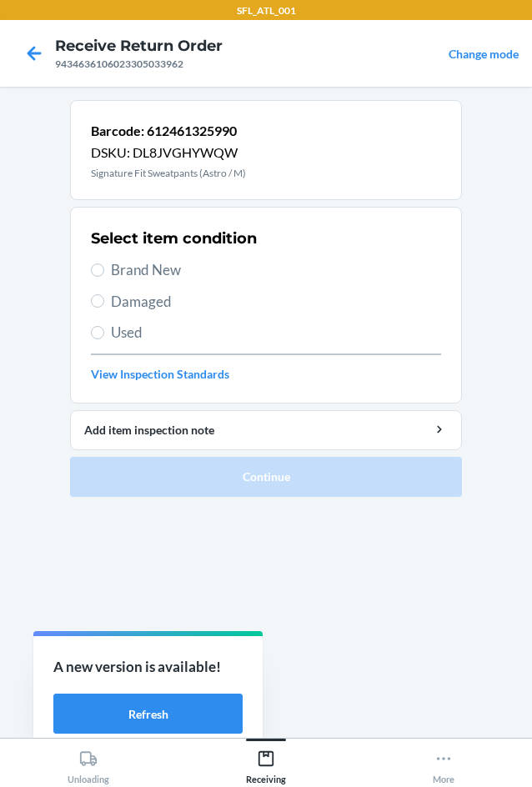
click at [162, 267] on span "Brand New" at bounding box center [276, 270] width 330 height 22
click at [104, 267] on input "Brand New" at bounding box center [97, 269] width 13 height 13
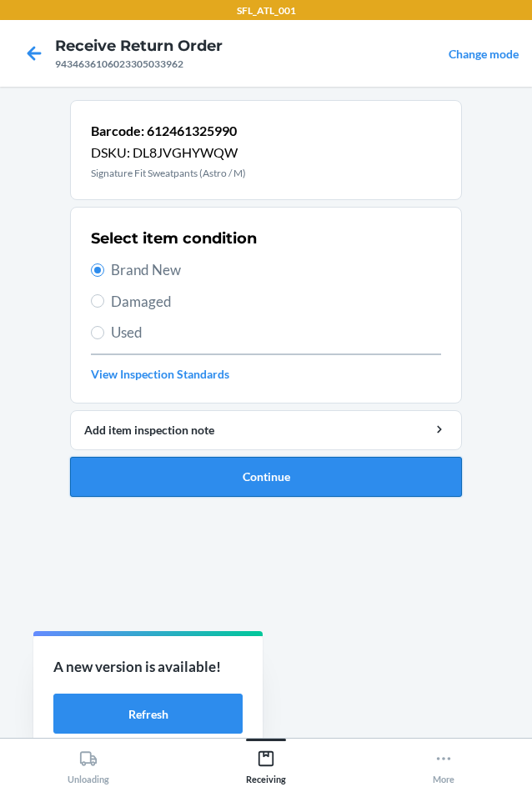
click at [259, 467] on button "Continue" at bounding box center [266, 477] width 392 height 40
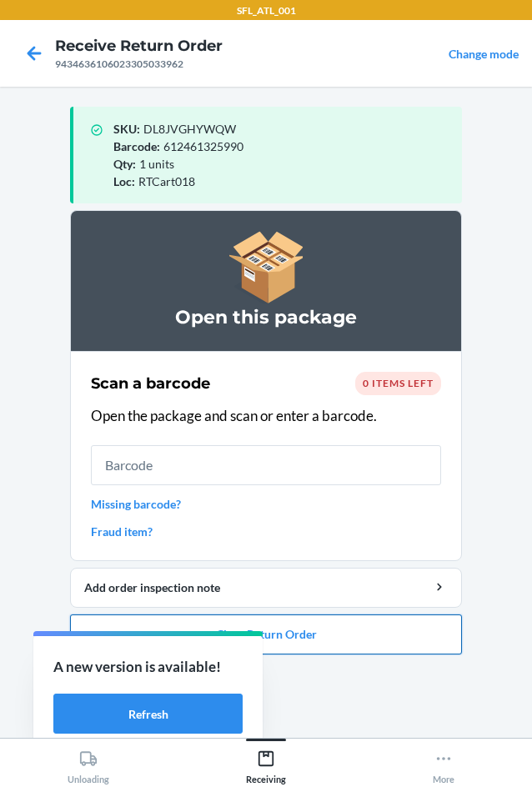
click at [424, 646] on button "Close Return Order" at bounding box center [266, 634] width 392 height 40
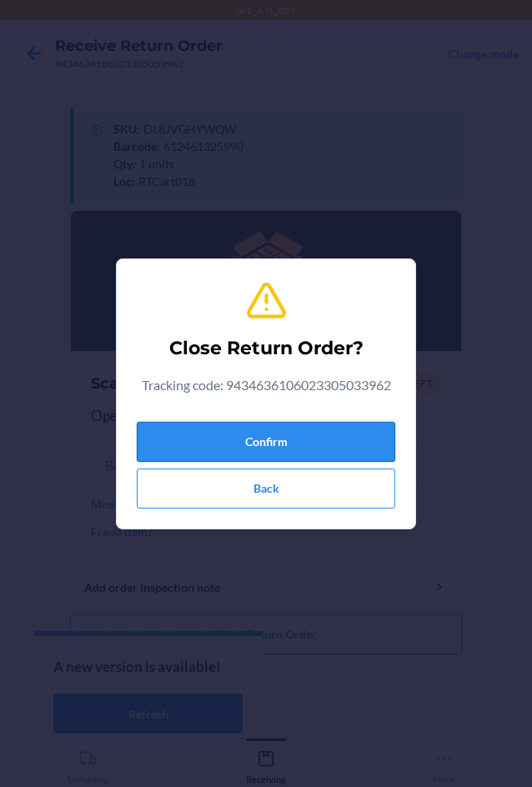
click at [311, 442] on button "Confirm" at bounding box center [266, 442] width 258 height 40
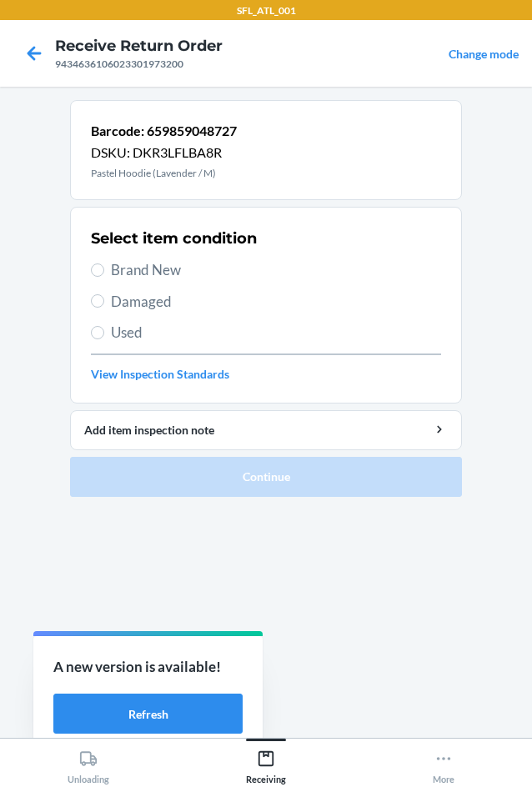
click at [159, 263] on span "Brand New" at bounding box center [276, 270] width 330 height 22
click at [104, 263] on input "Brand New" at bounding box center [97, 269] width 13 height 13
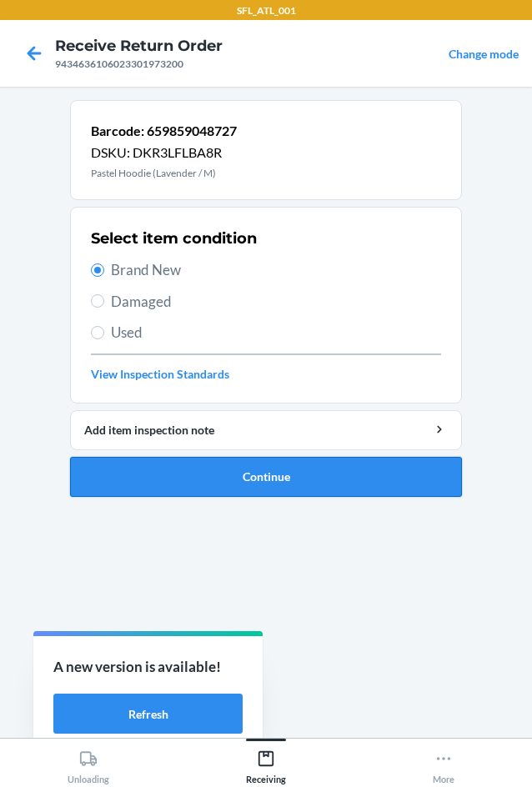
click at [277, 471] on button "Continue" at bounding box center [266, 477] width 392 height 40
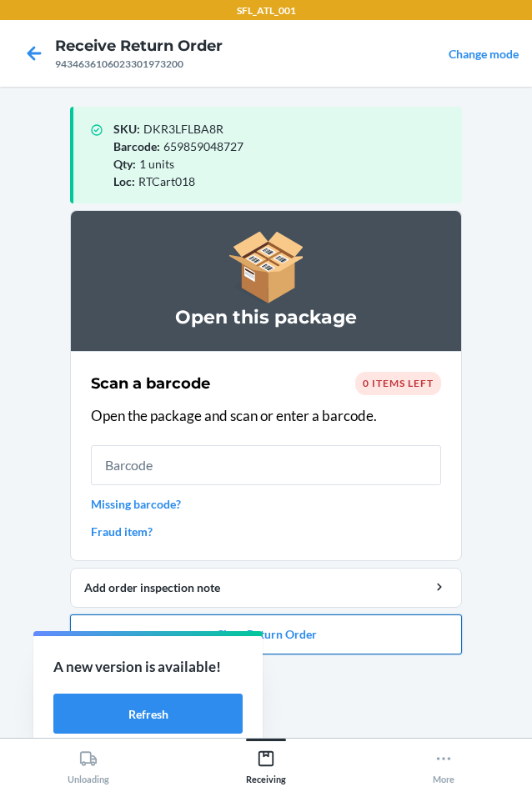
click at [416, 638] on button "Close Return Order" at bounding box center [266, 634] width 392 height 40
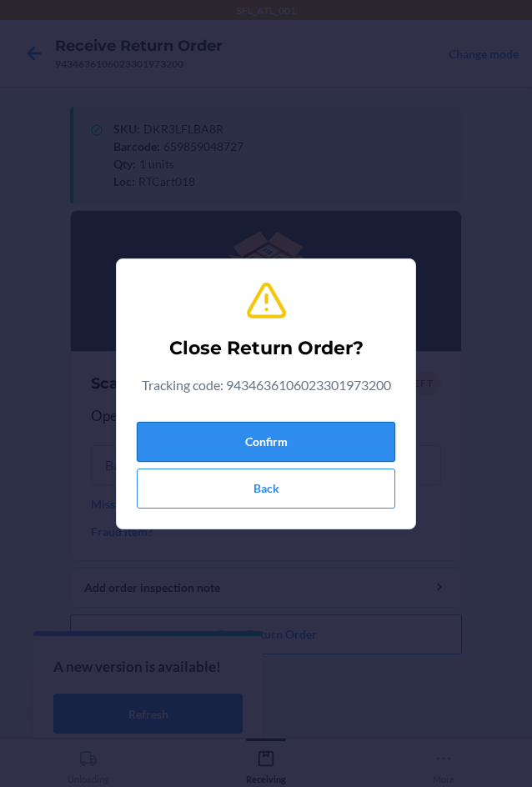
click at [322, 429] on button "Confirm" at bounding box center [266, 442] width 258 height 40
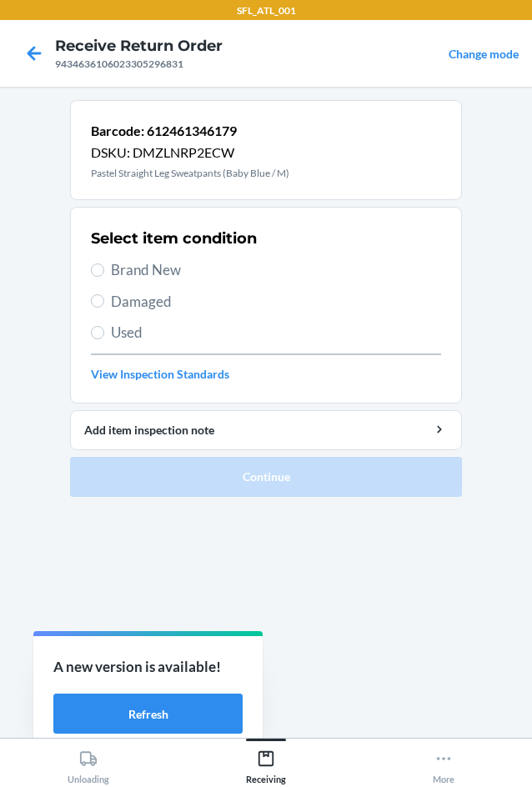
click at [181, 275] on span "Brand New" at bounding box center [276, 270] width 330 height 22
click at [104, 275] on input "Brand New" at bounding box center [97, 269] width 13 height 13
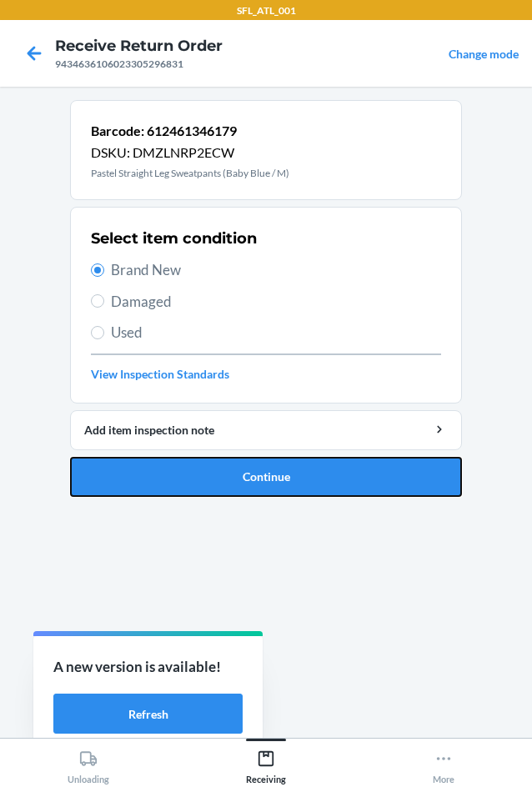
click at [337, 474] on button "Continue" at bounding box center [266, 477] width 392 height 40
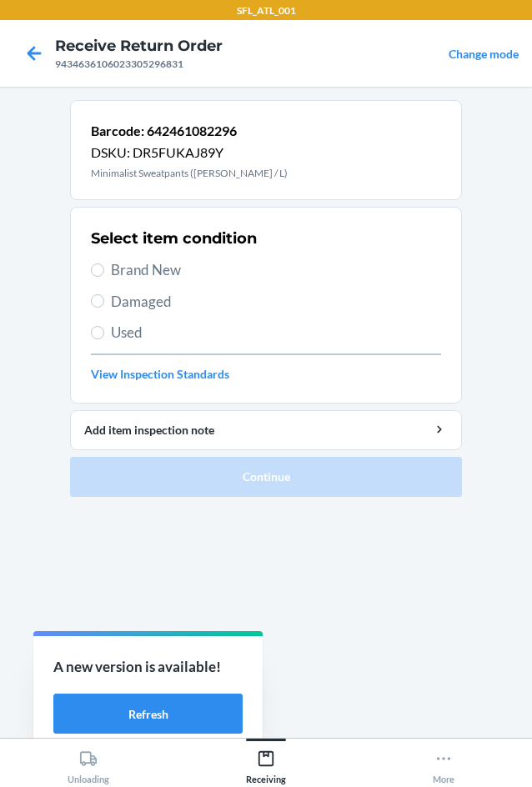
click at [179, 265] on span "Brand New" at bounding box center [276, 270] width 330 height 22
click at [104, 265] on input "Brand New" at bounding box center [97, 269] width 13 height 13
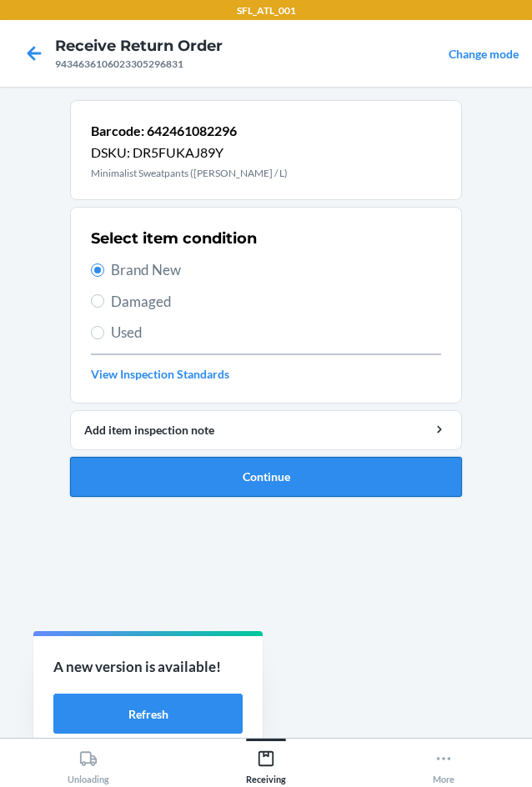
click at [288, 467] on button "Continue" at bounding box center [266, 477] width 392 height 40
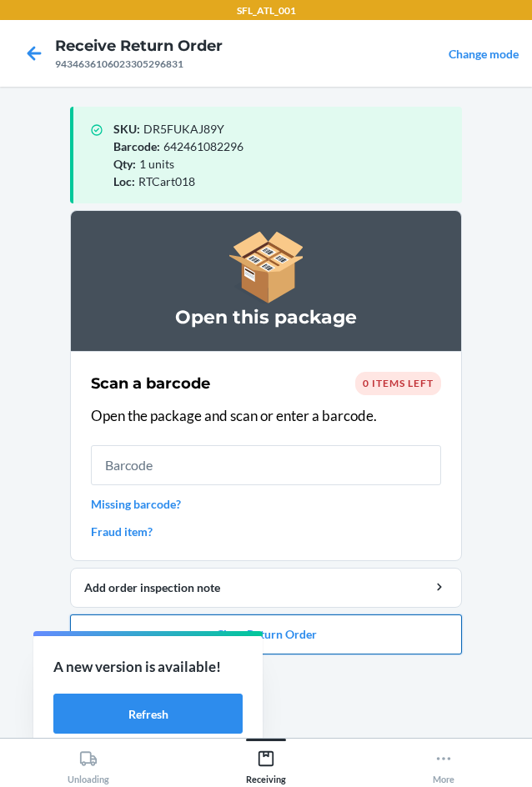
click at [422, 618] on button "Close Return Order" at bounding box center [266, 634] width 392 height 40
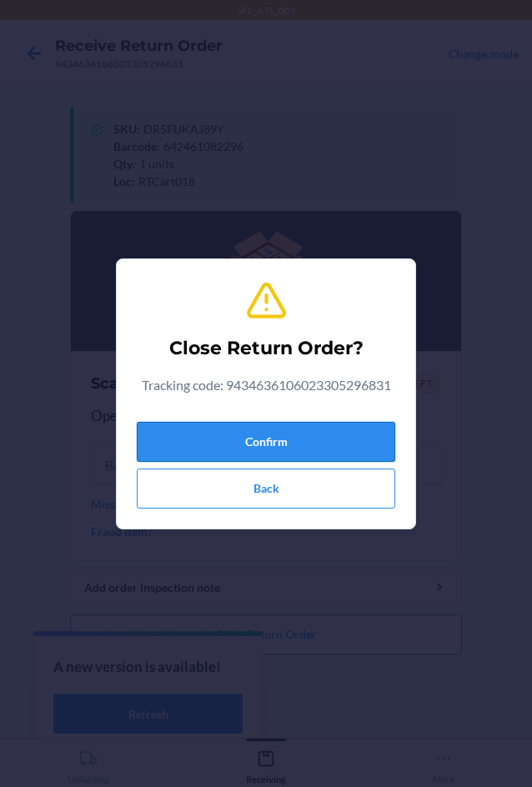
click at [278, 442] on button "Confirm" at bounding box center [266, 442] width 258 height 40
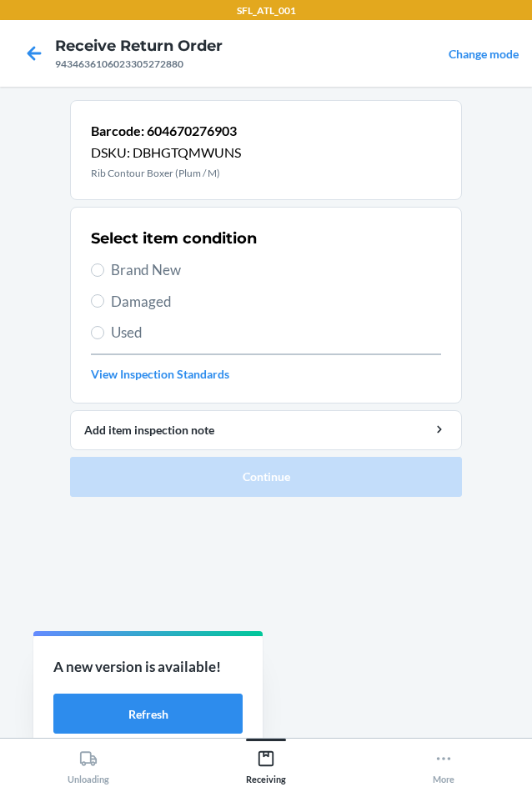
click at [158, 328] on span "Used" at bounding box center [276, 333] width 330 height 22
click at [104, 328] on input "Used" at bounding box center [97, 332] width 13 height 13
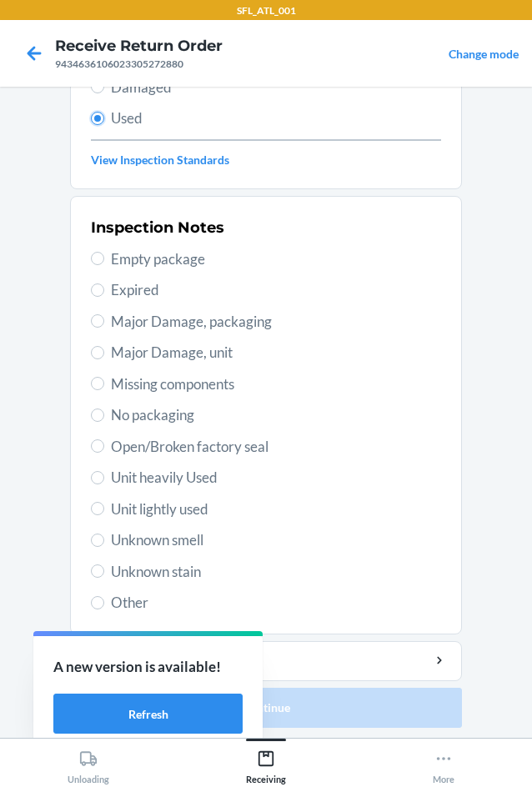
scroll to position [217, 0]
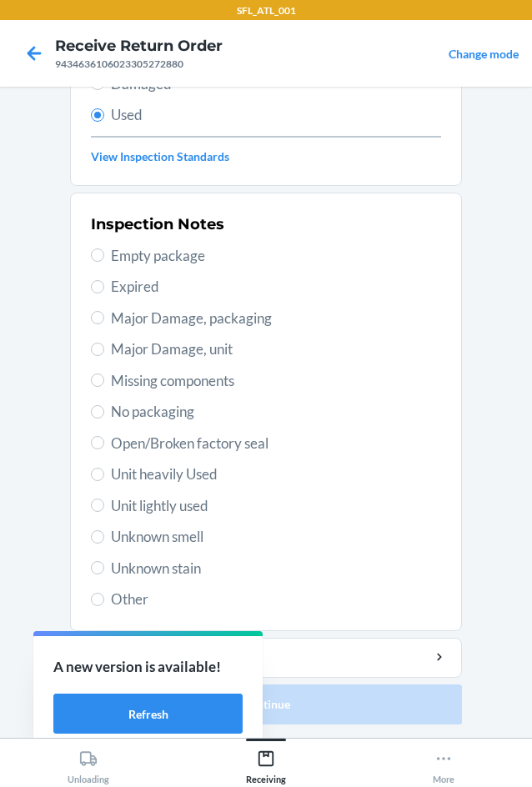
click at [211, 510] on span "Unit lightly used" at bounding box center [276, 506] width 330 height 22
click at [104, 510] on input "Unit lightly used" at bounding box center [97, 504] width 13 height 13
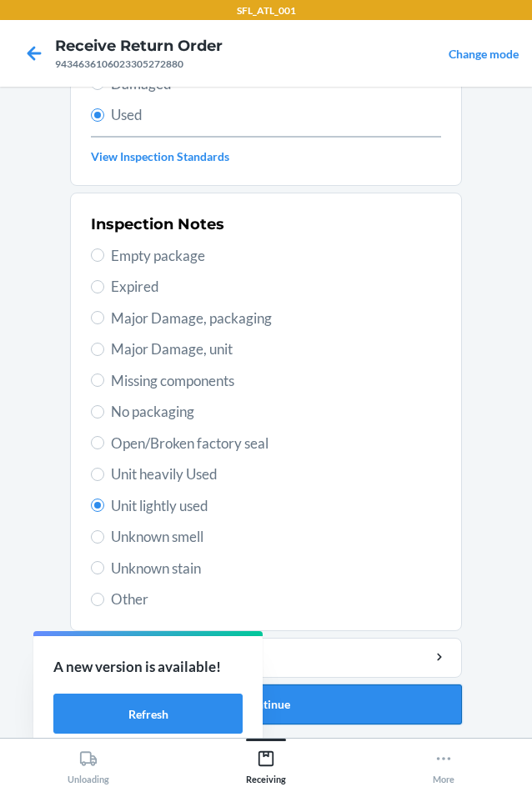
click at [372, 692] on button "Continue" at bounding box center [266, 704] width 392 height 40
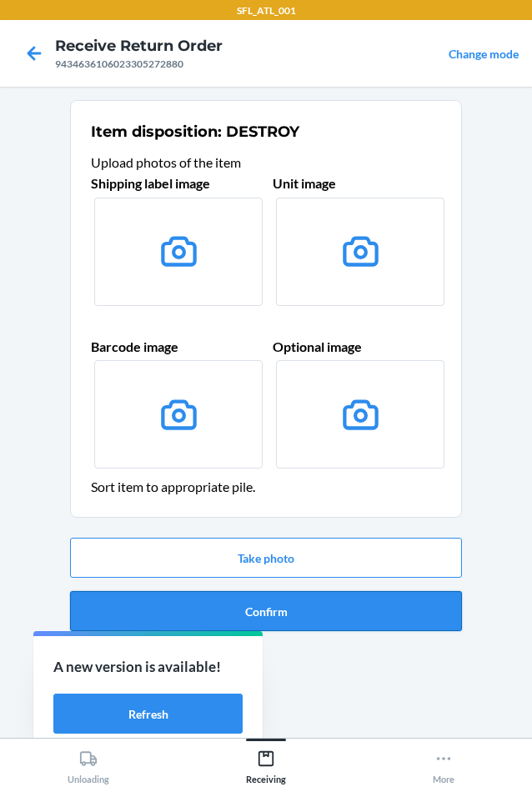
click at [392, 602] on button "Confirm" at bounding box center [266, 611] width 392 height 40
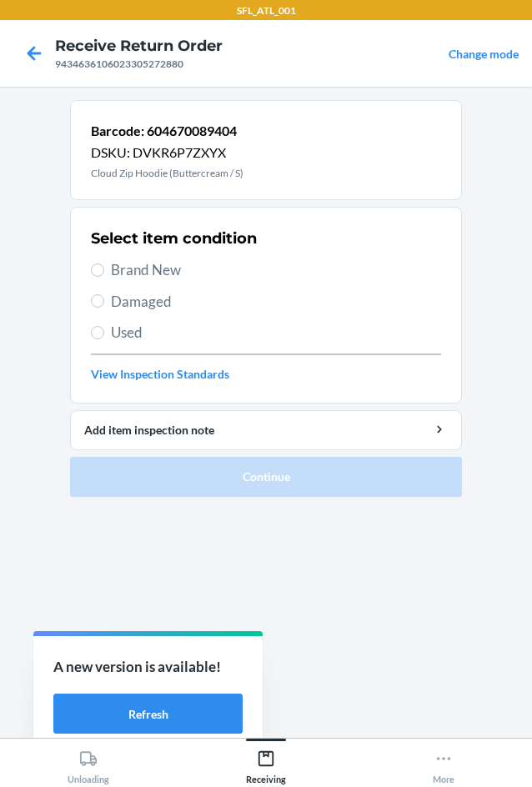
click at [126, 262] on span "Brand New" at bounding box center [276, 270] width 330 height 22
click at [104, 263] on input "Brand New" at bounding box center [97, 269] width 13 height 13
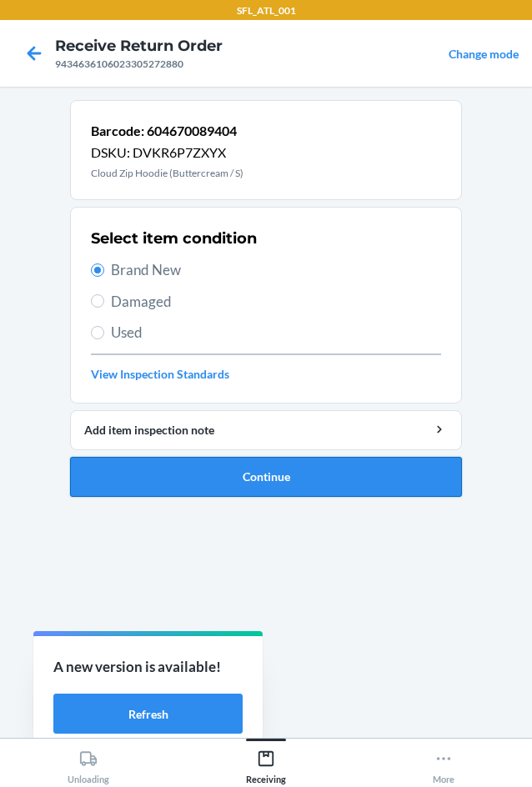
click at [307, 467] on button "Continue" at bounding box center [266, 477] width 392 height 40
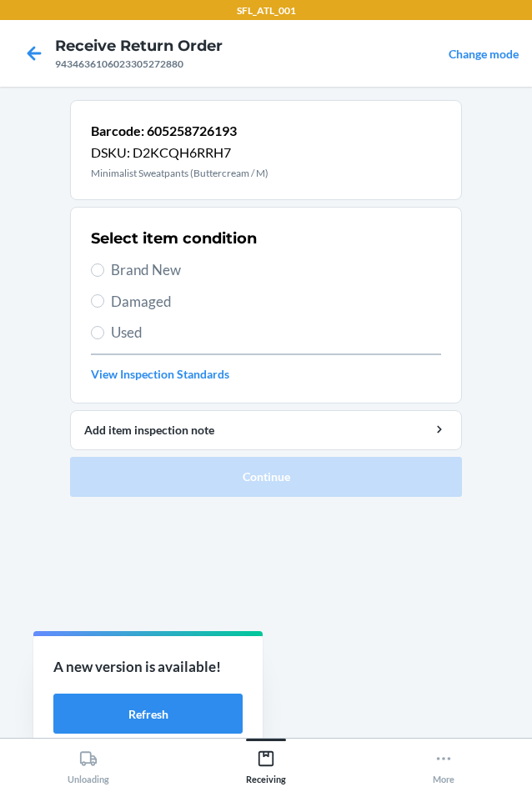
click at [159, 262] on span "Brand New" at bounding box center [276, 270] width 330 height 22
click at [104, 263] on input "Brand New" at bounding box center [97, 269] width 13 height 13
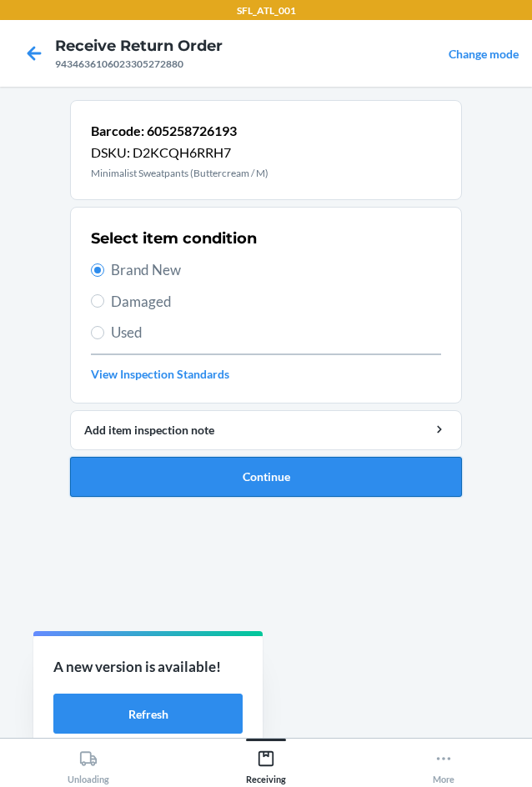
click at [250, 465] on button "Continue" at bounding box center [266, 477] width 392 height 40
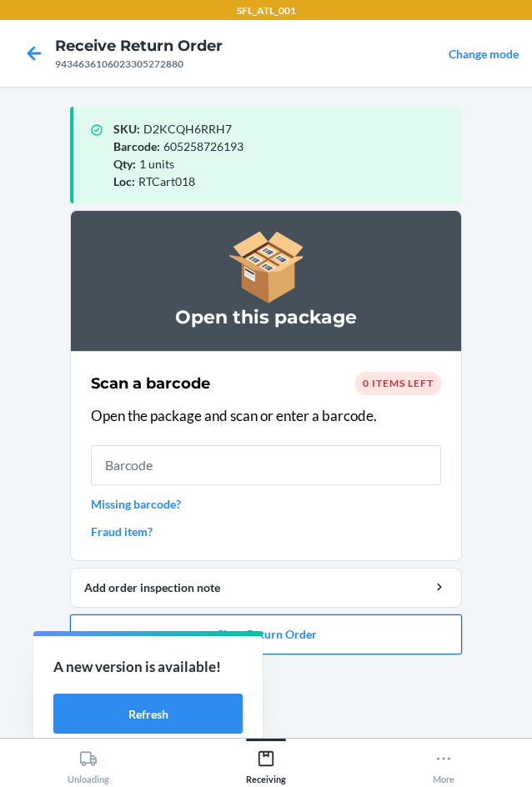
click at [392, 649] on button "Close Return Order" at bounding box center [266, 634] width 392 height 40
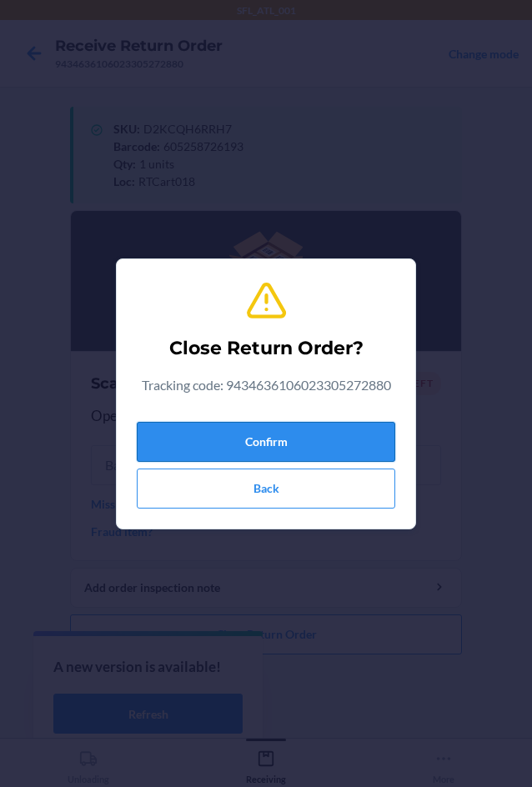
click at [353, 453] on button "Confirm" at bounding box center [266, 442] width 258 height 40
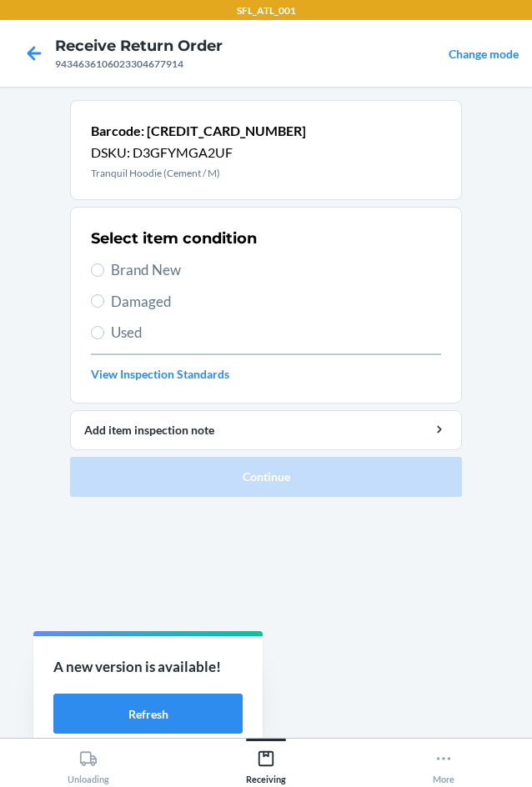
click at [163, 267] on span "Brand New" at bounding box center [276, 270] width 330 height 22
click at [104, 267] on input "Brand New" at bounding box center [97, 269] width 13 height 13
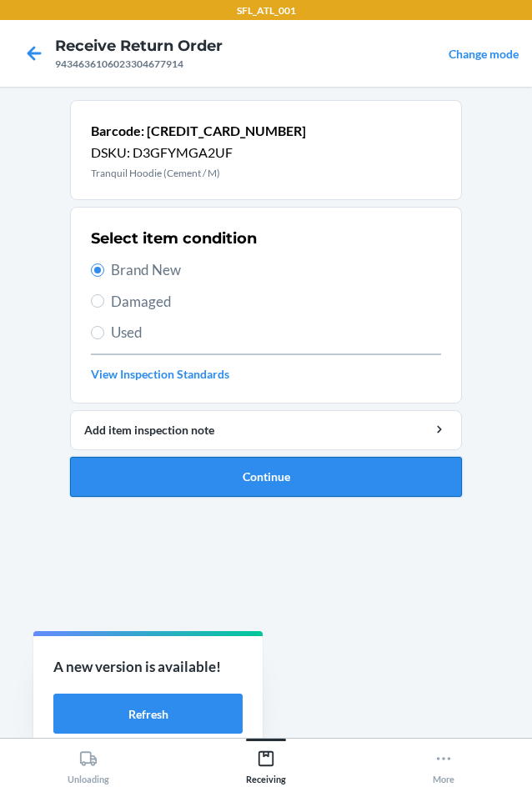
click at [313, 478] on button "Continue" at bounding box center [266, 477] width 392 height 40
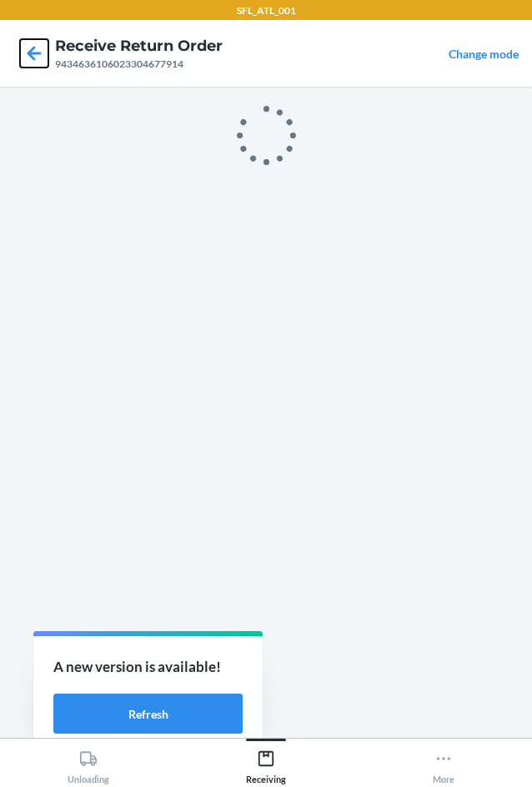
click at [27, 67] on icon at bounding box center [34, 53] width 28 height 28
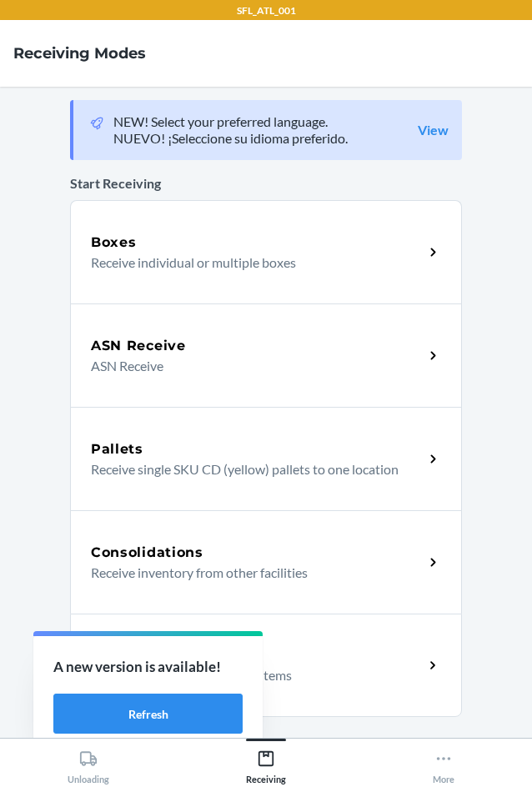
click at [382, 624] on div "Return Orders Receive return order package items" at bounding box center [266, 664] width 392 height 103
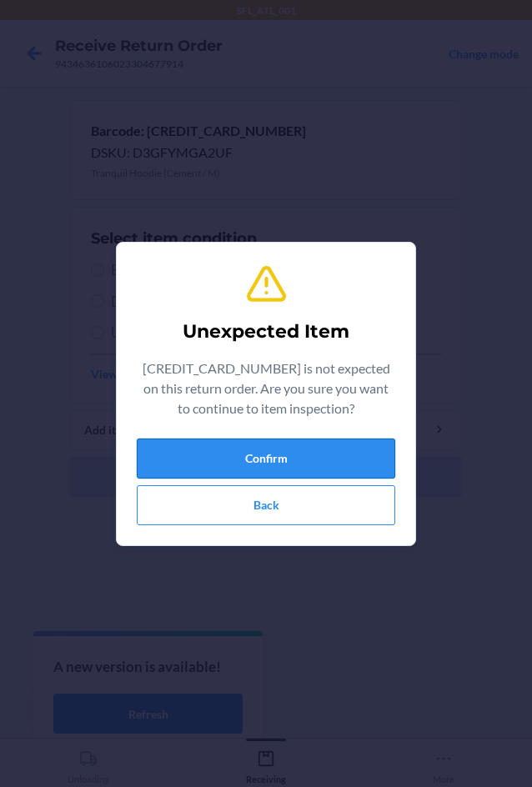
click at [356, 442] on button "Confirm" at bounding box center [266, 458] width 258 height 40
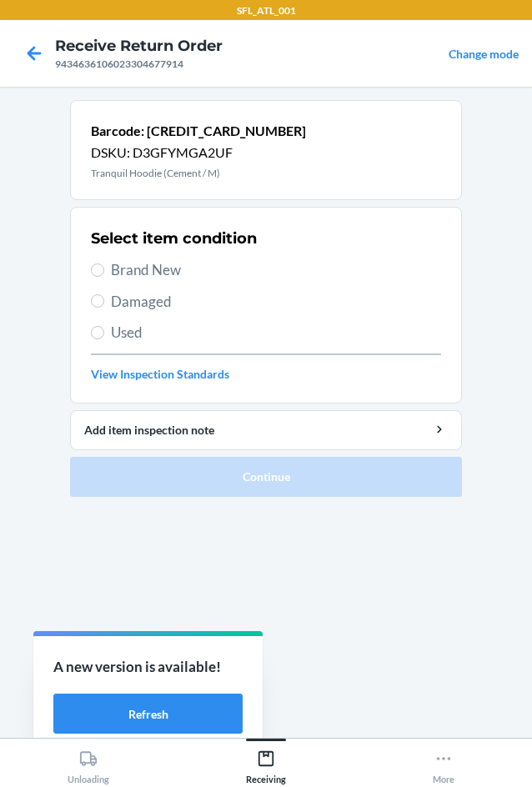
click at [182, 271] on span "Brand New" at bounding box center [276, 270] width 330 height 22
click at [104, 271] on input "Brand New" at bounding box center [97, 269] width 13 height 13
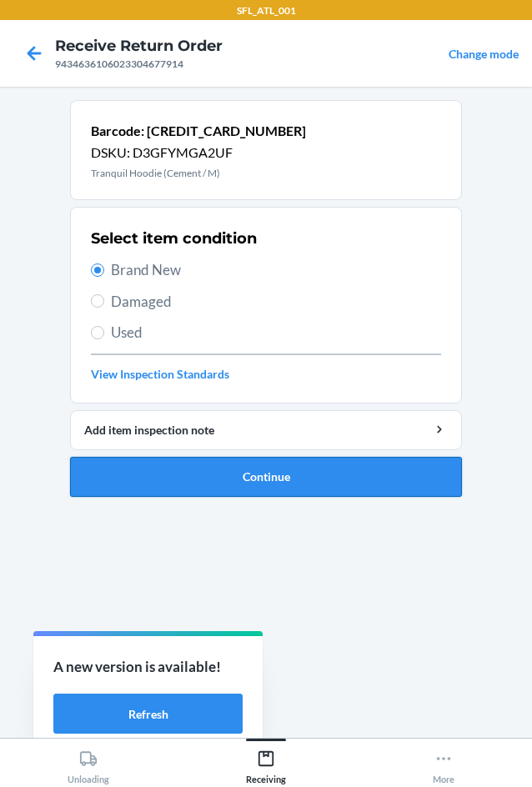
click at [266, 466] on button "Continue" at bounding box center [266, 477] width 392 height 40
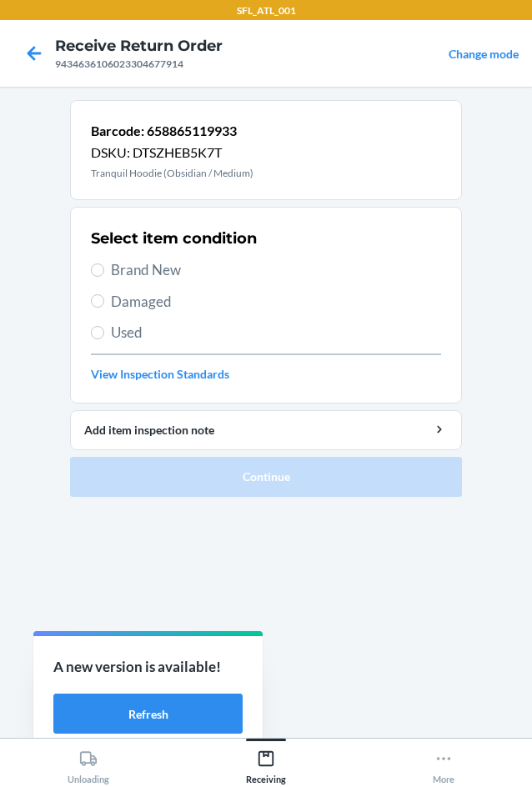
click at [137, 337] on span "Used" at bounding box center [276, 333] width 330 height 22
click at [104, 337] on input "Used" at bounding box center [97, 332] width 13 height 13
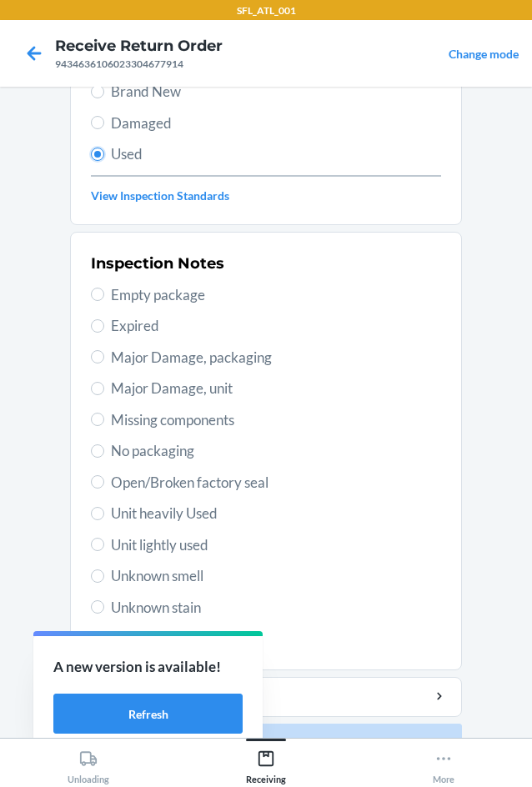
scroll to position [217, 0]
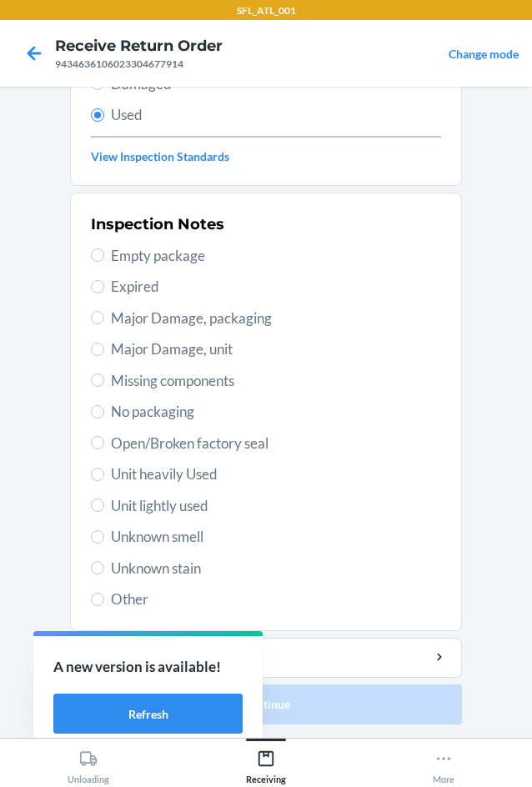
click at [178, 512] on span "Unit lightly used" at bounding box center [276, 506] width 330 height 22
click at [104, 512] on input "Unit lightly used" at bounding box center [97, 504] width 13 height 13
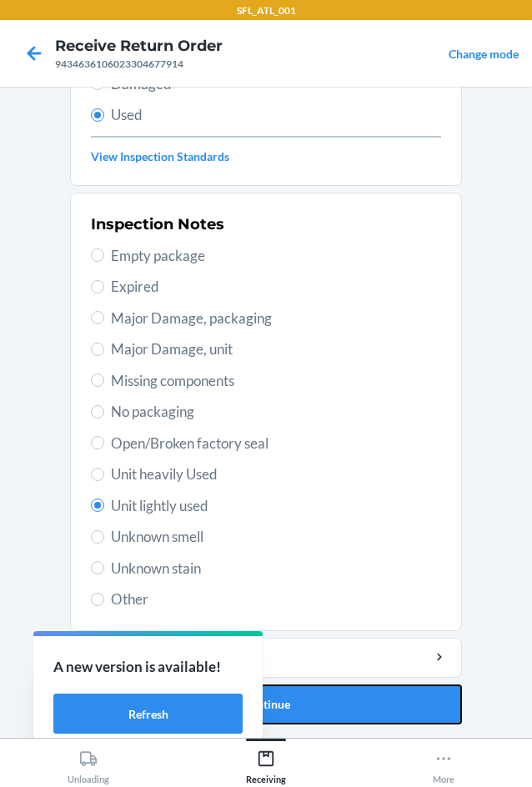
drag, startPoint x: 445, startPoint y: 723, endPoint x: 445, endPoint y: 709, distance: 14.2
click at [445, 719] on button "Continue" at bounding box center [266, 704] width 392 height 40
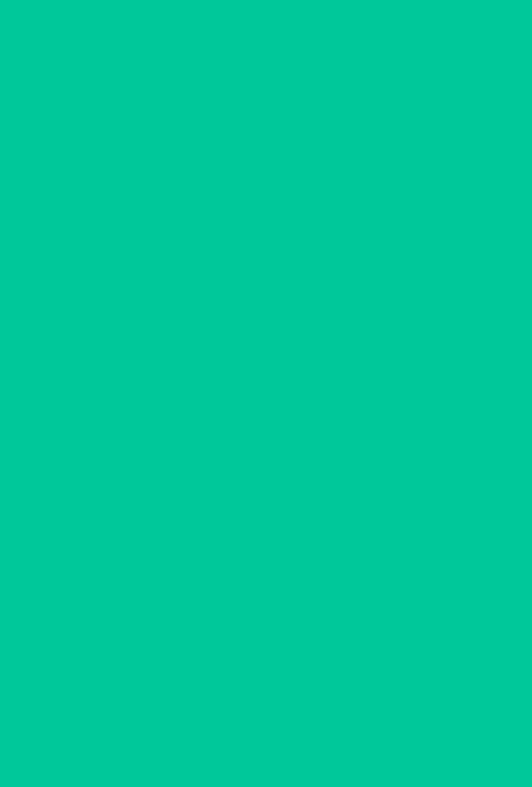
scroll to position [0, 0]
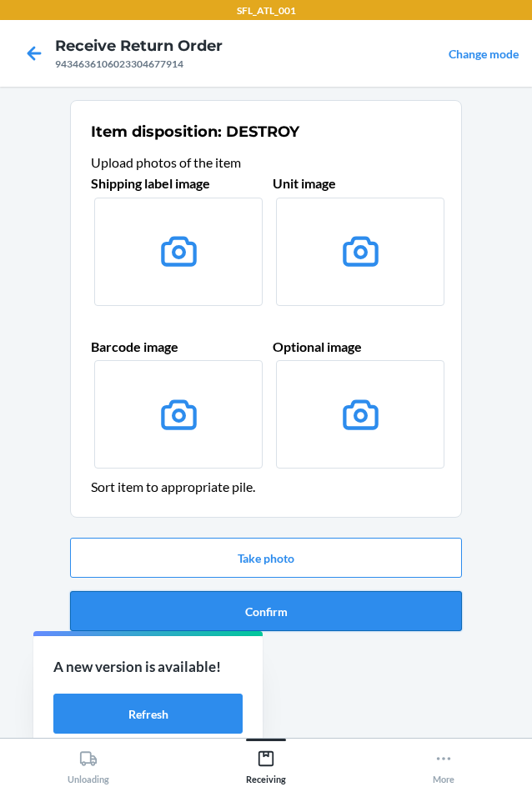
click at [419, 606] on button "Confirm" at bounding box center [266, 611] width 392 height 40
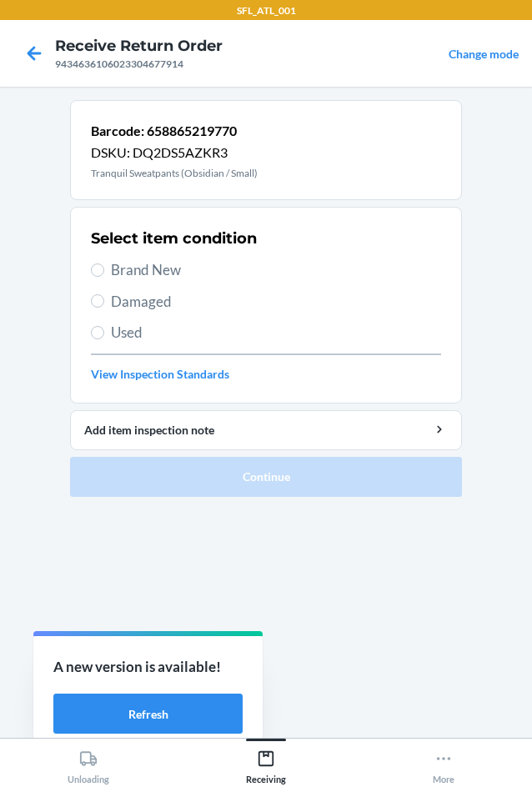
click at [146, 331] on span "Used" at bounding box center [276, 333] width 330 height 22
click at [104, 331] on input "Used" at bounding box center [97, 332] width 13 height 13
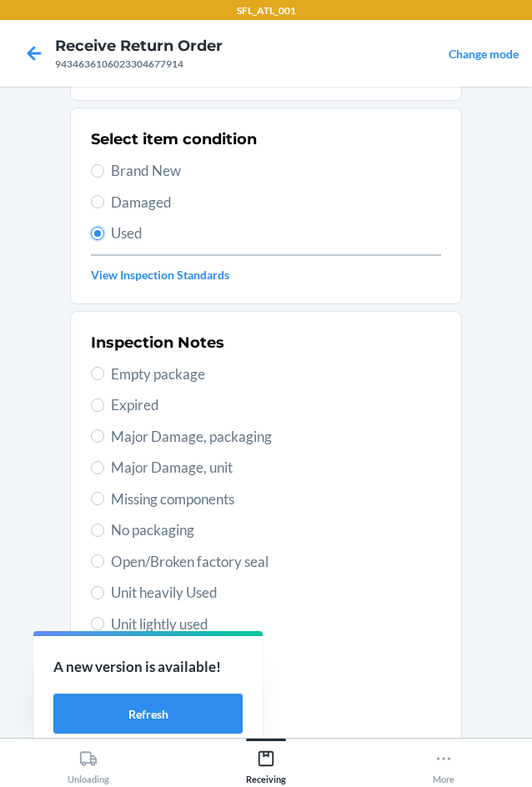
scroll to position [217, 0]
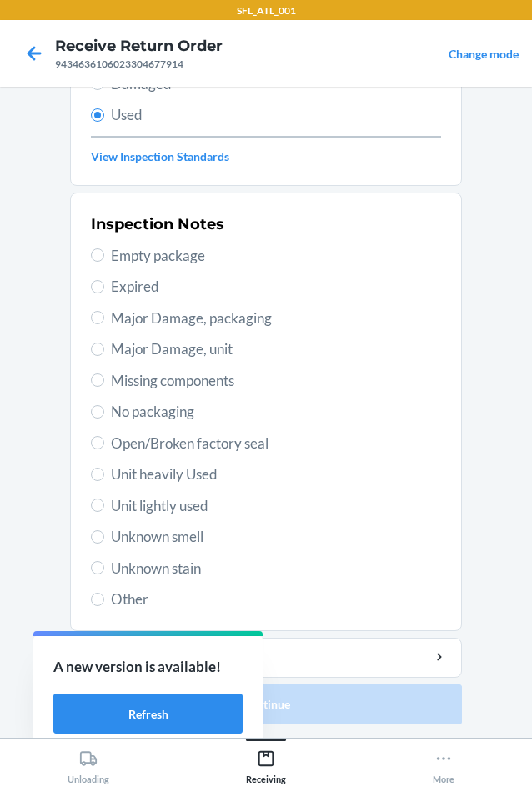
click at [192, 492] on div "Inspection Notes Empty package Expired Major Damage, packaging Major Damage, un…" at bounding box center [266, 411] width 350 height 407
click at [192, 496] on span "Unit lightly used" at bounding box center [276, 506] width 330 height 22
click at [104, 498] on input "Unit lightly used" at bounding box center [97, 504] width 13 height 13
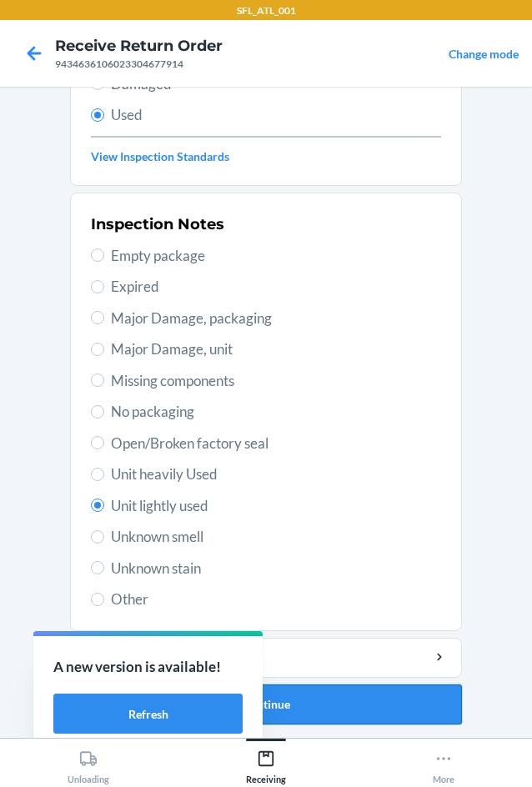
click at [329, 695] on button "Continue" at bounding box center [266, 704] width 392 height 40
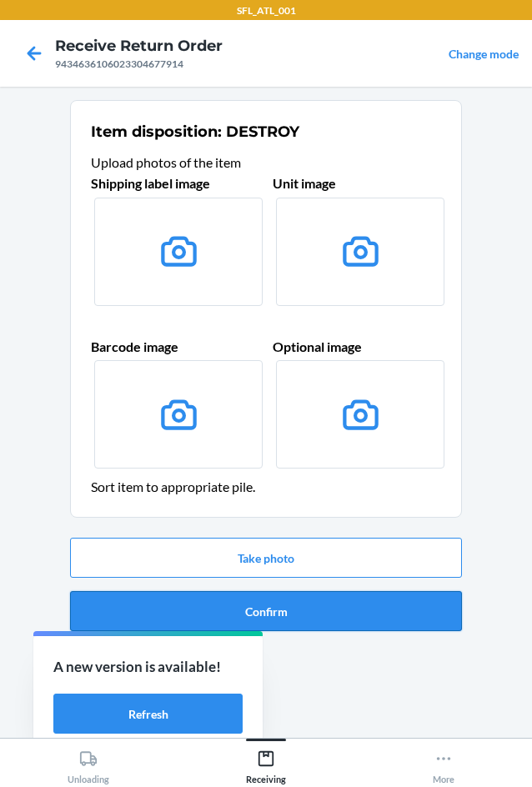
click at [347, 613] on button "Confirm" at bounding box center [266, 611] width 392 height 40
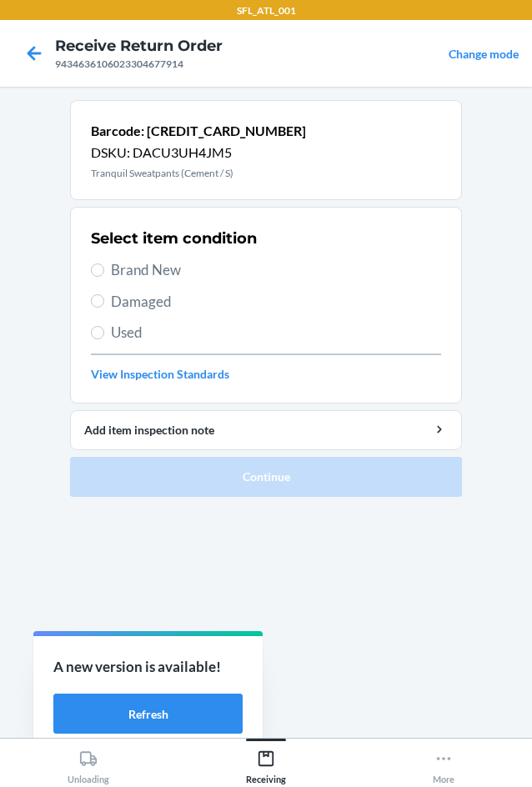
click at [137, 272] on span "Brand New" at bounding box center [276, 270] width 330 height 22
click at [104, 272] on input "Brand New" at bounding box center [97, 269] width 13 height 13
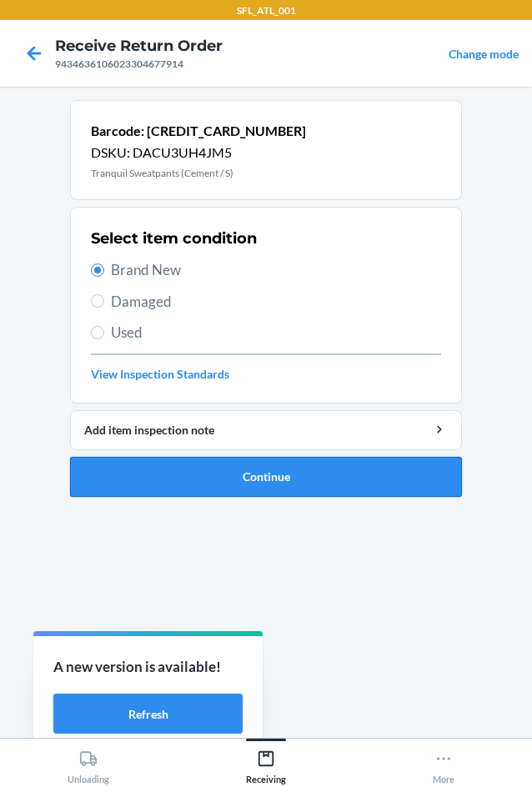
click at [204, 489] on button "Continue" at bounding box center [266, 477] width 392 height 40
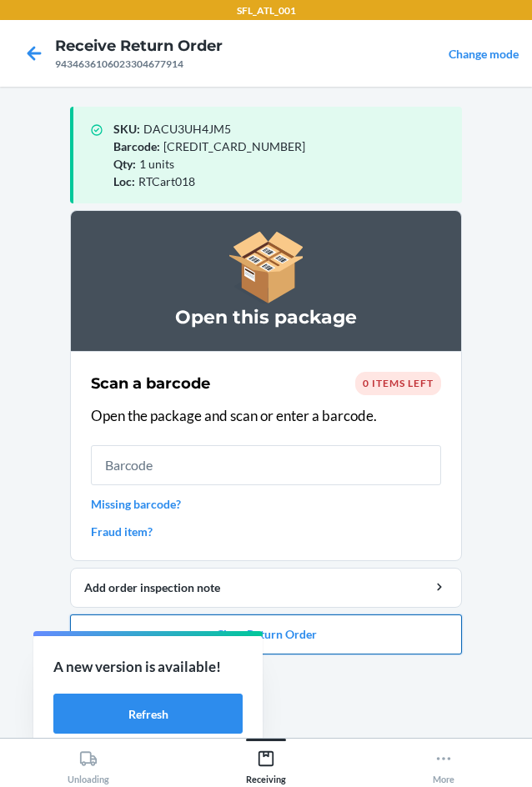
click at [416, 648] on button "Close Return Order" at bounding box center [266, 634] width 392 height 40
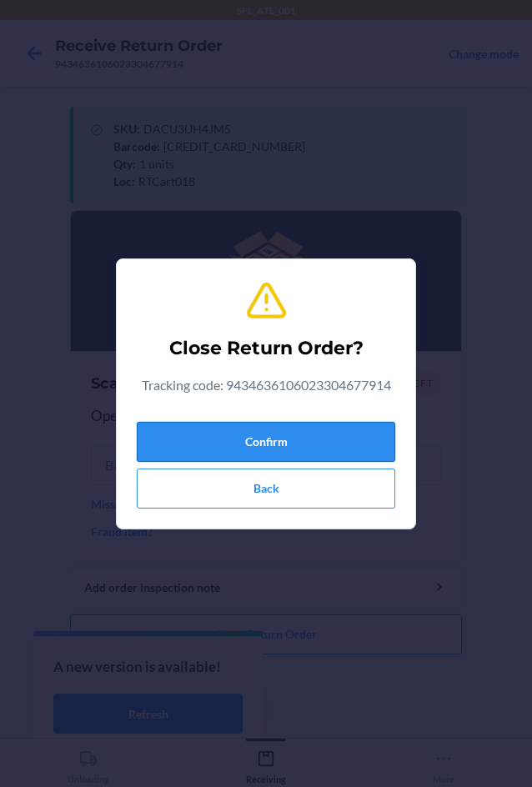
click at [352, 425] on button "Confirm" at bounding box center [266, 442] width 258 height 40
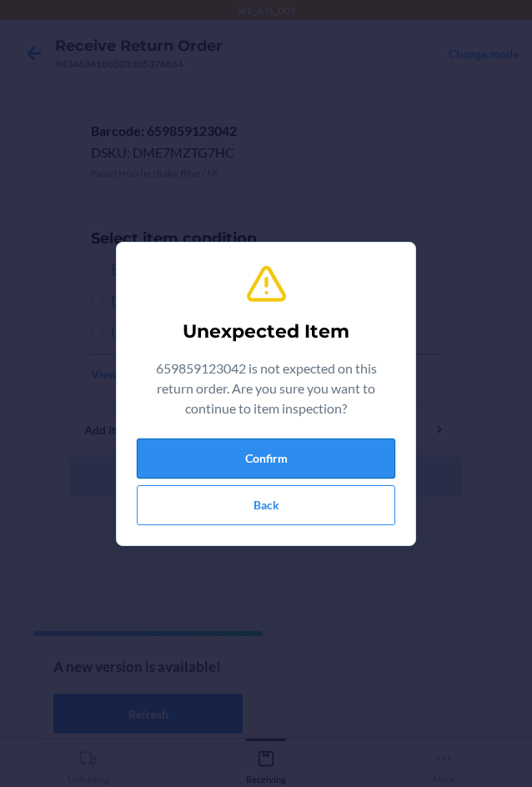
click at [348, 445] on button "Confirm" at bounding box center [266, 458] width 258 height 40
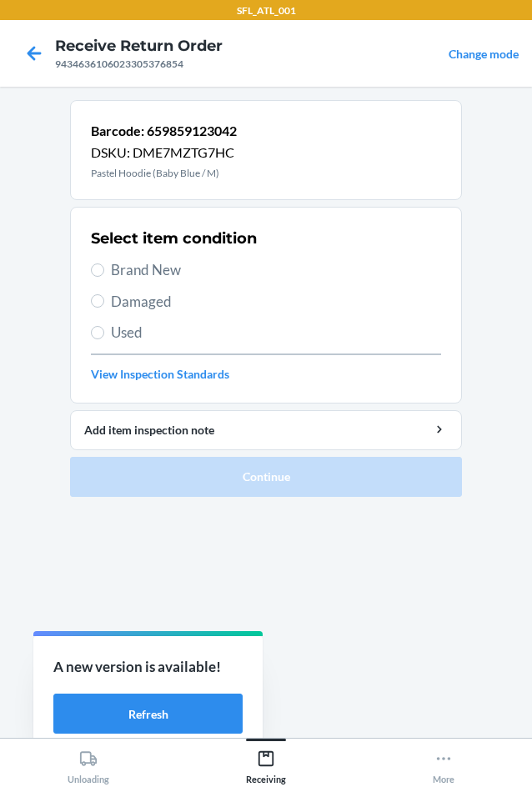
click at [175, 272] on span "Brand New" at bounding box center [276, 270] width 330 height 22
click at [104, 272] on input "Brand New" at bounding box center [97, 269] width 13 height 13
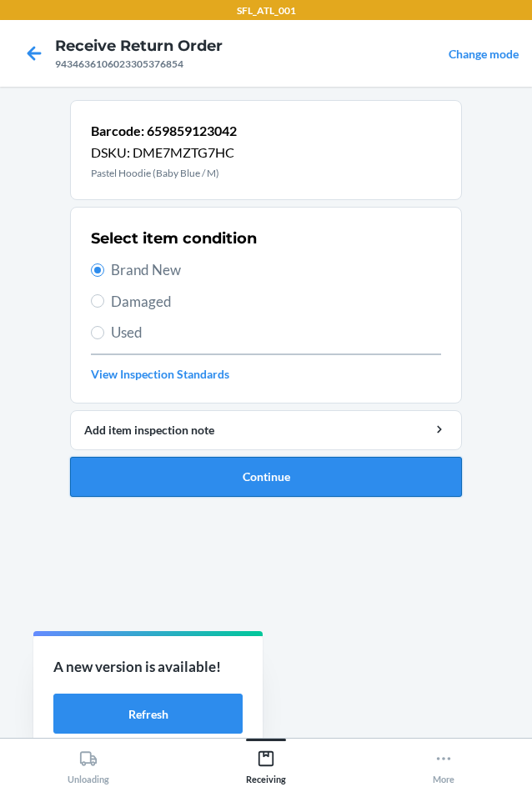
click at [335, 479] on button "Continue" at bounding box center [266, 477] width 392 height 40
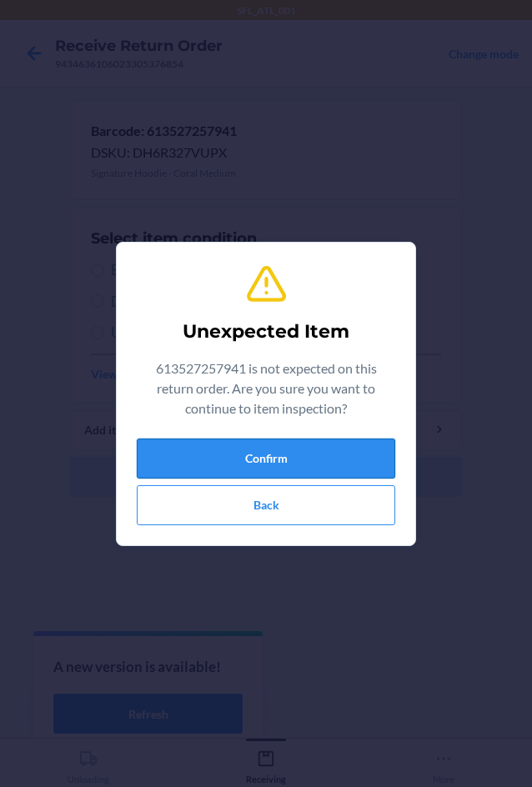
click at [336, 452] on button "Confirm" at bounding box center [266, 458] width 258 height 40
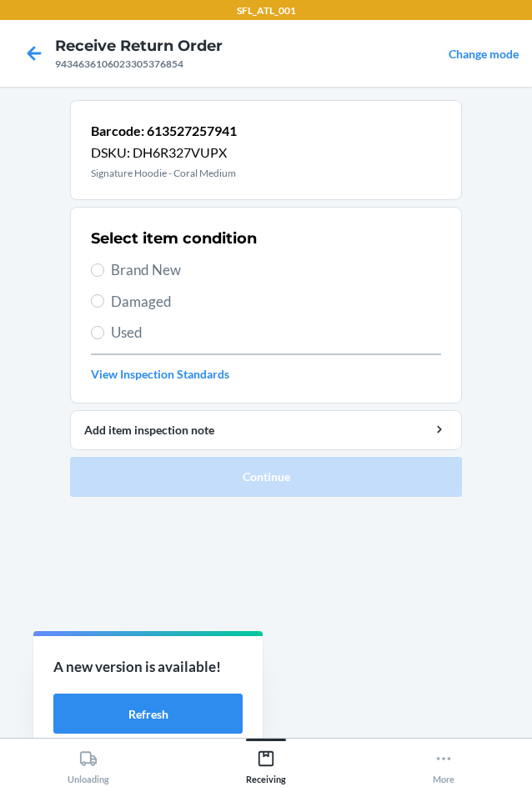
click at [175, 264] on span "Brand New" at bounding box center [276, 270] width 330 height 22
click at [104, 264] on input "Brand New" at bounding box center [97, 269] width 13 height 13
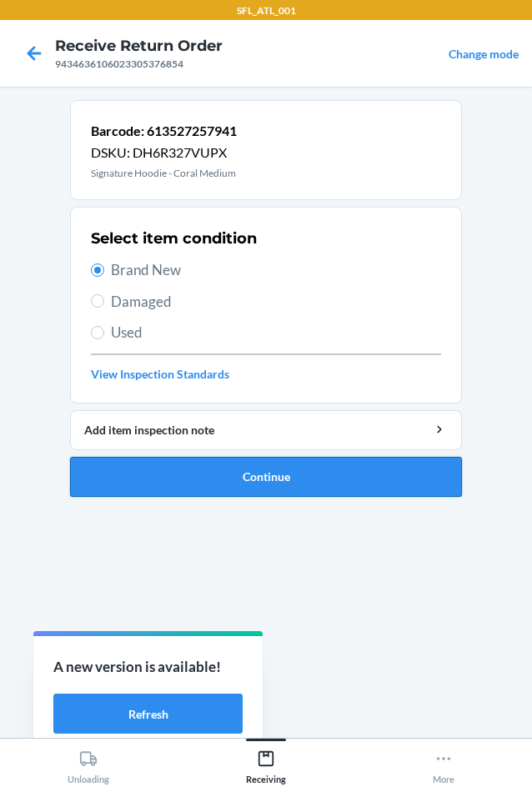
click at [319, 469] on button "Continue" at bounding box center [266, 477] width 392 height 40
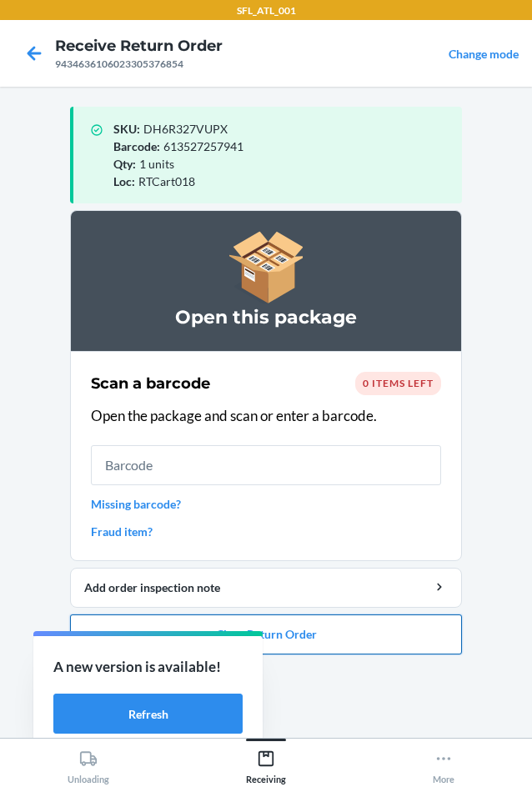
click at [377, 637] on button "Close Return Order" at bounding box center [266, 634] width 392 height 40
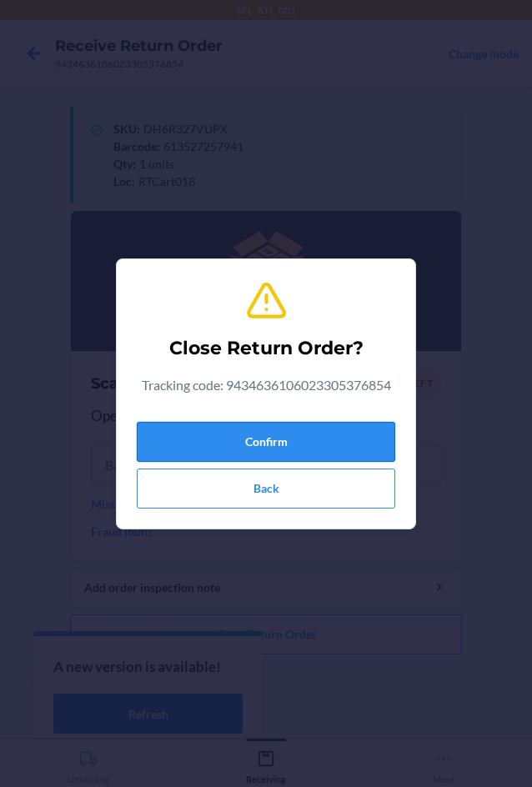
click at [312, 454] on button "Confirm" at bounding box center [266, 442] width 258 height 40
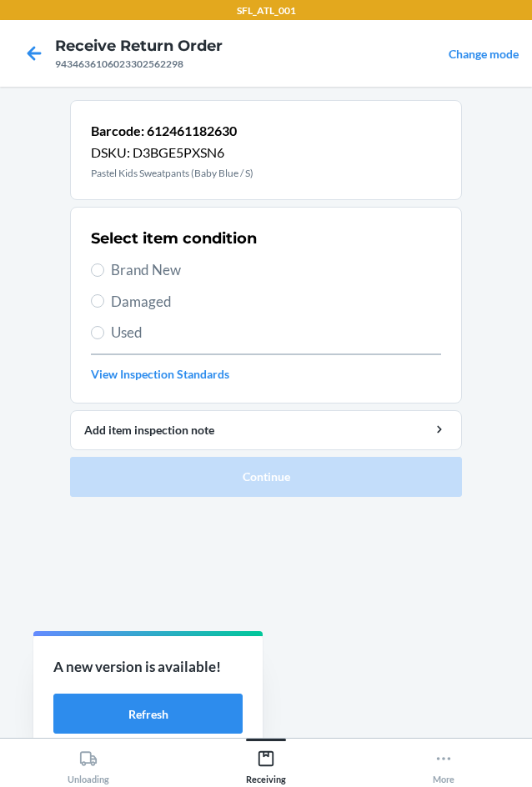
click at [145, 265] on span "Brand New" at bounding box center [276, 270] width 330 height 22
click at [104, 265] on input "Brand New" at bounding box center [97, 269] width 13 height 13
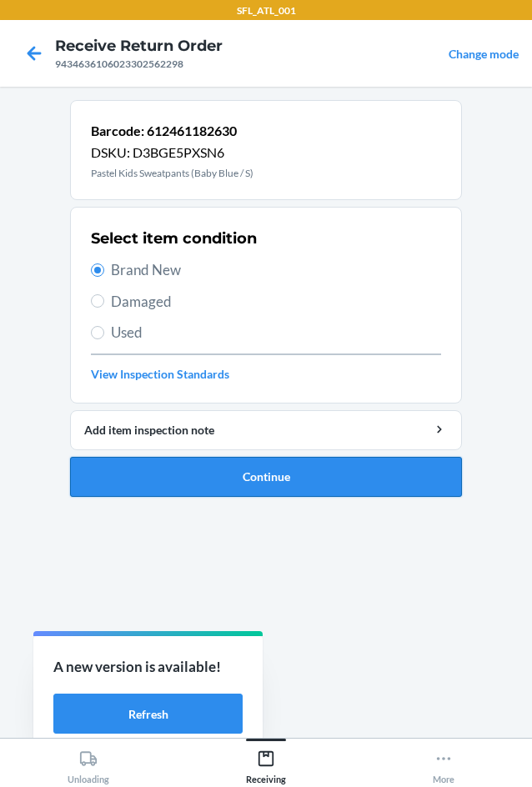
click at [318, 460] on button "Continue" at bounding box center [266, 477] width 392 height 40
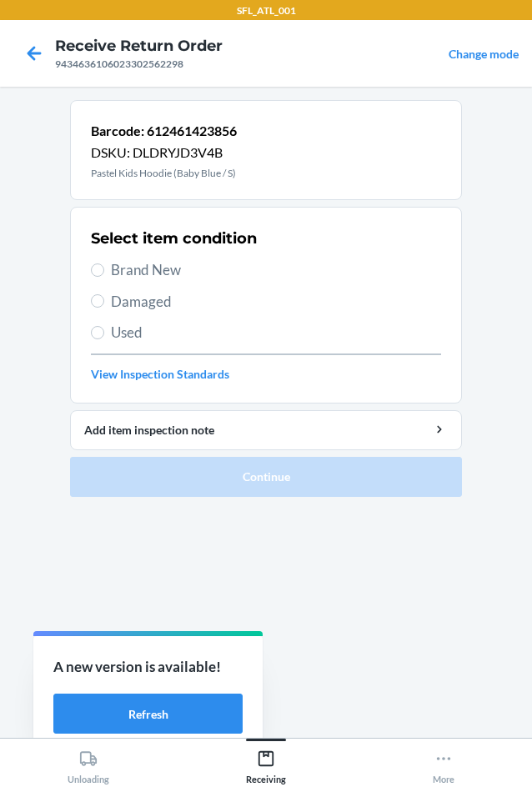
drag, startPoint x: 137, startPoint y: 258, endPoint x: 152, endPoint y: 284, distance: 29.9
click at [148, 277] on div "Select item condition Brand New Damaged Used View Inspection Standards" at bounding box center [266, 304] width 350 height 165
click at [159, 279] on span "Brand New" at bounding box center [276, 270] width 330 height 22
click at [104, 277] on input "Brand New" at bounding box center [97, 269] width 13 height 13
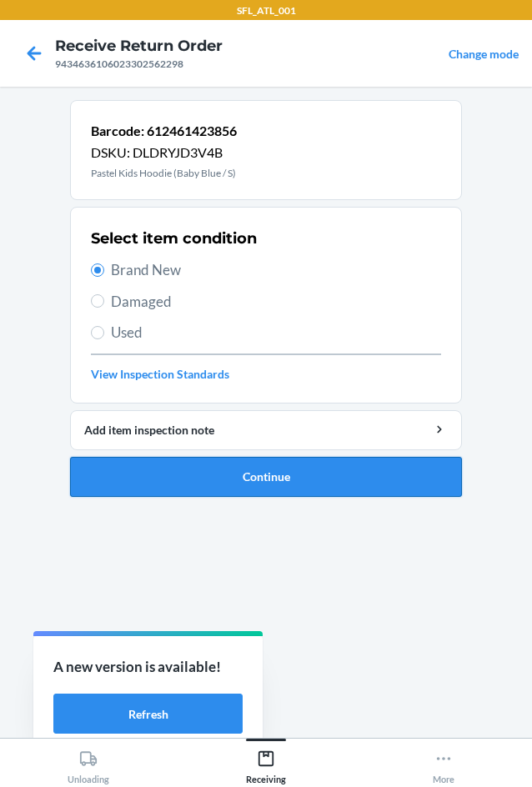
click at [402, 479] on button "Continue" at bounding box center [266, 477] width 392 height 40
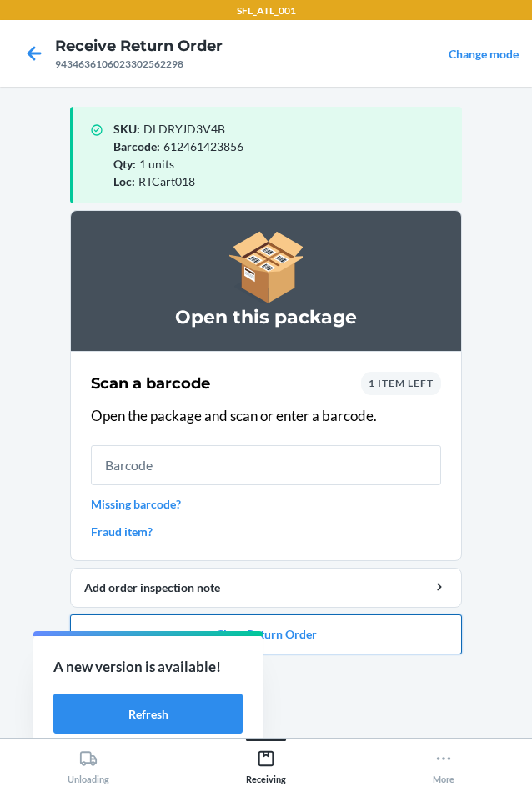
click at [416, 632] on button "Close Return Order" at bounding box center [266, 634] width 392 height 40
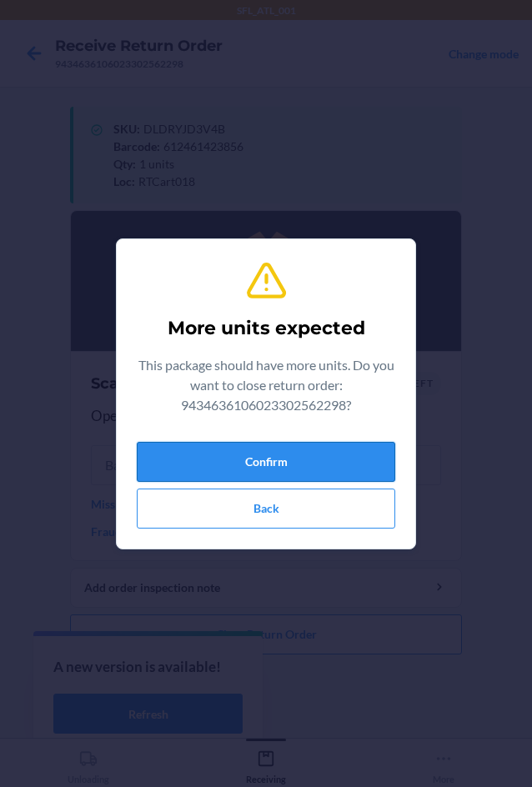
click at [307, 460] on button "Confirm" at bounding box center [266, 462] width 258 height 40
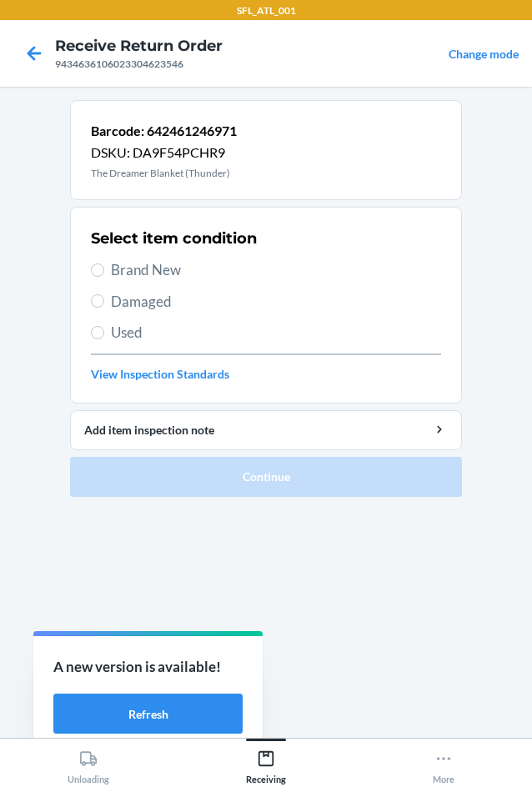
click at [116, 323] on span "Used" at bounding box center [276, 333] width 330 height 22
click at [104, 326] on input "Used" at bounding box center [97, 332] width 13 height 13
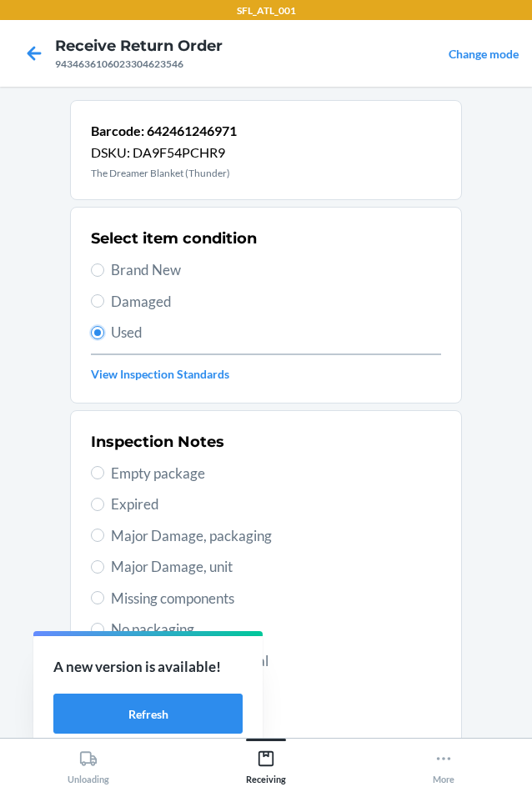
scroll to position [217, 0]
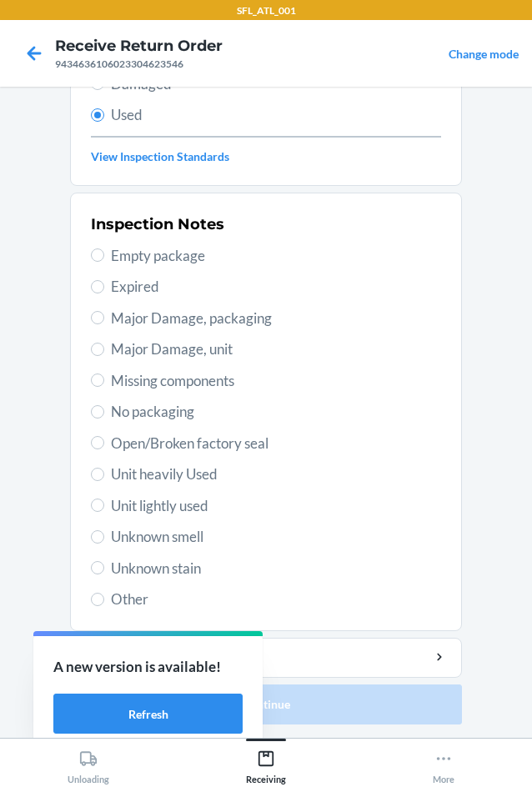
click at [203, 442] on span "Open/Broken factory seal" at bounding box center [276, 443] width 330 height 22
click at [104, 442] on input "Open/Broken factory seal" at bounding box center [97, 442] width 13 height 13
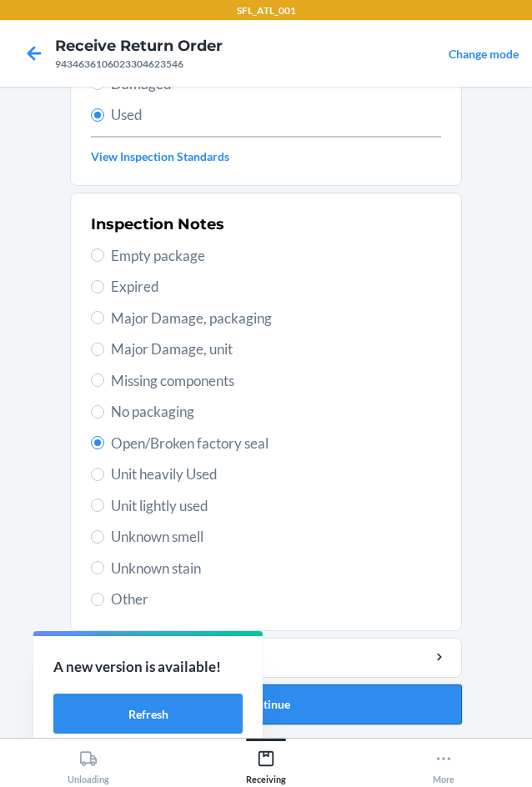
click at [342, 702] on button "Continue" at bounding box center [266, 704] width 392 height 40
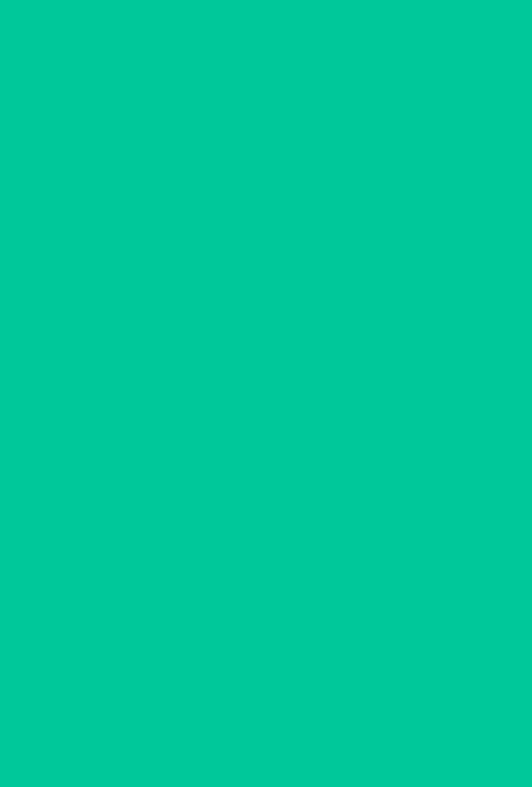
scroll to position [0, 0]
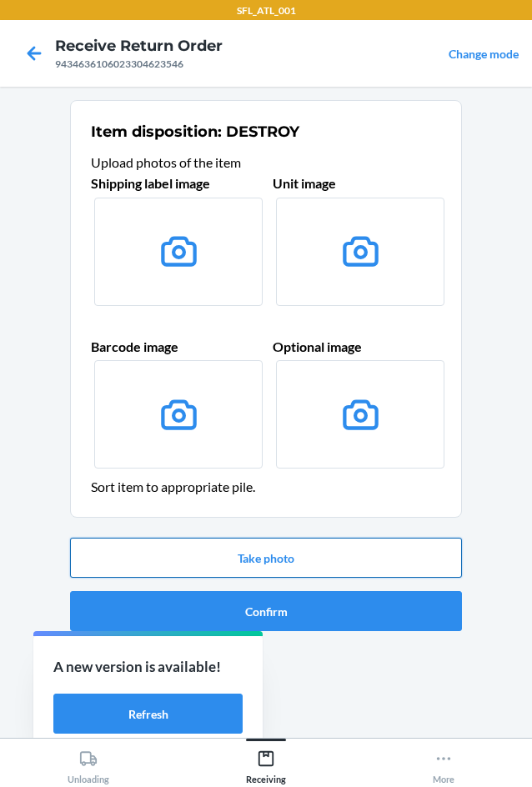
click at [351, 558] on button "Take photo" at bounding box center [266, 557] width 392 height 40
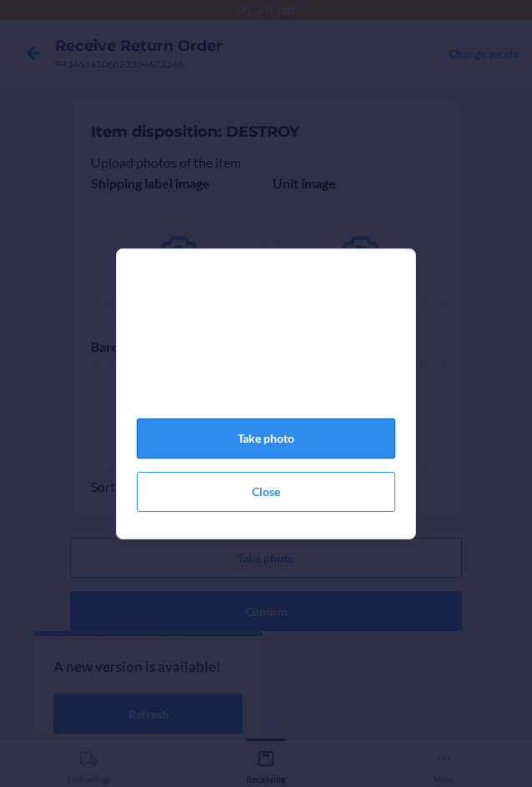
click at [372, 442] on button "Take photo" at bounding box center [266, 438] width 258 height 40
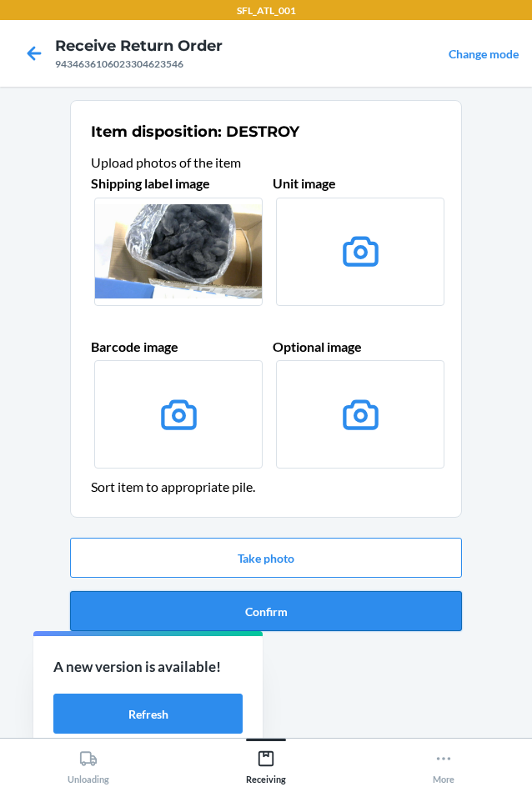
click at [373, 612] on button "Confirm" at bounding box center [266, 611] width 392 height 40
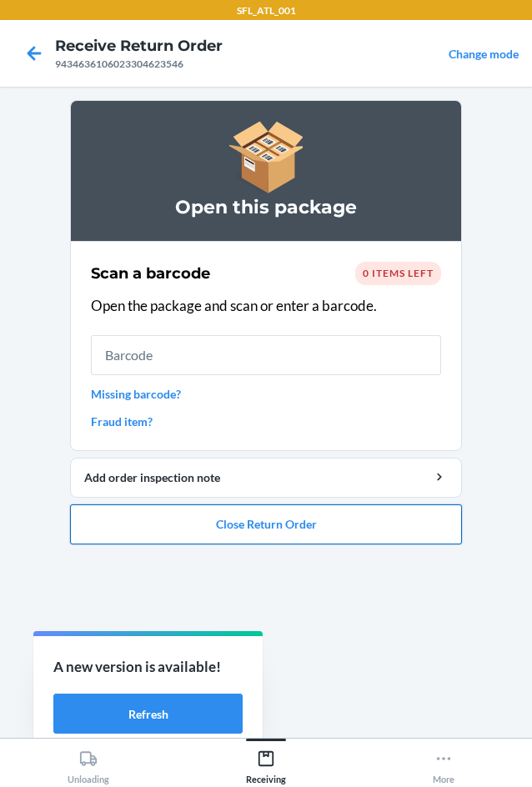
click at [442, 536] on button "Close Return Order" at bounding box center [266, 524] width 392 height 40
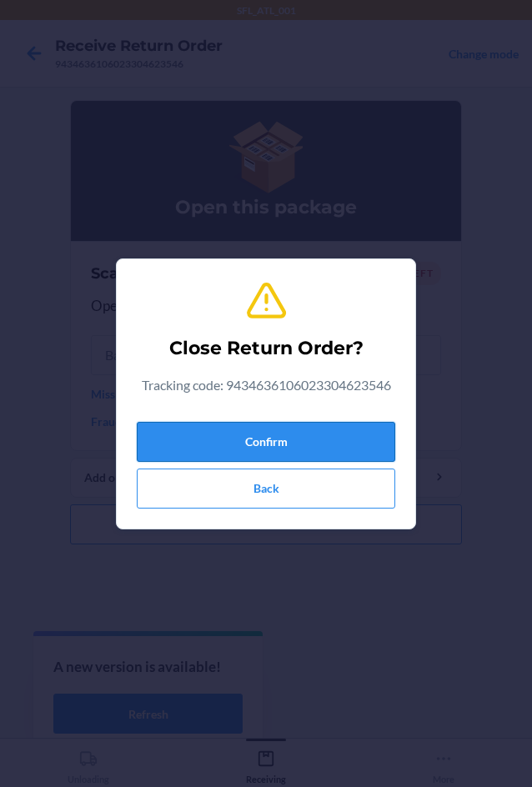
click at [356, 432] on button "Confirm" at bounding box center [266, 442] width 258 height 40
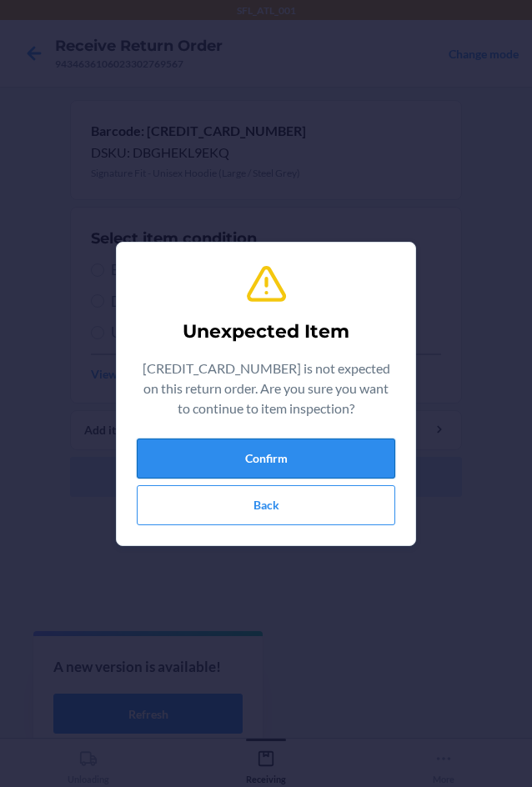
click at [383, 455] on button "Confirm" at bounding box center [266, 458] width 258 height 40
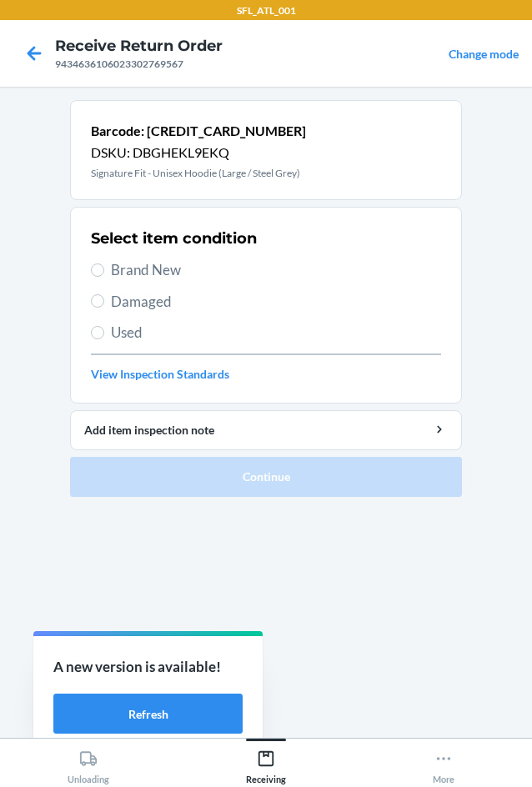
click at [171, 336] on span "Used" at bounding box center [276, 333] width 330 height 22
click at [104, 336] on input "Used" at bounding box center [97, 332] width 13 height 13
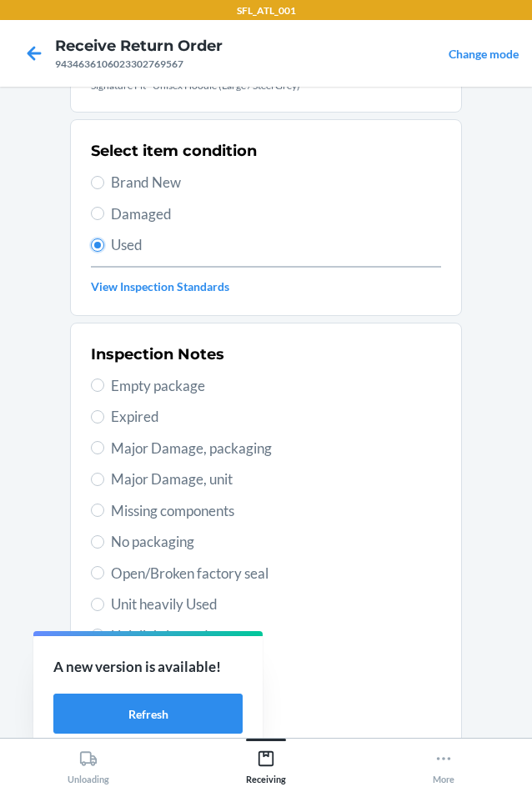
scroll to position [217, 0]
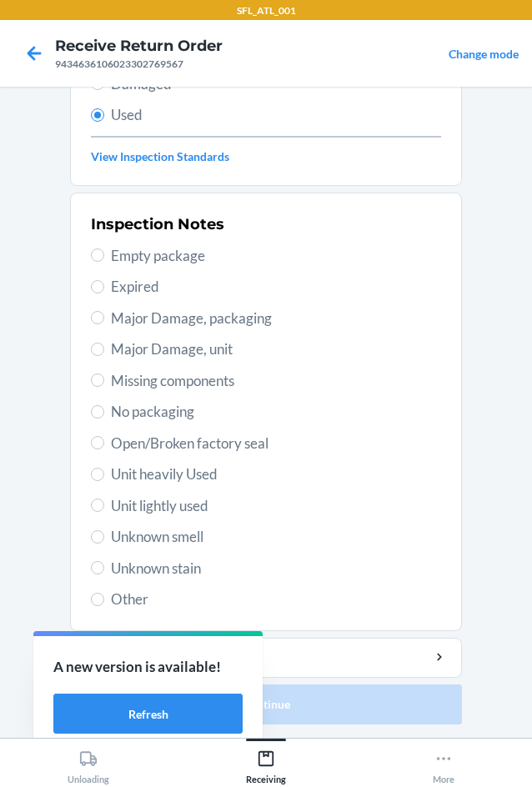
click at [192, 500] on span "Unit lightly used" at bounding box center [276, 506] width 330 height 22
click at [104, 500] on input "Unit lightly used" at bounding box center [97, 504] width 13 height 13
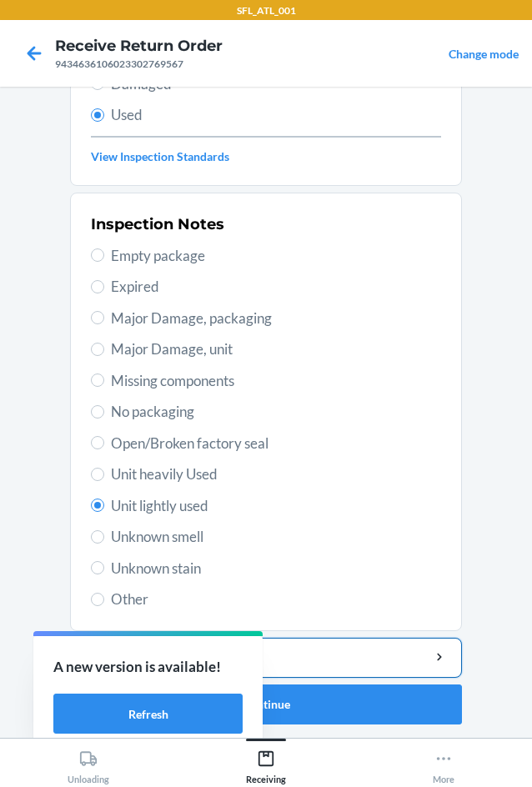
click at [410, 648] on div "Add item inspection note" at bounding box center [265, 656] width 363 height 17
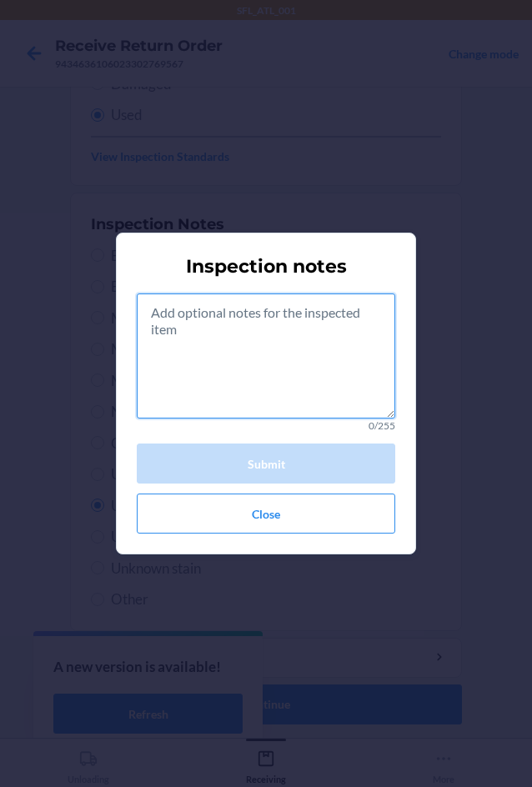
click at [276, 344] on textarea at bounding box center [266, 355] width 258 height 125
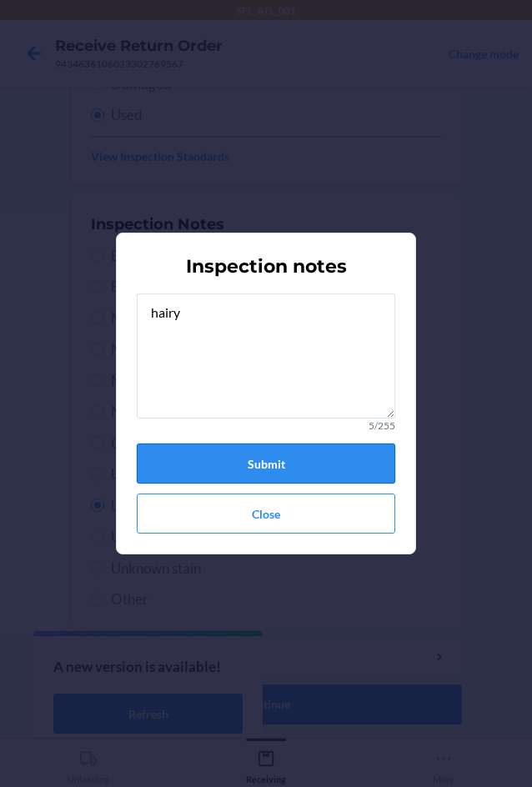
click at [285, 455] on button "Submit" at bounding box center [266, 463] width 258 height 40
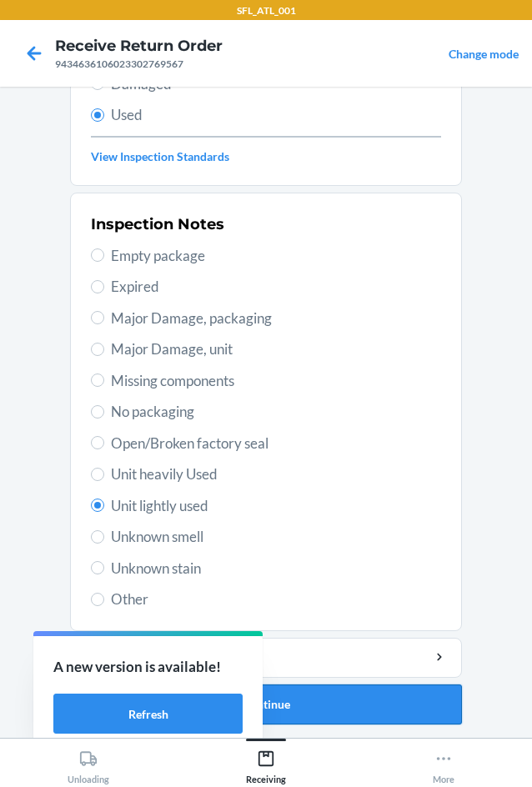
click at [400, 714] on button "Continue" at bounding box center [266, 704] width 392 height 40
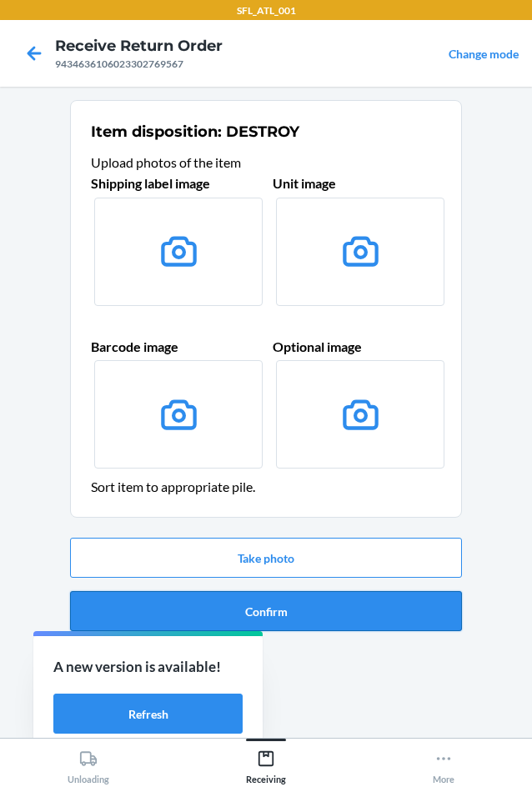
click at [377, 621] on button "Confirm" at bounding box center [266, 611] width 392 height 40
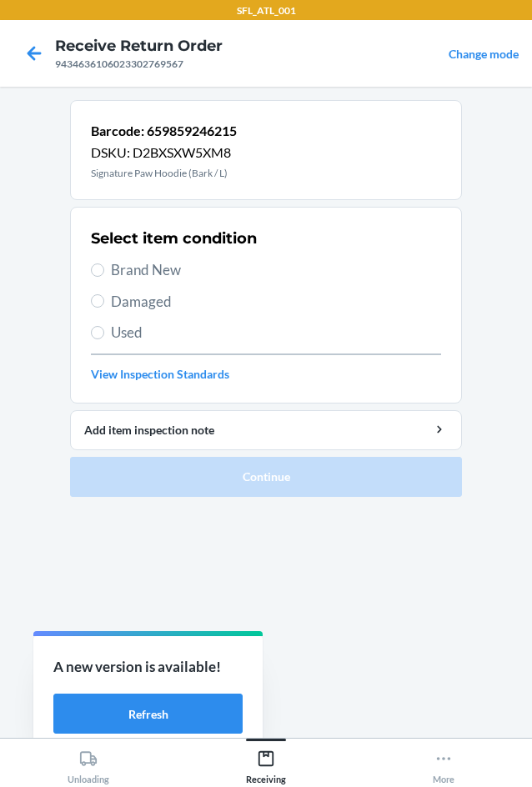
click at [177, 268] on span "Brand New" at bounding box center [276, 270] width 330 height 22
click at [104, 268] on input "Brand New" at bounding box center [97, 269] width 13 height 13
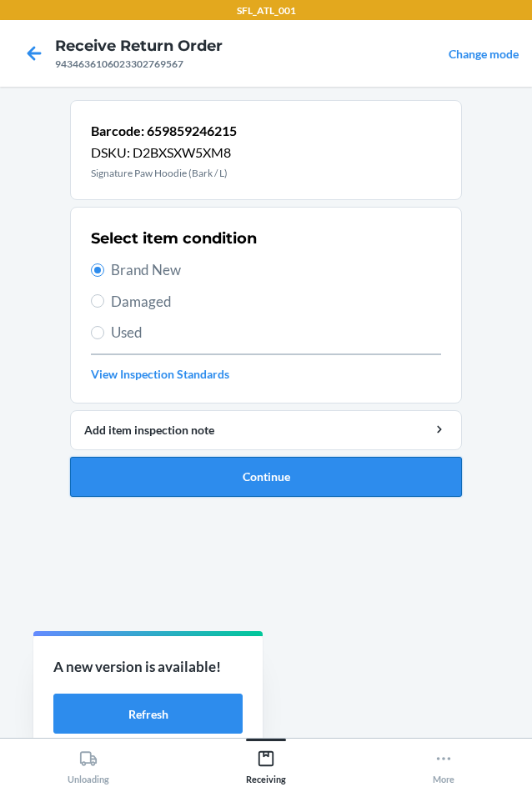
click at [282, 477] on button "Continue" at bounding box center [266, 477] width 392 height 40
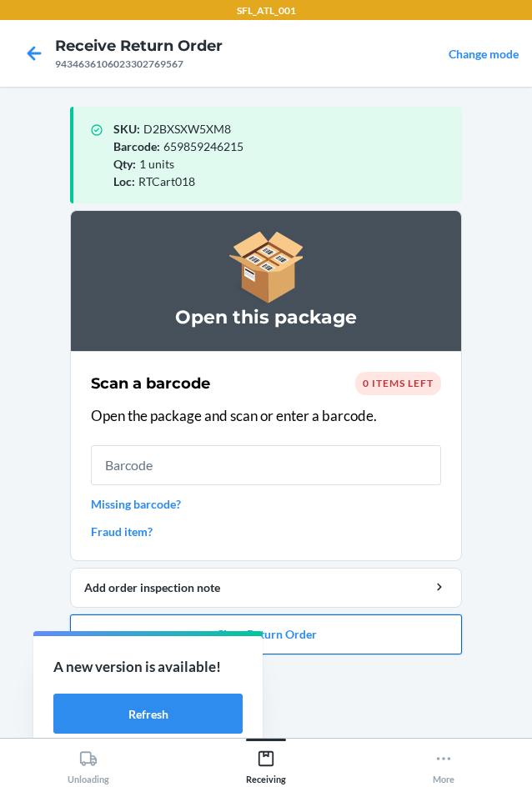
drag, startPoint x: 413, startPoint y: 647, endPoint x: 411, endPoint y: 636, distance: 11.1
click at [411, 636] on button "Close Return Order" at bounding box center [266, 634] width 392 height 40
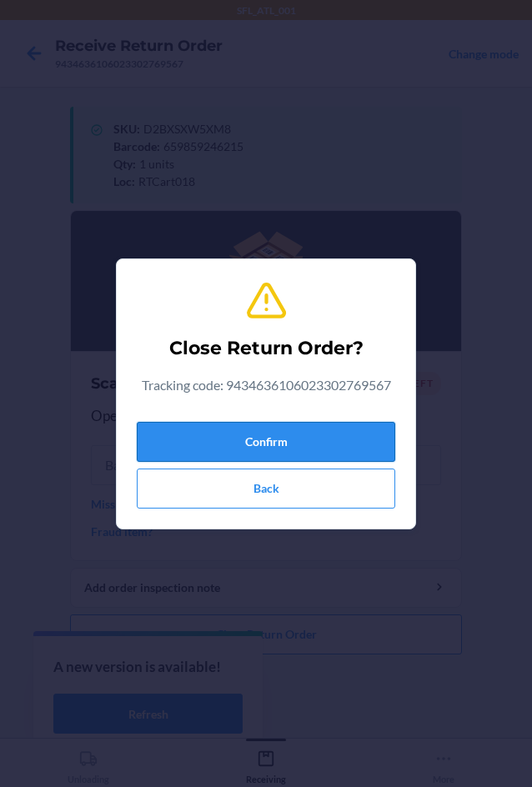
click at [352, 436] on button "Confirm" at bounding box center [266, 442] width 258 height 40
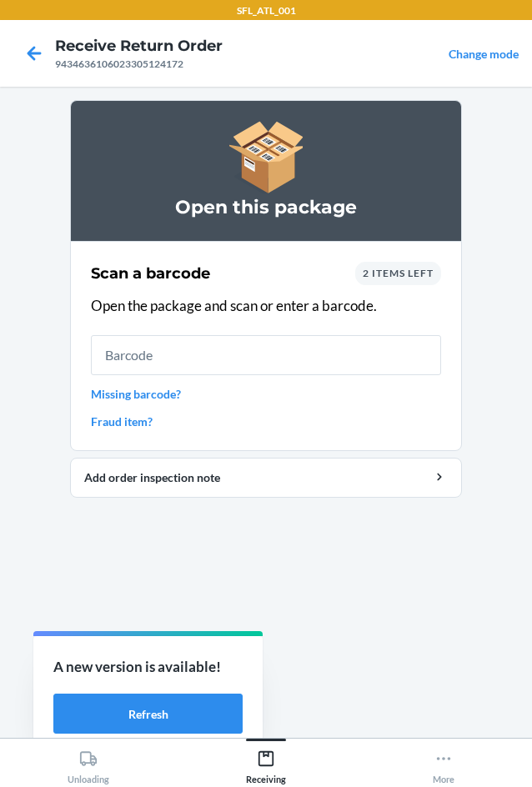
click at [375, 277] on span "2 items left" at bounding box center [397, 273] width 71 height 12
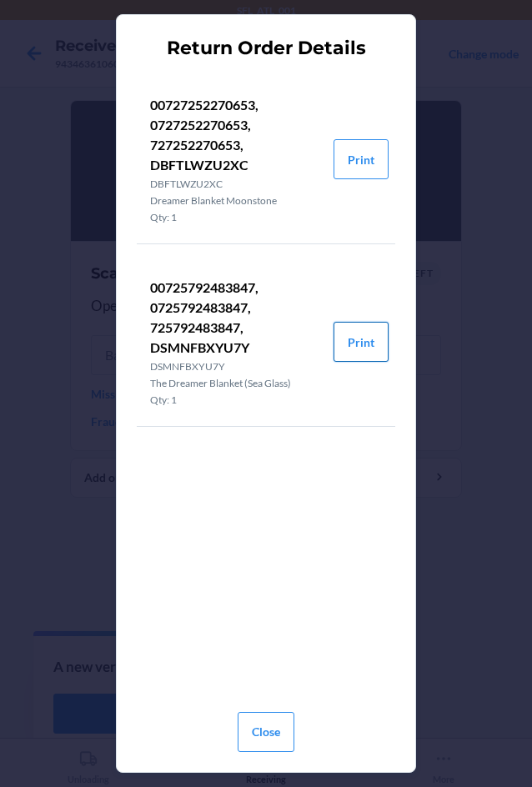
click at [375, 341] on button "Print" at bounding box center [360, 342] width 55 height 40
drag, startPoint x: 152, startPoint y: 346, endPoint x: 252, endPoint y: 344, distance: 100.0
click at [252, 344] on p "00725792483847, 0725792483847, 725792483847, DSMNFBXYU7Y" at bounding box center [235, 317] width 170 height 80
copy p "DSMNFBXYU7Y"
drag, startPoint x: 257, startPoint y: 731, endPoint x: 263, endPoint y: 701, distance: 30.6
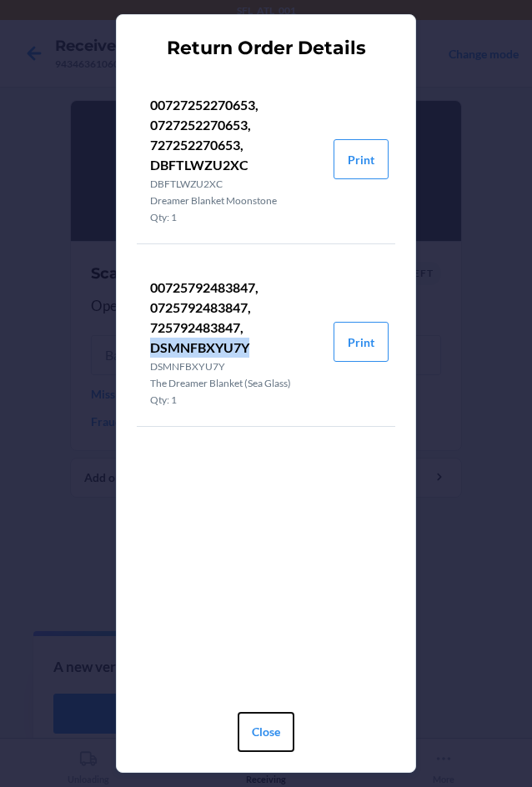
click at [258, 732] on button "Close" at bounding box center [265, 732] width 57 height 40
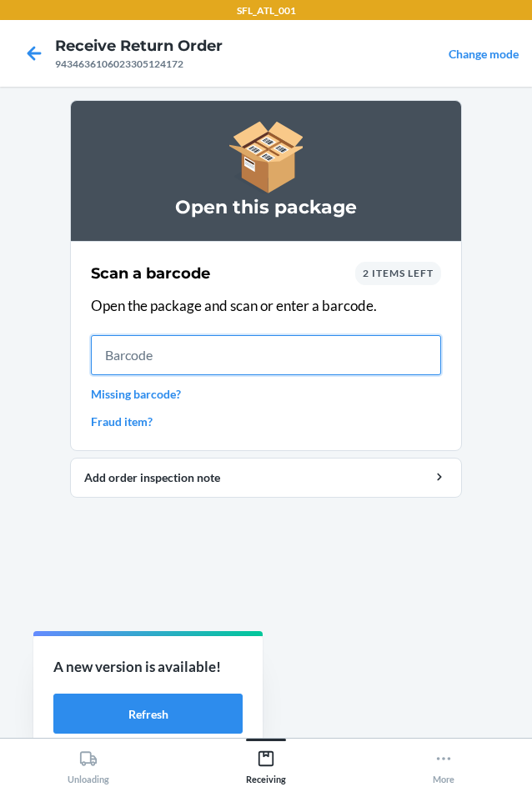
click at [255, 362] on input "text" at bounding box center [266, 355] width 350 height 40
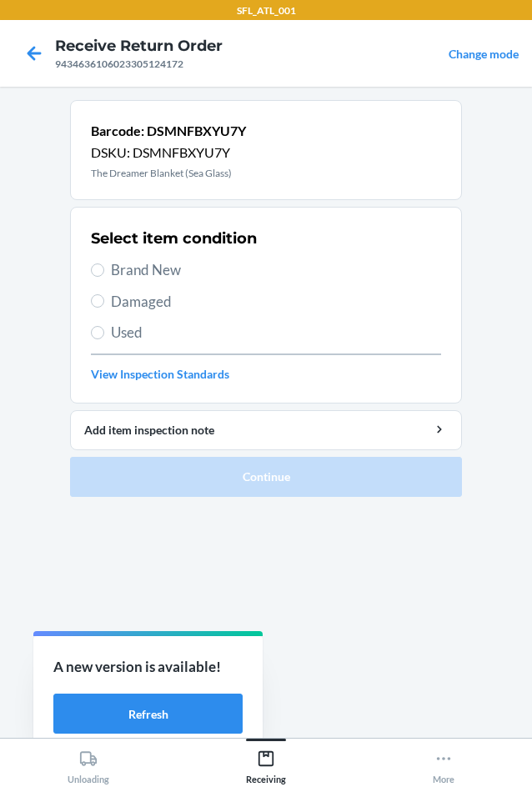
click at [141, 327] on span "Used" at bounding box center [276, 333] width 330 height 22
click at [104, 327] on input "Used" at bounding box center [97, 332] width 13 height 13
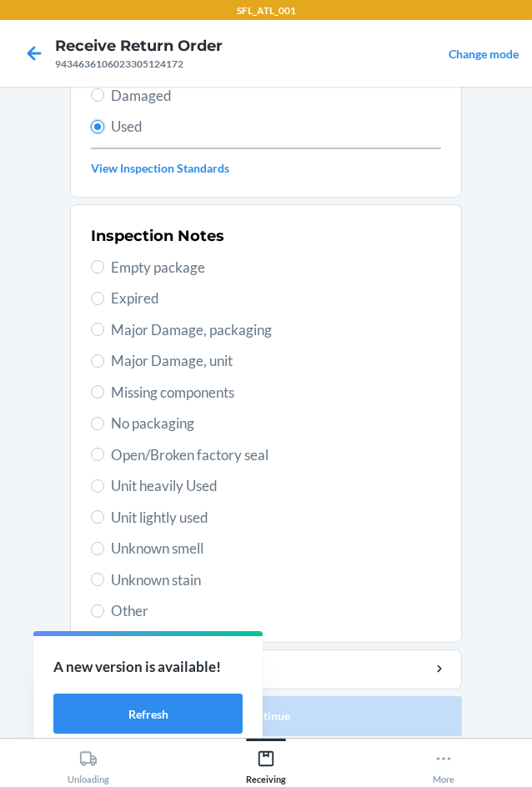
scroll to position [217, 0]
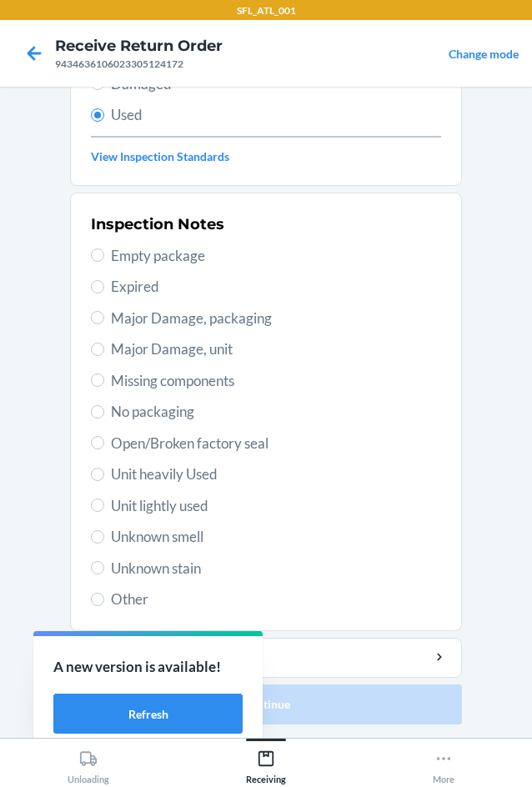
click at [201, 413] on span "No packaging" at bounding box center [276, 412] width 330 height 22
click at [104, 413] on input "No packaging" at bounding box center [97, 411] width 13 height 13
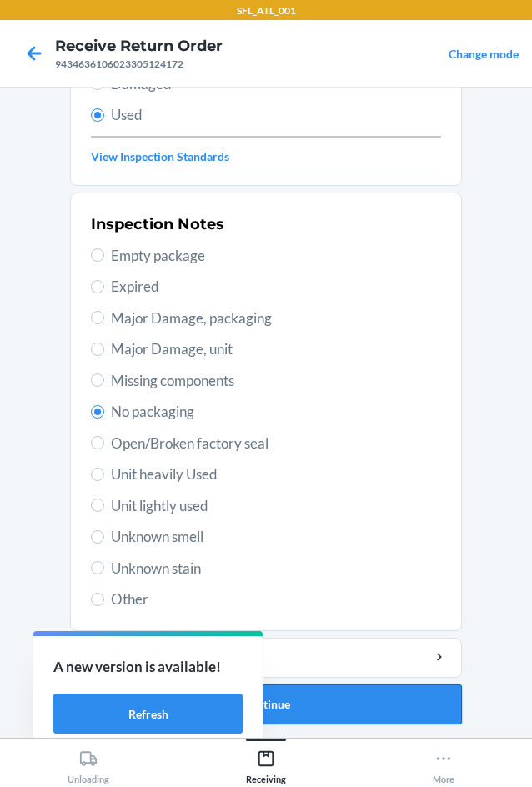
click at [373, 697] on button "Continue" at bounding box center [266, 704] width 392 height 40
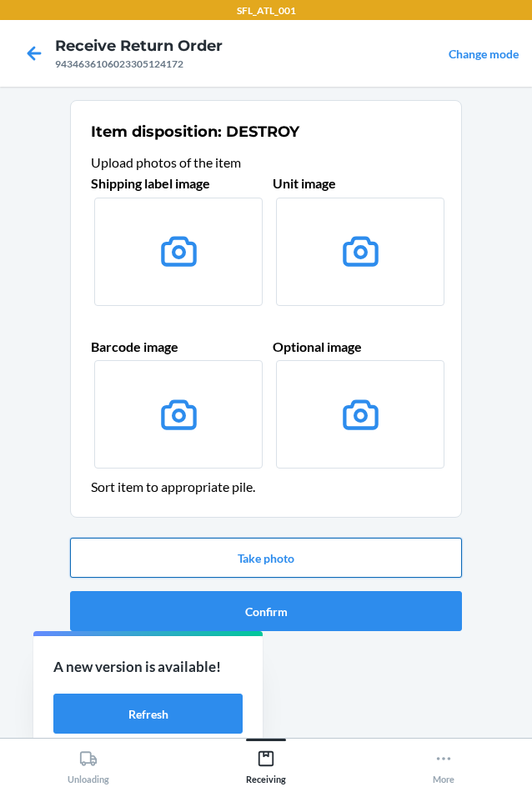
click at [342, 558] on button "Take photo" at bounding box center [266, 557] width 392 height 40
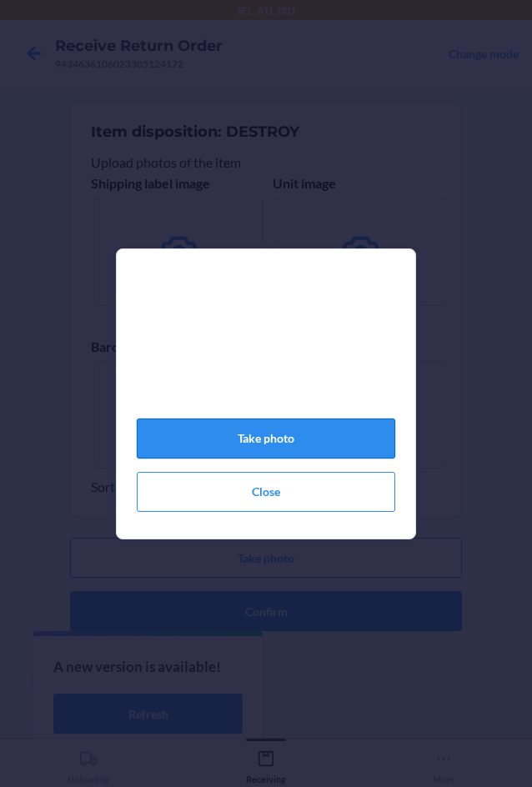
click at [358, 455] on button "Take photo" at bounding box center [266, 438] width 258 height 40
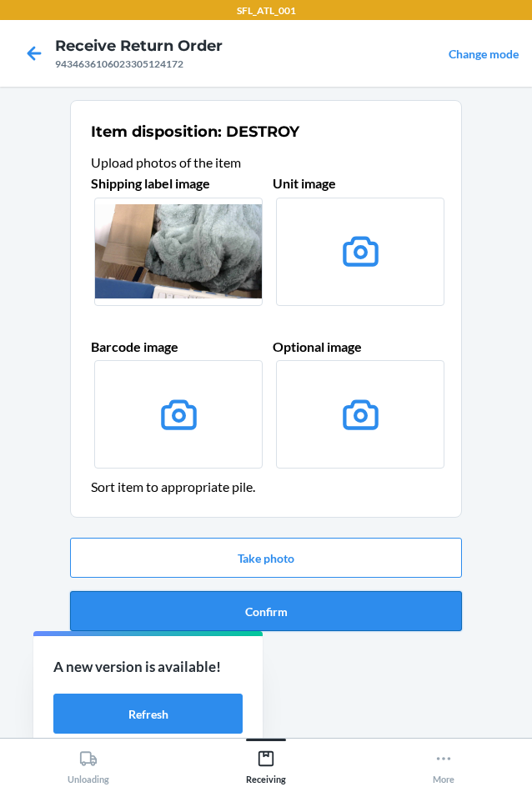
click at [385, 622] on button "Confirm" at bounding box center [266, 611] width 392 height 40
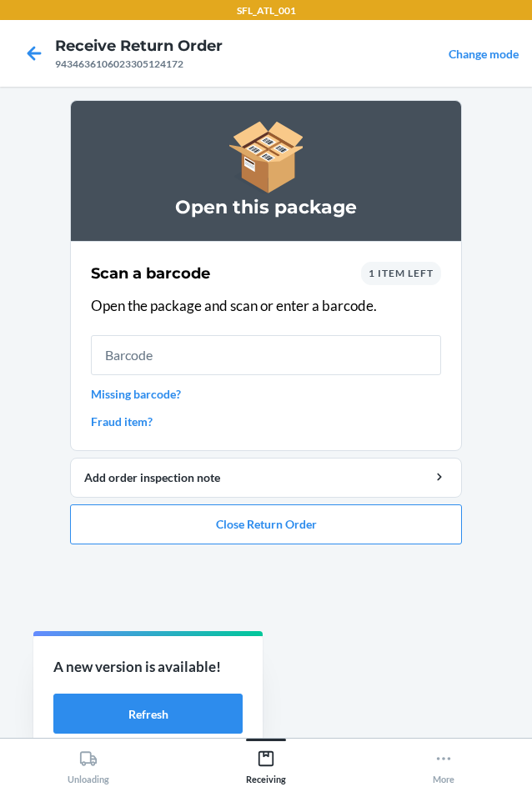
click at [385, 273] on span "1 item left" at bounding box center [400, 273] width 65 height 12
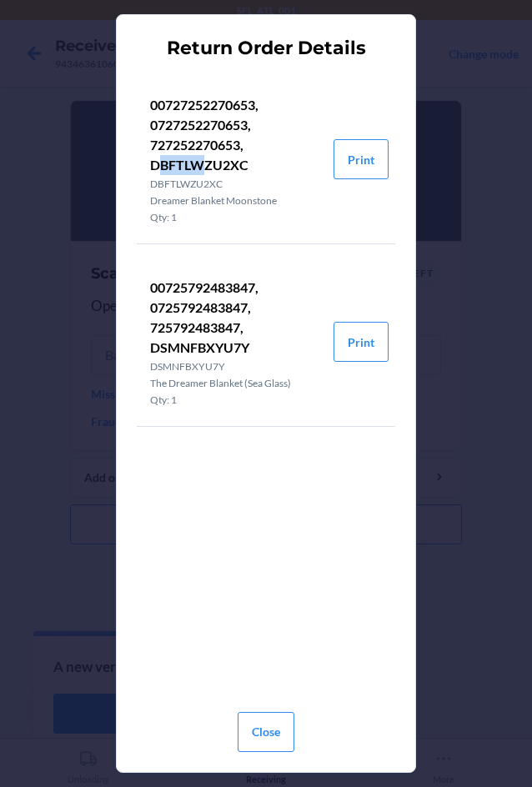
drag, startPoint x: 156, startPoint y: 164, endPoint x: 200, endPoint y: 166, distance: 44.2
click at [200, 166] on p "00727252270653, 0727252270653, 727252270653, DBFTLWZU2XC" at bounding box center [235, 135] width 170 height 80
click at [217, 177] on p "DBFTLWZU2XC" at bounding box center [235, 184] width 170 height 15
drag, startPoint x: 151, startPoint y: 160, endPoint x: 248, endPoint y: 162, distance: 97.5
click at [248, 162] on p "00727252270653, 0727252270653, 727252270653, DBFTLWZU2XC" at bounding box center [235, 135] width 170 height 80
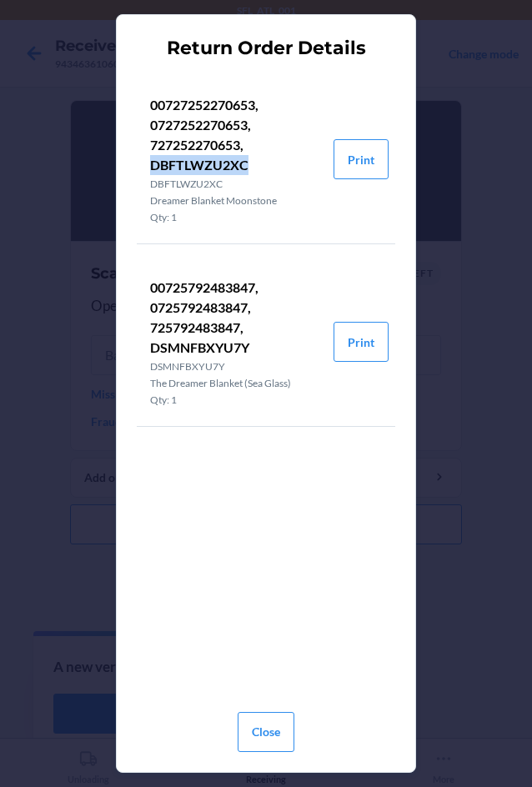
copy p "DBFTLWZU2XC"
click at [253, 721] on button "Close" at bounding box center [265, 732] width 57 height 40
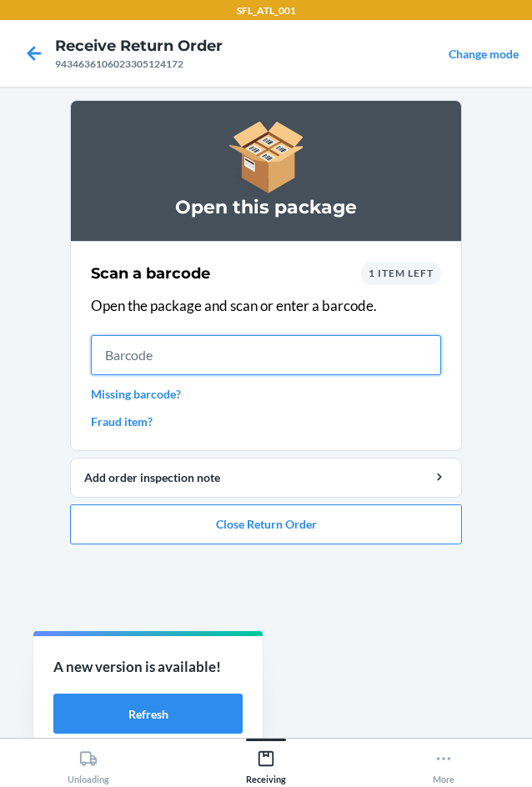
click at [253, 359] on input "text" at bounding box center [266, 355] width 350 height 40
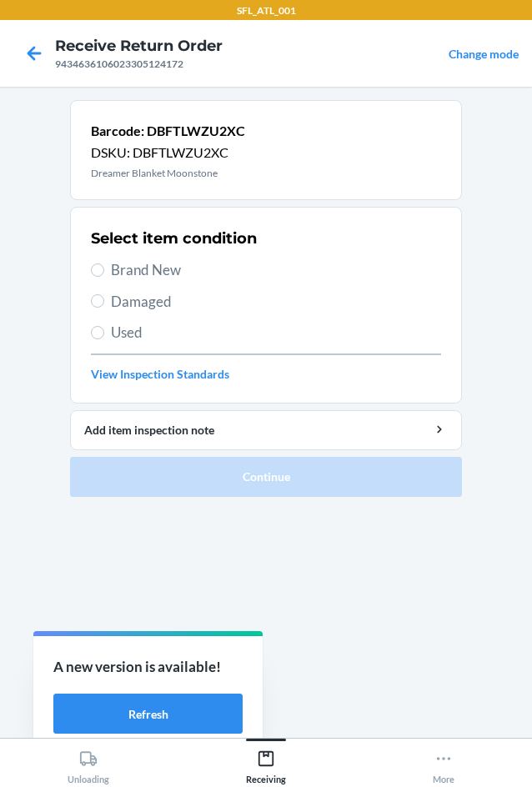
click at [143, 332] on span "Used" at bounding box center [276, 333] width 330 height 22
click at [104, 332] on input "Used" at bounding box center [97, 332] width 13 height 13
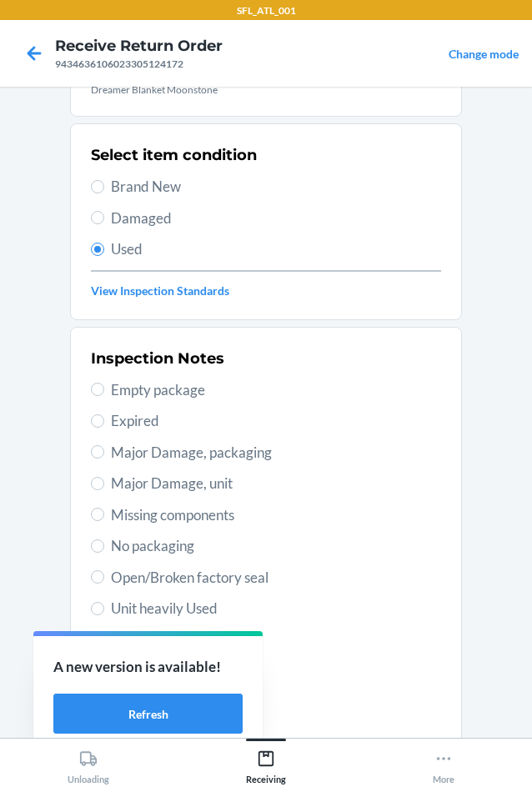
click at [189, 548] on span "No packaging" at bounding box center [276, 546] width 330 height 22
click at [104, 548] on input "No packaging" at bounding box center [97, 545] width 13 height 13
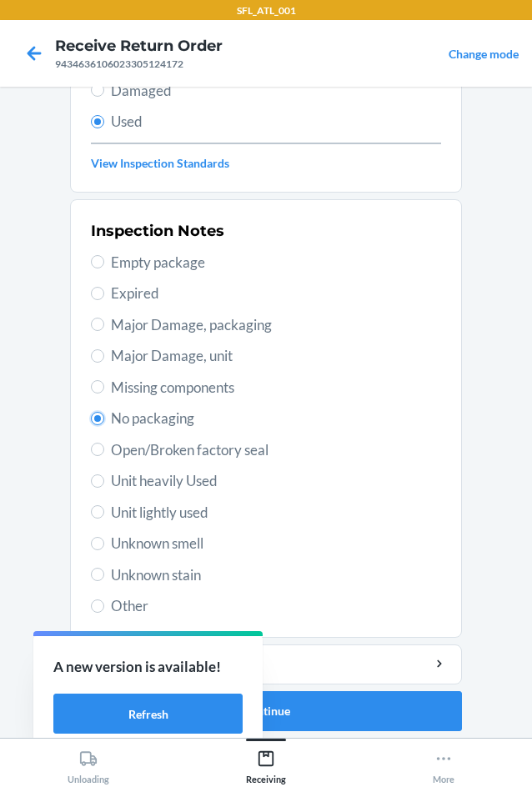
scroll to position [217, 0]
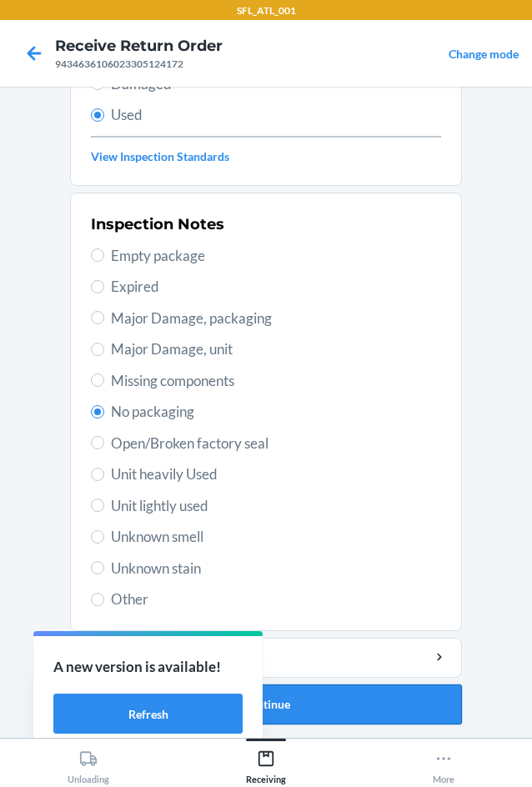
click at [352, 701] on button "Continue" at bounding box center [266, 704] width 392 height 40
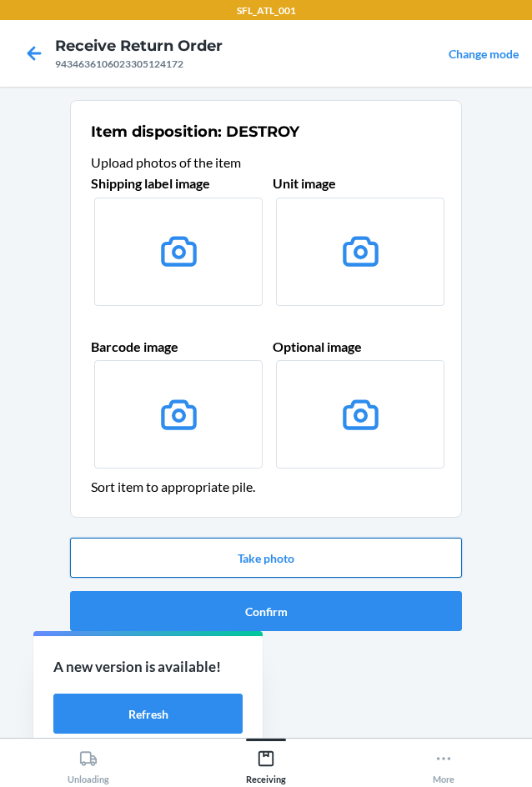
click at [372, 558] on button "Take photo" at bounding box center [266, 557] width 392 height 40
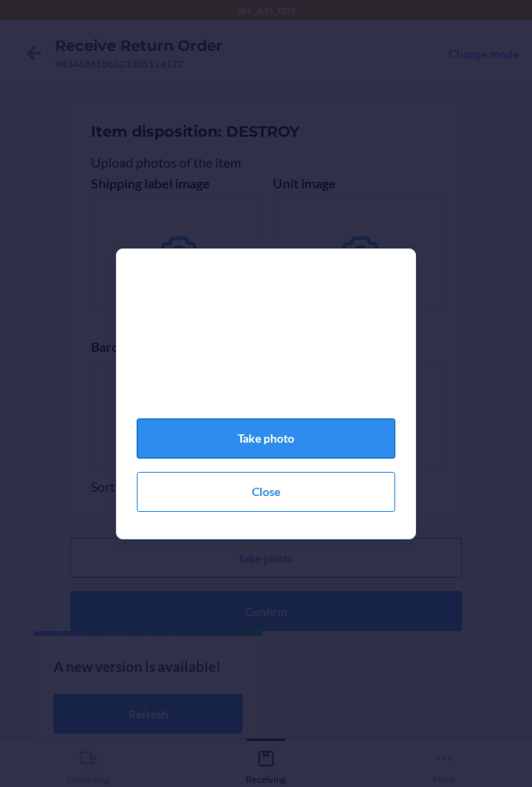
click at [354, 442] on button "Take photo" at bounding box center [266, 438] width 258 height 40
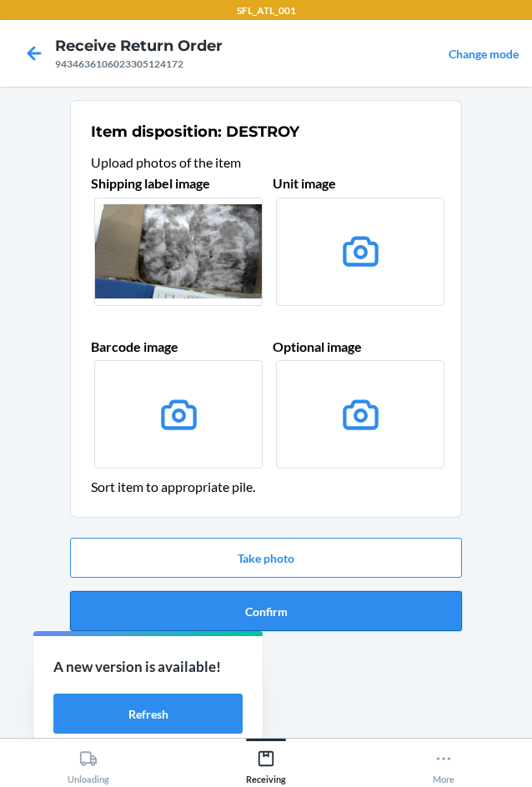
click at [362, 621] on button "Confirm" at bounding box center [266, 611] width 392 height 40
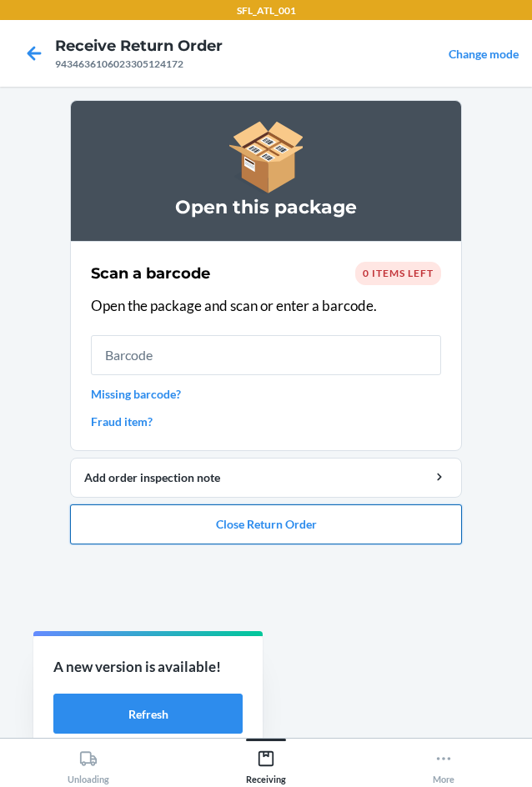
click at [346, 517] on button "Close Return Order" at bounding box center [266, 524] width 392 height 40
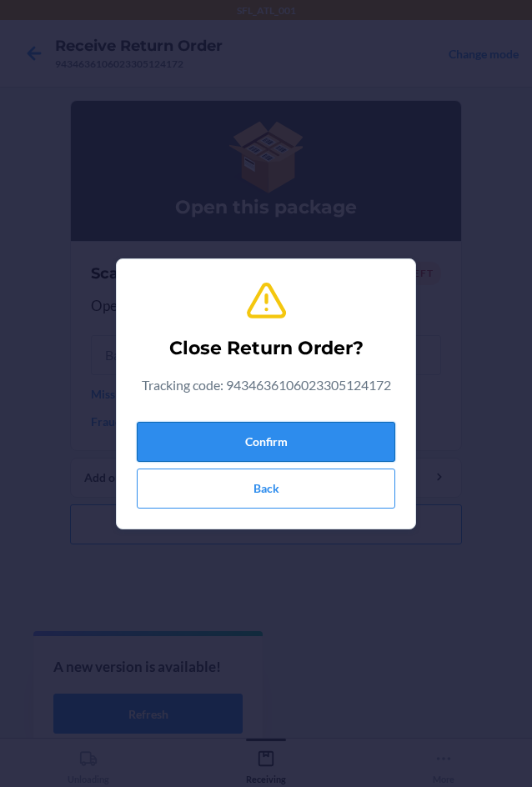
click at [350, 439] on button "Confirm" at bounding box center [266, 442] width 258 height 40
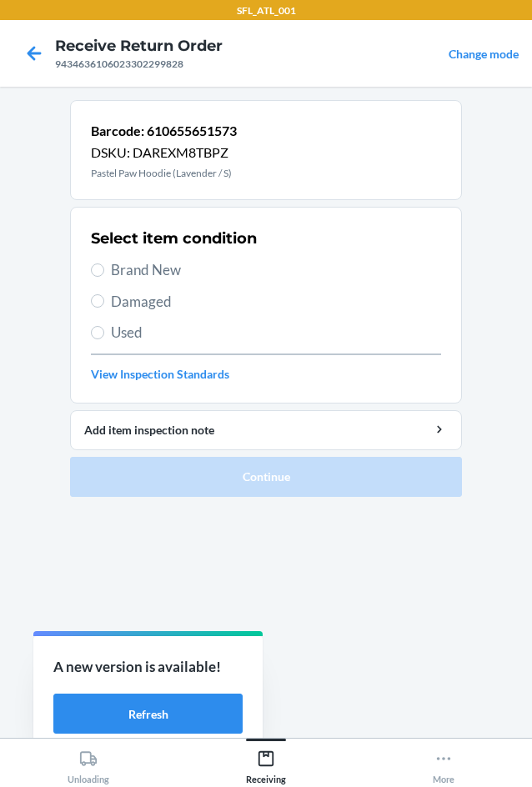
click at [157, 266] on span "Brand New" at bounding box center [276, 270] width 330 height 22
click at [104, 266] on input "Brand New" at bounding box center [97, 269] width 13 height 13
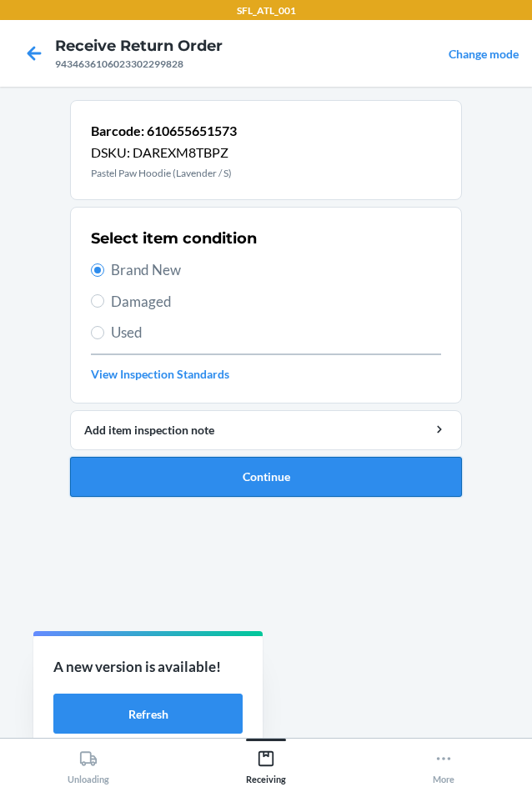
click at [262, 472] on button "Continue" at bounding box center [266, 477] width 392 height 40
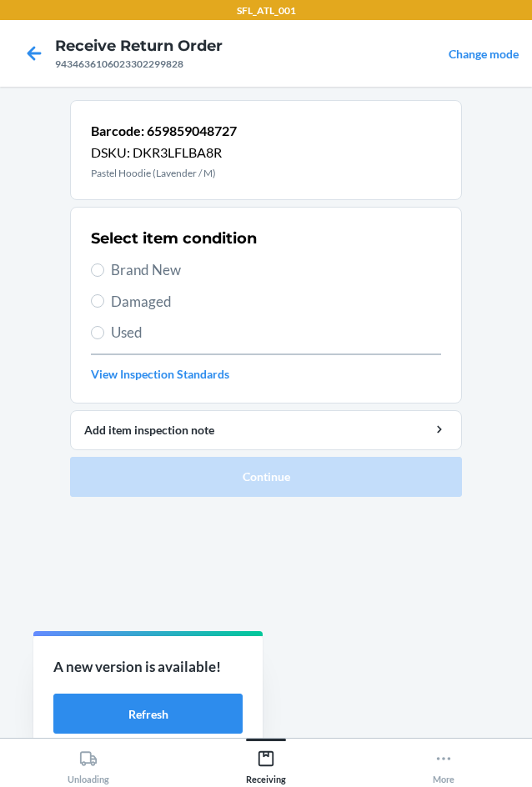
click at [165, 332] on span "Used" at bounding box center [276, 333] width 330 height 22
click at [104, 332] on input "Used" at bounding box center [97, 332] width 13 height 13
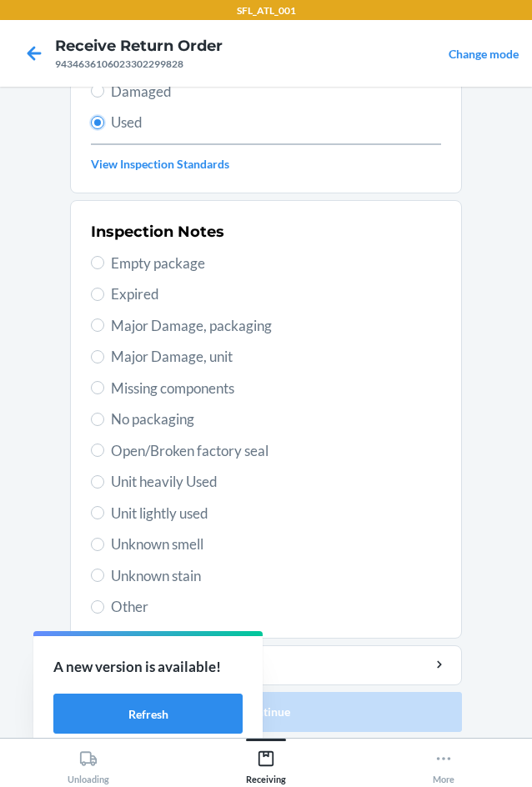
scroll to position [217, 0]
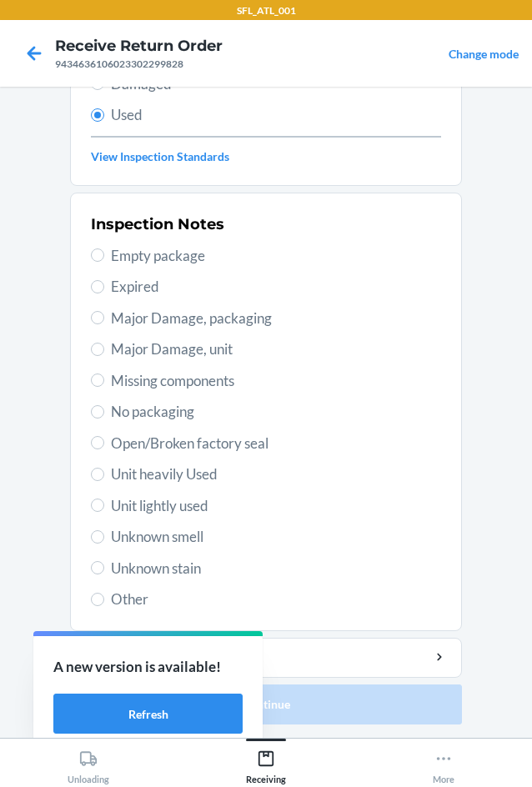
click at [203, 567] on span "Unknown stain" at bounding box center [276, 568] width 330 height 22
click at [104, 567] on input "Unknown stain" at bounding box center [97, 567] width 13 height 13
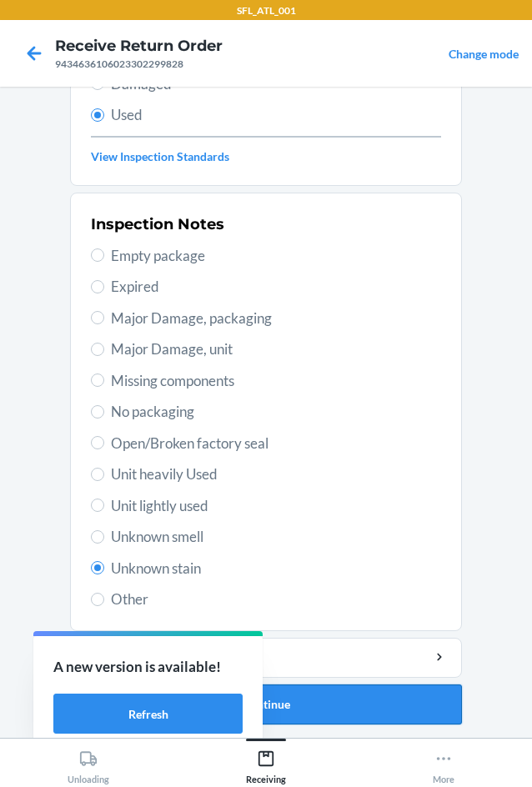
click at [357, 696] on button "Continue" at bounding box center [266, 704] width 392 height 40
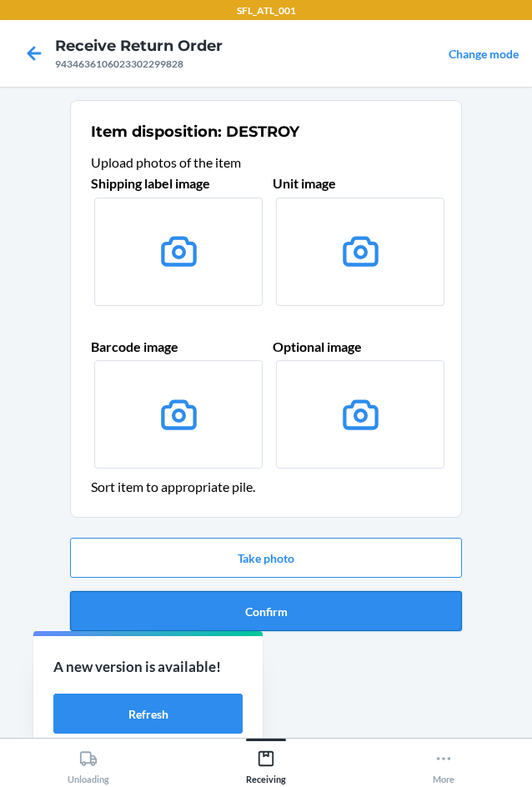
click at [363, 601] on button "Confirm" at bounding box center [266, 611] width 392 height 40
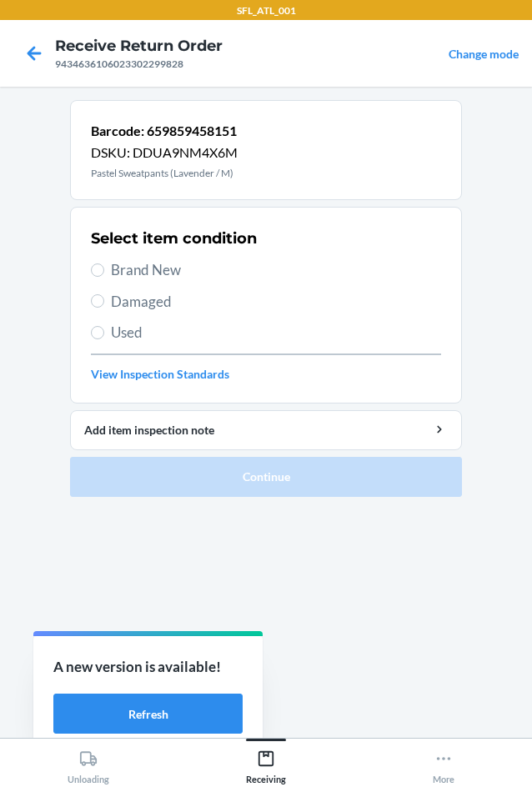
click at [142, 263] on span "Brand New" at bounding box center [276, 270] width 330 height 22
click at [104, 263] on input "Brand New" at bounding box center [97, 269] width 13 height 13
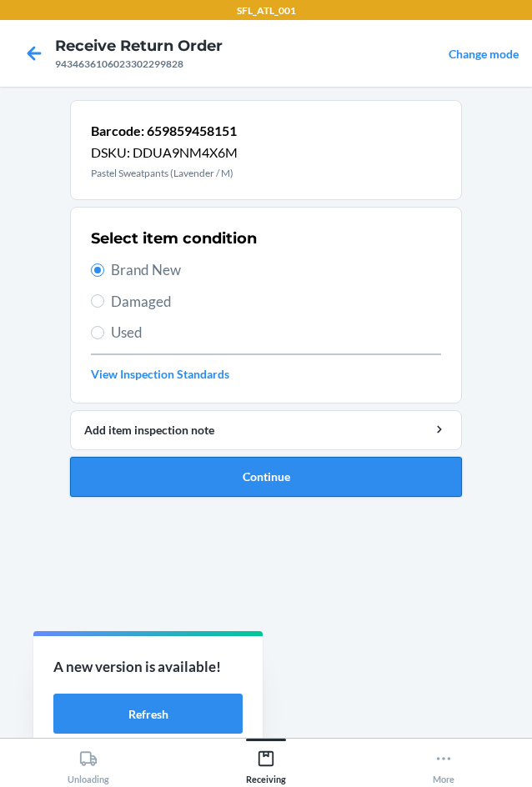
click at [301, 482] on button "Continue" at bounding box center [266, 477] width 392 height 40
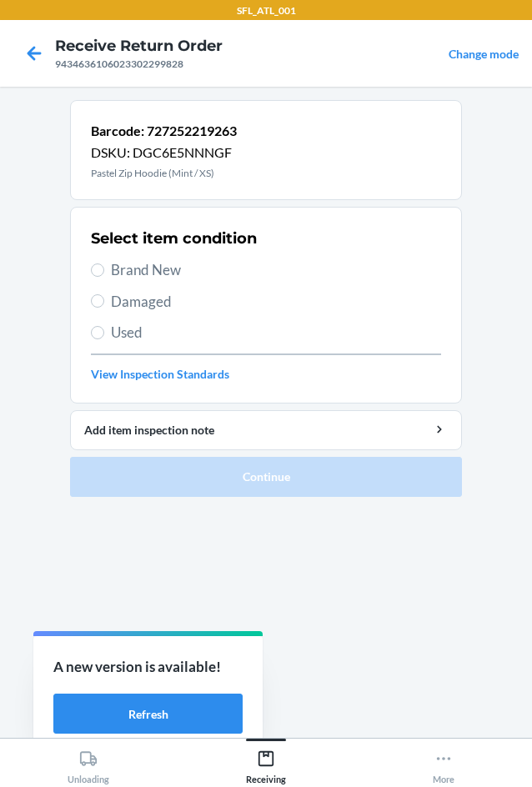
click at [147, 271] on span "Brand New" at bounding box center [276, 270] width 330 height 22
click at [104, 271] on input "Brand New" at bounding box center [97, 269] width 13 height 13
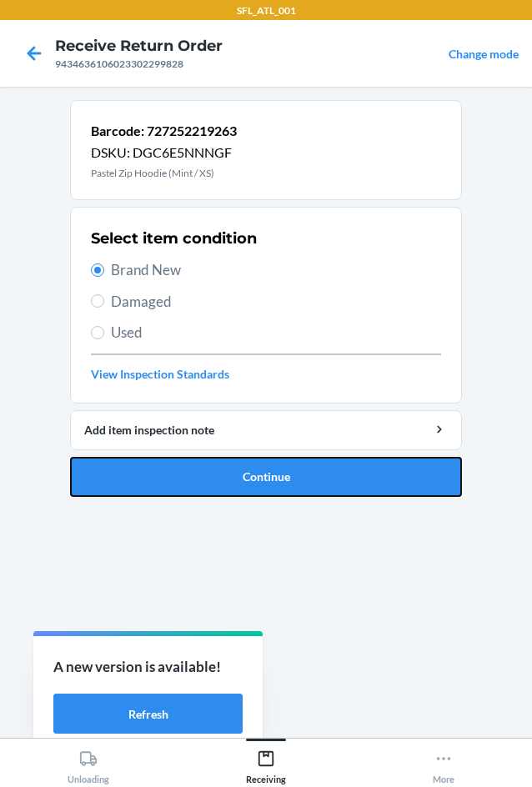
click at [342, 460] on button "Continue" at bounding box center [266, 477] width 392 height 40
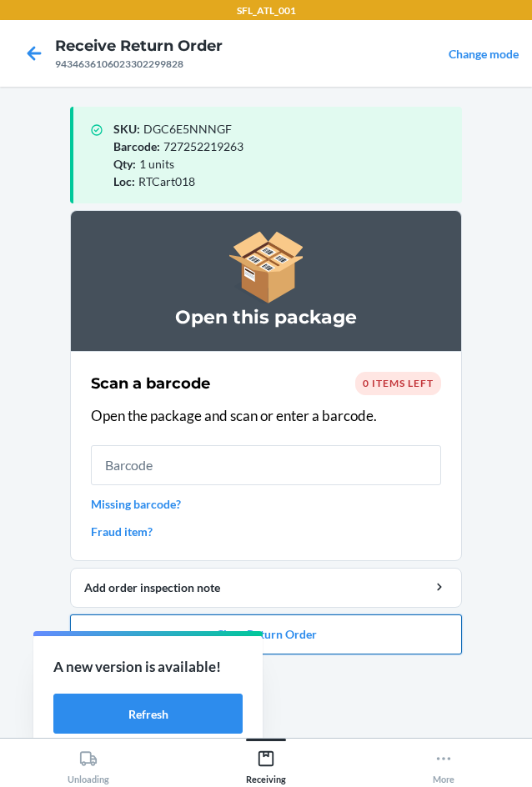
click at [402, 633] on button "Close Return Order" at bounding box center [266, 634] width 392 height 40
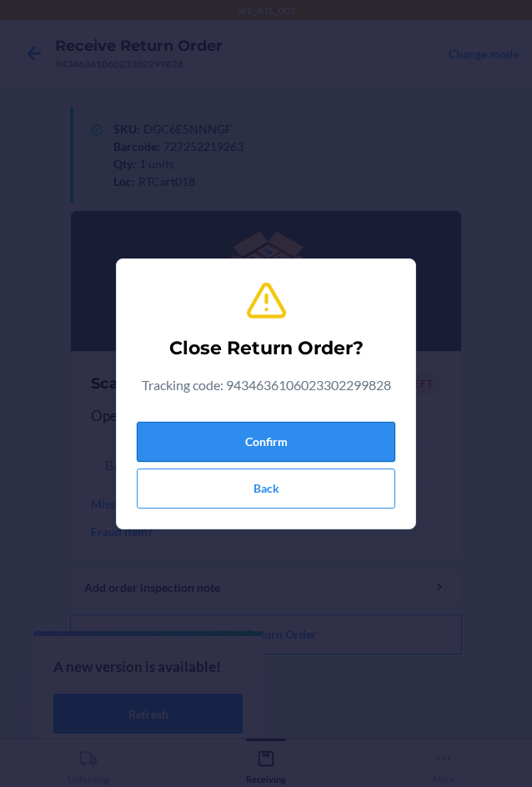
click at [345, 444] on button "Confirm" at bounding box center [266, 442] width 258 height 40
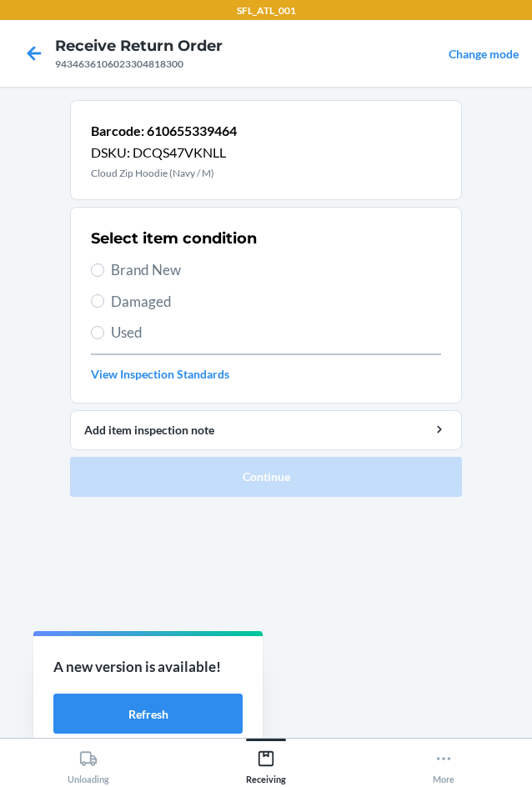
drag, startPoint x: 138, startPoint y: 250, endPoint x: 150, endPoint y: 270, distance: 23.1
click at [149, 270] on div "Select item condition Brand New Damaged Used View Inspection Standards" at bounding box center [266, 304] width 350 height 165
click at [151, 270] on span "Brand New" at bounding box center [276, 270] width 330 height 22
click at [104, 270] on input "Brand New" at bounding box center [97, 269] width 13 height 13
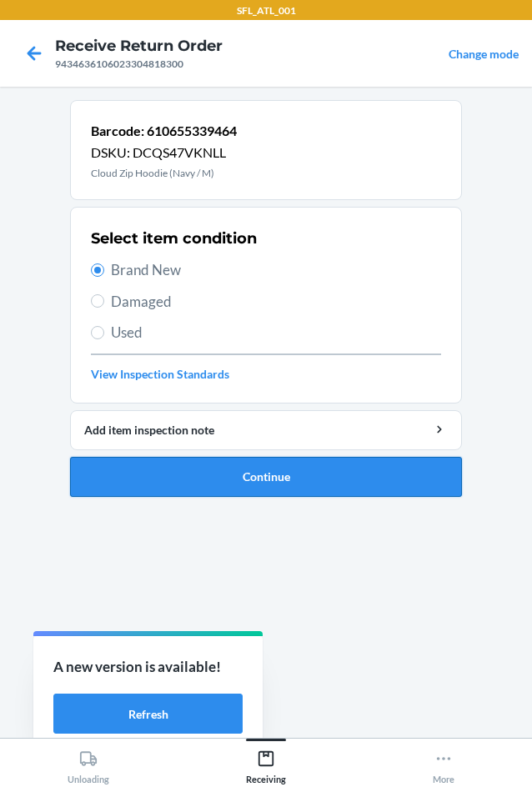
click at [336, 467] on button "Continue" at bounding box center [266, 477] width 392 height 40
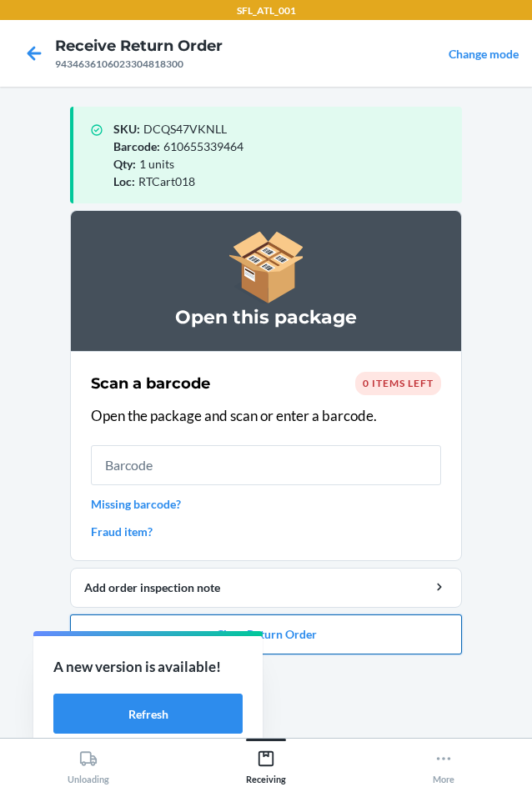
click at [434, 635] on button "Close Return Order" at bounding box center [266, 634] width 392 height 40
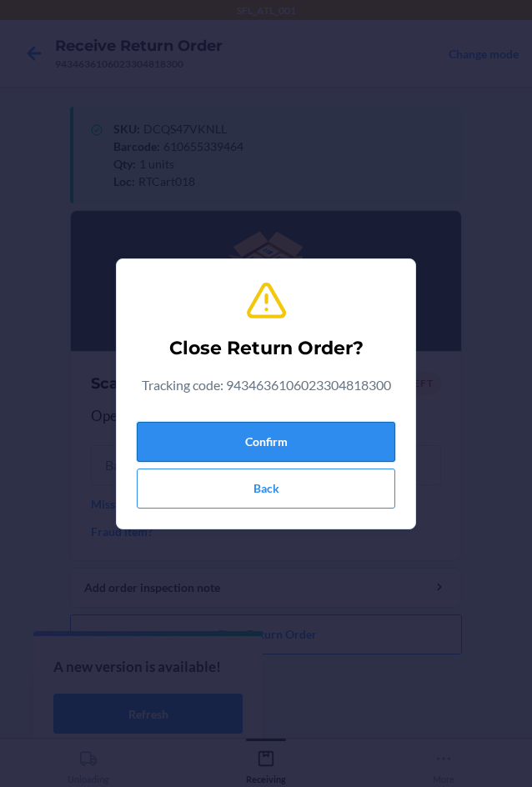
click at [375, 442] on button "Confirm" at bounding box center [266, 442] width 258 height 40
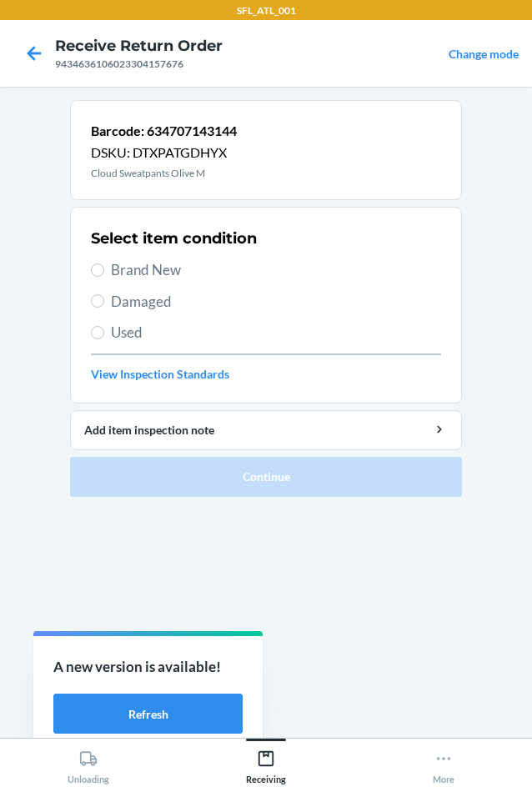
click at [175, 276] on span "Brand New" at bounding box center [276, 270] width 330 height 22
click at [104, 276] on input "Brand New" at bounding box center [97, 269] width 13 height 13
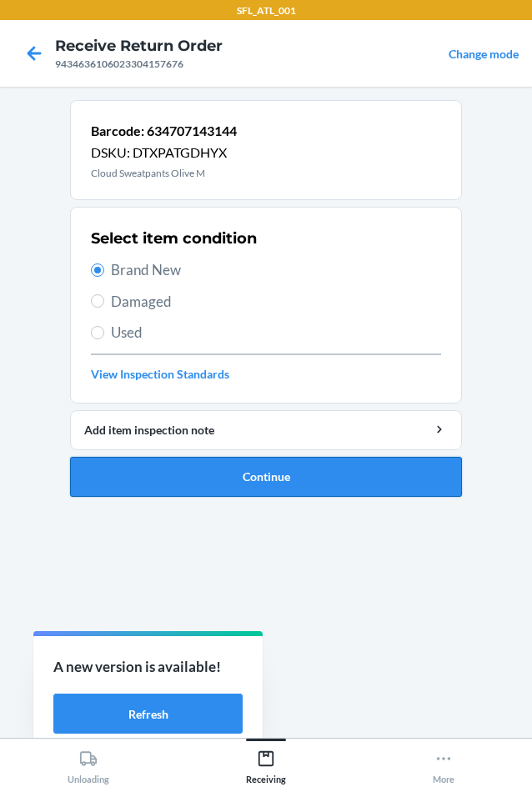
click at [371, 486] on button "Continue" at bounding box center [266, 477] width 392 height 40
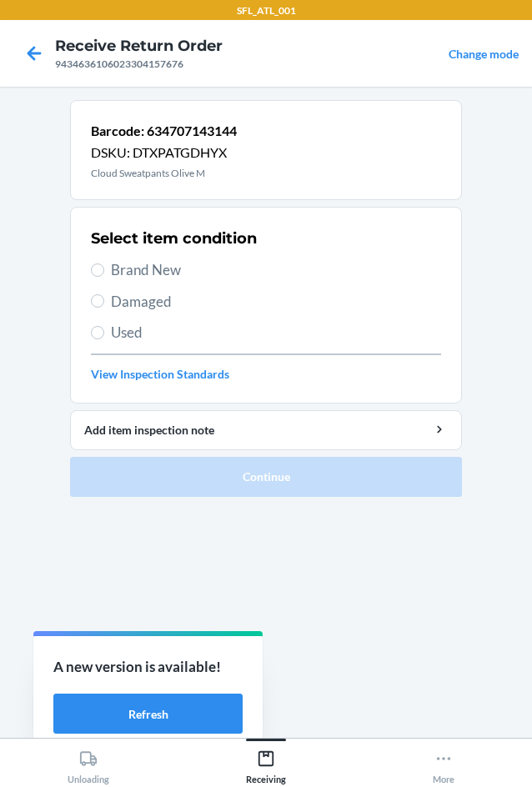
click at [163, 264] on span "Brand New" at bounding box center [276, 270] width 330 height 22
click at [104, 264] on input "Brand New" at bounding box center [97, 269] width 13 height 13
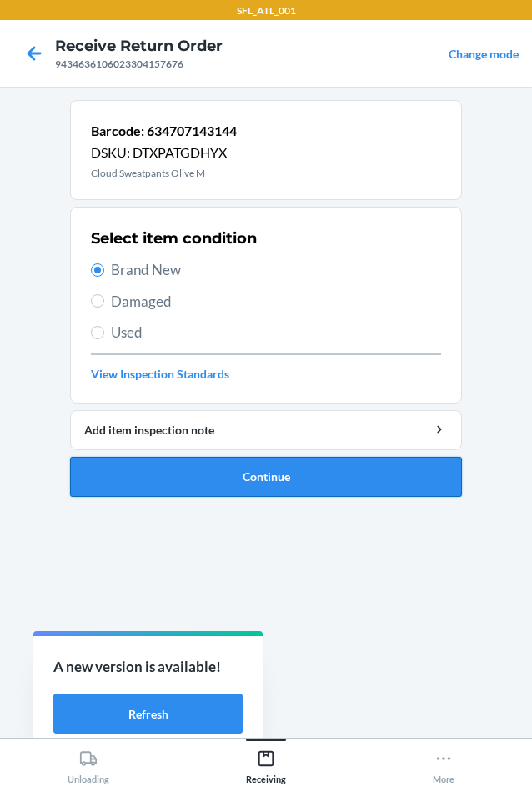
click at [318, 474] on button "Continue" at bounding box center [266, 477] width 392 height 40
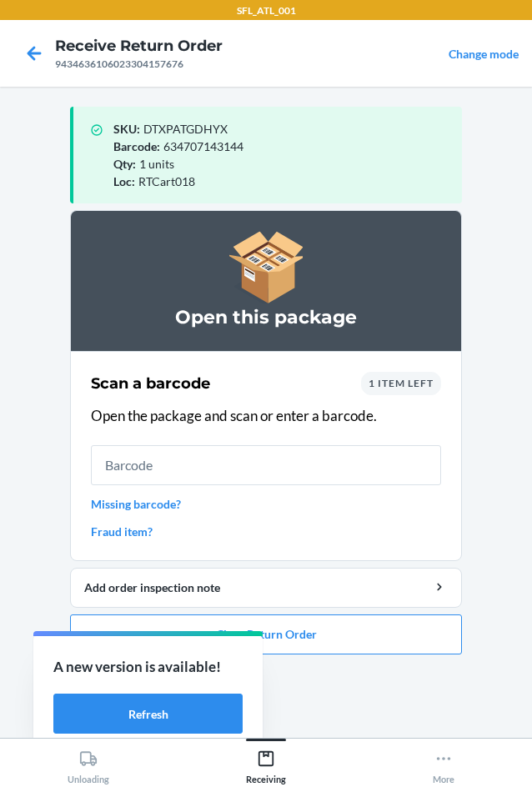
click at [417, 384] on span "1 item left" at bounding box center [400, 383] width 65 height 12
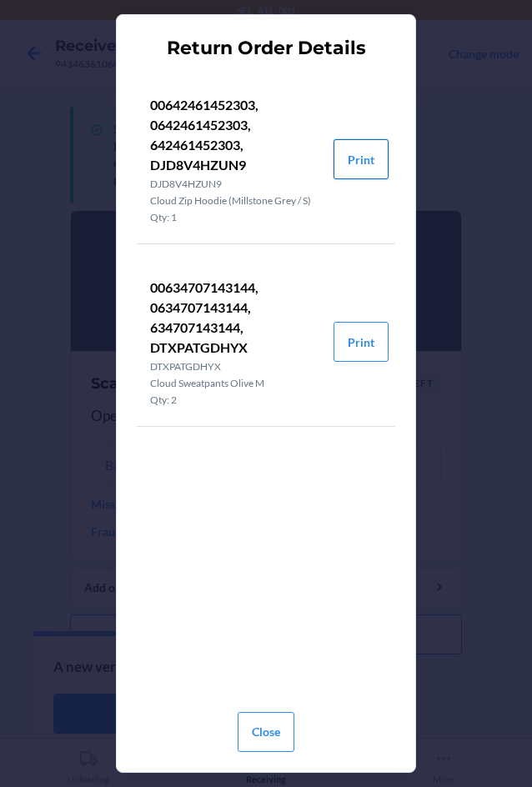
click at [367, 168] on button "Print" at bounding box center [360, 159] width 55 height 40
click at [261, 721] on button "Close" at bounding box center [265, 732] width 57 height 40
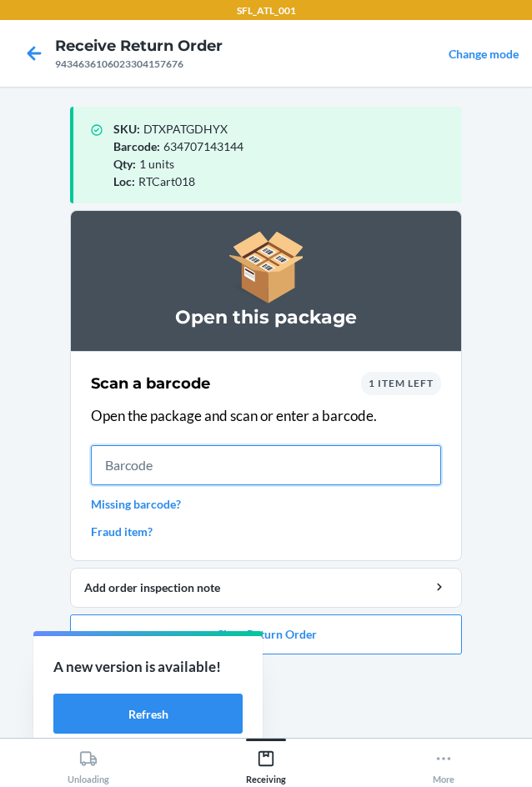
click at [227, 474] on input "text" at bounding box center [266, 465] width 350 height 40
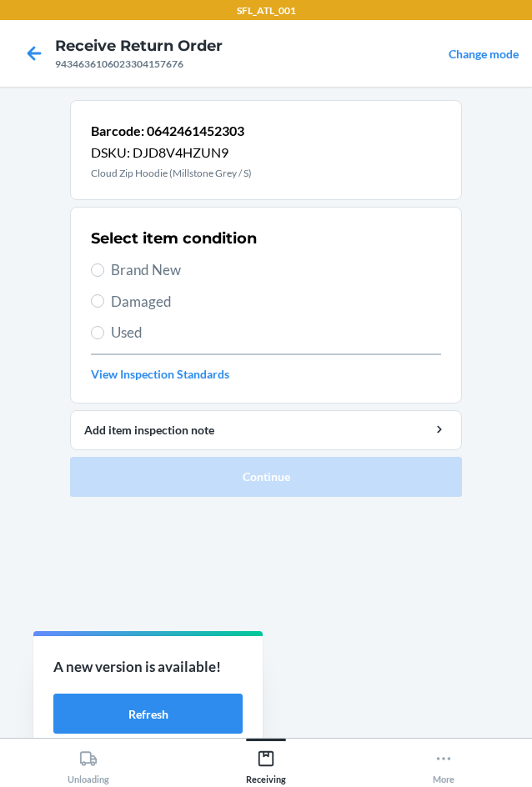
drag, startPoint x: 162, startPoint y: 262, endPoint x: 249, endPoint y: 292, distance: 92.5
click at [165, 262] on span "Brand New" at bounding box center [276, 270] width 330 height 22
click at [104, 263] on input "Brand New" at bounding box center [97, 269] width 13 height 13
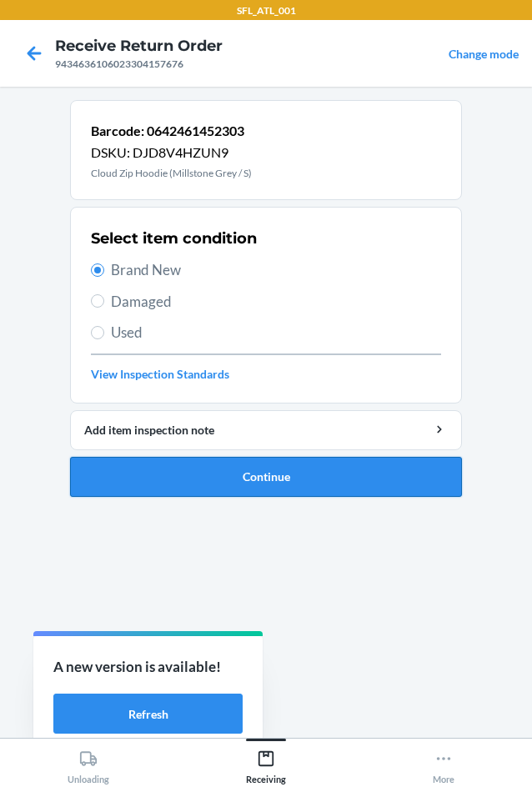
click at [337, 467] on button "Continue" at bounding box center [266, 477] width 392 height 40
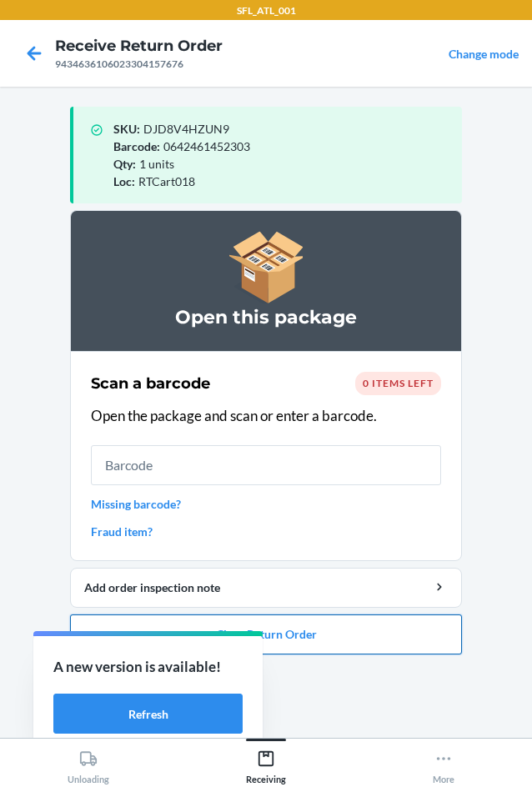
click at [392, 647] on button "Close Return Order" at bounding box center [266, 634] width 392 height 40
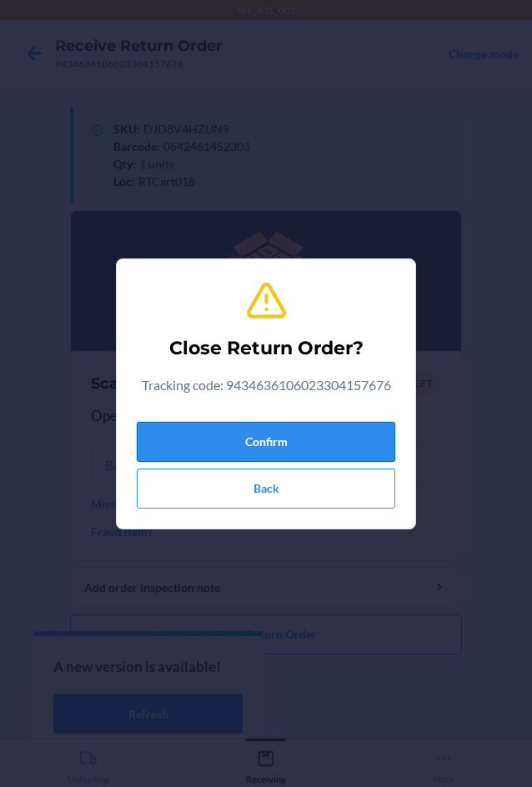
click at [323, 439] on button "Confirm" at bounding box center [266, 442] width 258 height 40
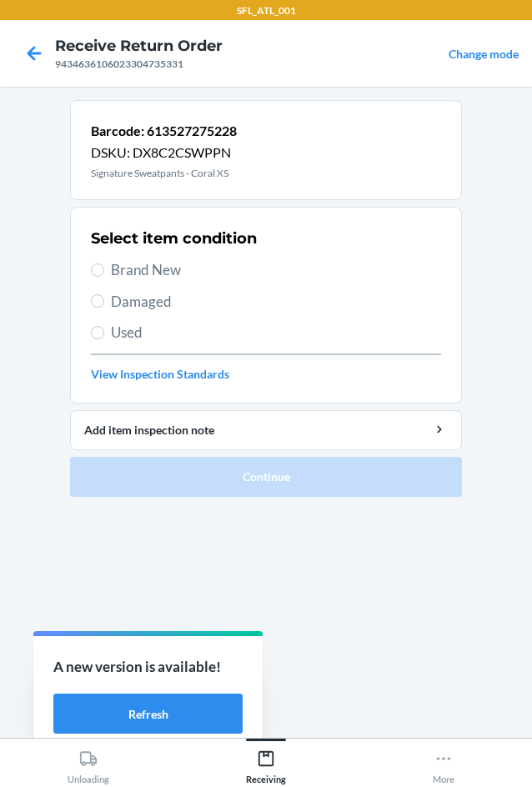
click at [178, 275] on span "Brand New" at bounding box center [276, 270] width 330 height 22
click at [104, 275] on input "Brand New" at bounding box center [97, 269] width 13 height 13
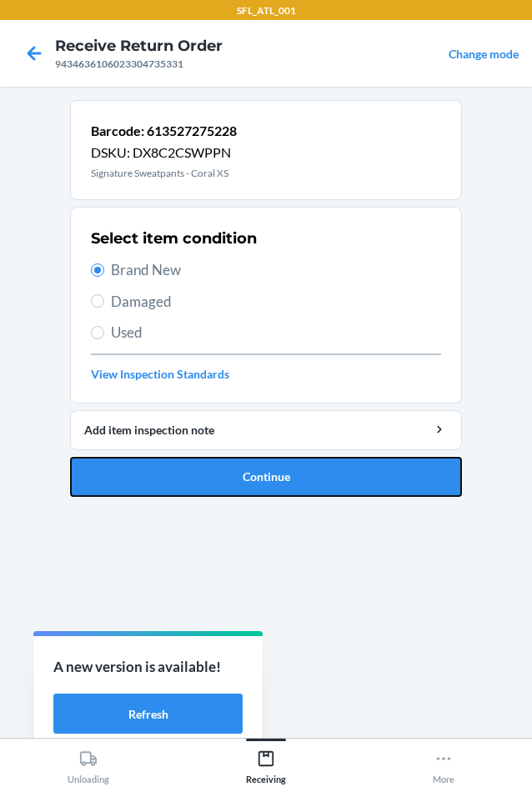
click at [282, 489] on button "Continue" at bounding box center [266, 477] width 392 height 40
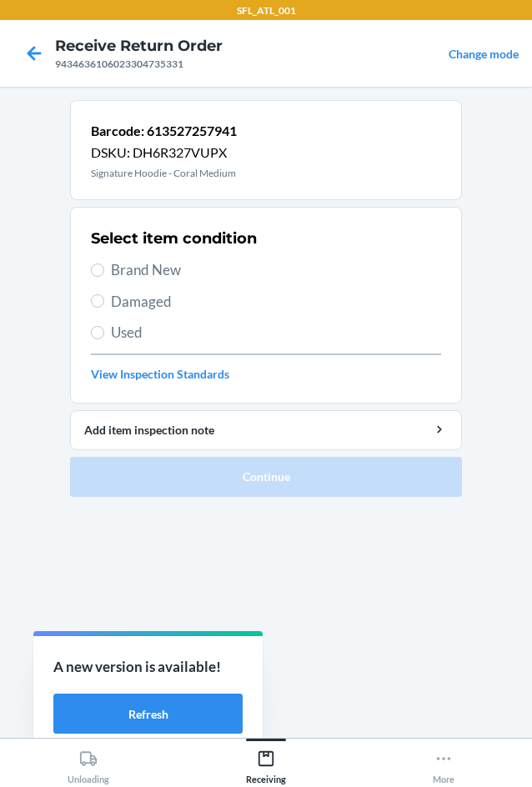
click at [187, 266] on span "Brand New" at bounding box center [276, 270] width 330 height 22
click at [104, 266] on input "Brand New" at bounding box center [97, 269] width 13 height 13
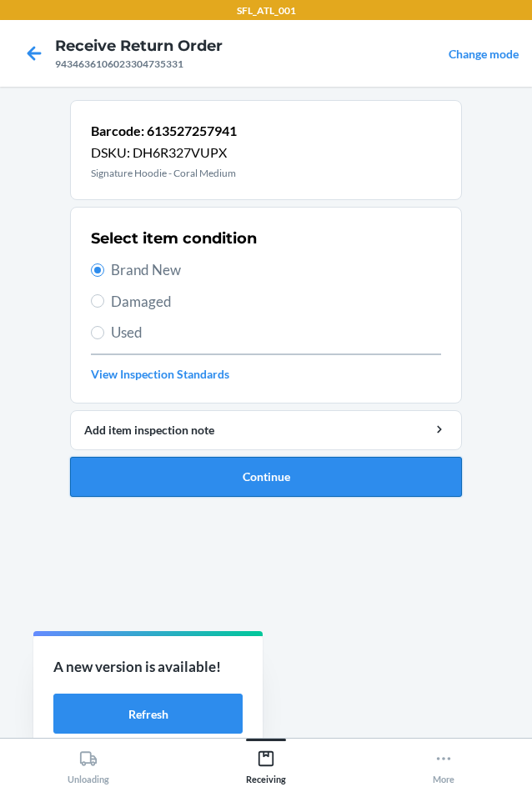
click at [347, 473] on button "Continue" at bounding box center [266, 477] width 392 height 40
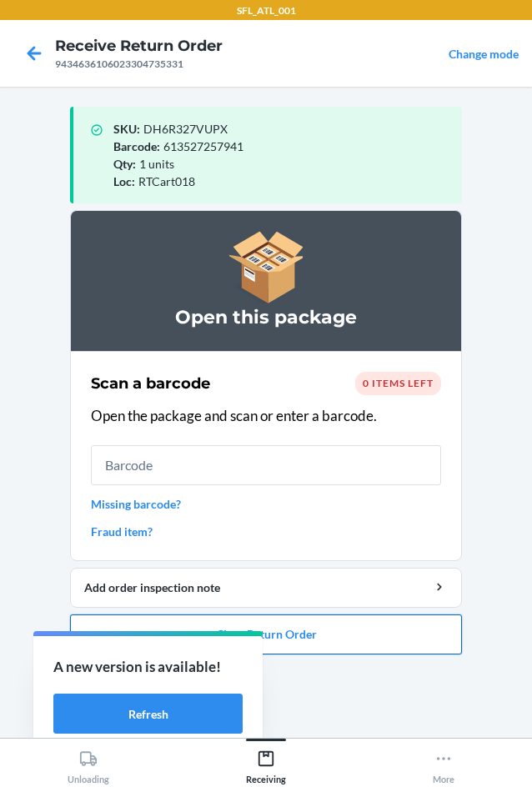
click at [420, 640] on button "Close Return Order" at bounding box center [266, 634] width 392 height 40
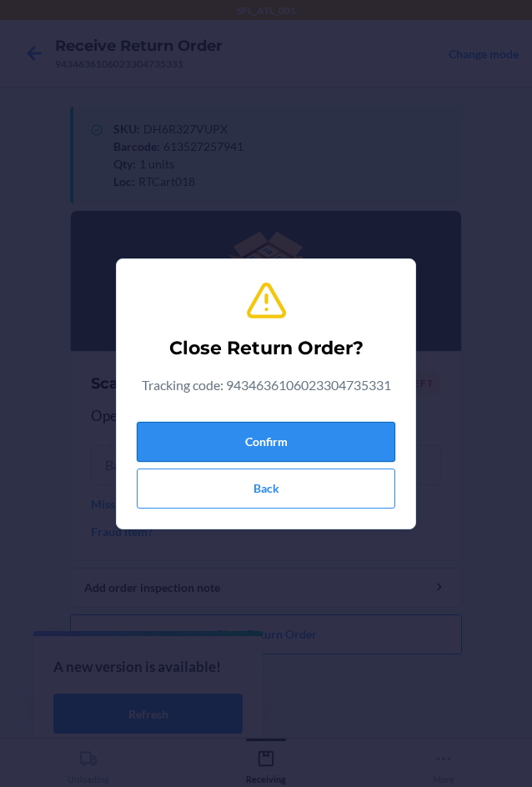
click at [354, 436] on button "Confirm" at bounding box center [266, 442] width 258 height 40
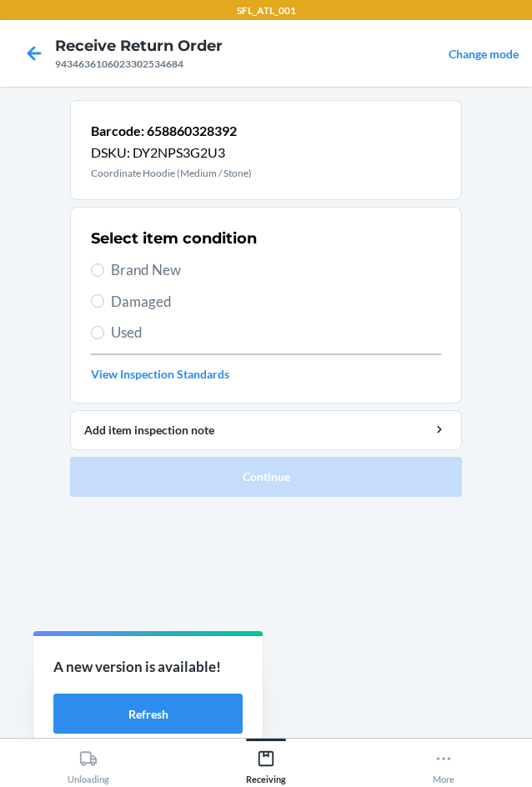
click at [186, 269] on span "Brand New" at bounding box center [276, 270] width 330 height 22
click at [104, 269] on input "Brand New" at bounding box center [97, 269] width 13 height 13
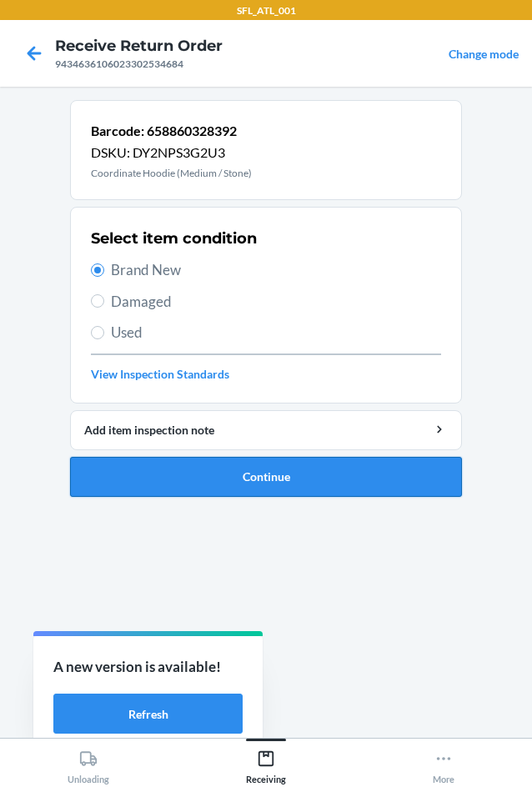
click at [296, 479] on button "Continue" at bounding box center [266, 477] width 392 height 40
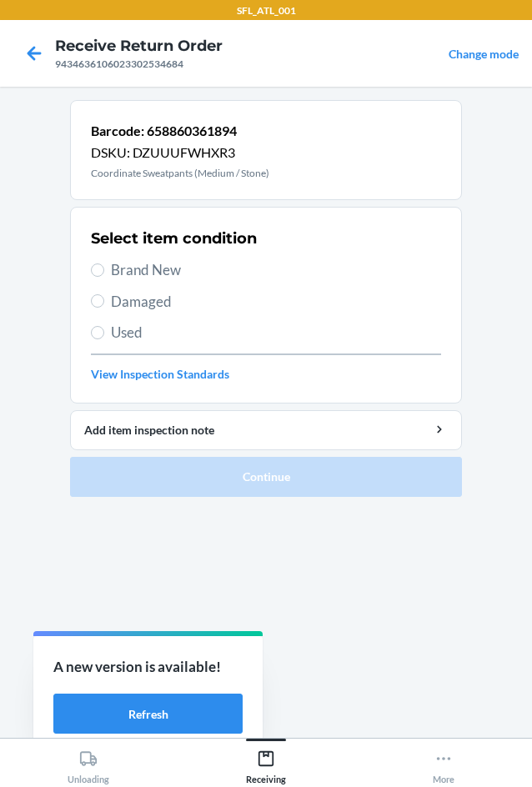
click at [171, 274] on span "Brand New" at bounding box center [276, 270] width 330 height 22
click at [104, 274] on input "Brand New" at bounding box center [97, 269] width 13 height 13
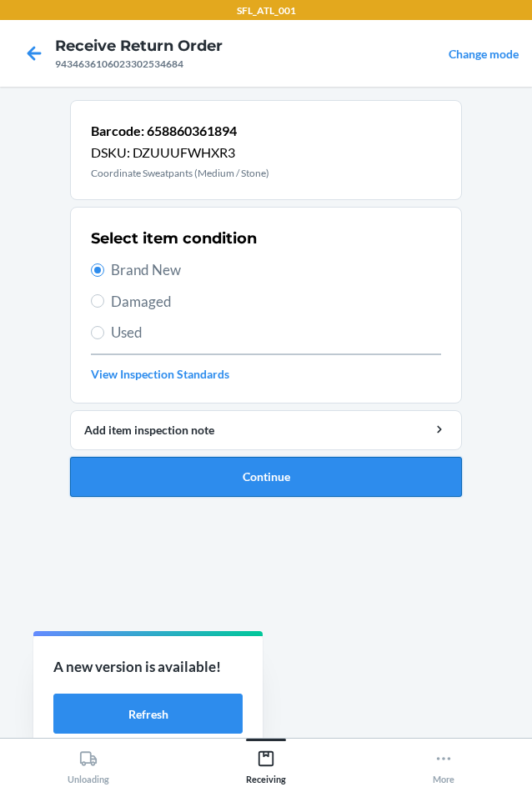
click at [315, 475] on button "Continue" at bounding box center [266, 477] width 392 height 40
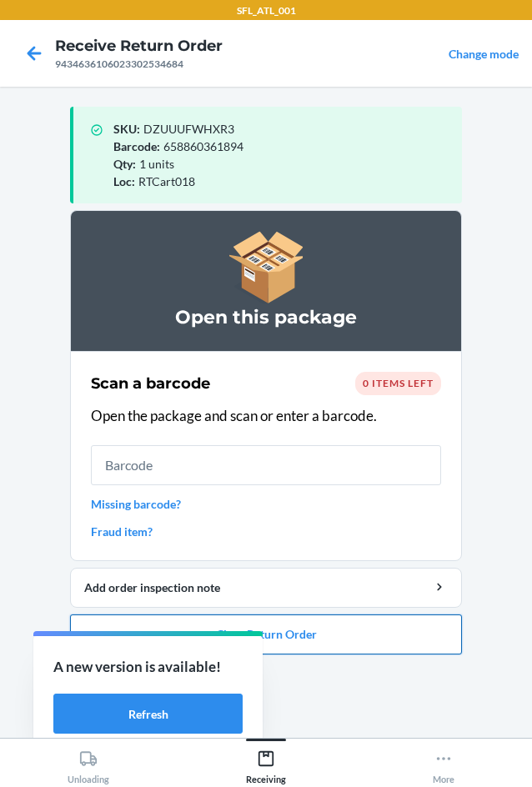
click at [420, 634] on button "Close Return Order" at bounding box center [266, 634] width 392 height 40
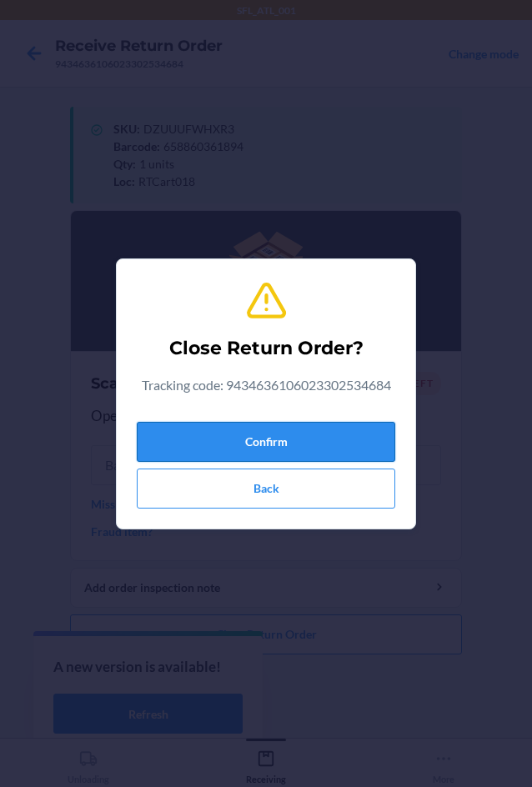
click at [357, 433] on button "Confirm" at bounding box center [266, 442] width 258 height 40
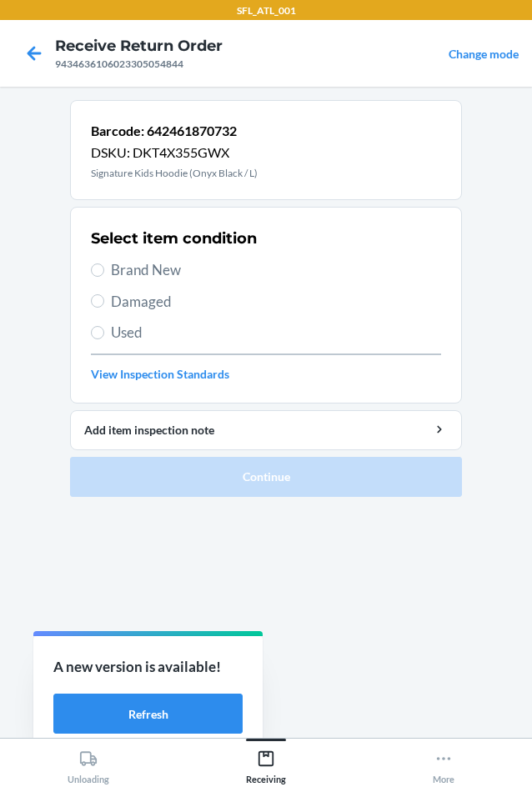
click at [240, 337] on span "Used" at bounding box center [276, 333] width 330 height 22
click at [104, 337] on input "Used" at bounding box center [97, 332] width 13 height 13
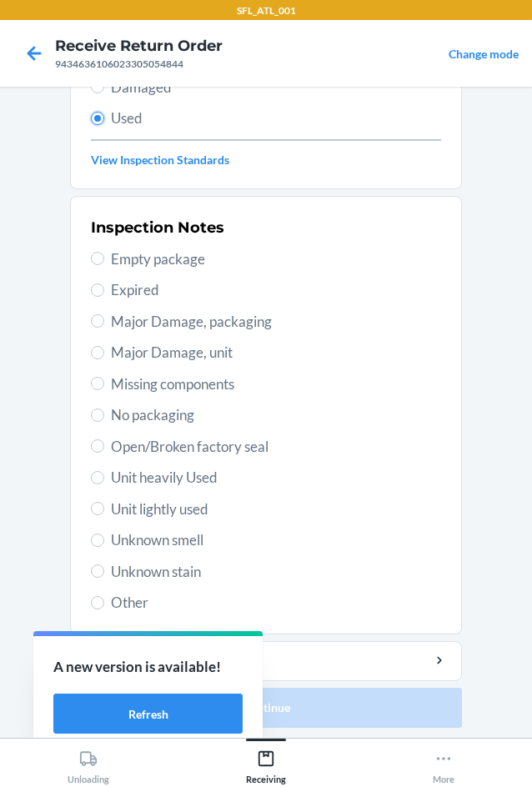
scroll to position [217, 0]
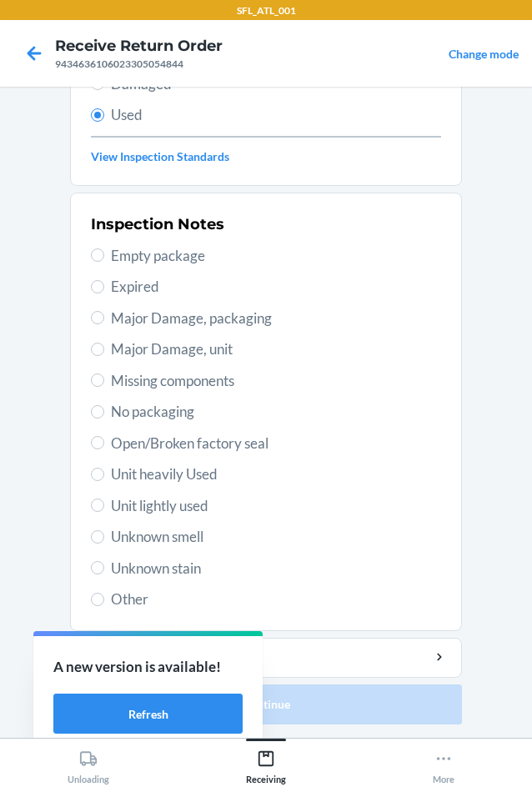
click at [182, 506] on span "Unit lightly used" at bounding box center [276, 506] width 330 height 22
click at [104, 506] on input "Unit lightly used" at bounding box center [97, 504] width 13 height 13
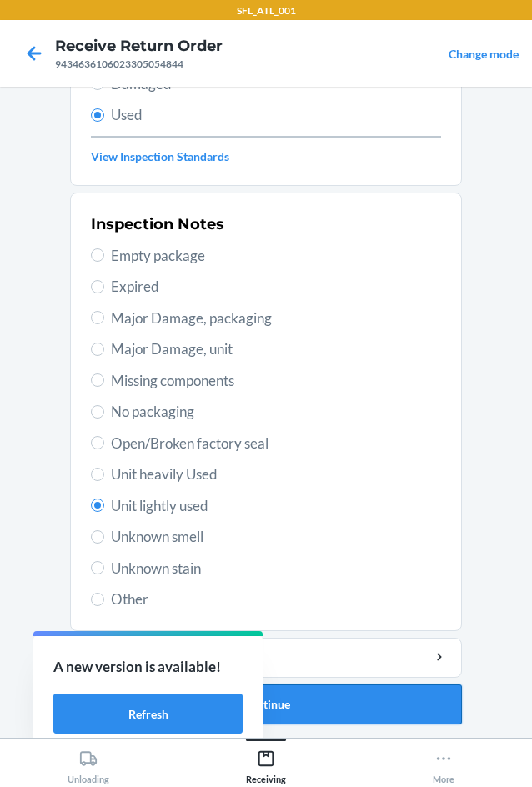
click at [340, 697] on button "Continue" at bounding box center [266, 704] width 392 height 40
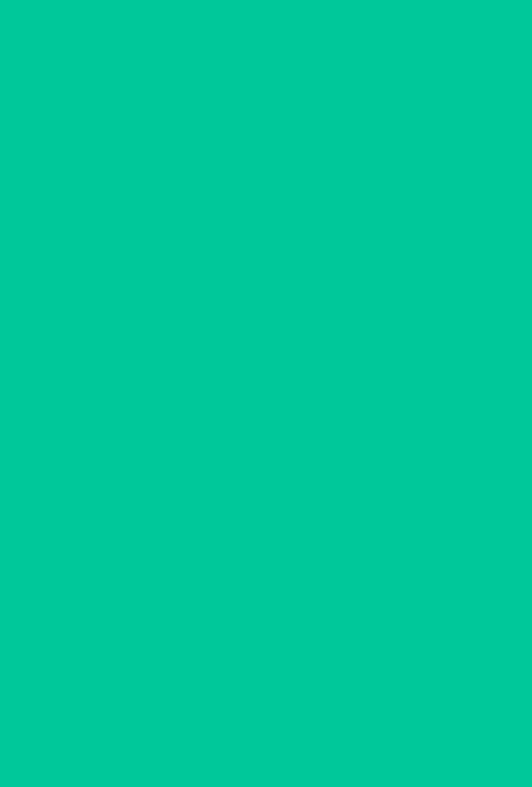
scroll to position [0, 0]
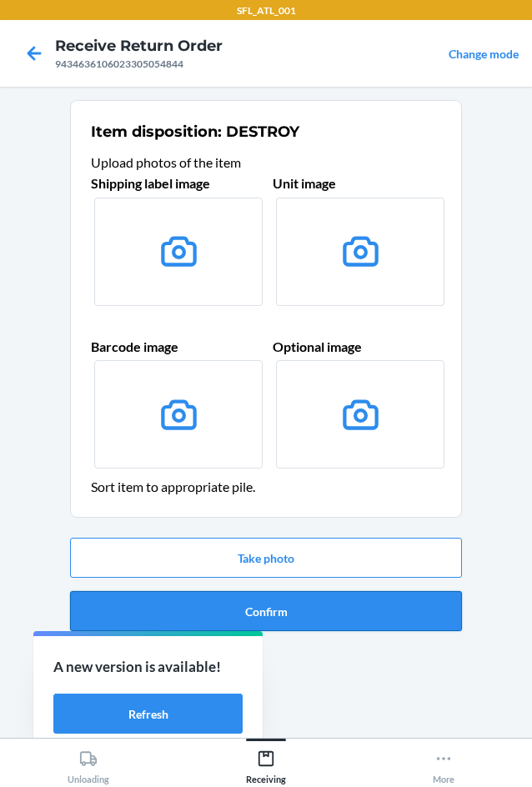
click at [354, 599] on button "Confirm" at bounding box center [266, 611] width 392 height 40
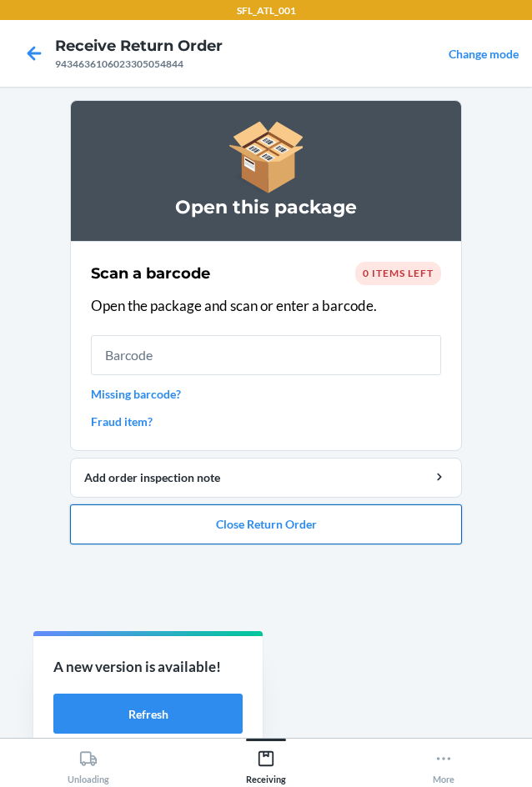
click at [367, 534] on button "Close Return Order" at bounding box center [266, 524] width 392 height 40
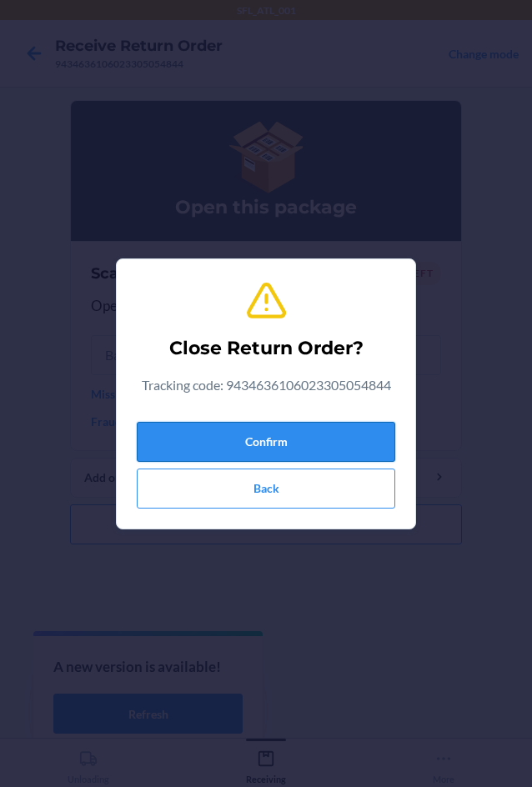
click at [351, 434] on button "Confirm" at bounding box center [266, 442] width 258 height 40
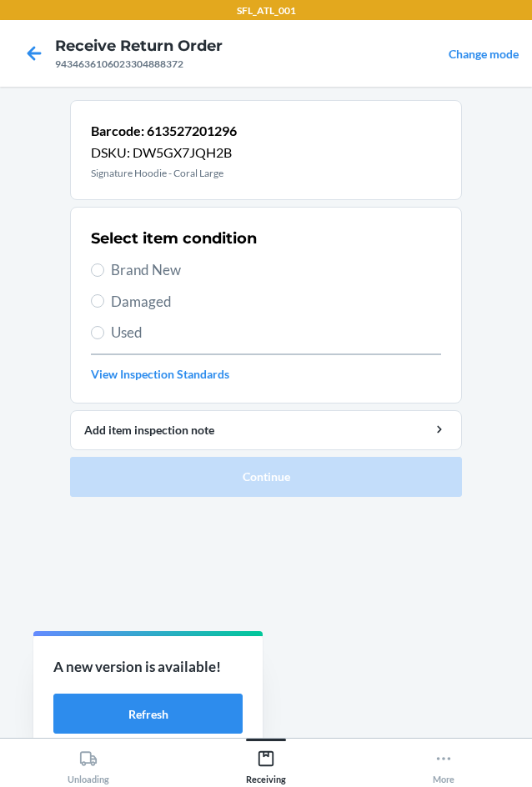
click at [175, 274] on span "Brand New" at bounding box center [276, 270] width 330 height 22
click at [104, 274] on input "Brand New" at bounding box center [97, 269] width 13 height 13
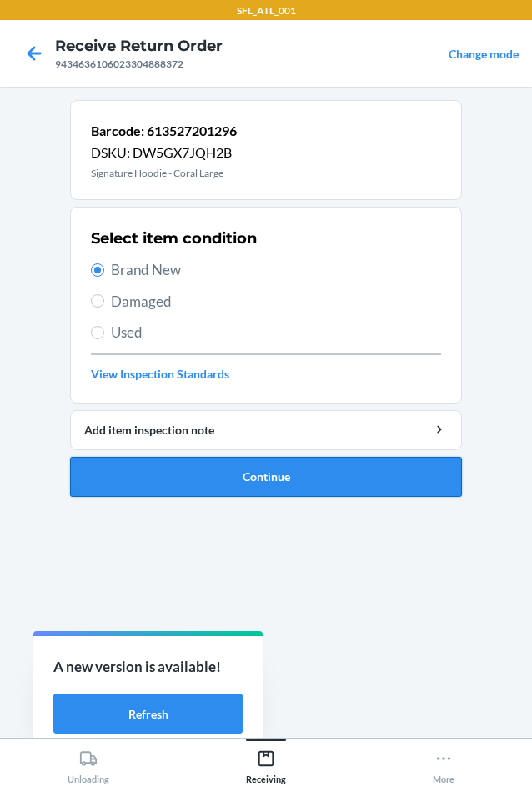
click at [277, 467] on button "Continue" at bounding box center [266, 477] width 392 height 40
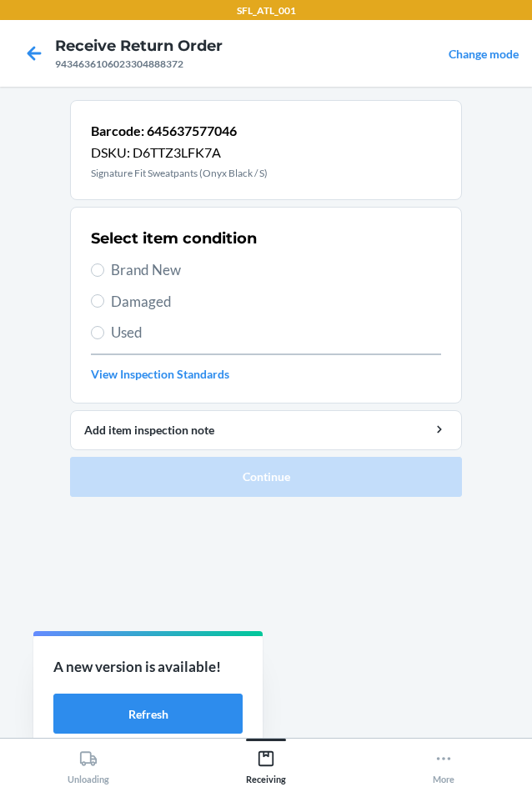
drag, startPoint x: 155, startPoint y: 317, endPoint x: 154, endPoint y: 330, distance: 12.5
click at [154, 320] on div "Select item condition Brand New Damaged Used View Inspection Standards" at bounding box center [266, 304] width 350 height 165
click at [154, 337] on span "Used" at bounding box center [276, 333] width 330 height 22
click at [104, 337] on input "Used" at bounding box center [97, 332] width 13 height 13
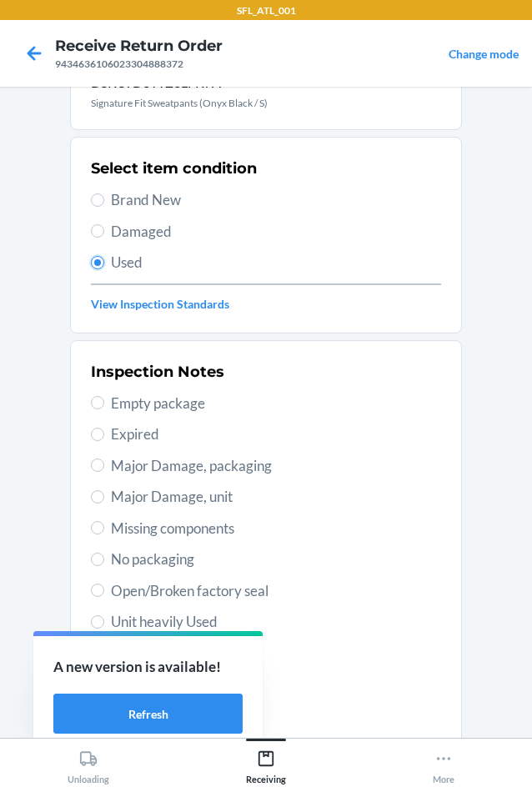
scroll to position [217, 0]
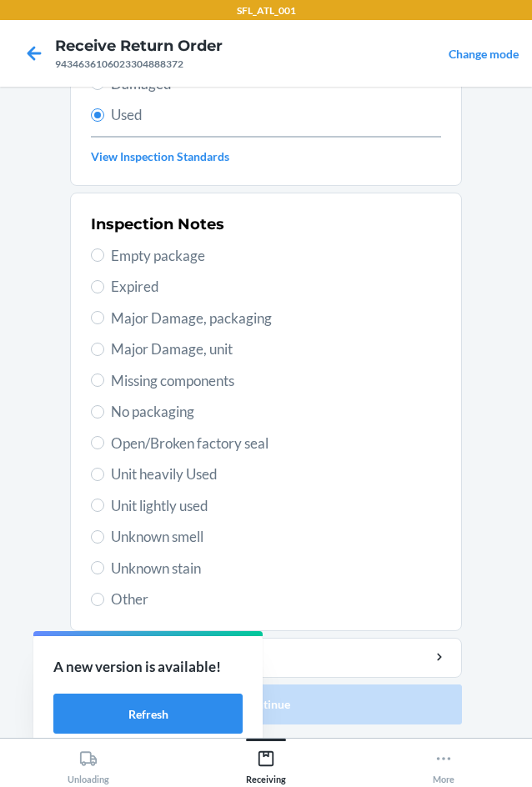
click at [200, 511] on span "Unit lightly used" at bounding box center [276, 506] width 330 height 22
click at [104, 511] on input "Unit lightly used" at bounding box center [97, 504] width 13 height 13
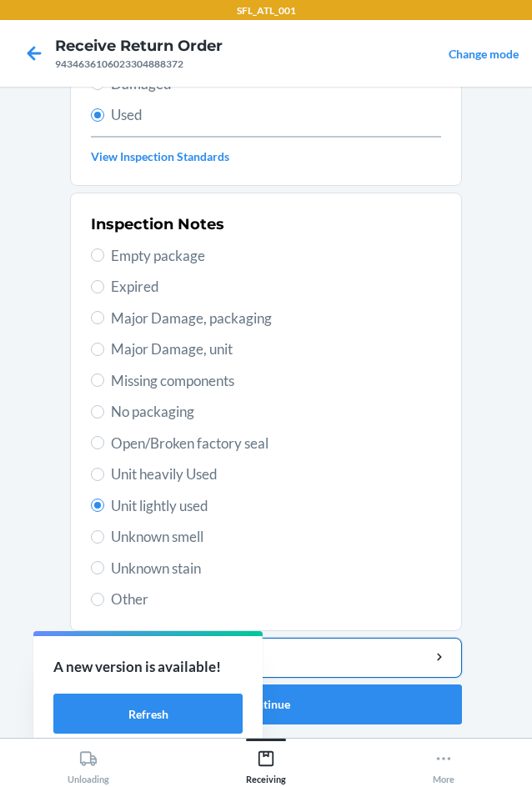
click at [362, 652] on div "Add item inspection note" at bounding box center [265, 656] width 363 height 17
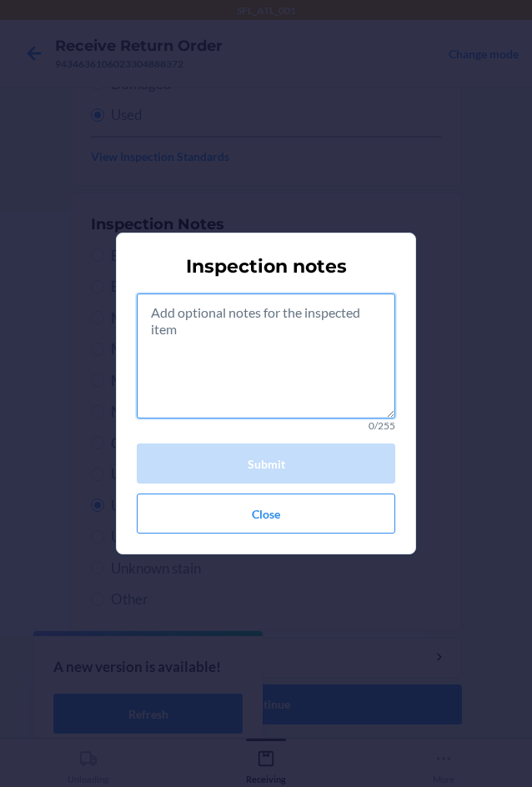
click at [261, 373] on textarea at bounding box center [266, 355] width 258 height 125
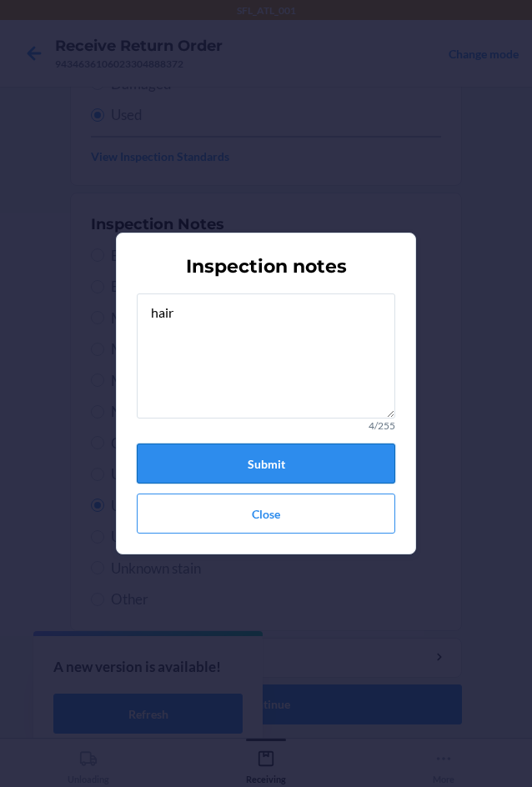
click at [264, 451] on button "Submit" at bounding box center [266, 463] width 258 height 40
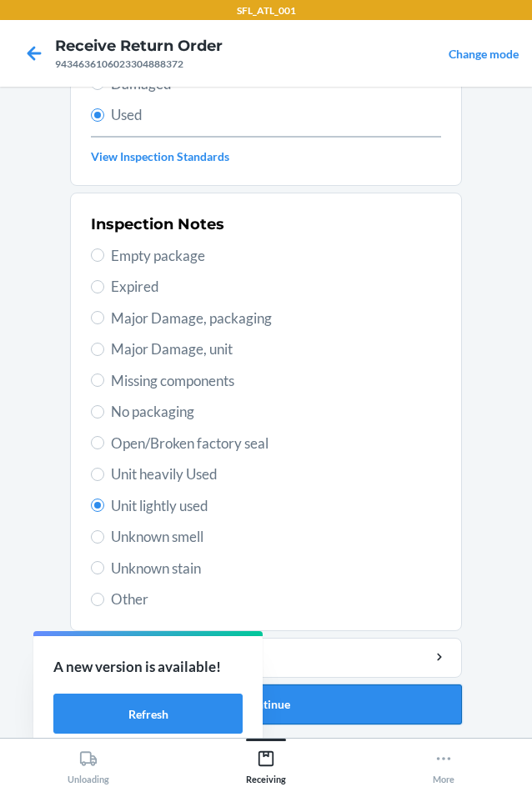
click at [366, 697] on button "Continue" at bounding box center [266, 704] width 392 height 40
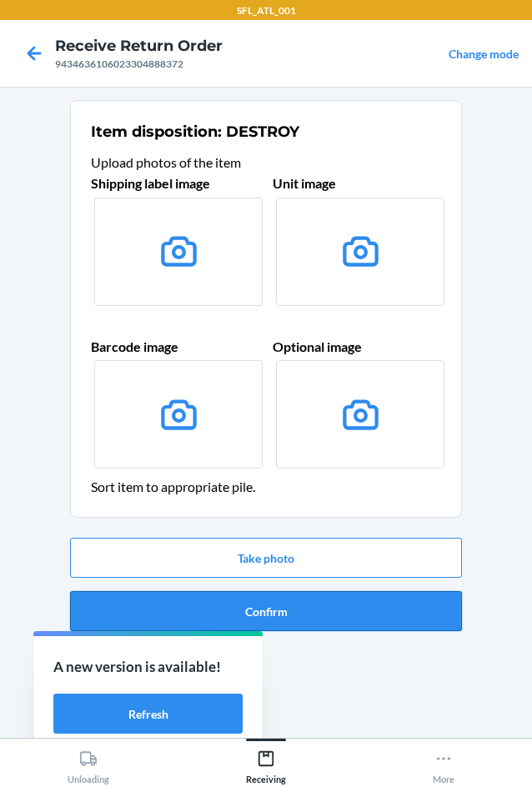
click at [394, 622] on button "Confirm" at bounding box center [266, 611] width 392 height 40
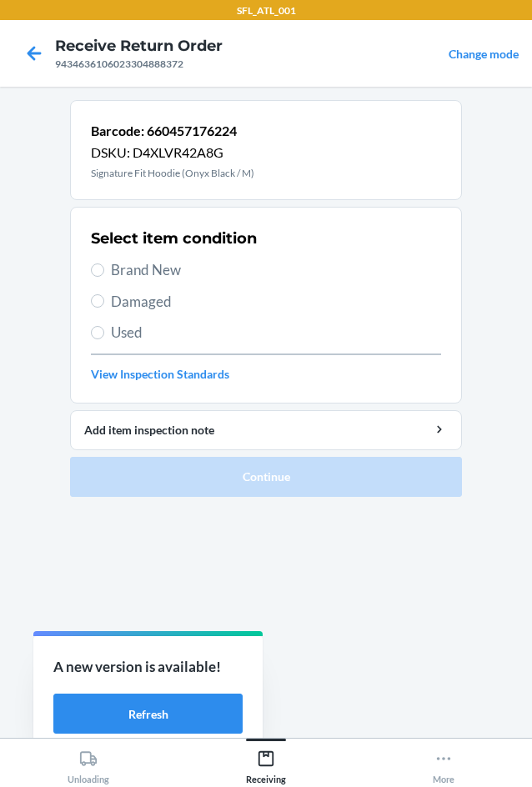
click at [127, 322] on span "Used" at bounding box center [276, 333] width 330 height 22
click at [104, 326] on input "Used" at bounding box center [97, 332] width 13 height 13
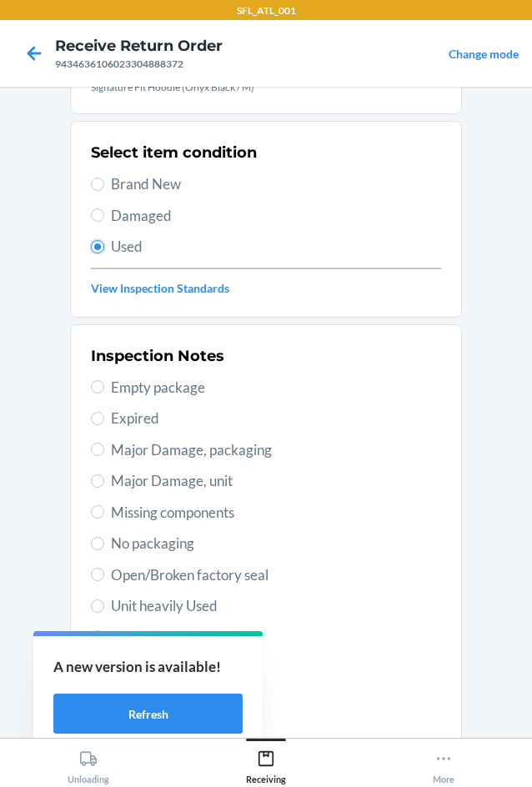
scroll to position [217, 0]
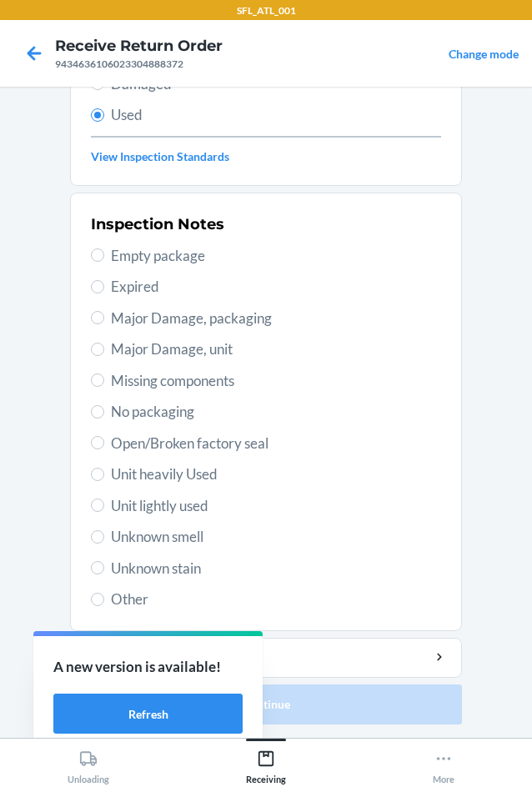
click at [202, 509] on span "Unit lightly used" at bounding box center [276, 506] width 330 height 22
click at [104, 509] on input "Unit lightly used" at bounding box center [97, 504] width 13 height 13
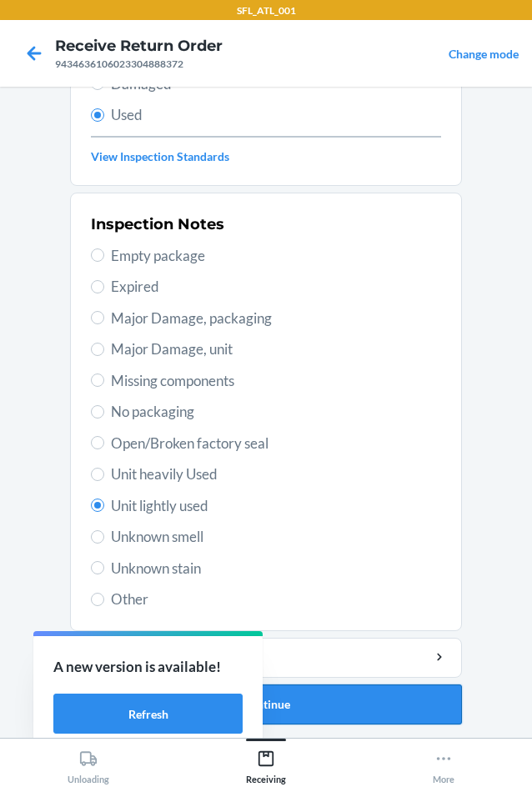
click at [370, 710] on button "Continue" at bounding box center [266, 704] width 392 height 40
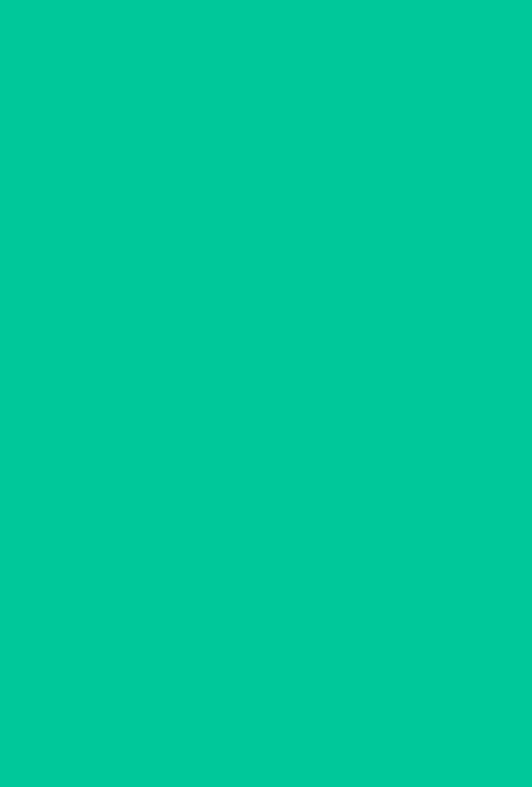
scroll to position [0, 0]
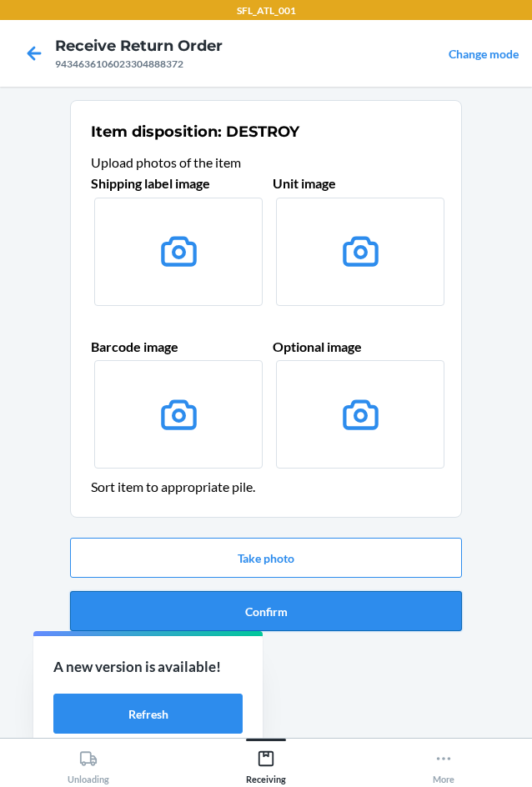
click at [368, 618] on button "Confirm" at bounding box center [266, 611] width 392 height 40
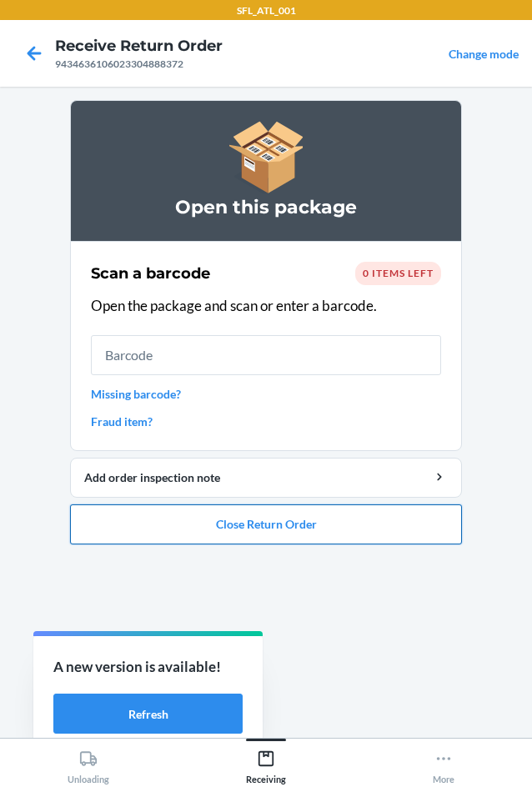
click at [332, 534] on button "Close Return Order" at bounding box center [266, 524] width 392 height 40
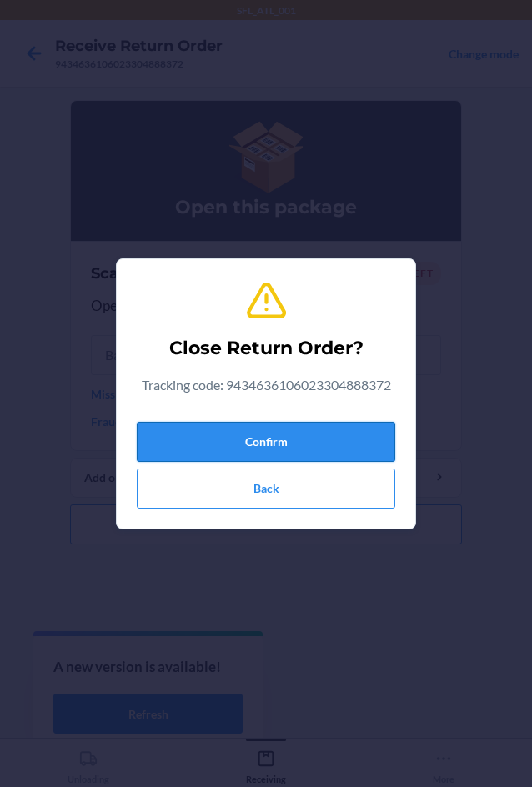
click at [341, 447] on button "Confirm" at bounding box center [266, 442] width 258 height 40
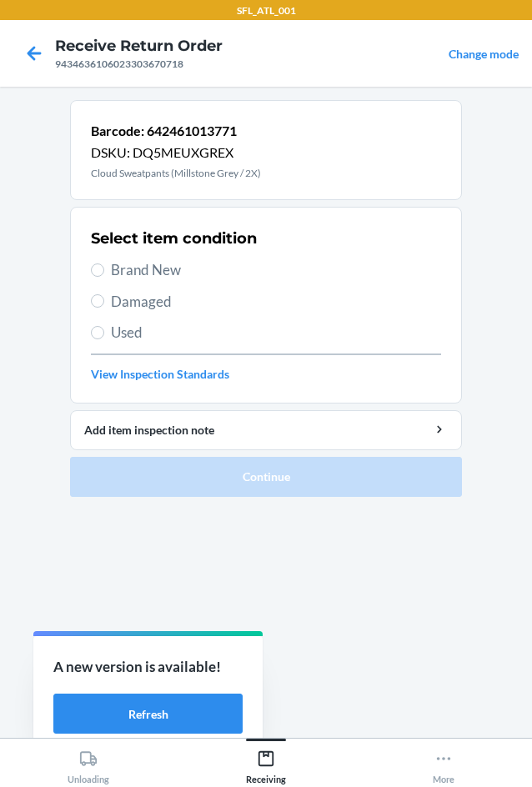
click at [159, 267] on span "Brand New" at bounding box center [276, 270] width 330 height 22
click at [104, 267] on input "Brand New" at bounding box center [97, 269] width 13 height 13
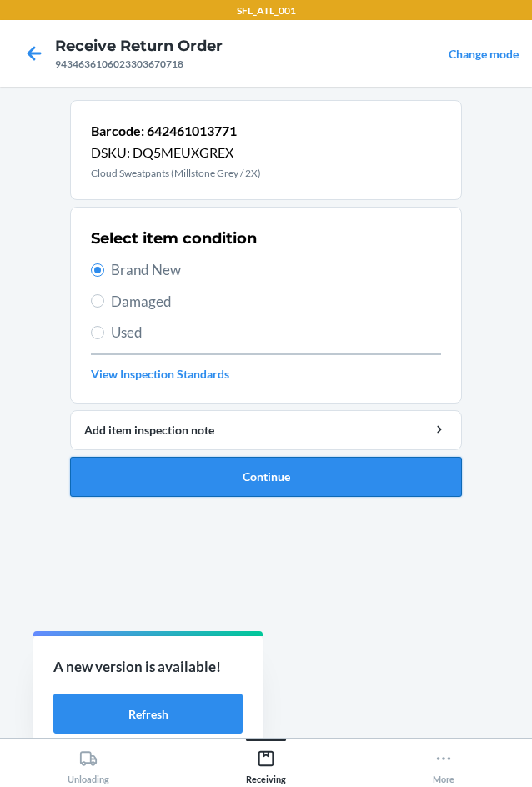
click at [331, 468] on button "Continue" at bounding box center [266, 477] width 392 height 40
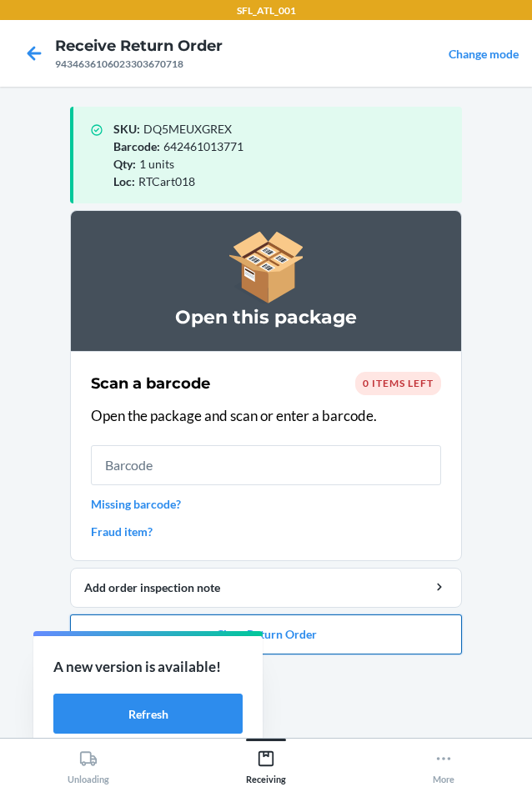
click at [450, 637] on button "Close Return Order" at bounding box center [266, 634] width 392 height 40
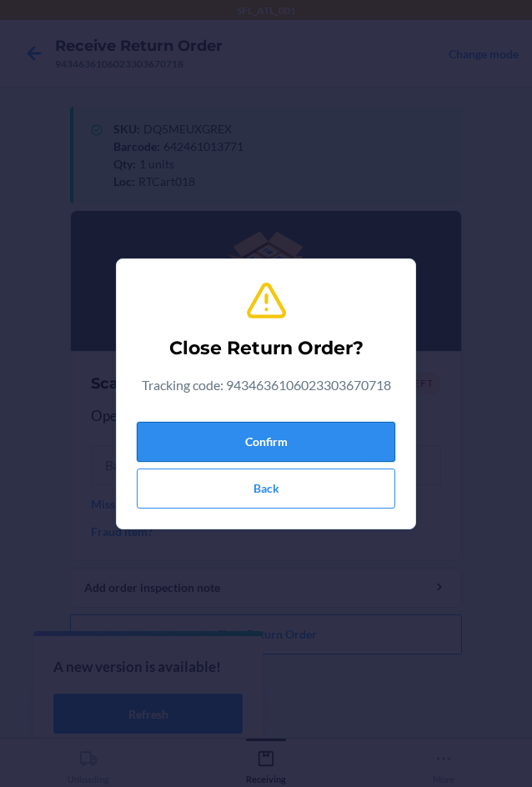
click at [300, 427] on button "Confirm" at bounding box center [266, 442] width 258 height 40
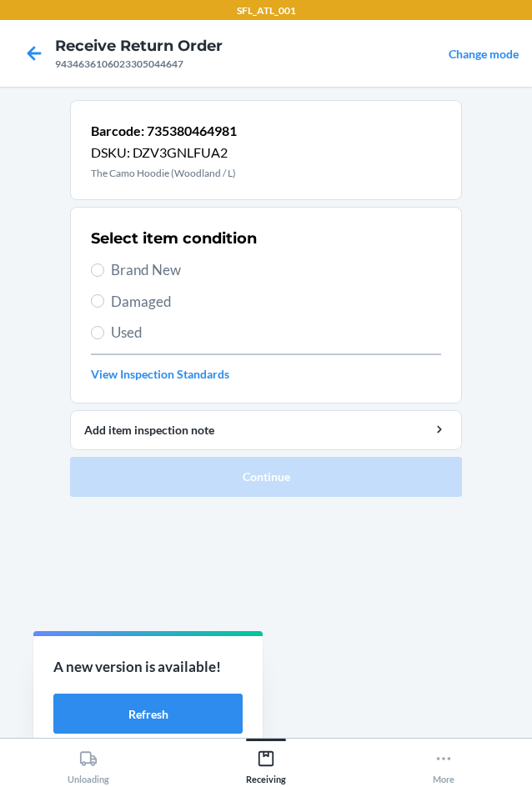
click at [164, 272] on span "Brand New" at bounding box center [276, 270] width 330 height 22
click at [104, 272] on input "Brand New" at bounding box center [97, 269] width 13 height 13
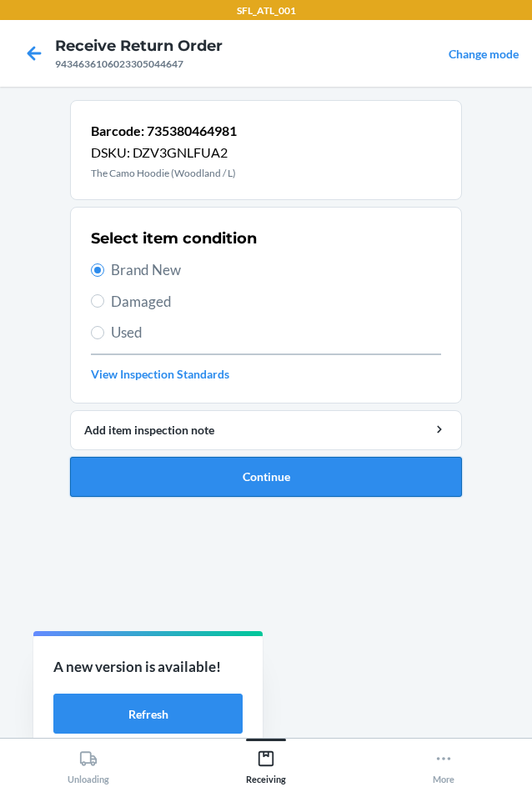
click at [276, 482] on button "Continue" at bounding box center [266, 477] width 392 height 40
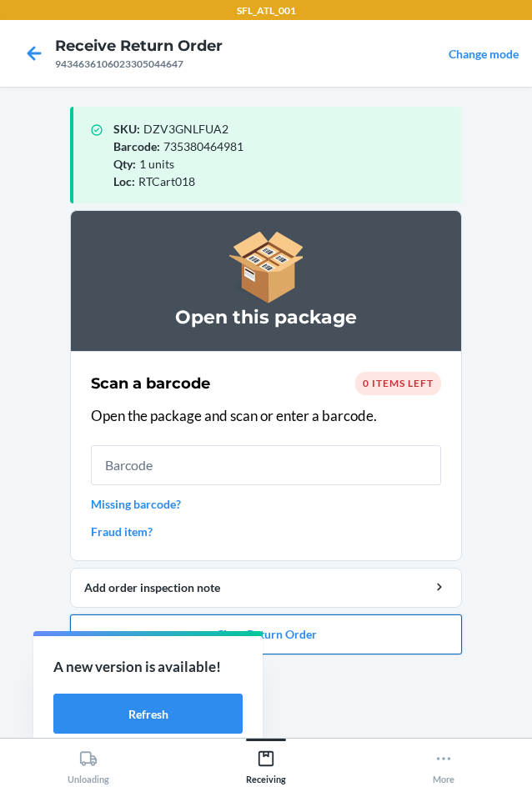
click at [397, 648] on button "Close Return Order" at bounding box center [266, 634] width 392 height 40
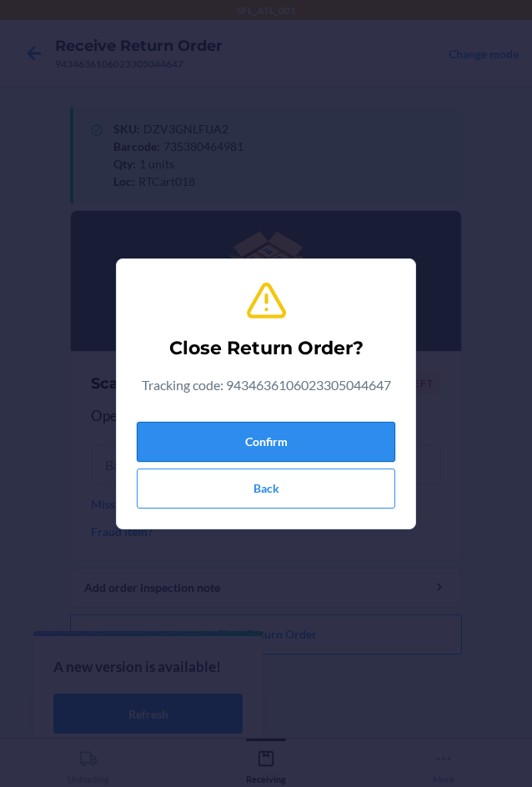
click at [350, 432] on button "Confirm" at bounding box center [266, 442] width 258 height 40
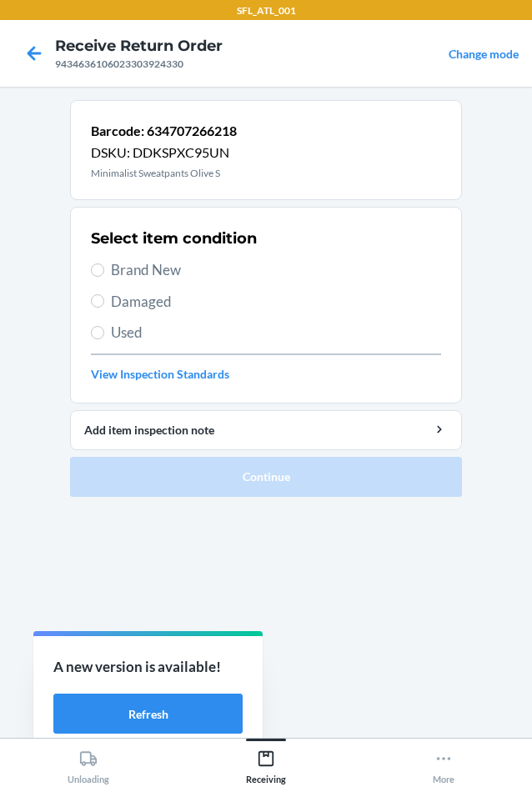
click at [167, 259] on span "Brand New" at bounding box center [276, 270] width 330 height 22
click at [104, 263] on input "Brand New" at bounding box center [97, 269] width 13 height 13
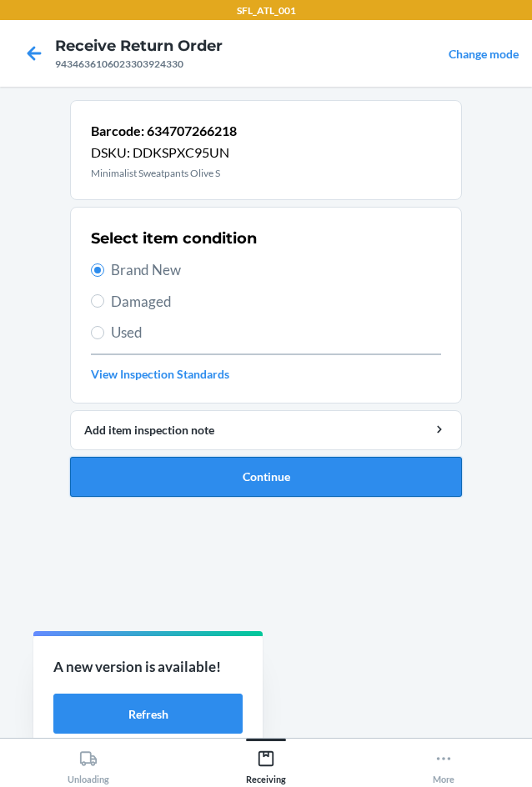
click at [293, 486] on button "Continue" at bounding box center [266, 477] width 392 height 40
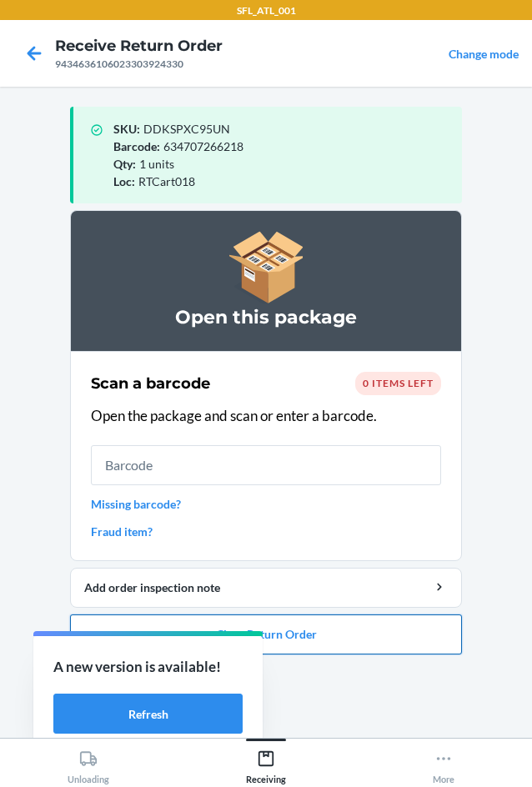
click at [386, 636] on button "Close Return Order" at bounding box center [266, 634] width 392 height 40
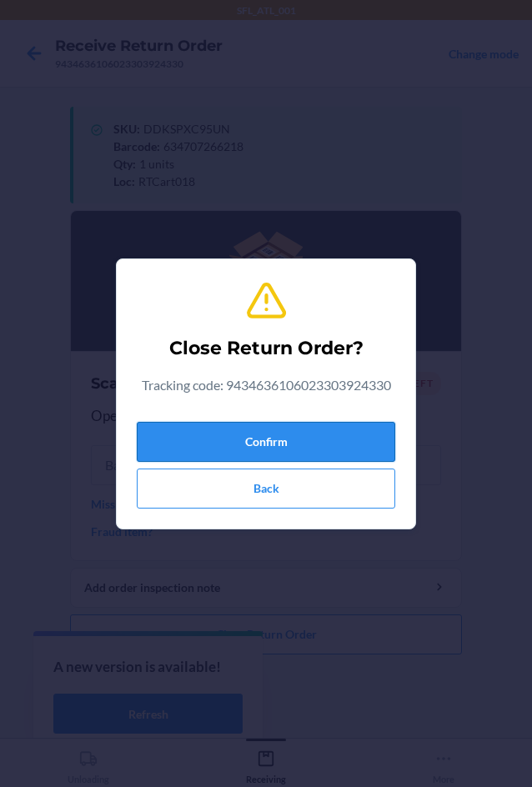
click at [311, 456] on button "Confirm" at bounding box center [266, 442] width 258 height 40
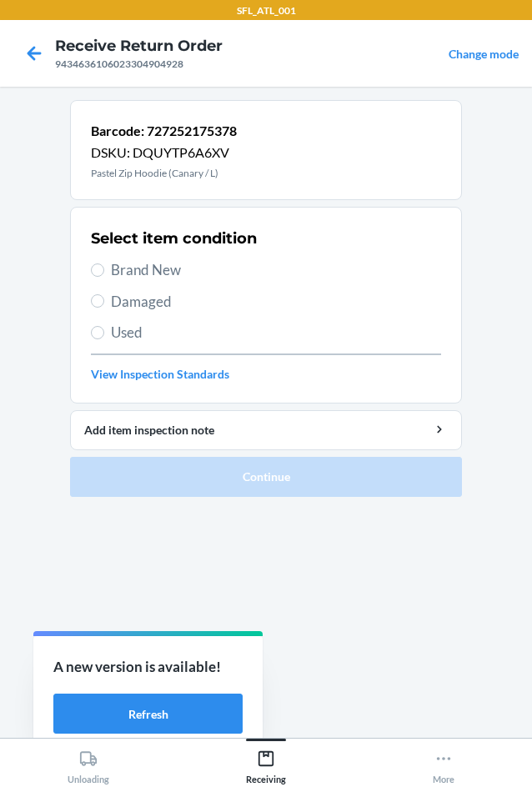
click at [178, 263] on span "Brand New" at bounding box center [276, 270] width 330 height 22
click at [104, 263] on input "Brand New" at bounding box center [97, 269] width 13 height 13
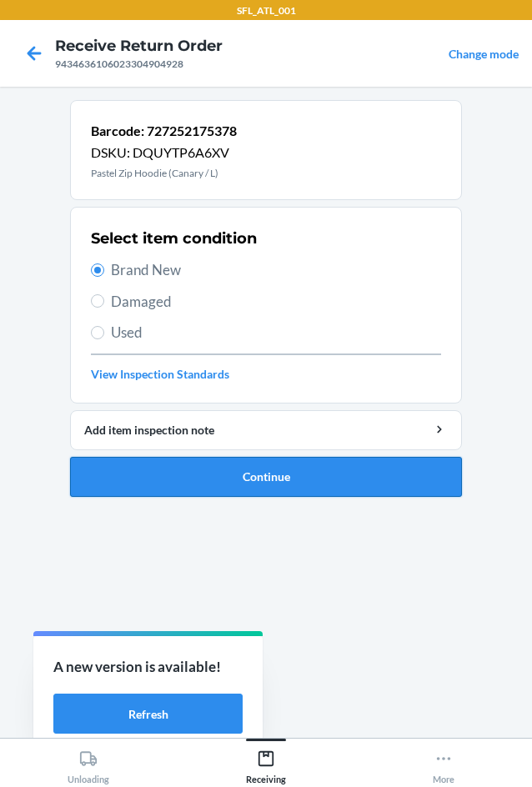
click at [277, 464] on button "Continue" at bounding box center [266, 477] width 392 height 40
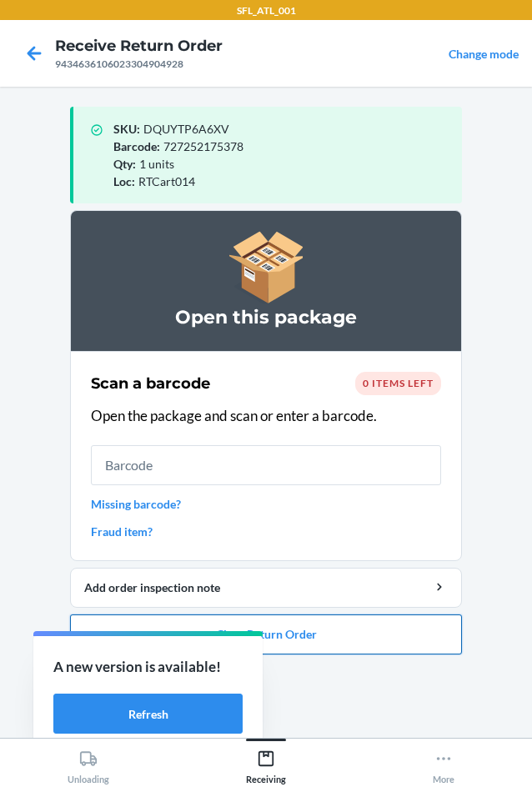
click at [383, 635] on button "Close Return Order" at bounding box center [266, 634] width 392 height 40
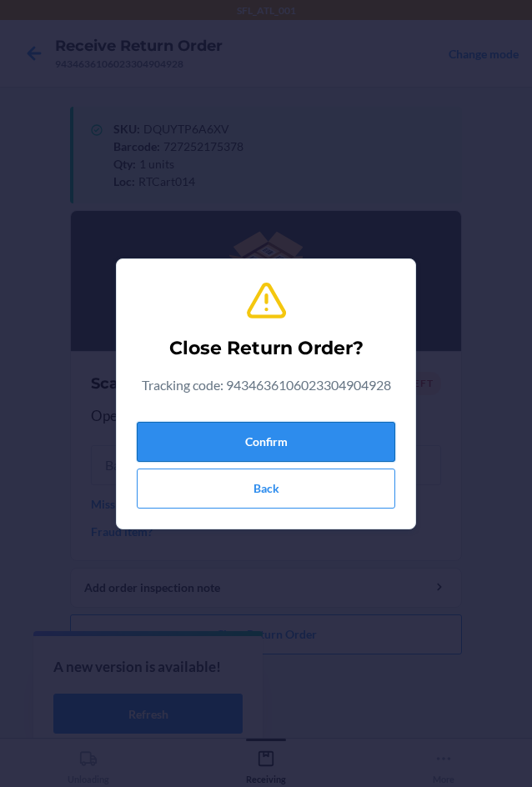
click at [349, 447] on button "Confirm" at bounding box center [266, 442] width 258 height 40
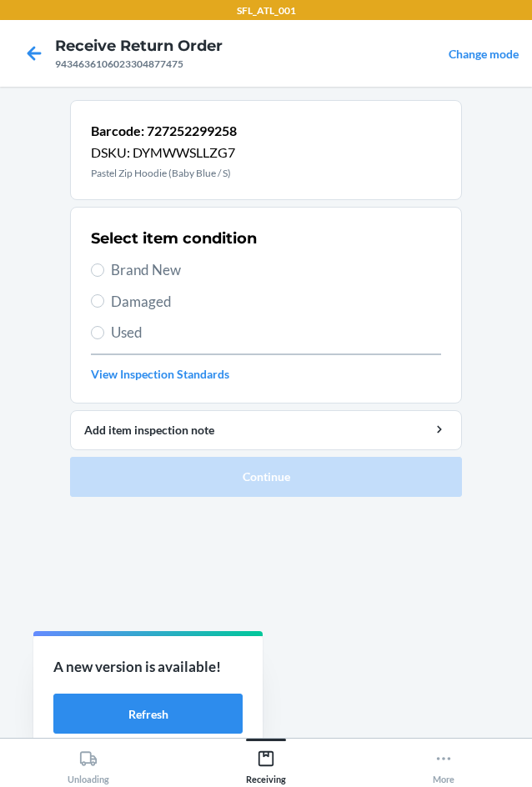
click at [213, 274] on span "Brand New" at bounding box center [276, 270] width 330 height 22
click at [104, 274] on input "Brand New" at bounding box center [97, 269] width 13 height 13
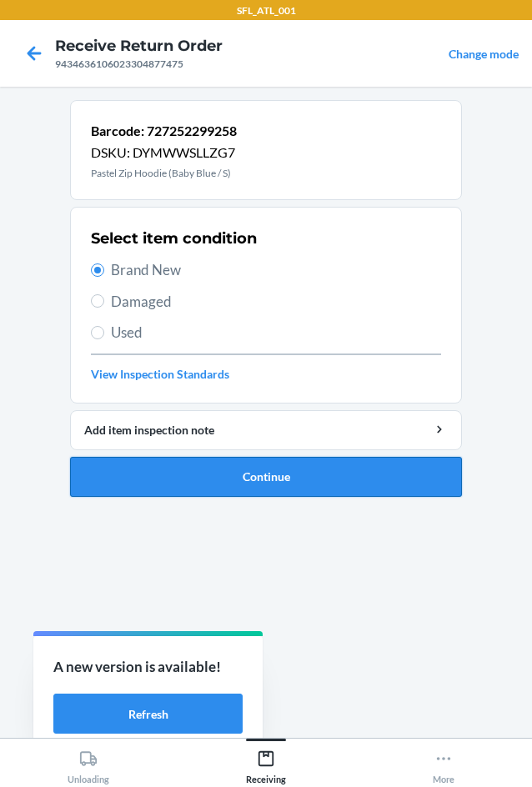
click at [283, 475] on button "Continue" at bounding box center [266, 477] width 392 height 40
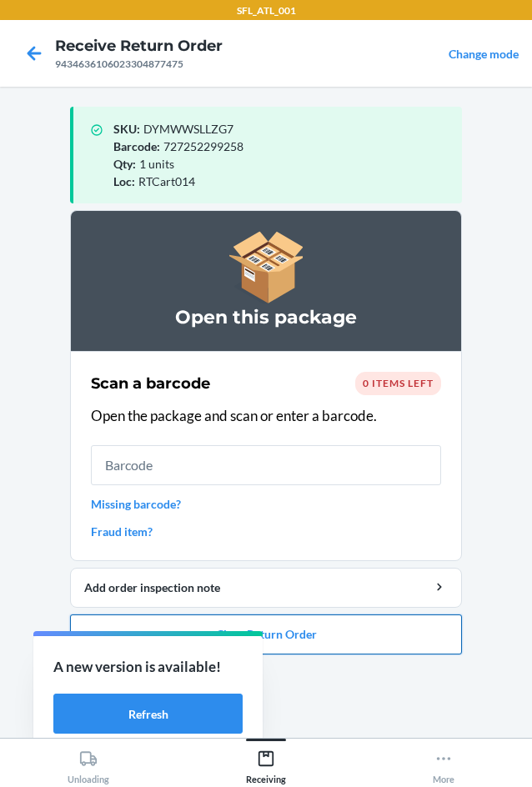
drag, startPoint x: 444, startPoint y: 642, endPoint x: 432, endPoint y: 633, distance: 14.3
click at [440, 641] on button "Close Return Order" at bounding box center [266, 634] width 392 height 40
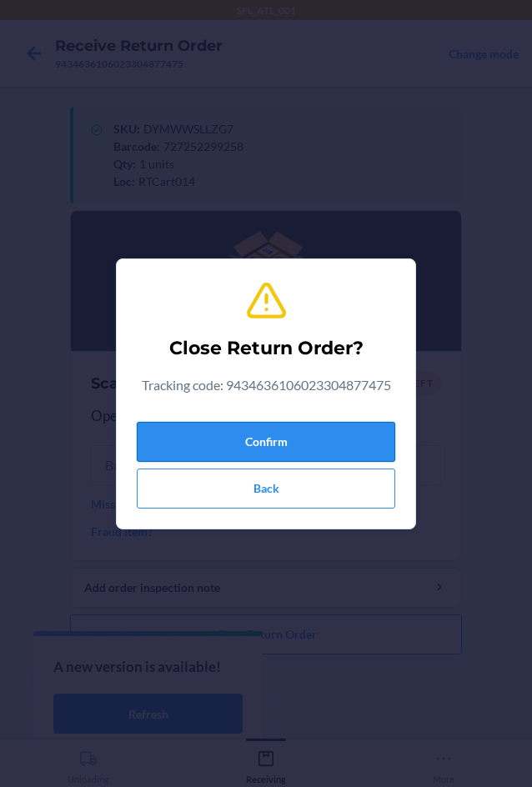
click at [317, 454] on button "Confirm" at bounding box center [266, 442] width 258 height 40
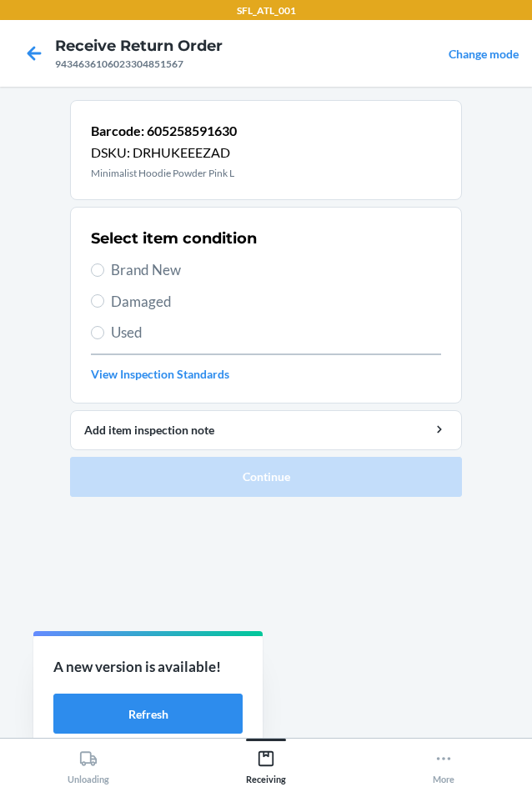
click at [150, 274] on span "Brand New" at bounding box center [276, 270] width 330 height 22
click at [104, 274] on input "Brand New" at bounding box center [97, 269] width 13 height 13
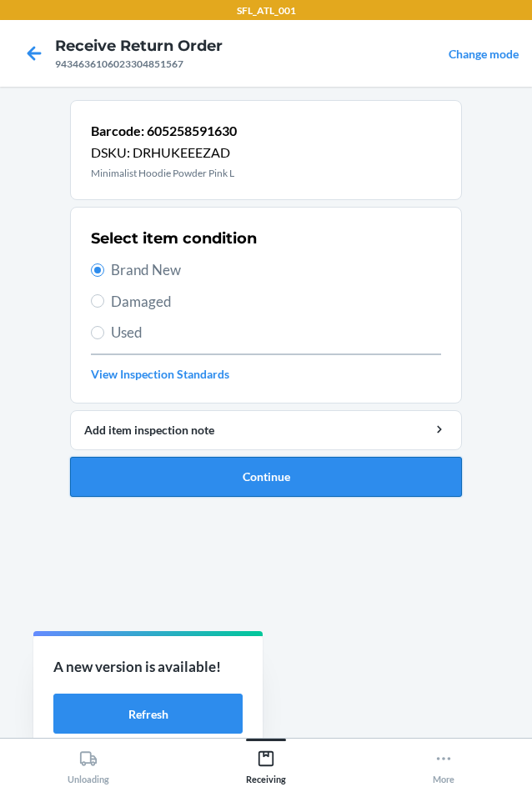
click at [271, 466] on button "Continue" at bounding box center [266, 477] width 392 height 40
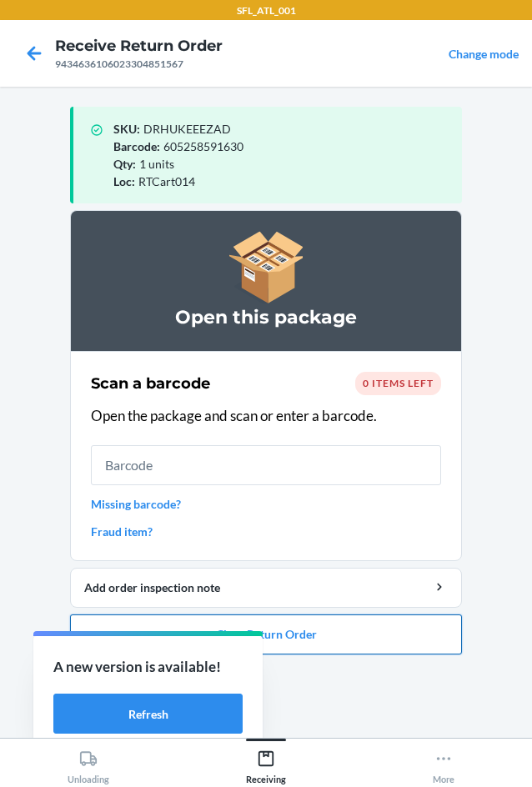
click at [407, 622] on button "Close Return Order" at bounding box center [266, 634] width 392 height 40
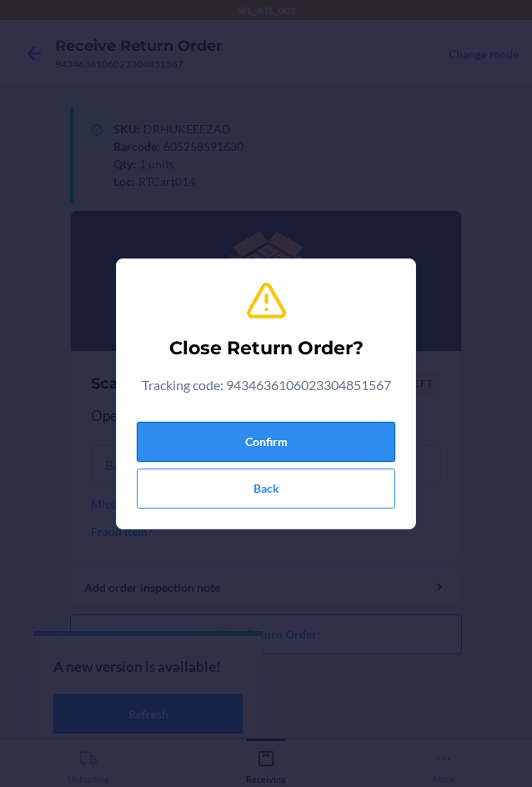
click at [357, 435] on button "Confirm" at bounding box center [266, 442] width 258 height 40
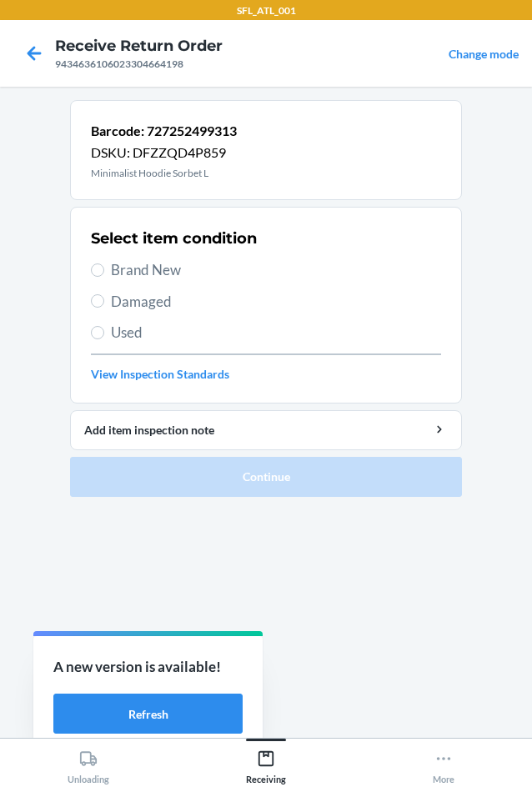
drag, startPoint x: 140, startPoint y: 263, endPoint x: 237, endPoint y: 368, distance: 143.3
click at [141, 263] on span "Brand New" at bounding box center [276, 270] width 330 height 22
click at [104, 263] on input "Brand New" at bounding box center [97, 269] width 13 height 13
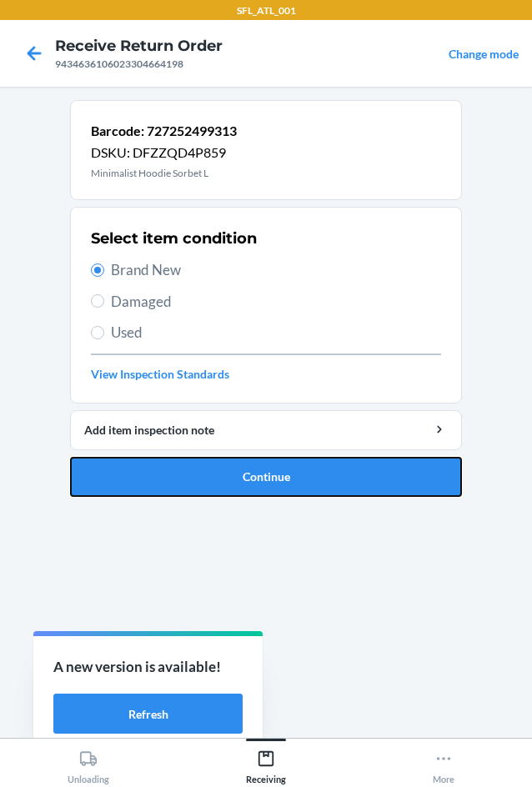
drag, startPoint x: 318, startPoint y: 479, endPoint x: 313, endPoint y: 490, distance: 11.9
click at [317, 483] on button "Continue" at bounding box center [266, 477] width 392 height 40
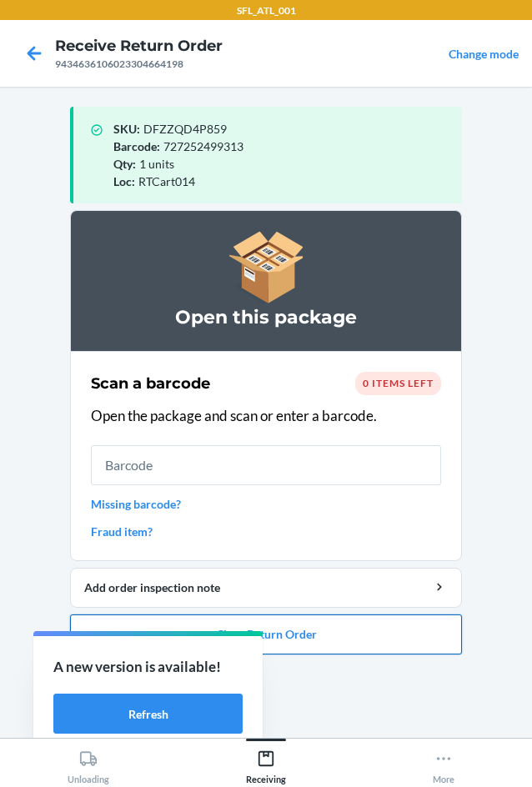
click at [388, 627] on button "Close Return Order" at bounding box center [266, 634] width 392 height 40
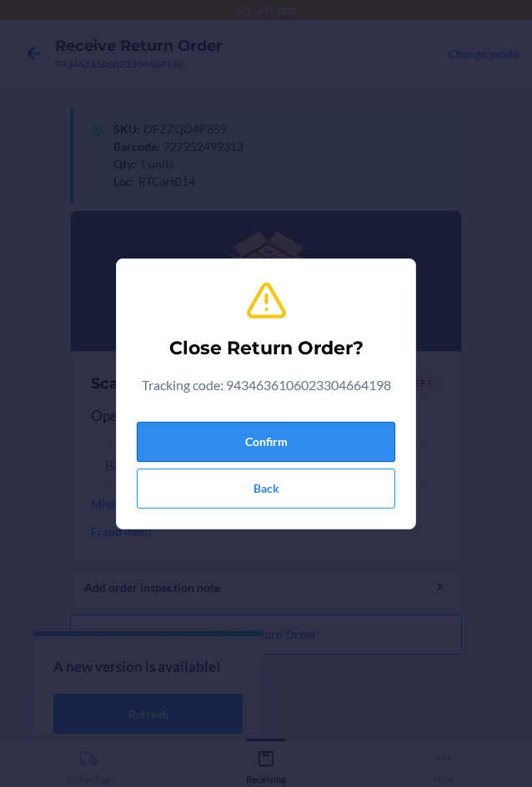
click at [312, 439] on button "Confirm" at bounding box center [266, 442] width 258 height 40
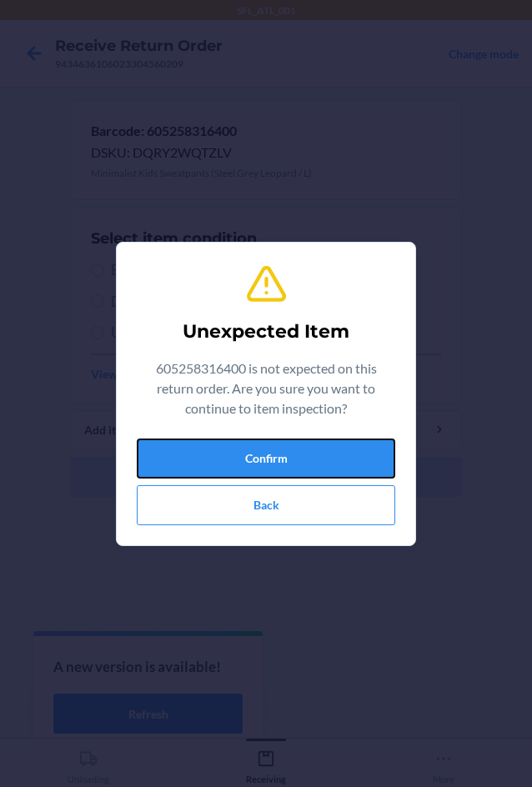
click at [312, 439] on button "Confirm" at bounding box center [266, 458] width 258 height 40
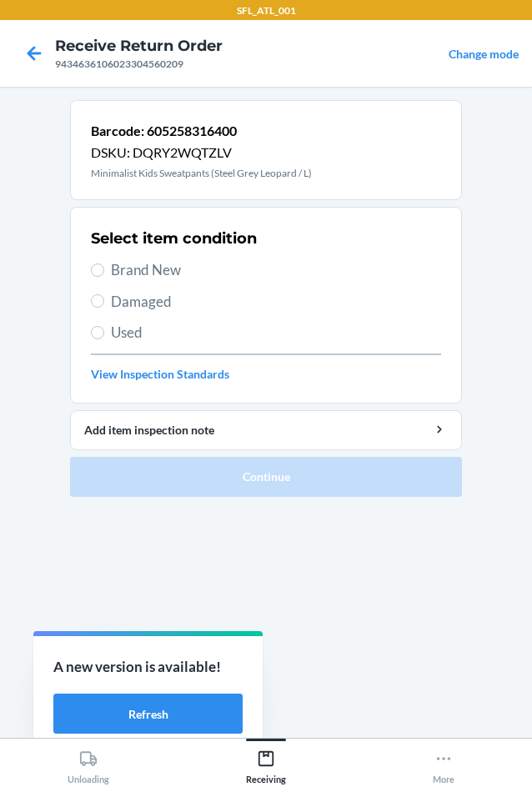
click at [213, 276] on span "Brand New" at bounding box center [276, 270] width 330 height 22
click at [104, 276] on input "Brand New" at bounding box center [97, 269] width 13 height 13
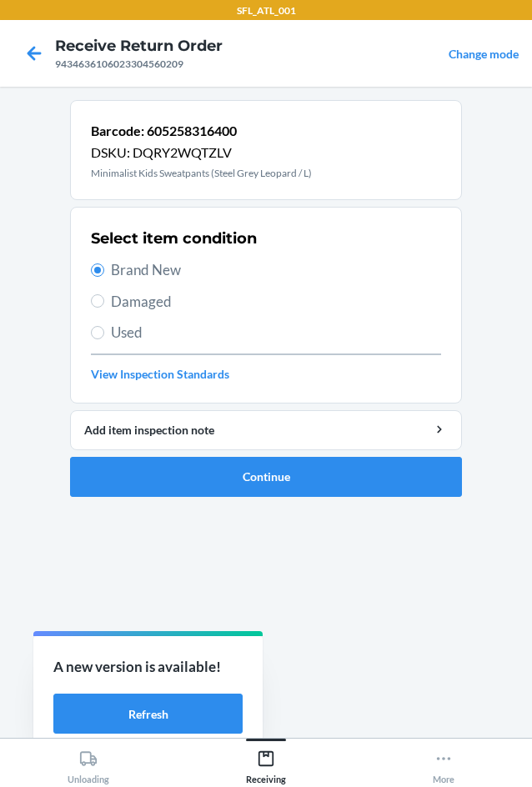
click at [124, 378] on link "View Inspection Standards" at bounding box center [266, 373] width 350 height 17
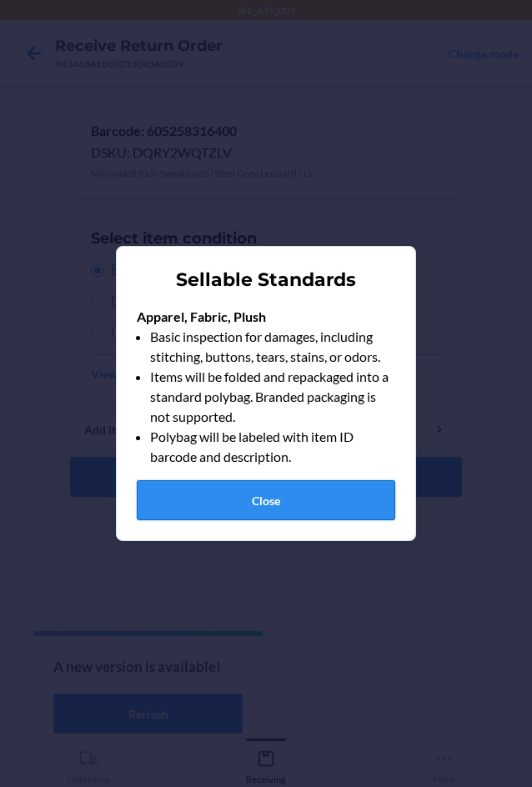
click at [305, 500] on button "Close" at bounding box center [266, 500] width 258 height 40
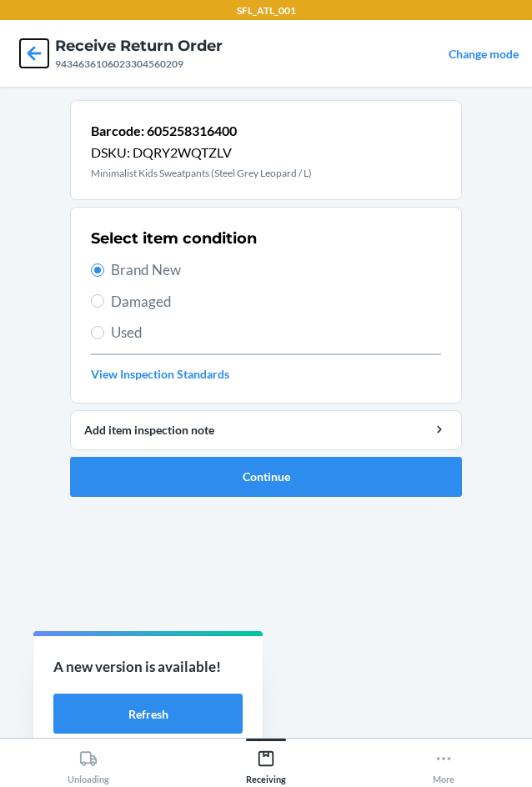
click at [40, 52] on icon at bounding box center [34, 53] width 14 height 14
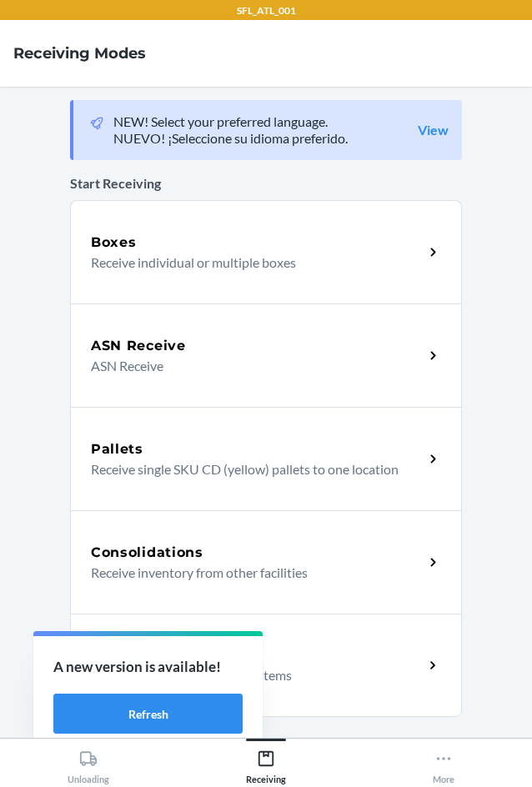
click at [414, 705] on div "Return Orders Receive return order package items" at bounding box center [266, 664] width 392 height 103
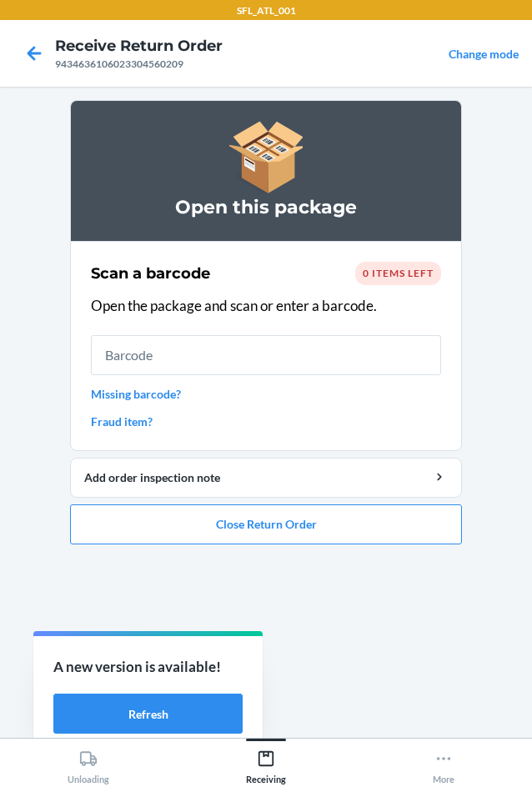
click at [135, 420] on link "Fraud item?" at bounding box center [266, 420] width 350 height 17
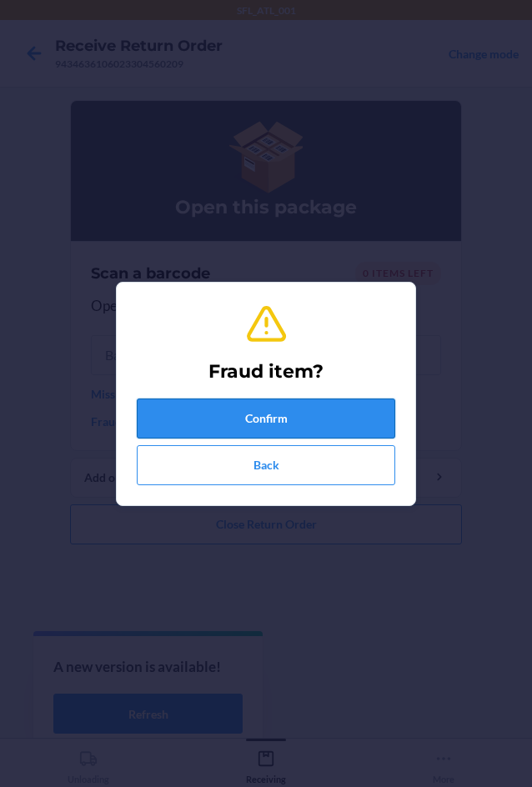
click at [188, 409] on button "Confirm" at bounding box center [266, 418] width 258 height 40
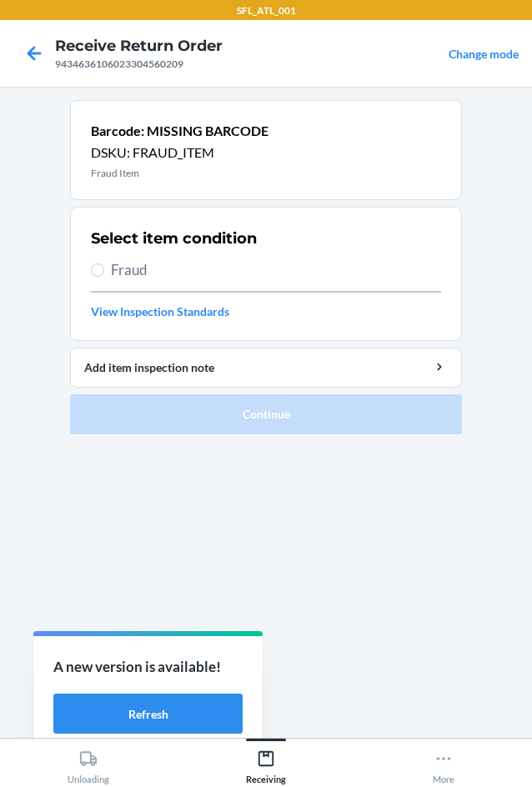
click at [145, 252] on div "Select item condition Fraud View Inspection Standards" at bounding box center [266, 273] width 350 height 102
click at [142, 259] on span "Fraud" at bounding box center [276, 270] width 330 height 22
click at [104, 263] on input "Fraud" at bounding box center [97, 269] width 13 height 13
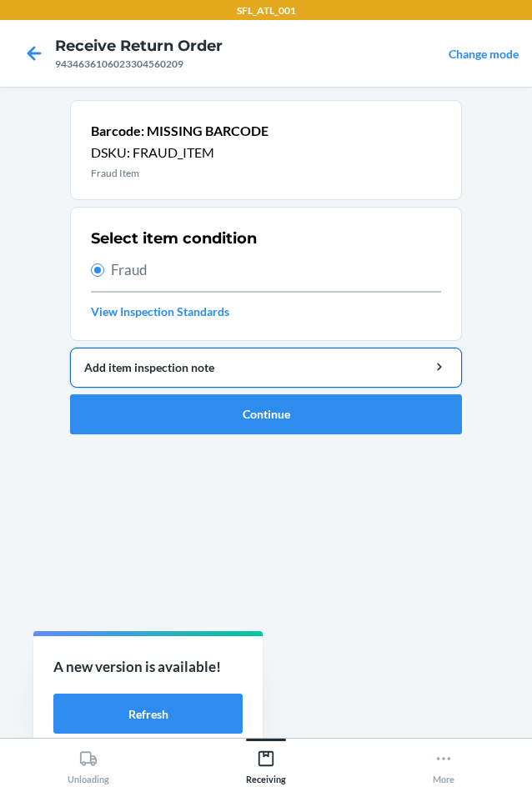
click at [183, 373] on div "Add item inspection note" at bounding box center [265, 366] width 363 height 17
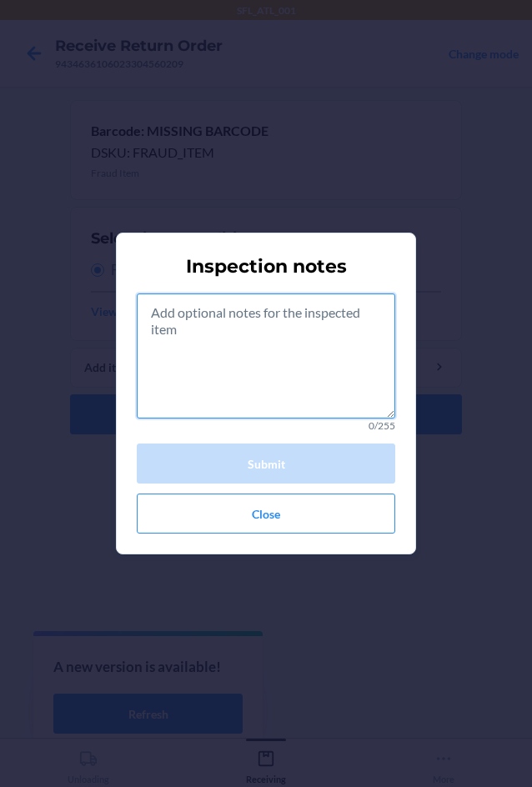
click at [202, 319] on textarea at bounding box center [266, 355] width 258 height 125
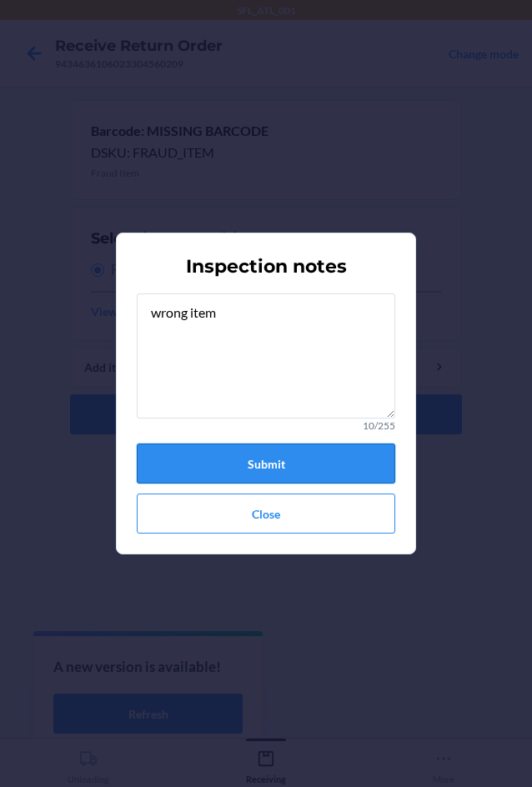
click at [353, 463] on button "Submit" at bounding box center [266, 463] width 258 height 40
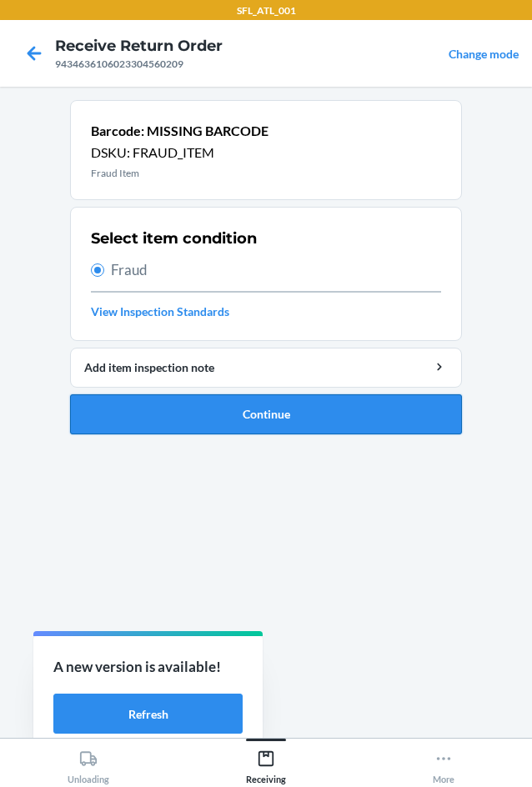
click at [352, 421] on button "Continue" at bounding box center [266, 414] width 392 height 40
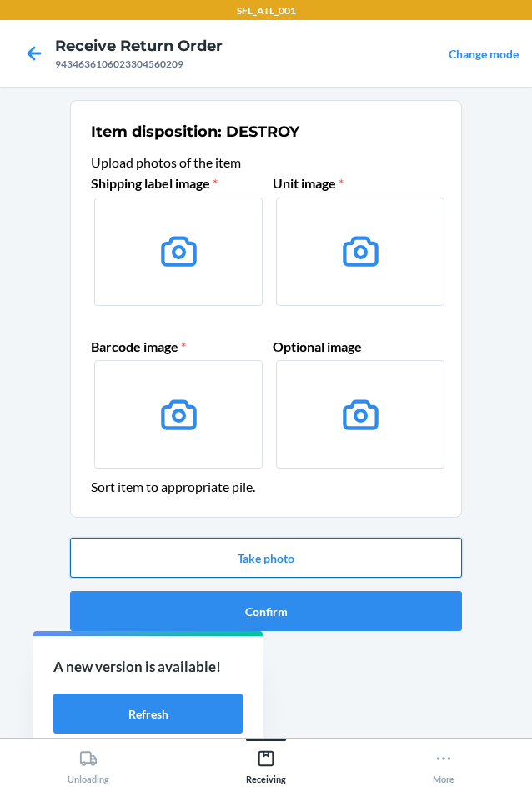
click at [353, 557] on button "Take photo" at bounding box center [266, 557] width 392 height 40
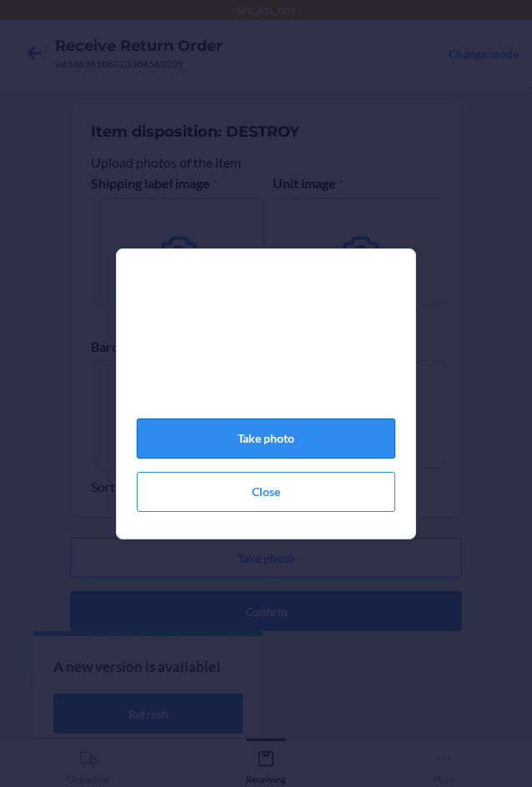
click at [342, 442] on button "Take photo" at bounding box center [266, 438] width 258 height 40
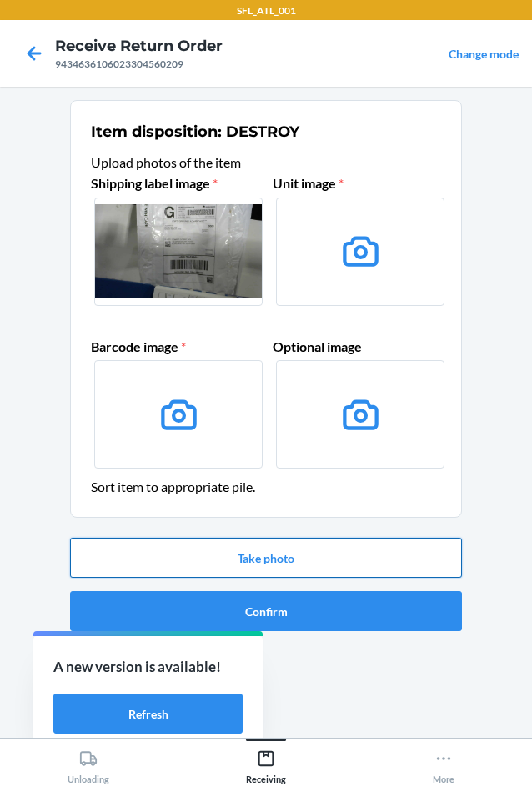
click at [387, 575] on button "Take photo" at bounding box center [266, 557] width 392 height 40
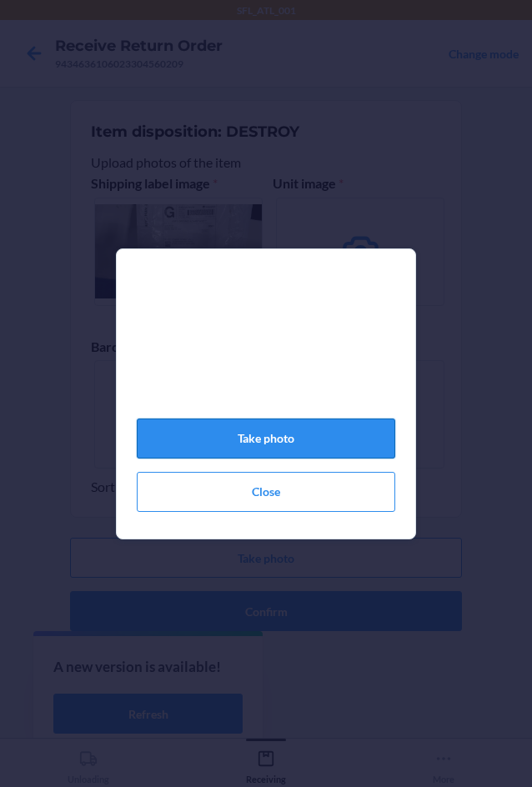
click at [357, 458] on button "Take photo" at bounding box center [266, 438] width 258 height 40
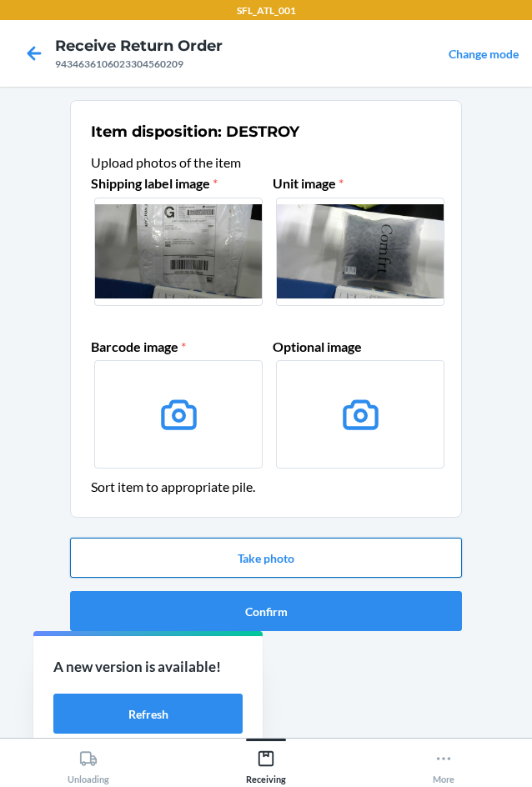
click at [386, 546] on button "Take photo" at bounding box center [266, 557] width 392 height 40
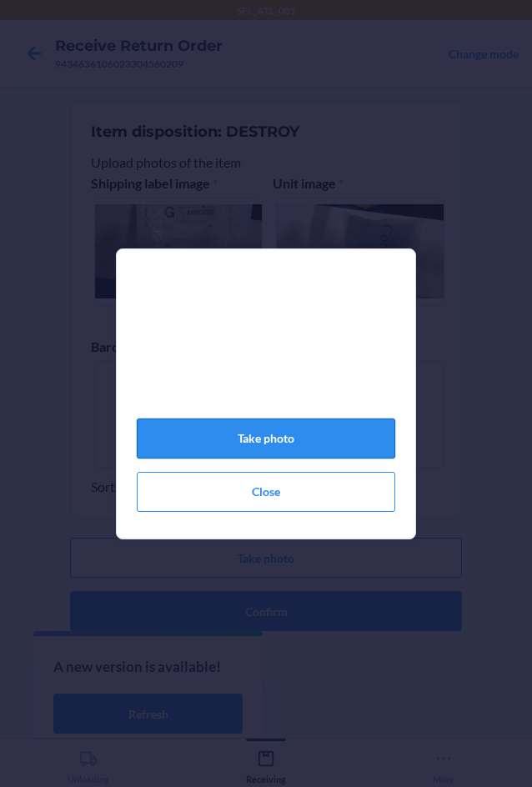
click at [342, 433] on button "Take photo" at bounding box center [266, 438] width 258 height 40
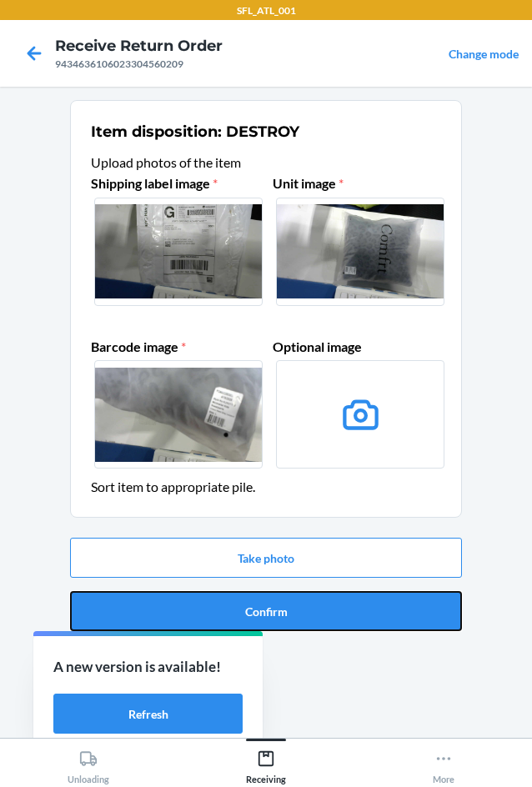
click at [381, 612] on button "Confirm" at bounding box center [266, 611] width 392 height 40
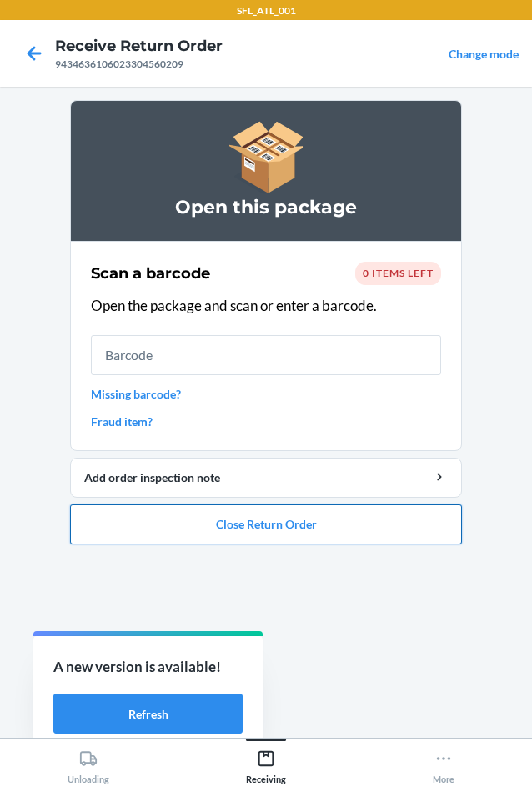
click at [357, 517] on button "Close Return Order" at bounding box center [266, 524] width 392 height 40
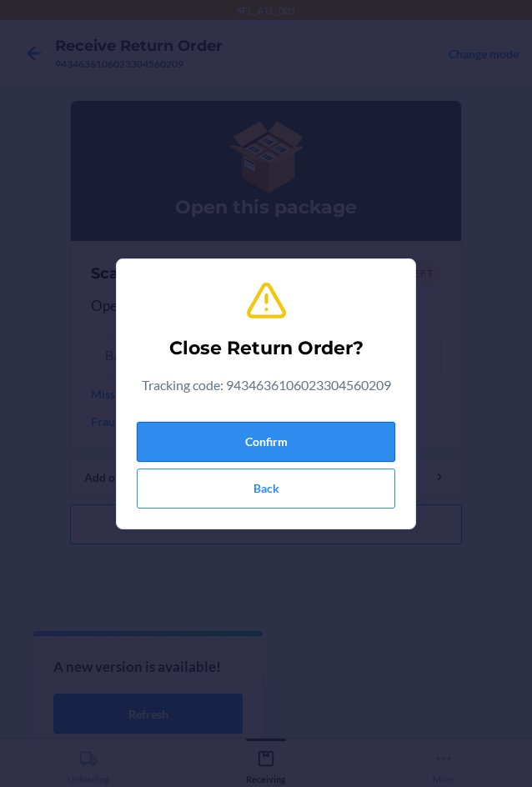
click at [332, 450] on button "Confirm" at bounding box center [266, 442] width 258 height 40
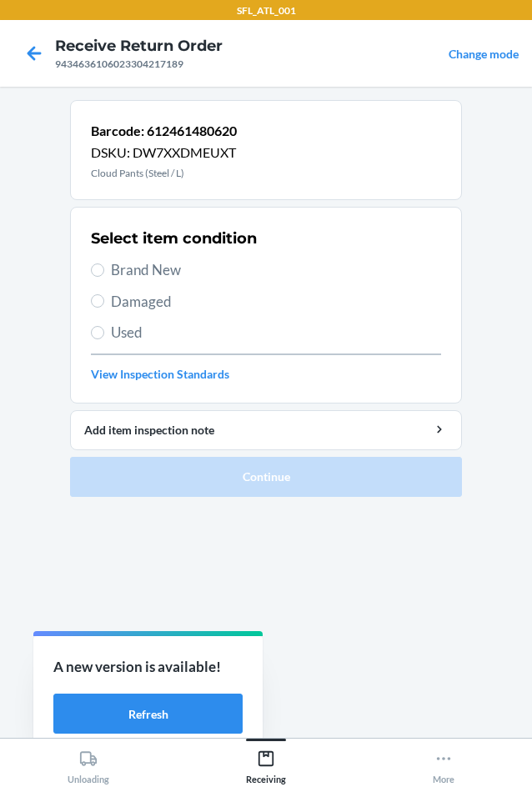
drag, startPoint x: 165, startPoint y: 270, endPoint x: 294, endPoint y: 492, distance: 257.2
click at [165, 271] on span "Brand New" at bounding box center [276, 270] width 330 height 22
click at [104, 271] on input "Brand New" at bounding box center [97, 269] width 13 height 13
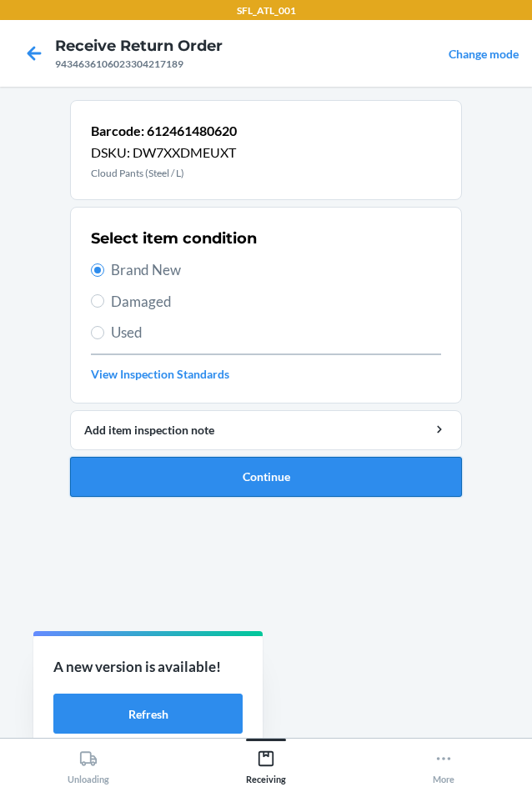
click at [344, 484] on button "Continue" at bounding box center [266, 477] width 392 height 40
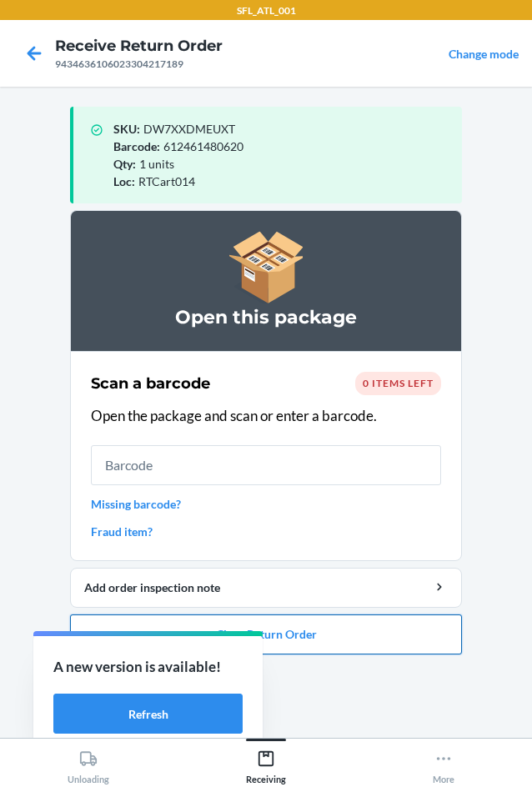
drag, startPoint x: 410, startPoint y: 647, endPoint x: 406, endPoint y: 619, distance: 27.8
click at [407, 619] on button "Close Return Order" at bounding box center [266, 634] width 392 height 40
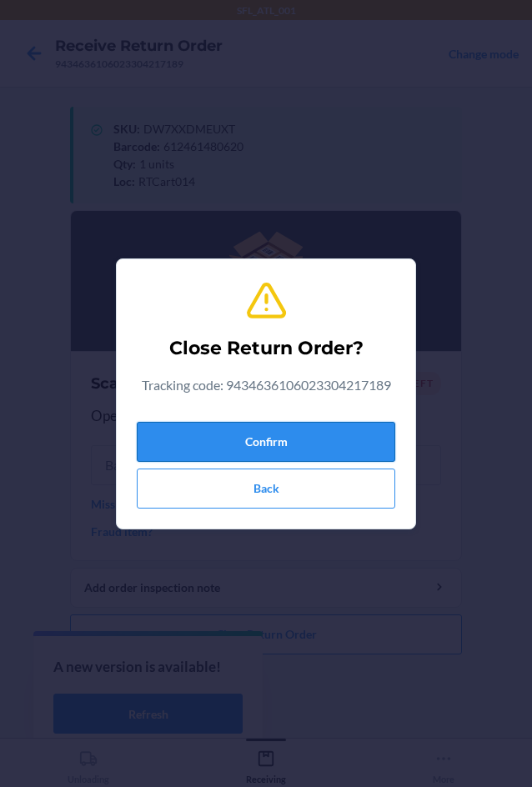
click at [331, 435] on button "Confirm" at bounding box center [266, 442] width 258 height 40
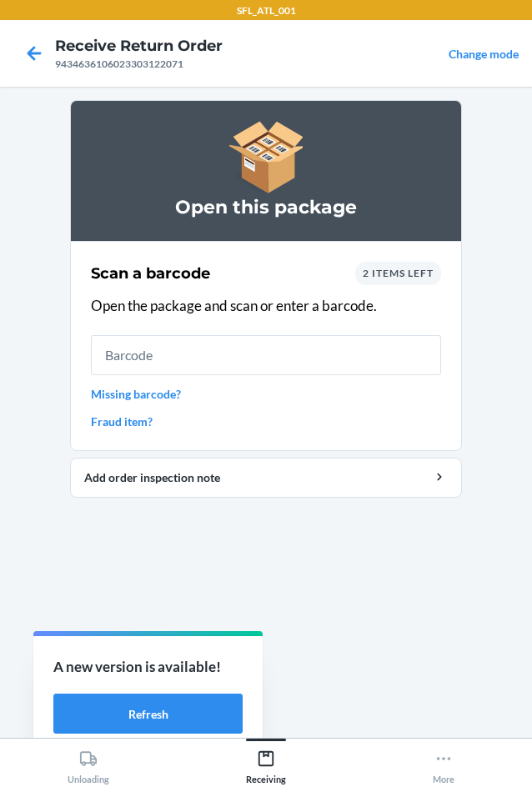
click at [419, 277] on span "2 items left" at bounding box center [397, 273] width 71 height 12
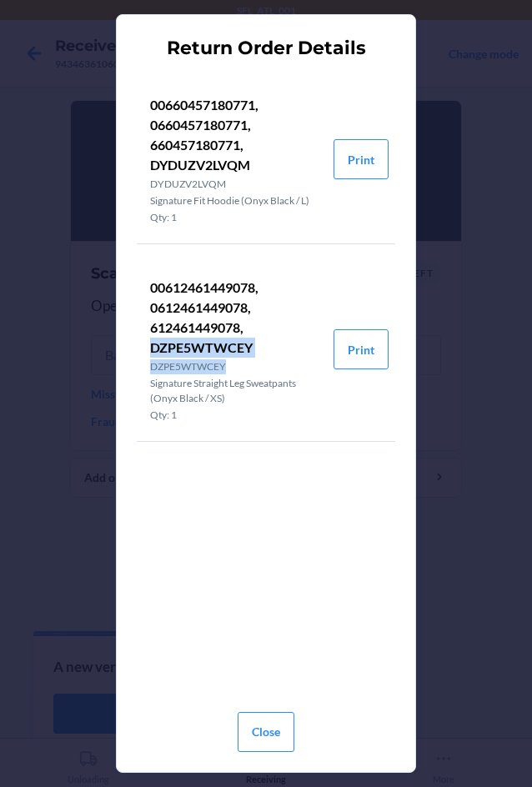
drag, startPoint x: 151, startPoint y: 348, endPoint x: 284, endPoint y: 363, distance: 134.1
click at [284, 363] on div "00612461449078, 0612461449078, 612461449078, DZPE5WTWCEY DZPE5WTWCEY Signature …" at bounding box center [235, 349] width 170 height 147
click at [262, 367] on p "DZPE5WTWCEY" at bounding box center [235, 366] width 170 height 15
drag, startPoint x: 151, startPoint y: 344, endPoint x: 251, endPoint y: 356, distance: 100.7
click at [251, 356] on p "00612461449078, 0612461449078, 612461449078, DZPE5WTWCEY" at bounding box center [235, 317] width 170 height 80
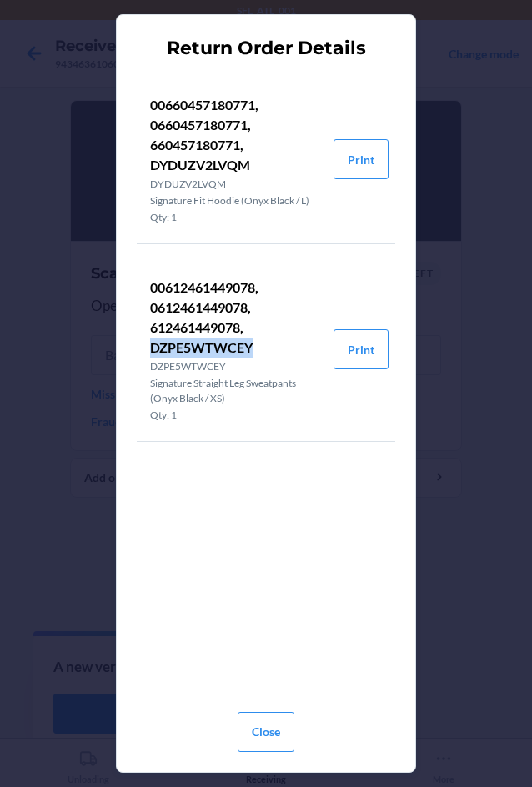
copy p "DZPE5WTWCEY"
click at [272, 719] on button "Close" at bounding box center [265, 732] width 57 height 40
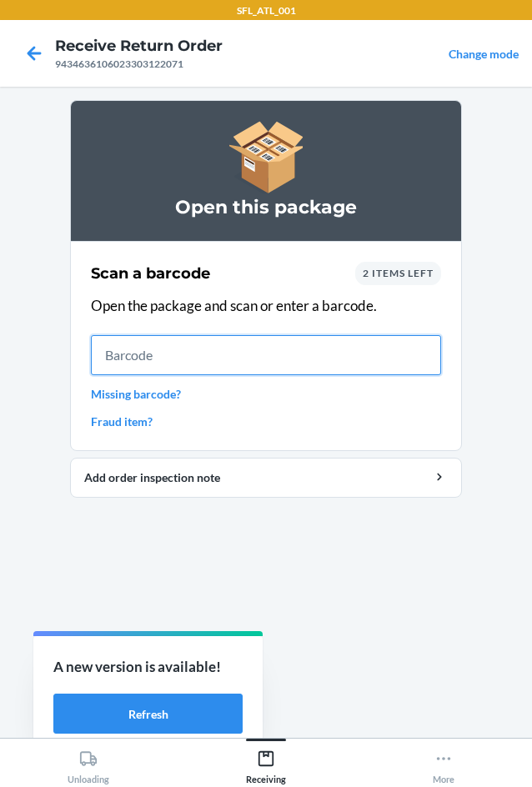
click at [177, 352] on input "text" at bounding box center [266, 355] width 350 height 40
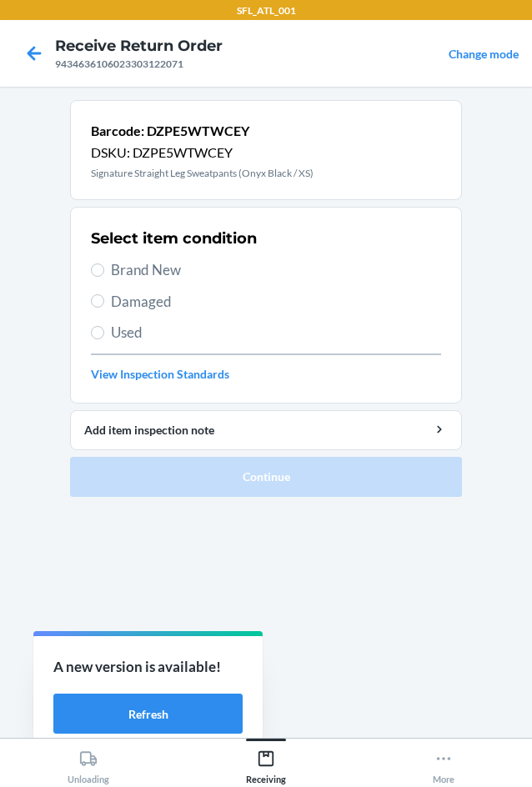
click at [141, 331] on span "Used" at bounding box center [276, 333] width 330 height 22
click at [104, 331] on input "Used" at bounding box center [97, 332] width 13 height 13
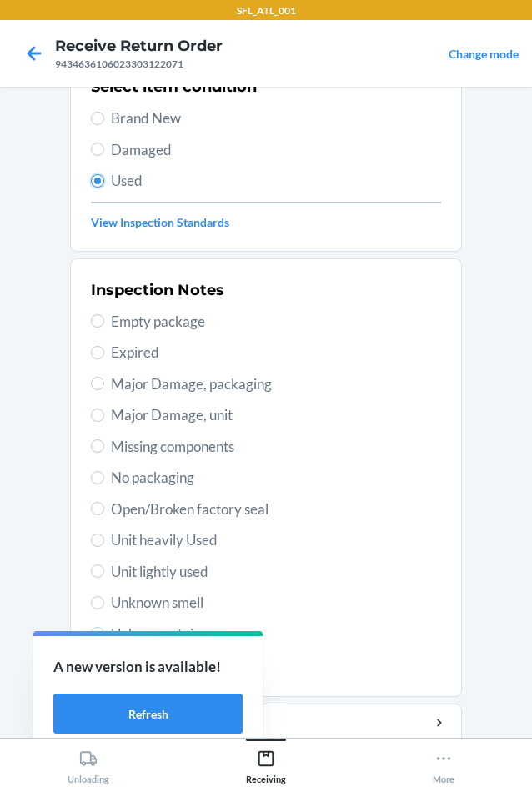
scroll to position [167, 0]
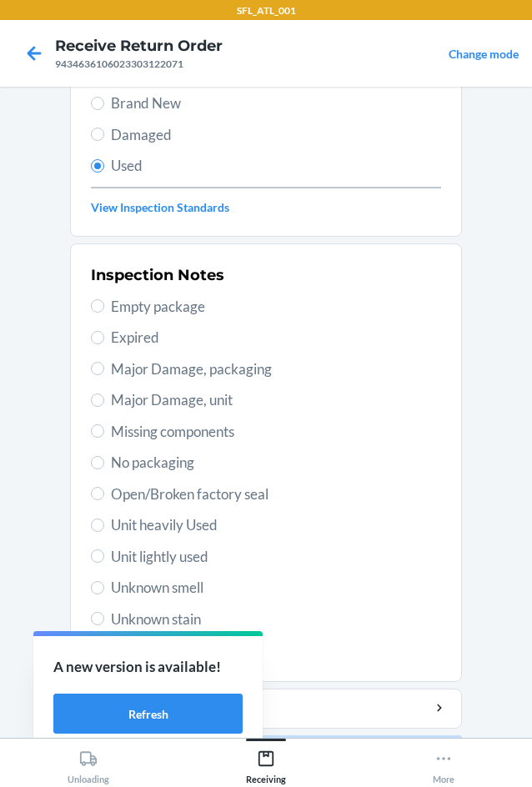
click at [180, 452] on span "No packaging" at bounding box center [276, 463] width 330 height 22
click at [104, 456] on input "No packaging" at bounding box center [97, 462] width 13 height 13
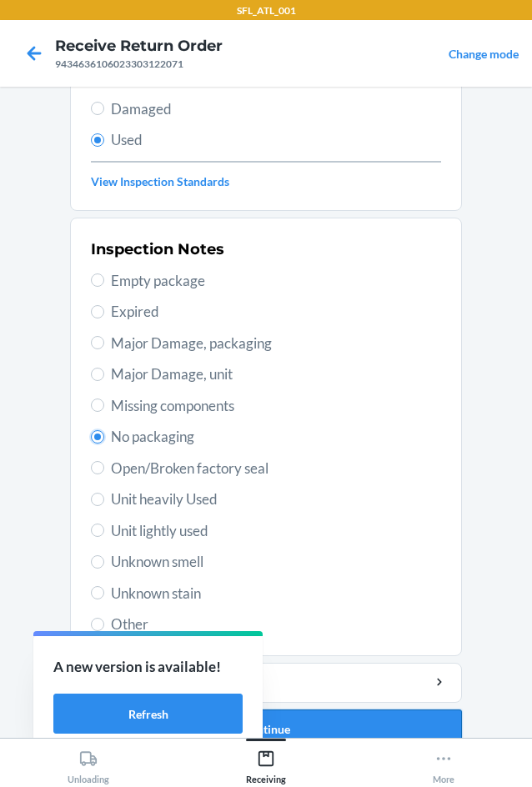
scroll to position [217, 0]
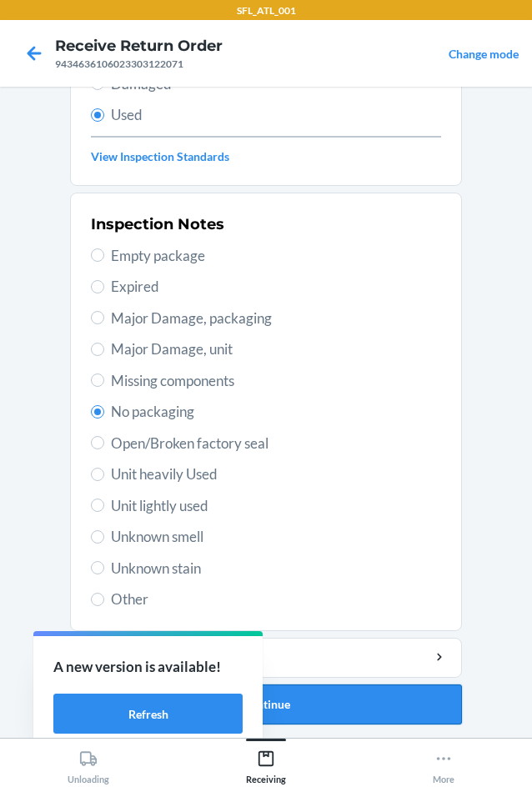
click at [339, 692] on button "Continue" at bounding box center [266, 704] width 392 height 40
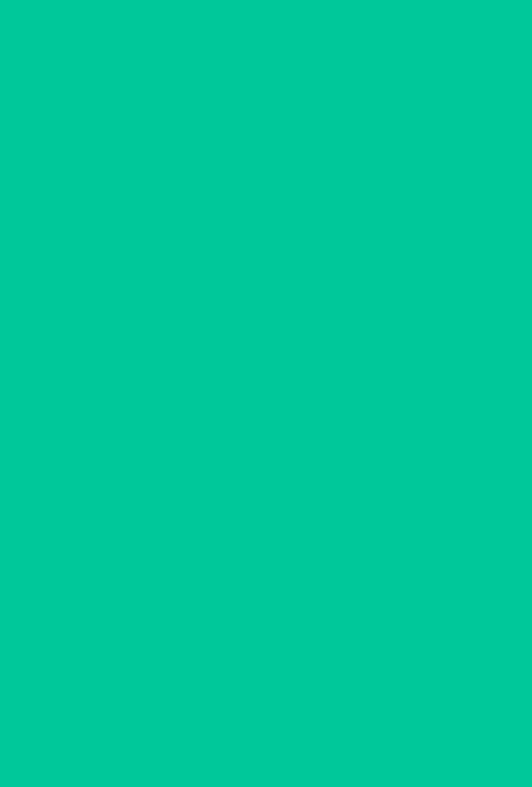
scroll to position [0, 0]
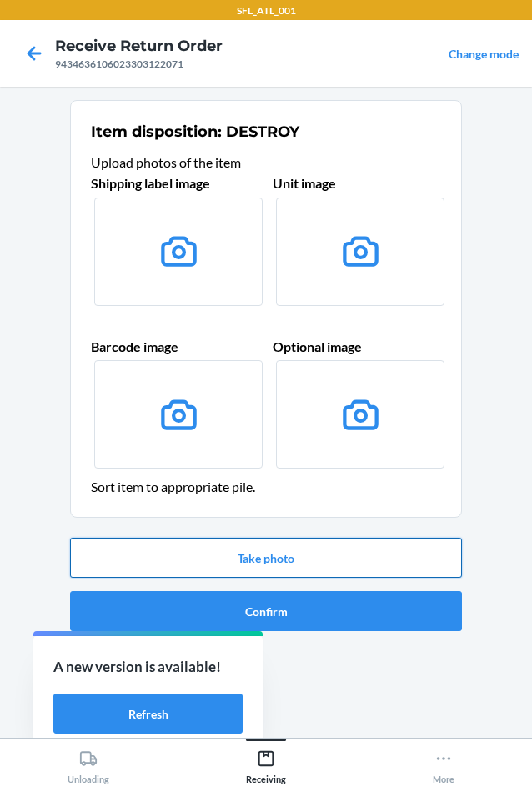
click at [322, 566] on button "Take photo" at bounding box center [266, 557] width 392 height 40
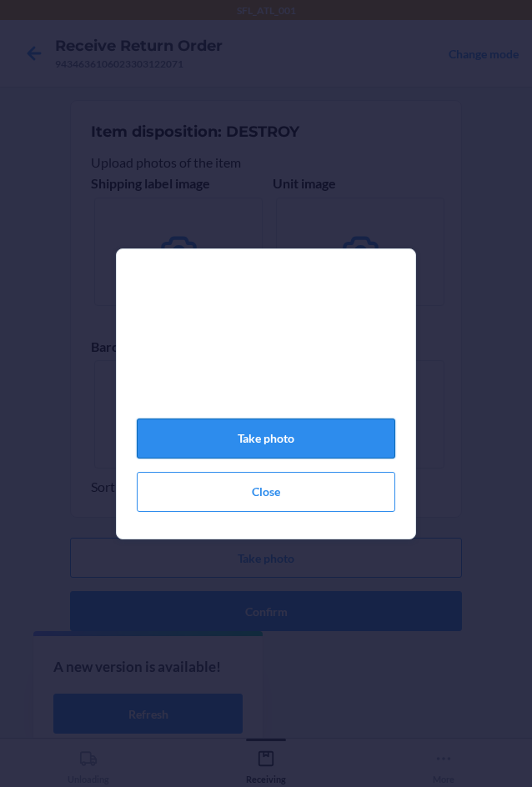
click at [326, 440] on button "Take photo" at bounding box center [266, 438] width 258 height 40
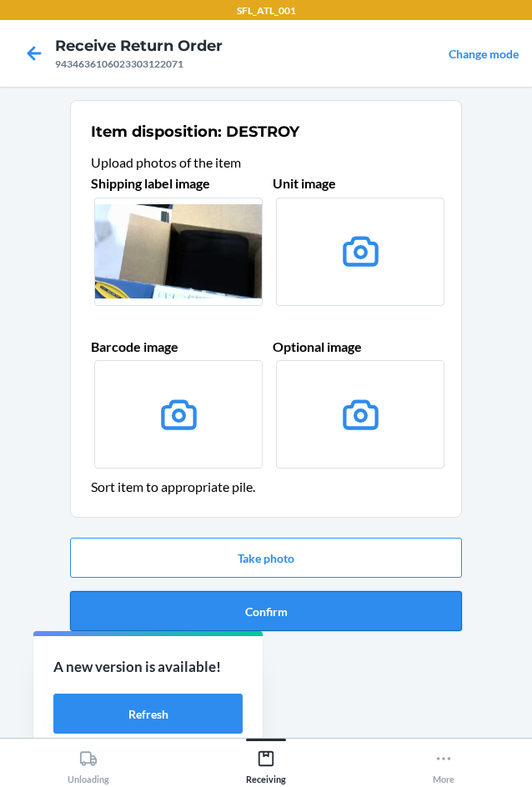
click at [430, 597] on button "Confirm" at bounding box center [266, 611] width 392 height 40
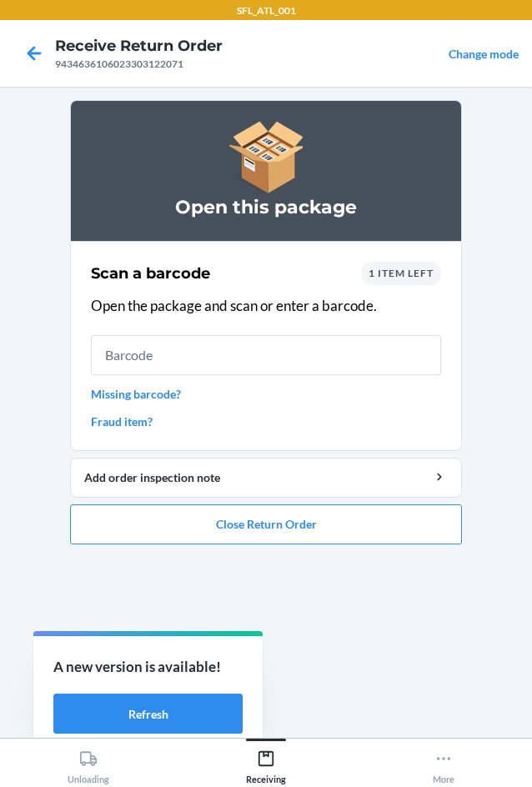
click at [397, 278] on span "1 item left" at bounding box center [400, 273] width 65 height 12
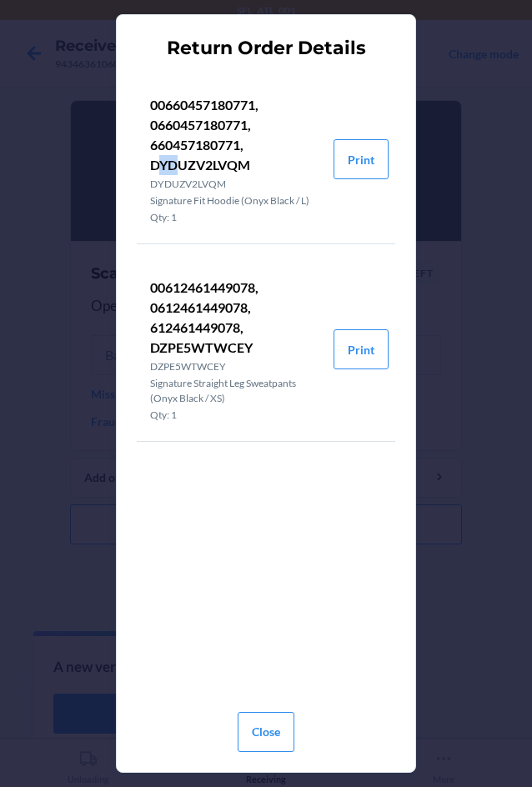
drag, startPoint x: 155, startPoint y: 164, endPoint x: 174, endPoint y: 167, distance: 19.5
click at [174, 167] on p "00660457180771, 0660457180771, 660457180771, DYDUZV2LVQM" at bounding box center [235, 135] width 170 height 80
click at [153, 167] on p "00660457180771, 0660457180771, 660457180771, DYDUZV2LVQM" at bounding box center [235, 135] width 170 height 80
drag, startPoint x: 151, startPoint y: 167, endPoint x: 264, endPoint y: 168, distance: 113.3
click at [264, 168] on p "00660457180771, 0660457180771, 660457180771, DYDUZV2LVQM" at bounding box center [235, 135] width 170 height 80
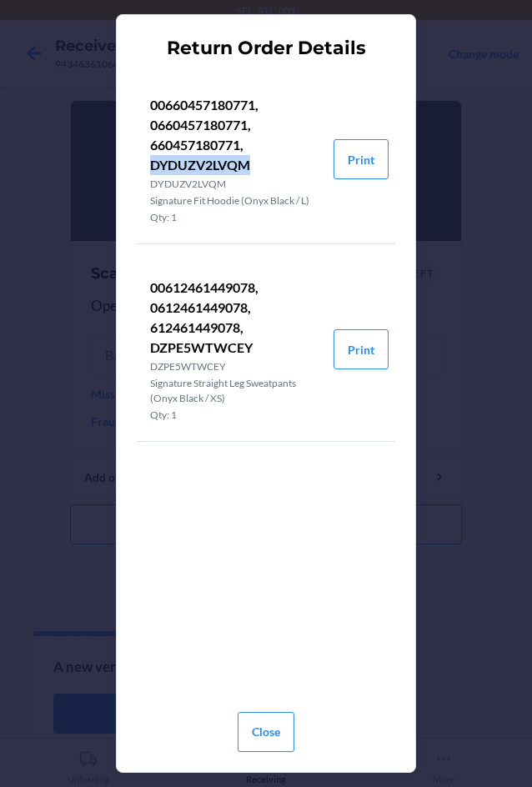
copy p "DYDUZV2LVQM"
drag, startPoint x: 277, startPoint y: 727, endPoint x: 252, endPoint y: 695, distance: 40.3
click at [274, 722] on button "Close" at bounding box center [265, 732] width 57 height 40
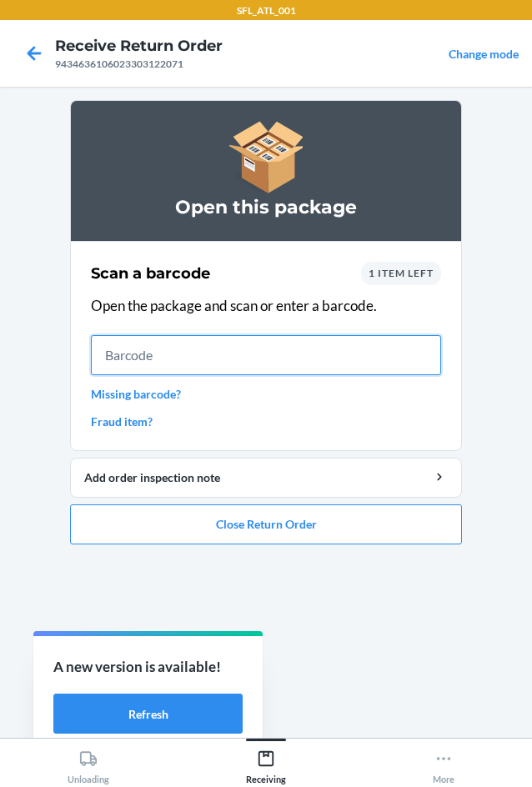
click at [235, 366] on input "text" at bounding box center [266, 355] width 350 height 40
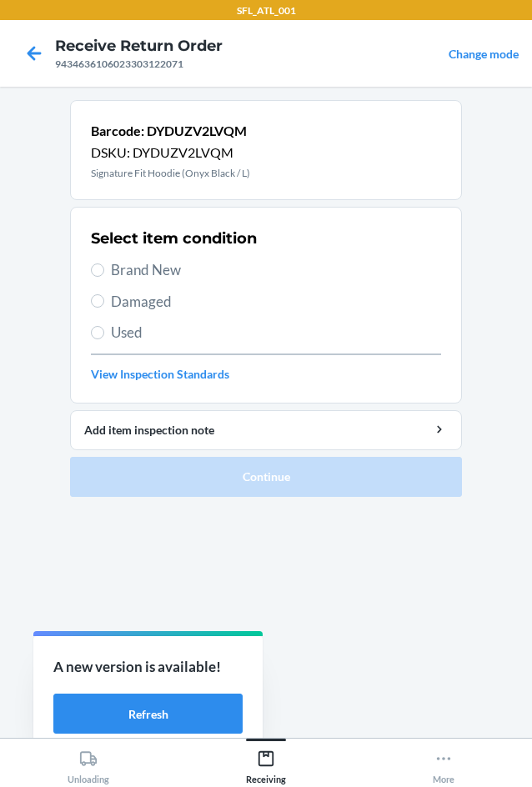
click at [157, 326] on span "Used" at bounding box center [276, 333] width 330 height 22
click at [104, 326] on input "Used" at bounding box center [97, 332] width 13 height 13
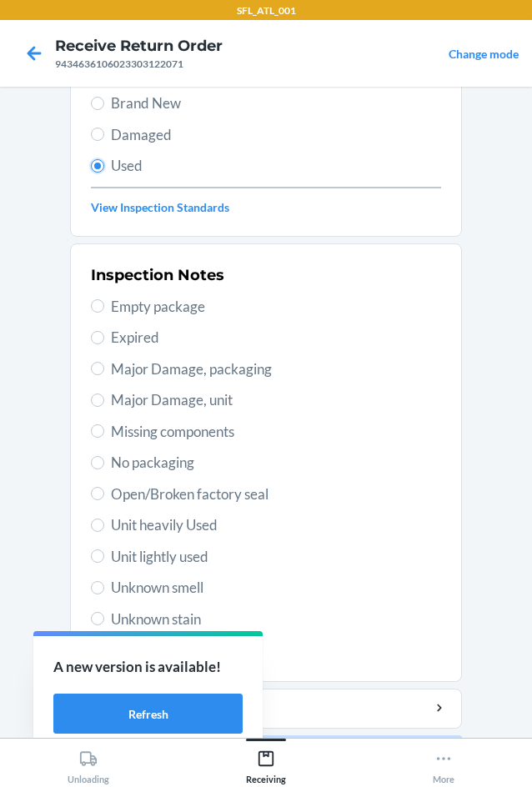
scroll to position [217, 0]
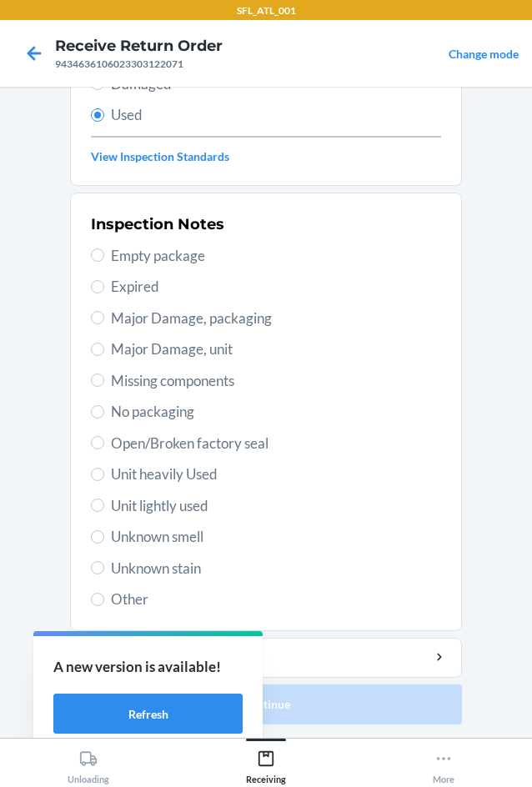
click at [182, 412] on span "No packaging" at bounding box center [276, 412] width 330 height 22
click at [104, 412] on input "No packaging" at bounding box center [97, 411] width 13 height 13
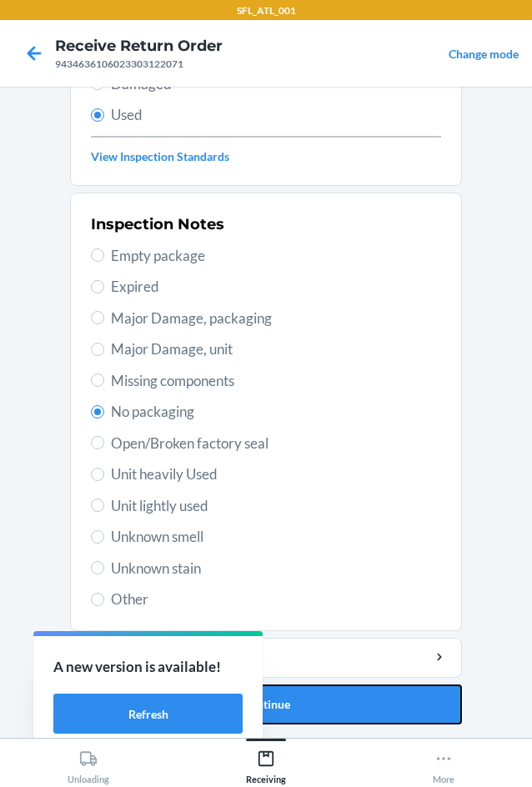
click at [339, 691] on button "Continue" at bounding box center [266, 704] width 392 height 40
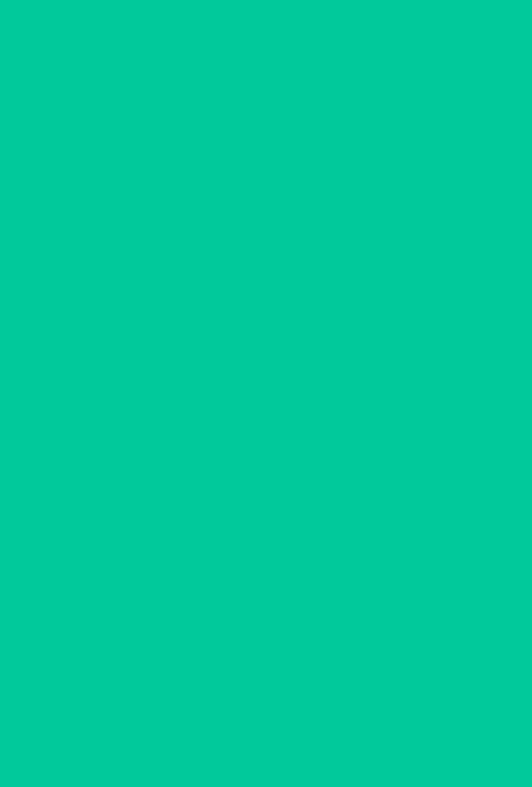
scroll to position [0, 0]
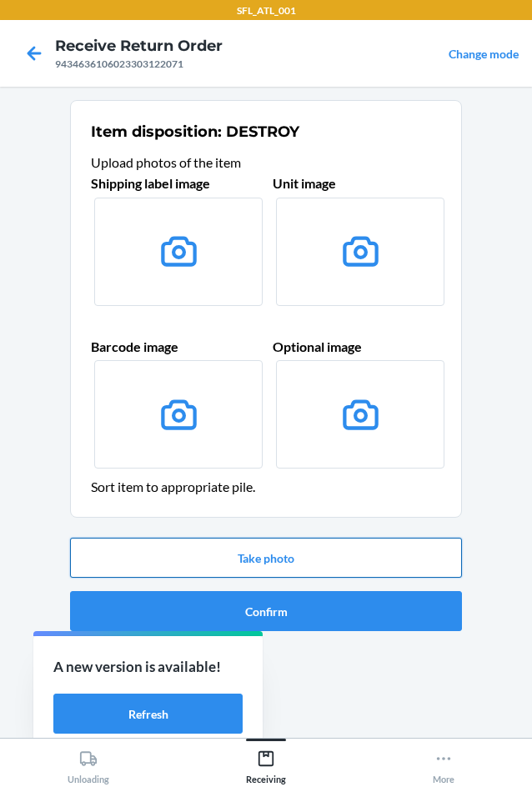
click at [325, 569] on button "Take photo" at bounding box center [266, 557] width 392 height 40
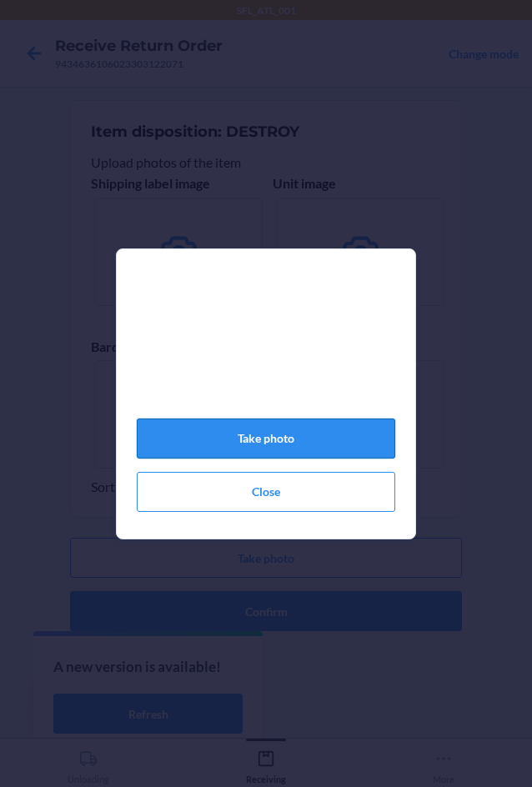
click at [312, 450] on button "Take photo" at bounding box center [266, 438] width 258 height 40
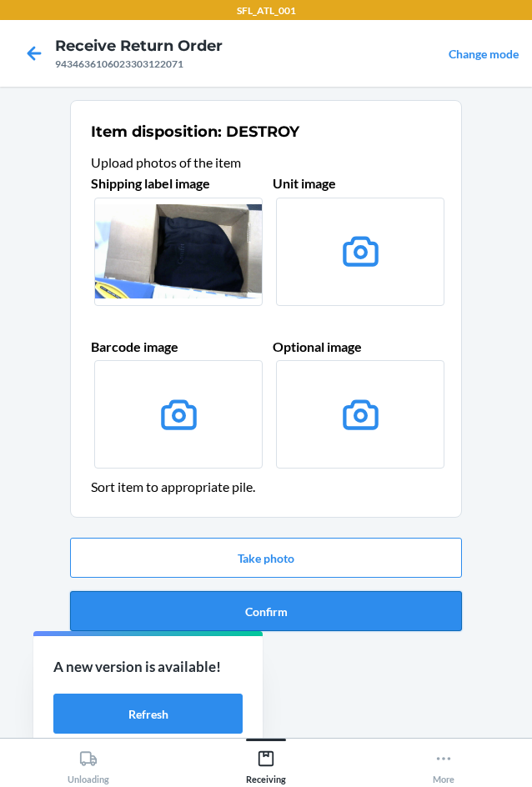
click at [369, 605] on button "Confirm" at bounding box center [266, 611] width 392 height 40
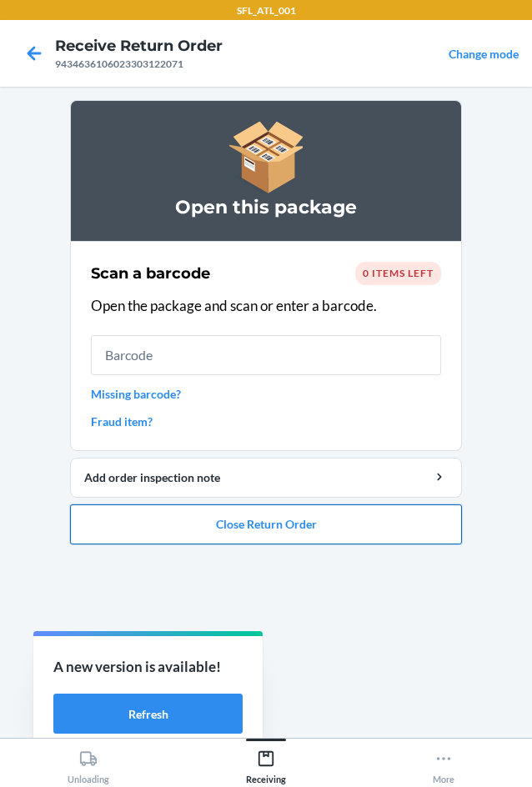
click at [396, 536] on button "Close Return Order" at bounding box center [266, 524] width 392 height 40
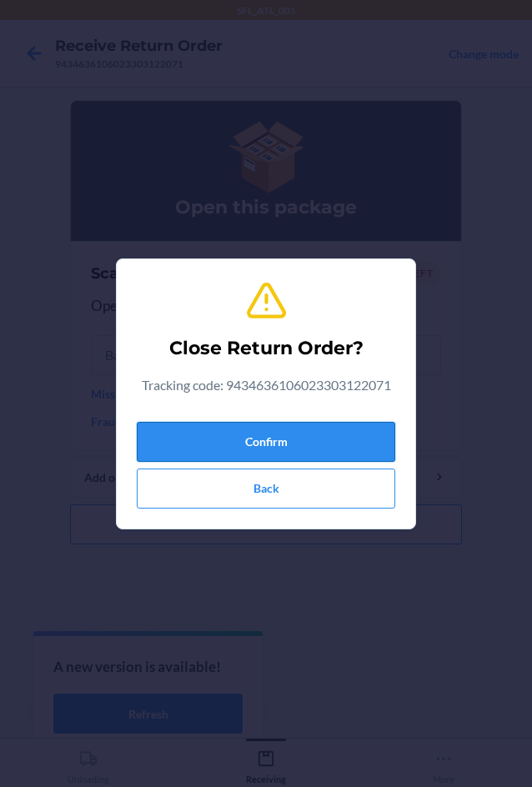
click at [358, 432] on button "Confirm" at bounding box center [266, 442] width 258 height 40
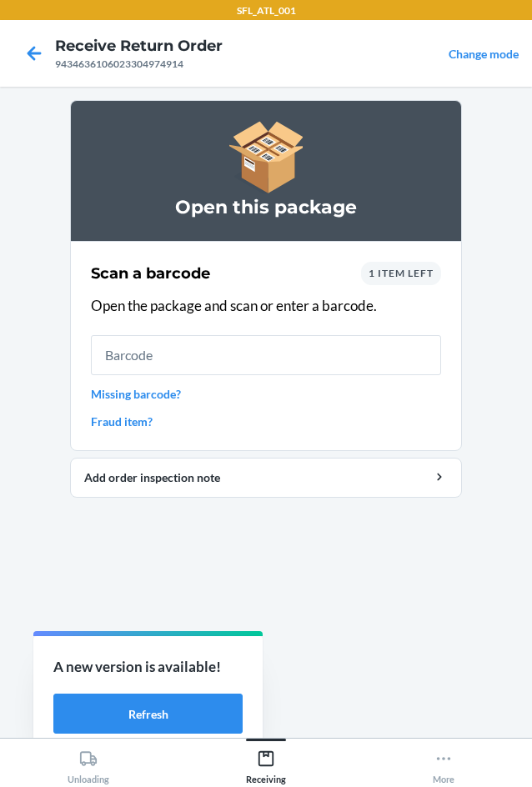
click at [402, 277] on span "1 item left" at bounding box center [400, 273] width 65 height 12
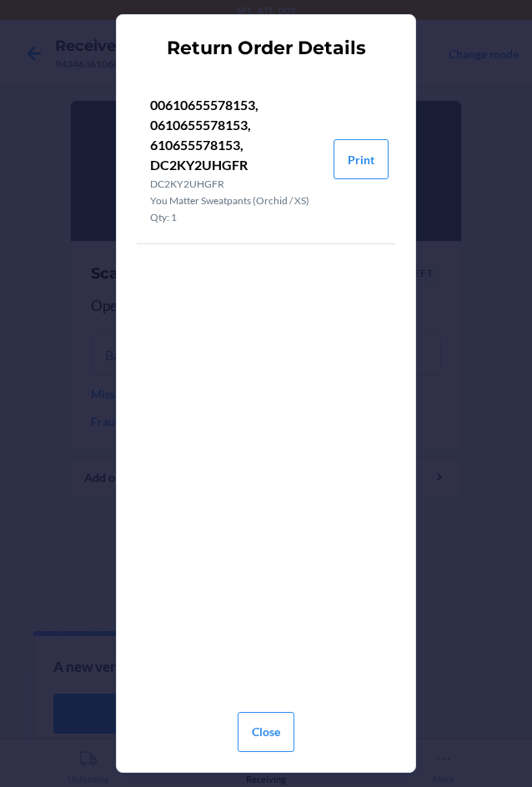
click at [148, 167] on li "00610655578153, 0610655578153, 610655578153, DC2KY2UHGFR DC2KY2UHGFR You Matter…" at bounding box center [235, 159] width 197 height 168
drag, startPoint x: 153, startPoint y: 162, endPoint x: 252, endPoint y: 161, distance: 99.2
click at [252, 161] on p "00610655578153, 0610655578153, 610655578153, DC2KY2UHGFR" at bounding box center [235, 135] width 170 height 80
copy p "DC2KY2UHGFR"
click at [266, 742] on button "Close" at bounding box center [265, 732] width 57 height 40
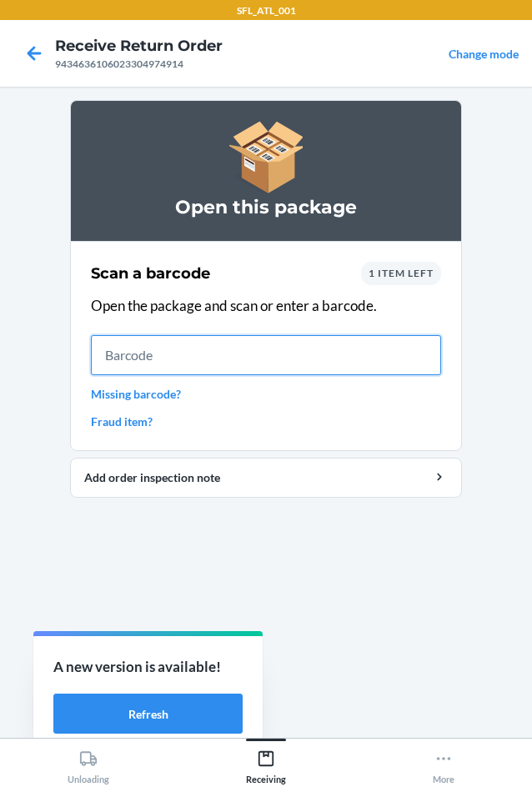
click at [199, 349] on input "text" at bounding box center [266, 355] width 350 height 40
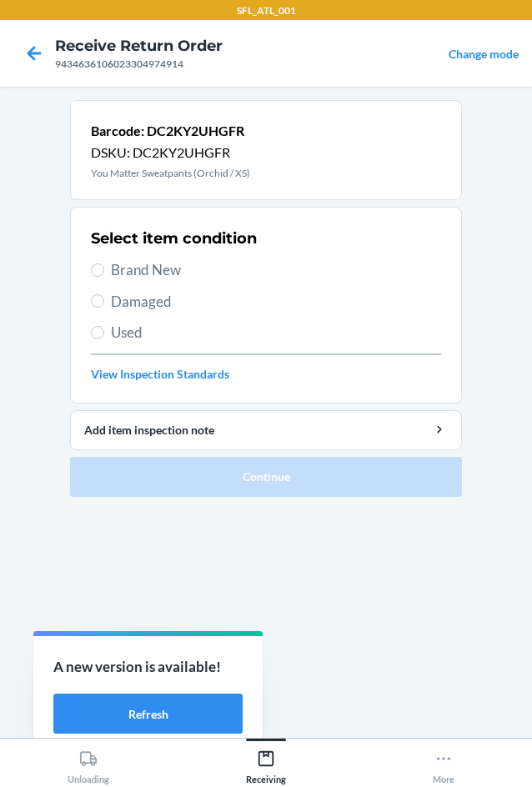
click at [139, 322] on span "Used" at bounding box center [276, 333] width 330 height 22
click at [104, 326] on input "Used" at bounding box center [97, 332] width 13 height 13
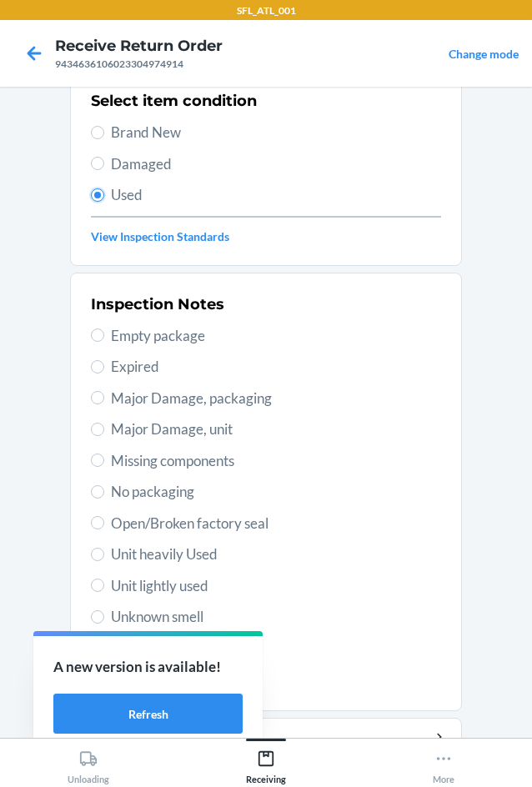
scroll to position [217, 0]
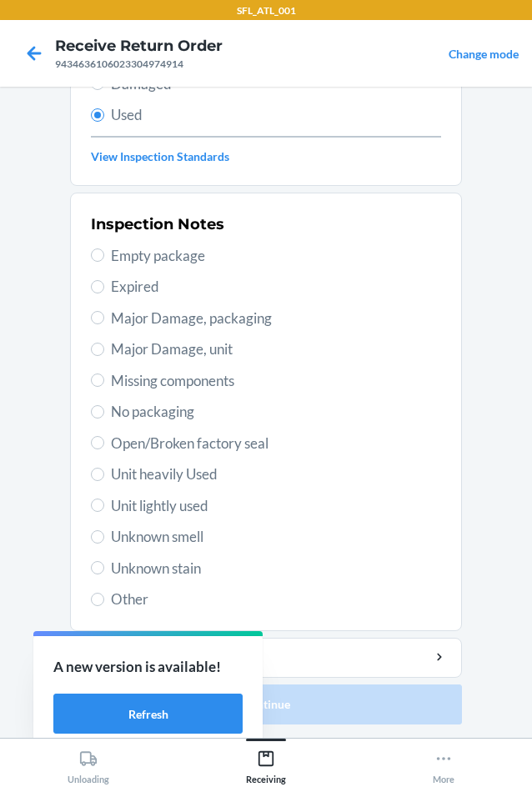
click at [192, 567] on span "Unknown stain" at bounding box center [276, 568] width 330 height 22
click at [104, 567] on input "Unknown stain" at bounding box center [97, 567] width 13 height 13
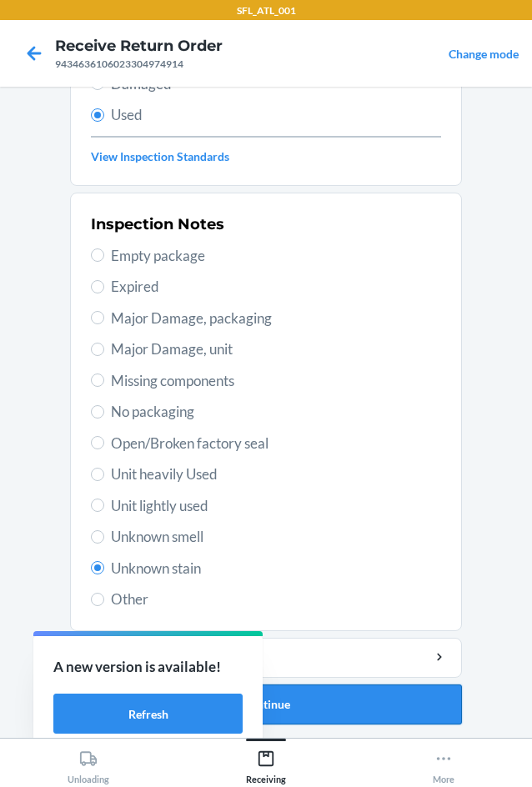
click at [319, 690] on button "Continue" at bounding box center [266, 704] width 392 height 40
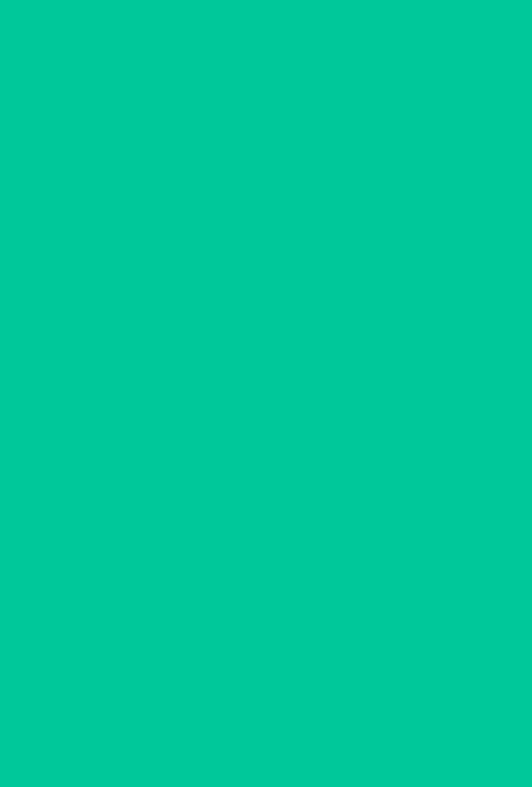
scroll to position [0, 0]
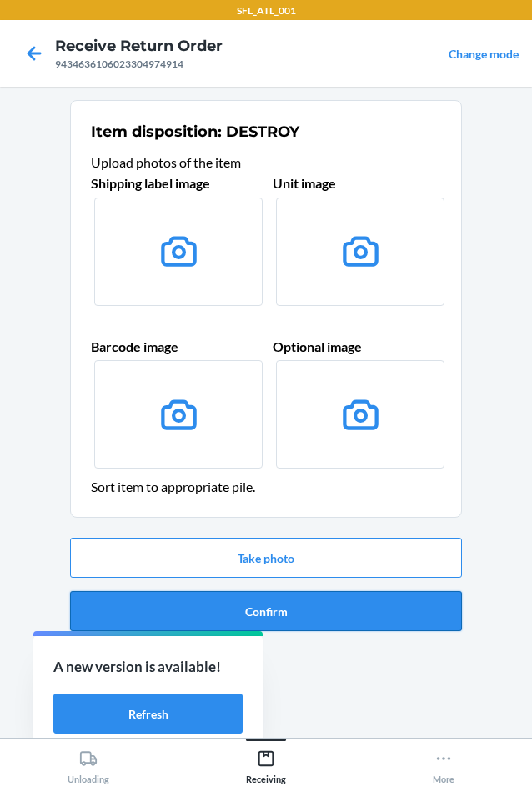
click at [317, 606] on button "Confirm" at bounding box center [266, 611] width 392 height 40
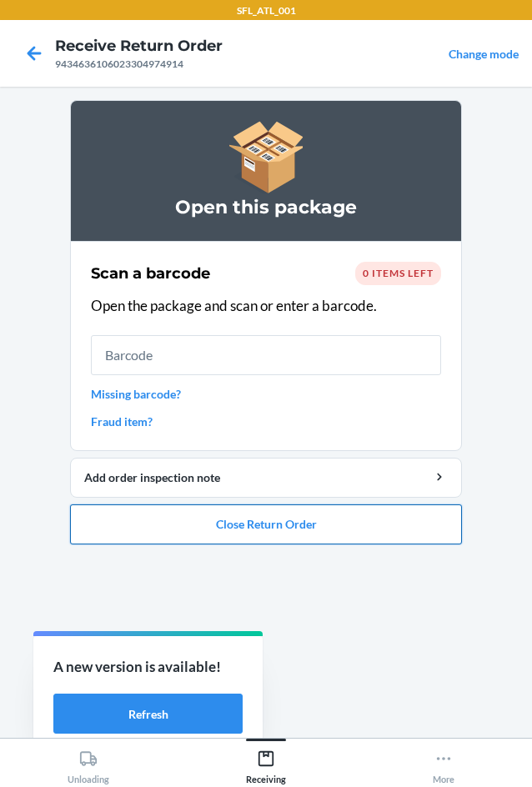
click at [313, 523] on button "Close Return Order" at bounding box center [266, 524] width 392 height 40
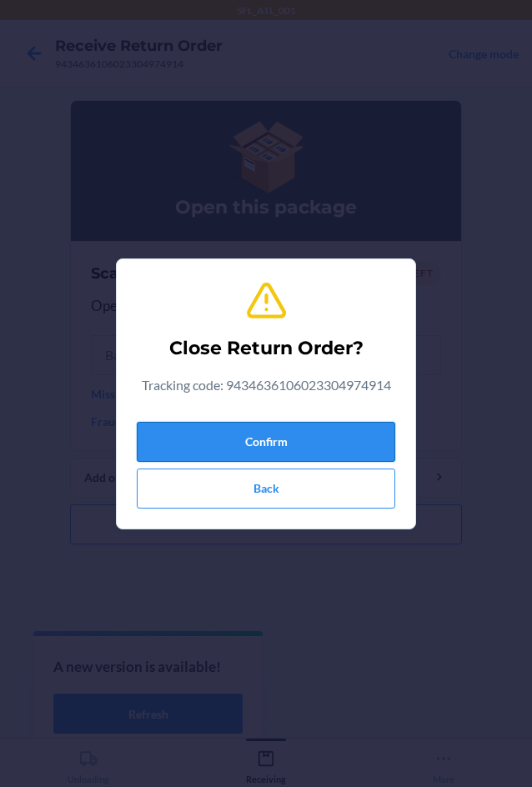
click at [321, 437] on button "Confirm" at bounding box center [266, 442] width 258 height 40
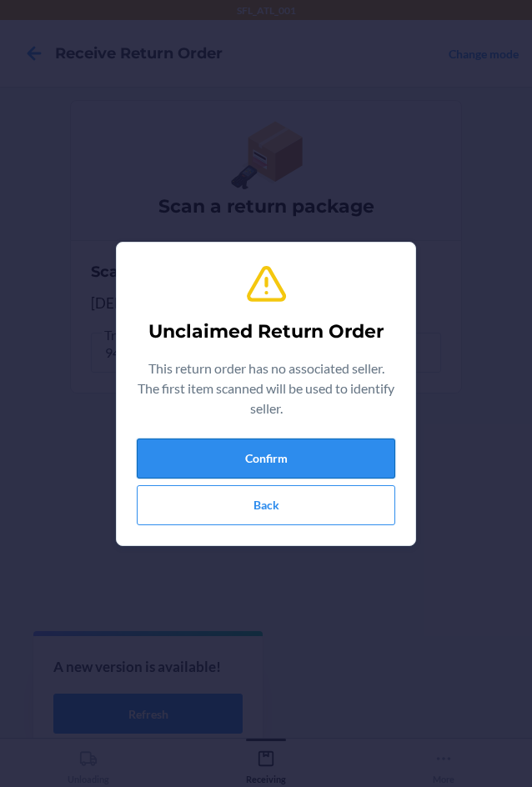
click at [353, 446] on button "Confirm" at bounding box center [266, 458] width 258 height 40
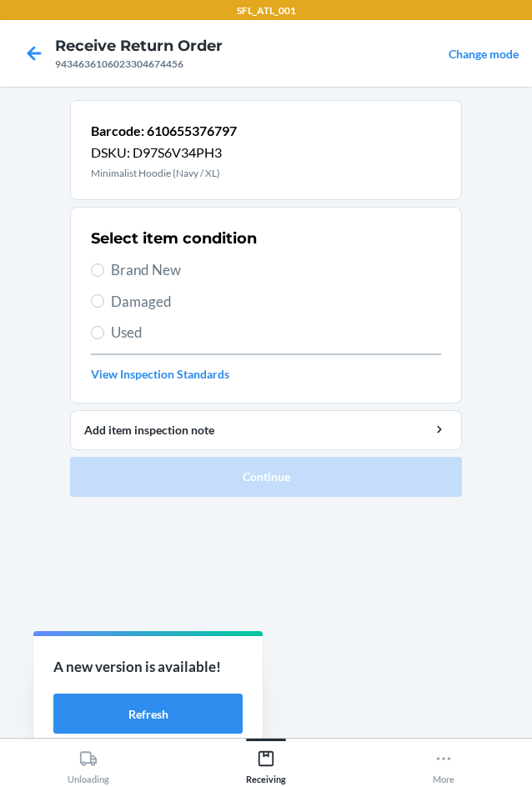
drag, startPoint x: 92, startPoint y: 276, endPoint x: 109, endPoint y: 275, distance: 16.7
click at [97, 276] on label "Brand New" at bounding box center [266, 270] width 350 height 22
click at [97, 276] on input "Brand New" at bounding box center [97, 269] width 13 height 13
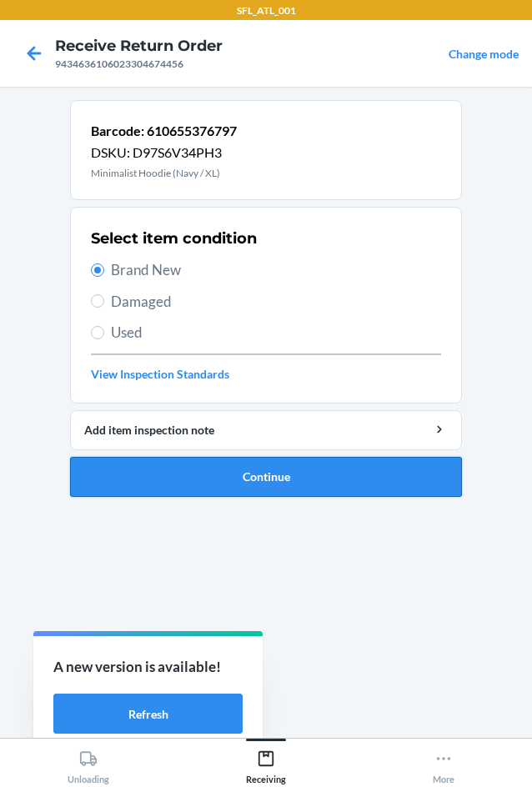
click at [227, 460] on button "Continue" at bounding box center [266, 477] width 392 height 40
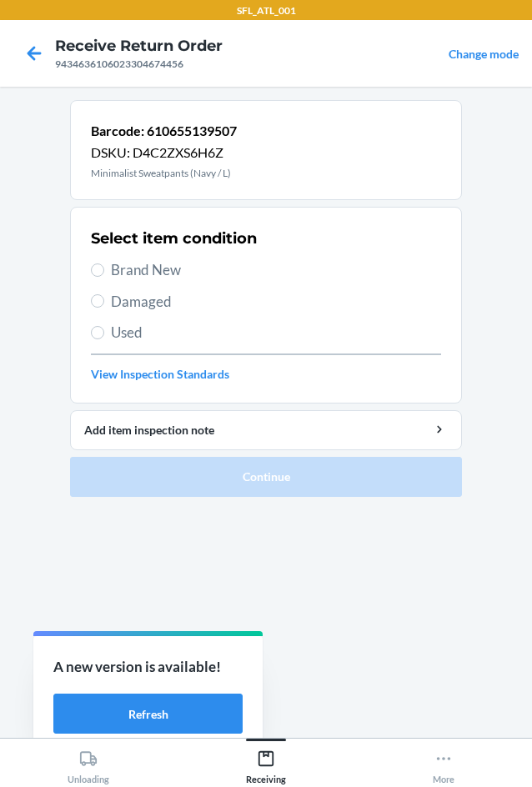
drag, startPoint x: 168, startPoint y: 270, endPoint x: 262, endPoint y: 385, distance: 148.6
click at [168, 273] on span "Brand New" at bounding box center [276, 270] width 330 height 22
click at [104, 273] on input "Brand New" at bounding box center [97, 269] width 13 height 13
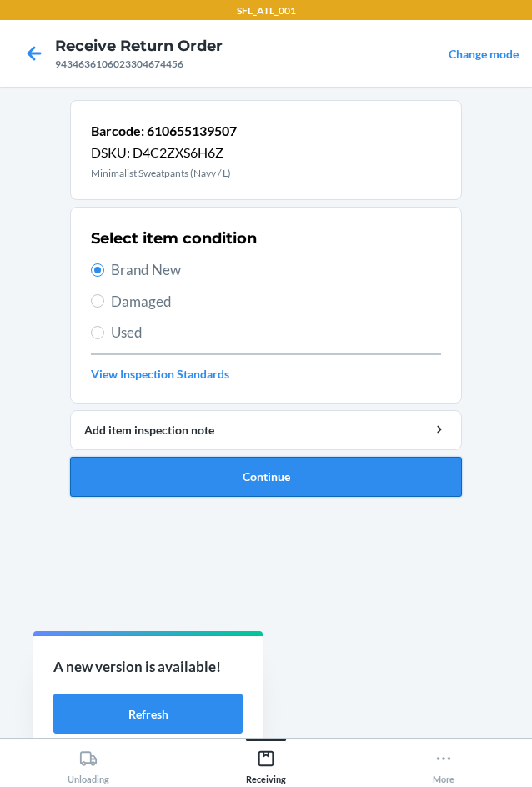
click at [327, 467] on button "Continue" at bounding box center [266, 477] width 392 height 40
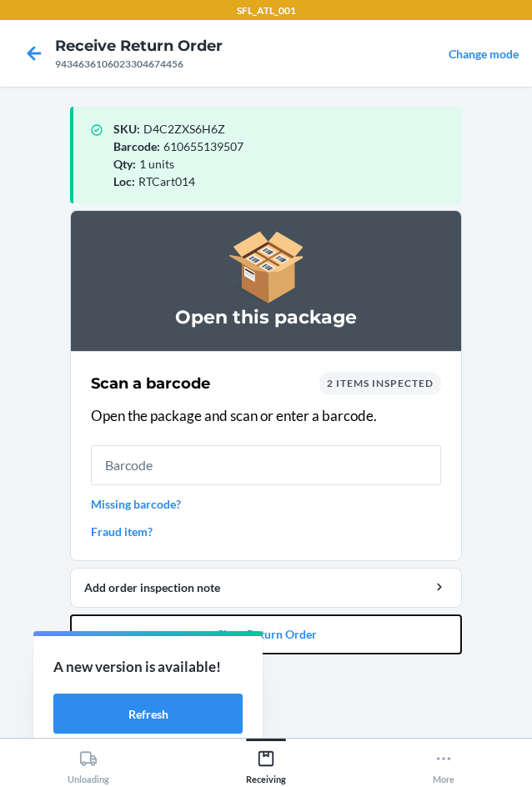
drag, startPoint x: 317, startPoint y: 628, endPoint x: 321, endPoint y: 522, distance: 105.9
click at [317, 628] on button "Close Return Order" at bounding box center [266, 634] width 392 height 40
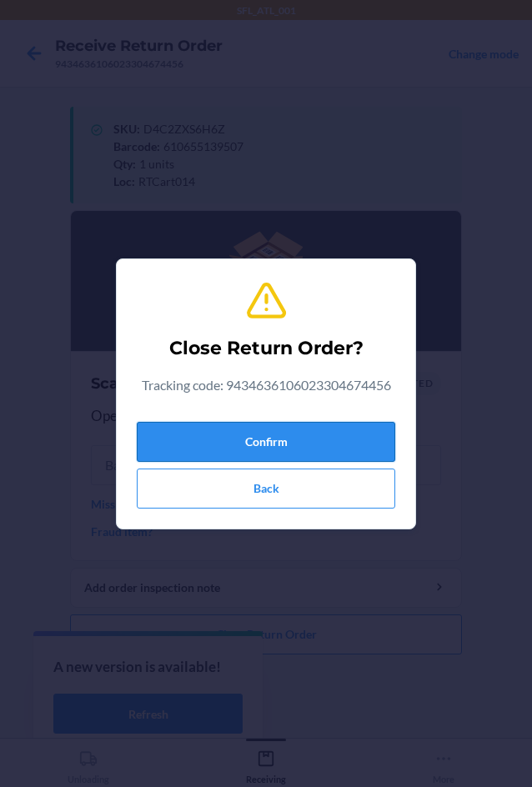
click at [319, 443] on button "Confirm" at bounding box center [266, 442] width 258 height 40
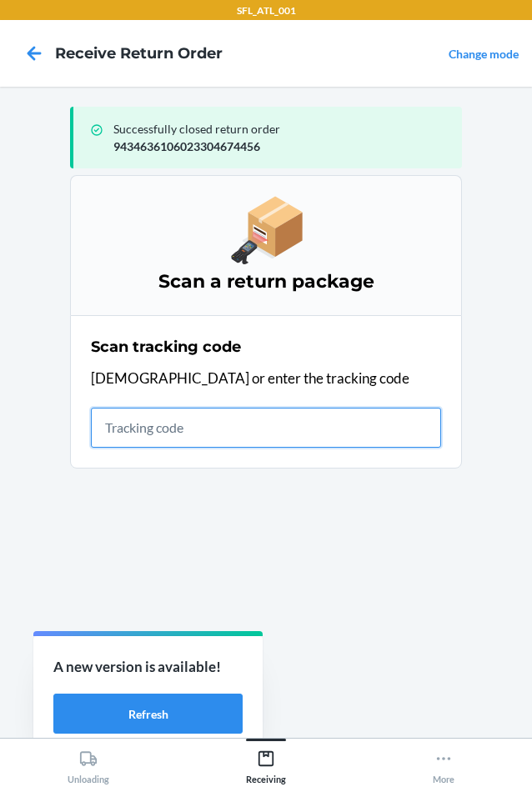
click at [146, 442] on input "text" at bounding box center [266, 427] width 350 height 40
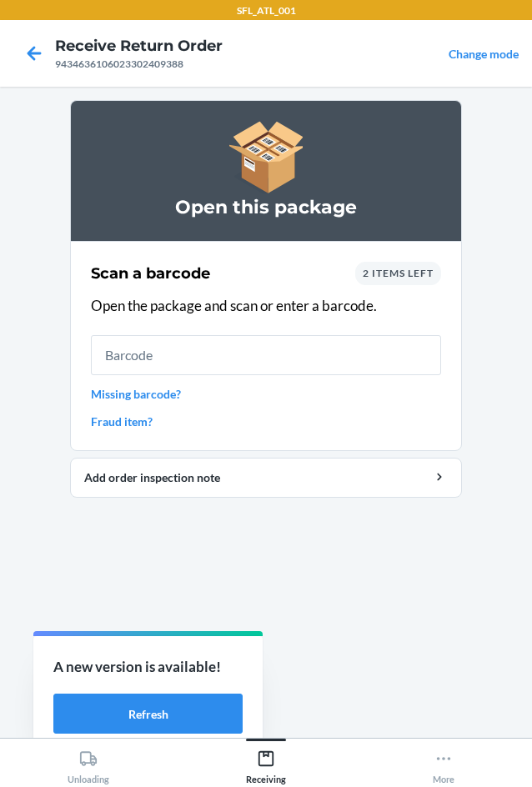
click at [409, 276] on span "2 items left" at bounding box center [397, 273] width 71 height 12
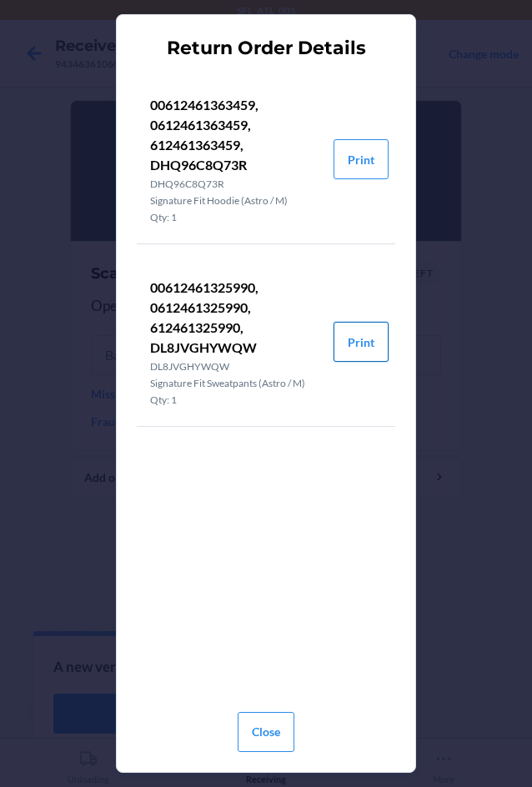
click at [359, 348] on button "Print" at bounding box center [360, 342] width 55 height 40
click at [257, 727] on button "Close" at bounding box center [265, 732] width 57 height 40
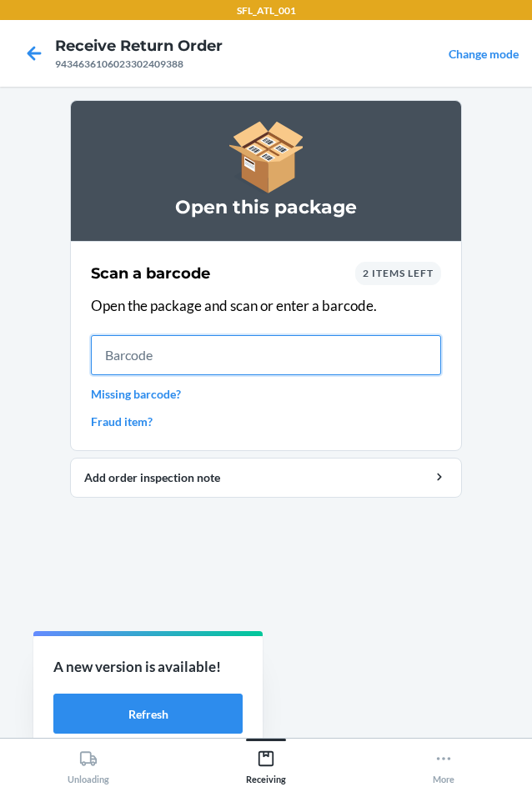
click at [387, 357] on input "text" at bounding box center [266, 355] width 350 height 40
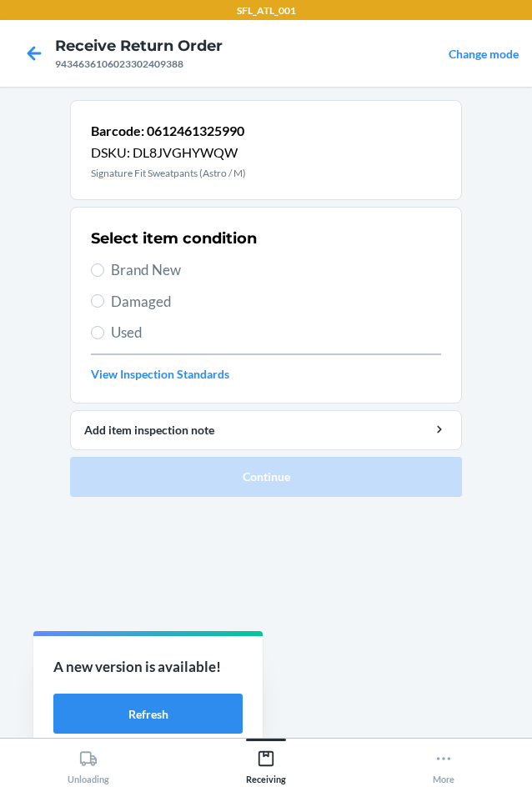
click at [155, 250] on div "Select item condition Brand New Damaged Used View Inspection Standards" at bounding box center [266, 304] width 350 height 165
drag, startPoint x: 155, startPoint y: 258, endPoint x: 160, endPoint y: 268, distance: 11.2
click at [155, 260] on div "Select item condition Brand New Damaged Used View Inspection Standards" at bounding box center [266, 304] width 350 height 165
click at [160, 269] on span "Brand New" at bounding box center [276, 270] width 330 height 22
click at [104, 269] on input "Brand New" at bounding box center [97, 269] width 13 height 13
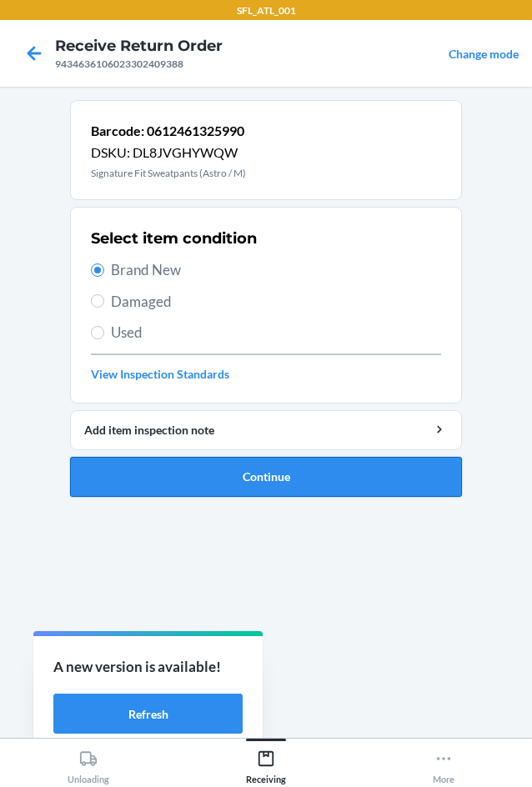
click at [312, 477] on button "Continue" at bounding box center [266, 477] width 392 height 40
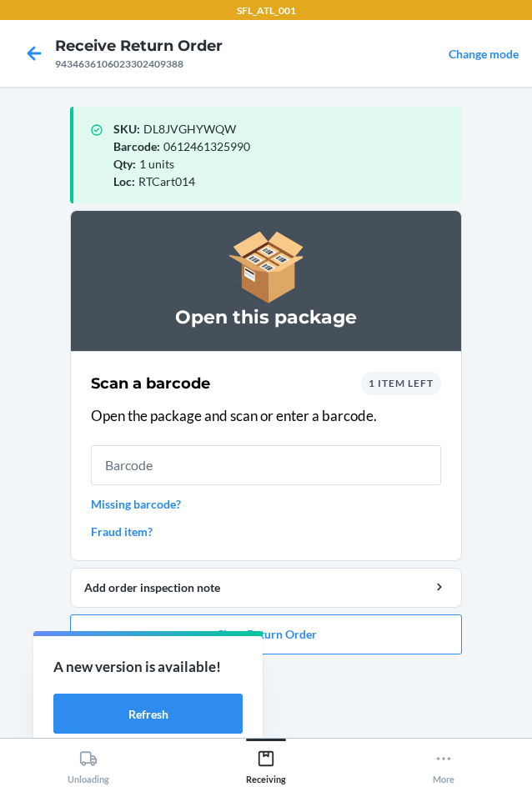
click at [427, 390] on div "1 item left" at bounding box center [401, 383] width 80 height 23
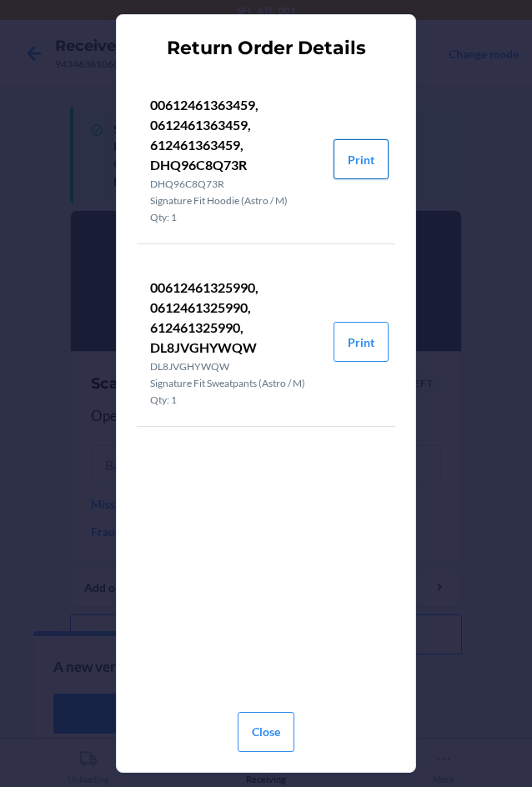
click at [367, 164] on button "Print" at bounding box center [360, 159] width 55 height 40
click at [282, 741] on button "Close" at bounding box center [265, 732] width 57 height 40
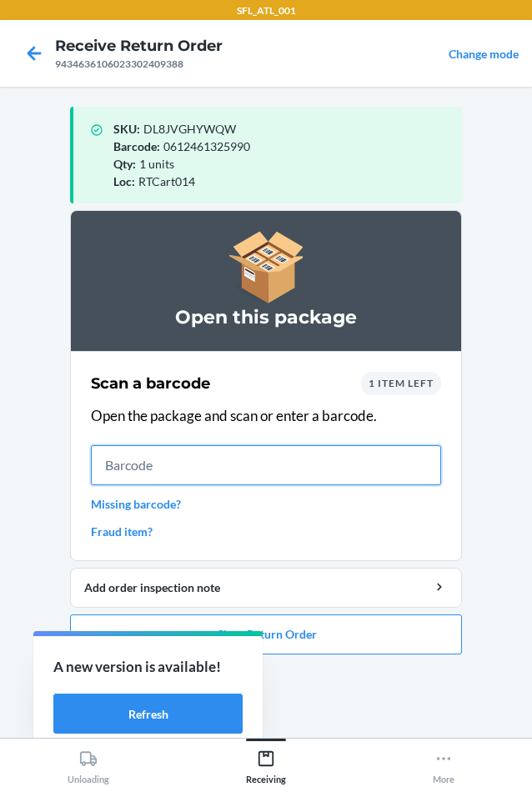
click at [303, 472] on input "text" at bounding box center [266, 465] width 350 height 40
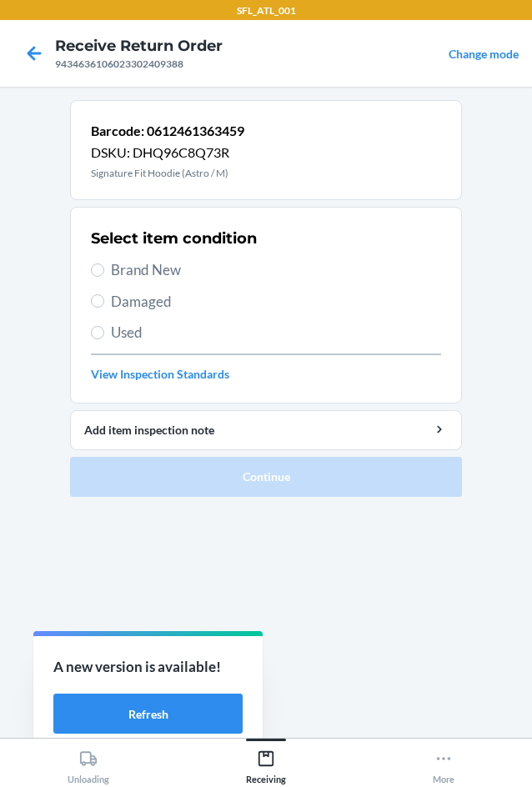
click at [159, 264] on span "Brand New" at bounding box center [276, 270] width 330 height 22
click at [104, 264] on input "Brand New" at bounding box center [97, 269] width 13 height 13
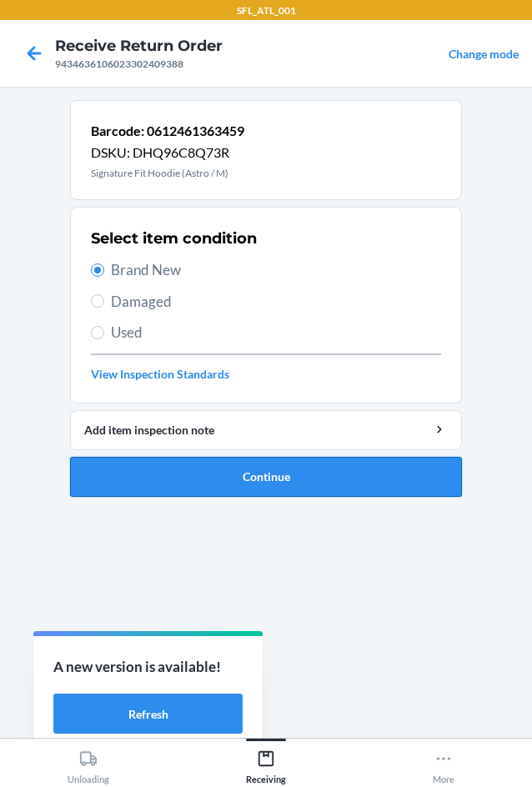
click at [237, 468] on button "Continue" at bounding box center [266, 477] width 392 height 40
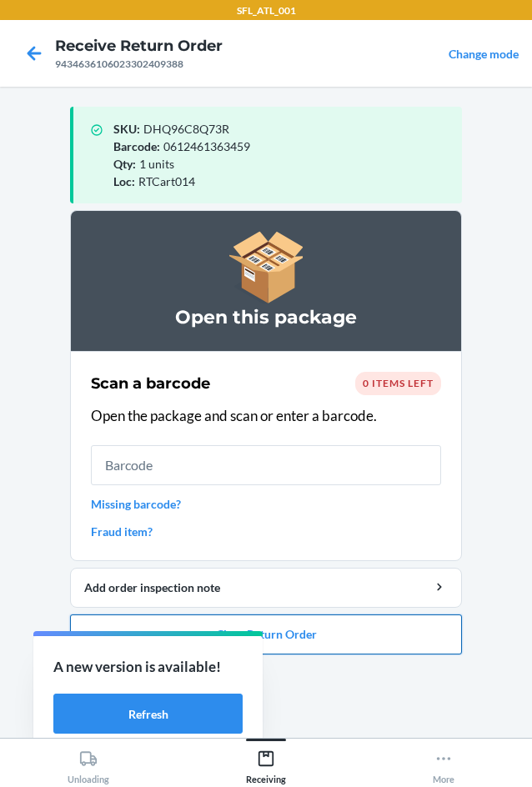
click at [319, 627] on button "Close Return Order" at bounding box center [266, 634] width 392 height 40
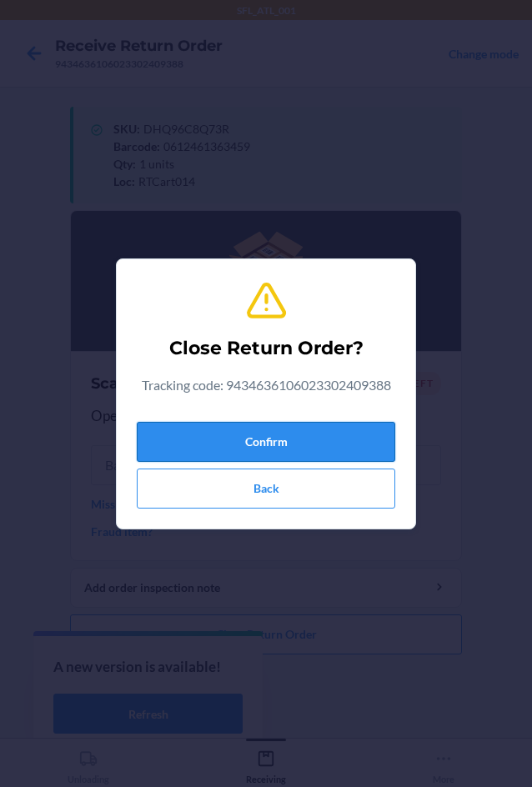
click at [316, 452] on button "Confirm" at bounding box center [266, 442] width 258 height 40
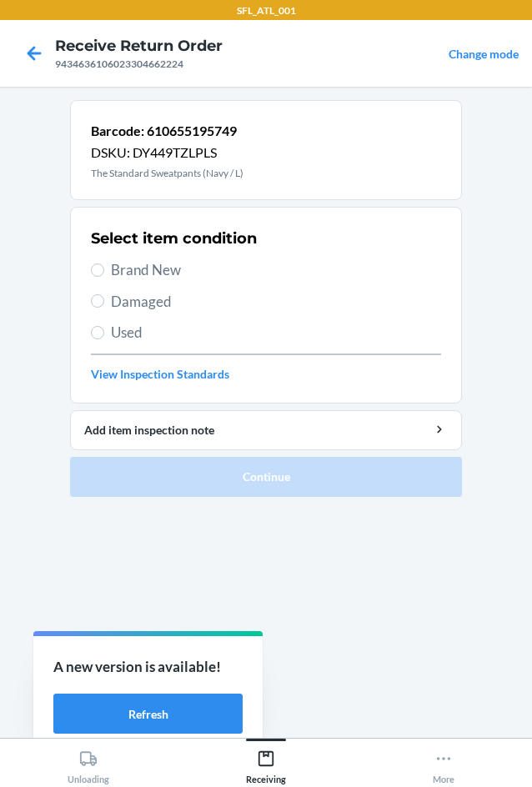
click at [135, 265] on span "Brand New" at bounding box center [276, 270] width 330 height 22
click at [104, 265] on input "Brand New" at bounding box center [97, 269] width 13 height 13
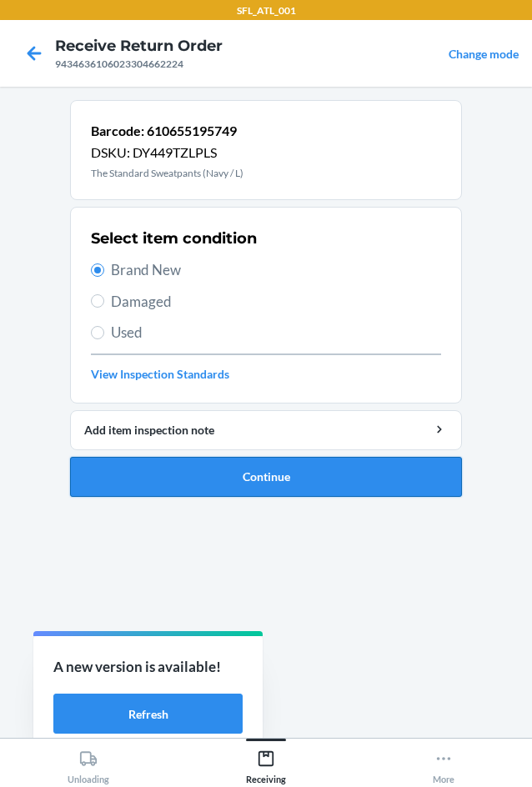
click at [303, 476] on button "Continue" at bounding box center [266, 477] width 392 height 40
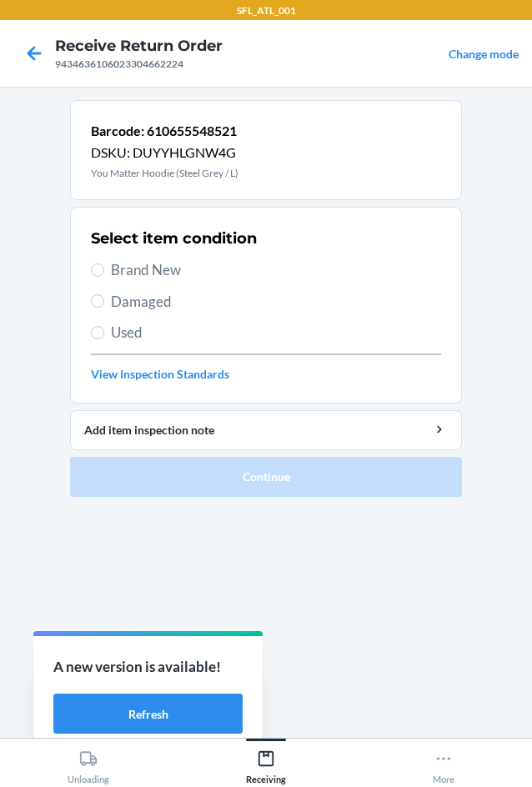
click at [196, 266] on span "Brand New" at bounding box center [276, 270] width 330 height 22
click at [104, 266] on input "Brand New" at bounding box center [97, 269] width 13 height 13
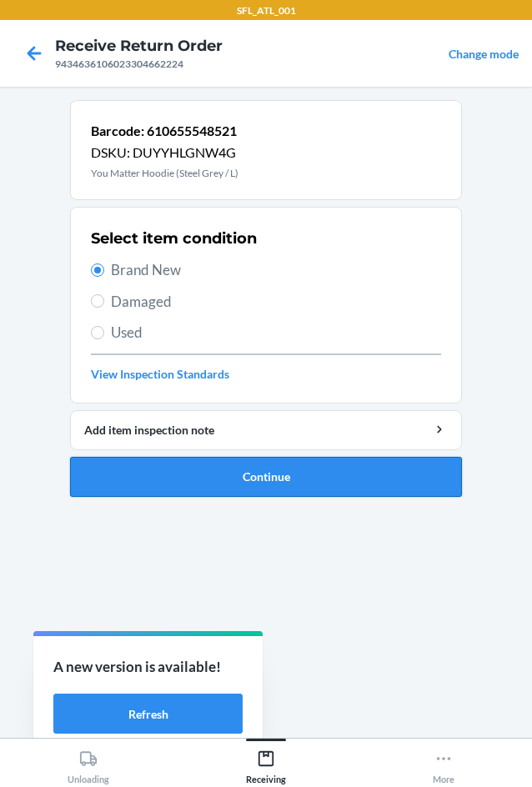
click at [322, 467] on button "Continue" at bounding box center [266, 477] width 392 height 40
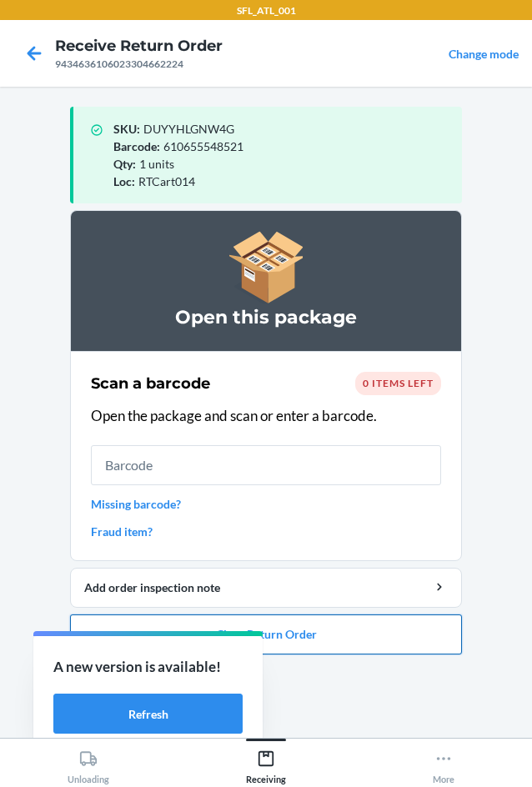
click at [436, 637] on button "Close Return Order" at bounding box center [266, 634] width 392 height 40
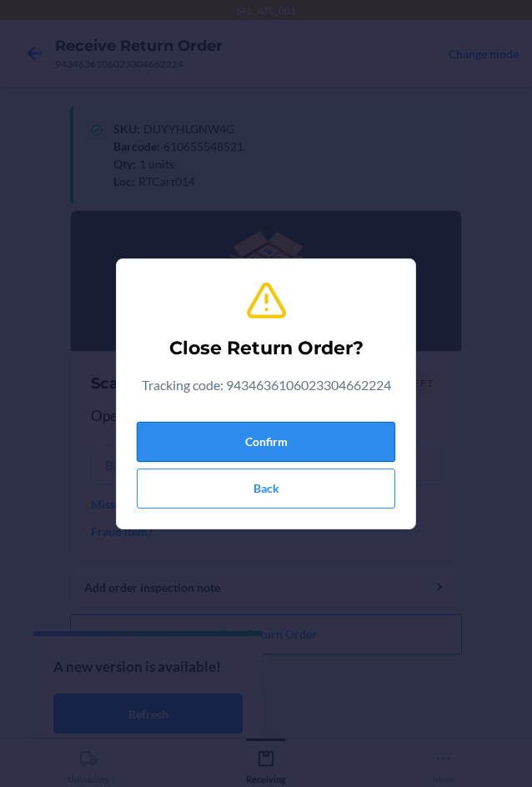
click at [346, 442] on button "Confirm" at bounding box center [266, 442] width 258 height 40
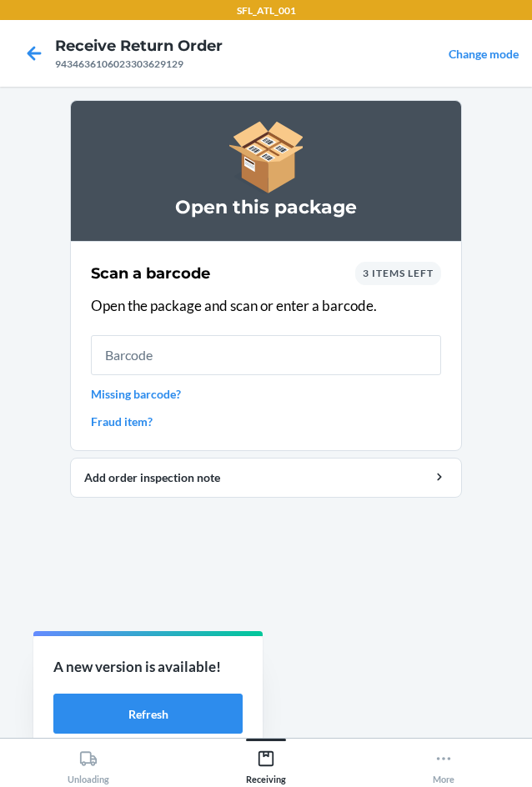
click at [397, 273] on span "3 items left" at bounding box center [397, 273] width 71 height 12
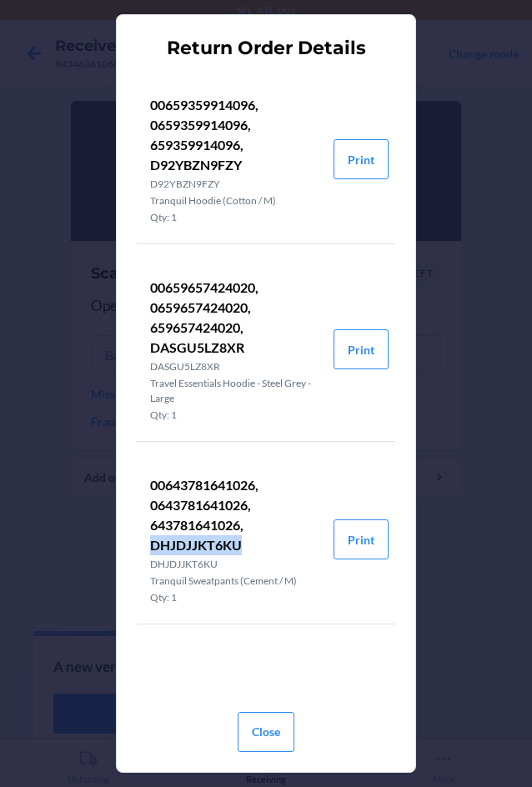
drag, startPoint x: 152, startPoint y: 542, endPoint x: 239, endPoint y: 549, distance: 87.8
click at [239, 549] on p "00643781641026, 0643781641026, 643781641026, DHJDJJKT6KU" at bounding box center [235, 515] width 170 height 80
copy p "DHJDJJKT6KU"
click at [272, 737] on button "Close" at bounding box center [265, 732] width 57 height 40
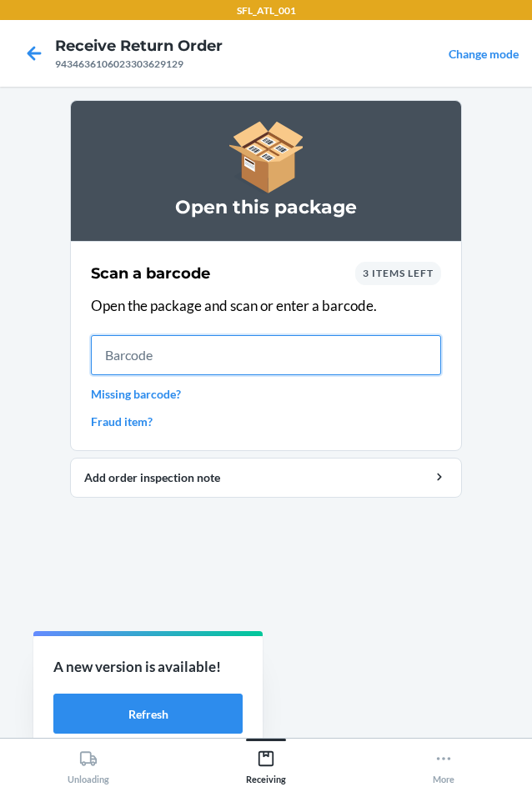
click at [238, 362] on input "text" at bounding box center [266, 355] width 350 height 40
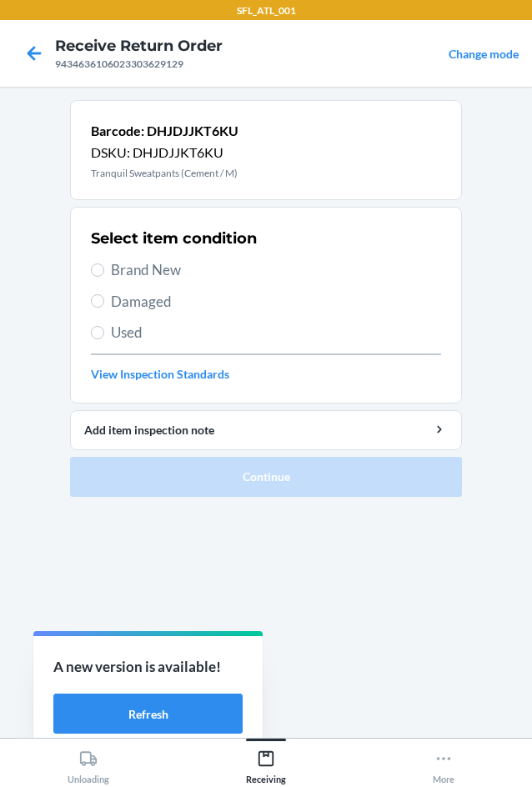
click at [152, 331] on span "Used" at bounding box center [276, 333] width 330 height 22
click at [104, 331] on input "Used" at bounding box center [97, 332] width 13 height 13
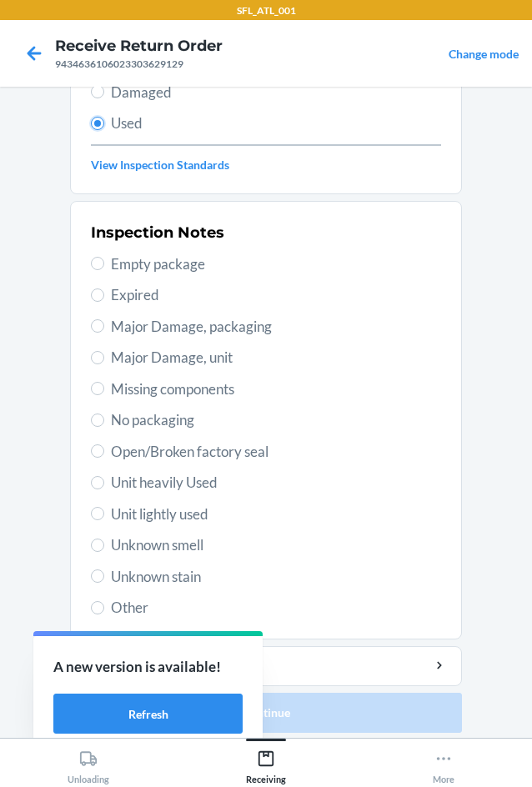
scroll to position [217, 0]
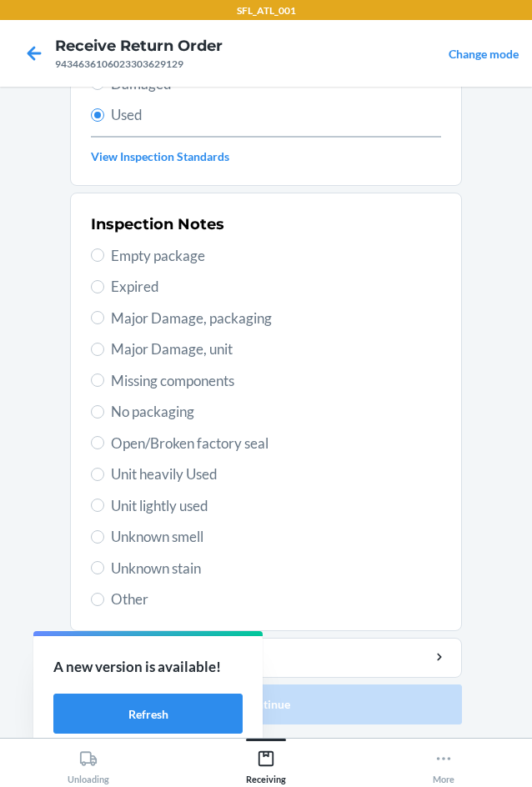
click at [191, 542] on span "Unknown smell" at bounding box center [276, 537] width 330 height 22
click at [104, 542] on input "Unknown smell" at bounding box center [97, 536] width 13 height 13
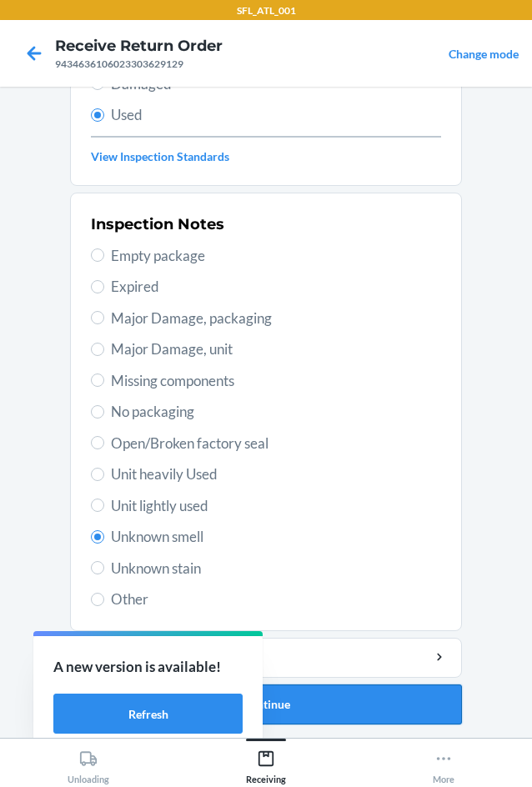
click at [318, 702] on button "Continue" at bounding box center [266, 704] width 392 height 40
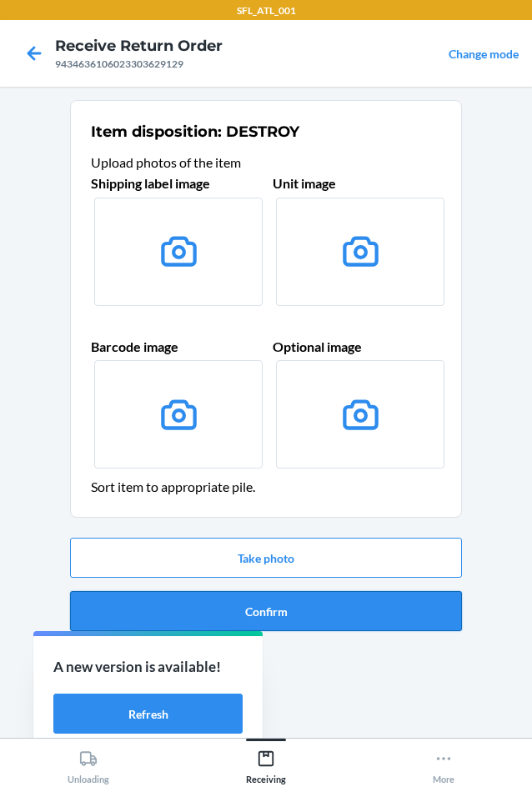
click at [352, 625] on button "Confirm" at bounding box center [266, 611] width 392 height 40
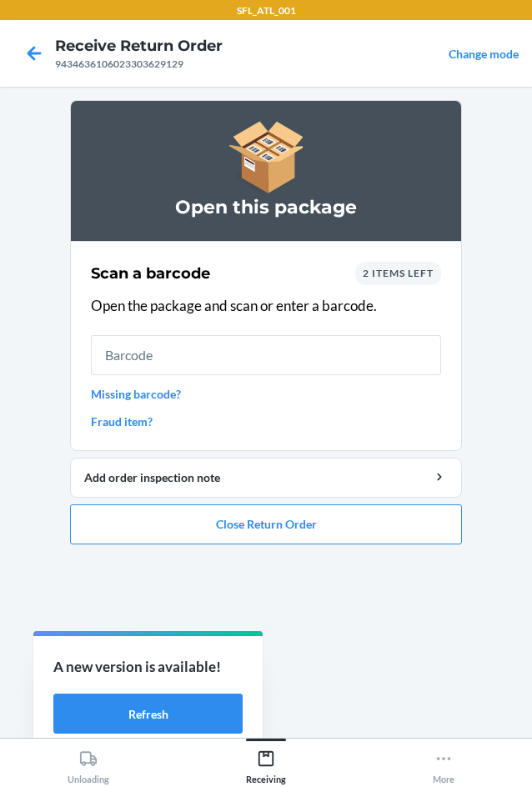
click at [377, 262] on div "2 items left" at bounding box center [398, 273] width 86 height 23
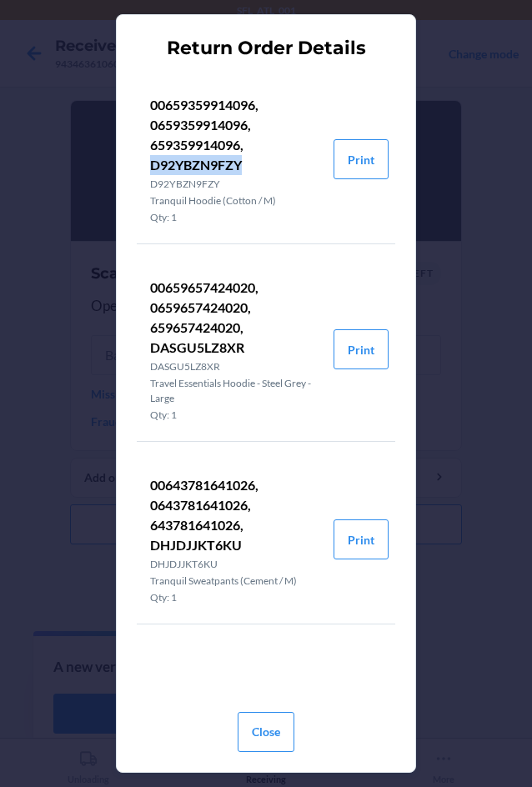
drag, startPoint x: 152, startPoint y: 163, endPoint x: 244, endPoint y: 162, distance: 91.7
click at [244, 162] on p "00659359914096, 0659359914096, 659359914096, D92YBZN9FZY" at bounding box center [235, 135] width 170 height 80
copy p "D92YBZN9FZY"
click at [293, 730] on button "Close" at bounding box center [265, 732] width 57 height 40
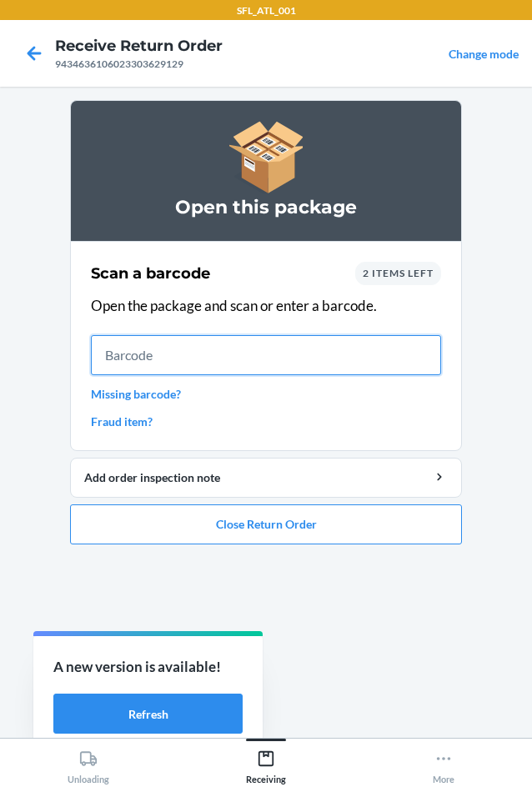
click at [230, 366] on input "text" at bounding box center [266, 355] width 350 height 40
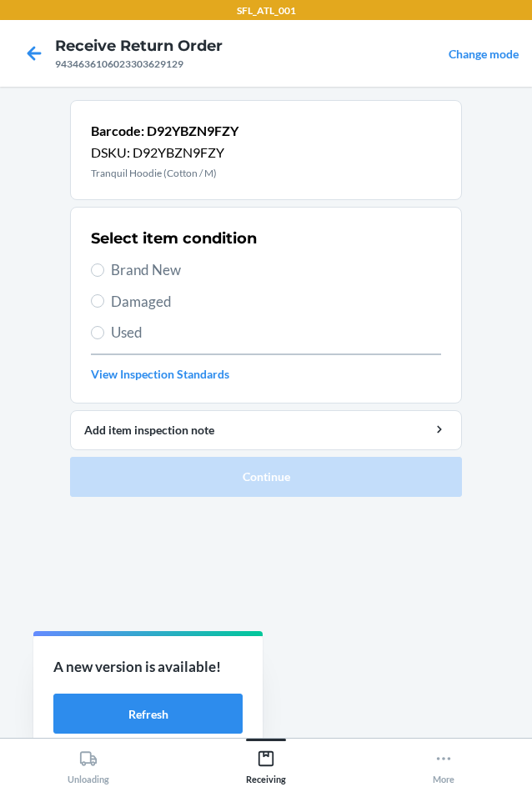
click at [137, 323] on span "Used" at bounding box center [276, 333] width 330 height 22
click at [104, 326] on input "Used" at bounding box center [97, 332] width 13 height 13
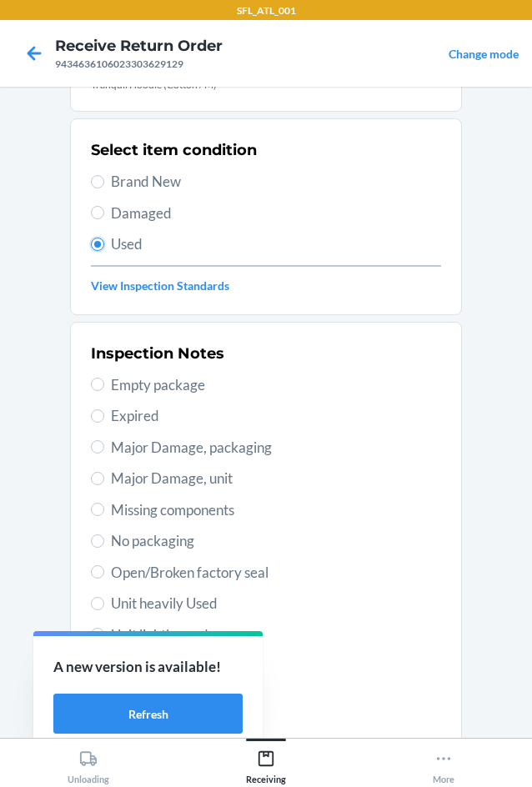
scroll to position [217, 0]
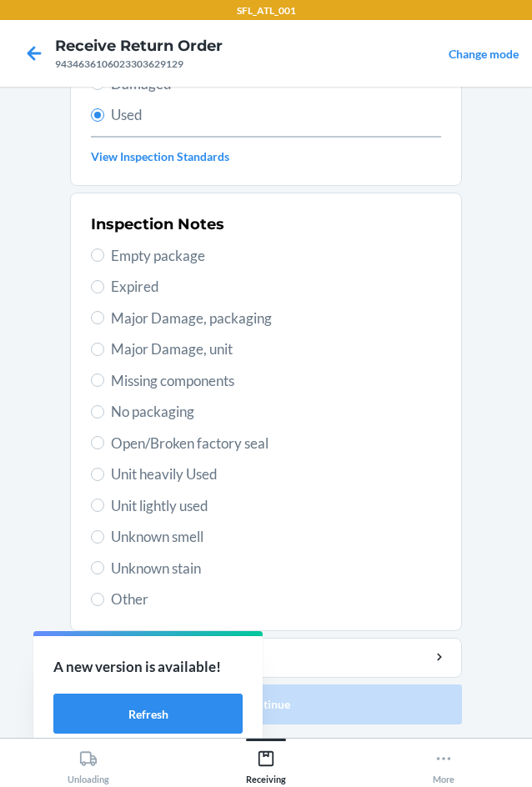
click at [160, 542] on span "Unknown smell" at bounding box center [276, 537] width 330 height 22
click at [104, 542] on input "Unknown smell" at bounding box center [97, 536] width 13 height 13
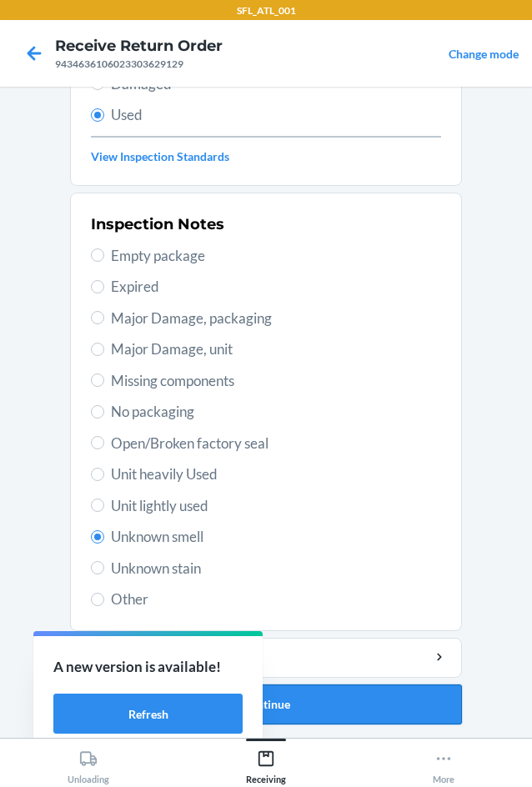
click at [367, 703] on button "Continue" at bounding box center [266, 704] width 392 height 40
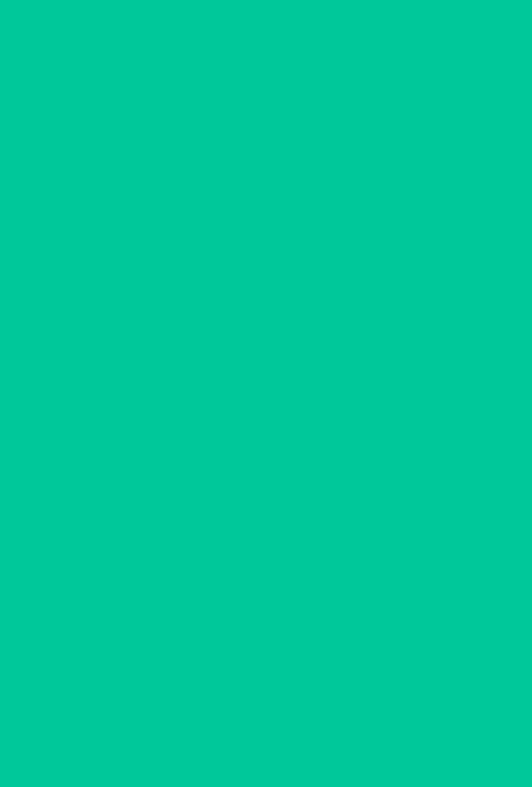
scroll to position [0, 0]
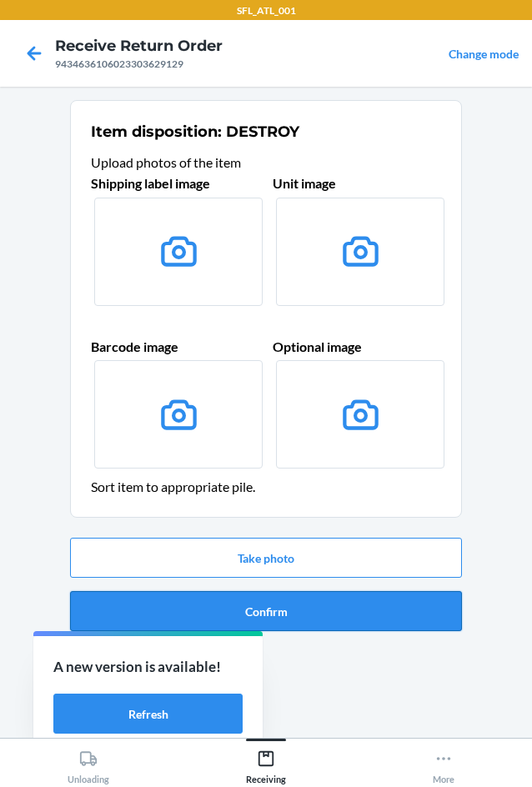
click at [392, 617] on button "Confirm" at bounding box center [266, 611] width 392 height 40
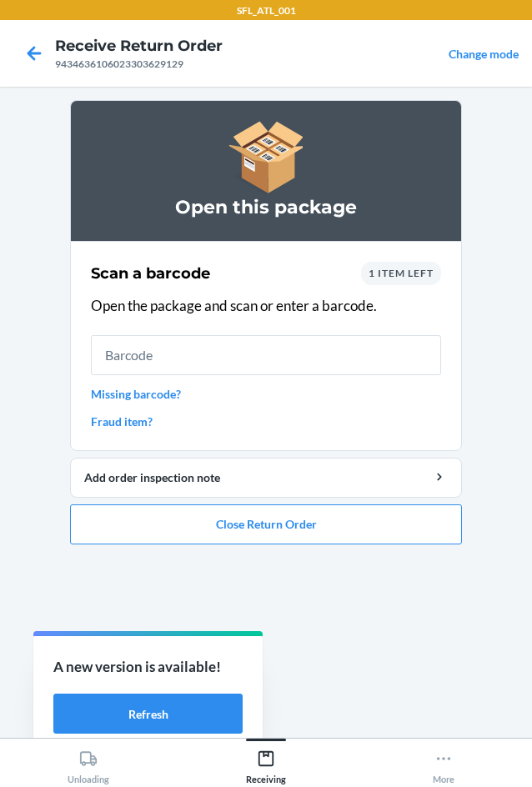
click at [384, 276] on span "1 item left" at bounding box center [400, 273] width 65 height 12
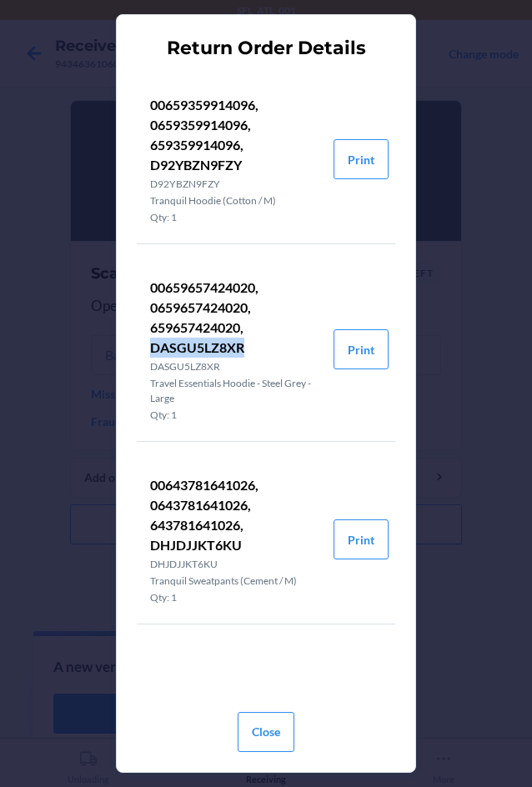
drag, startPoint x: 150, startPoint y: 339, endPoint x: 246, endPoint y: 352, distance: 96.6
click at [246, 352] on p "00659657424020, 0659657424020, 659657424020, DASGU5LZ8XR" at bounding box center [235, 317] width 170 height 80
drag, startPoint x: 284, startPoint y: 734, endPoint x: 285, endPoint y: 667, distance: 66.7
click at [284, 732] on button "Close" at bounding box center [265, 732] width 57 height 40
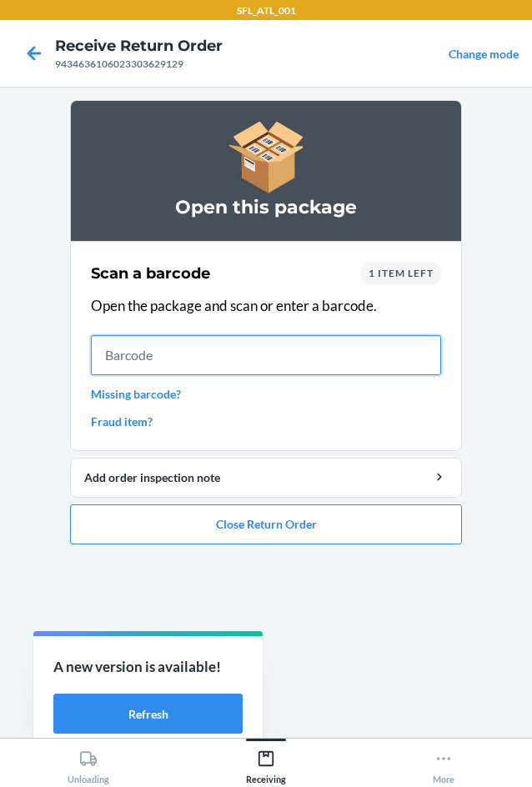
click at [286, 360] on input "text" at bounding box center [266, 355] width 350 height 40
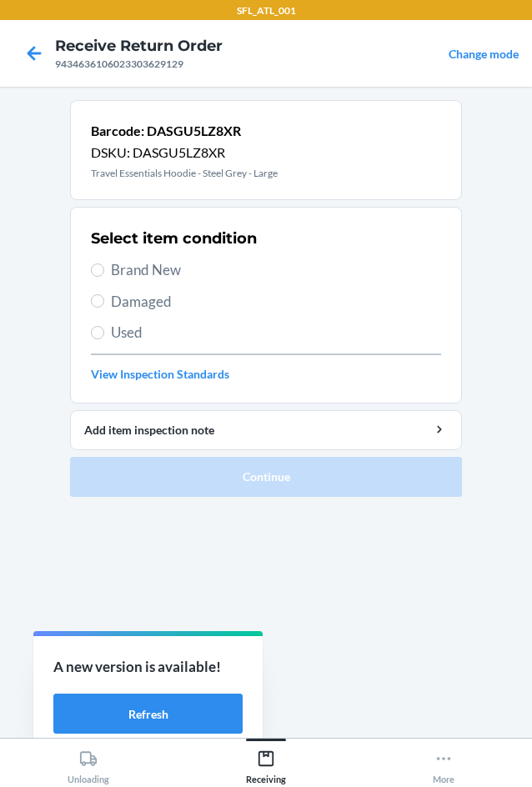
click at [162, 324] on span "Used" at bounding box center [276, 333] width 330 height 22
click at [104, 326] on input "Used" at bounding box center [97, 332] width 13 height 13
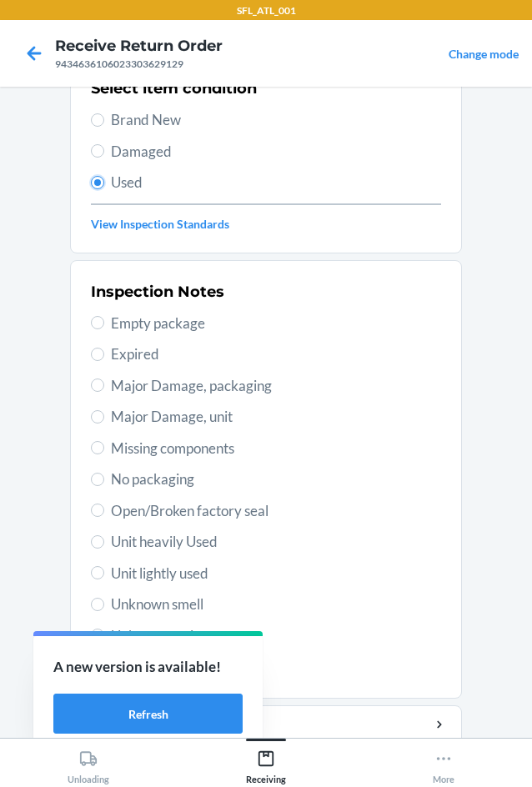
scroll to position [217, 0]
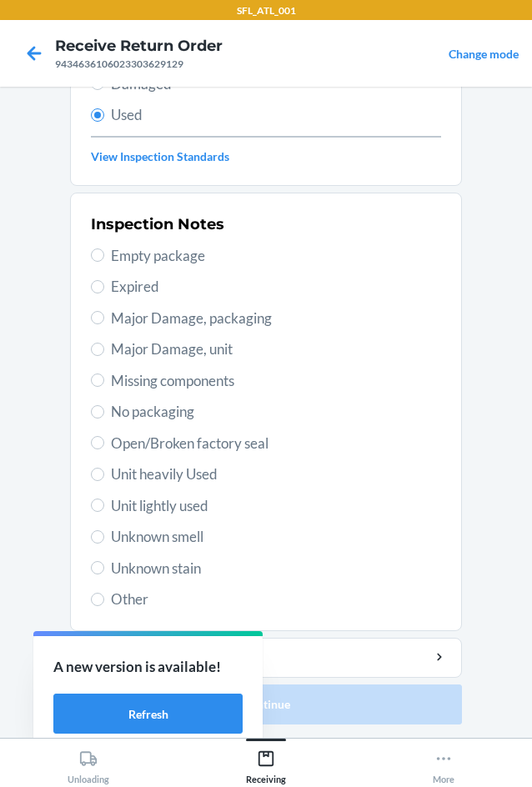
click at [187, 527] on span "Unknown smell" at bounding box center [276, 537] width 330 height 22
click at [104, 530] on input "Unknown smell" at bounding box center [97, 536] width 13 height 13
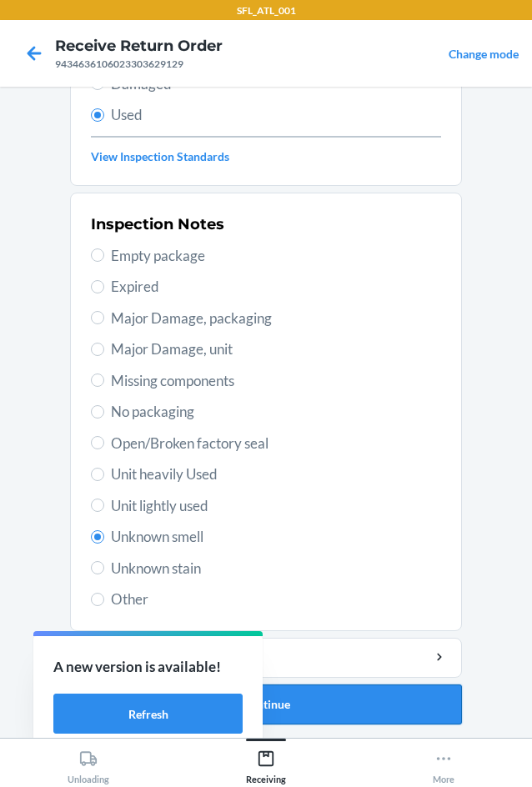
click at [357, 699] on button "Continue" at bounding box center [266, 704] width 392 height 40
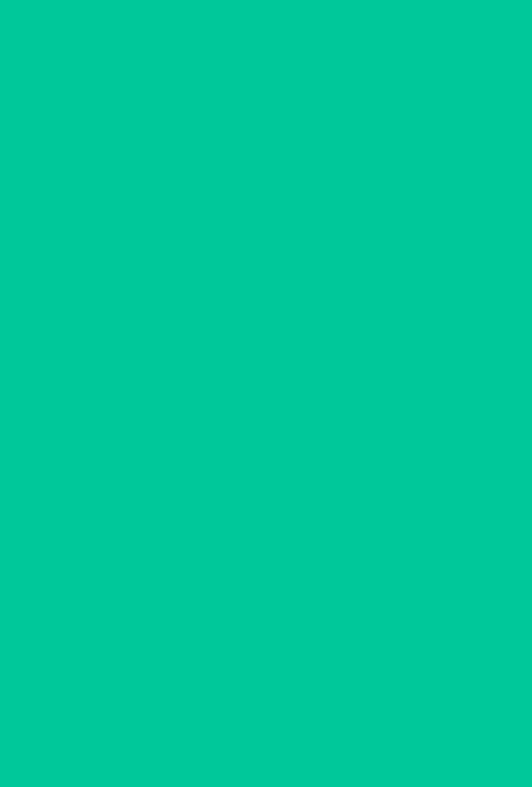
scroll to position [0, 0]
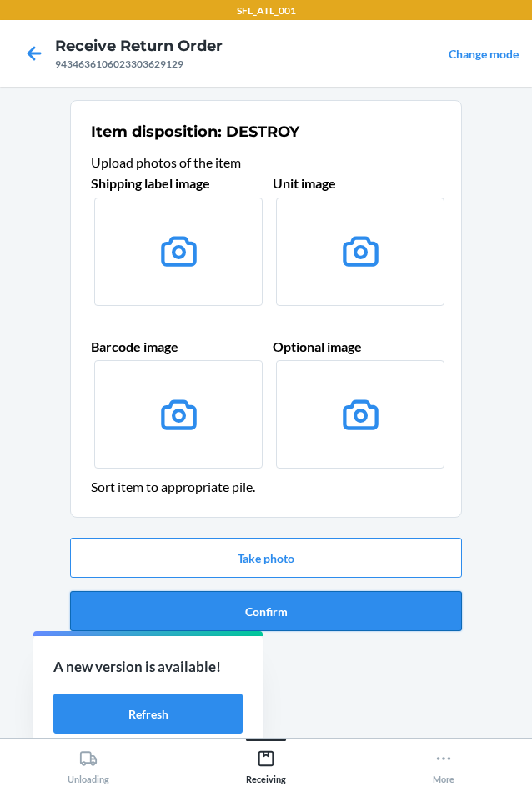
click at [350, 610] on button "Confirm" at bounding box center [266, 611] width 392 height 40
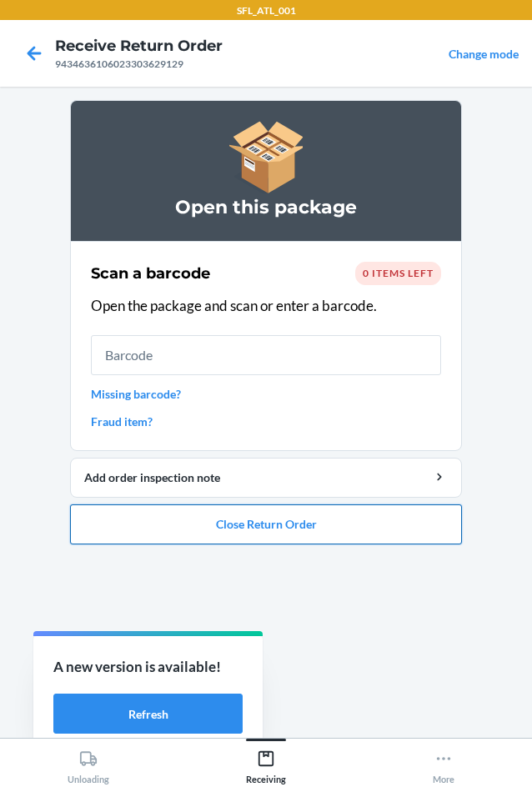
click at [372, 523] on button "Close Return Order" at bounding box center [266, 524] width 392 height 40
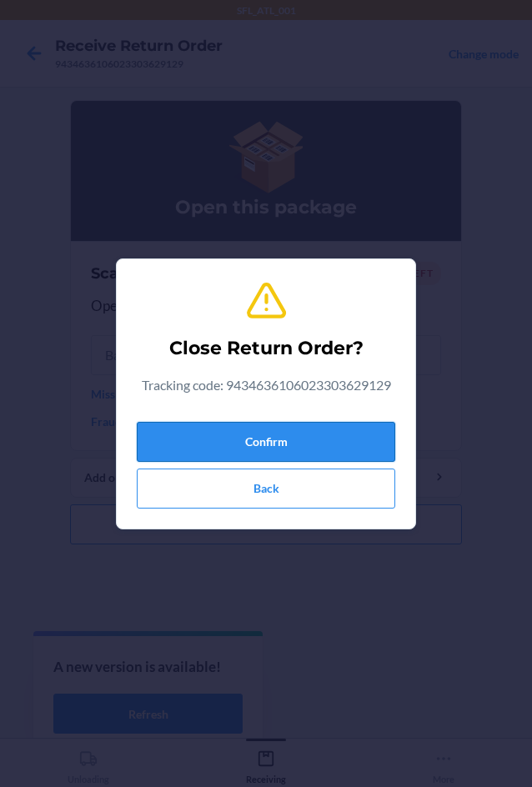
drag, startPoint x: 349, startPoint y: 430, endPoint x: 321, endPoint y: 454, distance: 37.2
click at [347, 432] on button "Confirm" at bounding box center [266, 442] width 258 height 40
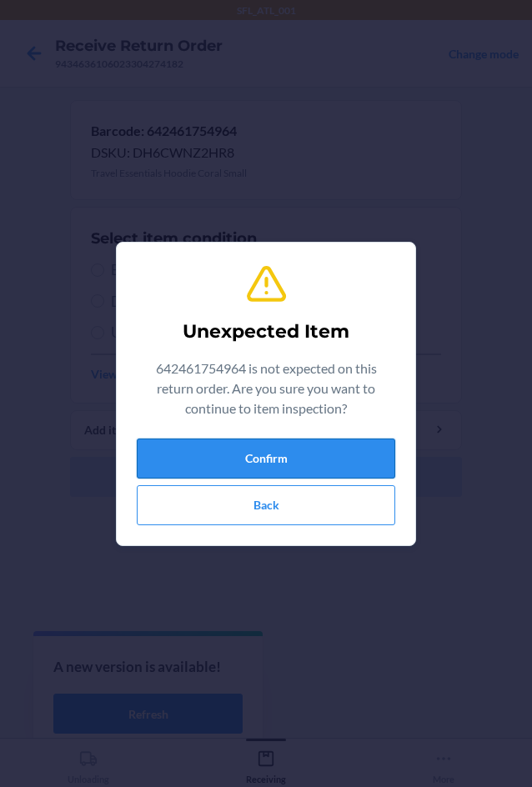
click at [319, 459] on button "Confirm" at bounding box center [266, 458] width 258 height 40
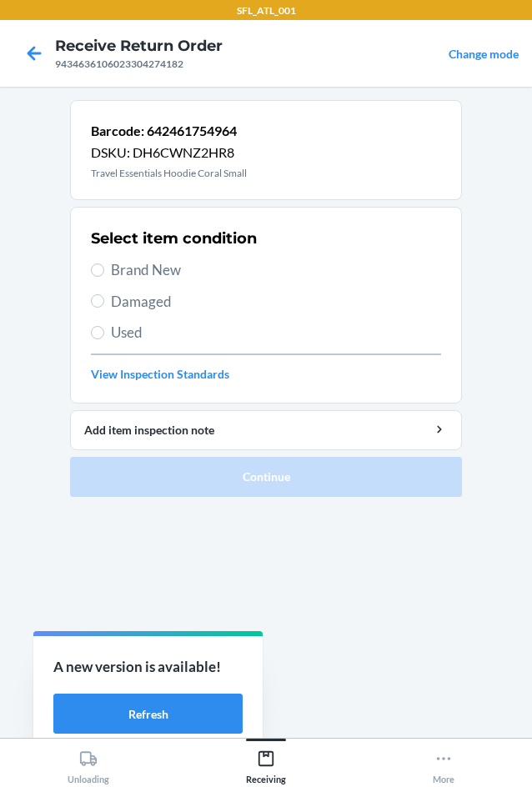
click at [177, 262] on span "Brand New" at bounding box center [276, 270] width 330 height 22
click at [104, 263] on input "Brand New" at bounding box center [97, 269] width 13 height 13
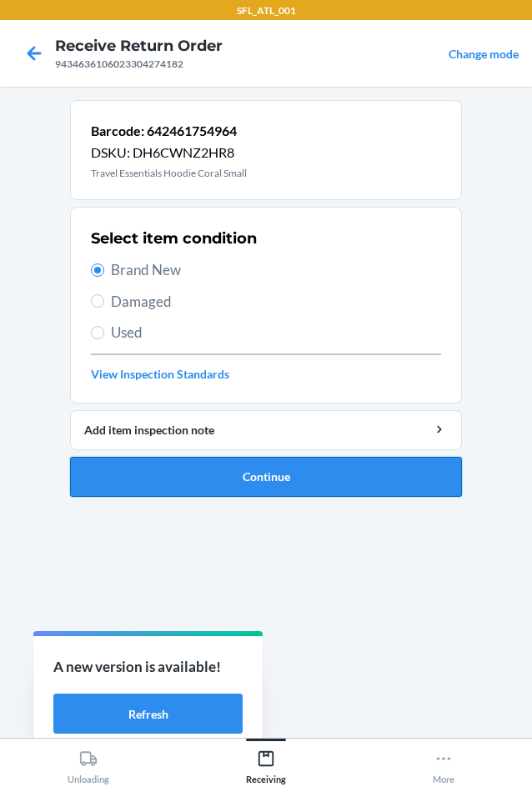
drag, startPoint x: 311, startPoint y: 470, endPoint x: 320, endPoint y: 467, distance: 9.8
click at [319, 467] on button "Continue" at bounding box center [266, 477] width 392 height 40
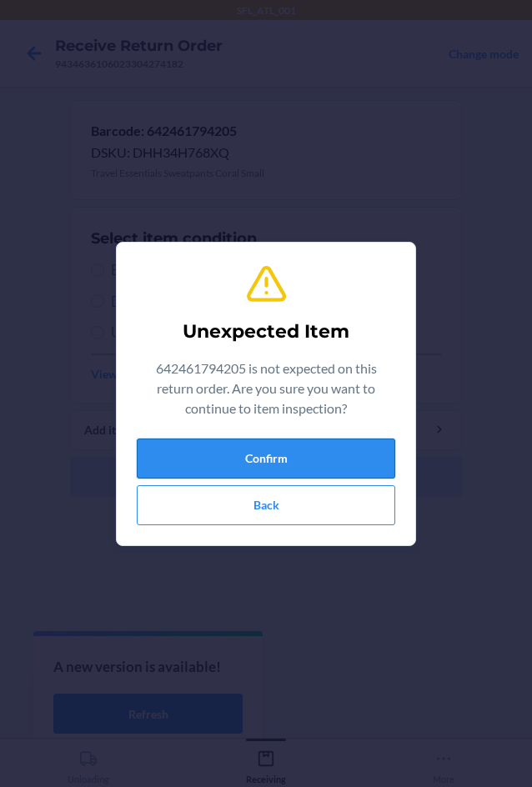
click at [318, 466] on button "Confirm" at bounding box center [266, 458] width 258 height 40
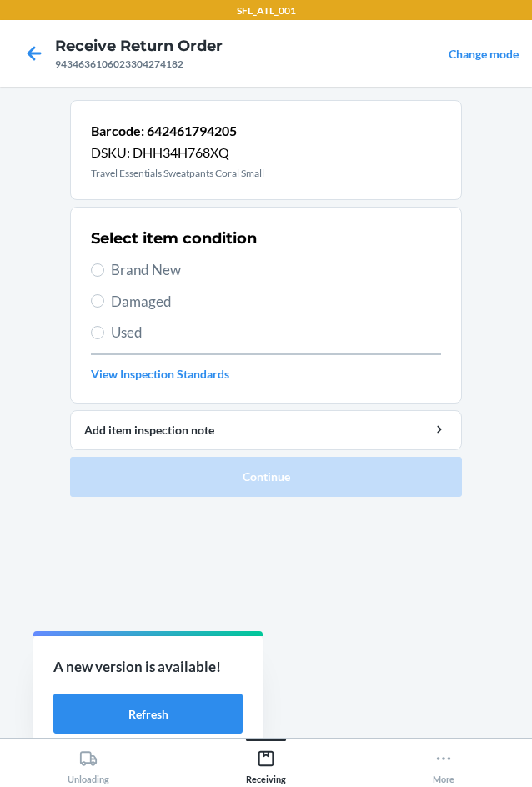
click at [190, 276] on span "Brand New" at bounding box center [276, 270] width 330 height 22
click at [104, 276] on input "Brand New" at bounding box center [97, 269] width 13 height 13
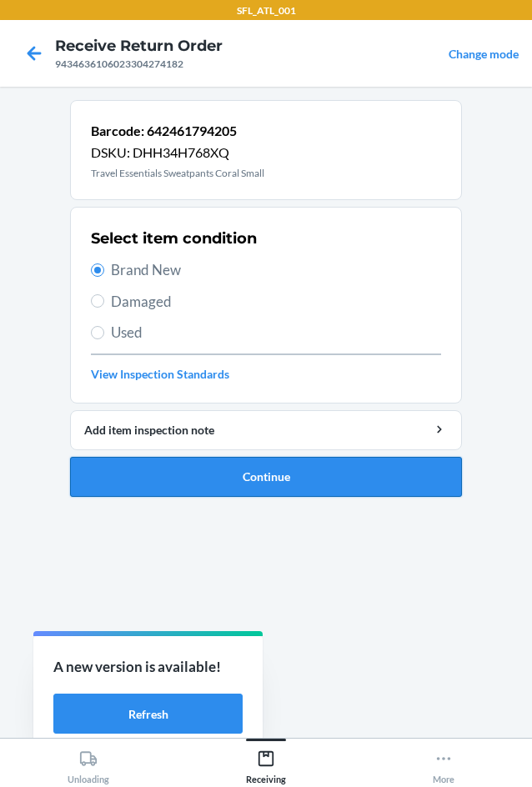
click at [293, 484] on button "Continue" at bounding box center [266, 477] width 392 height 40
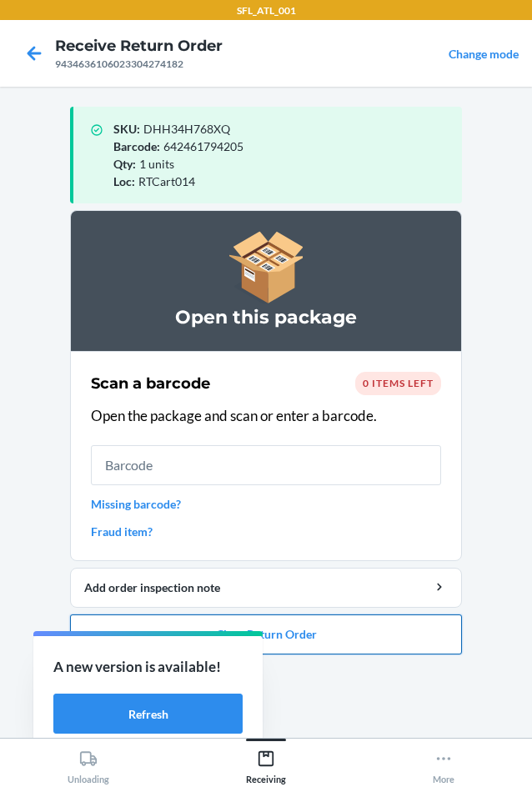
click at [376, 619] on button "Close Return Order" at bounding box center [266, 634] width 392 height 40
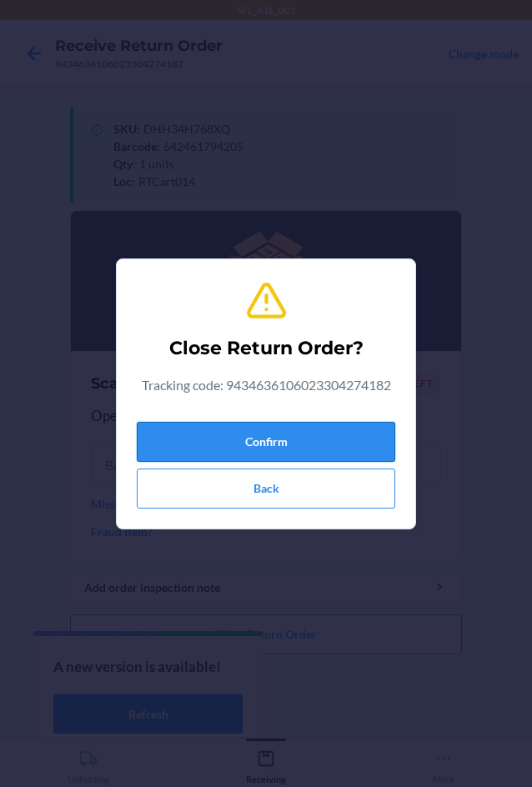
click at [289, 429] on button "Confirm" at bounding box center [266, 442] width 258 height 40
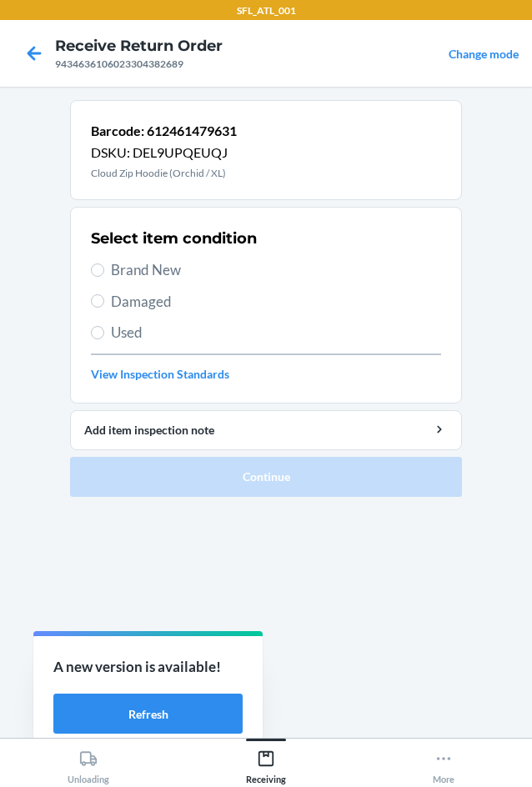
click at [151, 258] on div "Select item condition Brand New Damaged Used View Inspection Standards" at bounding box center [266, 304] width 350 height 165
click at [170, 264] on span "Brand New" at bounding box center [276, 270] width 330 height 22
click at [104, 264] on input "Brand New" at bounding box center [97, 269] width 13 height 13
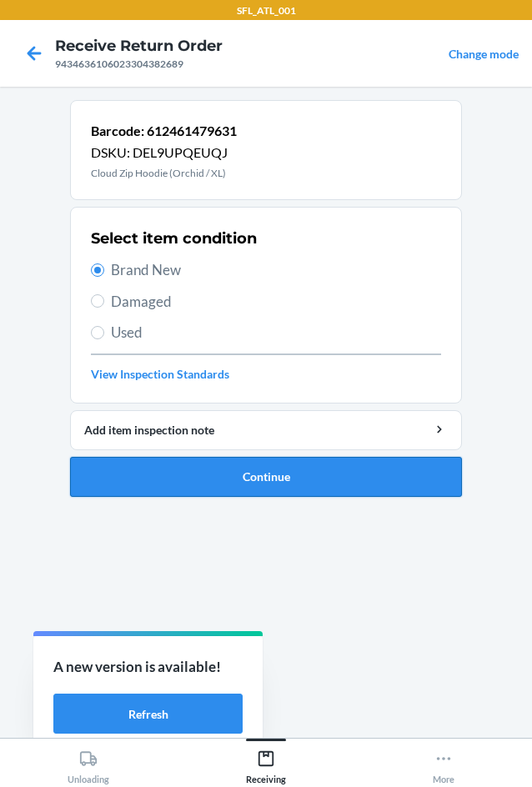
click at [318, 494] on button "Continue" at bounding box center [266, 477] width 392 height 40
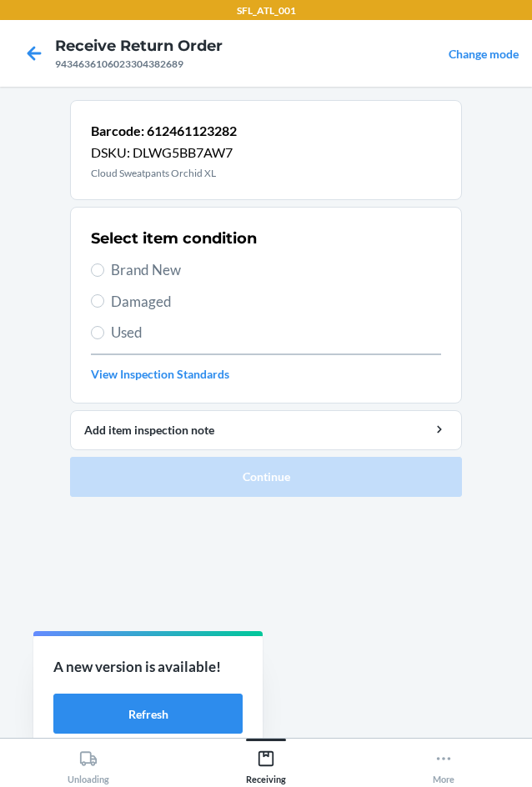
click at [179, 261] on span "Brand New" at bounding box center [276, 270] width 330 height 22
click at [104, 263] on input "Brand New" at bounding box center [97, 269] width 13 height 13
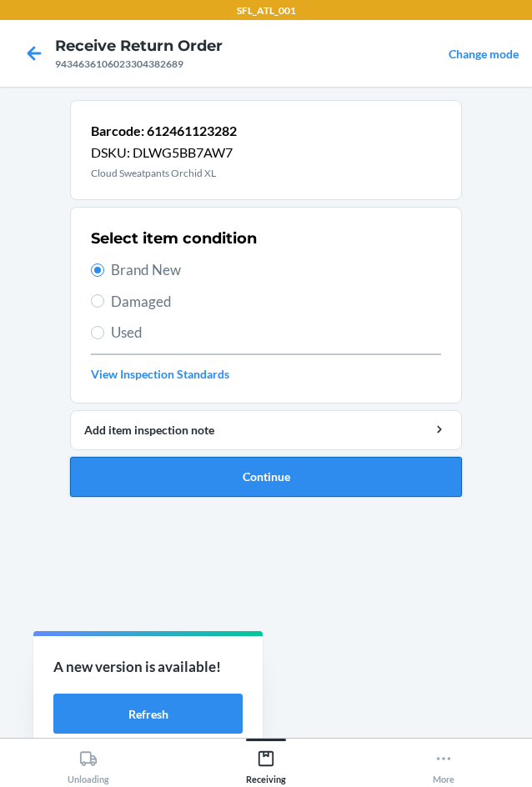
click at [313, 484] on button "Continue" at bounding box center [266, 477] width 392 height 40
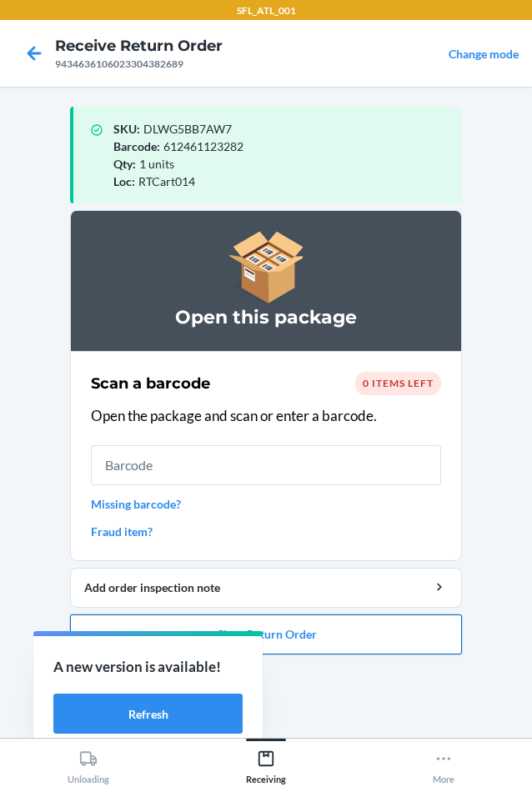
click at [381, 626] on button "Close Return Order" at bounding box center [266, 634] width 392 height 40
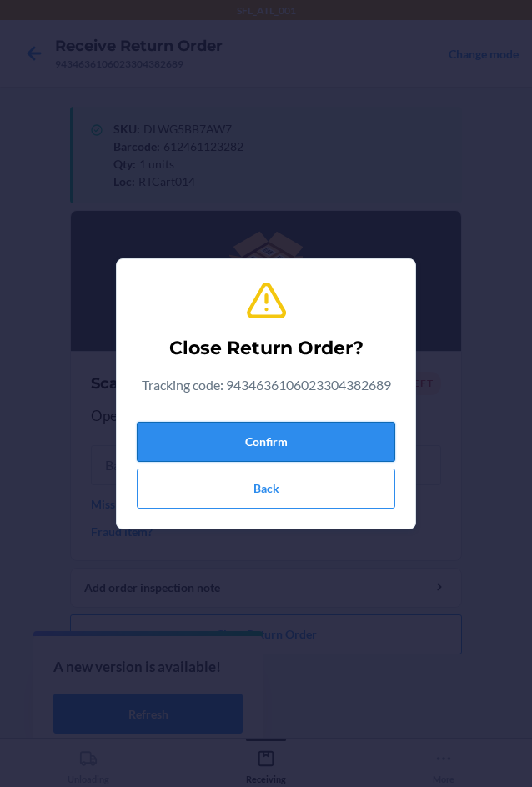
click at [358, 448] on button "Confirm" at bounding box center [266, 442] width 258 height 40
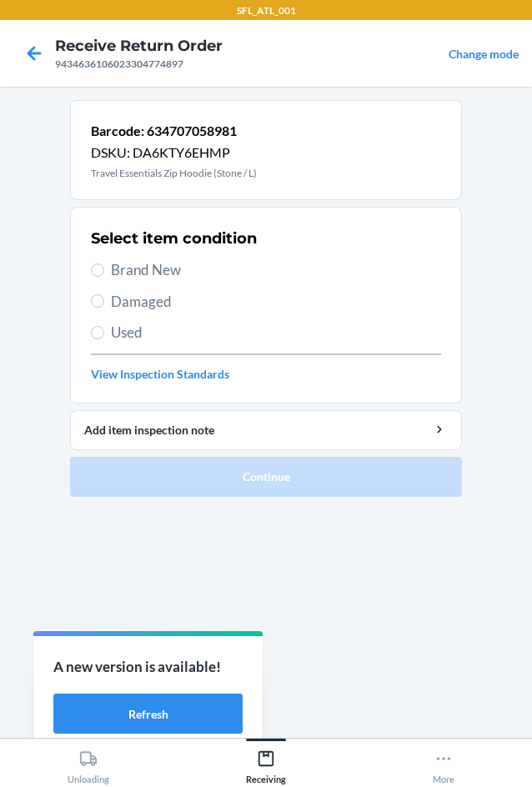
click at [184, 266] on span "Brand New" at bounding box center [276, 270] width 330 height 22
click at [104, 266] on input "Brand New" at bounding box center [97, 269] width 13 height 13
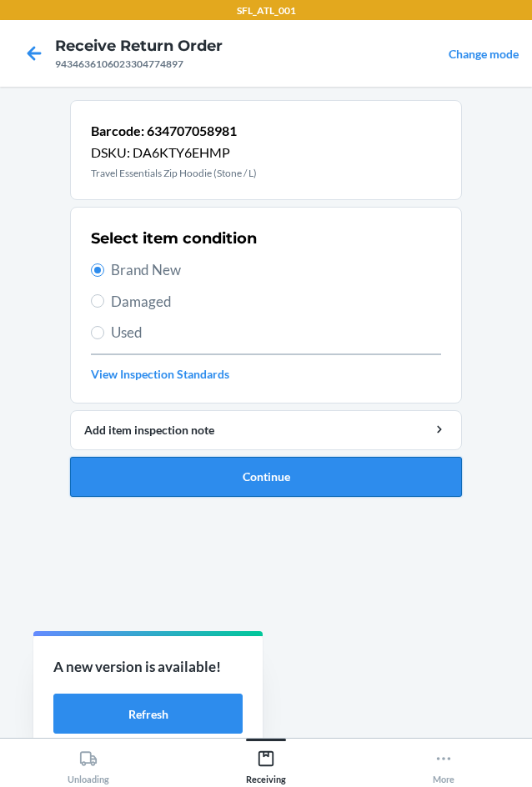
click at [277, 479] on button "Continue" at bounding box center [266, 477] width 392 height 40
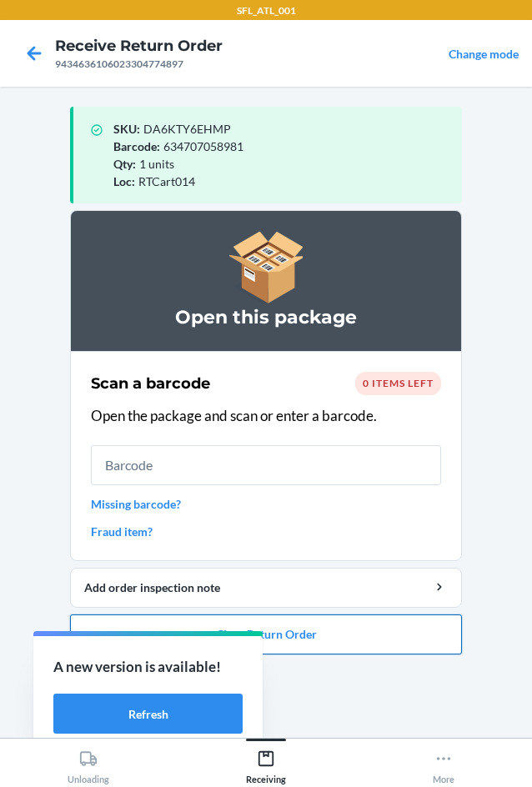
click at [317, 620] on button "Close Return Order" at bounding box center [266, 634] width 392 height 40
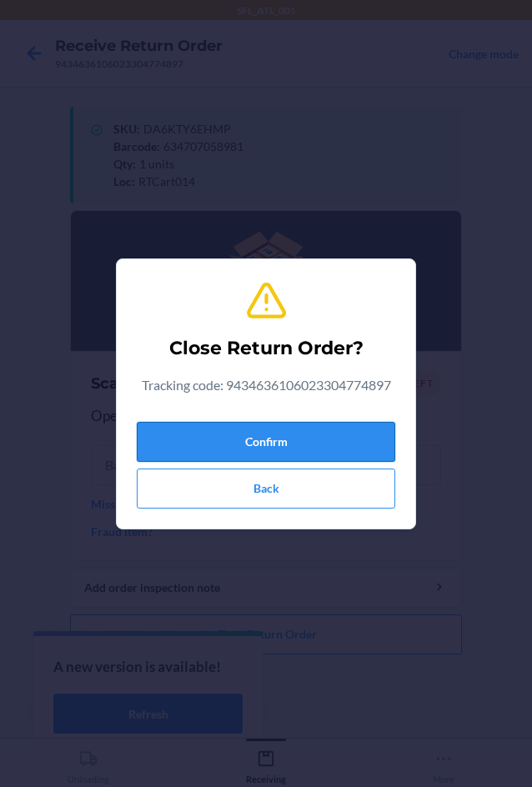
click at [314, 440] on button "Confirm" at bounding box center [266, 442] width 258 height 40
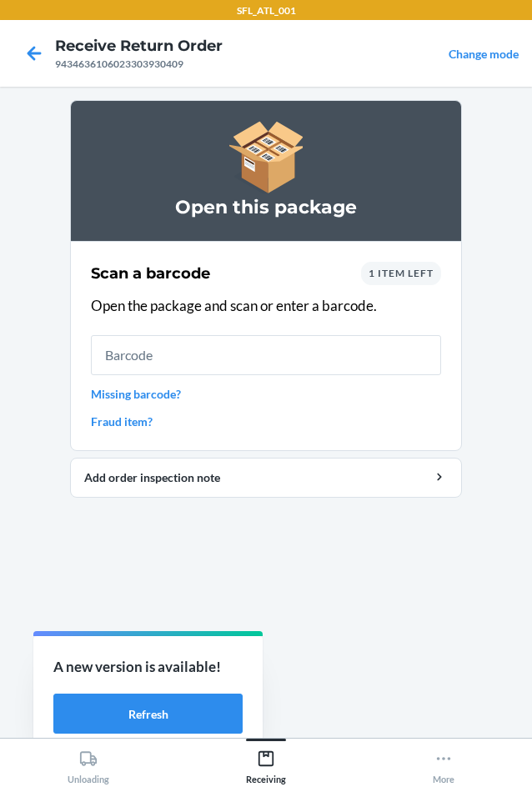
click at [149, 427] on link "Fraud item?" at bounding box center [266, 420] width 350 height 17
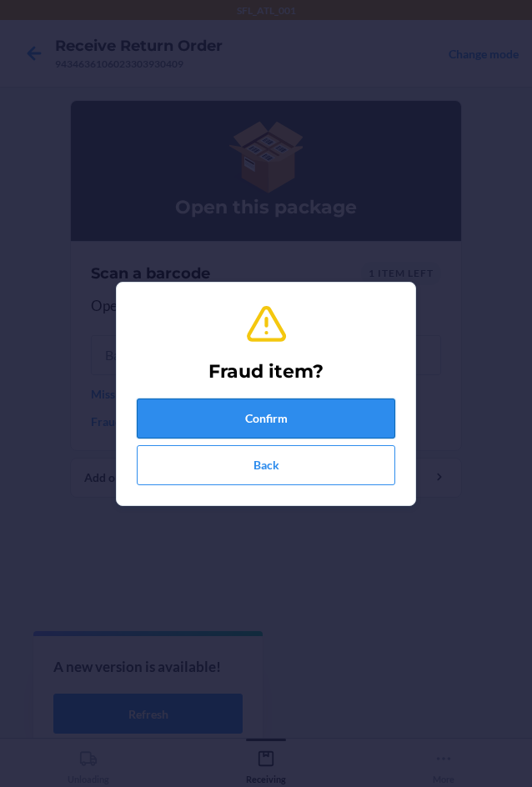
click at [240, 422] on button "Confirm" at bounding box center [266, 418] width 258 height 40
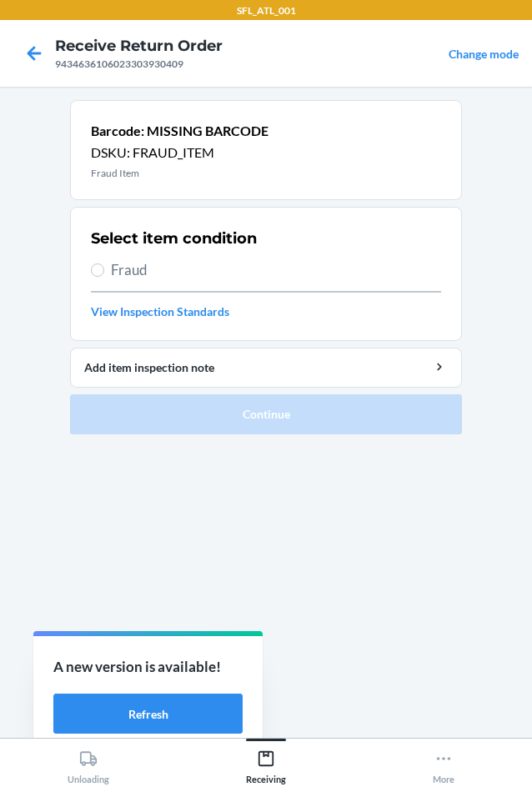
click at [147, 267] on span "Fraud" at bounding box center [276, 270] width 330 height 22
click at [104, 267] on input "Fraud" at bounding box center [97, 269] width 13 height 13
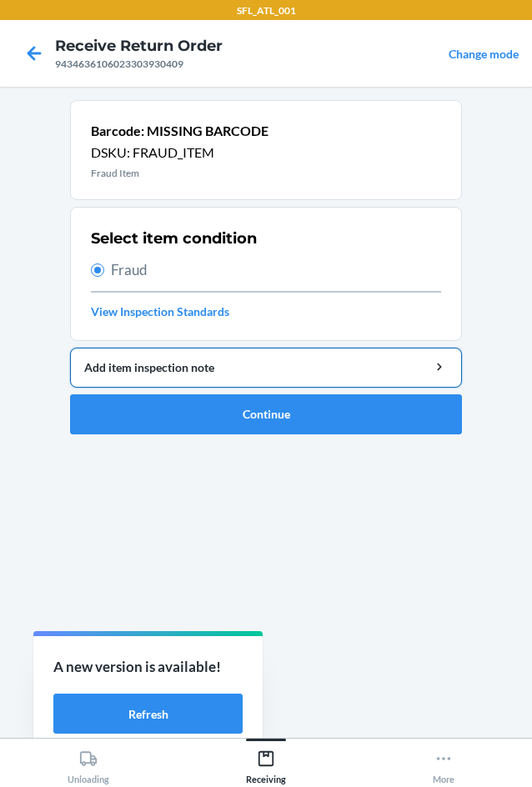
click at [217, 364] on div "Add item inspection note" at bounding box center [265, 366] width 363 height 17
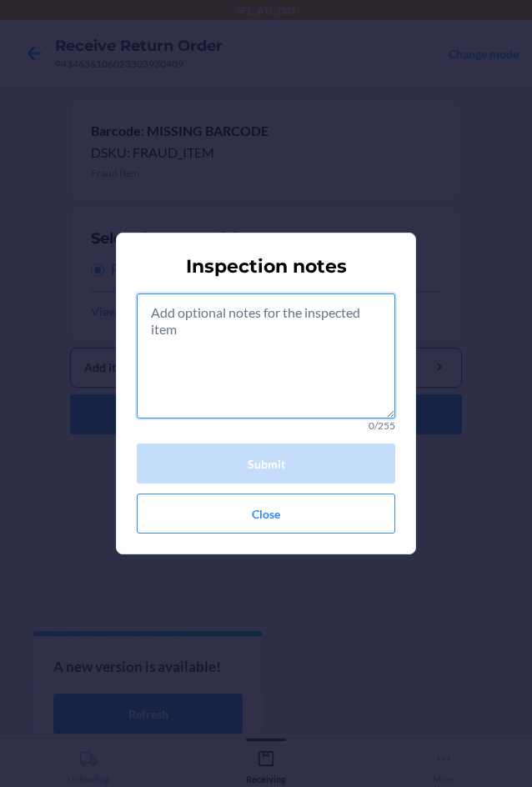
click at [218, 356] on textarea at bounding box center [266, 355] width 258 height 125
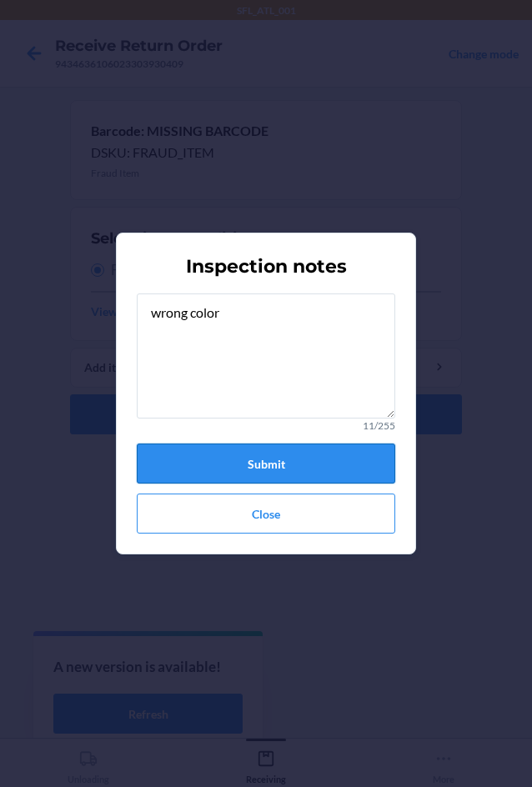
click at [313, 452] on button "Submit" at bounding box center [266, 463] width 258 height 40
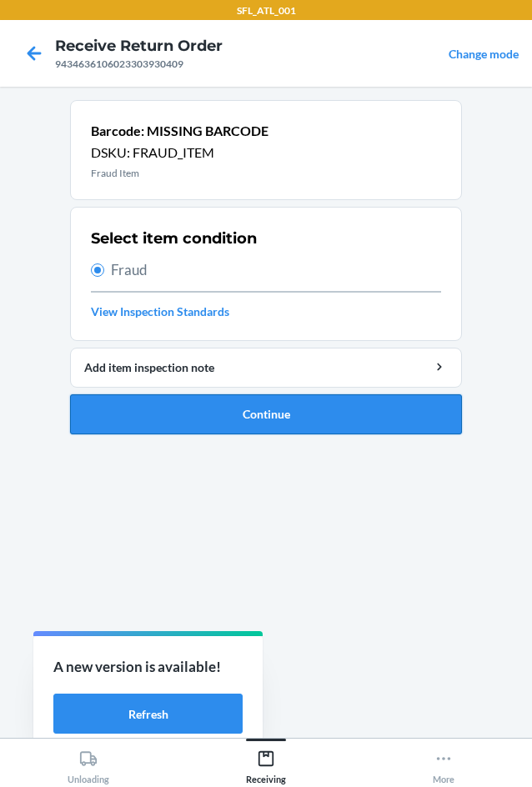
click at [342, 422] on button "Continue" at bounding box center [266, 414] width 392 height 40
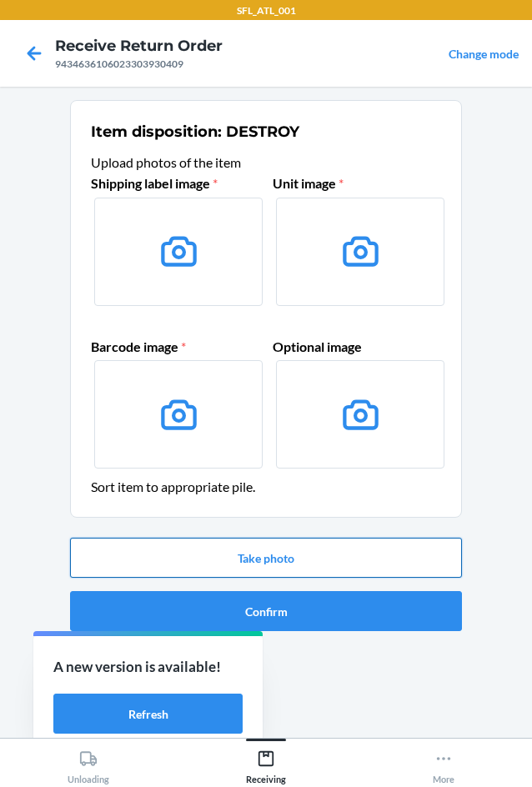
drag, startPoint x: 251, startPoint y: 552, endPoint x: 260, endPoint y: 573, distance: 23.5
click at [251, 552] on button "Take photo" at bounding box center [266, 557] width 392 height 40
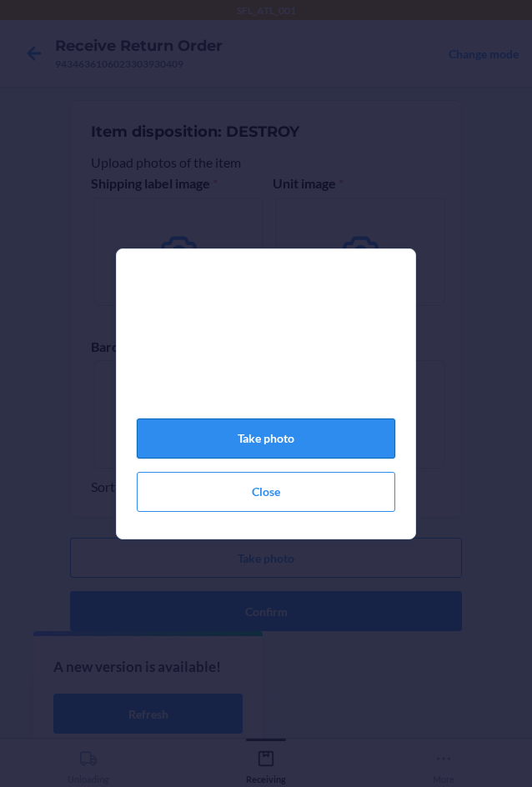
click at [301, 438] on button "Take photo" at bounding box center [266, 438] width 258 height 40
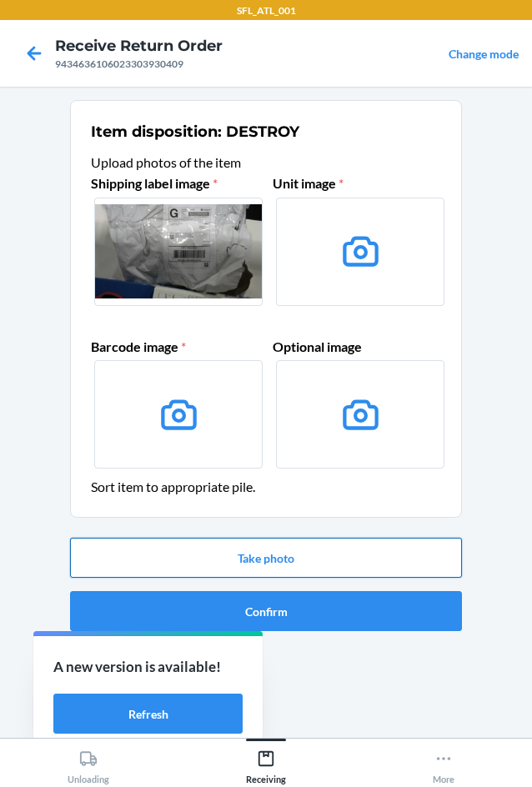
click at [317, 541] on button "Take photo" at bounding box center [266, 557] width 392 height 40
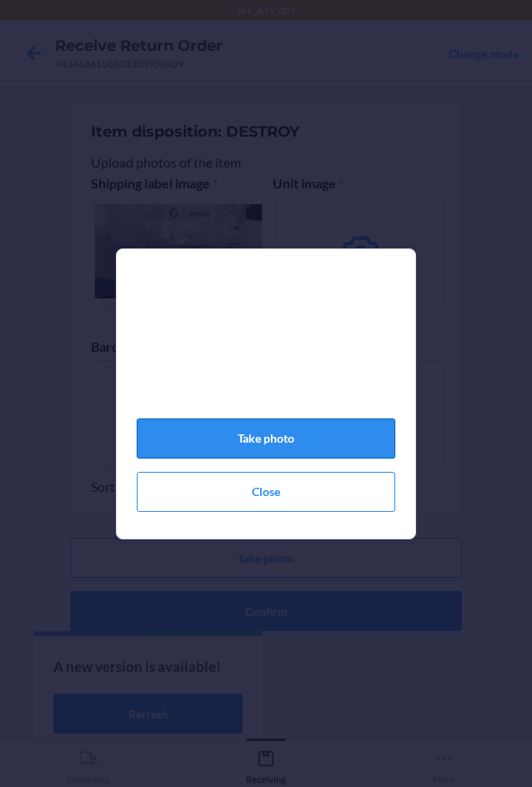
click at [356, 443] on button "Take photo" at bounding box center [266, 438] width 258 height 40
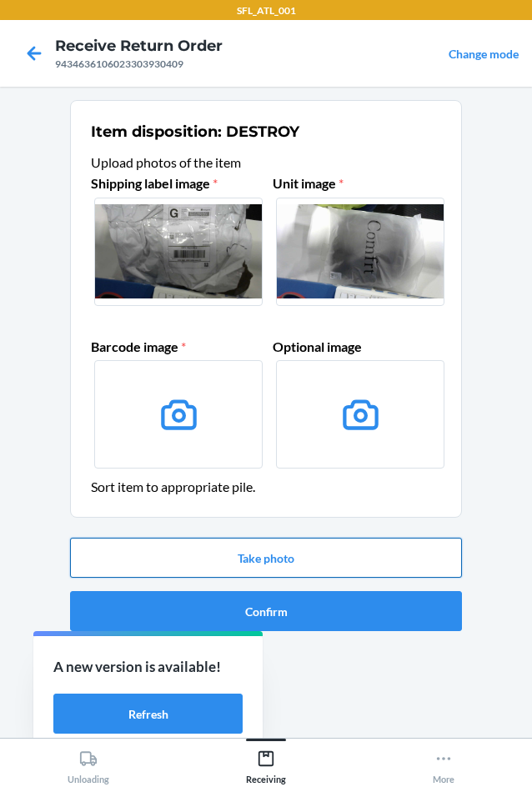
click at [347, 565] on button "Take photo" at bounding box center [266, 557] width 392 height 40
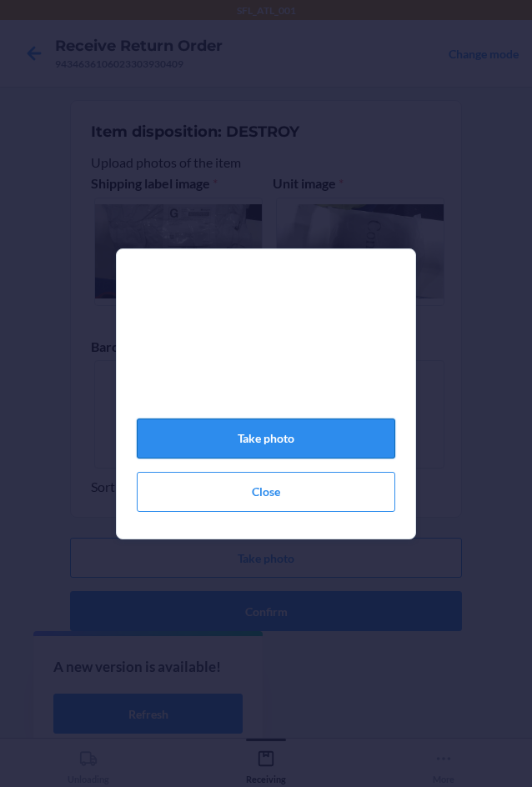
click at [359, 447] on button "Take photo" at bounding box center [266, 438] width 258 height 40
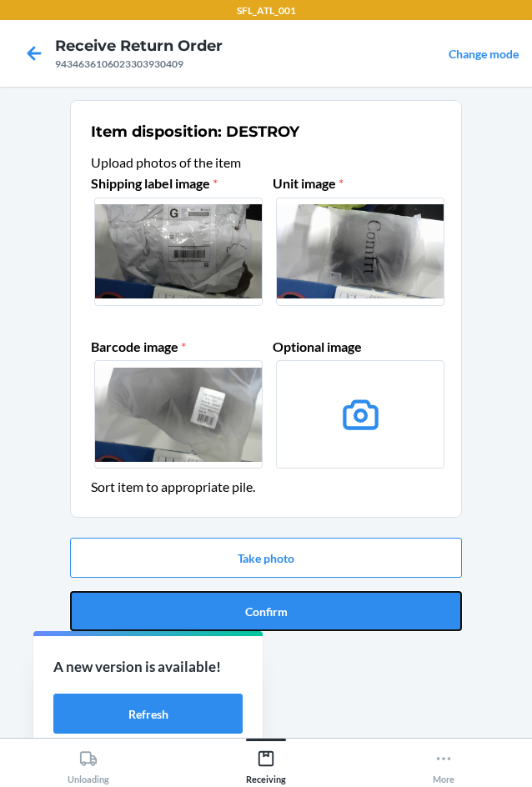
drag, startPoint x: 348, startPoint y: 613, endPoint x: 355, endPoint y: 641, distance: 28.3
click at [354, 612] on button "Confirm" at bounding box center [266, 611] width 392 height 40
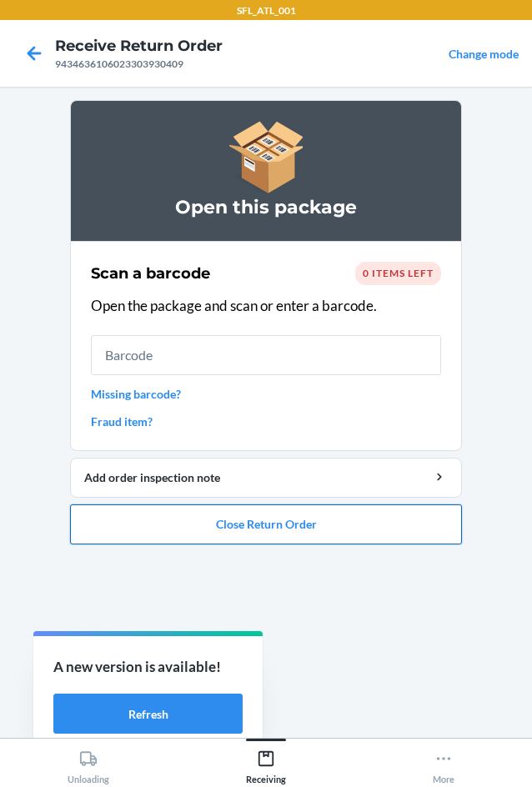
click at [435, 532] on button "Close Return Order" at bounding box center [266, 524] width 392 height 40
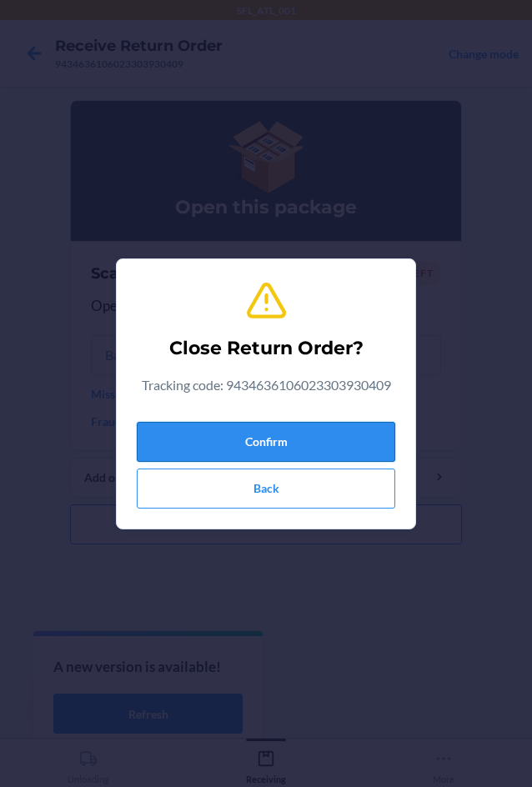
click at [340, 436] on button "Confirm" at bounding box center [266, 442] width 258 height 40
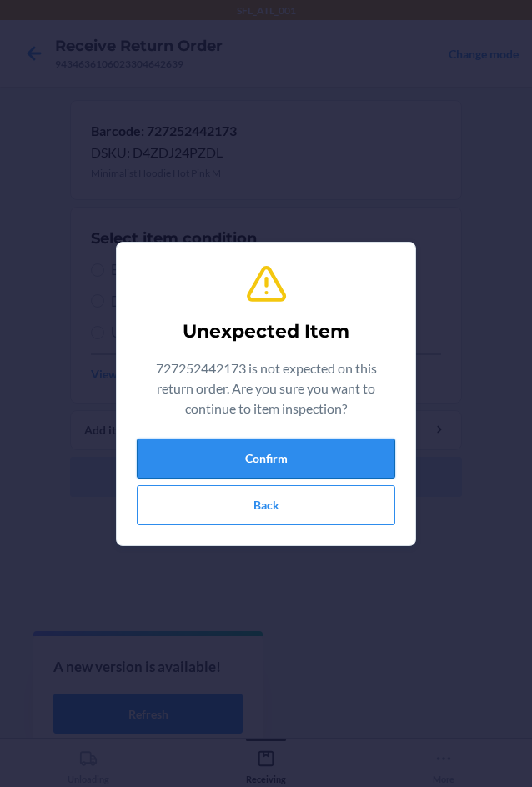
click at [353, 446] on button "Confirm" at bounding box center [266, 458] width 258 height 40
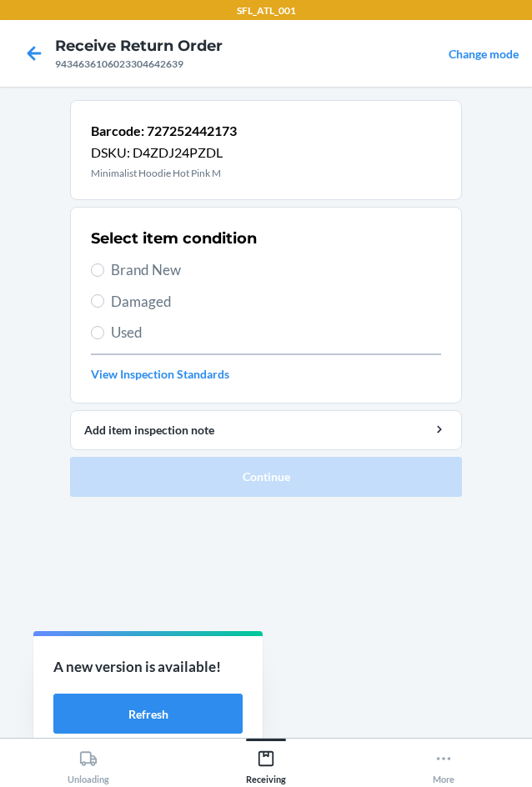
click at [182, 269] on span "Brand New" at bounding box center [276, 270] width 330 height 22
click at [104, 269] on input "Brand New" at bounding box center [97, 269] width 13 height 13
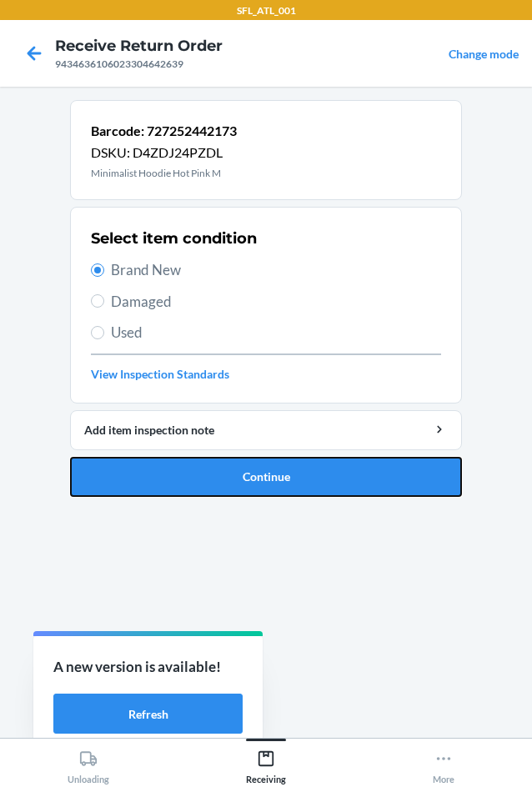
drag, startPoint x: 265, startPoint y: 469, endPoint x: 274, endPoint y: 468, distance: 9.2
click at [266, 470] on button "Continue" at bounding box center [266, 477] width 392 height 40
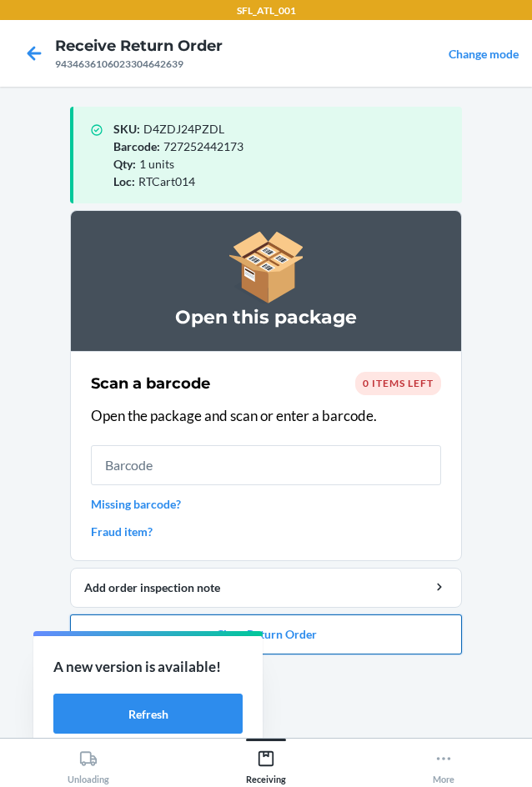
drag, startPoint x: 413, startPoint y: 650, endPoint x: 404, endPoint y: 639, distance: 14.2
click at [406, 644] on button "Close Return Order" at bounding box center [266, 634] width 392 height 40
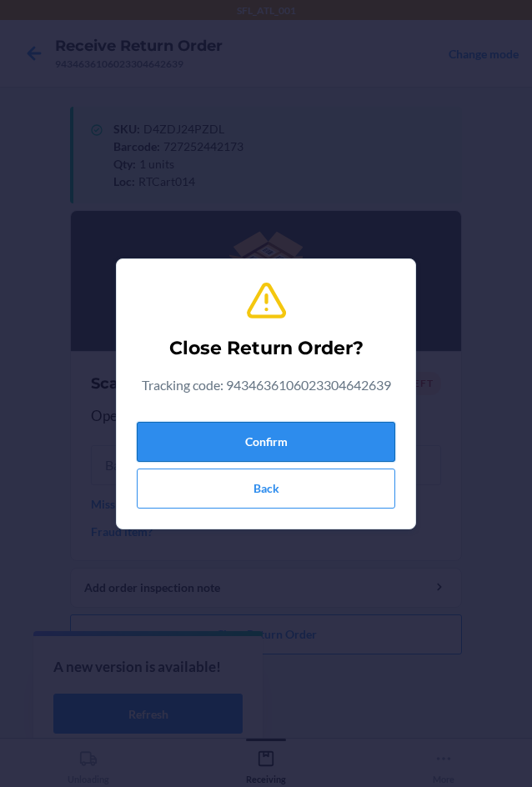
click at [317, 422] on button "Confirm" at bounding box center [266, 442] width 258 height 40
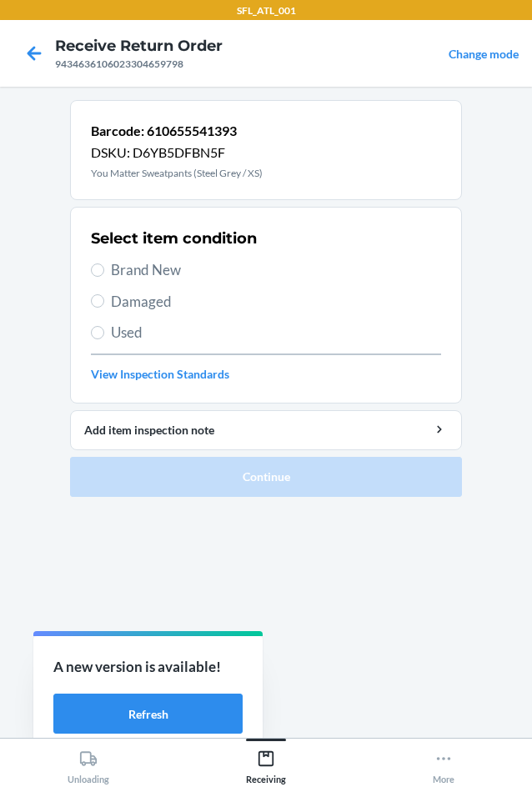
click at [172, 276] on span "Brand New" at bounding box center [276, 270] width 330 height 22
click at [104, 276] on input "Brand New" at bounding box center [97, 269] width 13 height 13
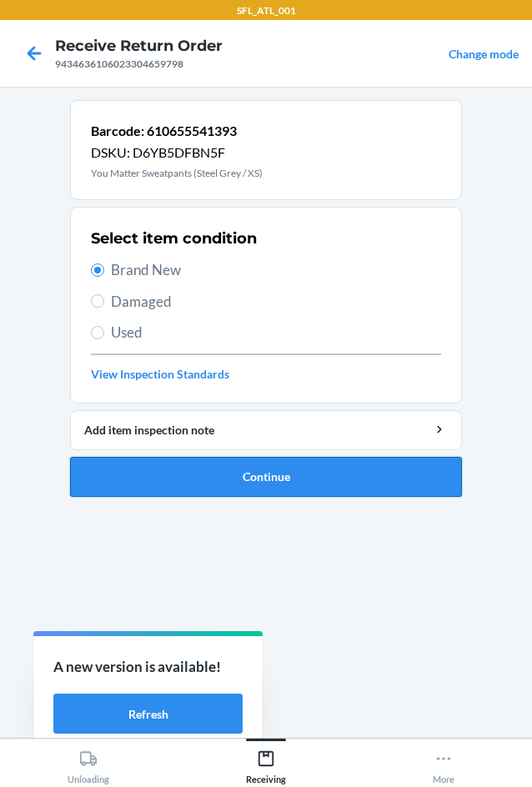
click at [261, 464] on button "Continue" at bounding box center [266, 477] width 392 height 40
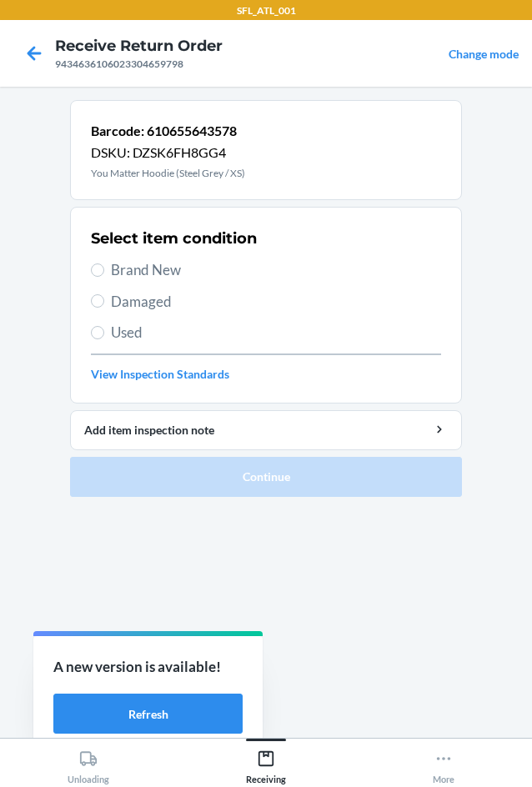
click at [154, 266] on span "Brand New" at bounding box center [276, 270] width 330 height 22
click at [104, 266] on input "Brand New" at bounding box center [97, 269] width 13 height 13
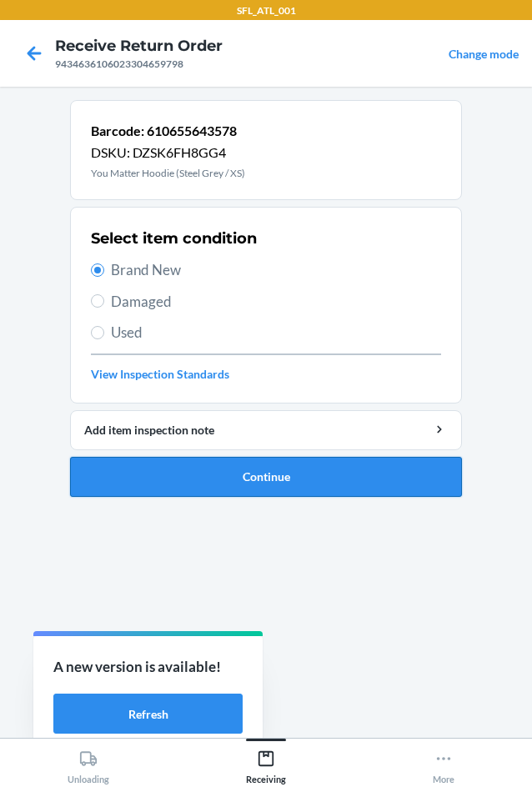
click at [292, 460] on button "Continue" at bounding box center [266, 477] width 392 height 40
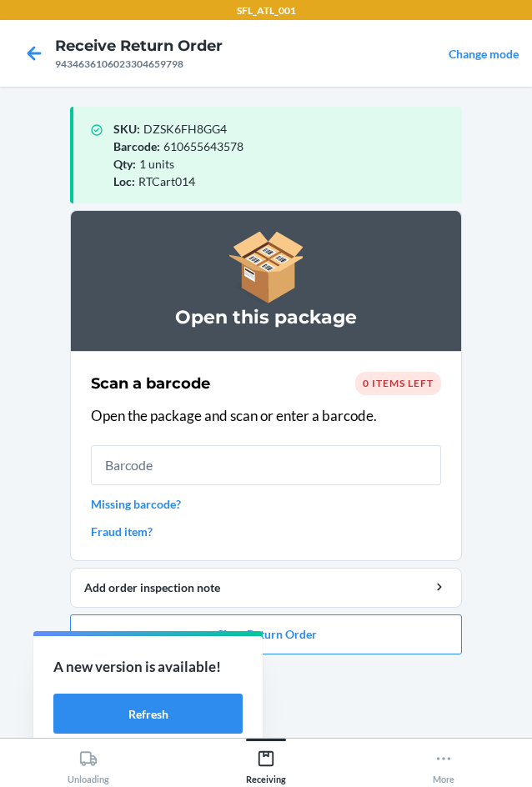
click at [392, 657] on ol "Open this package Scan a barcode 0 items left Open the package and scan or ente…" at bounding box center [266, 438] width 392 height 457
click at [347, 621] on button "Close Return Order" at bounding box center [266, 634] width 392 height 40
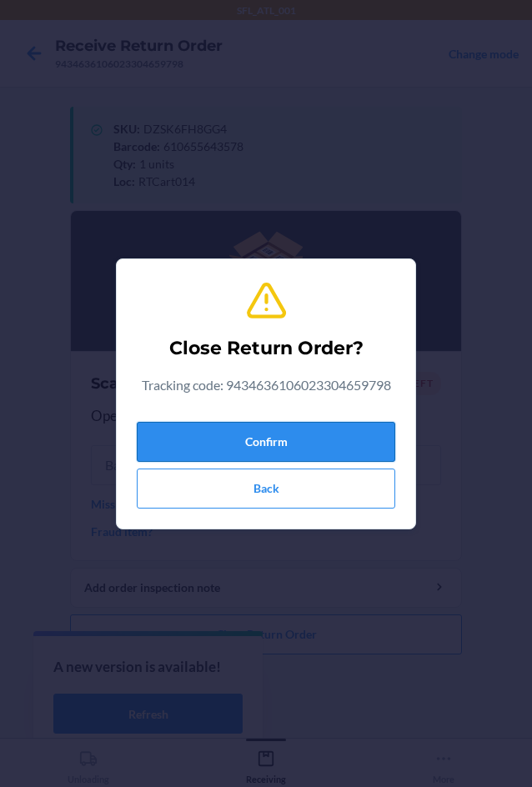
click at [330, 441] on button "Confirm" at bounding box center [266, 442] width 258 height 40
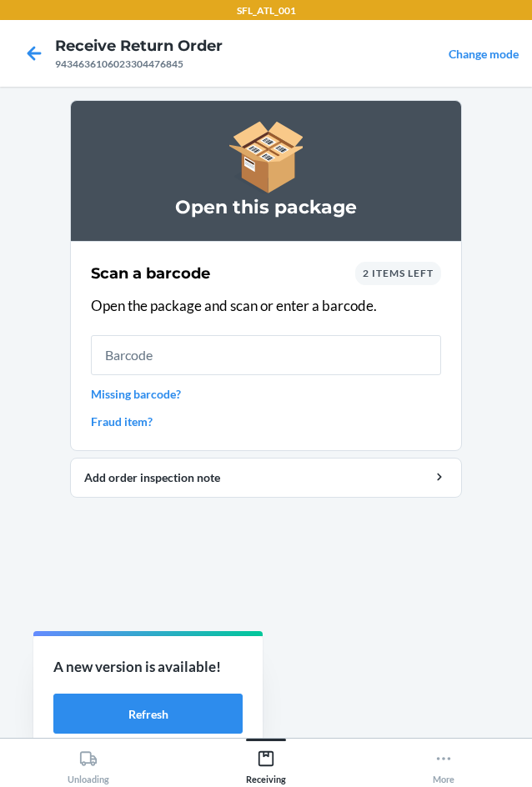
click at [399, 276] on span "2 items left" at bounding box center [397, 273] width 71 height 12
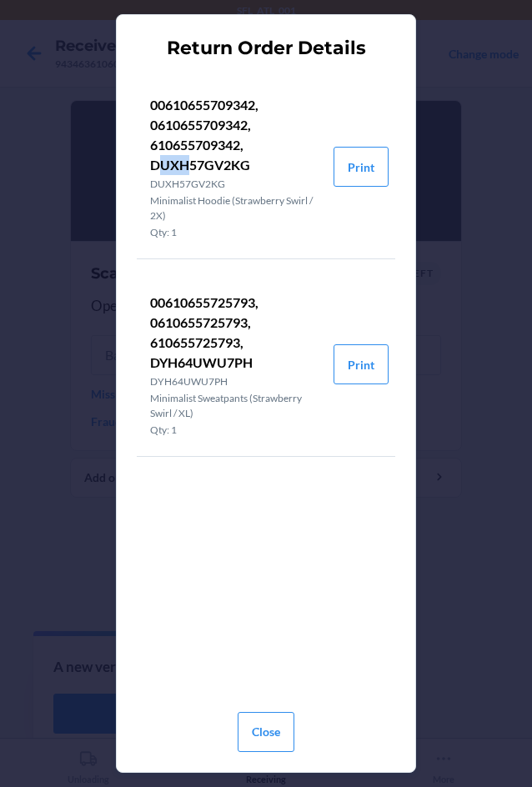
drag, startPoint x: 155, startPoint y: 166, endPoint x: 191, endPoint y: 172, distance: 36.3
click at [191, 172] on p "00610655709342, 0610655709342, 610655709342, DUXH57GV2KG" at bounding box center [235, 135] width 170 height 80
drag, startPoint x: 151, startPoint y: 162, endPoint x: 247, endPoint y: 172, distance: 96.4
click at [247, 172] on p "00610655709342, 0610655709342, 610655709342, DUXH57GV2KG" at bounding box center [235, 135] width 170 height 80
click at [280, 724] on button "Close" at bounding box center [265, 732] width 57 height 40
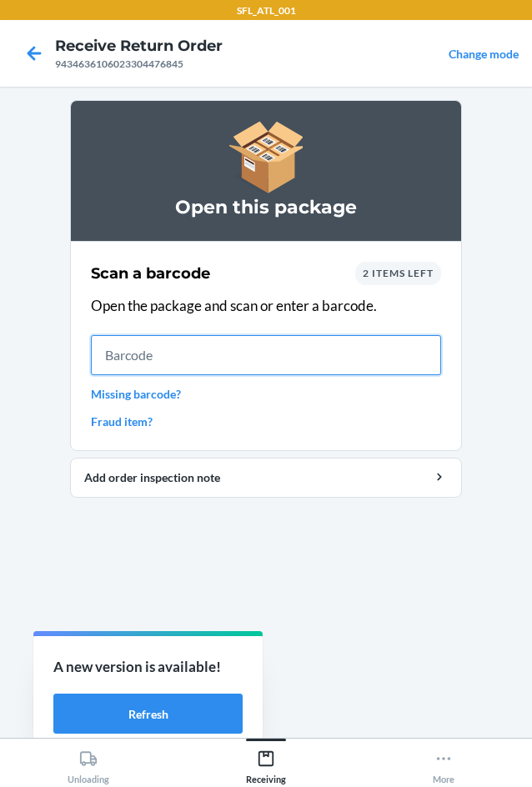
click at [240, 357] on input "text" at bounding box center [266, 355] width 350 height 40
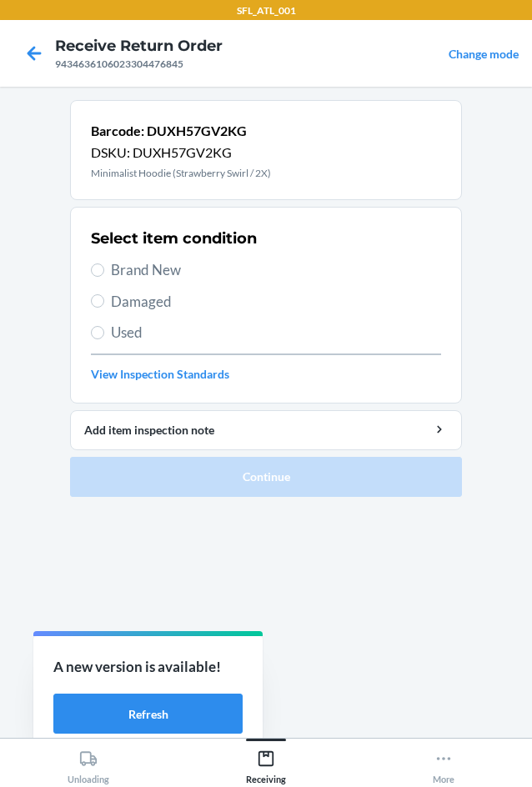
click at [160, 345] on div "Select item condition Brand New Damaged Used View Inspection Standards" at bounding box center [266, 304] width 350 height 165
click at [163, 336] on span "Used" at bounding box center [276, 333] width 330 height 22
click at [104, 336] on input "Used" at bounding box center [97, 332] width 13 height 13
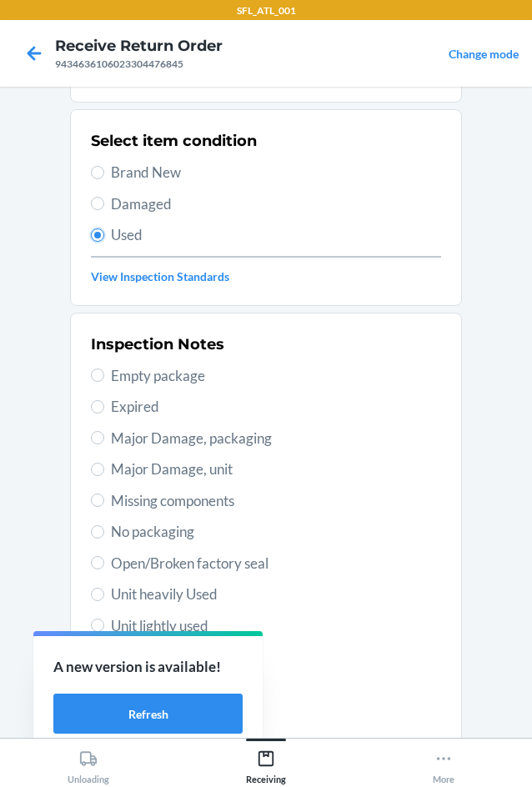
scroll to position [217, 0]
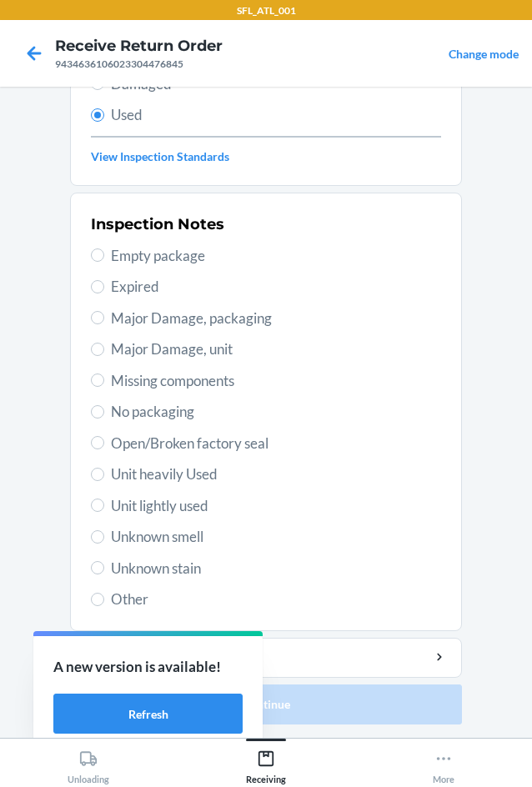
click at [193, 532] on span "Unknown smell" at bounding box center [276, 537] width 330 height 22
click at [104, 532] on input "Unknown smell" at bounding box center [97, 536] width 13 height 13
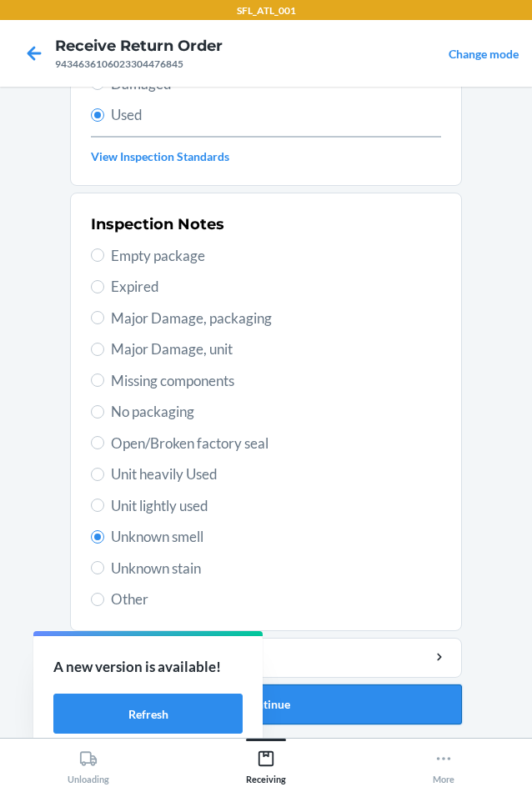
click at [349, 689] on button "Continue" at bounding box center [266, 704] width 392 height 40
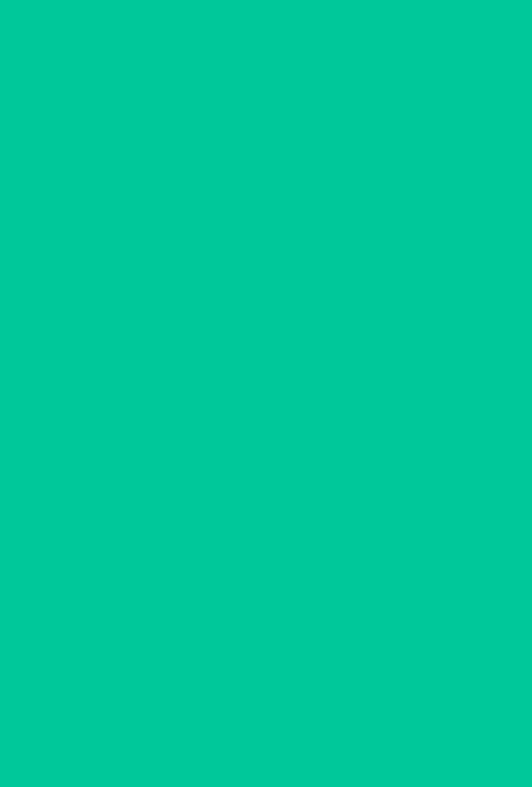
scroll to position [0, 0]
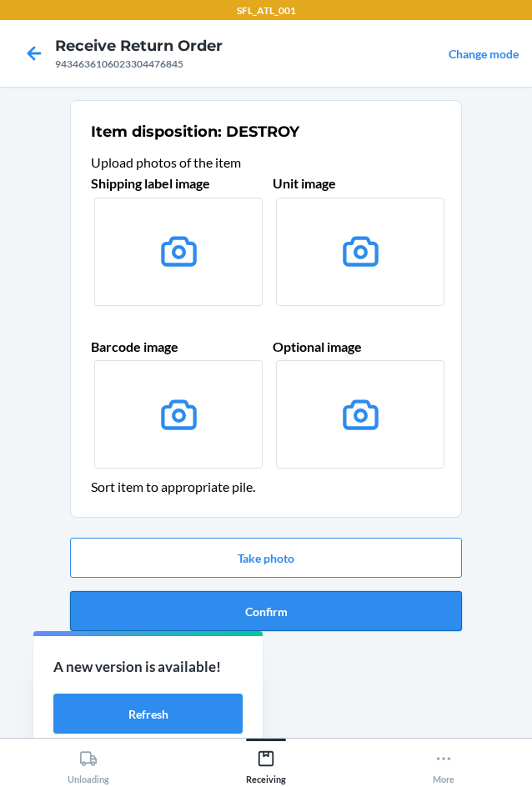
click at [353, 608] on button "Confirm" at bounding box center [266, 611] width 392 height 40
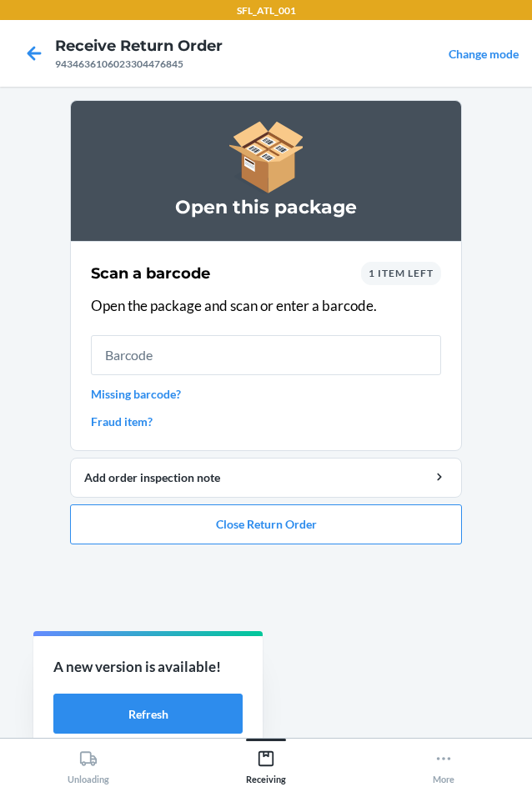
click at [387, 269] on span "1 item left" at bounding box center [400, 273] width 65 height 12
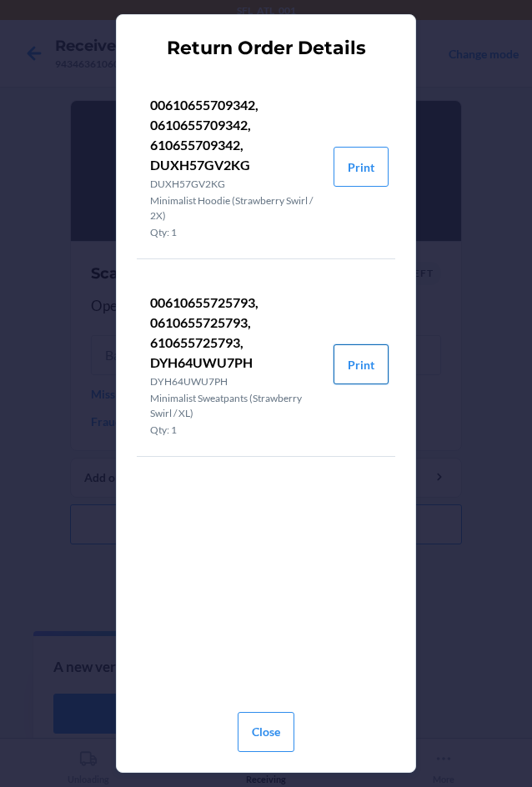
click at [365, 375] on button "Print" at bounding box center [360, 364] width 55 height 40
click at [267, 726] on button "Close" at bounding box center [265, 732] width 57 height 40
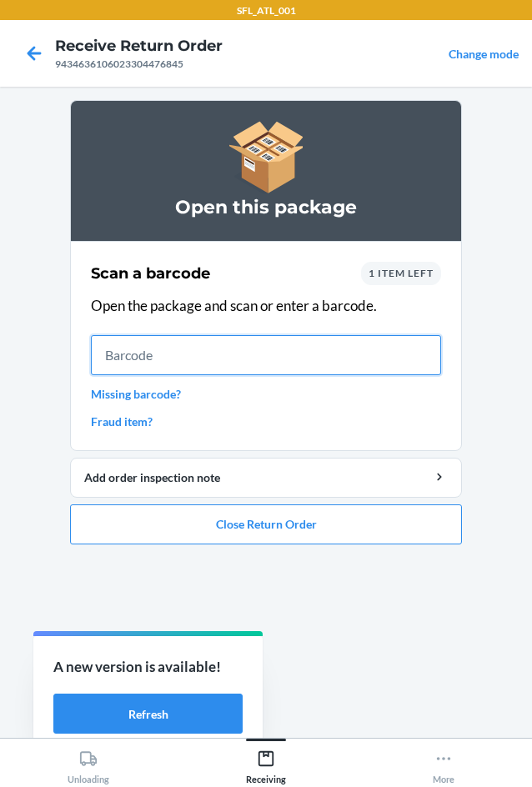
click at [276, 342] on input "text" at bounding box center [266, 355] width 350 height 40
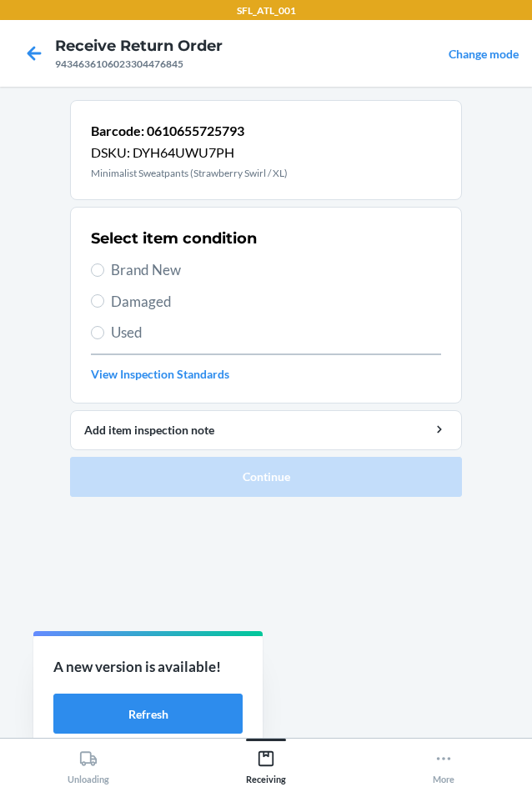
click at [102, 264] on label "Brand New" at bounding box center [266, 270] width 350 height 22
click at [102, 264] on input "Brand New" at bounding box center [97, 269] width 13 height 13
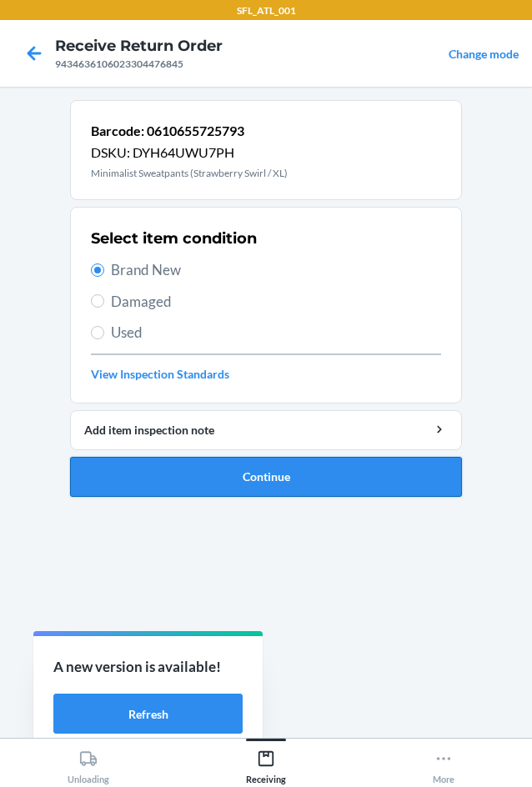
click at [218, 470] on button "Continue" at bounding box center [266, 477] width 392 height 40
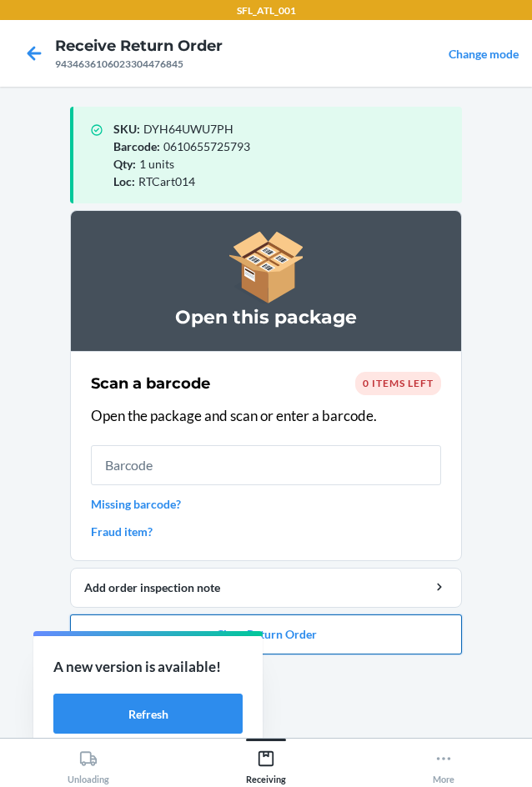
click at [427, 640] on button "Close Return Order" at bounding box center [266, 634] width 392 height 40
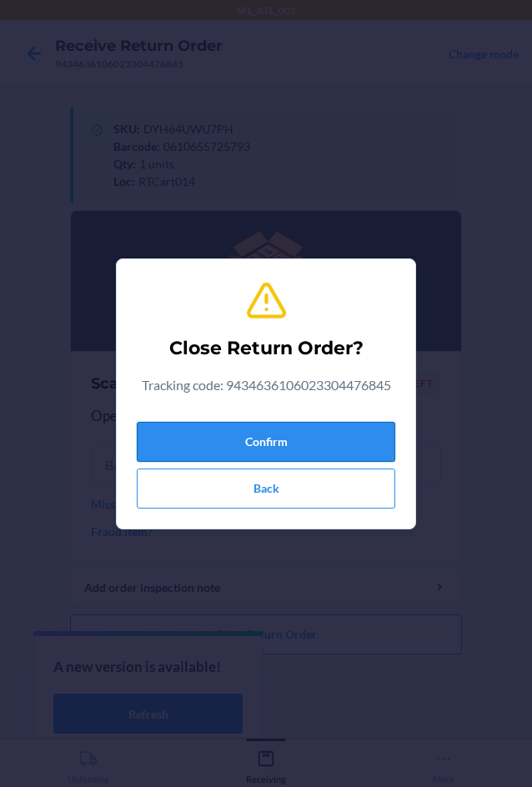
click at [360, 448] on button "Confirm" at bounding box center [266, 442] width 258 height 40
